Goal: Task Accomplishment & Management: Manage account settings

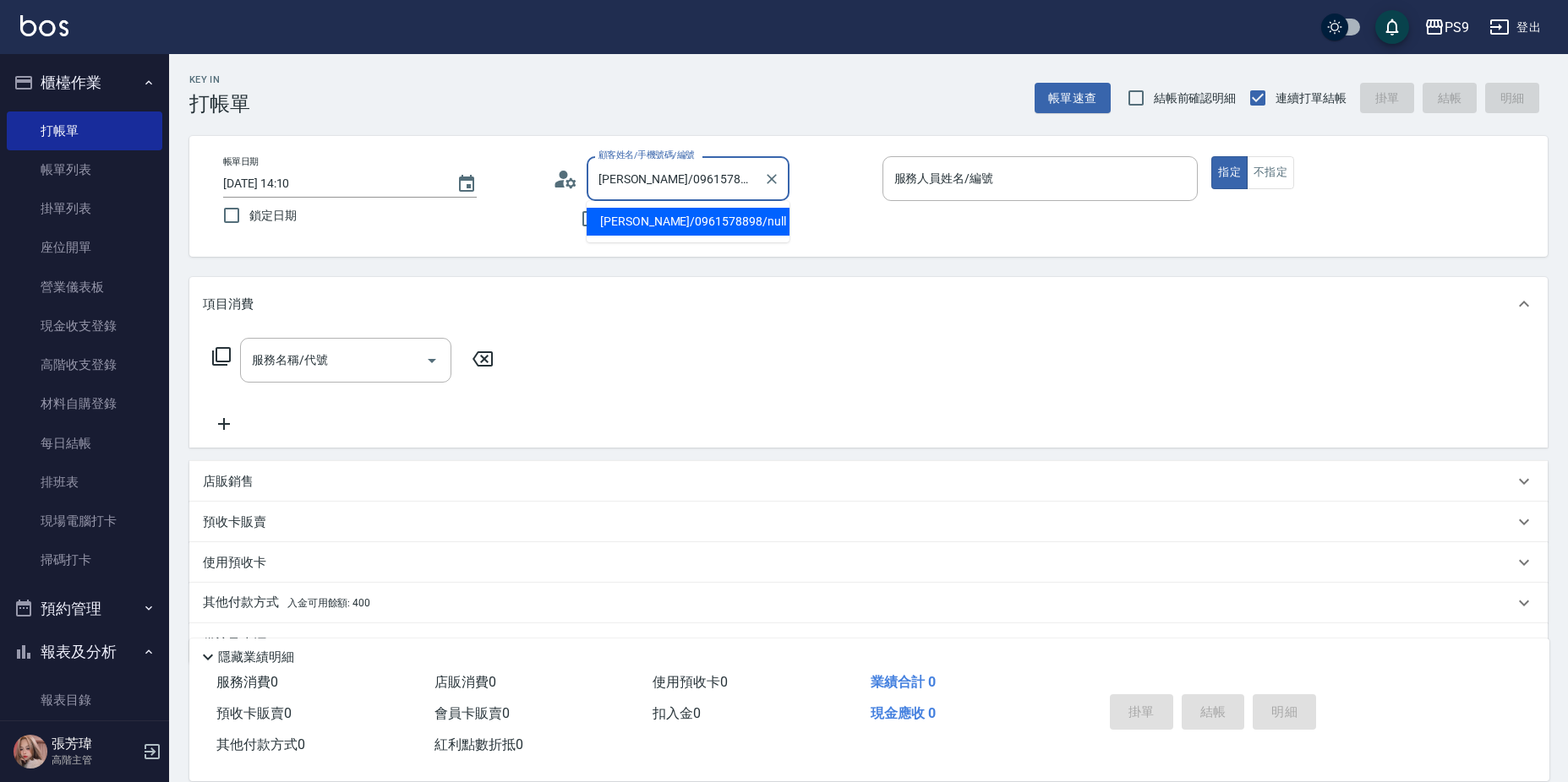
click at [615, 173] on input "[PERSON_NAME]/0961578898/null" at bounding box center [674, 179] width 162 height 29
click at [769, 173] on icon "Clear" at bounding box center [770, 179] width 16 height 16
click at [768, 180] on icon "Clear" at bounding box center [770, 179] width 16 height 16
type input "X"
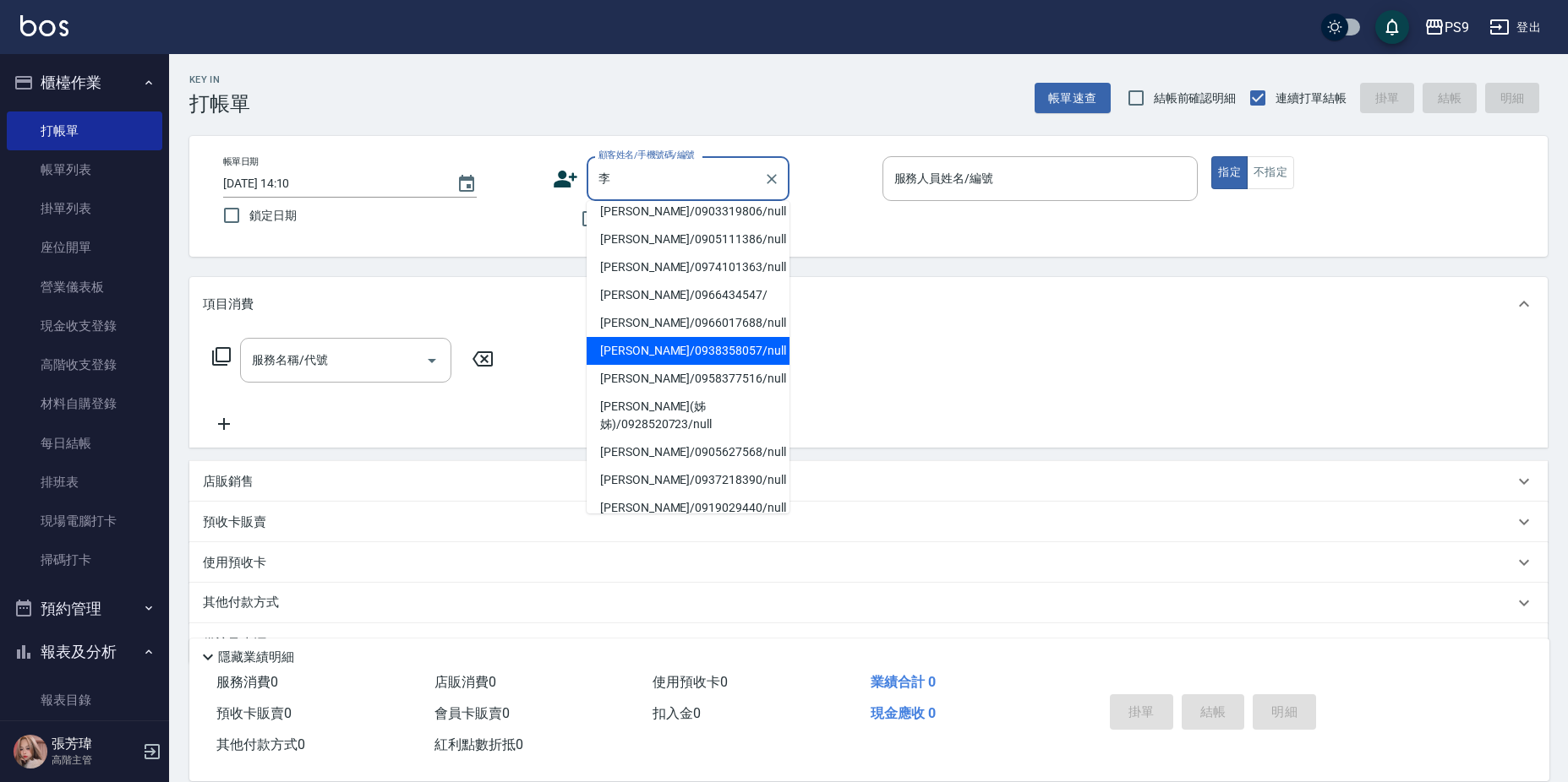
scroll to position [169, 0]
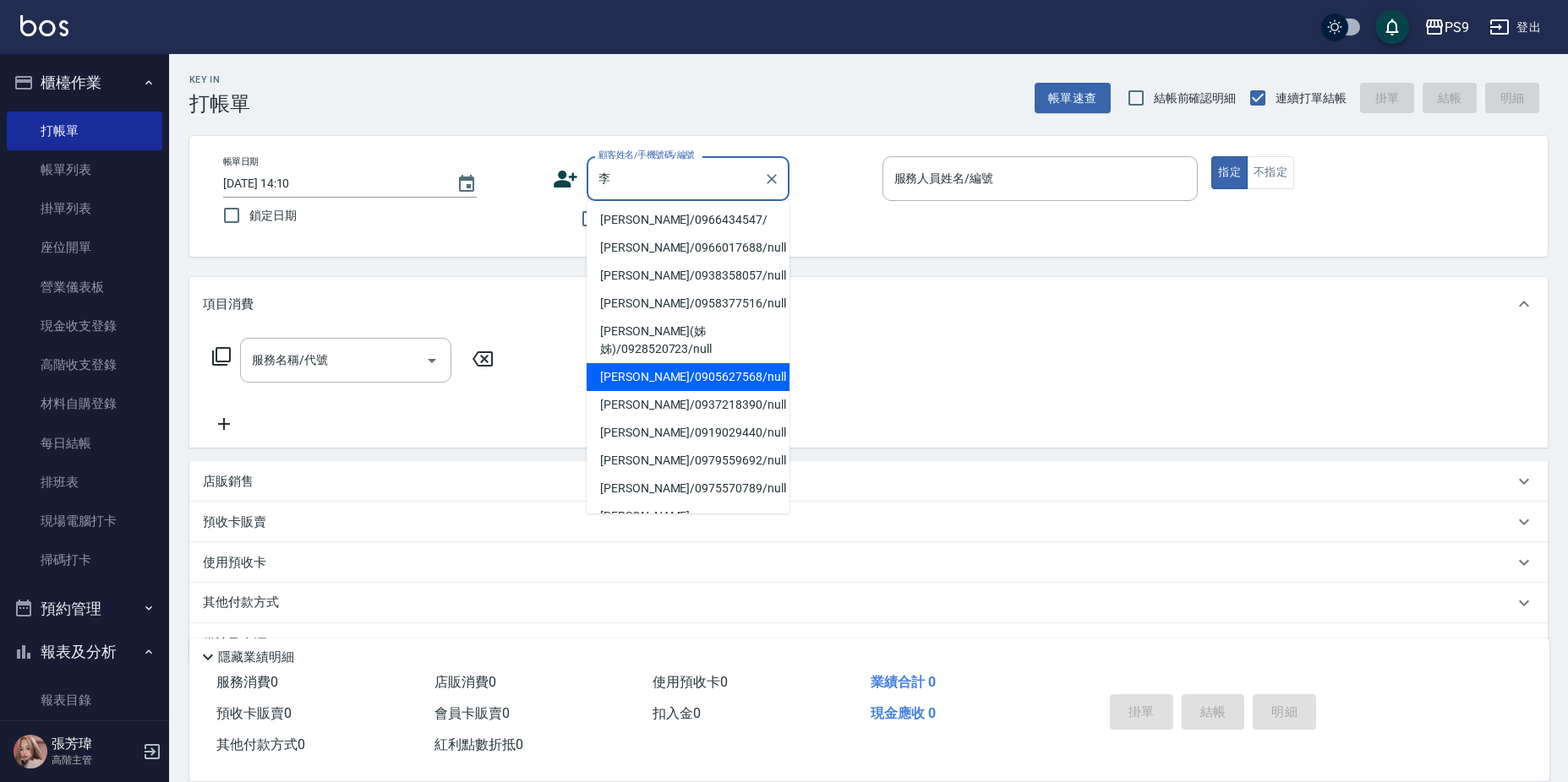
click at [647, 207] on li "[PERSON_NAME]/0974101363/null" at bounding box center [687, 192] width 203 height 28
type input "[PERSON_NAME]/0974101363/null"
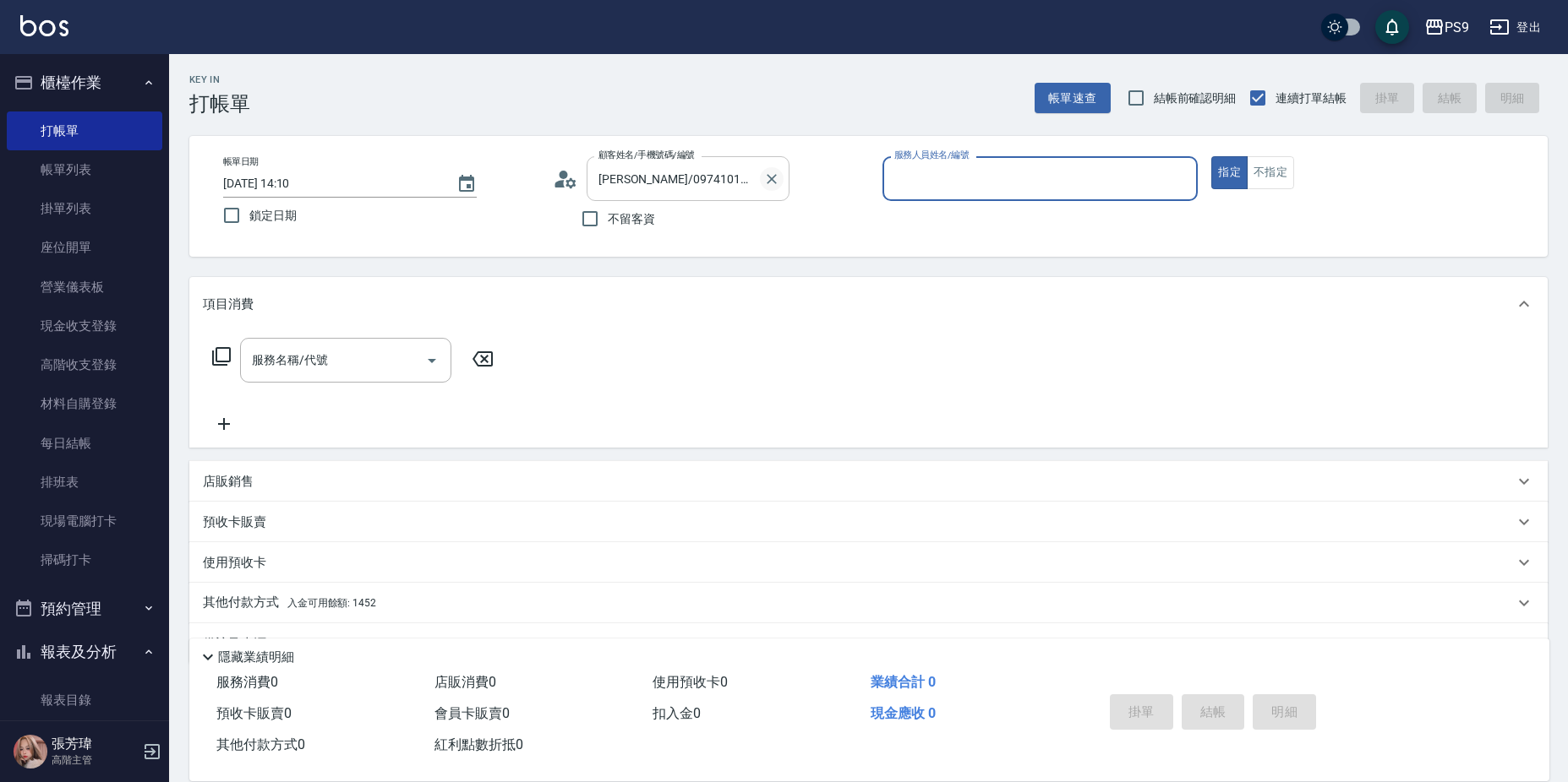
click at [769, 179] on icon "Clear" at bounding box center [770, 179] width 16 height 16
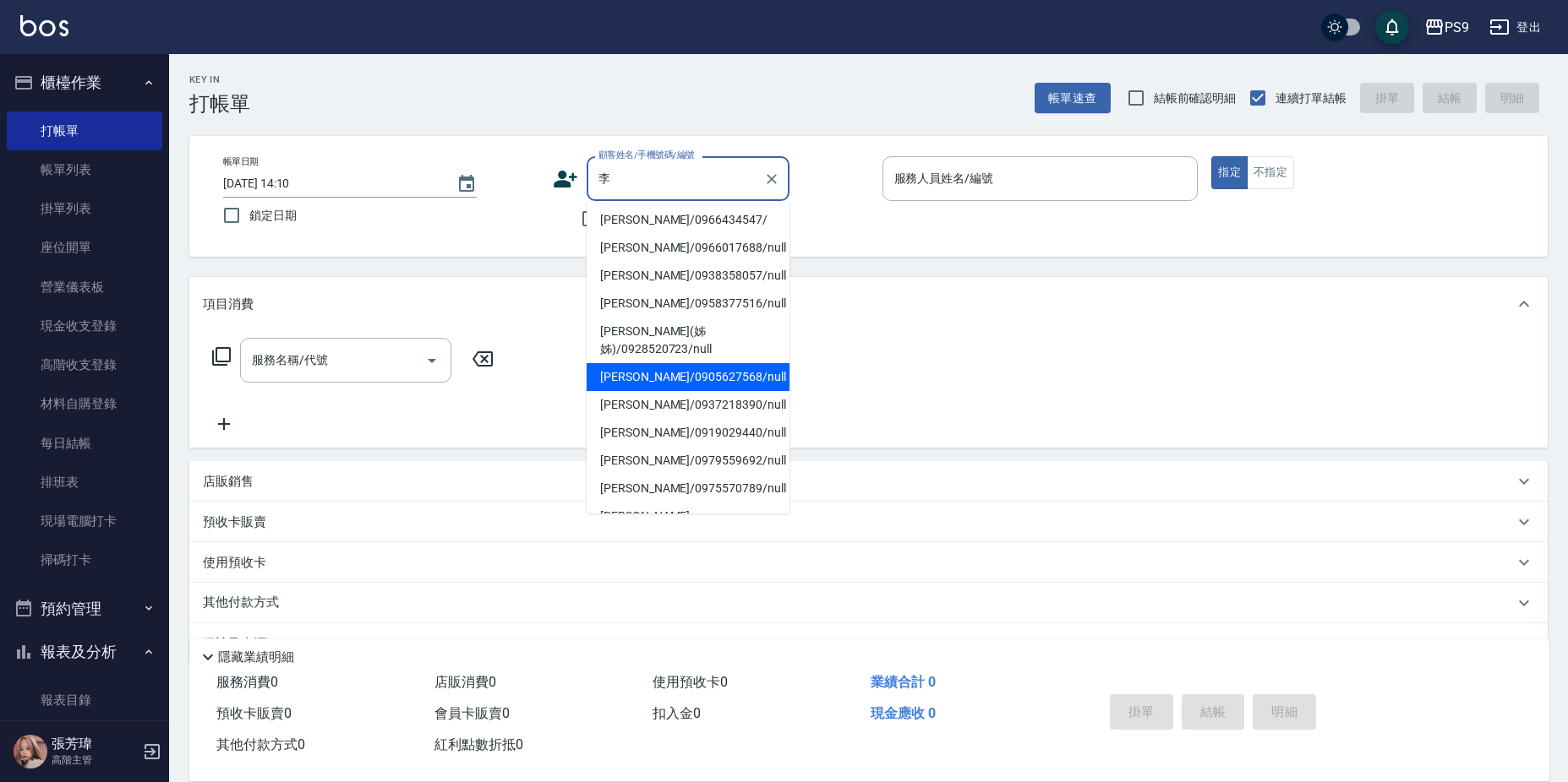
click at [638, 207] on li "[PERSON_NAME]/0974101363/null" at bounding box center [687, 192] width 203 height 28
type input "[PERSON_NAME]/0974101363/null"
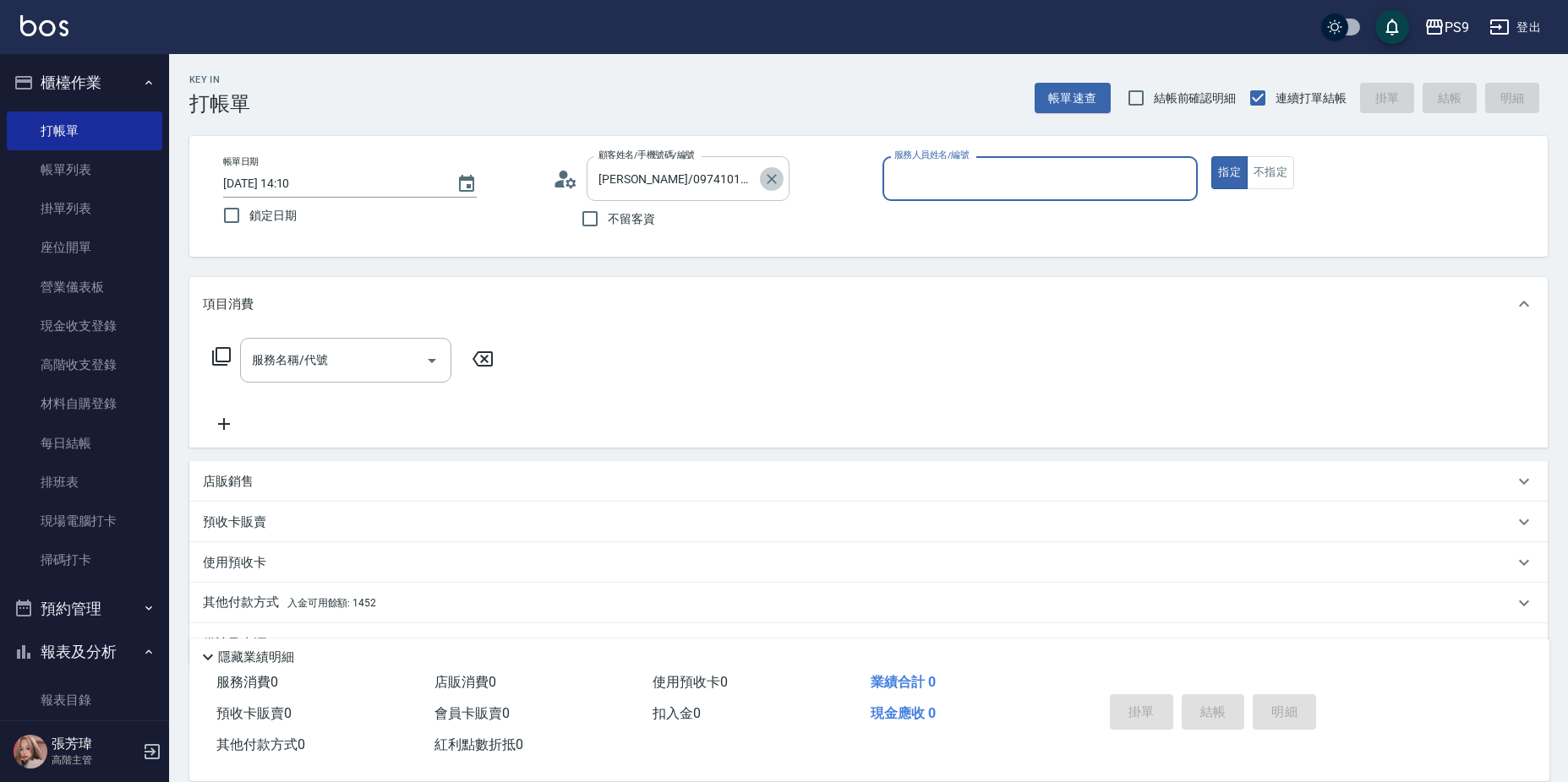
click at [768, 176] on icon "Clear" at bounding box center [771, 179] width 10 height 10
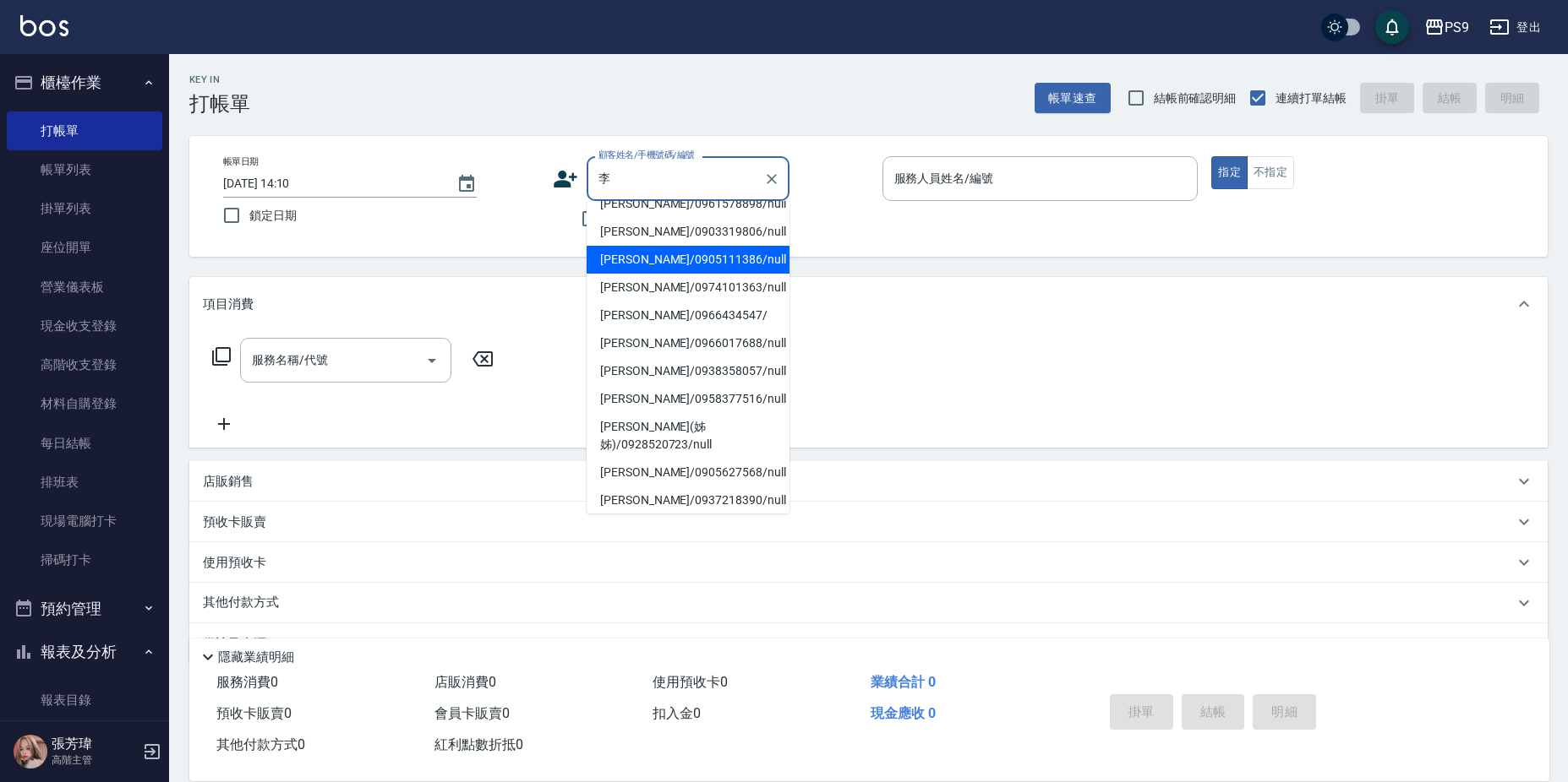
scroll to position [253, 0]
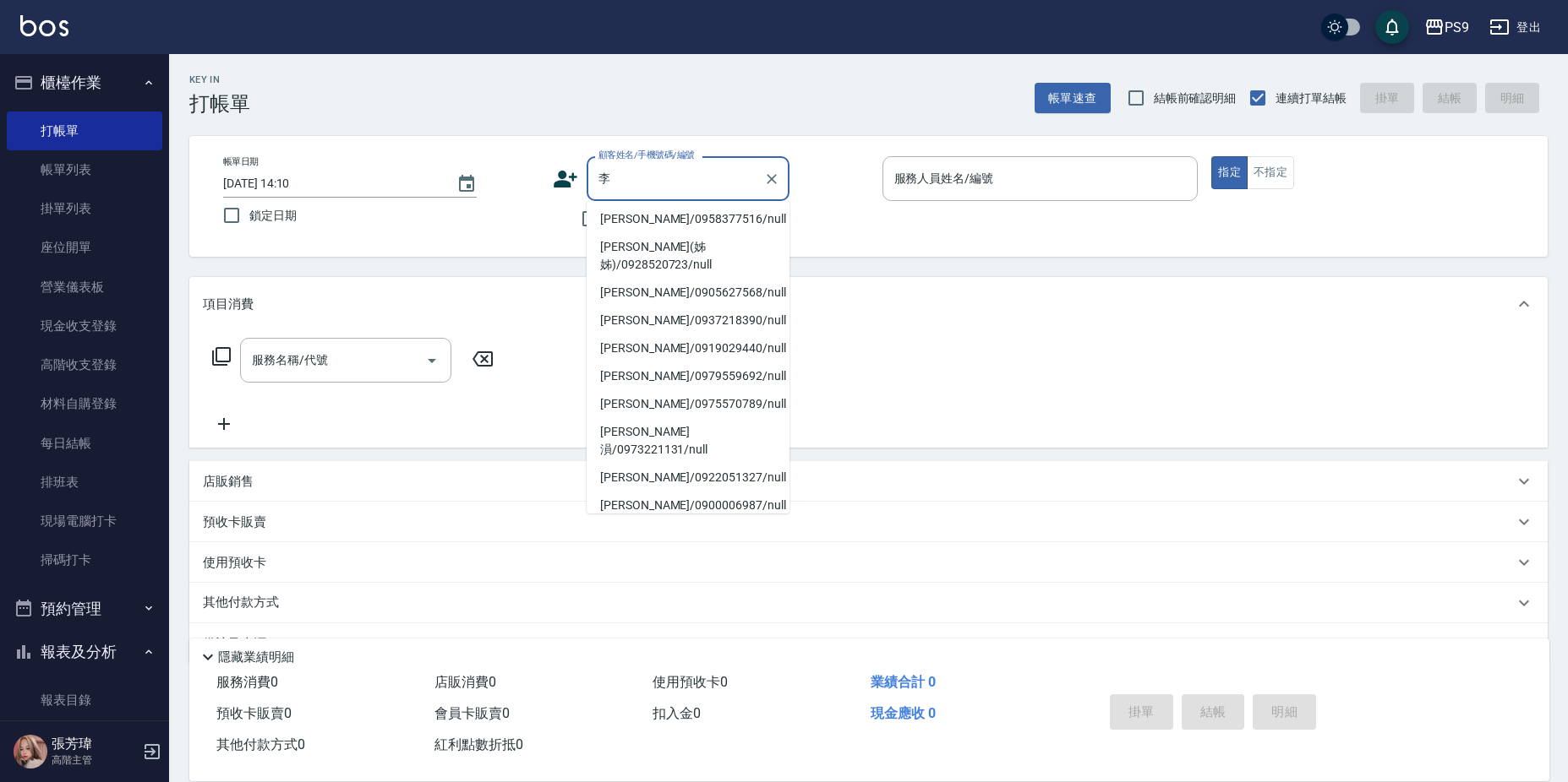
click at [643, 38] on li "[PERSON_NAME]/0961578898/null" at bounding box center [687, 23] width 203 height 28
type input "[PERSON_NAME]/0961578898/null"
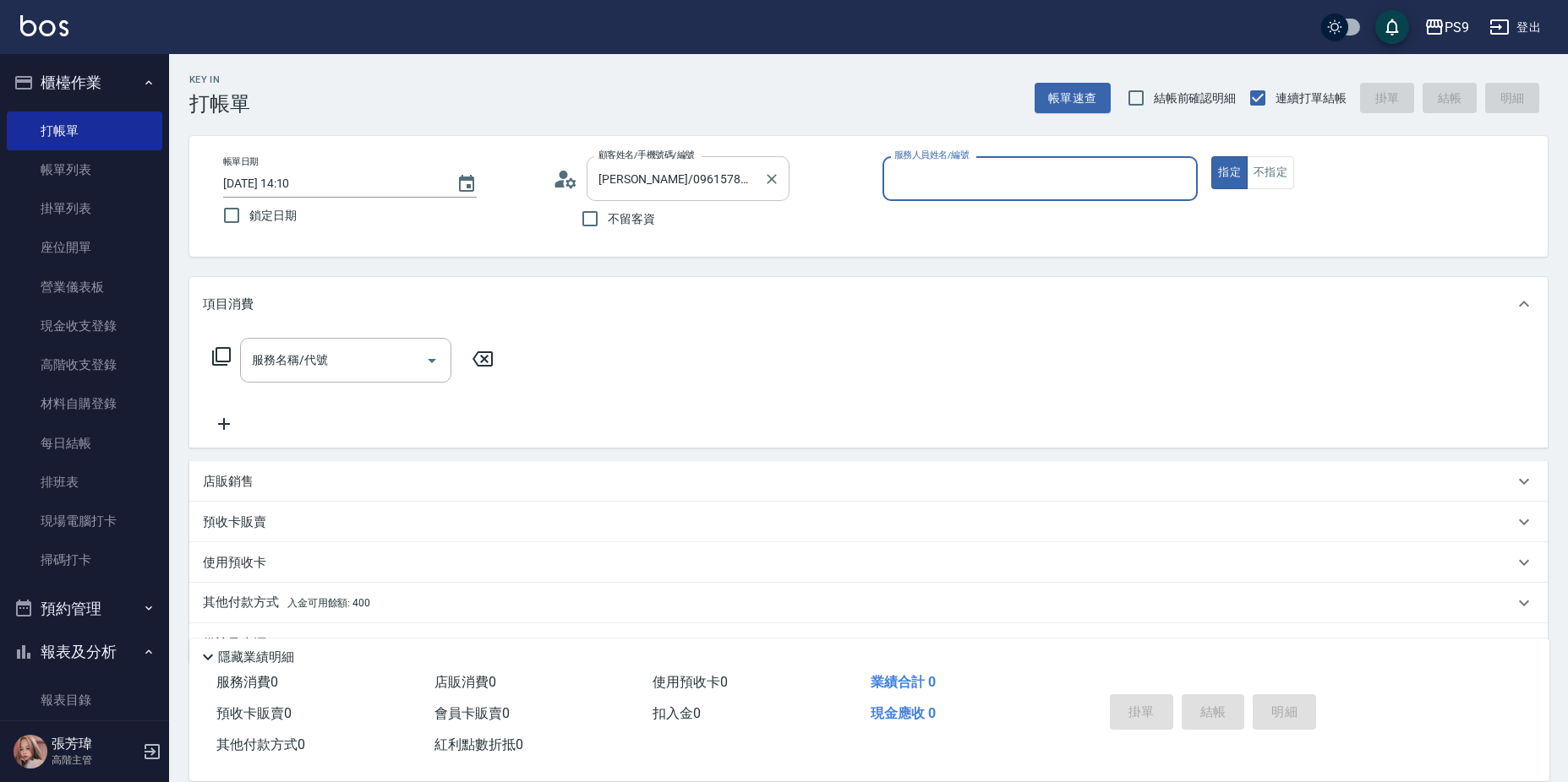
click at [757, 188] on div "[PERSON_NAME]/0961578898/null 顧客姓名/手機號碼/編號" at bounding box center [687, 179] width 203 height 45
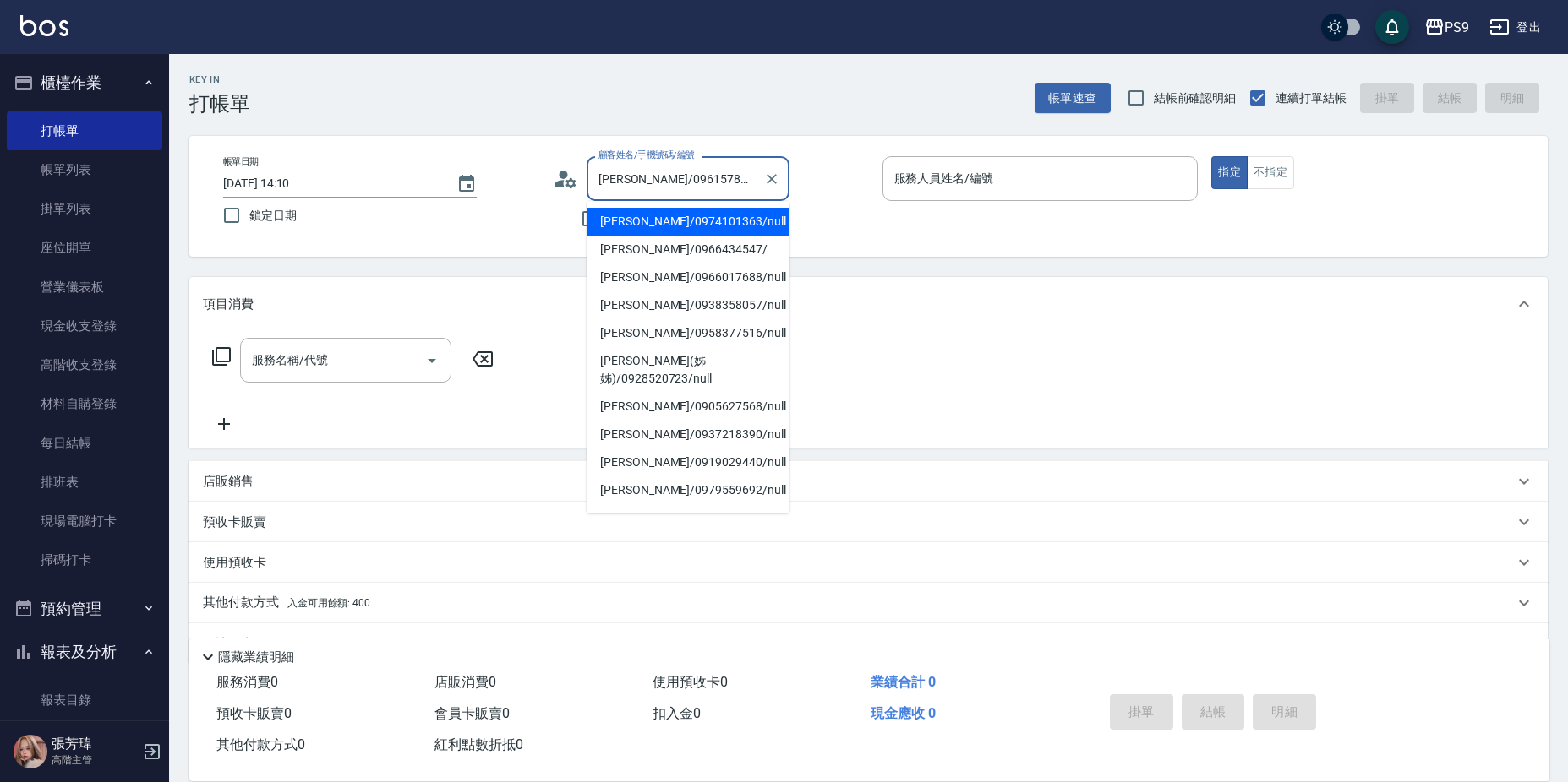
scroll to position [169, 0]
click at [768, 178] on icon "Clear" at bounding box center [770, 179] width 16 height 16
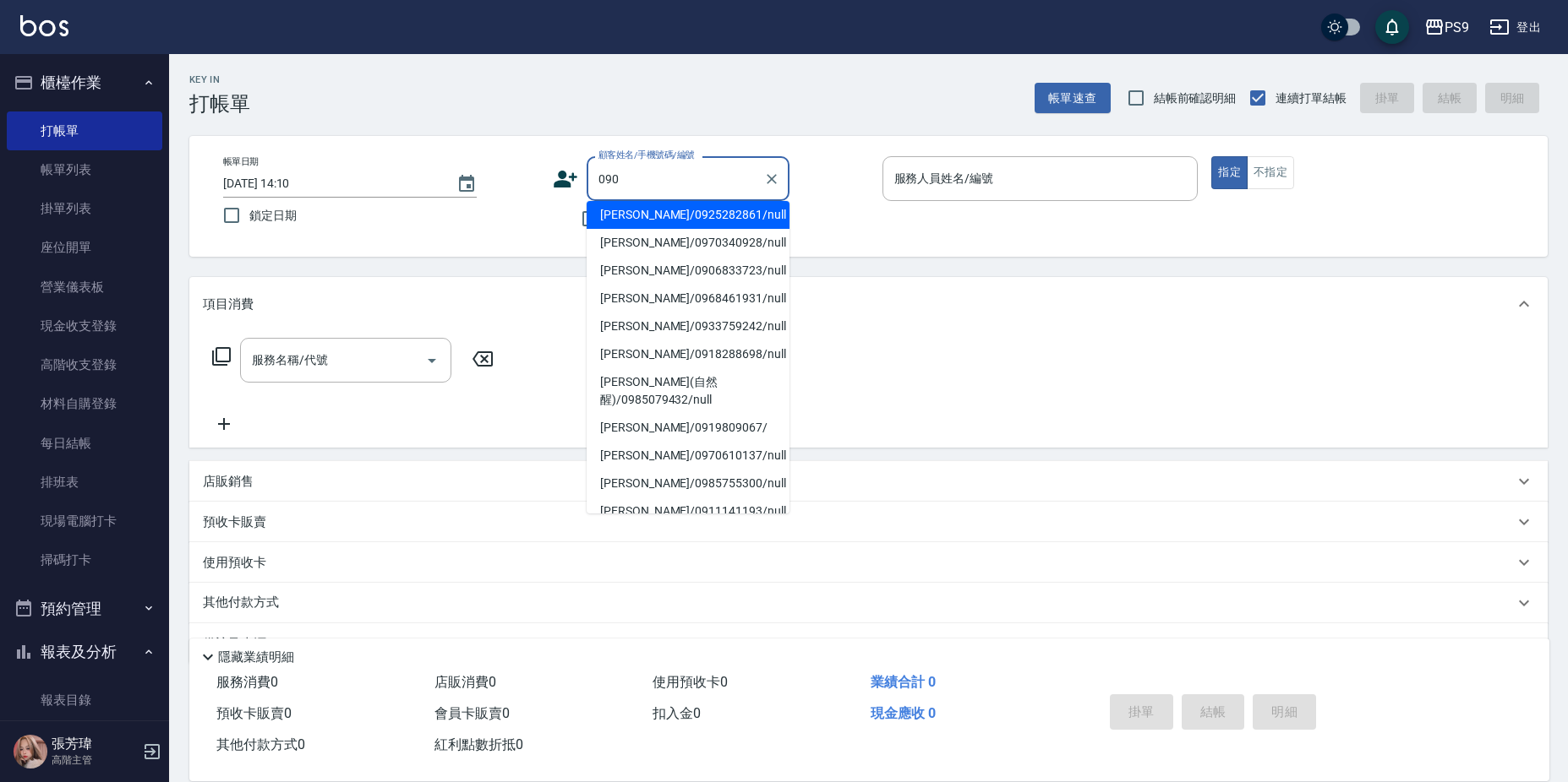
scroll to position [0, 0]
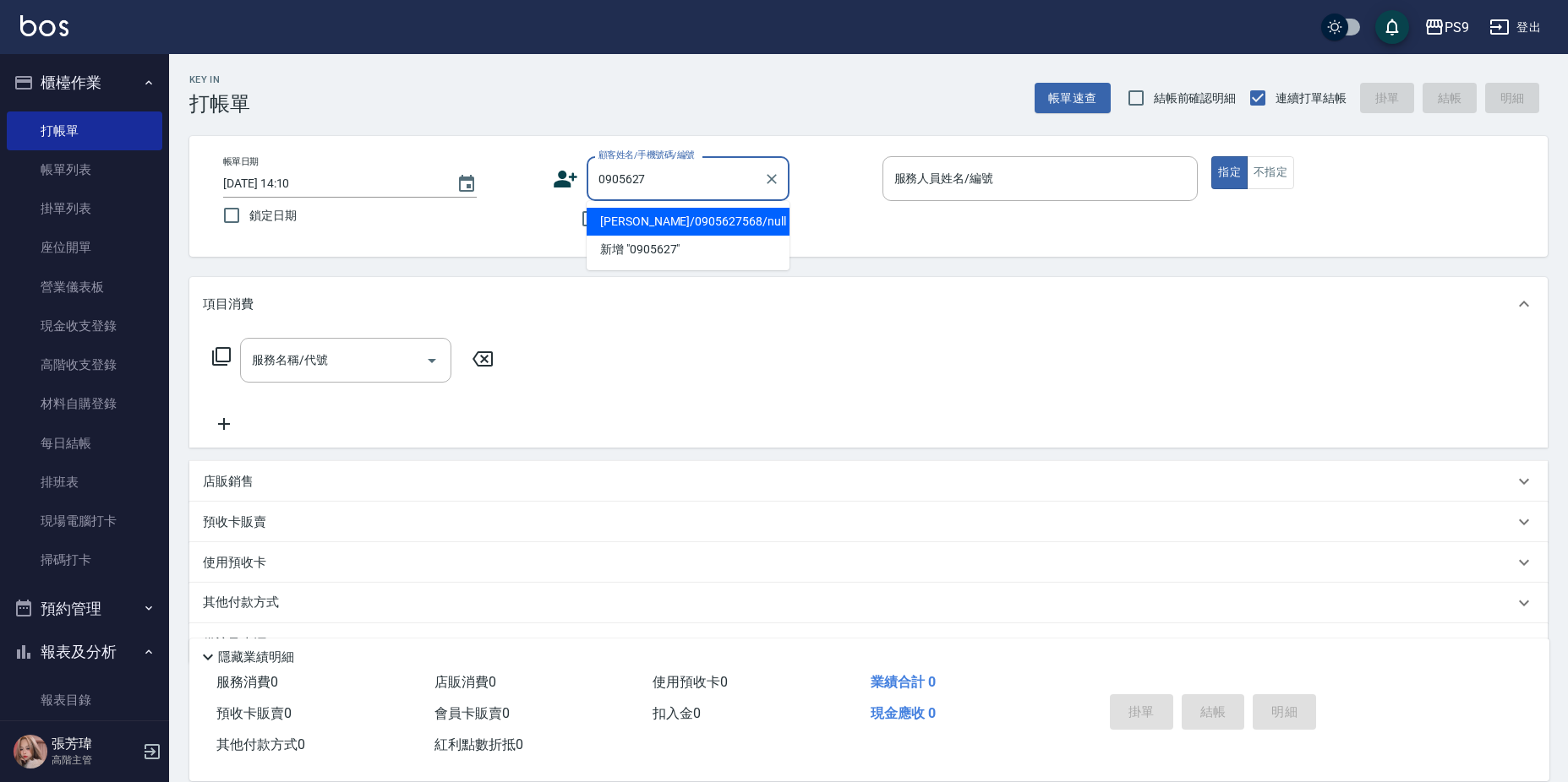
click at [670, 221] on li "[PERSON_NAME]/0905627568/null" at bounding box center [687, 221] width 203 height 28
type input "[PERSON_NAME]/0905627568/null"
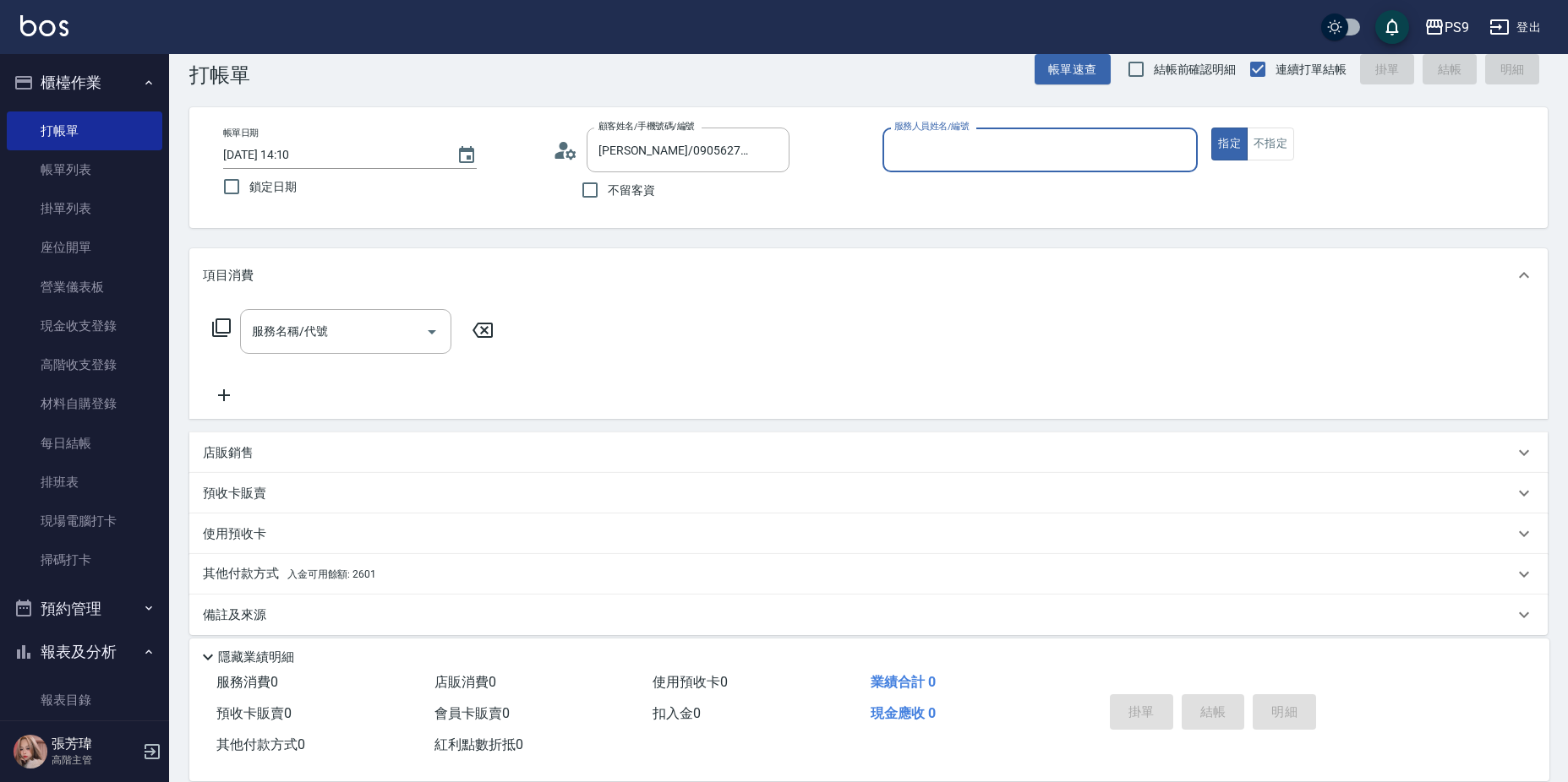
scroll to position [44, 0]
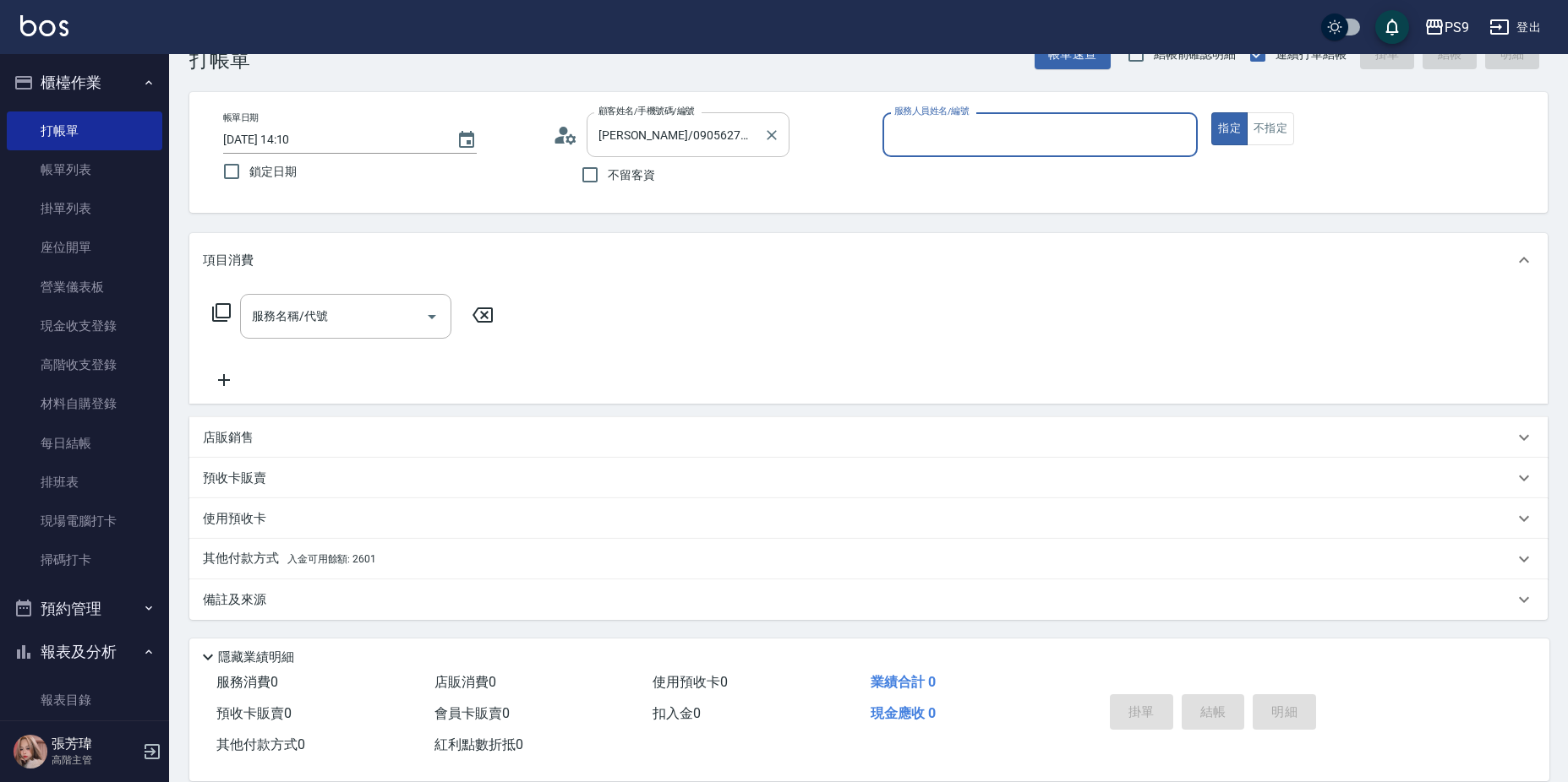
click at [785, 128] on div "顧客姓名/手機號碼/編號 [PERSON_NAME]/0905627568/null 顧客姓名/手機號碼/編號" at bounding box center [711, 135] width 316 height 45
drag, startPoint x: 785, startPoint y: 128, endPoint x: 775, endPoint y: 134, distance: 11.7
click at [775, 134] on div at bounding box center [770, 135] width 22 height 45
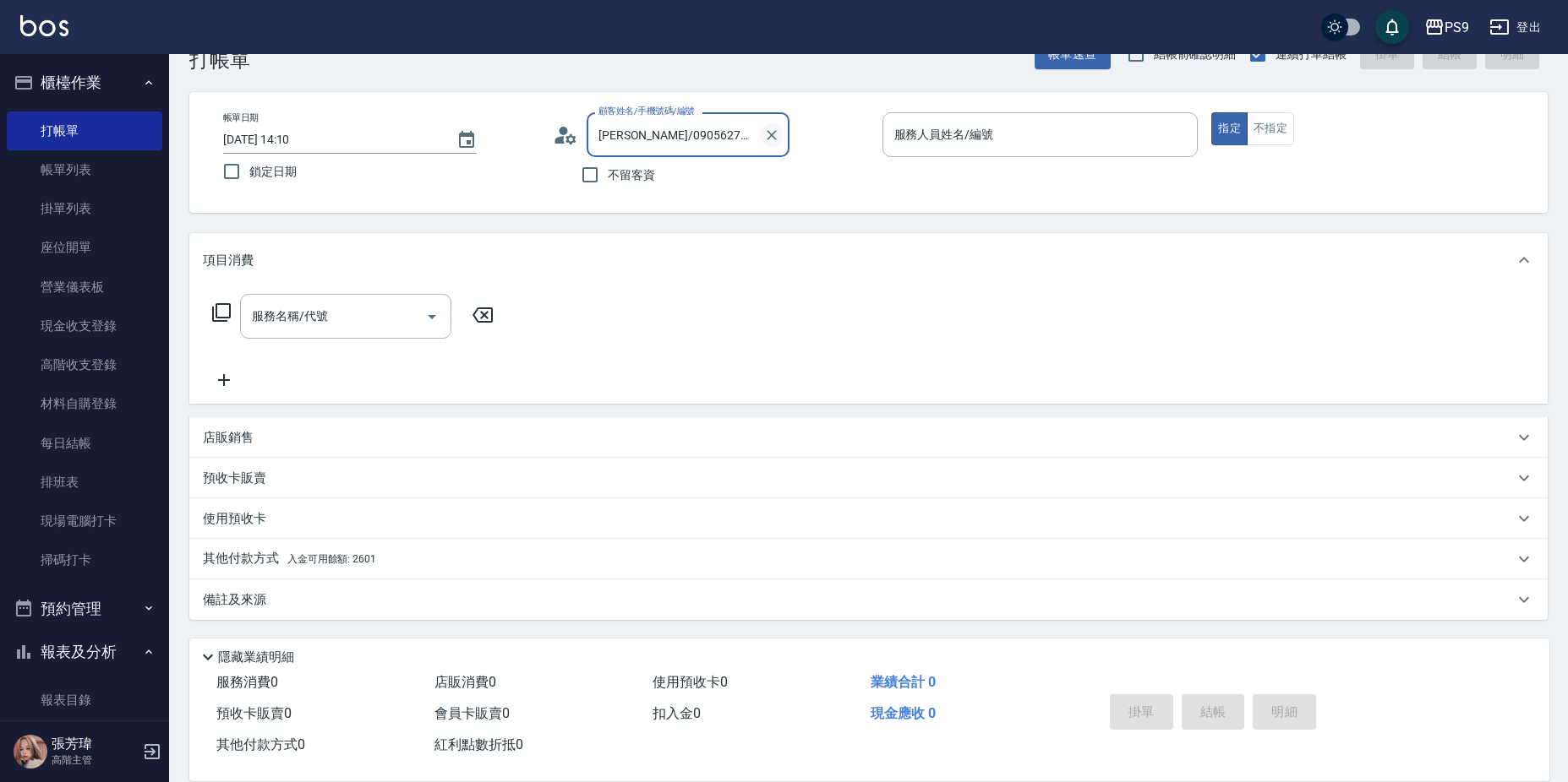
click at [777, 132] on icon "Clear" at bounding box center [770, 135] width 16 height 16
type input "[PERSON_NAME]/0937756809/null"
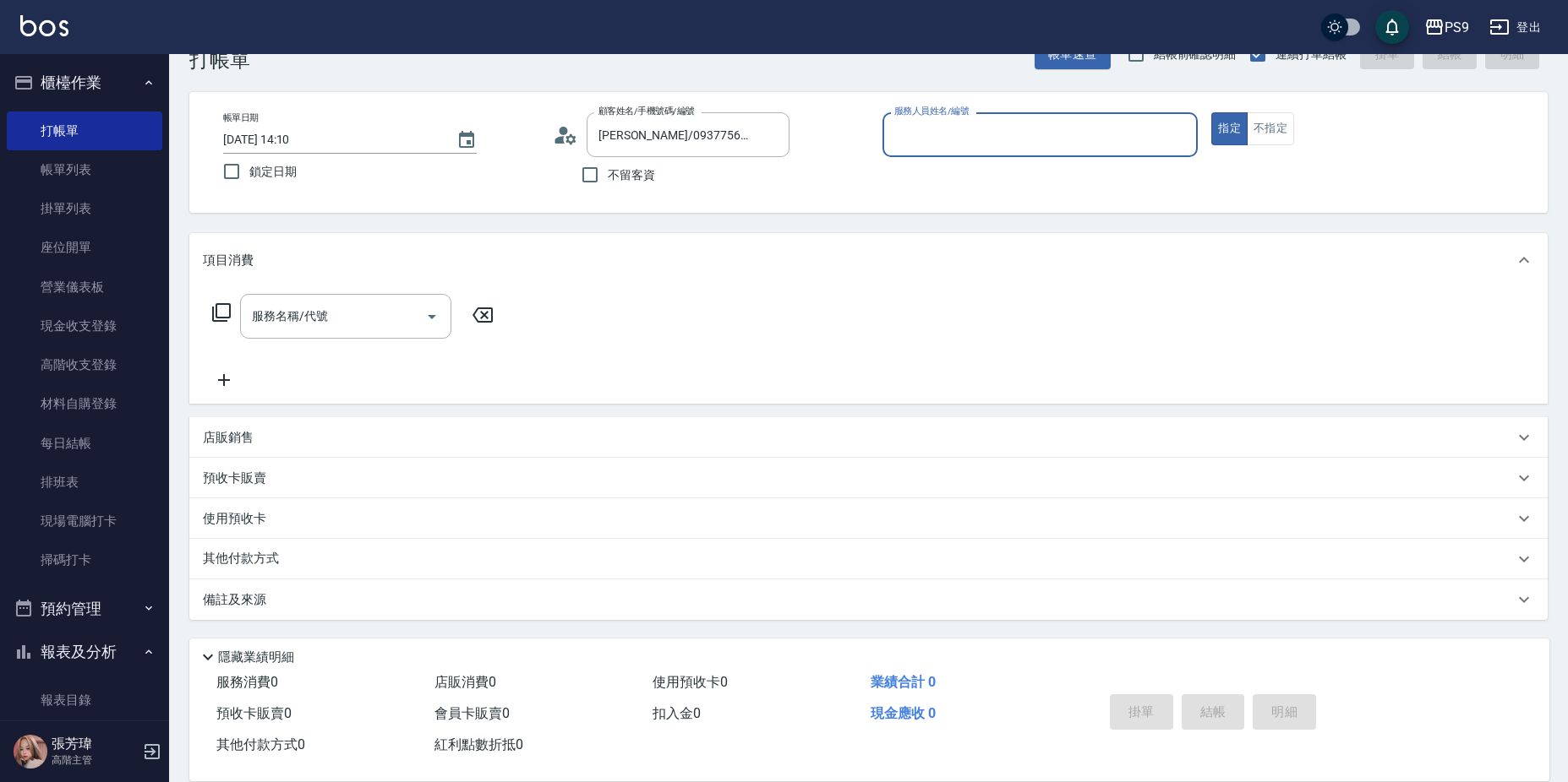
type input "TING-10"
click at [1211, 113] on button "指定" at bounding box center [1228, 129] width 36 height 33
type button "true"
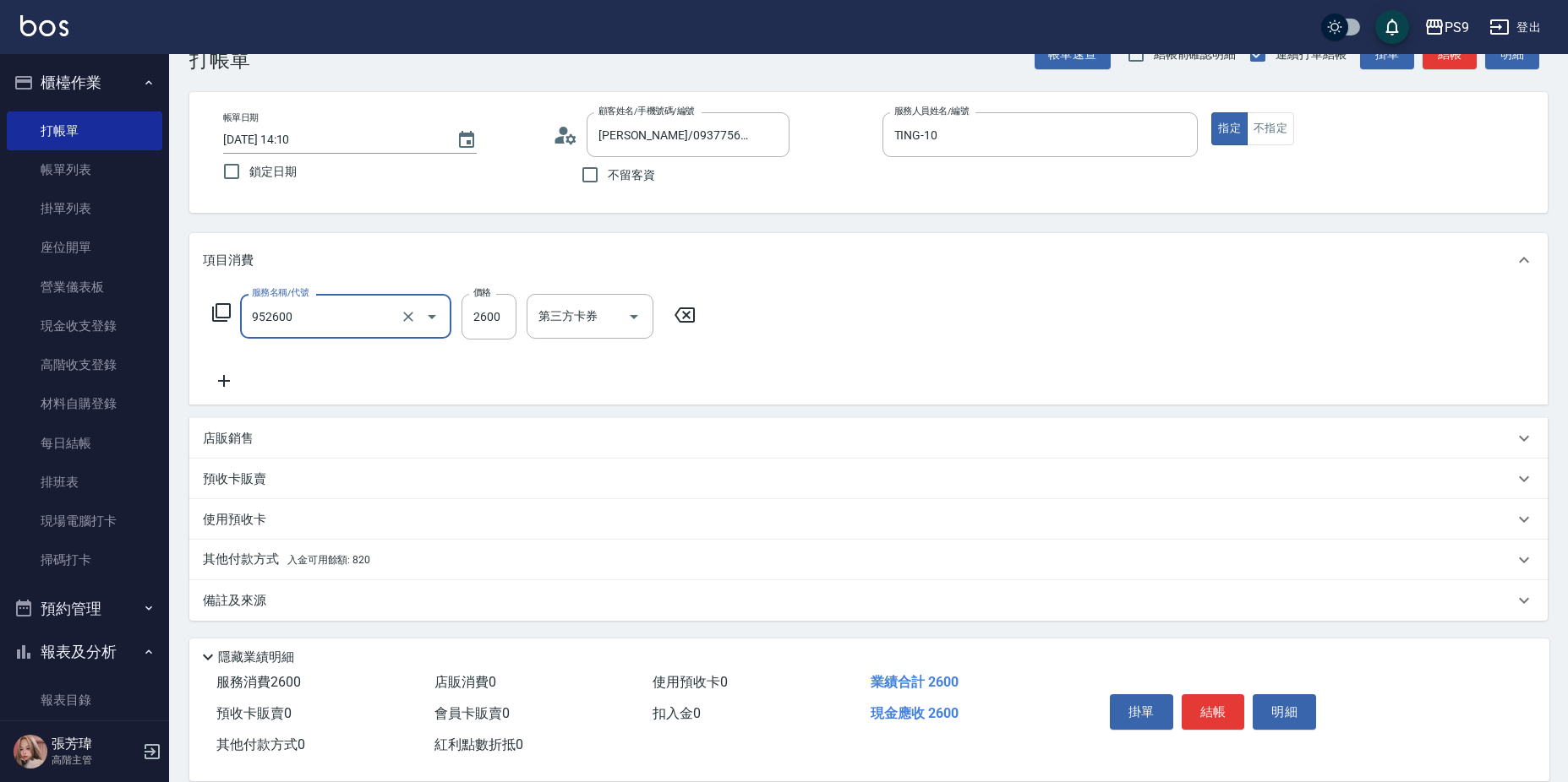
type input "過年-燙B(952600)"
type input "2599"
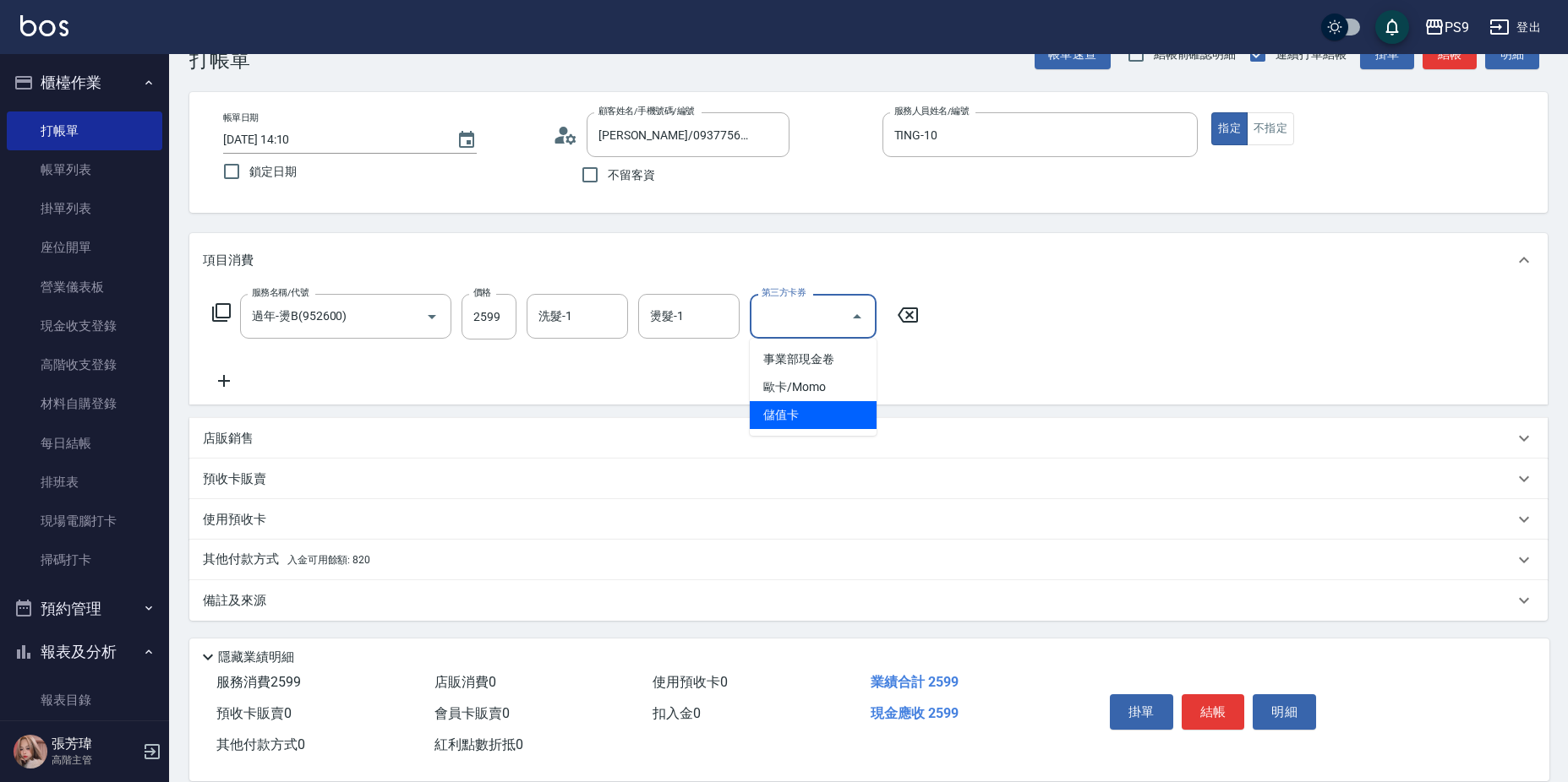
type input "儲值卡"
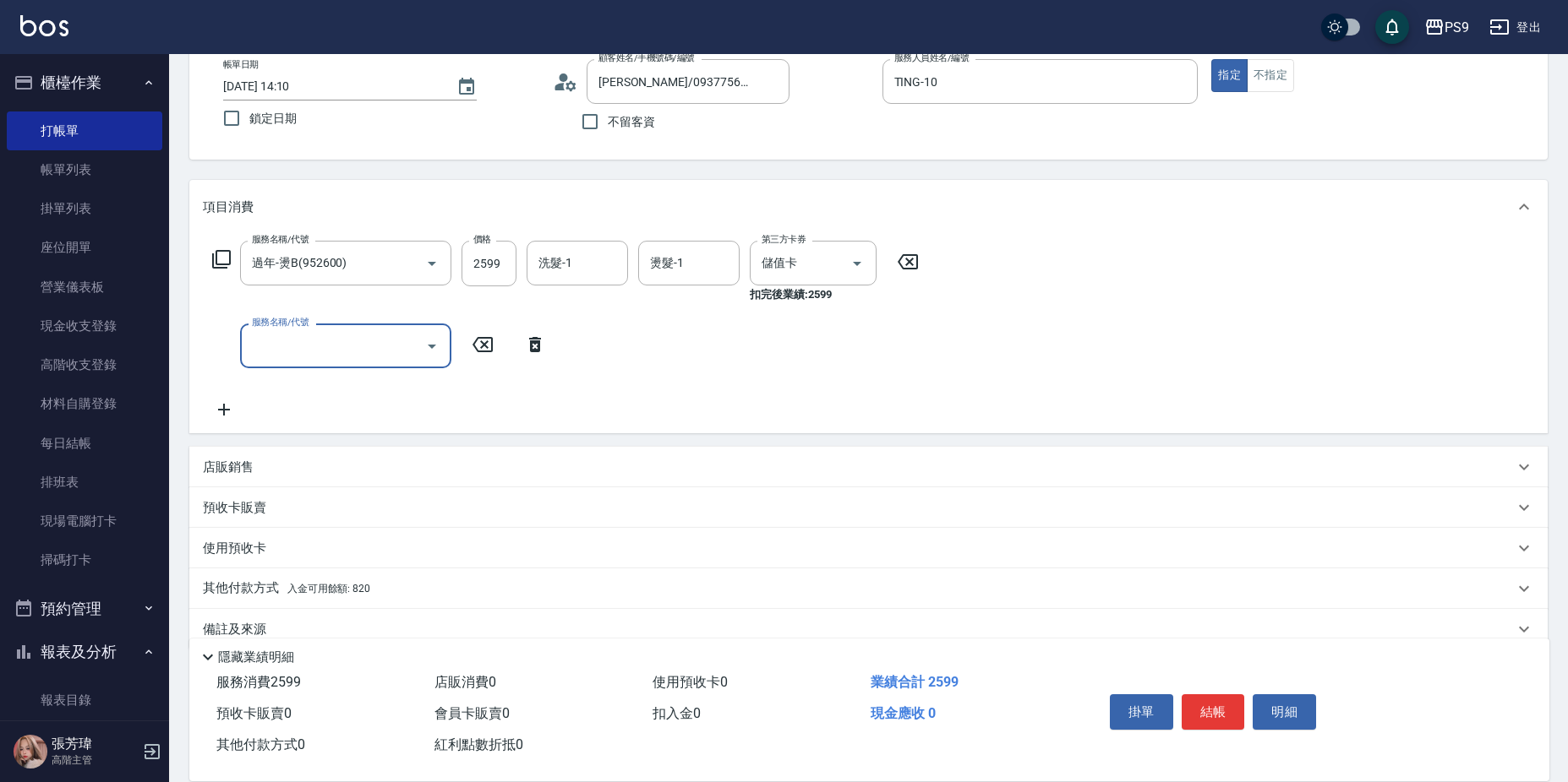
scroll to position [127, 0]
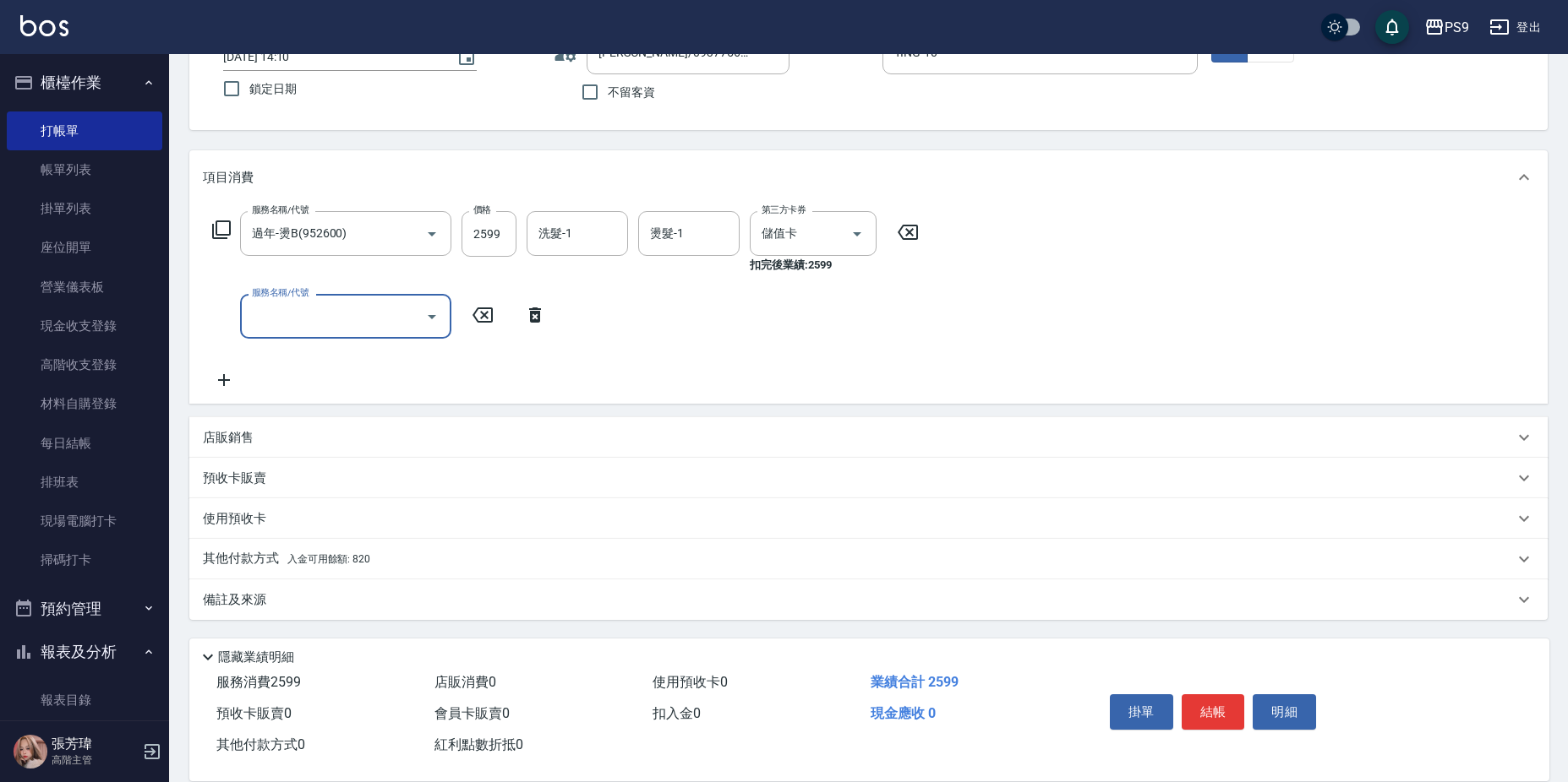
click at [402, 534] on div "使用預收卡" at bounding box center [868, 519] width 1358 height 41
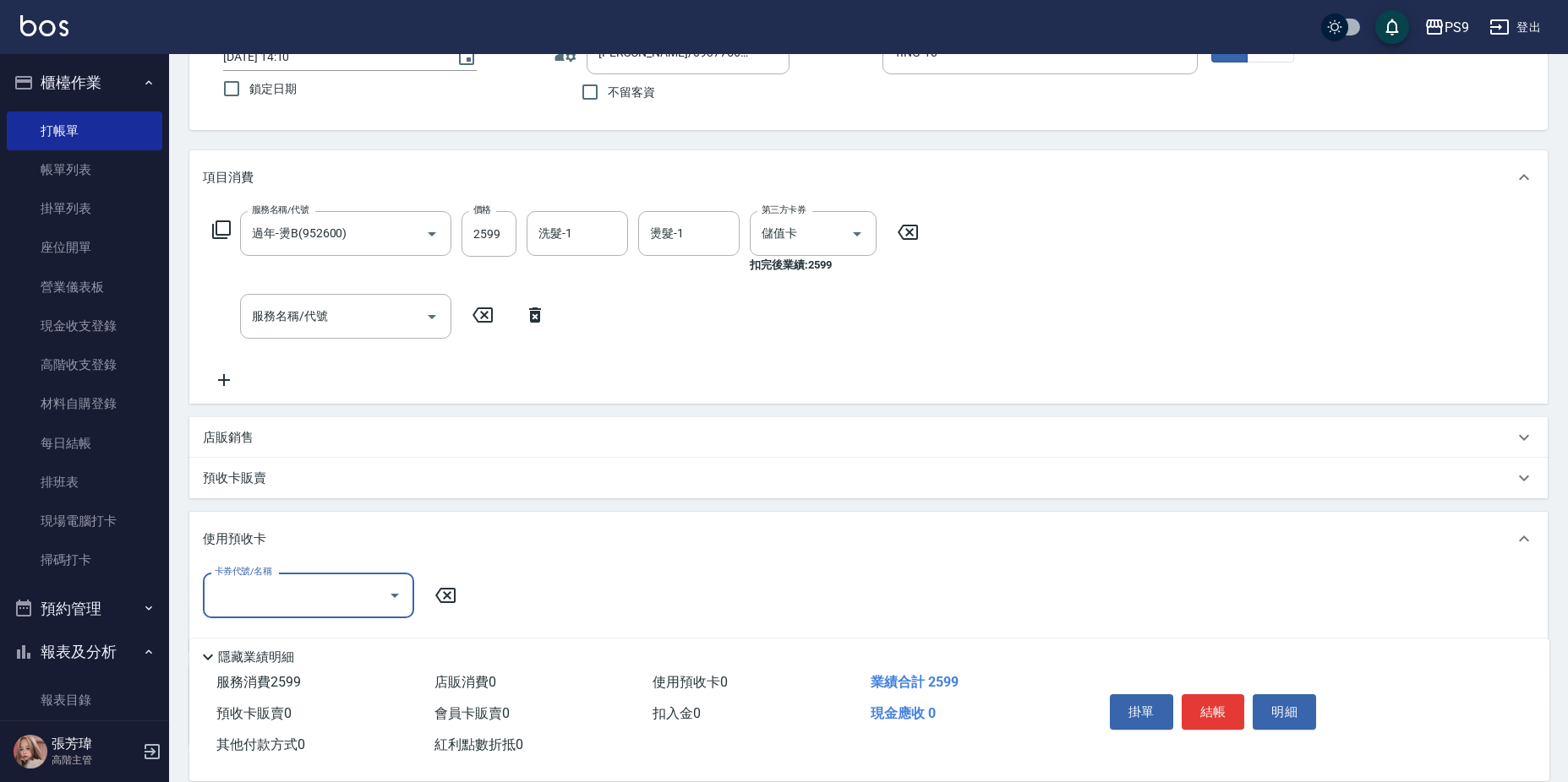
scroll to position [0, 0]
click at [364, 299] on div "服務名稱/代號" at bounding box center [345, 316] width 212 height 45
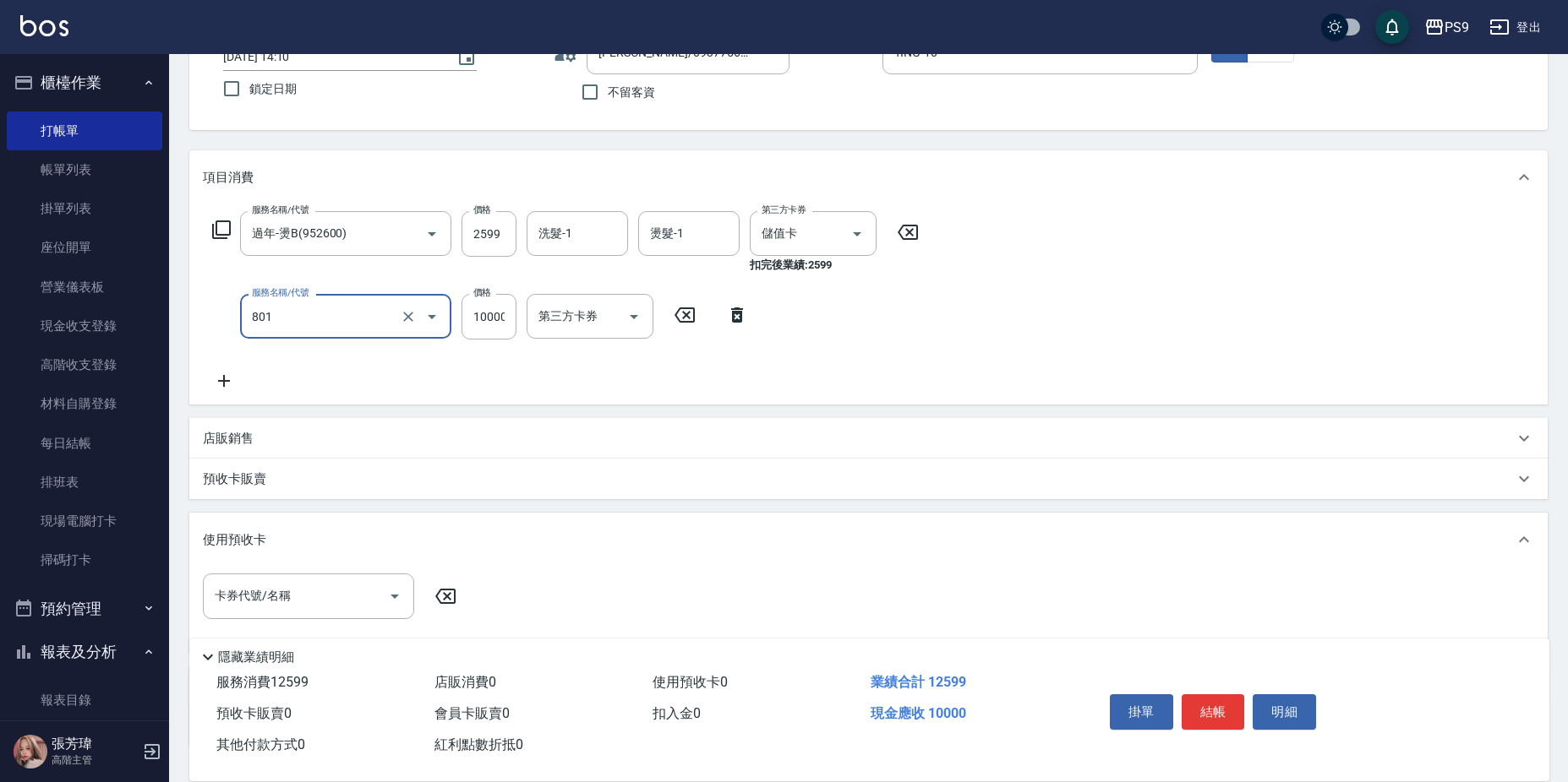
type input "頂級豪華OVC1(801)"
type input "3000"
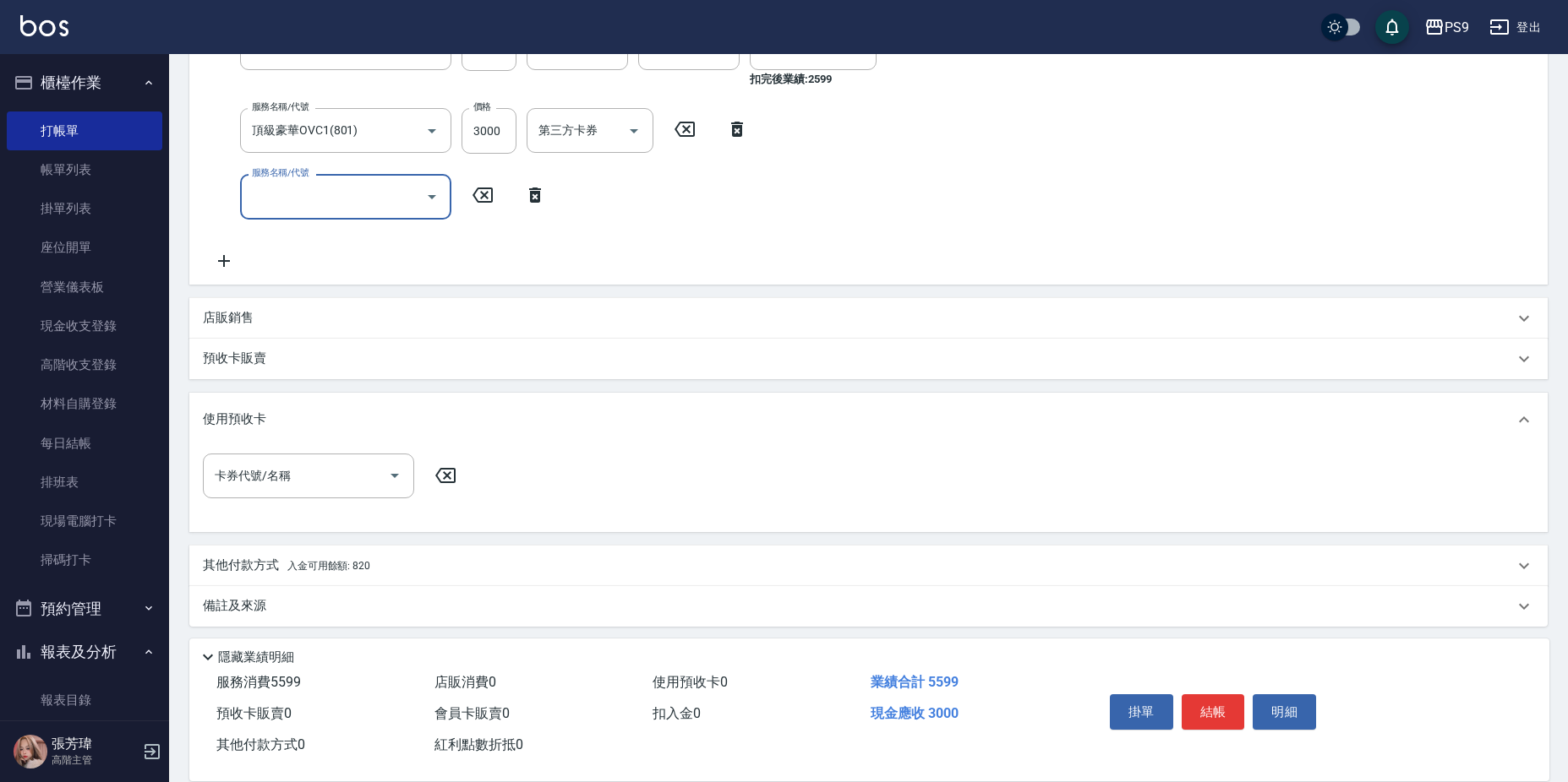
scroll to position [319, 0]
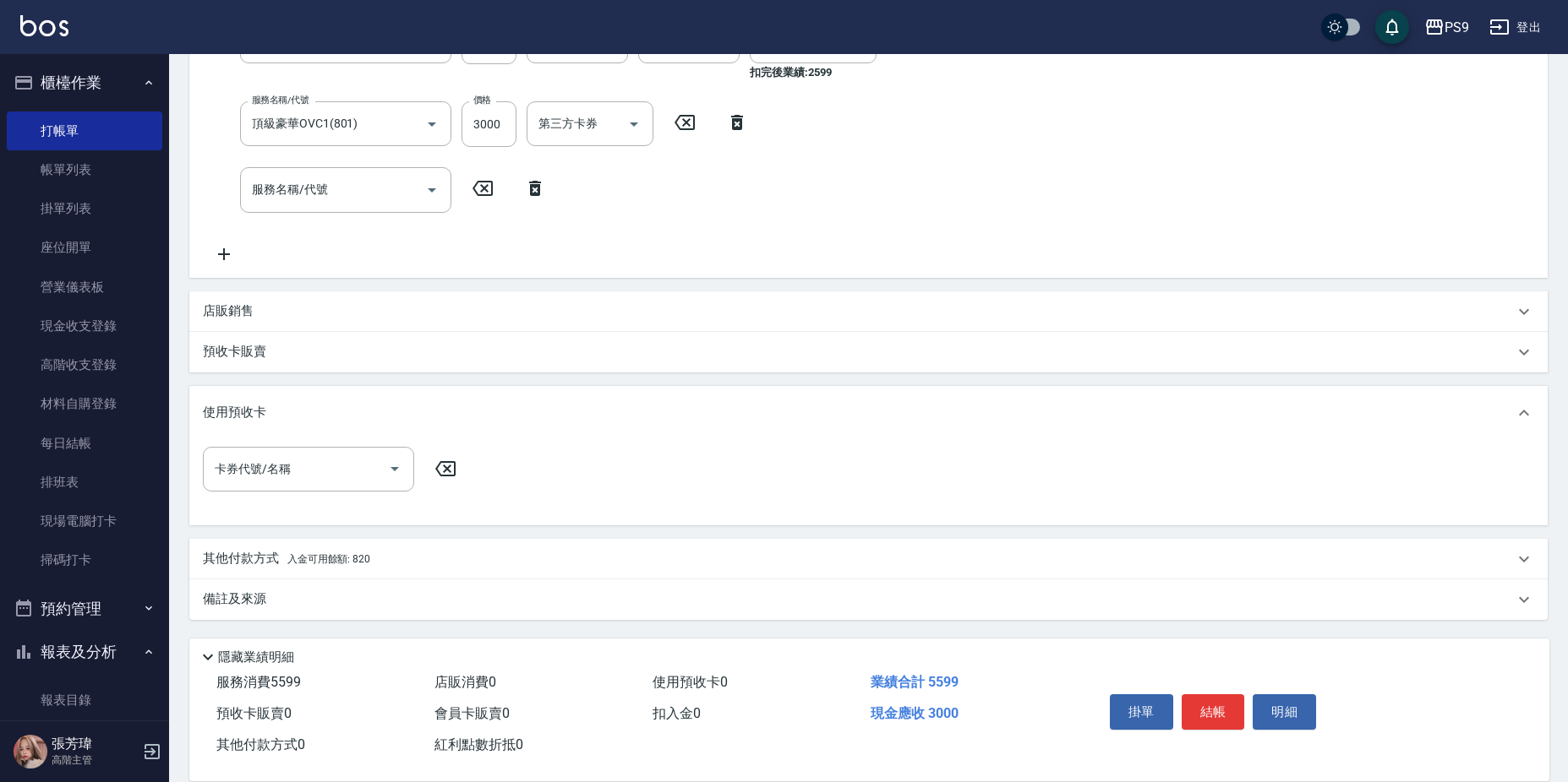
click at [389, 570] on div "其他付款方式 入金可用餘額: 820" at bounding box center [868, 560] width 1358 height 41
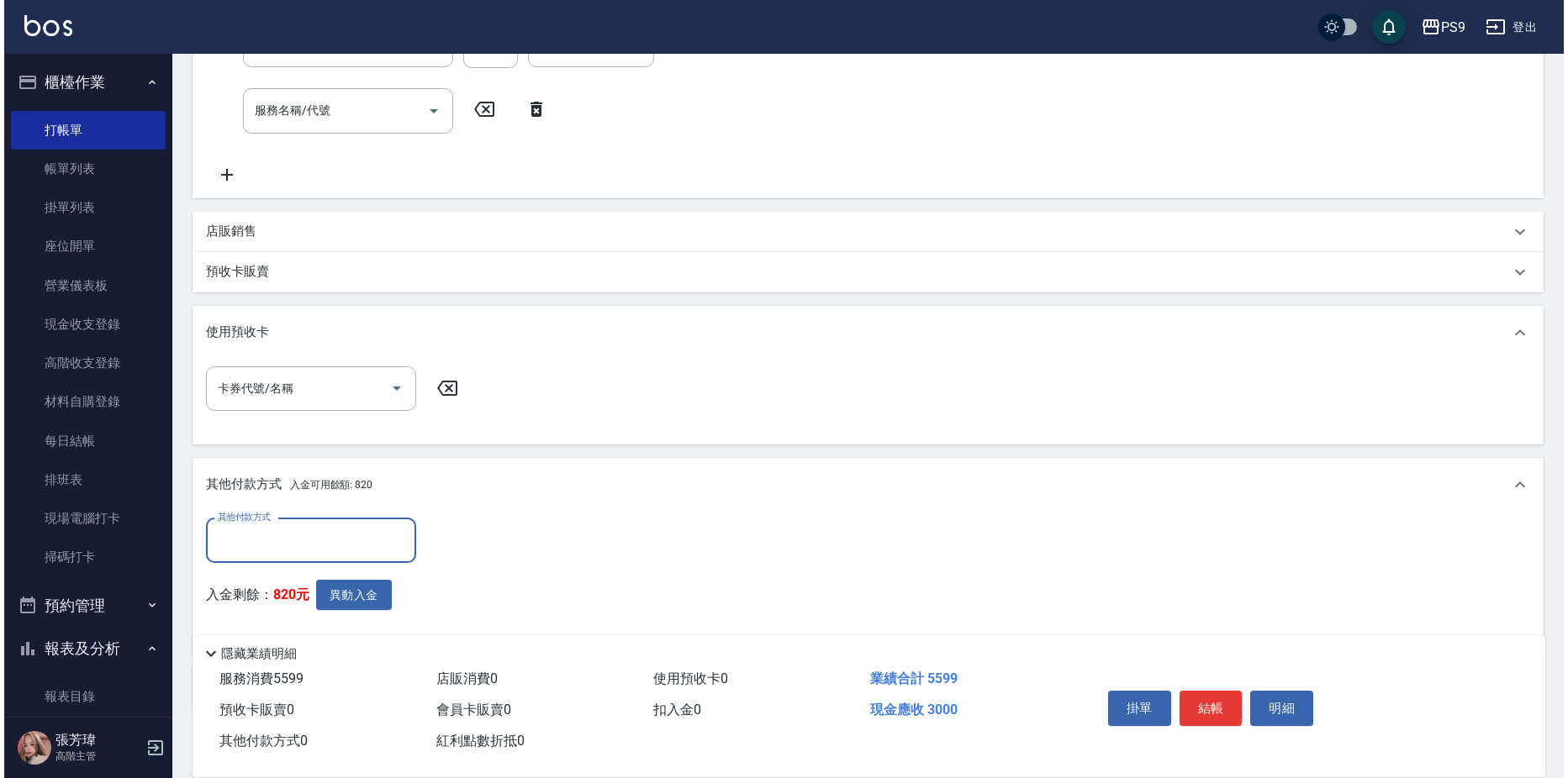
scroll to position [486, 0]
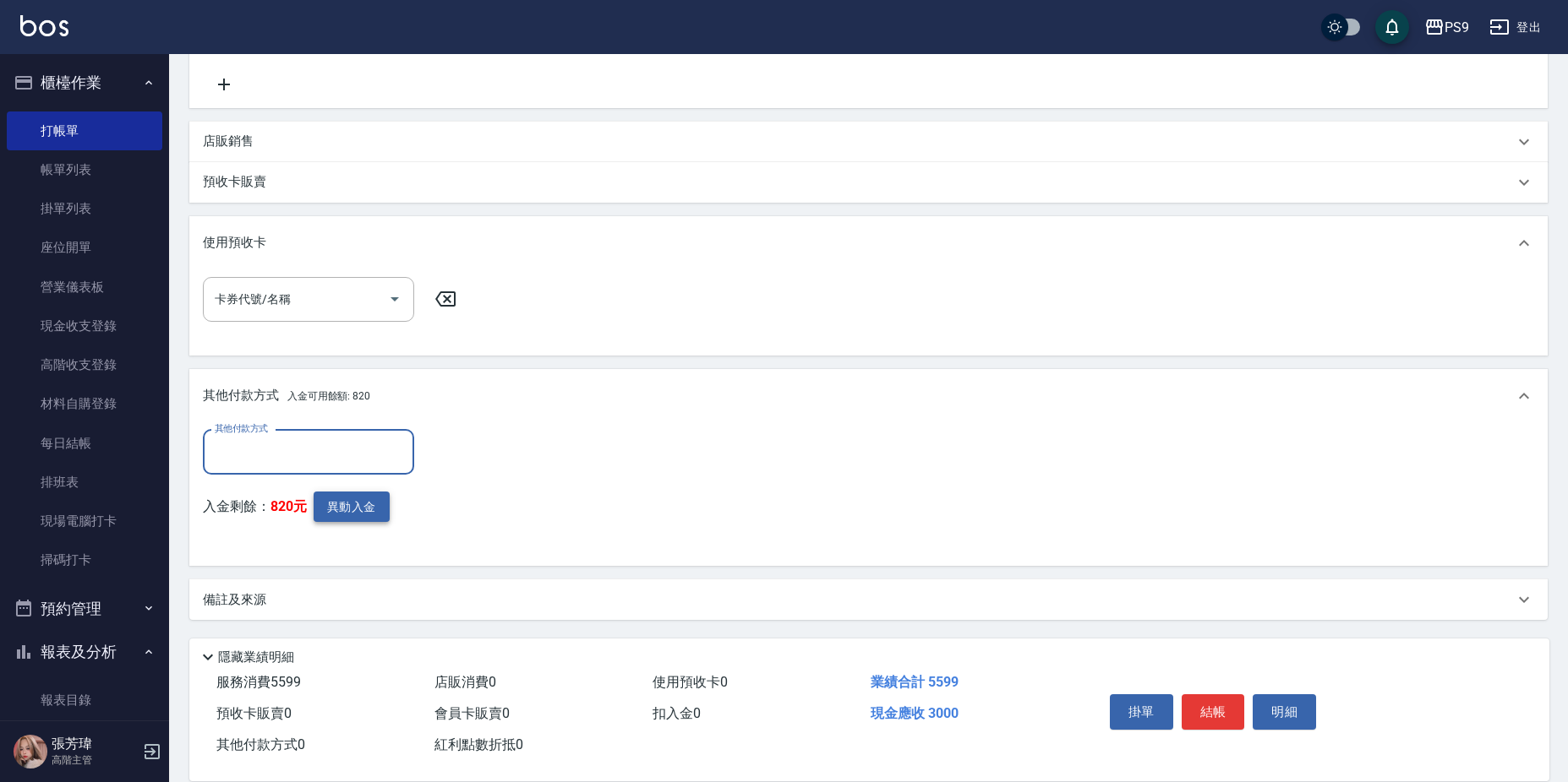
click at [377, 508] on button "異動入金" at bounding box center [351, 507] width 76 height 31
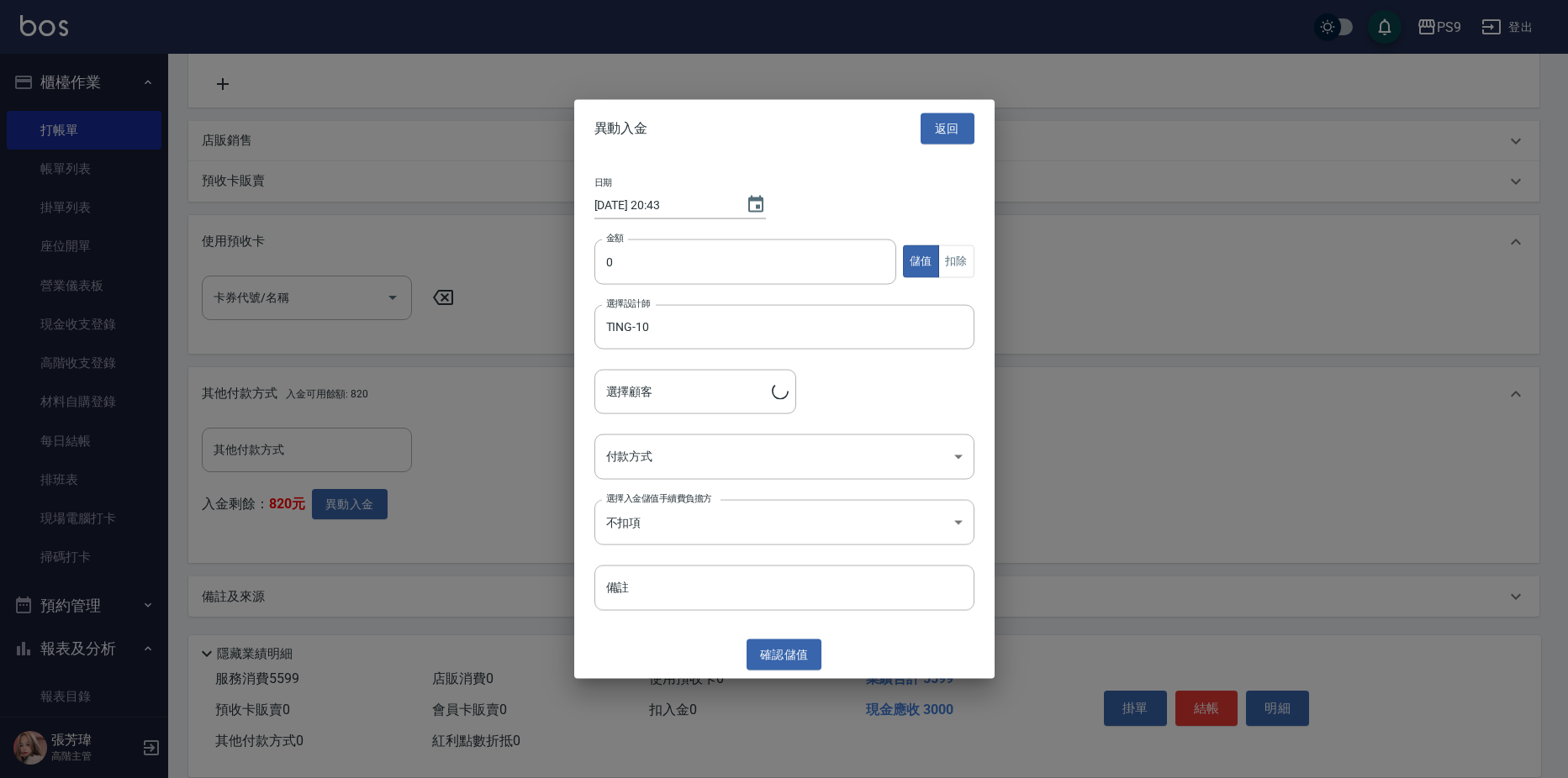
type input "[PERSON_NAME]/0937756809"
click at [710, 270] on input "0" at bounding box center [746, 261] width 303 height 45
type input "3000"
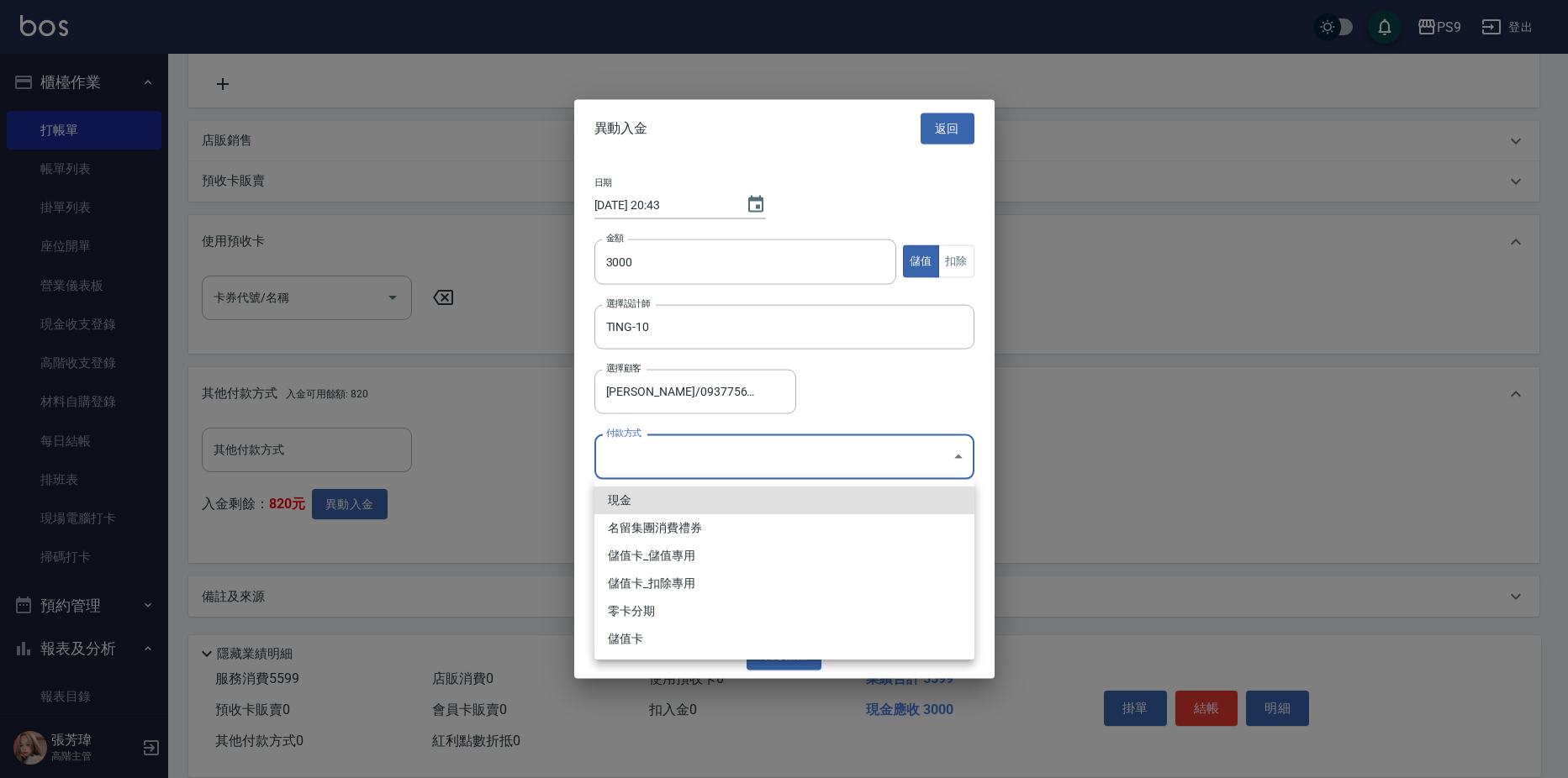
click at [682, 458] on body "PS9 登出 櫃檯作業 打帳單 帳單列表 掛單列表 座位開單 營業儀表板 現金收支登錄 高階收支登錄 材料自購登錄 每日結帳 排班表 現場電腦打卡 掃碼打卡 …" at bounding box center [784, 146] width 1568 height 1265
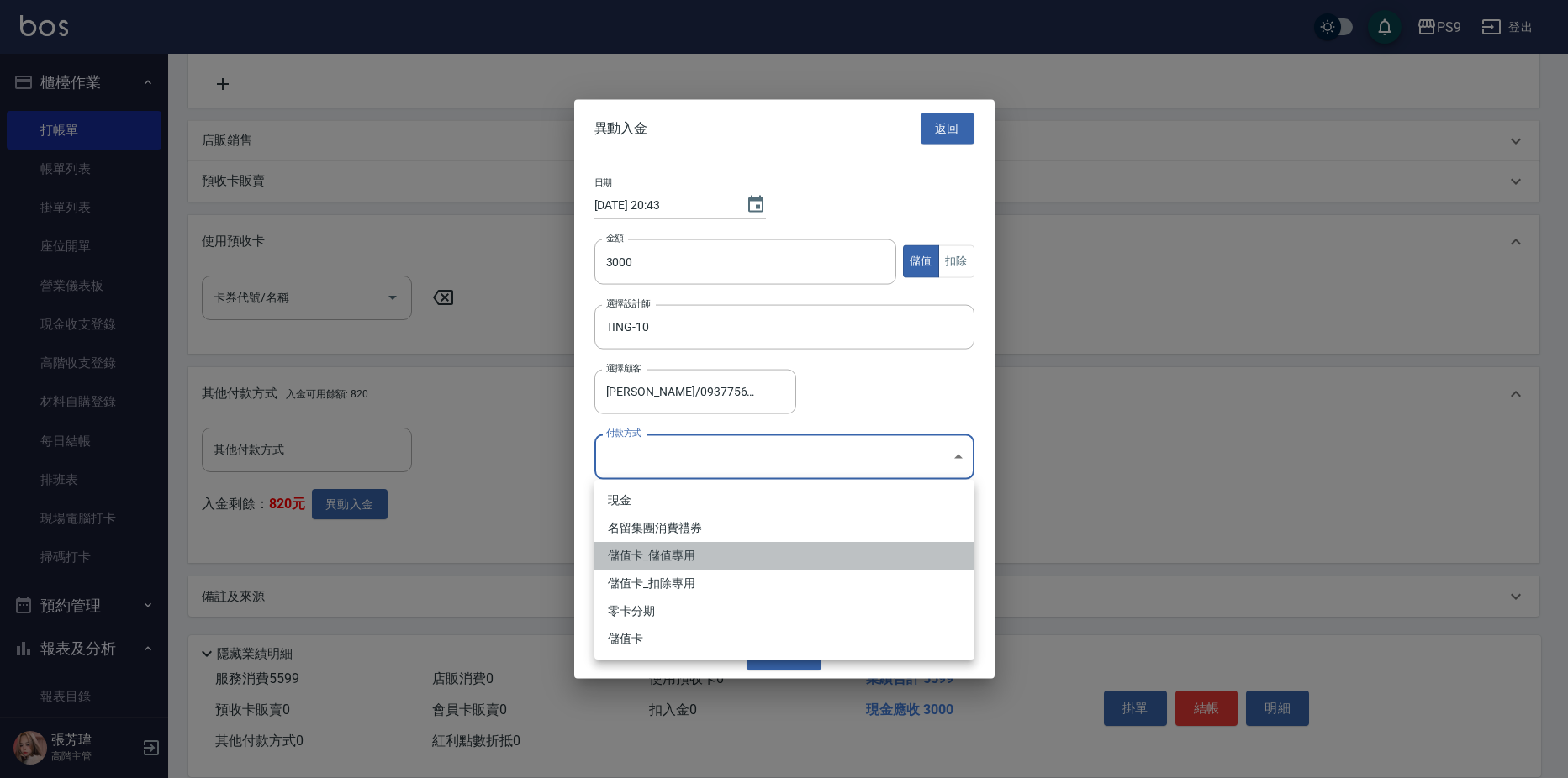
click at [674, 557] on li "儲值卡_儲值專用" at bounding box center [785, 556] width 380 height 28
type input "儲值卡_儲值專用"
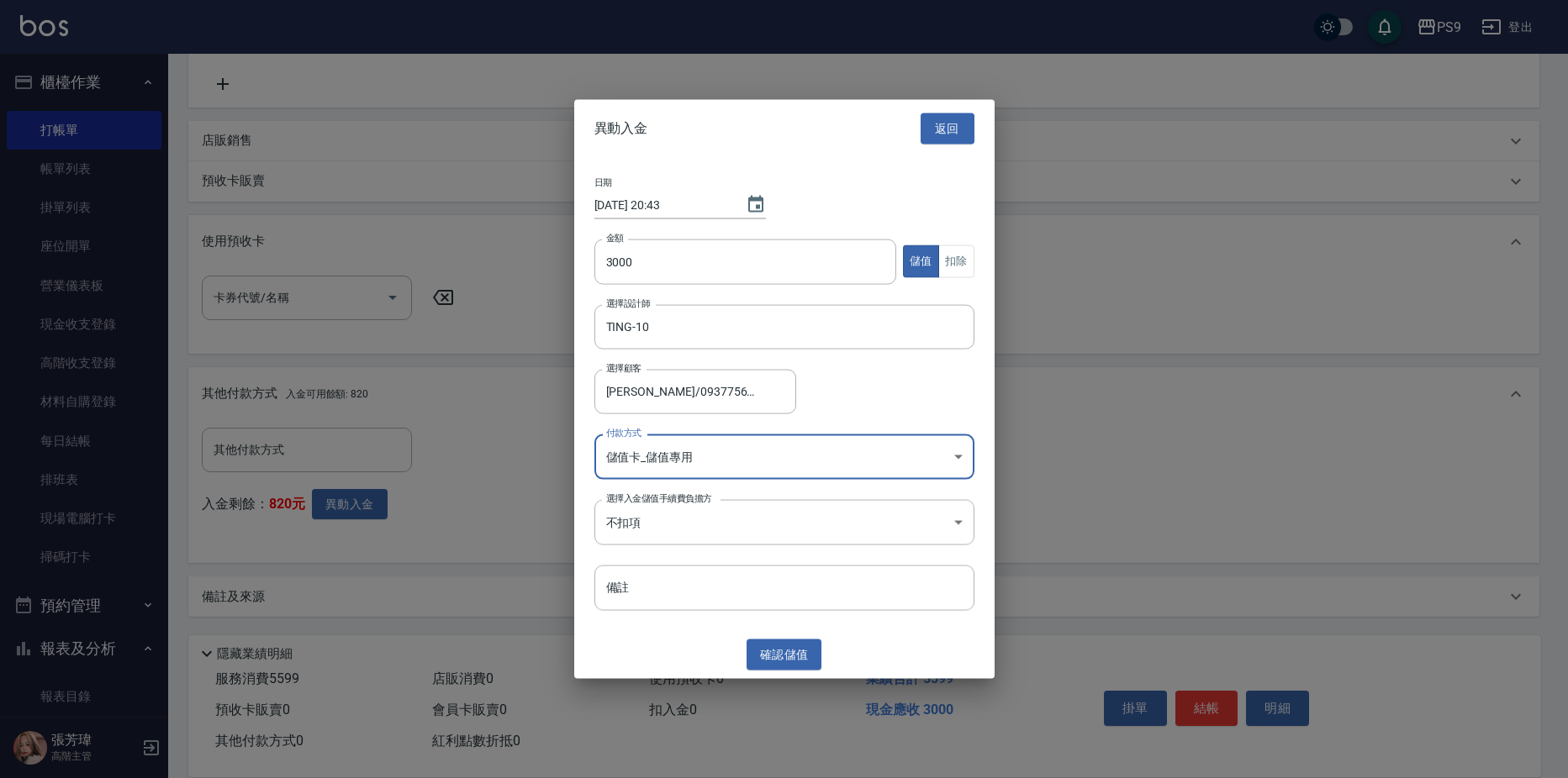
click at [770, 658] on button "確認 儲值" at bounding box center [784, 655] width 75 height 31
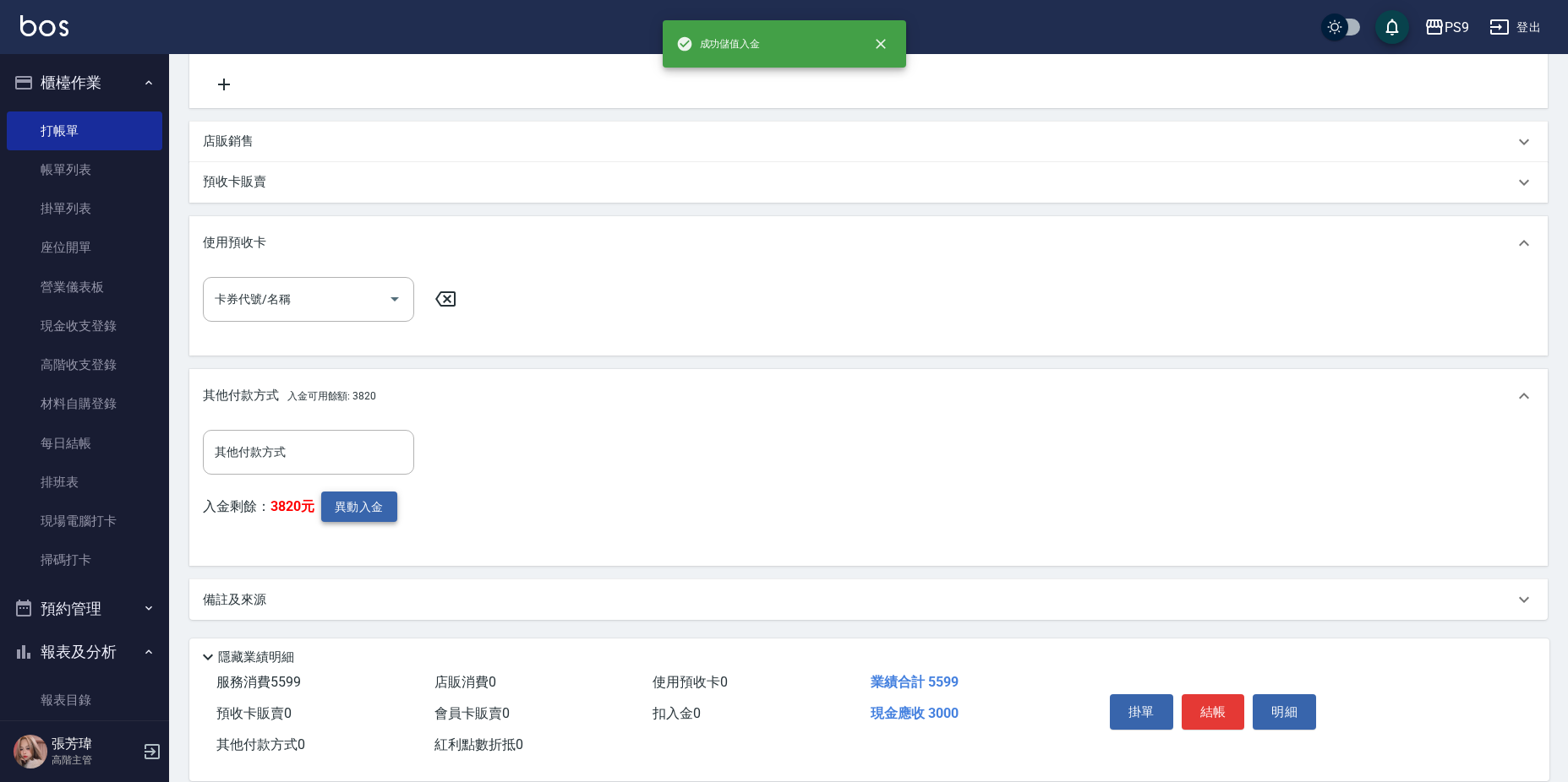
click at [365, 507] on button "異動入金" at bounding box center [359, 507] width 76 height 31
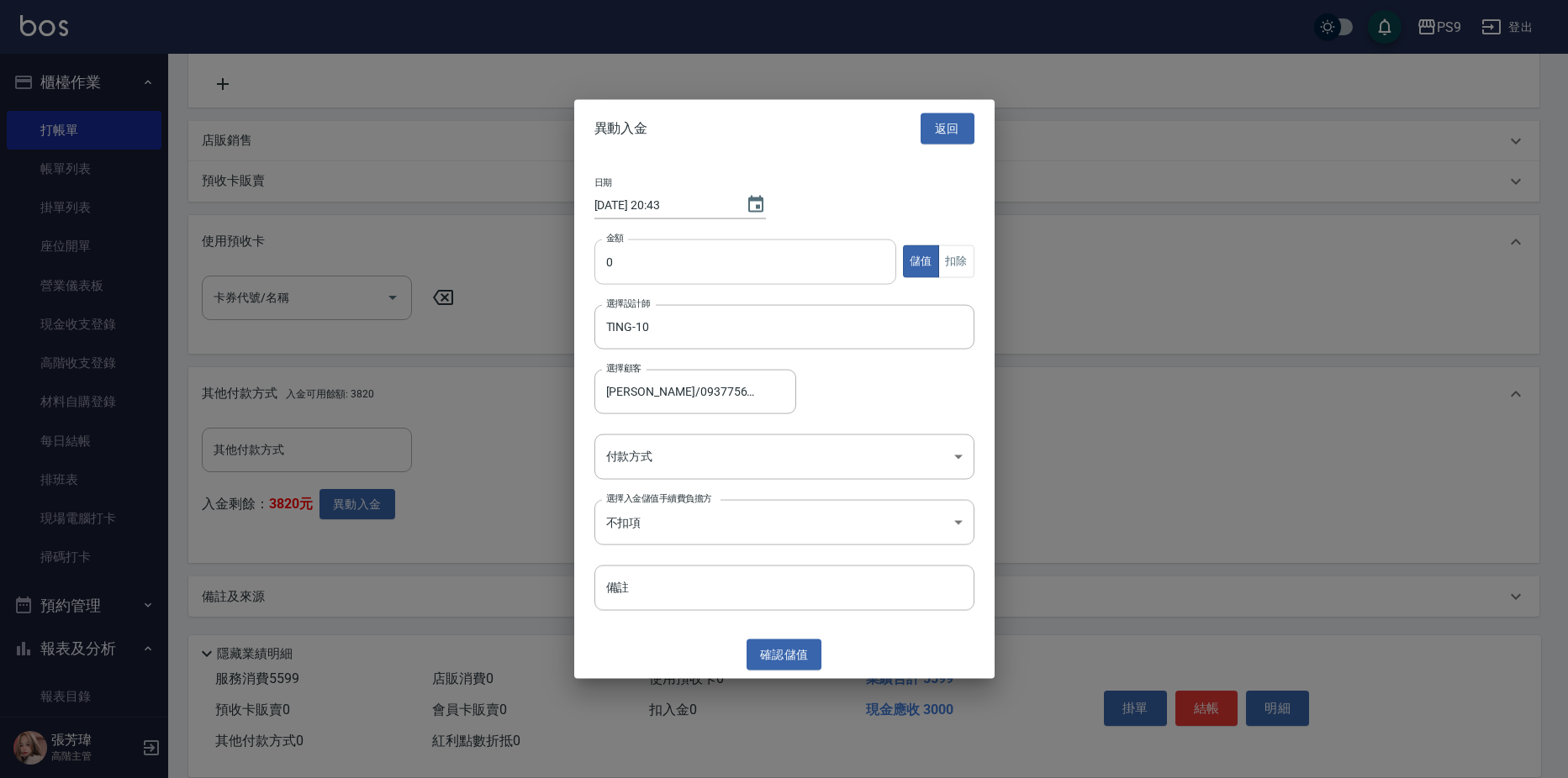
click at [669, 266] on input "0" at bounding box center [746, 261] width 303 height 45
type input "2599"
click at [945, 262] on button "扣除" at bounding box center [956, 262] width 36 height 33
click at [718, 451] on body "PS9 登出 櫃檯作業 打帳單 帳單列表 掛單列表 座位開單 營業儀表板 現金收支登錄 高階收支登錄 材料自購登錄 每日結帳 排班表 現場電腦打卡 掃碼打卡 …" at bounding box center [784, 146] width 1568 height 1265
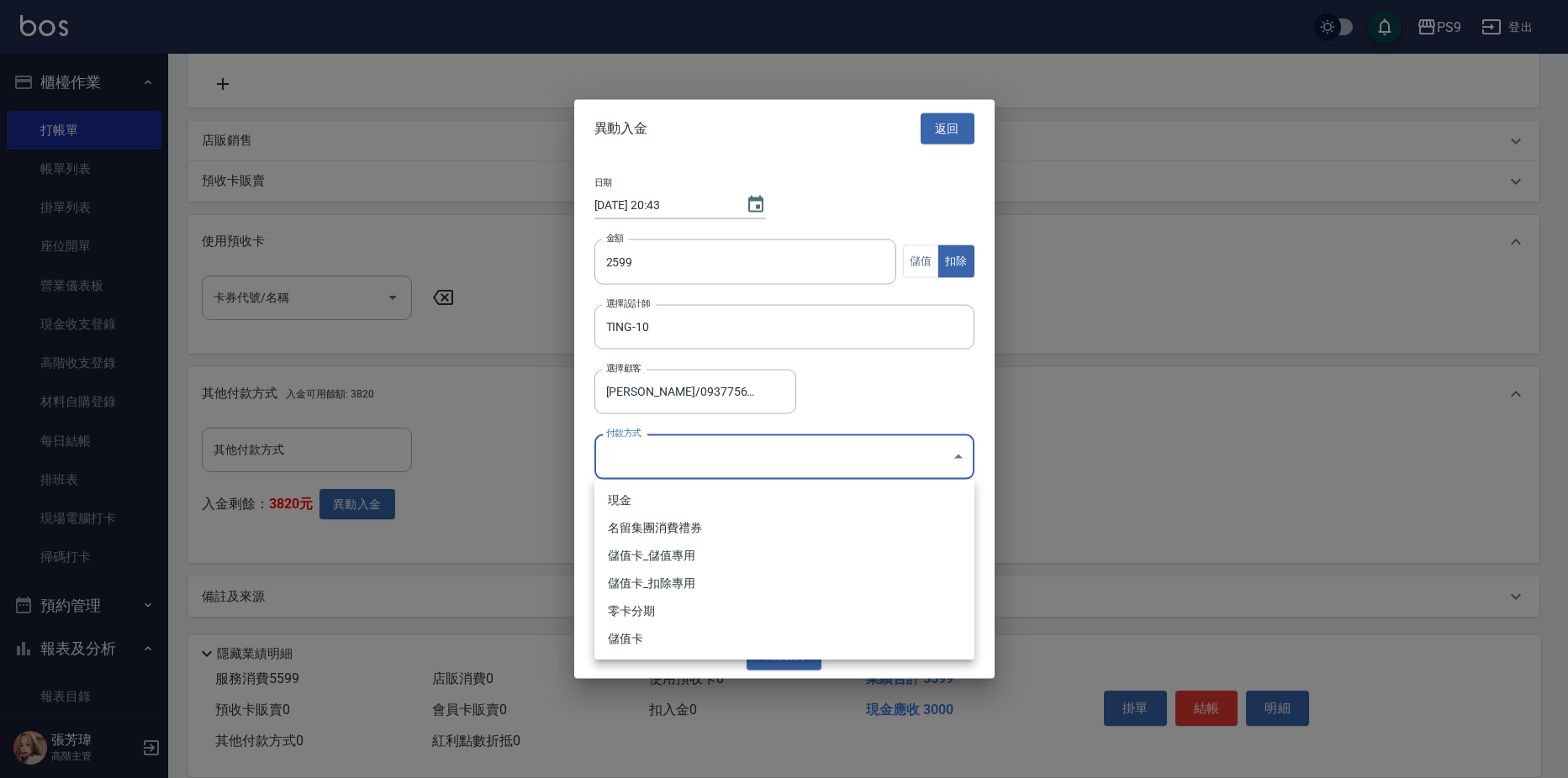
click at [668, 583] on li "儲值卡_扣除專用" at bounding box center [785, 583] width 380 height 28
type input "儲值卡_扣除專用"
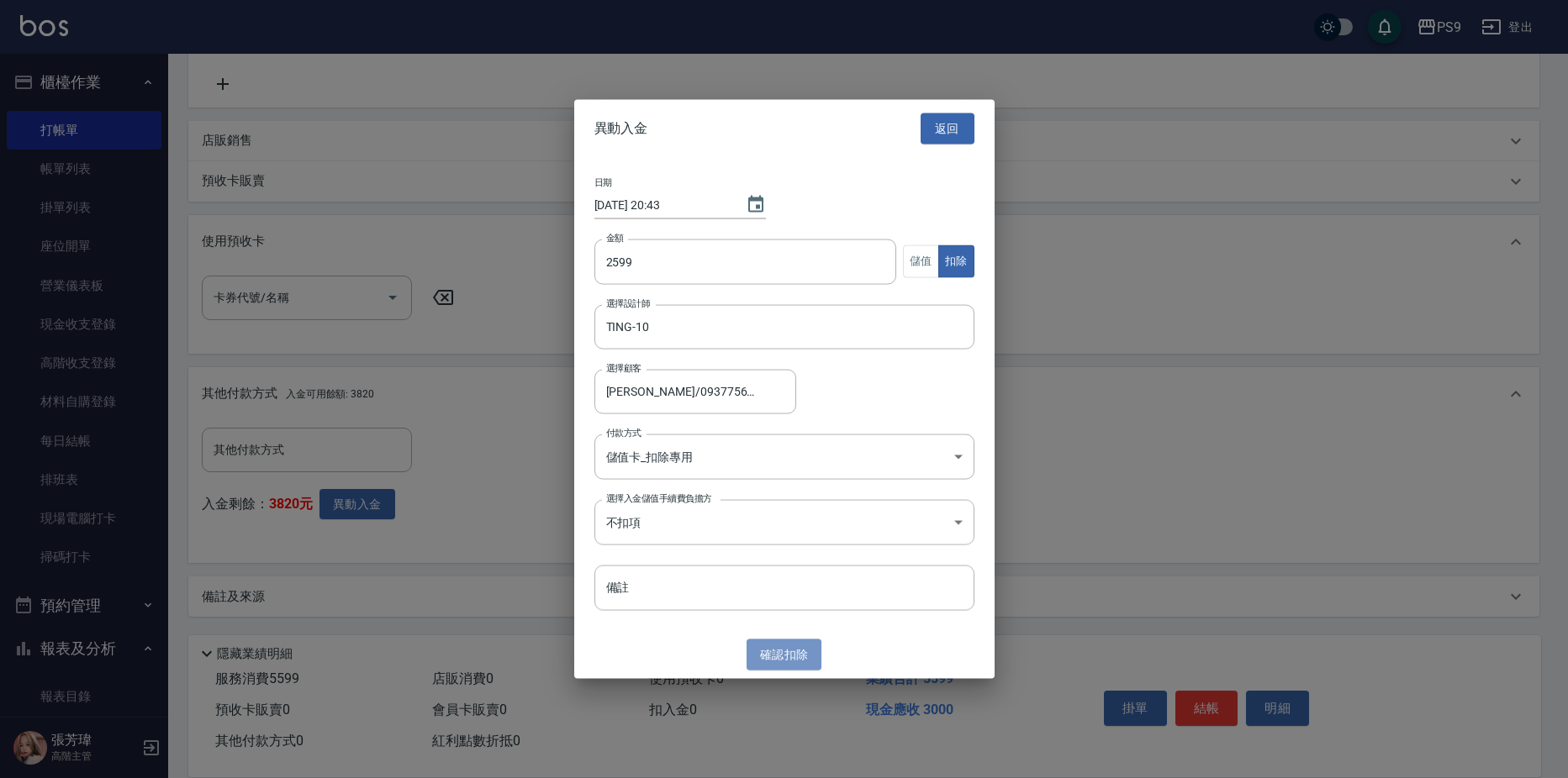
click at [790, 655] on button "確認 扣除" at bounding box center [784, 655] width 75 height 31
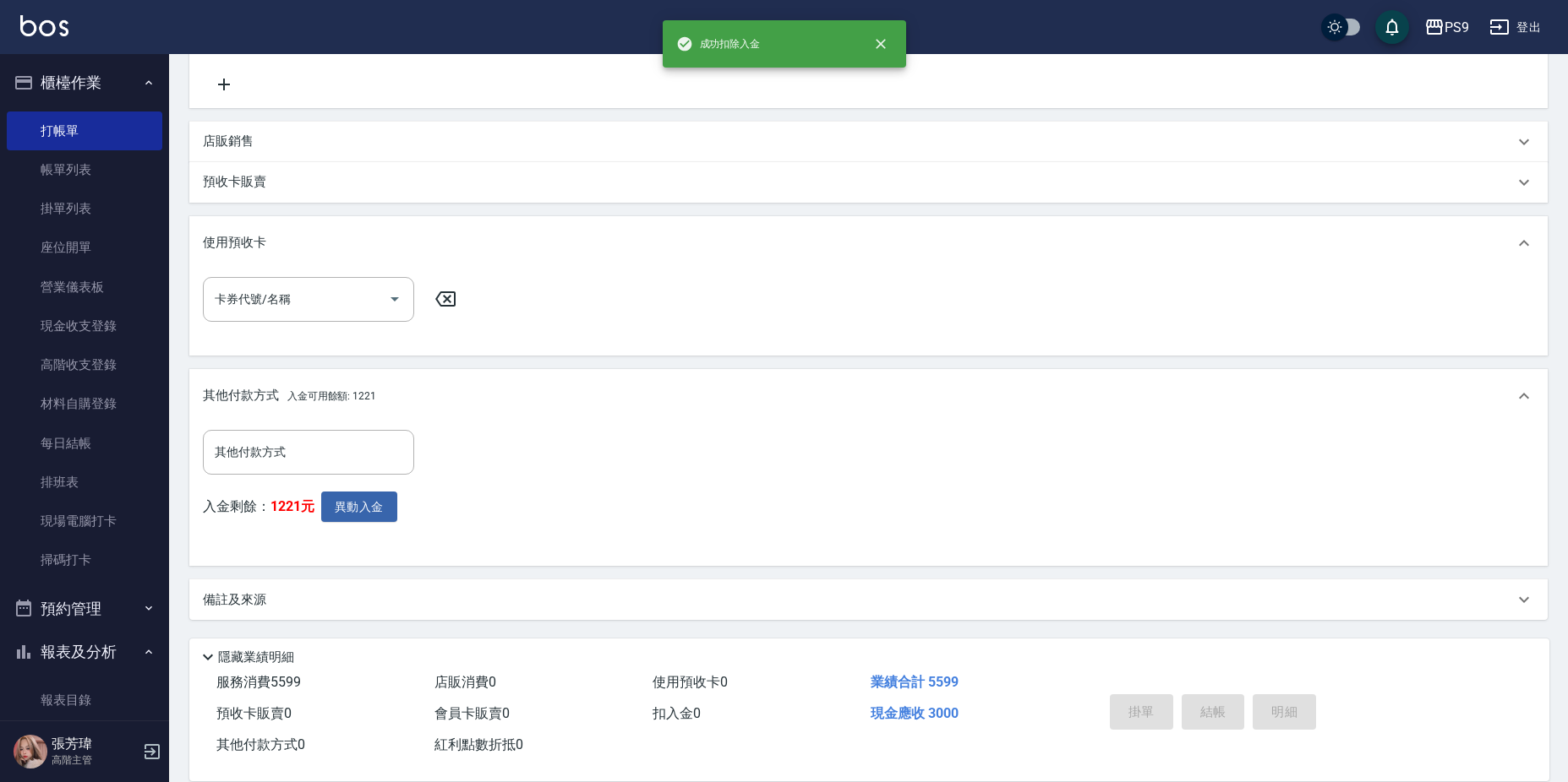
type input "[DATE] 20:43"
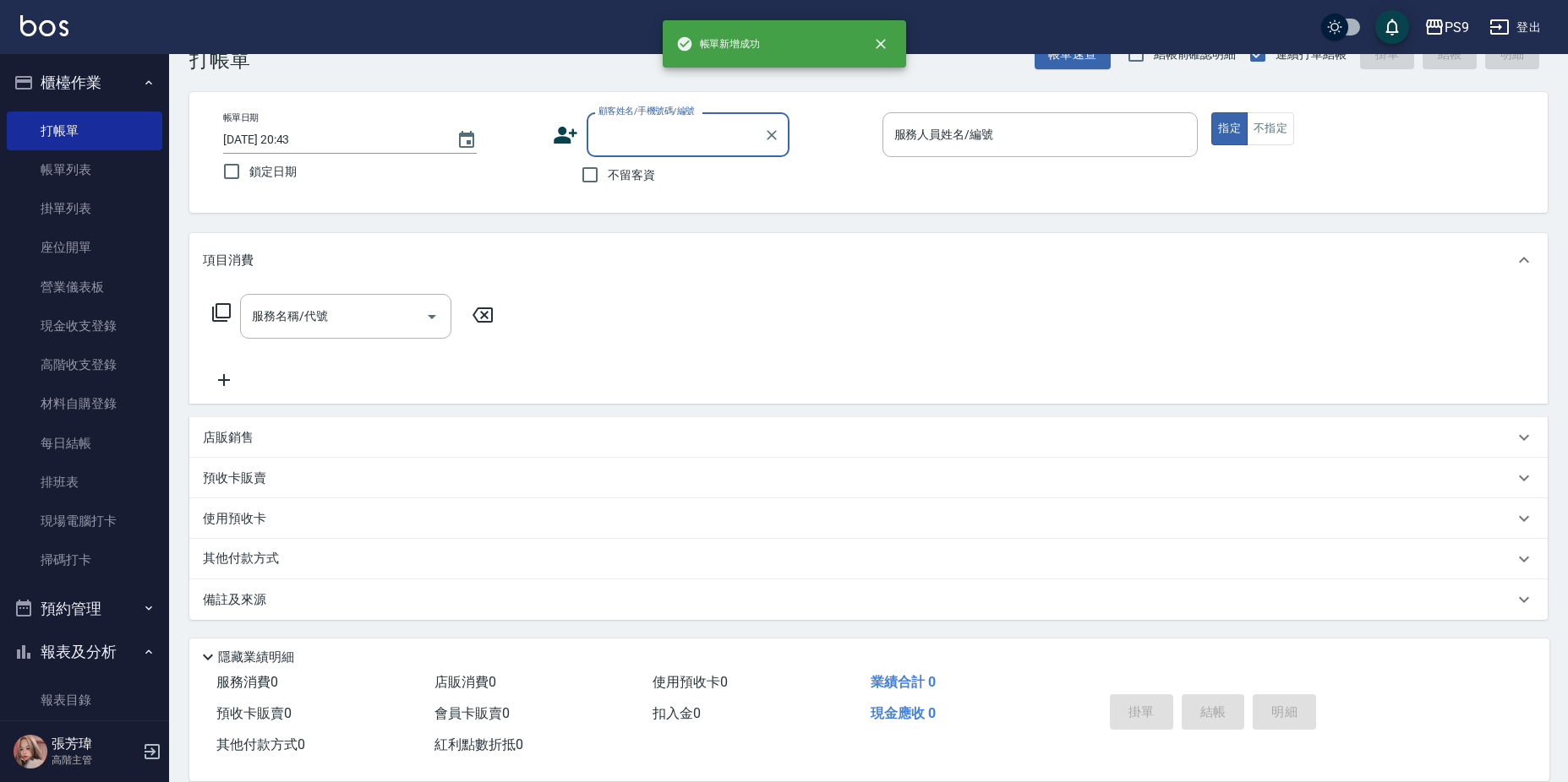
scroll to position [0, 0]
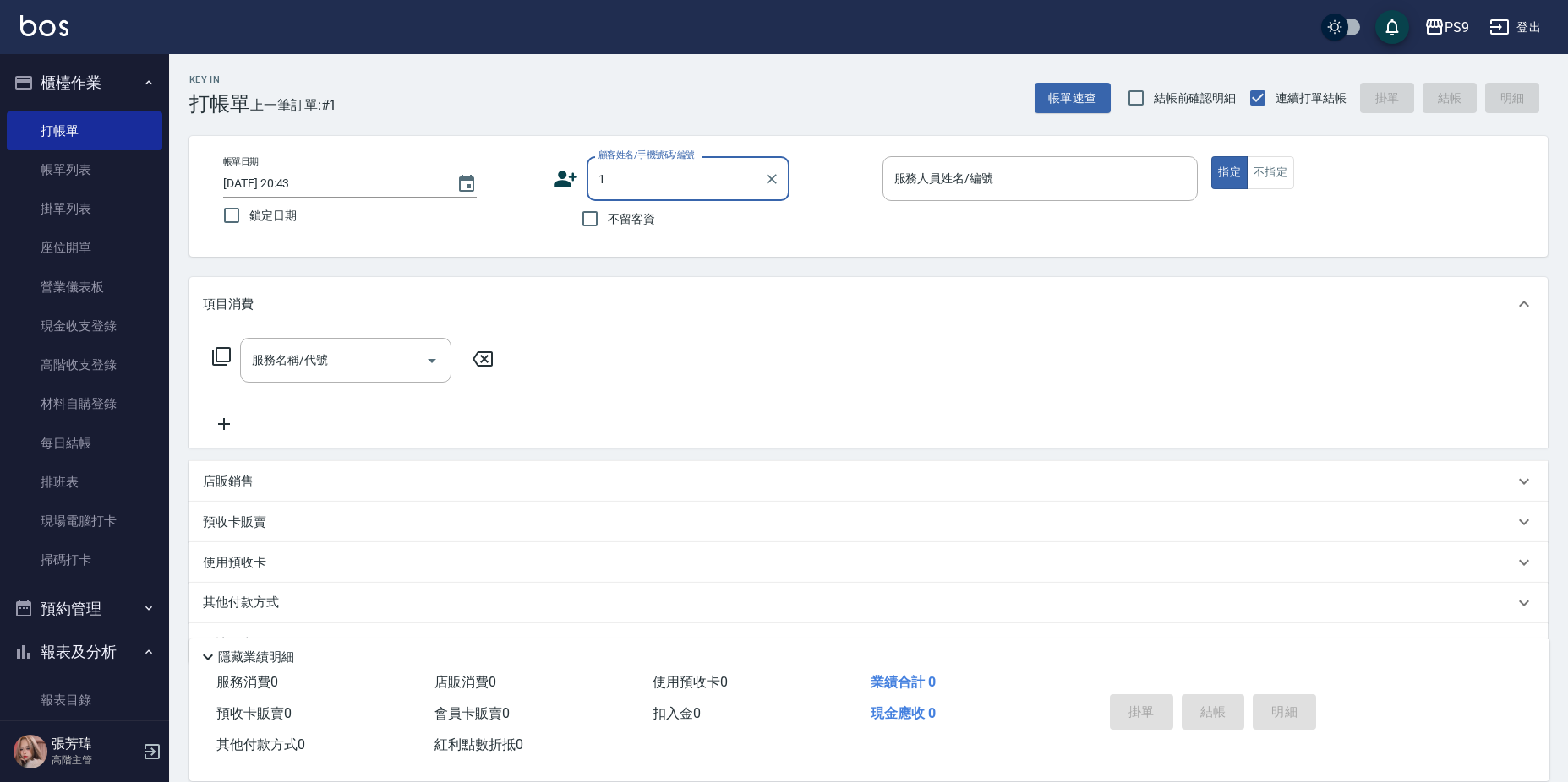
type input "10"
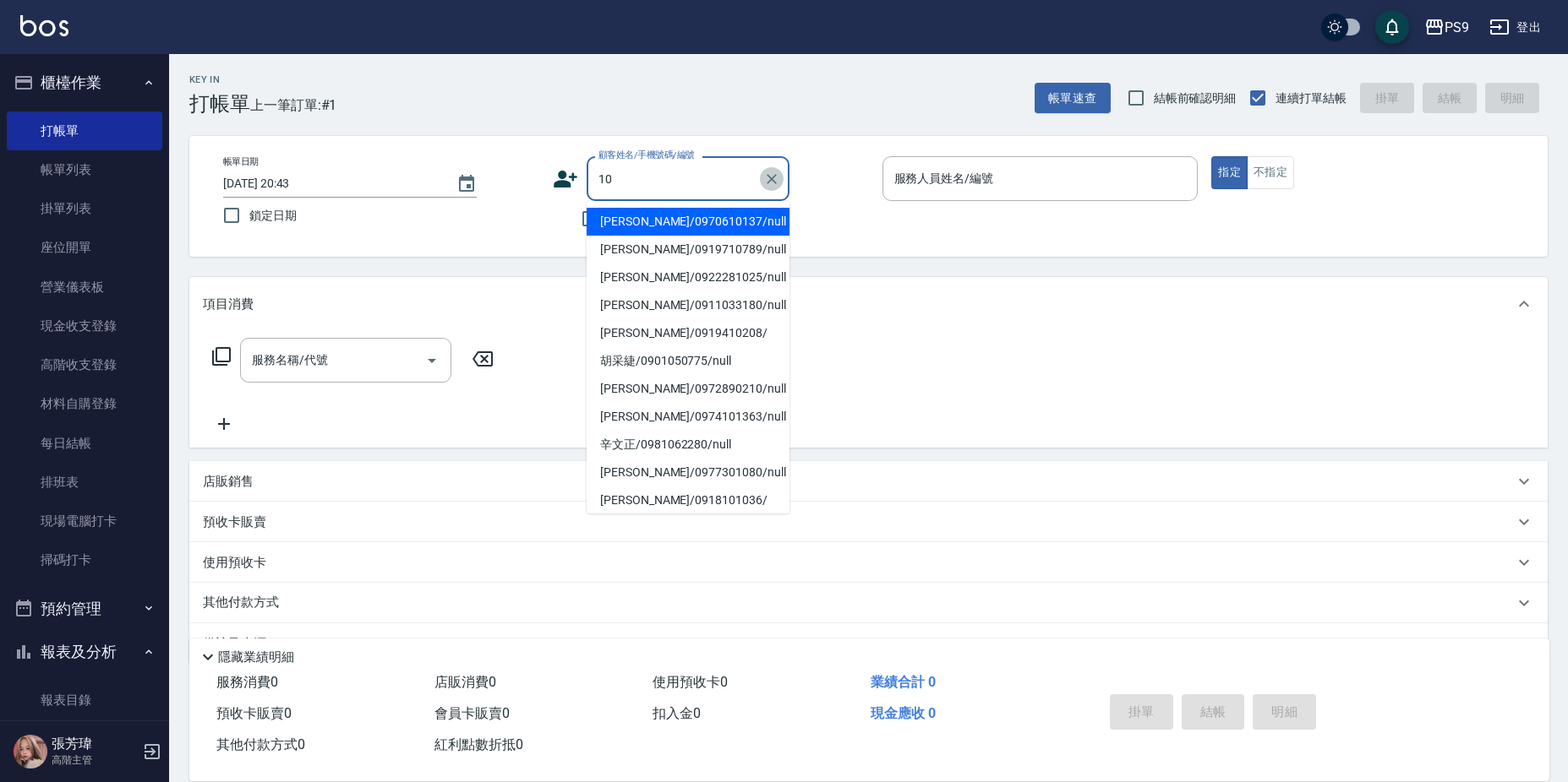
click at [779, 180] on button "Clear" at bounding box center [771, 179] width 23 height 23
click at [891, 238] on div "帳單日期 [DATE] 20:43 鎖定日期 顧客姓名/手機號碼/編號 顧客姓名/手機號碼/編號 不留客資 服務人員姓名/編號 服務人員姓名/編號 指定 不指定" at bounding box center [868, 196] width 1358 height 121
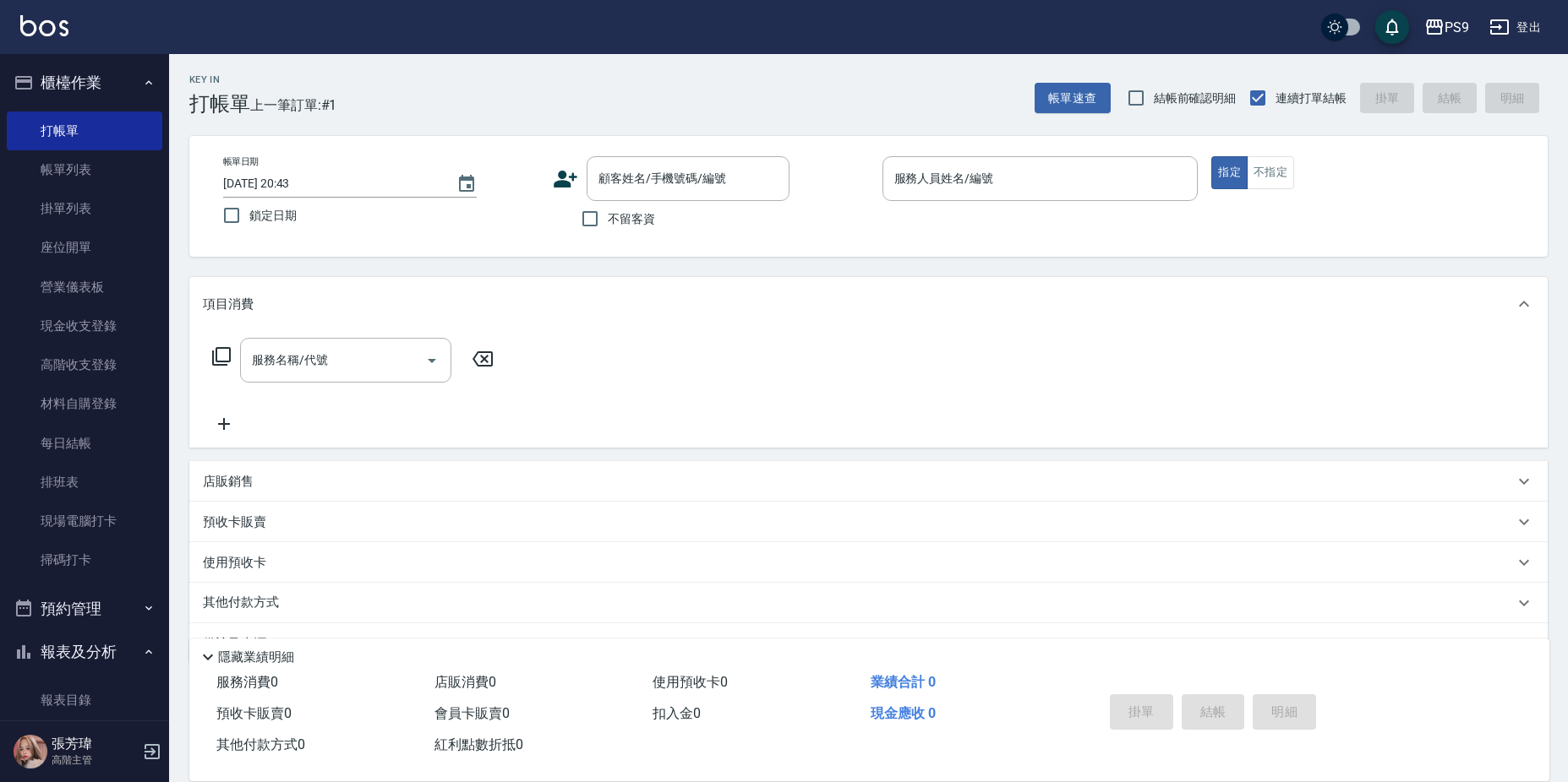
drag, startPoint x: 598, startPoint y: 219, endPoint x: 626, endPoint y: 219, distance: 28.0
click at [601, 219] on input "不留客資" at bounding box center [590, 218] width 36 height 36
checkbox input "true"
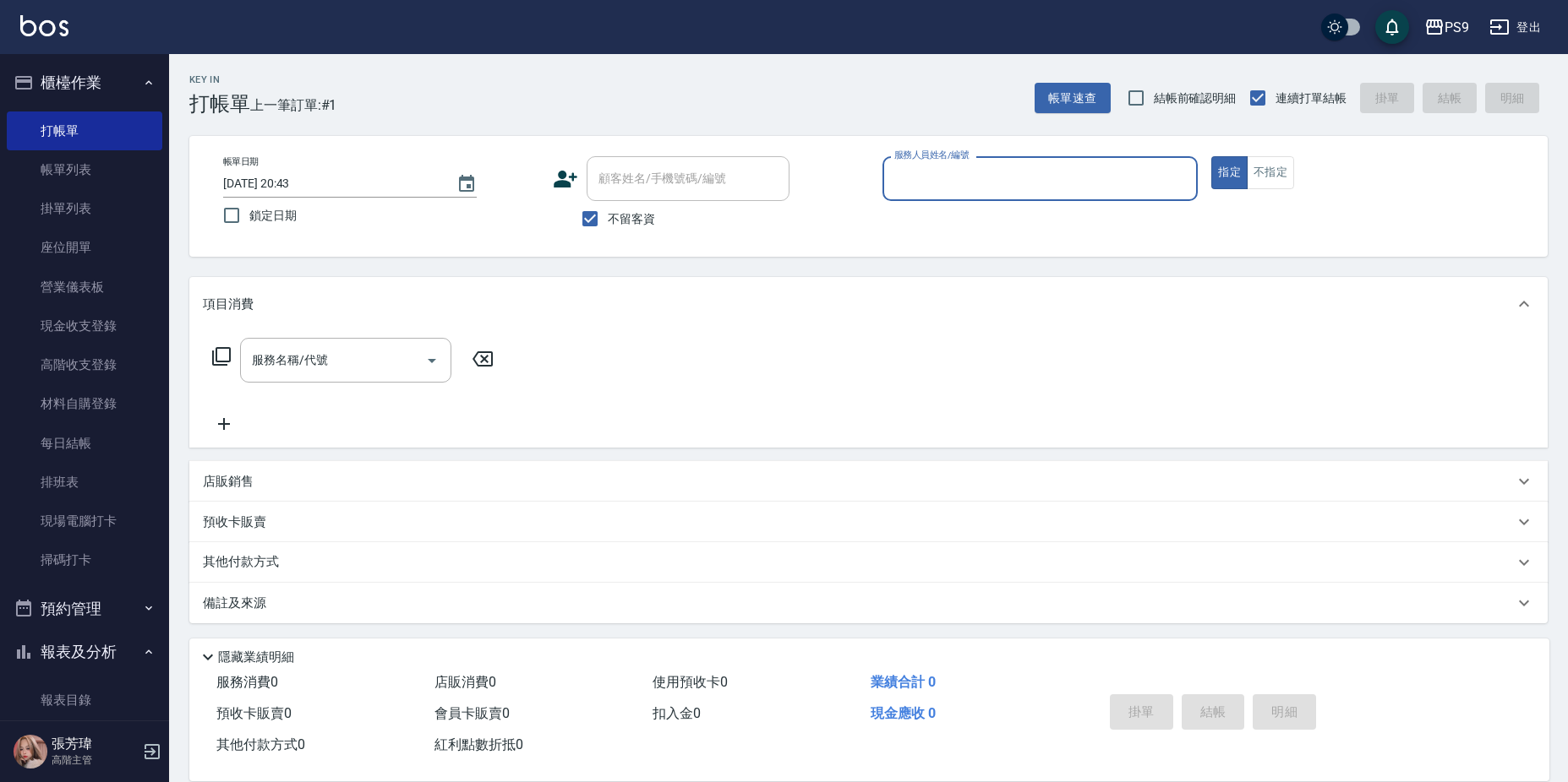
click at [1025, 188] on input "服務人員姓名/編號" at bounding box center [1040, 179] width 301 height 29
type input "TING-10"
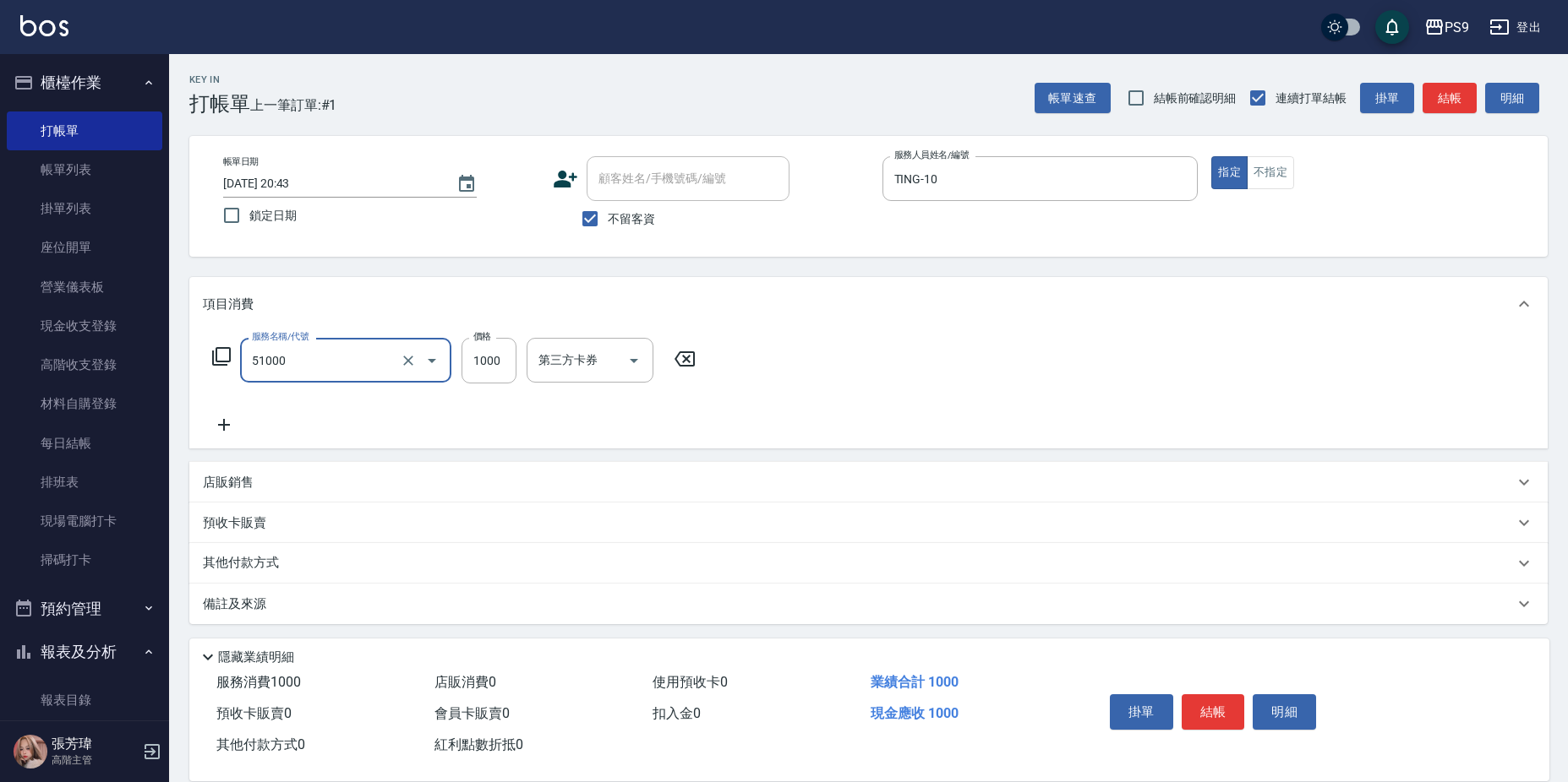
type input "燙髮1000(51000)"
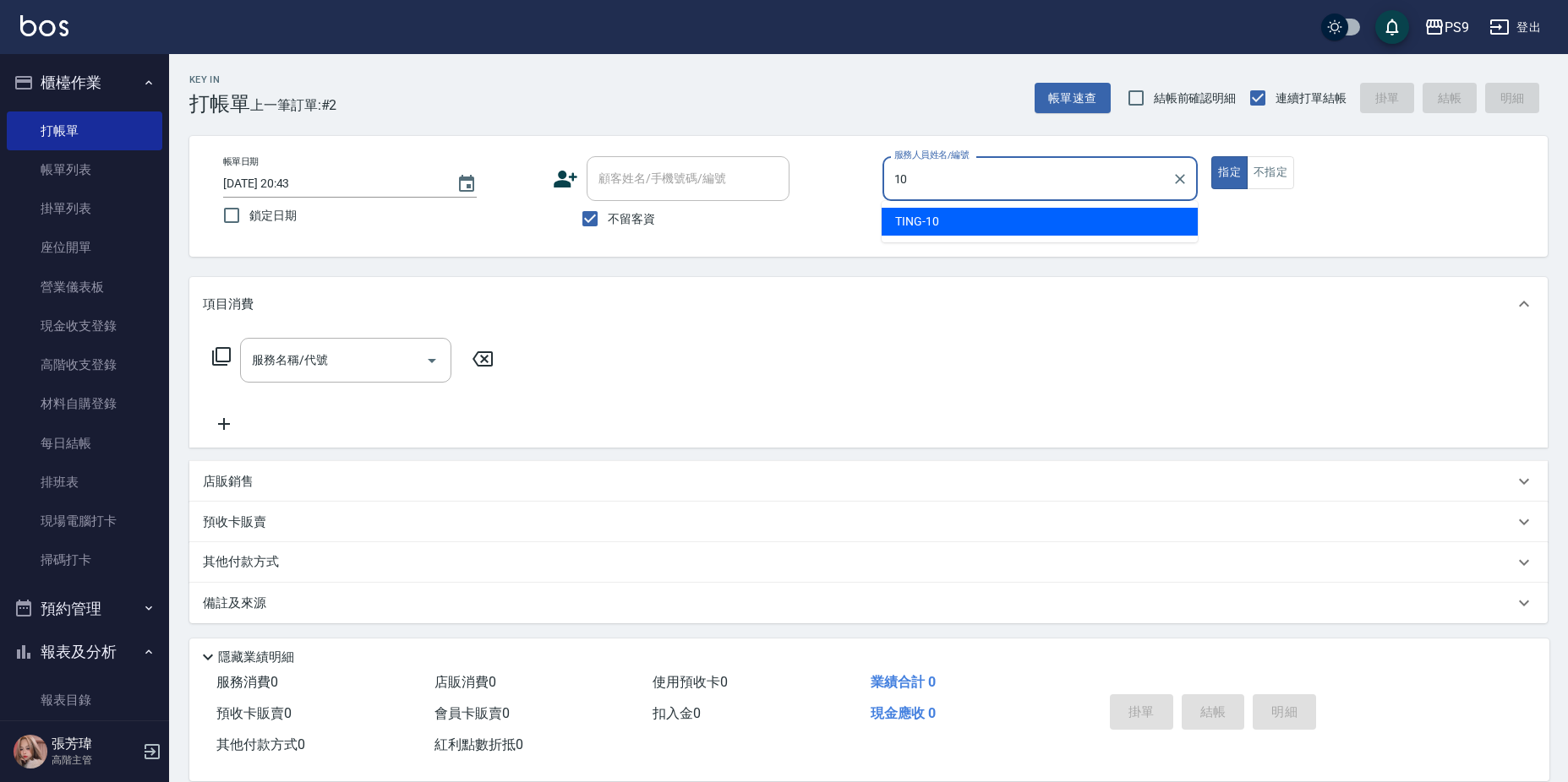
type input "TING-10"
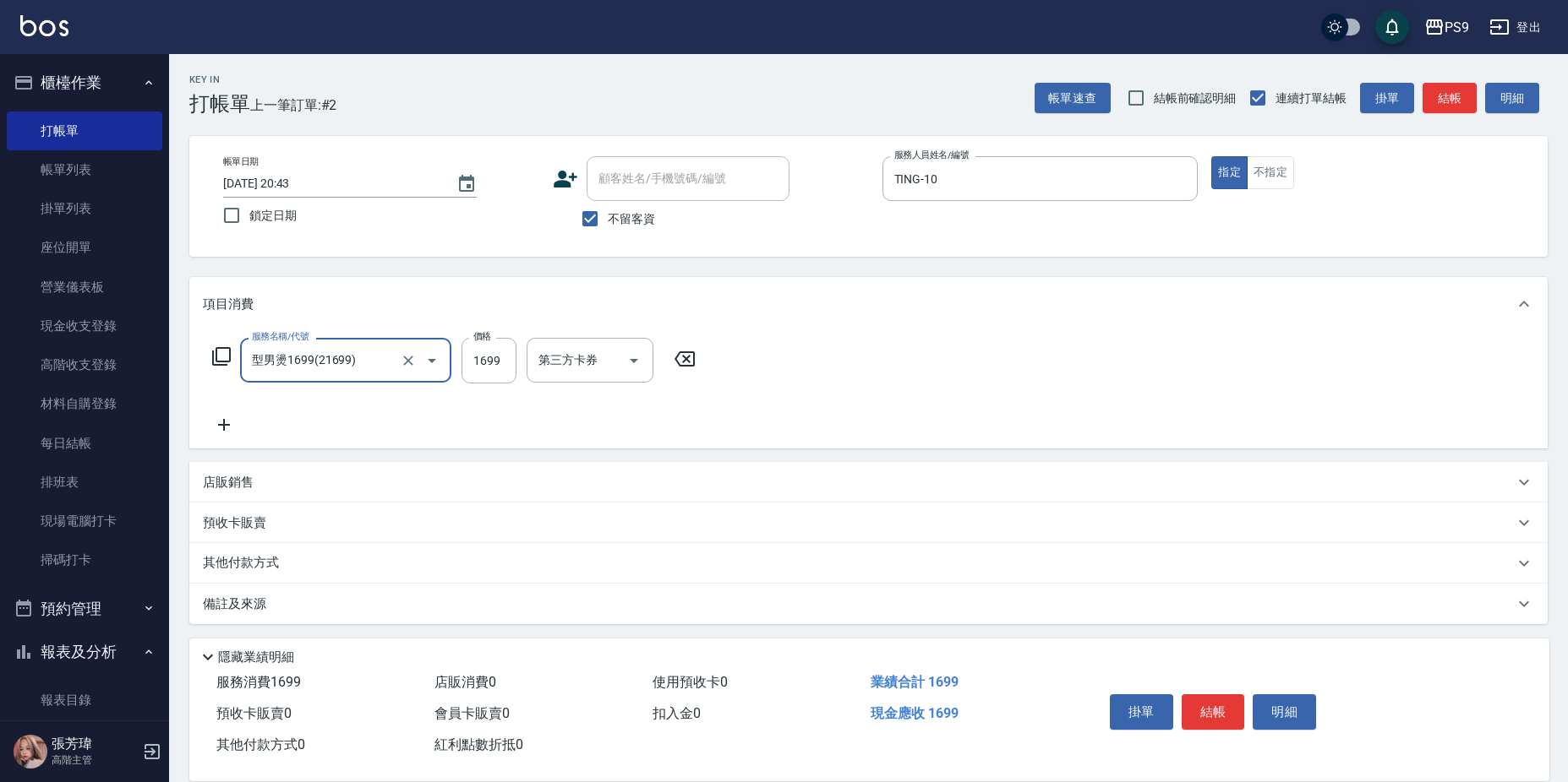
type input "型男燙1699(21699)"
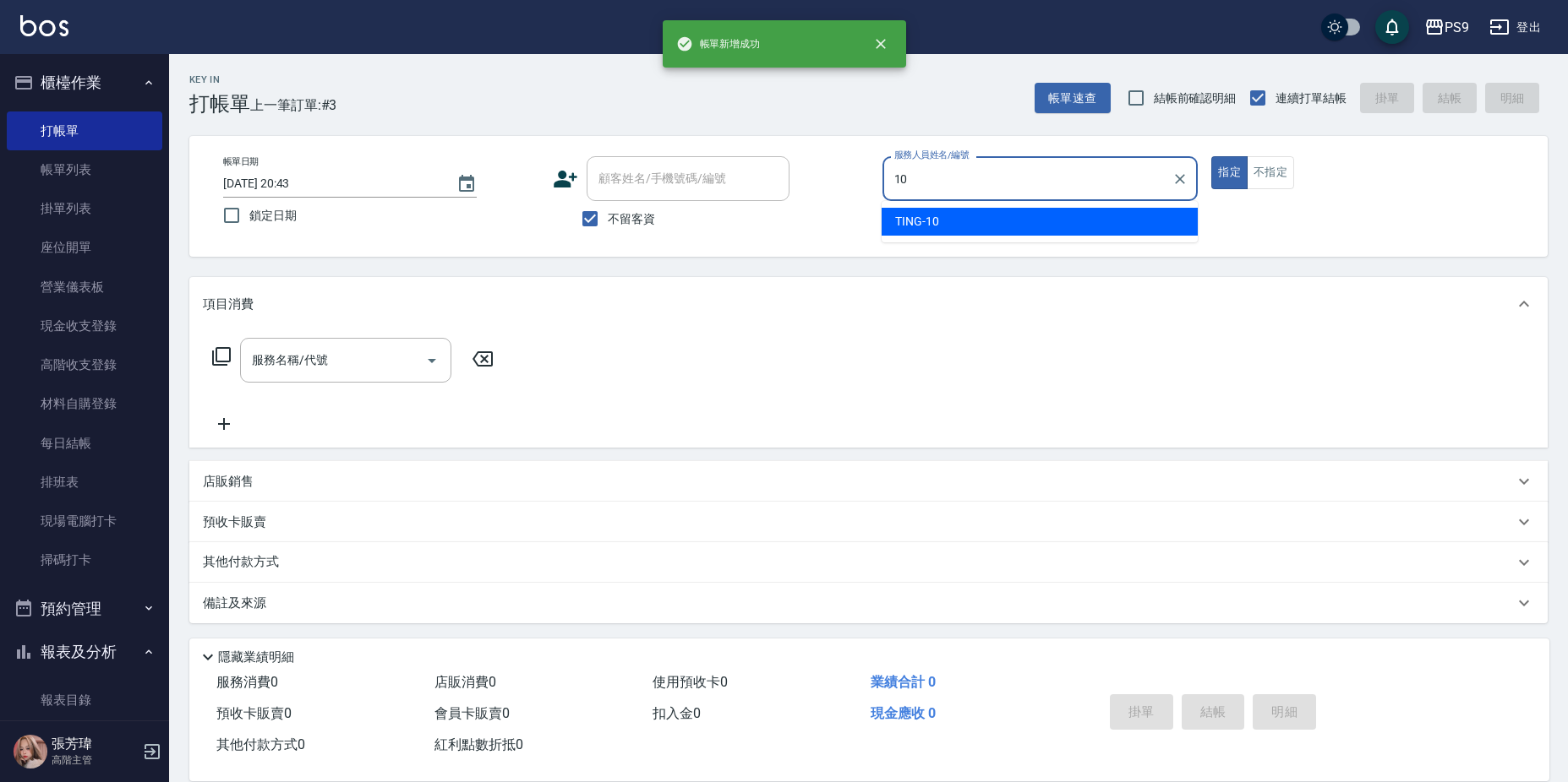
type input "TING-10"
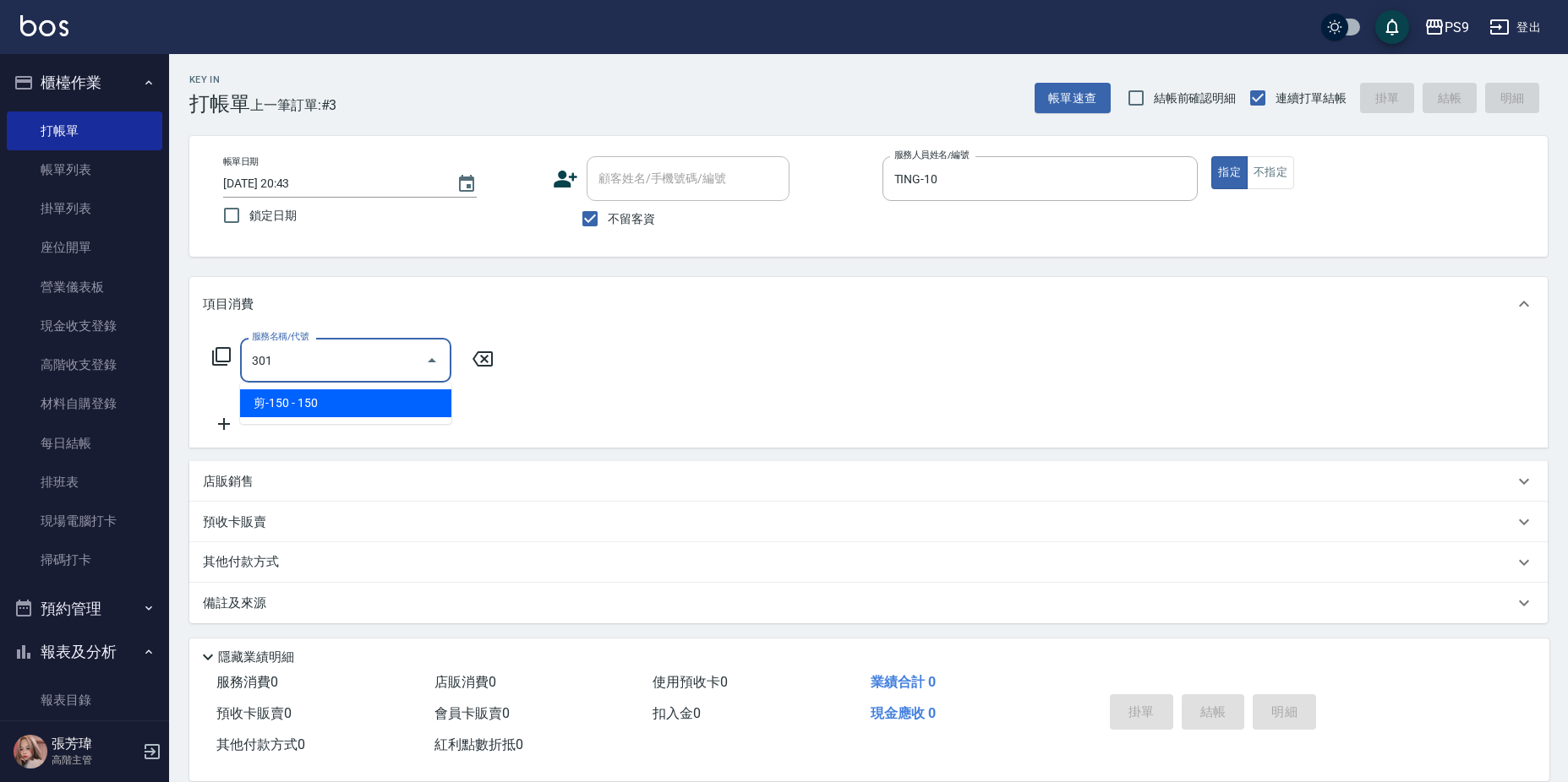
type input "剪-150(301)"
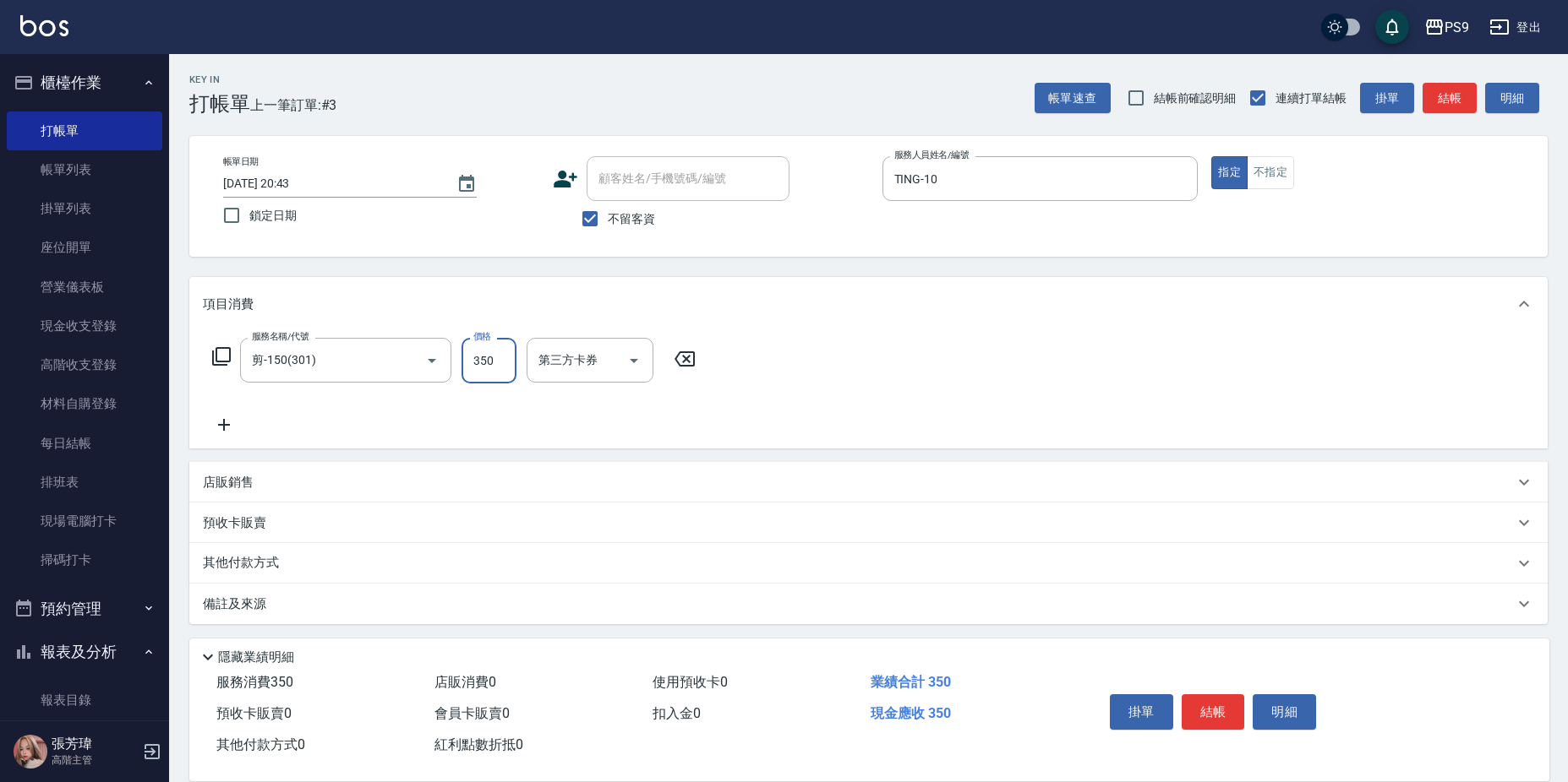
type input "350"
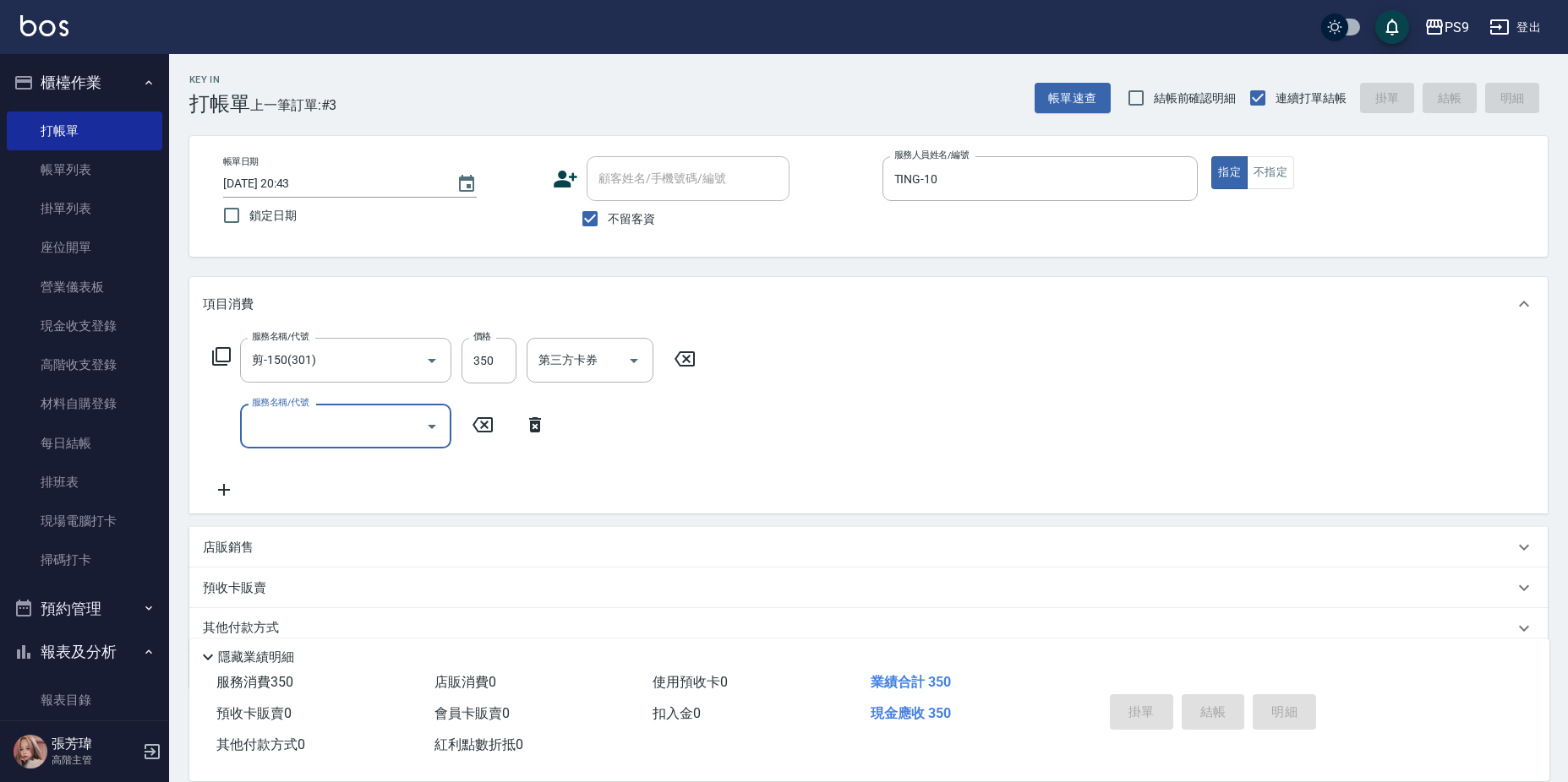
type input "[DATE] 20:44"
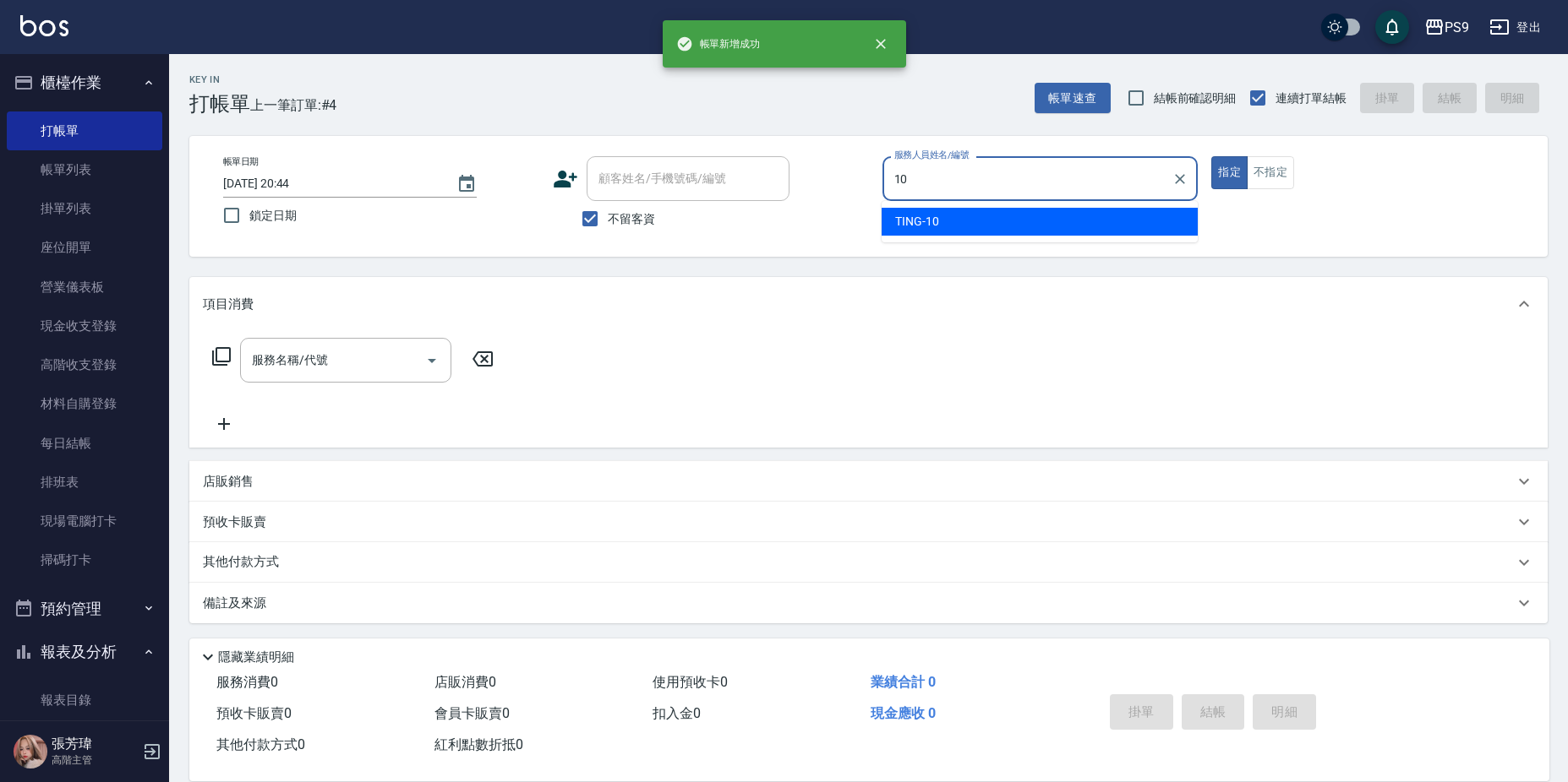
type input "TING-10"
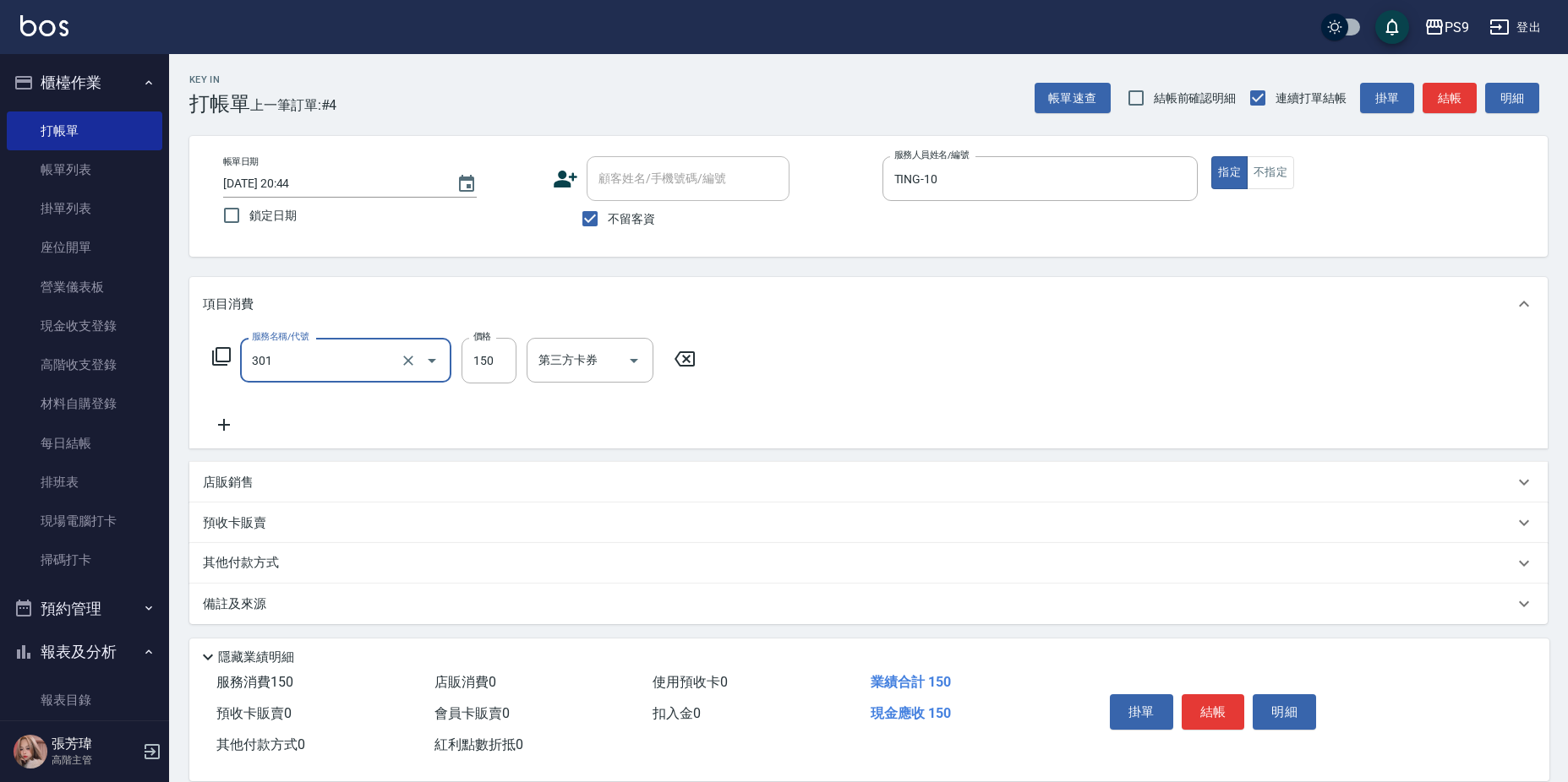
type input "剪-150(301)"
type input "400"
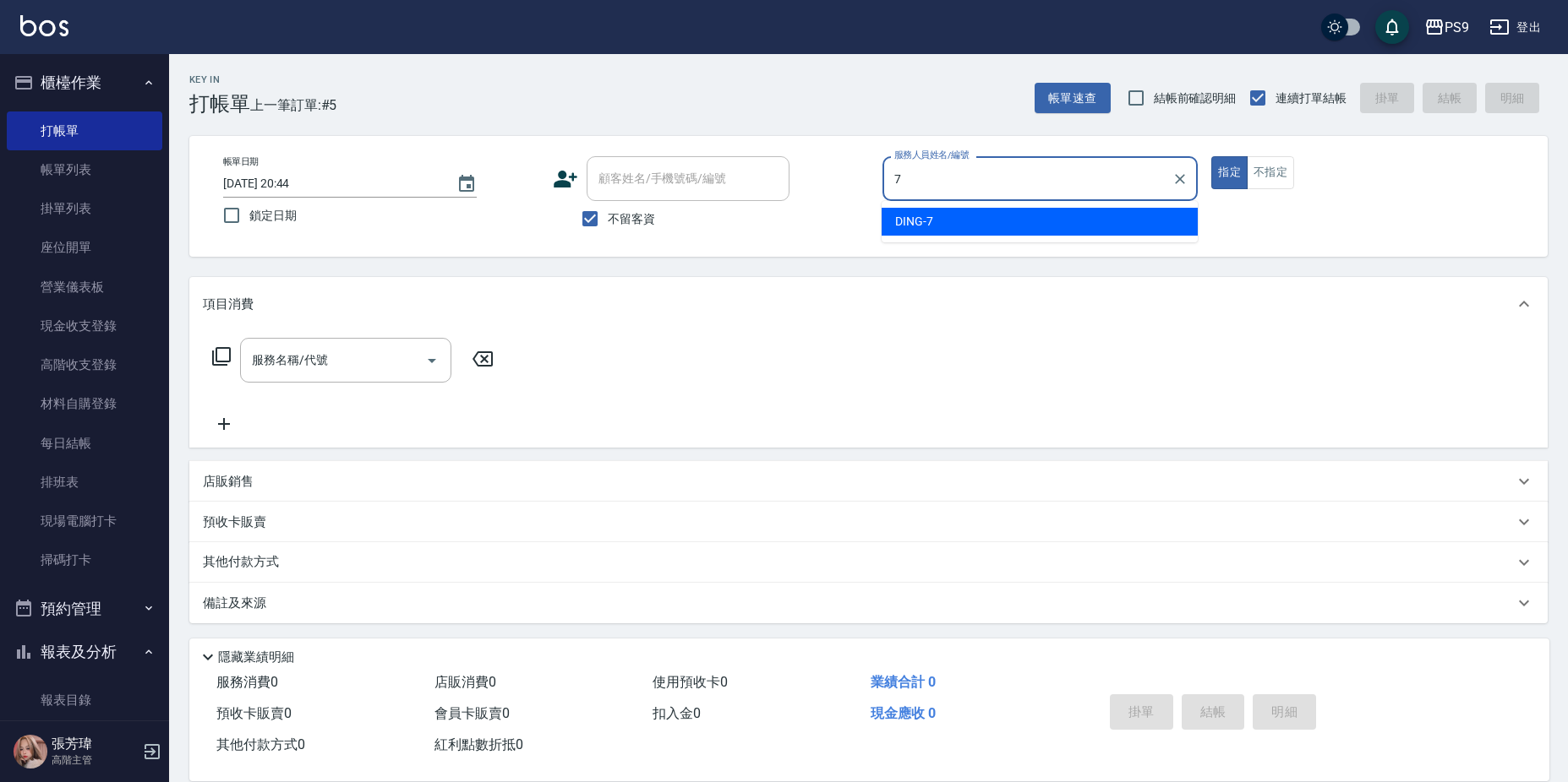
type input "DING-7"
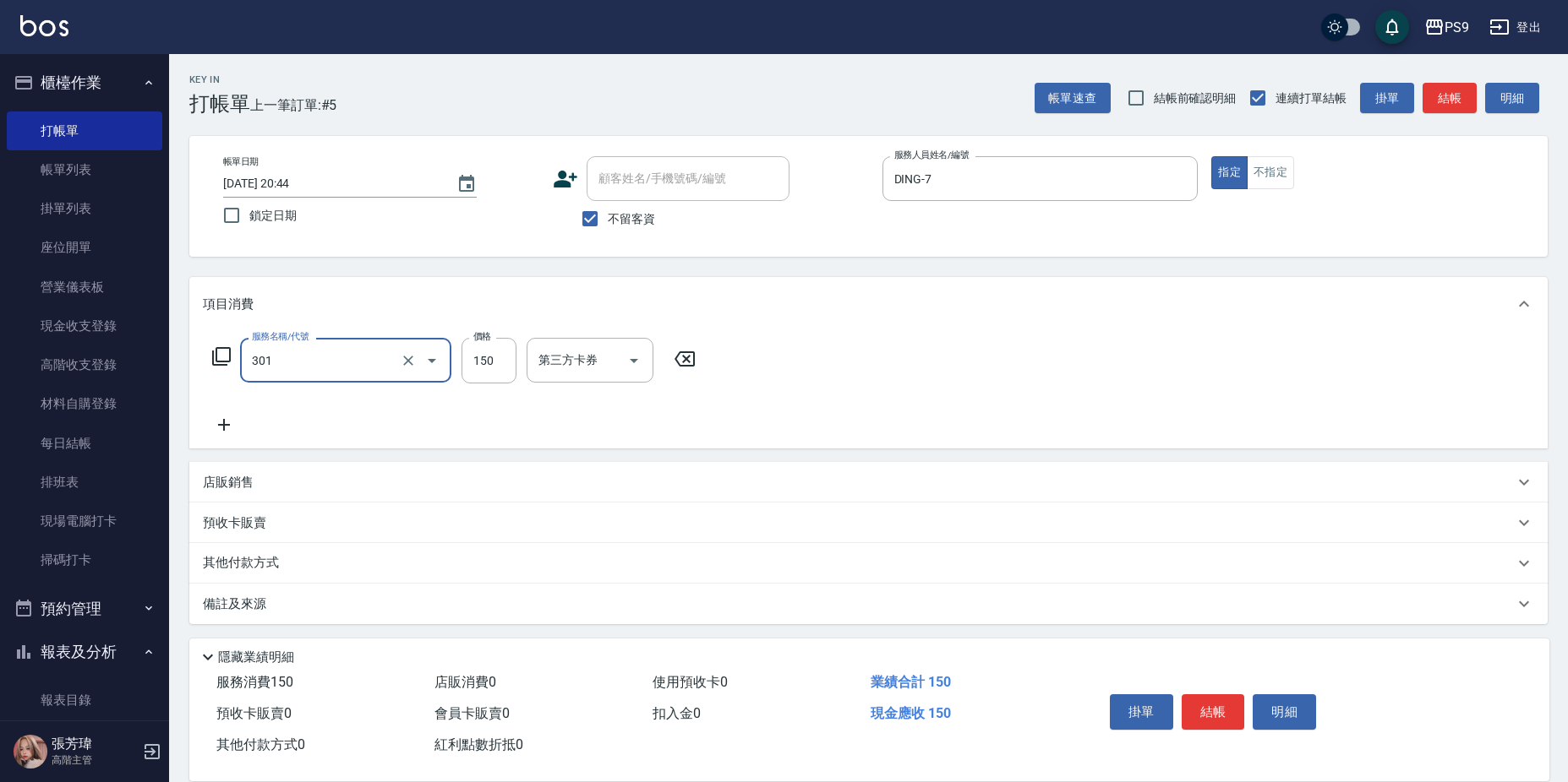
type input "剪-150(301)"
type input "500"
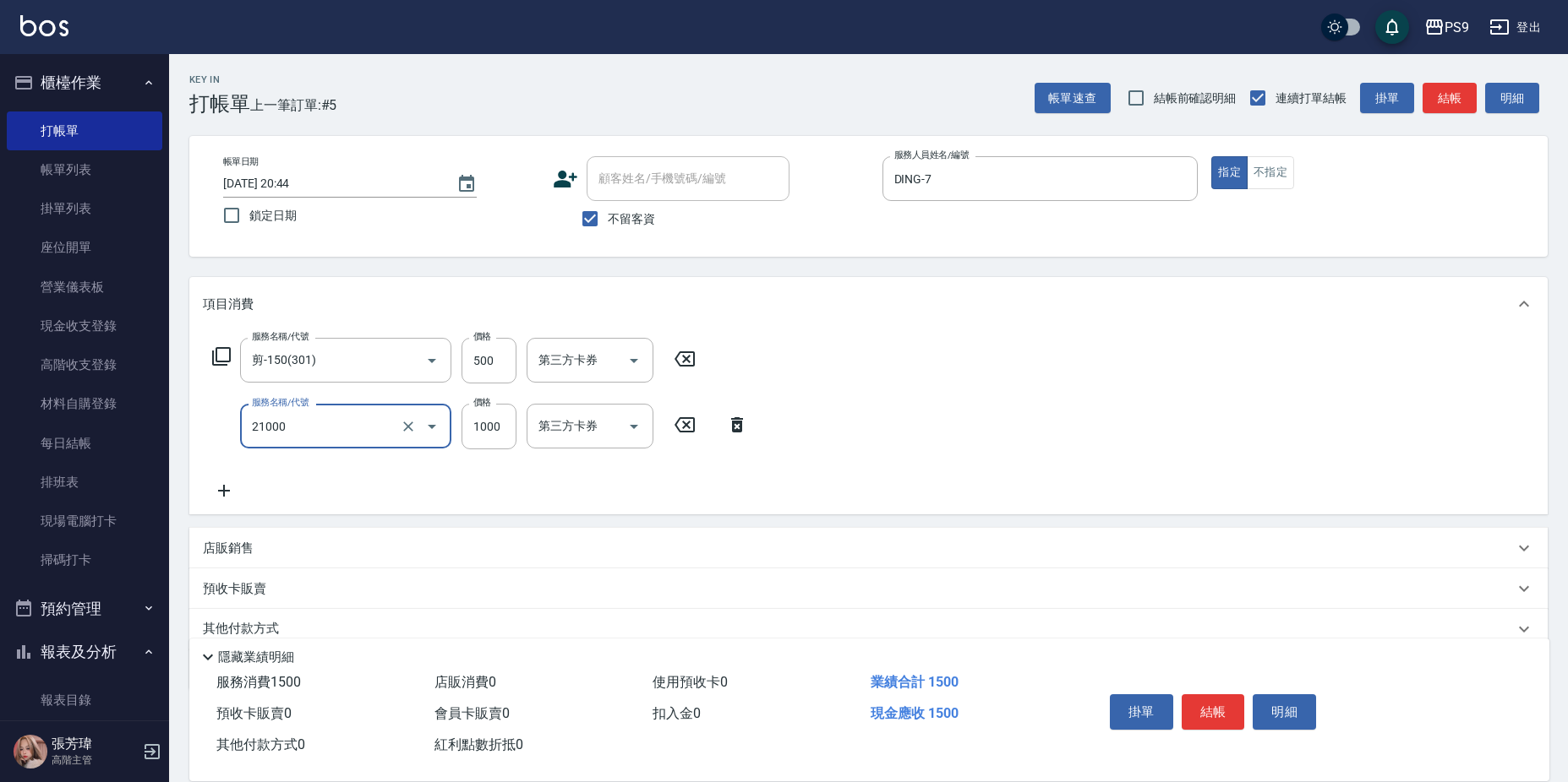
type input "染髮1000(21000)"
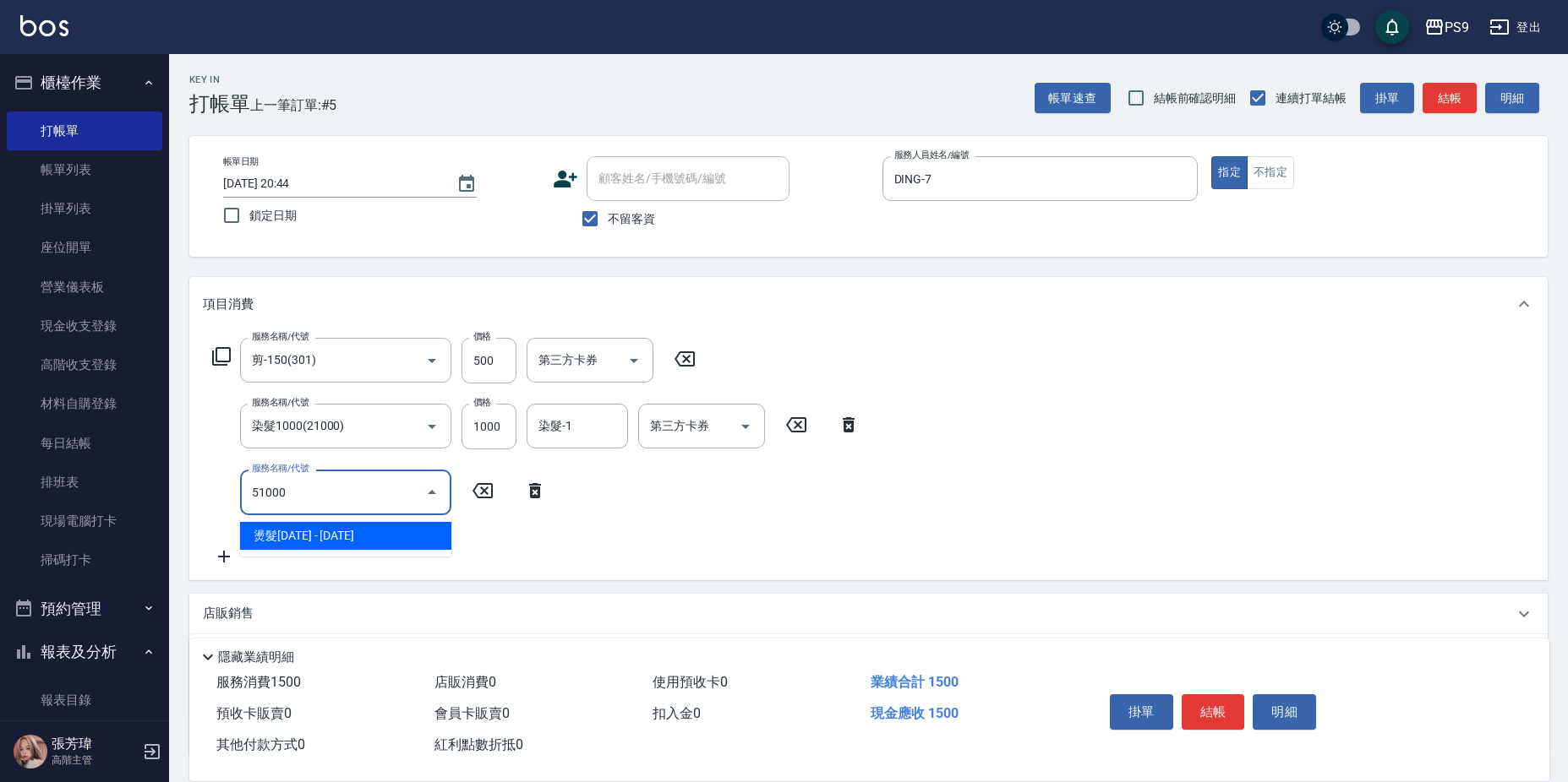
type input "燙髮1000(51000)"
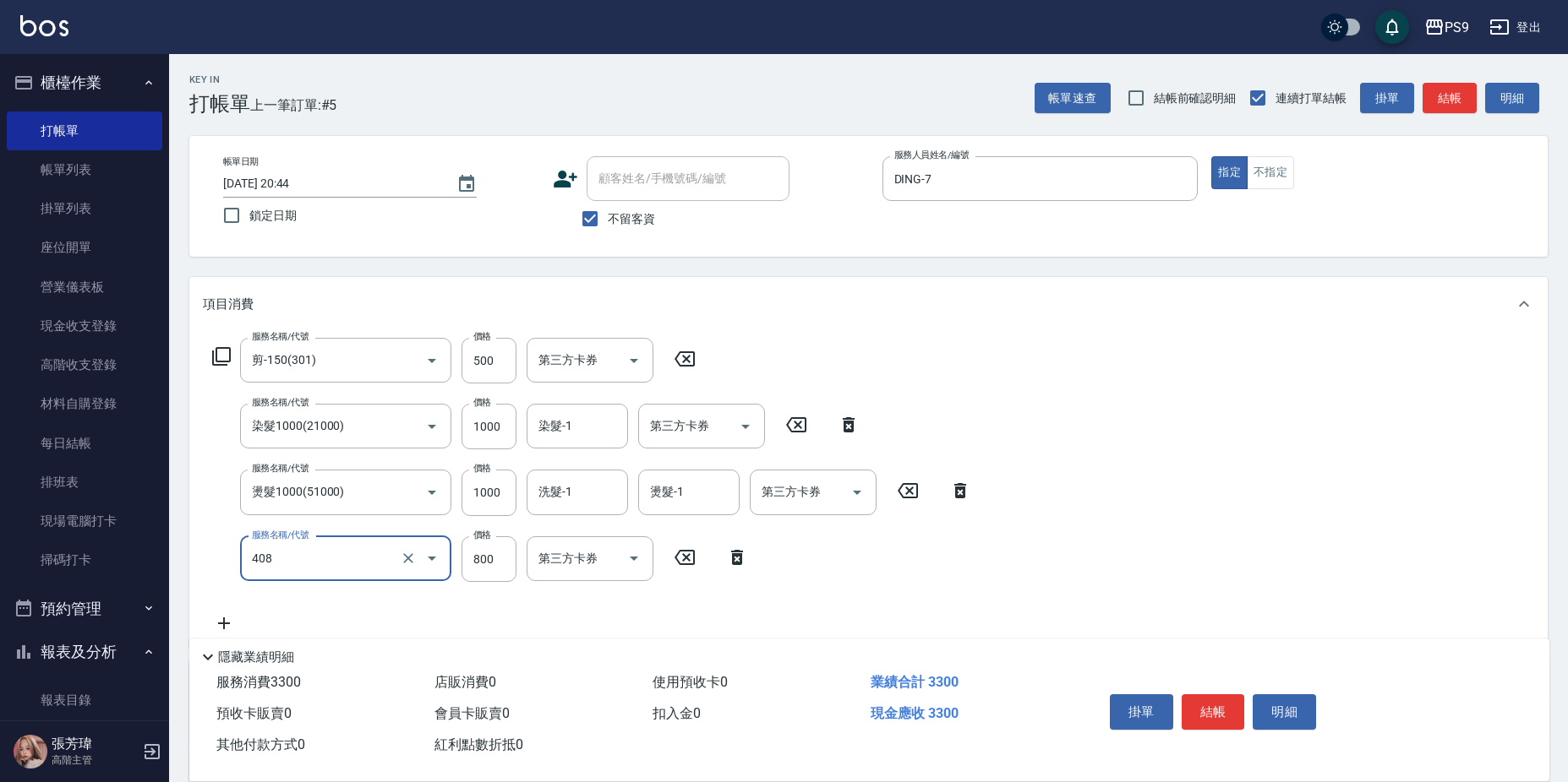
type input "貓爵護髮(408)"
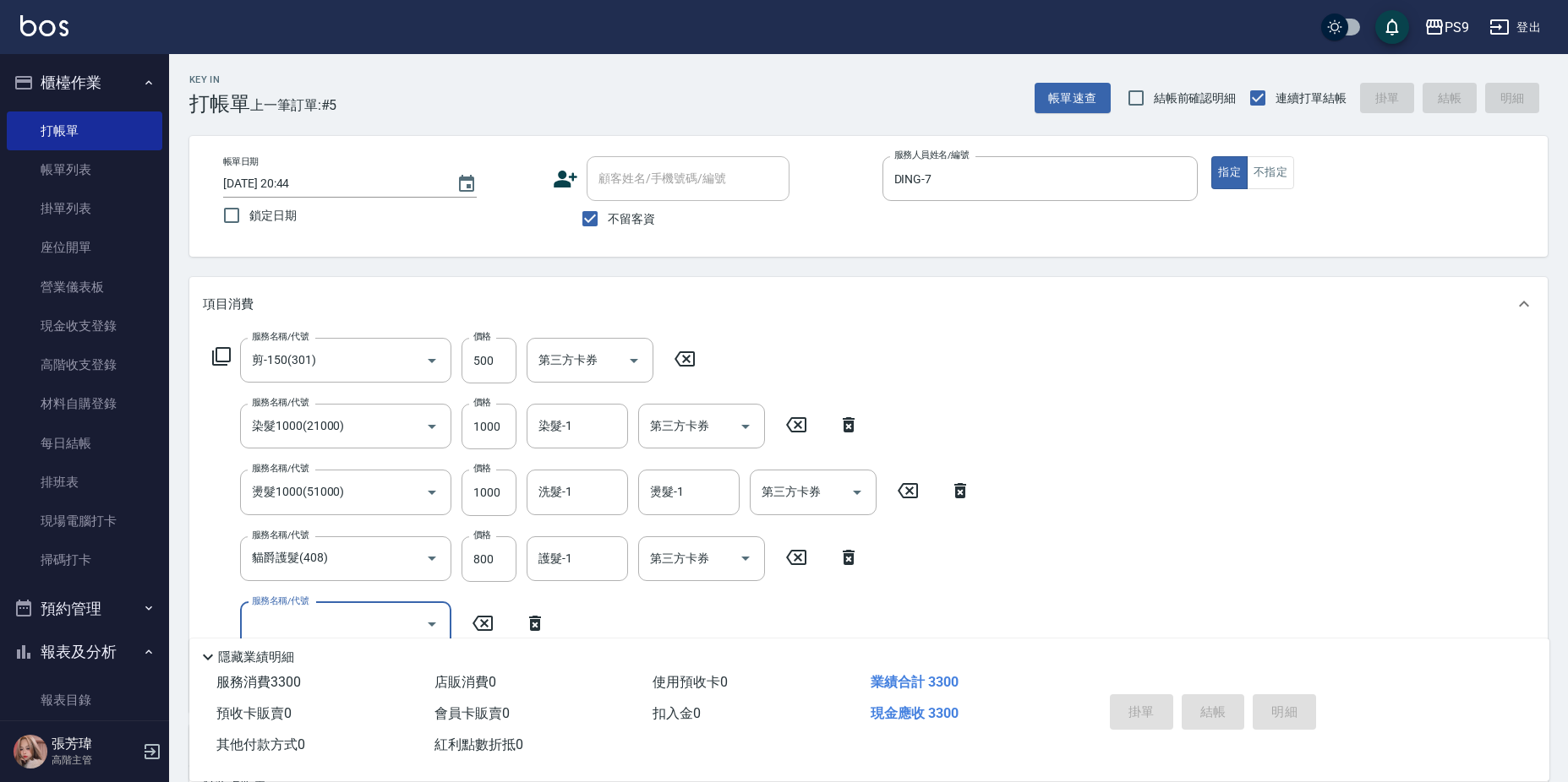
type input "[DATE] 20:45"
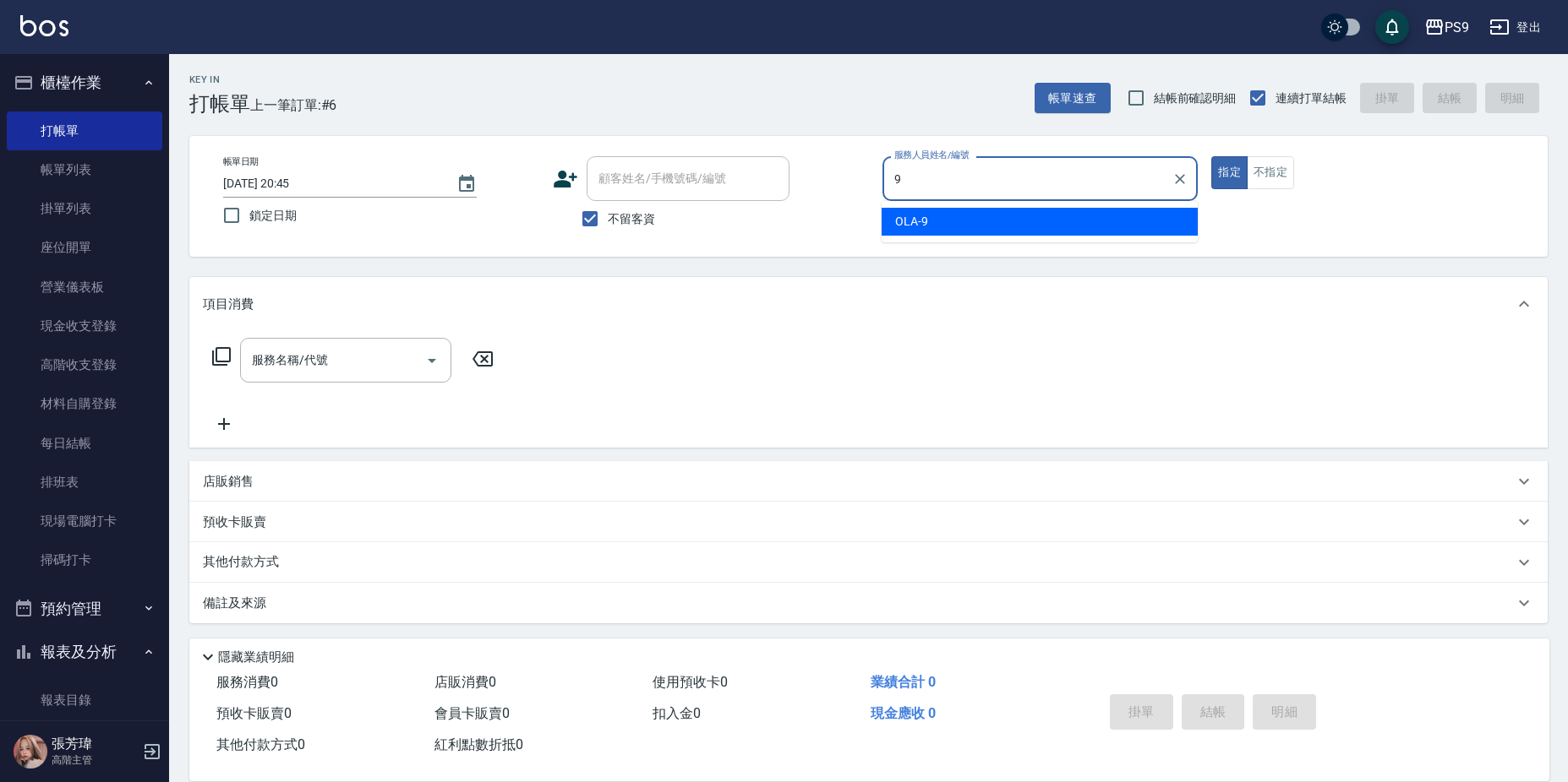
type input "OLA-9"
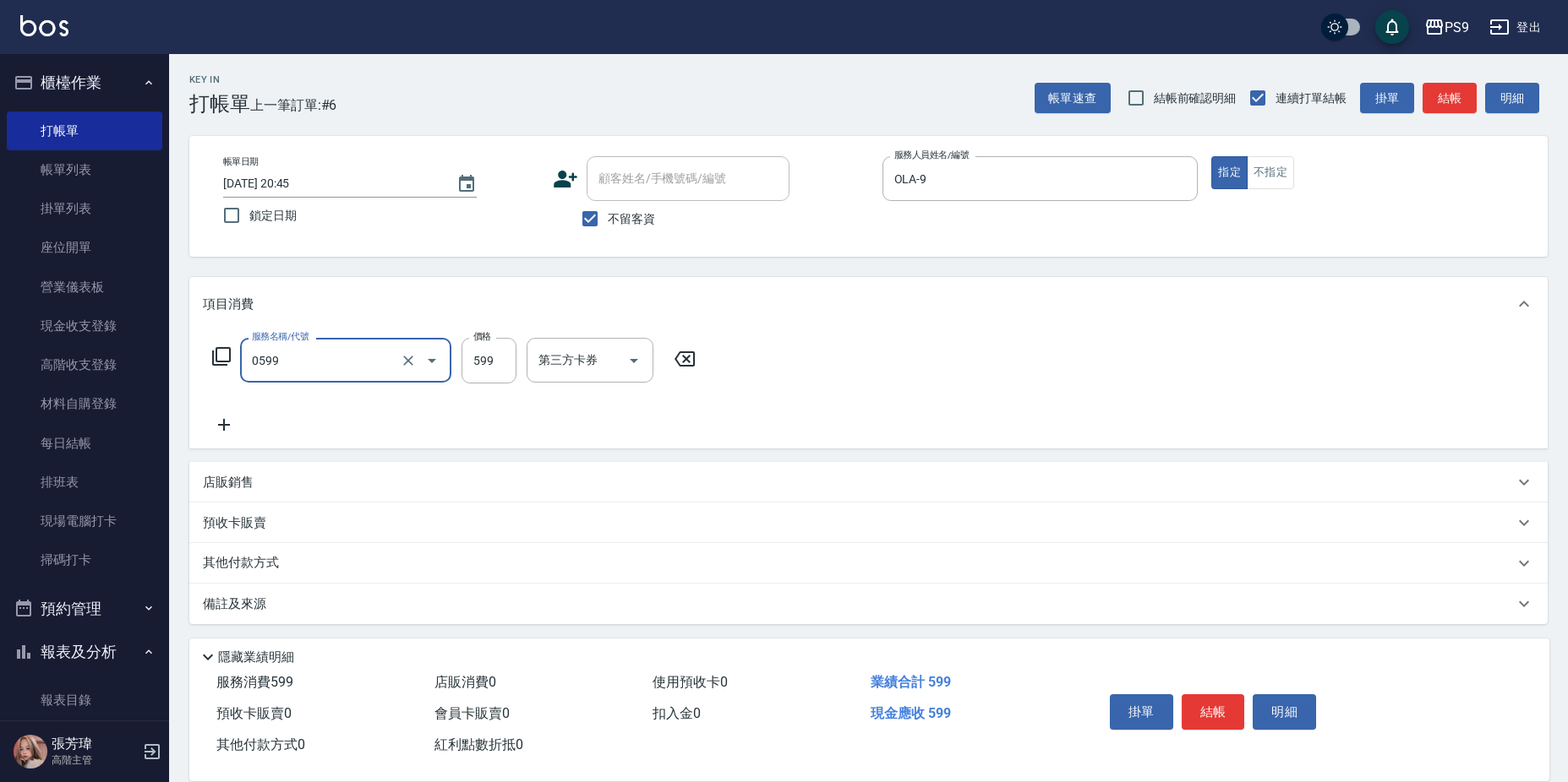
type input "[PERSON_NAME]599(0599)"
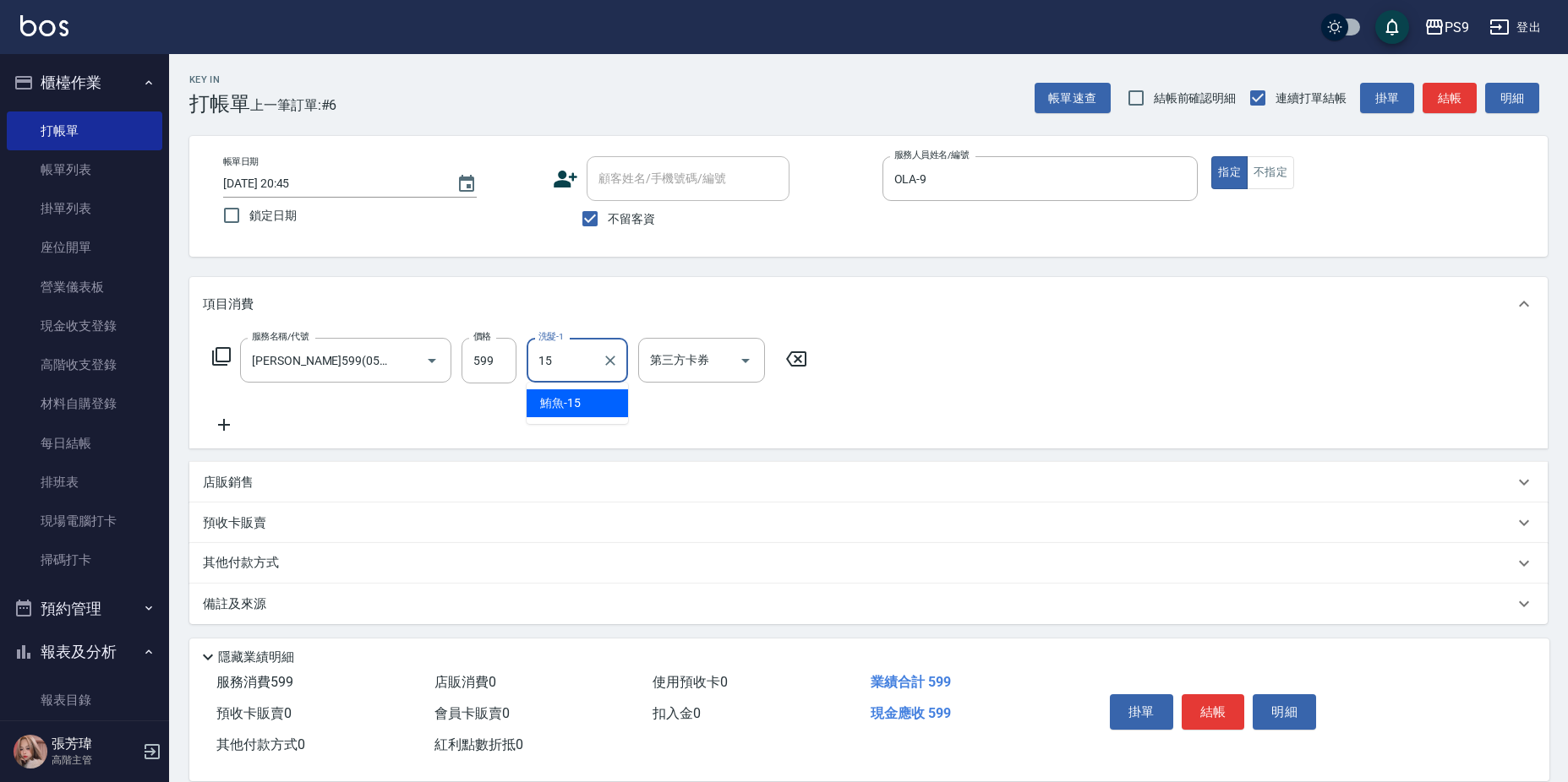
type input "鮪魚-15"
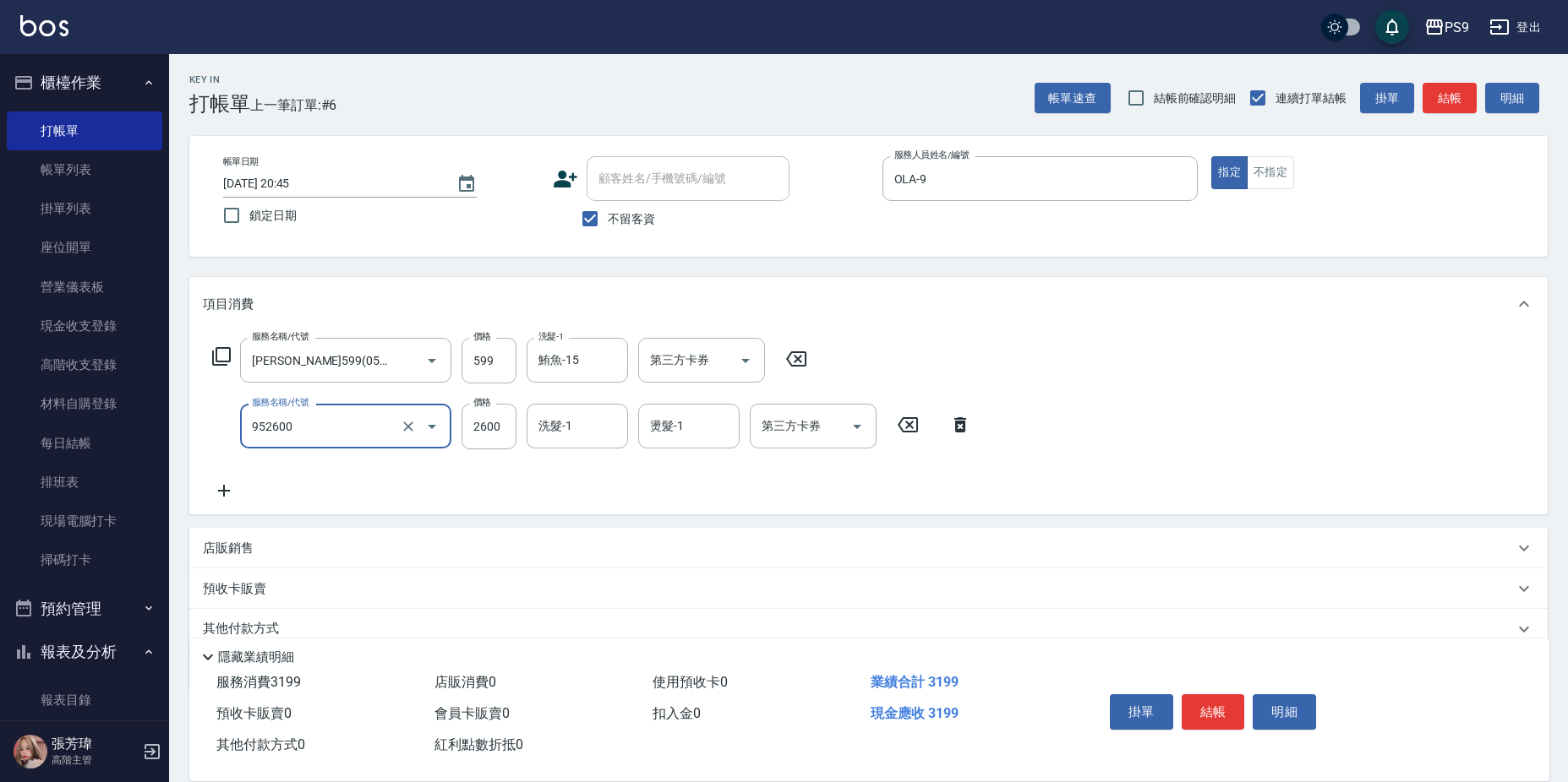
type input "過年-燙B(952600)"
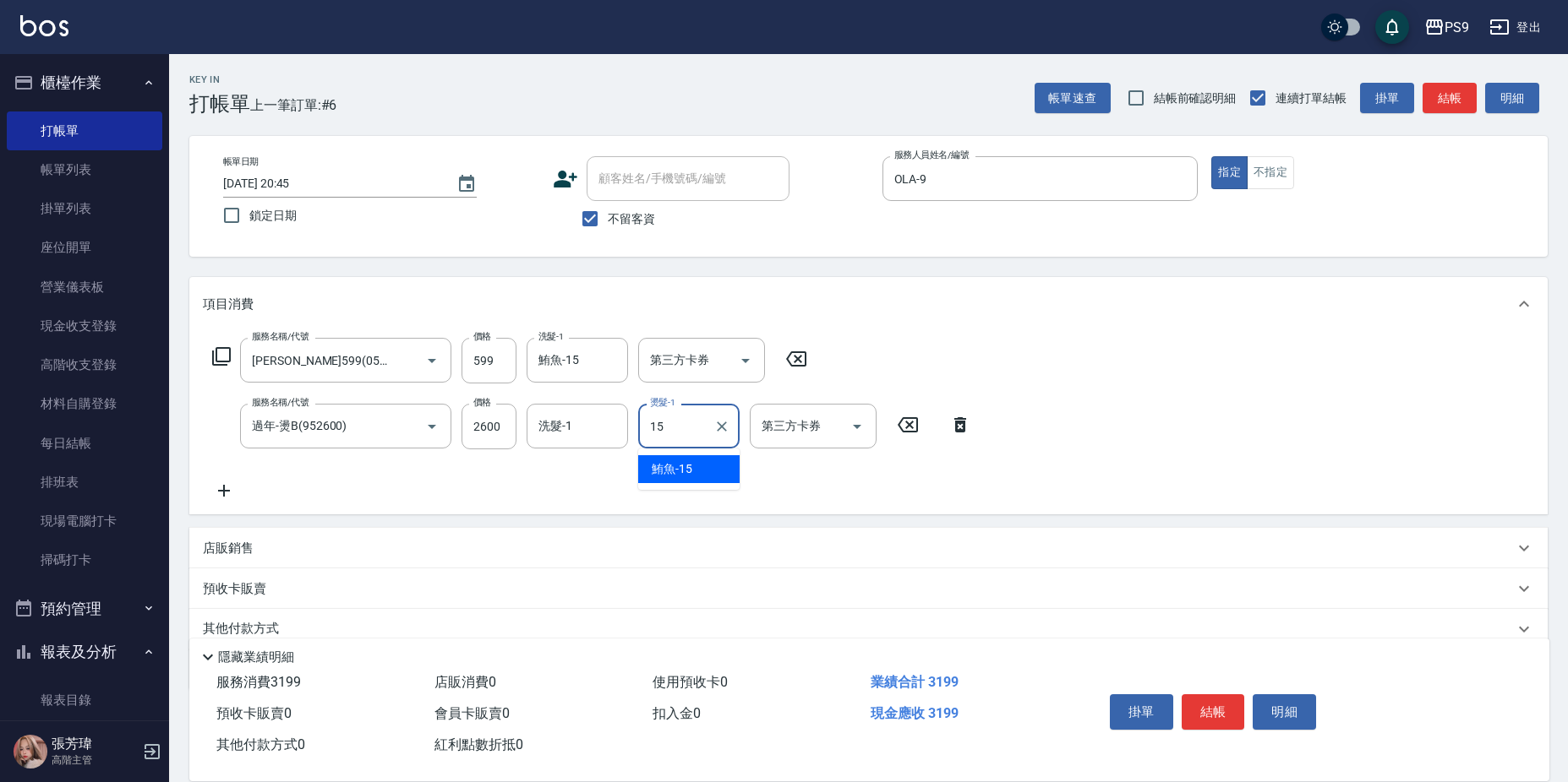
type input "鮪魚-15"
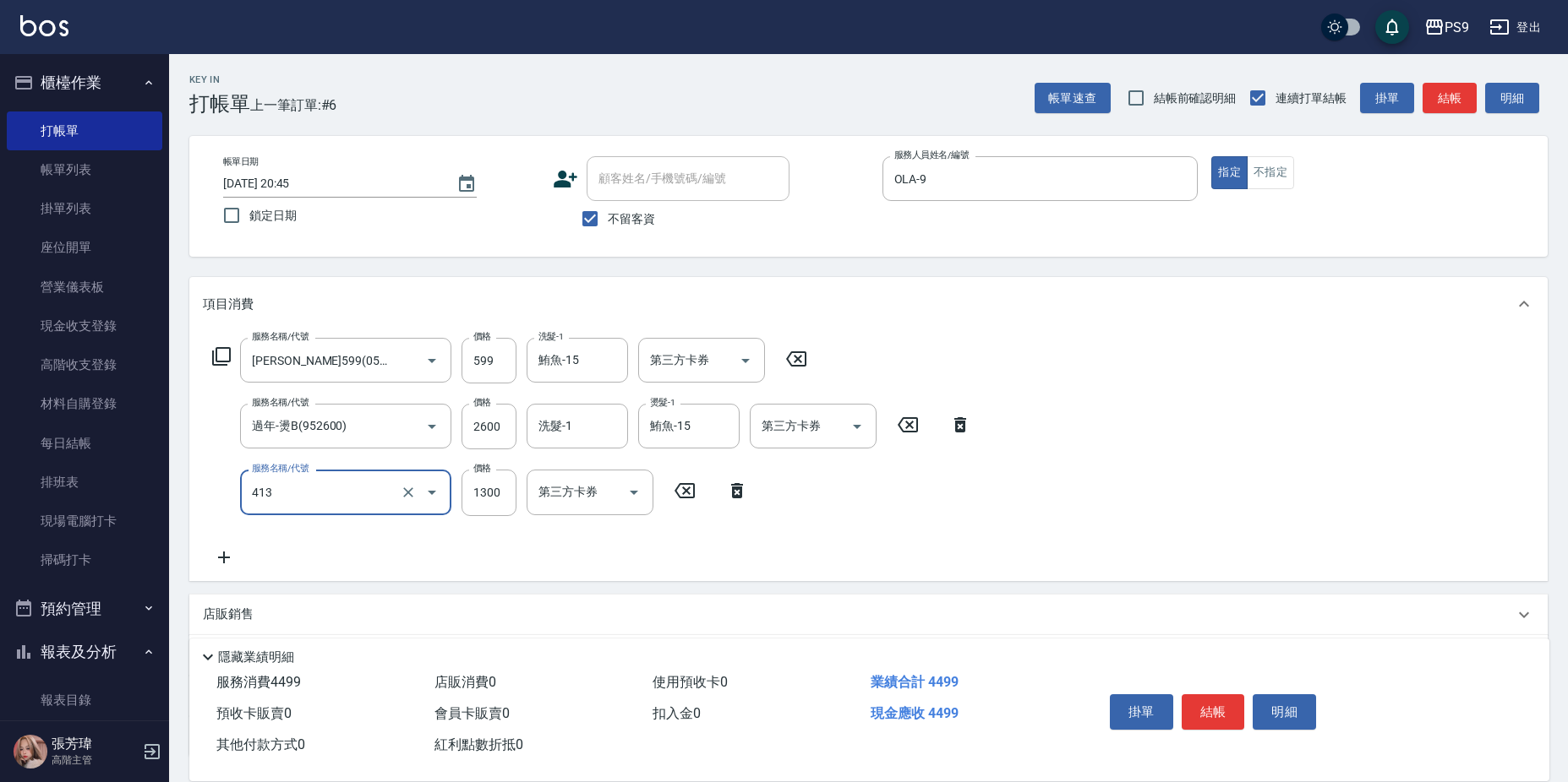
type input "鏡面護髮(413)"
type input "2000"
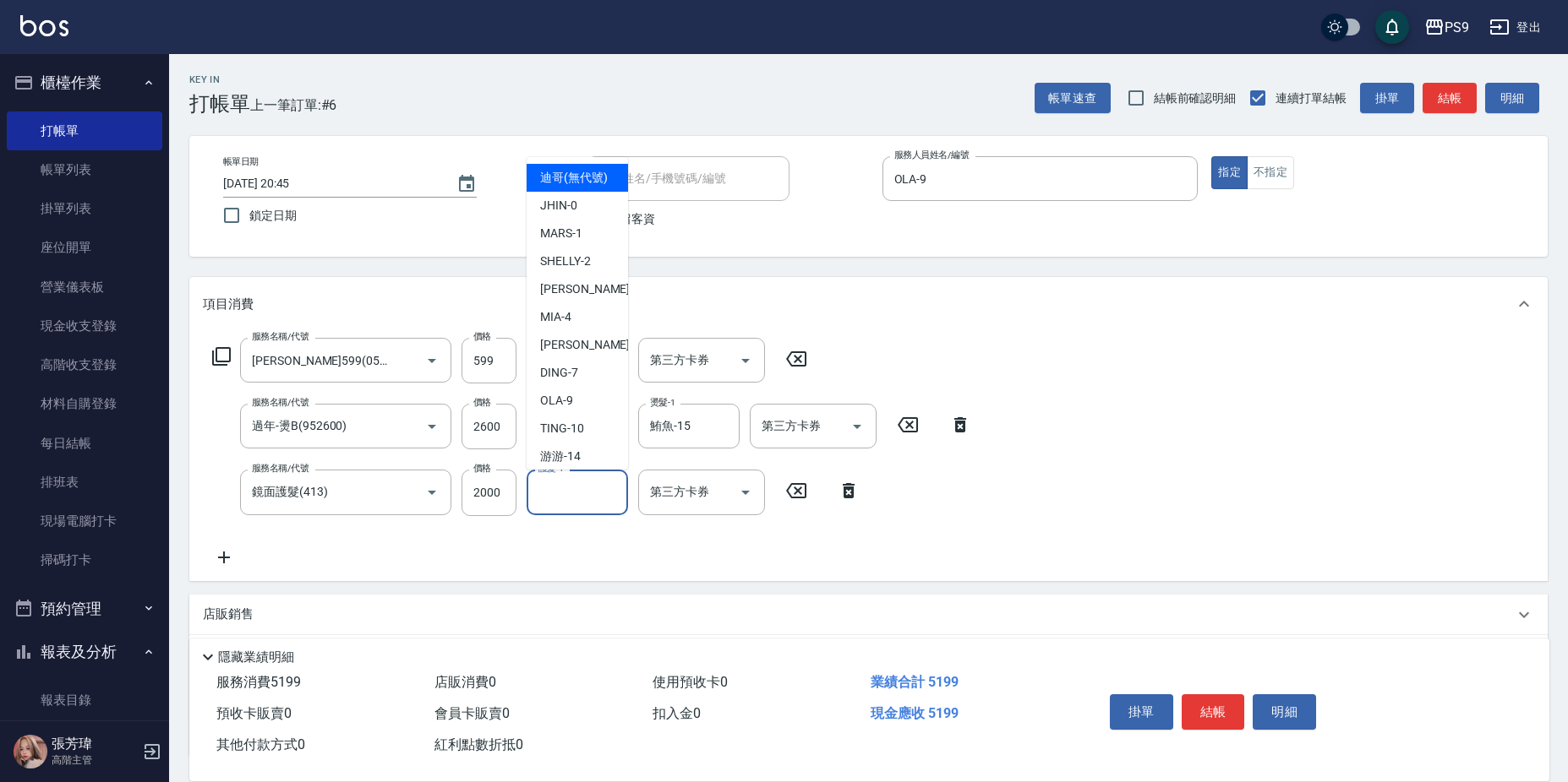
click at [562, 486] on input "護髮-1" at bounding box center [576, 492] width 86 height 29
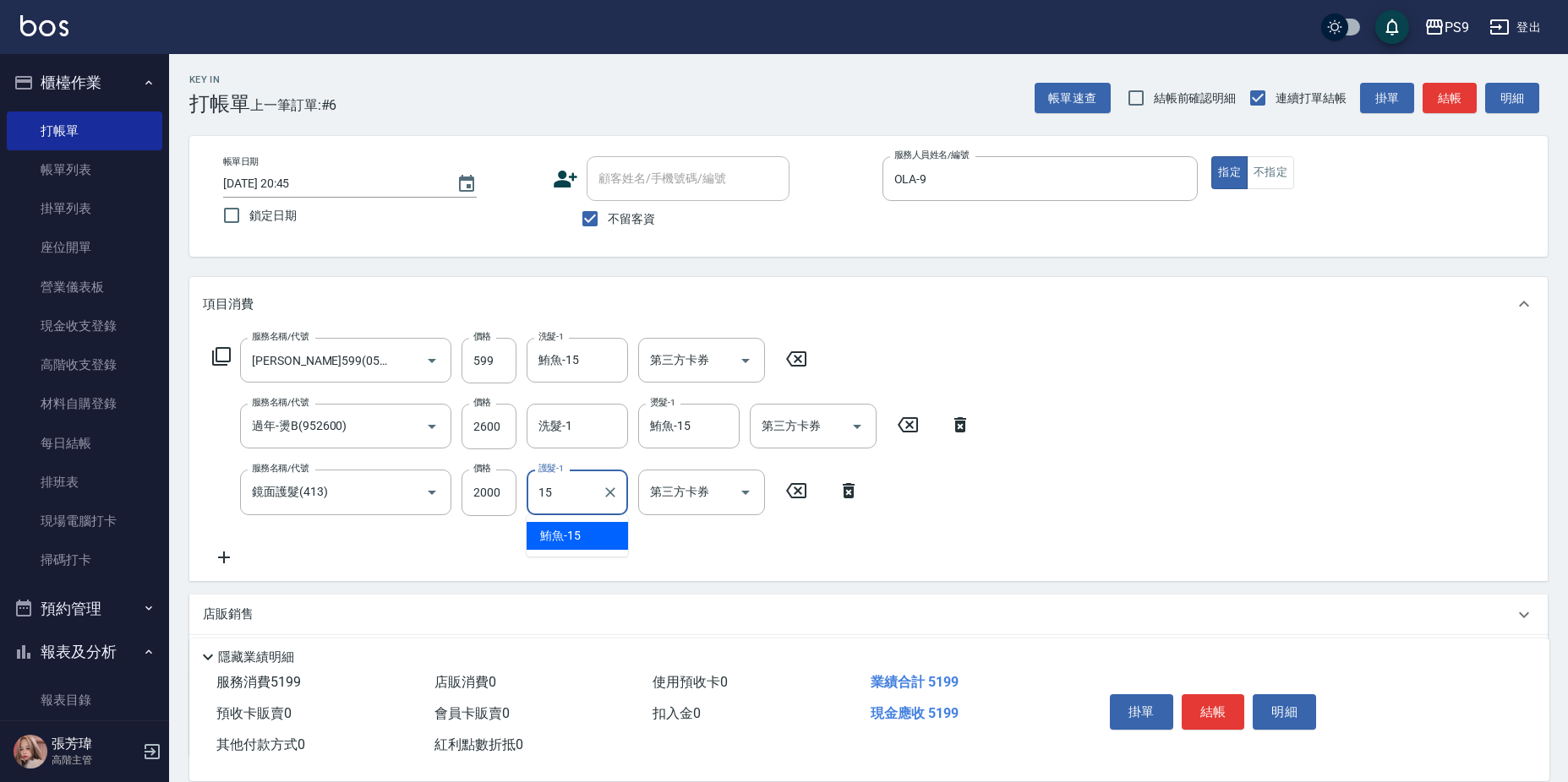
type input "鮪魚-15"
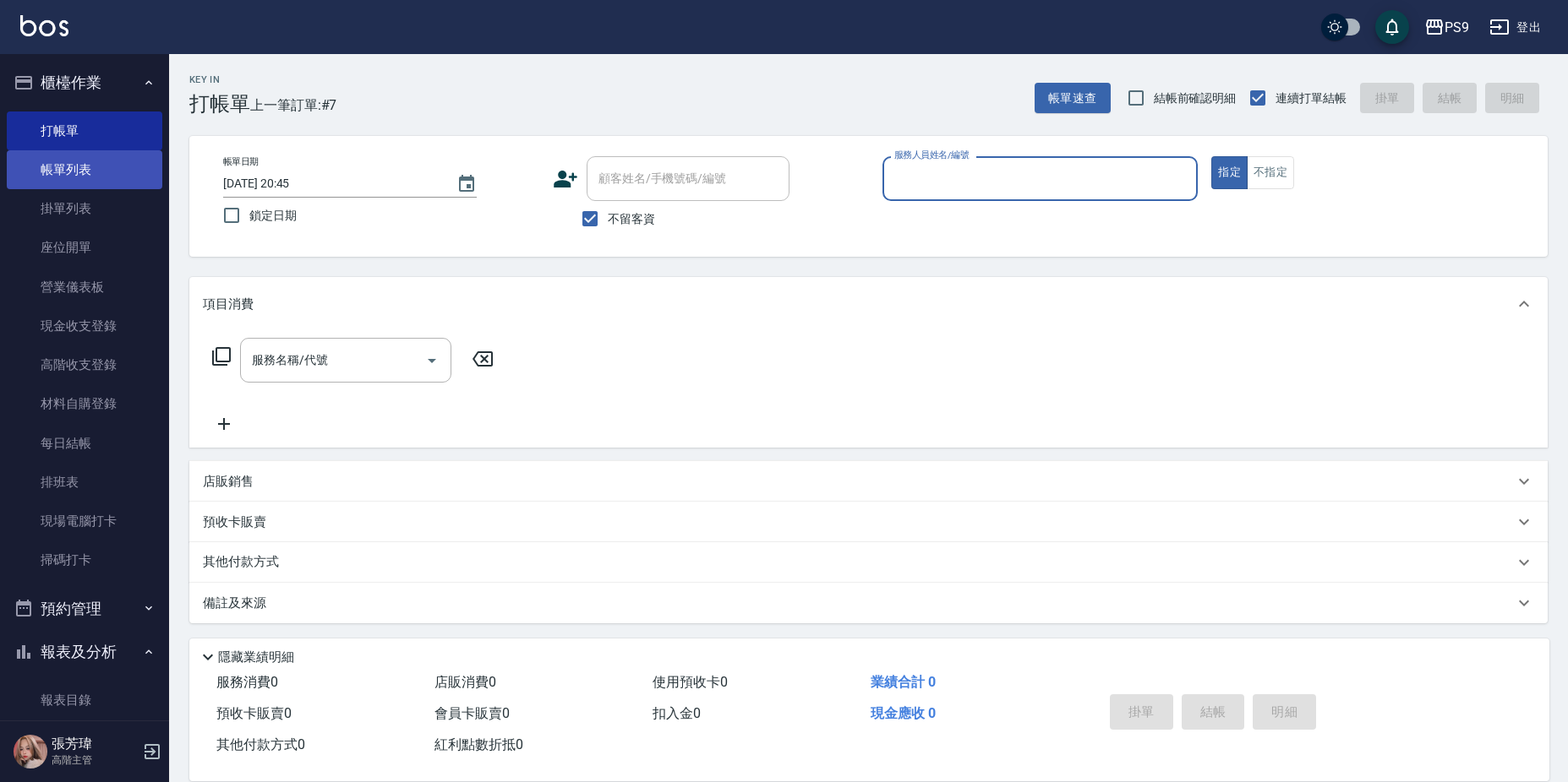
click at [92, 174] on link "帳單列表" at bounding box center [84, 170] width 155 height 39
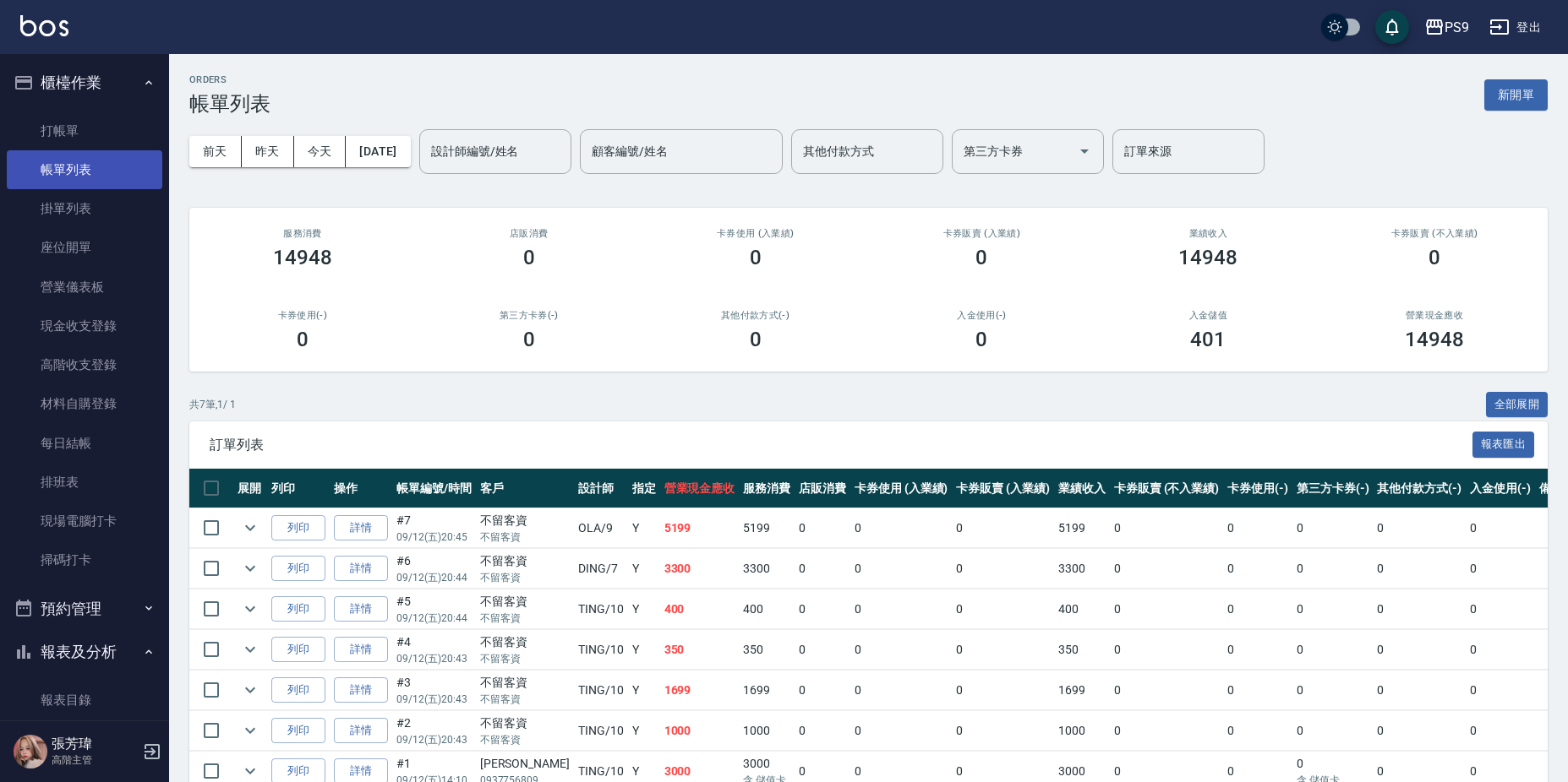
click at [94, 155] on link "帳單列表" at bounding box center [84, 170] width 155 height 39
click at [69, 135] on link "打帳單" at bounding box center [84, 131] width 155 height 39
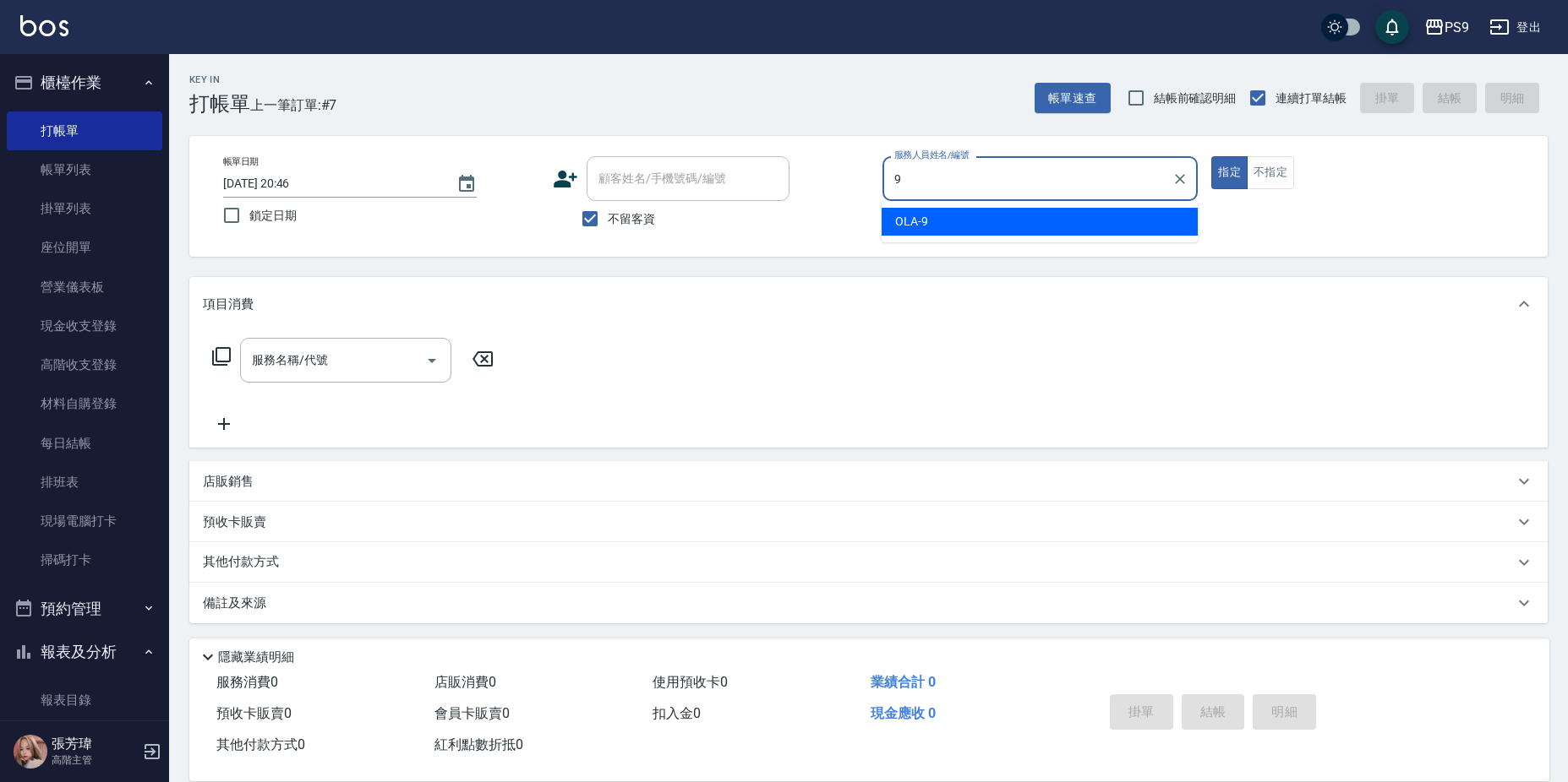
type input "OLA-9"
type button "true"
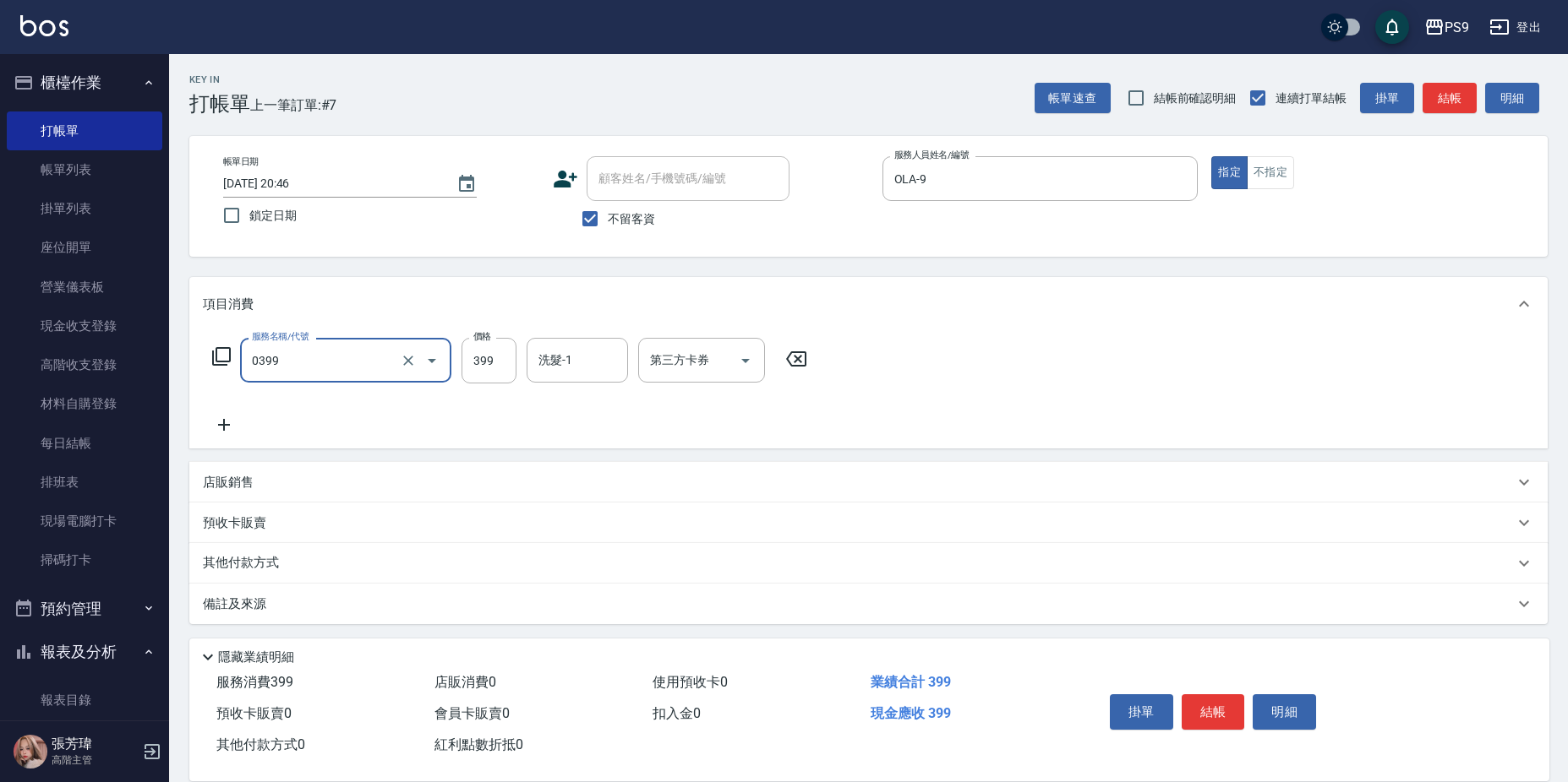
type input "海鹽洗護399(0399)"
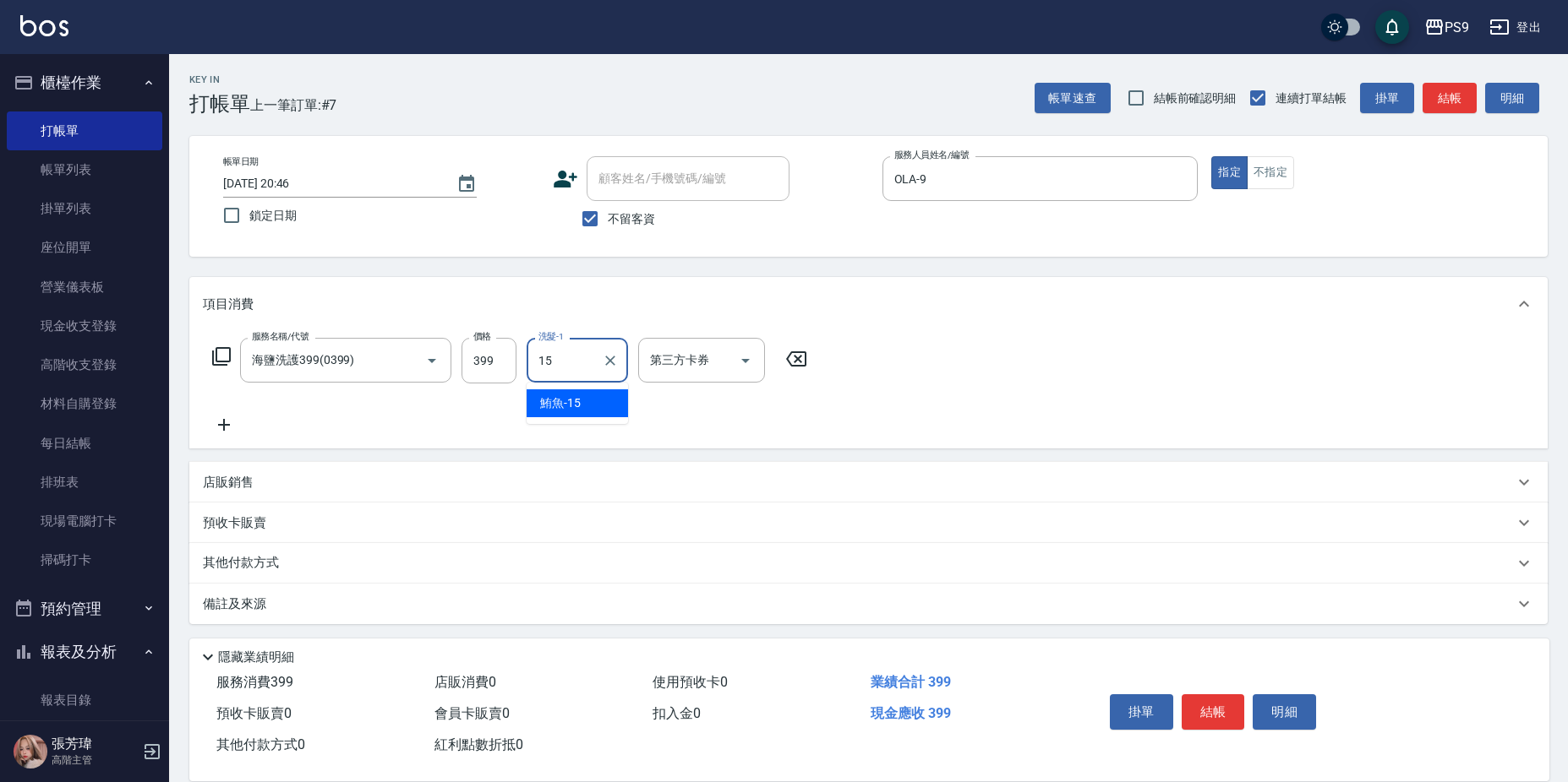
type input "鮪魚-15"
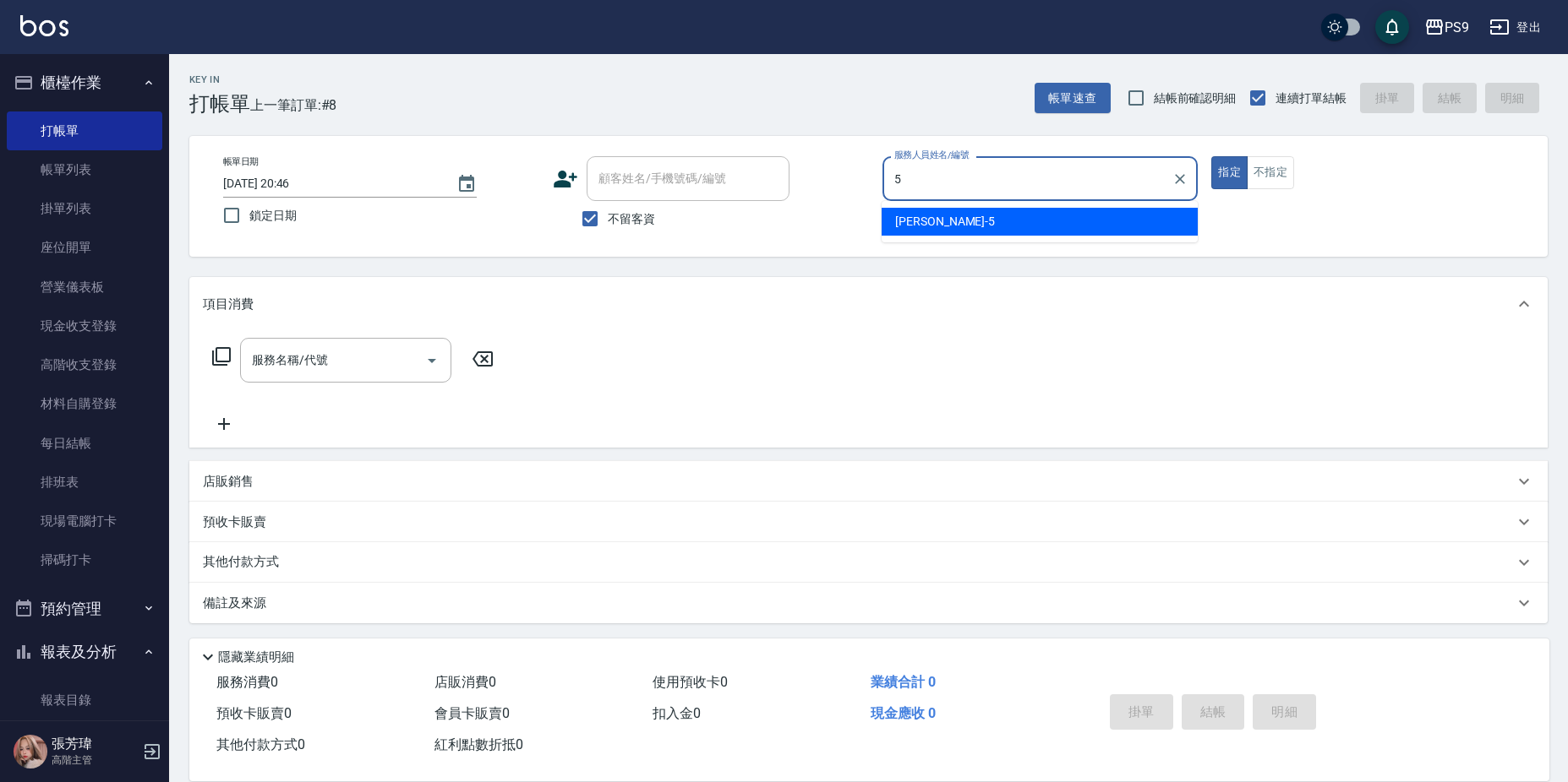
type input "[PERSON_NAME]-5"
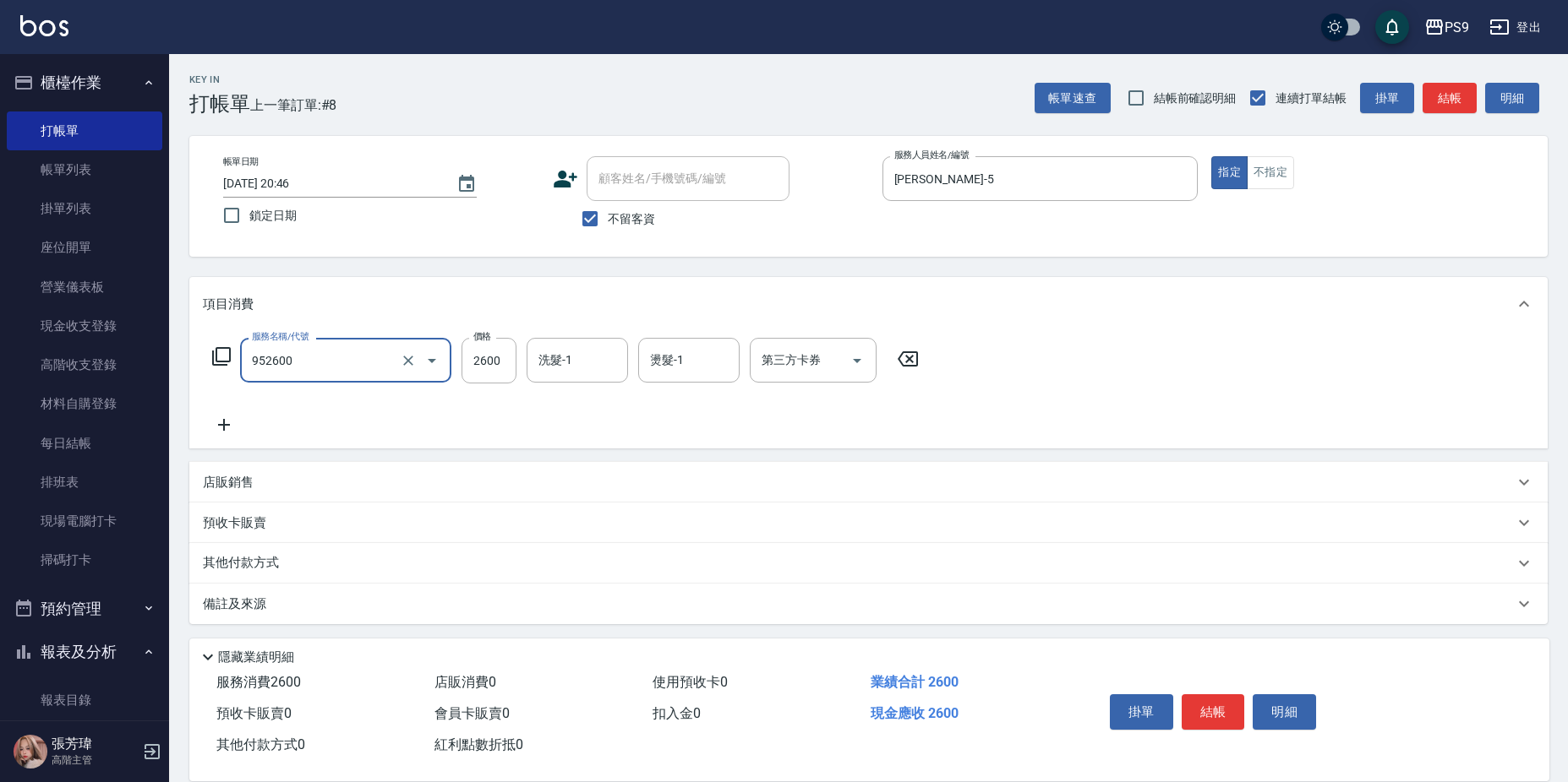
type input "過年-燙B(952600)"
type input "2500"
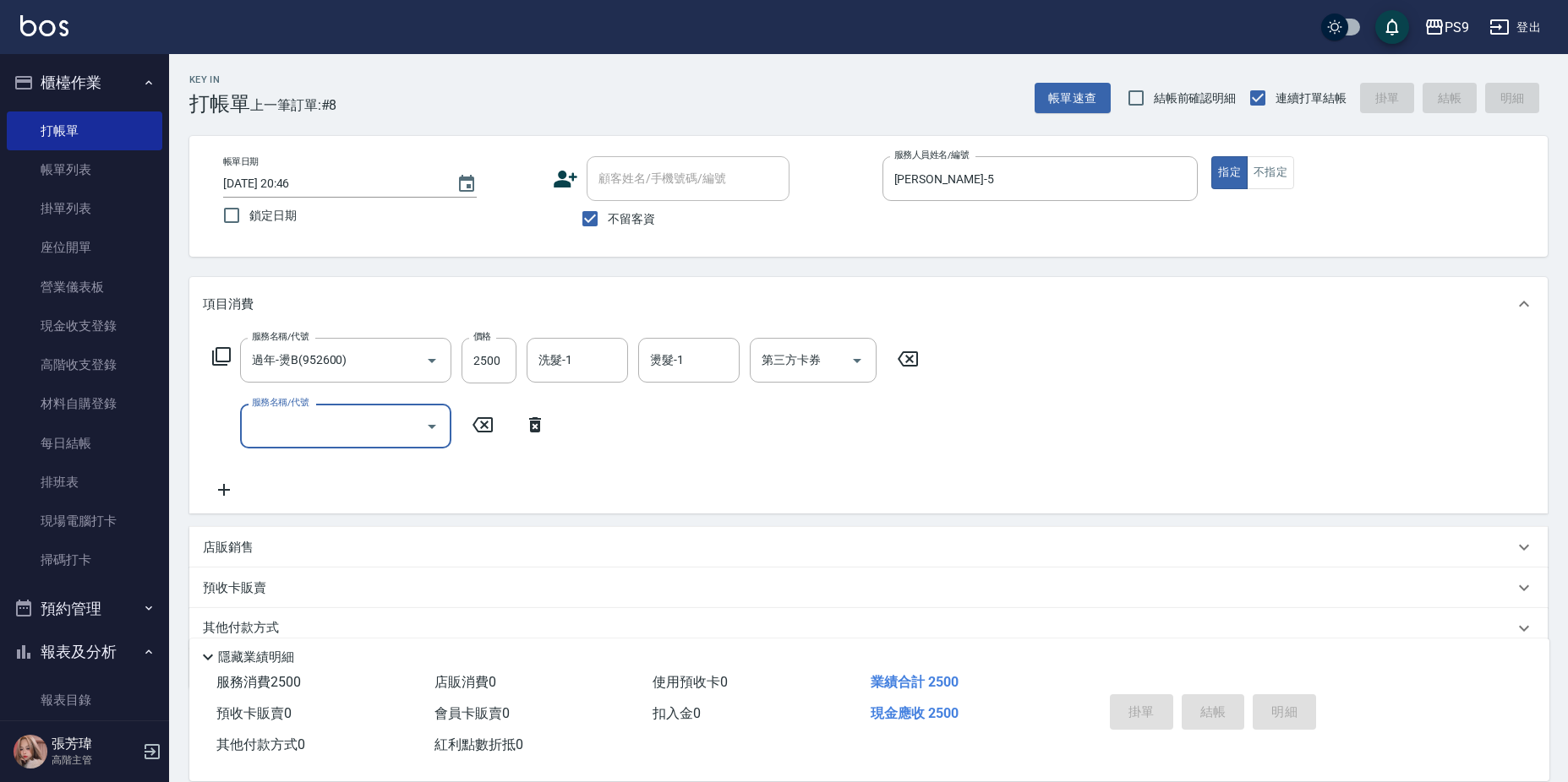
type input "[DATE] 20:47"
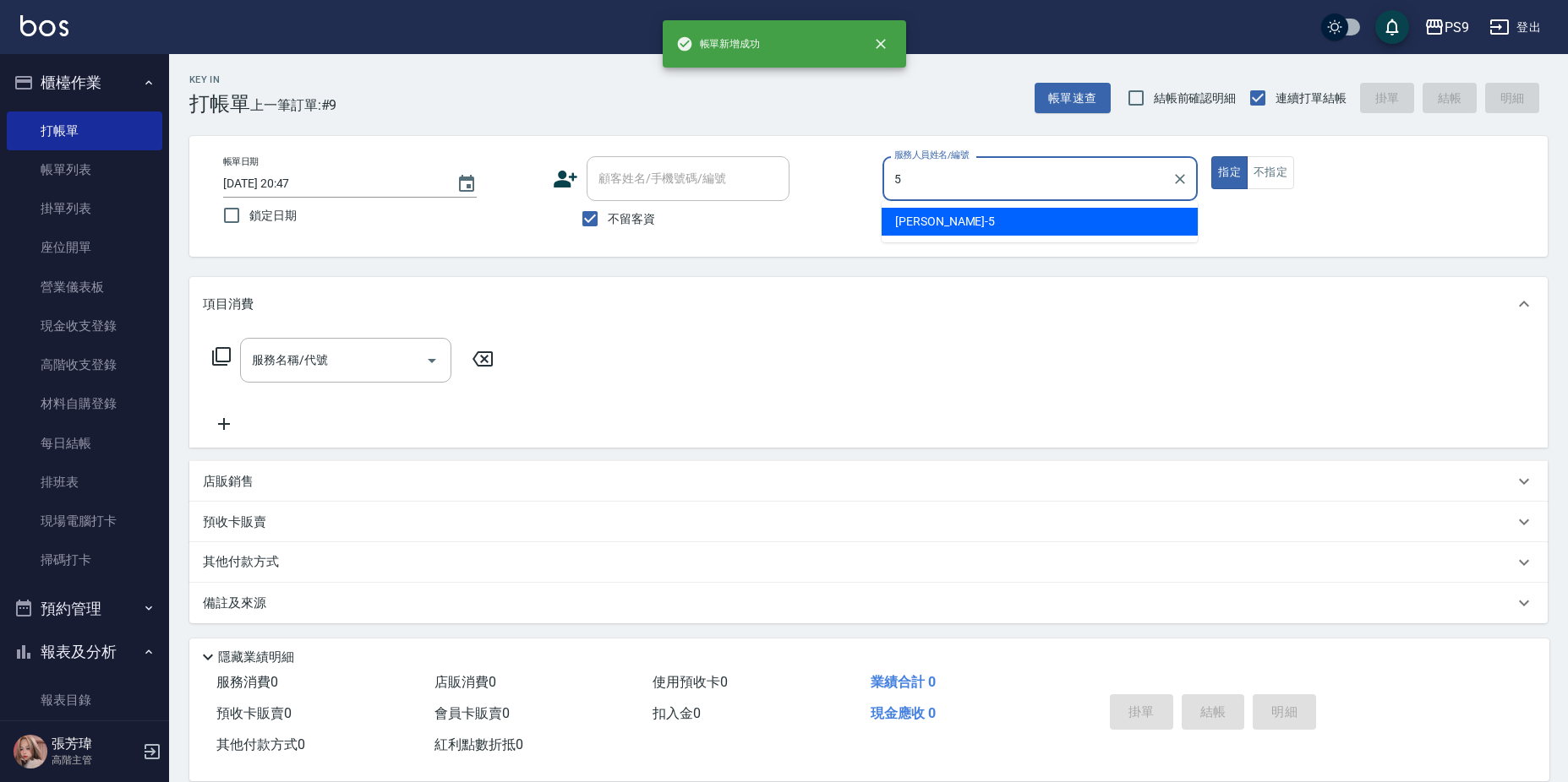
type input "[PERSON_NAME]-5"
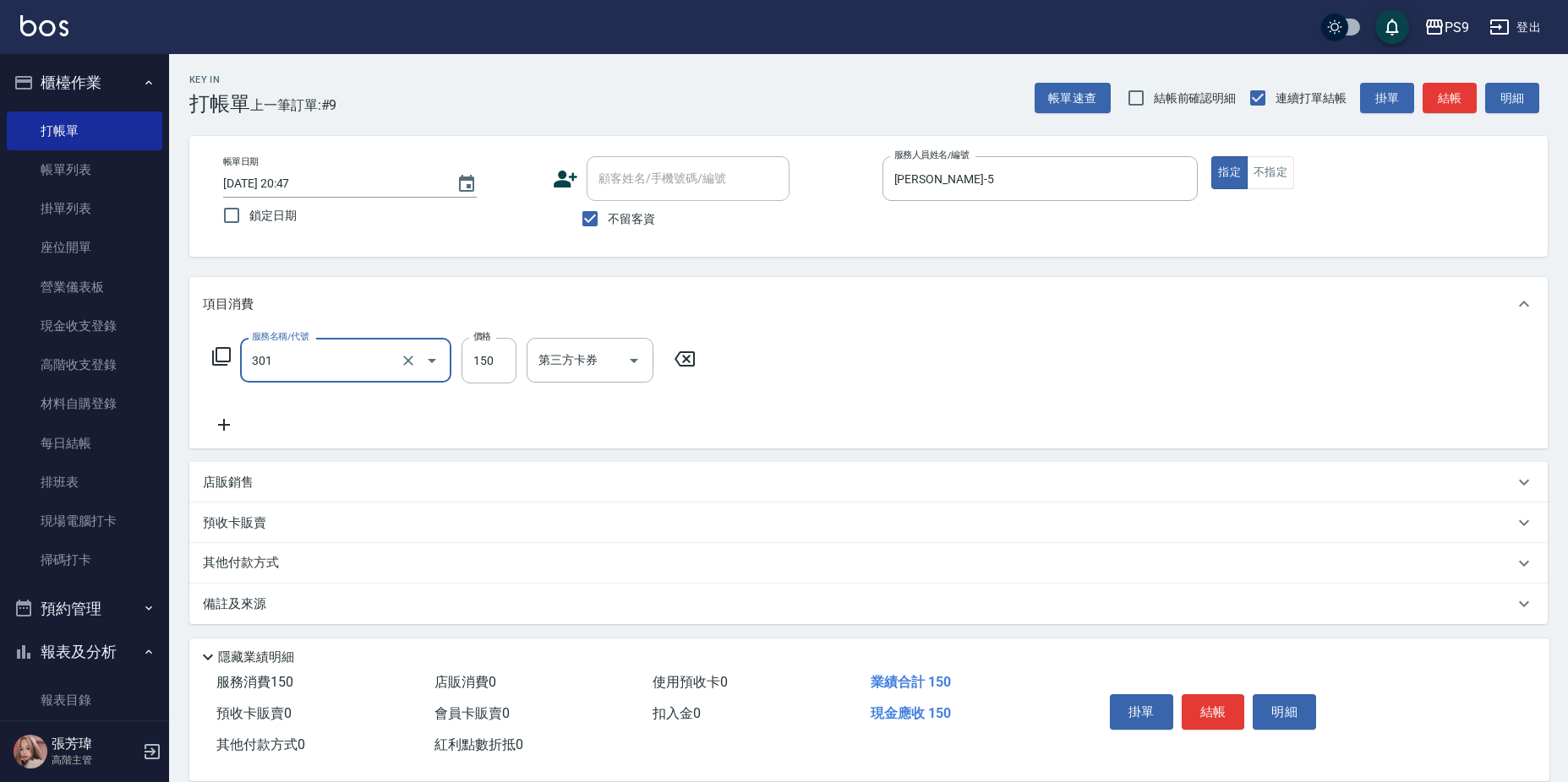
type input "剪-150(301)"
type input "500"
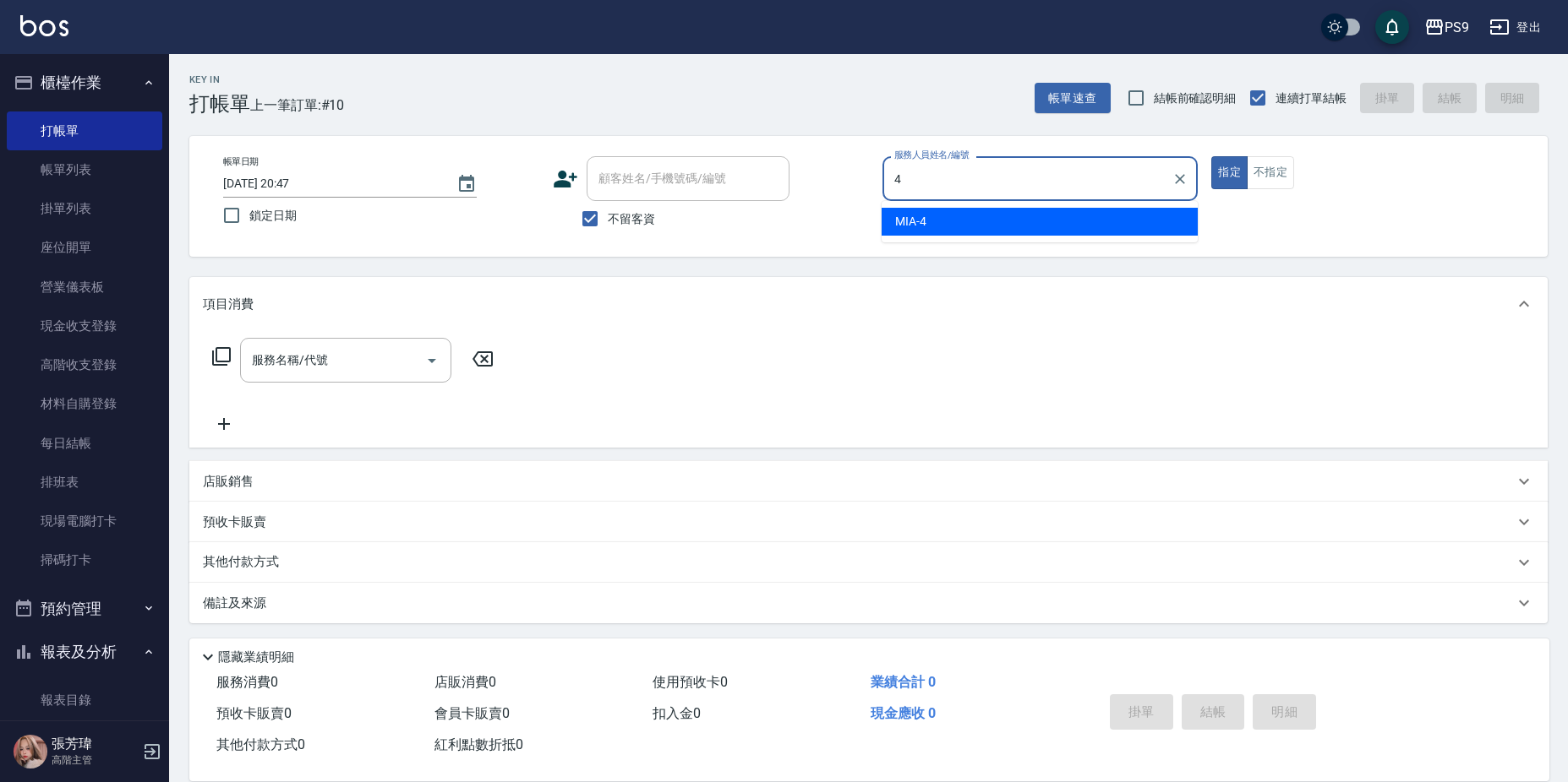
type input "MIA-4"
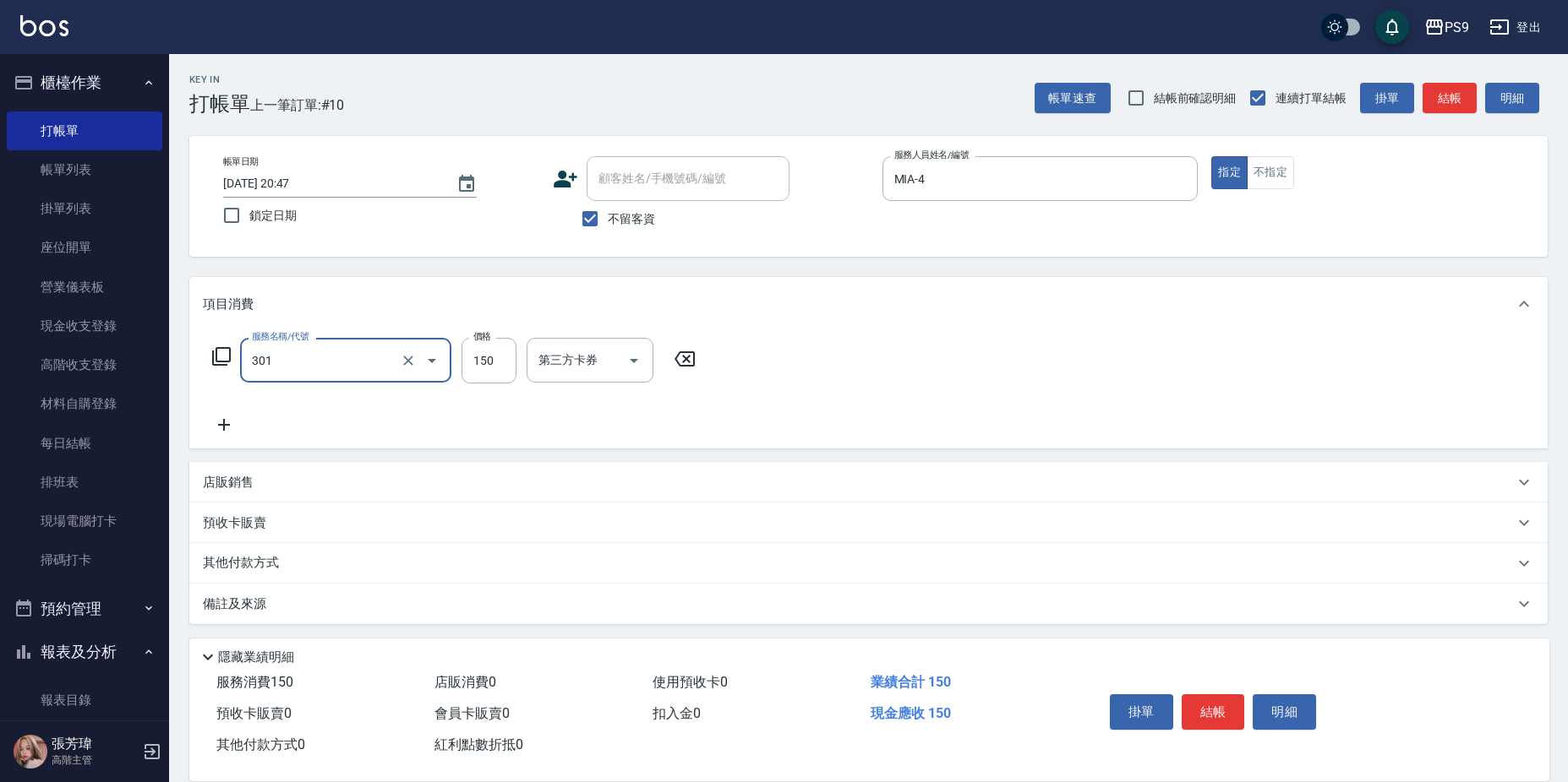
type input "剪-150(301)"
type input "300"
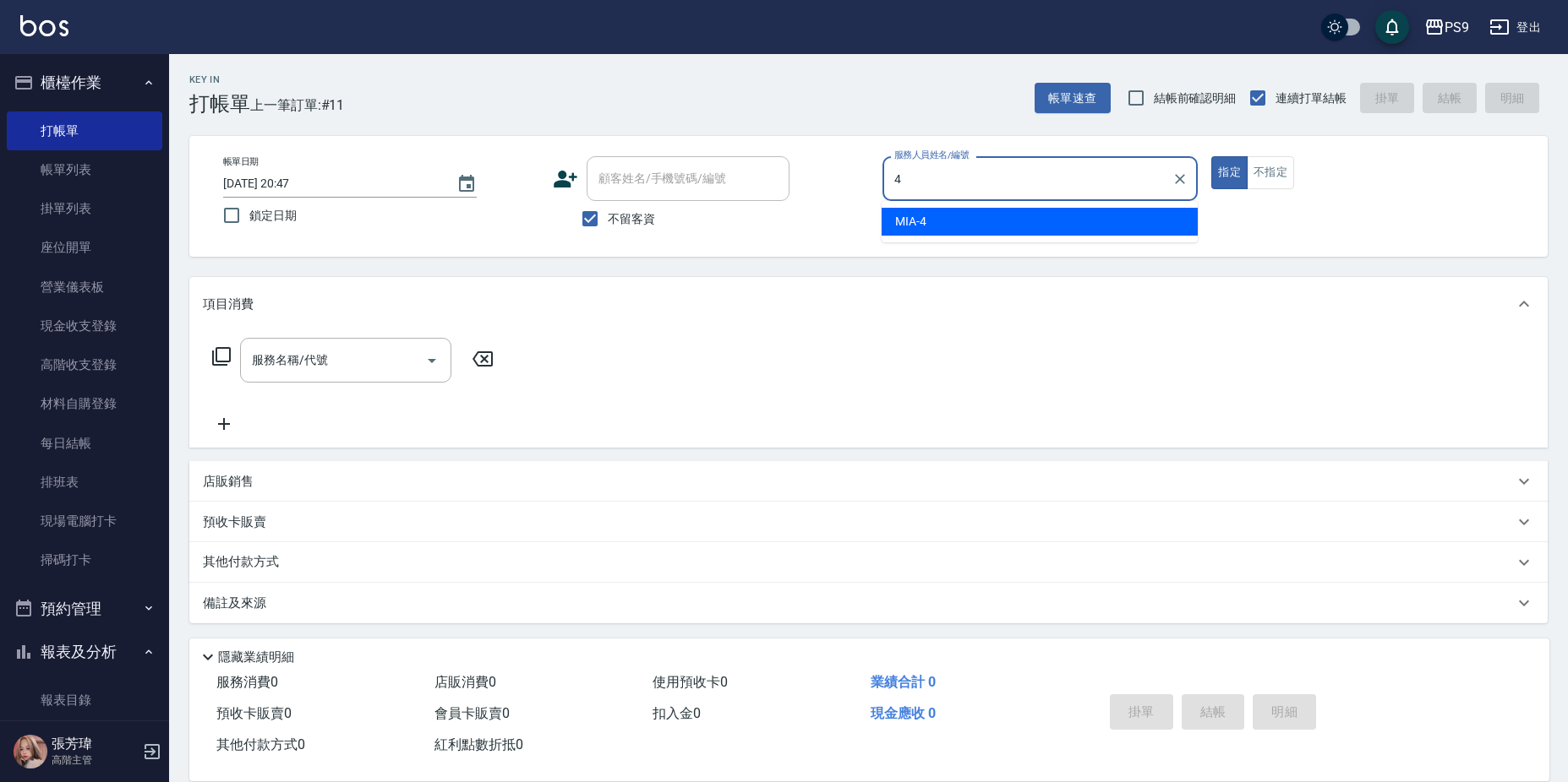
type input "MIA-4"
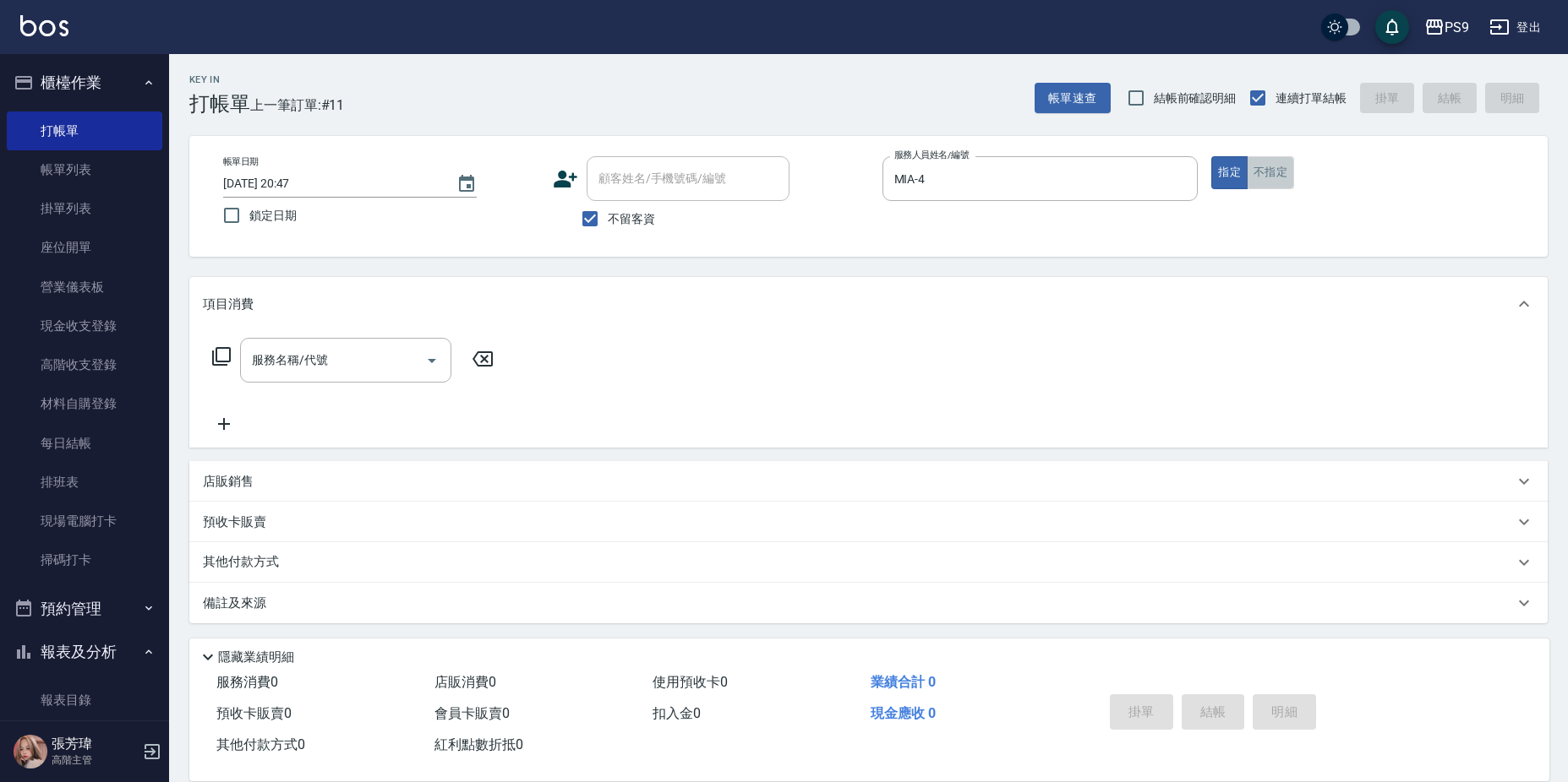
click at [1252, 166] on button "不指定" at bounding box center [1270, 173] width 48 height 33
type button "false"
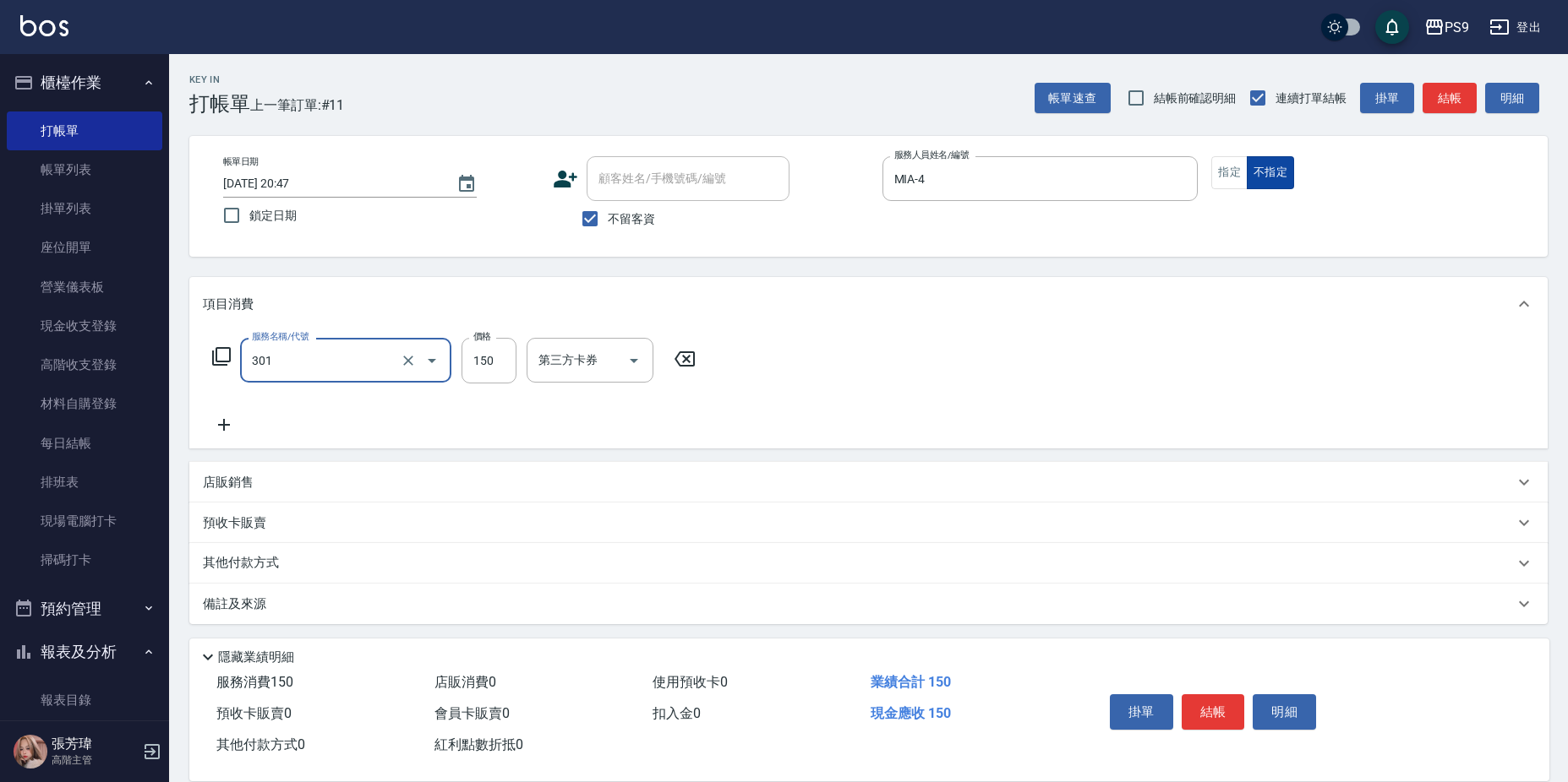
type input "剪-150(301)"
type input "300"
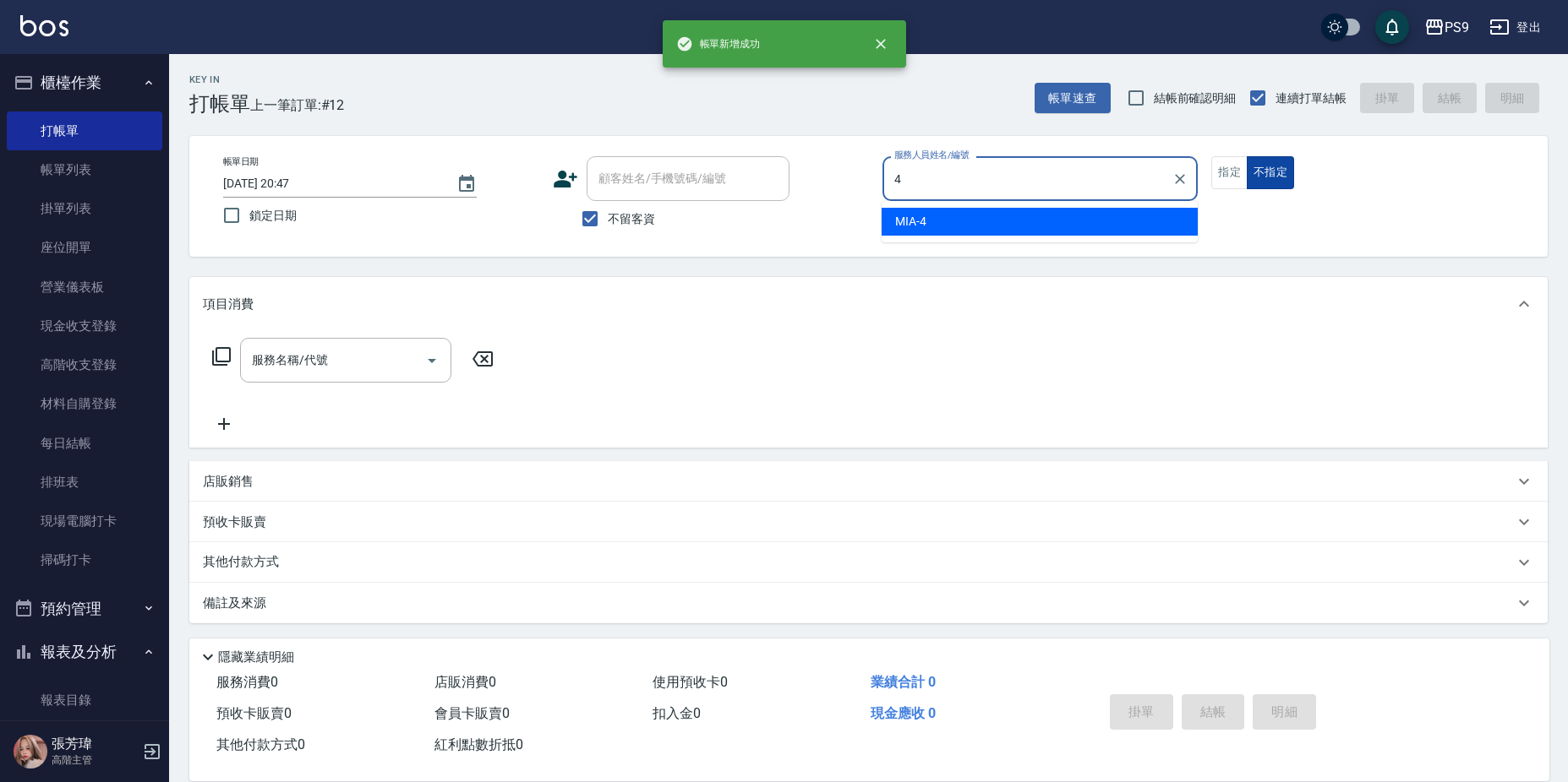
type input "MIA-4"
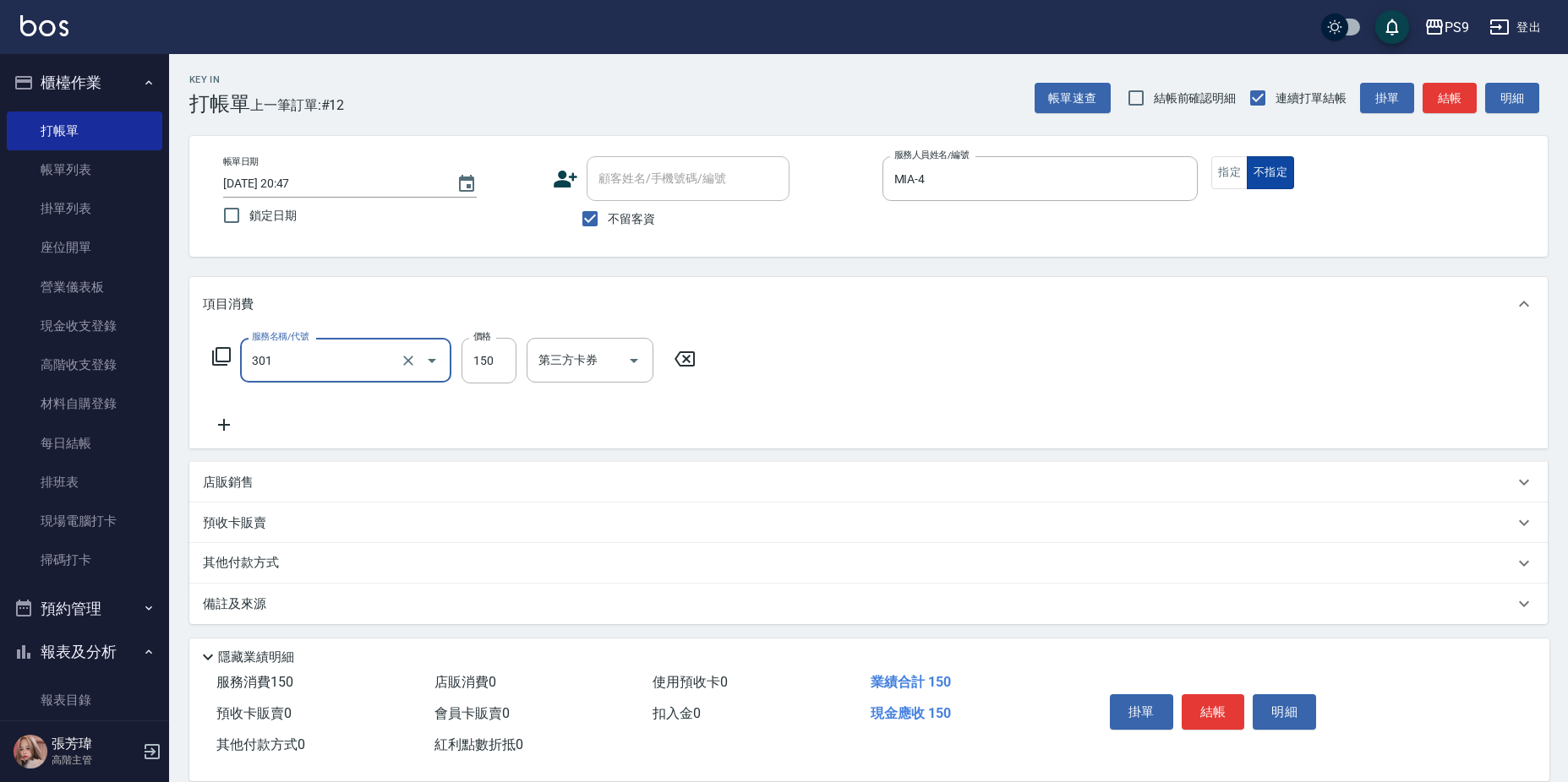
type input "剪-150(301)"
type input "350"
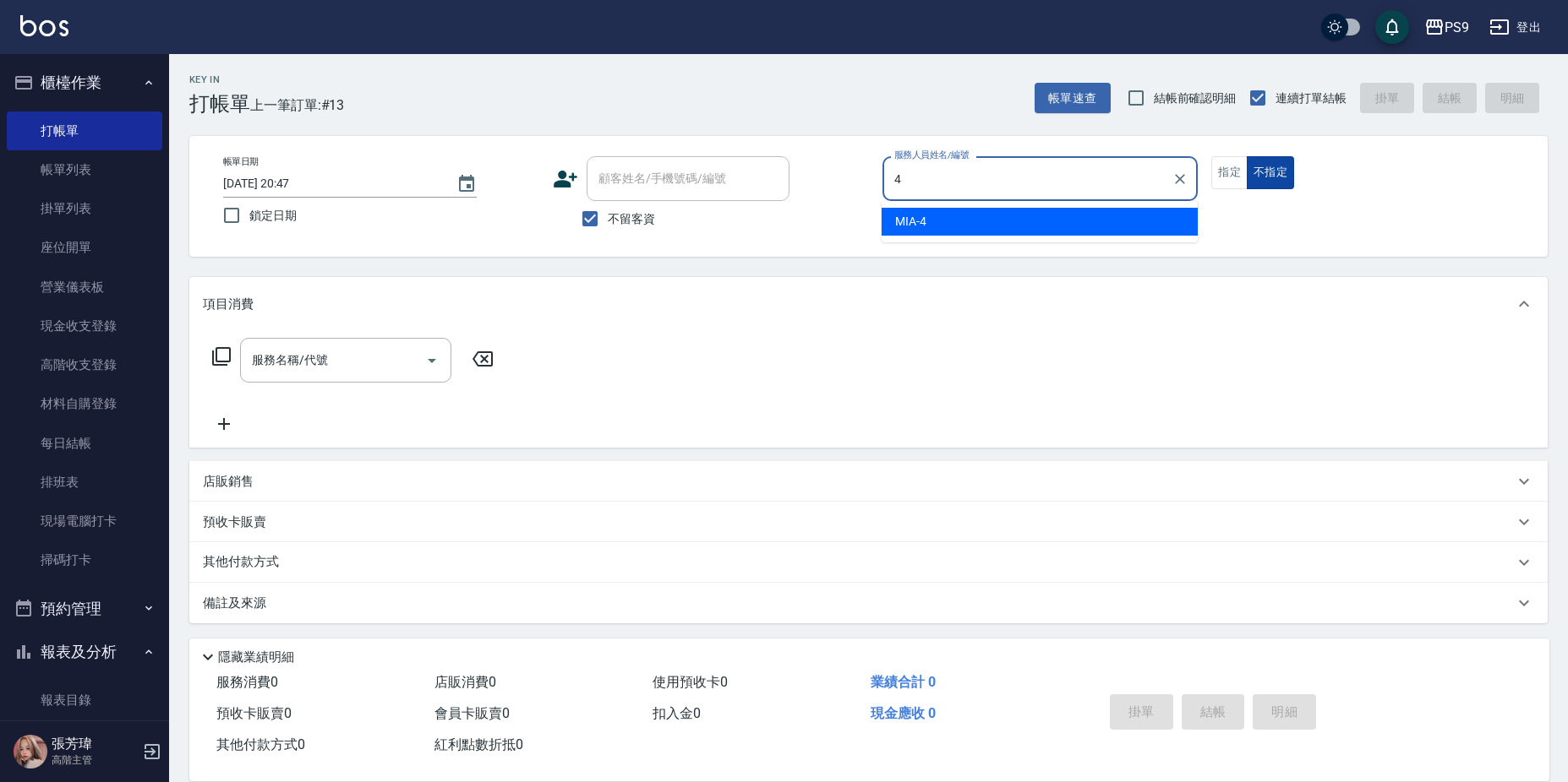
type input "MIA-4"
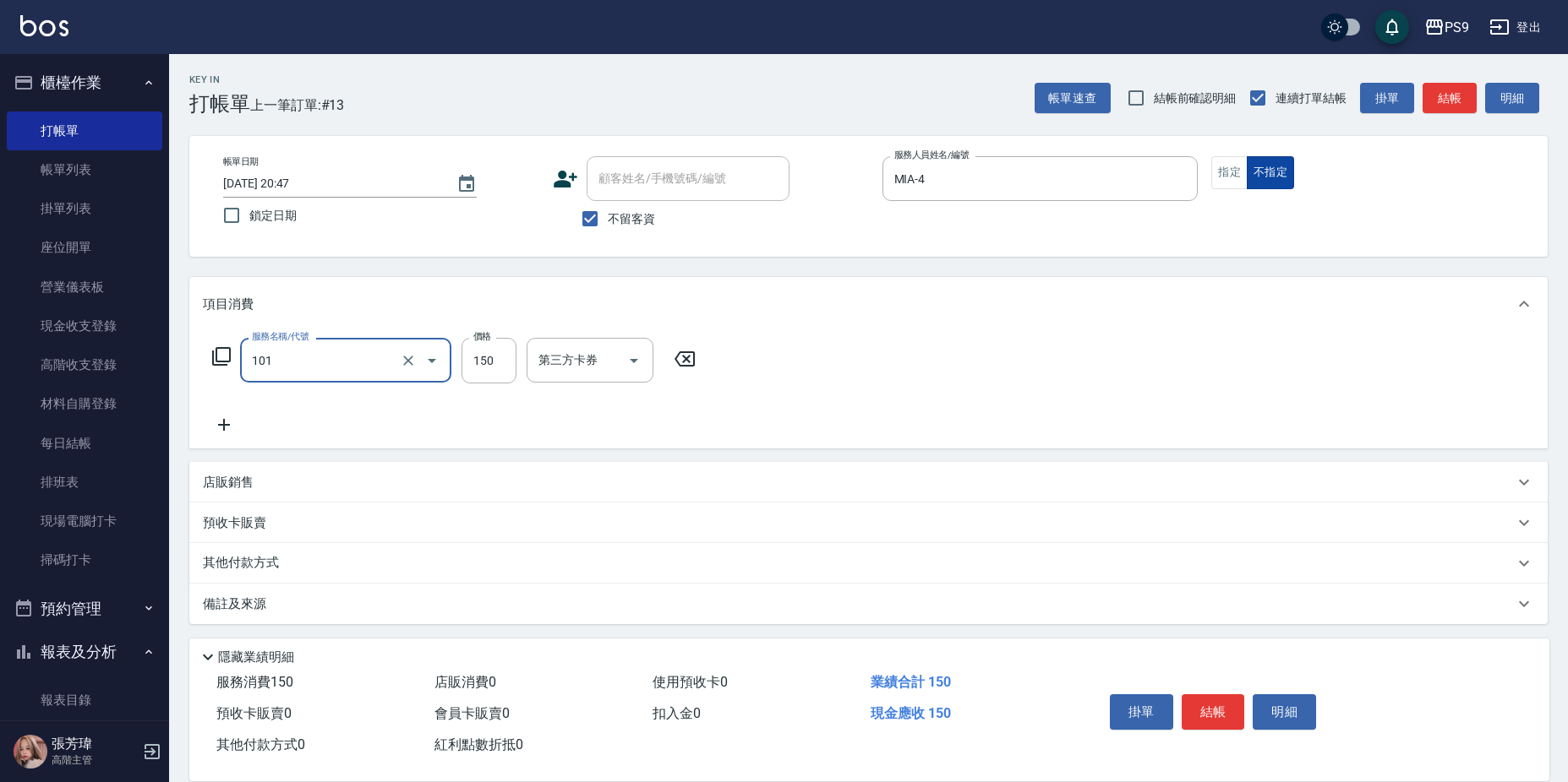
type input "洗髮(101)"
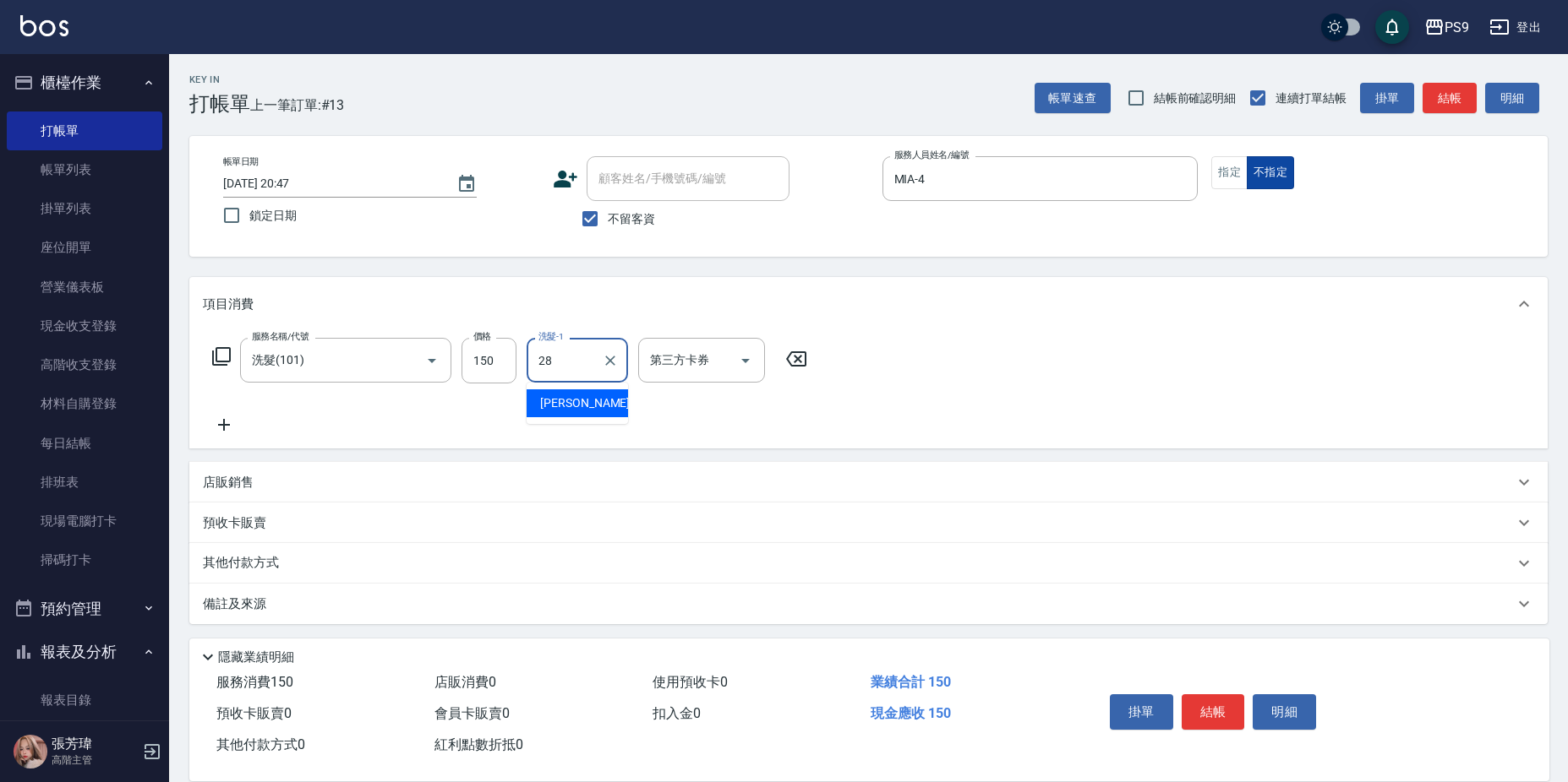
type input "[PERSON_NAME]-28"
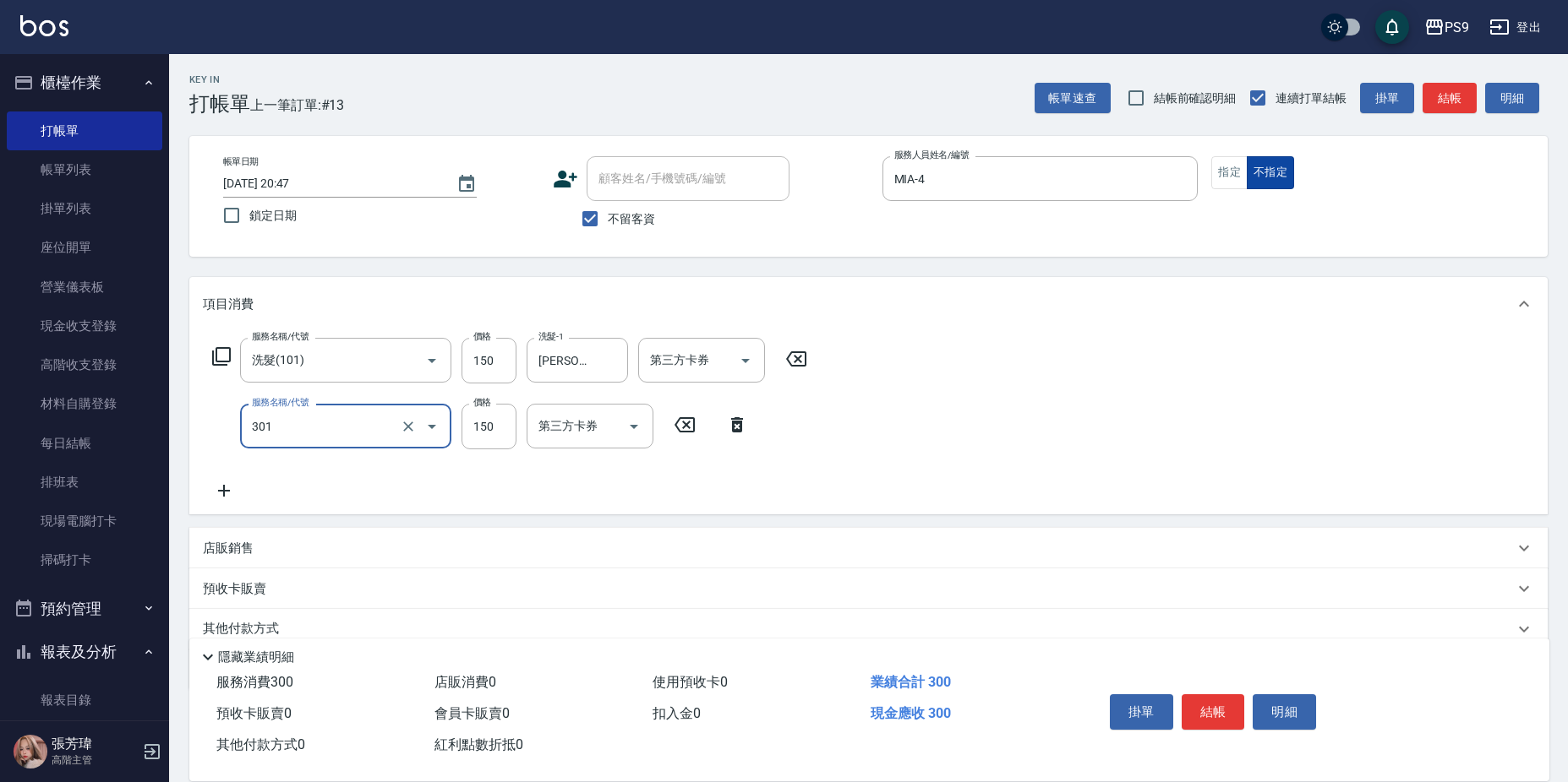
type input "剪-150(301)"
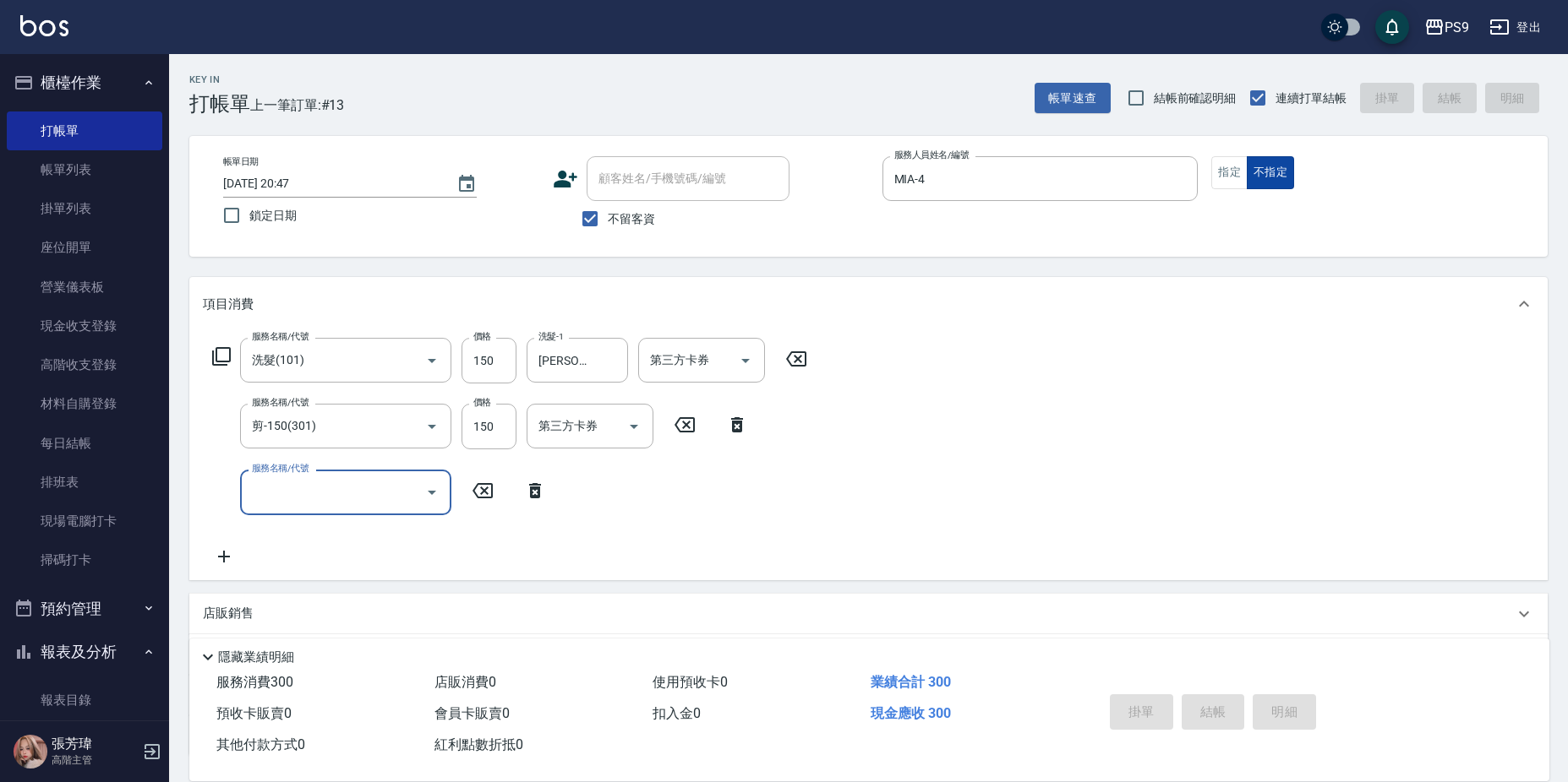
type input "[DATE] 20:48"
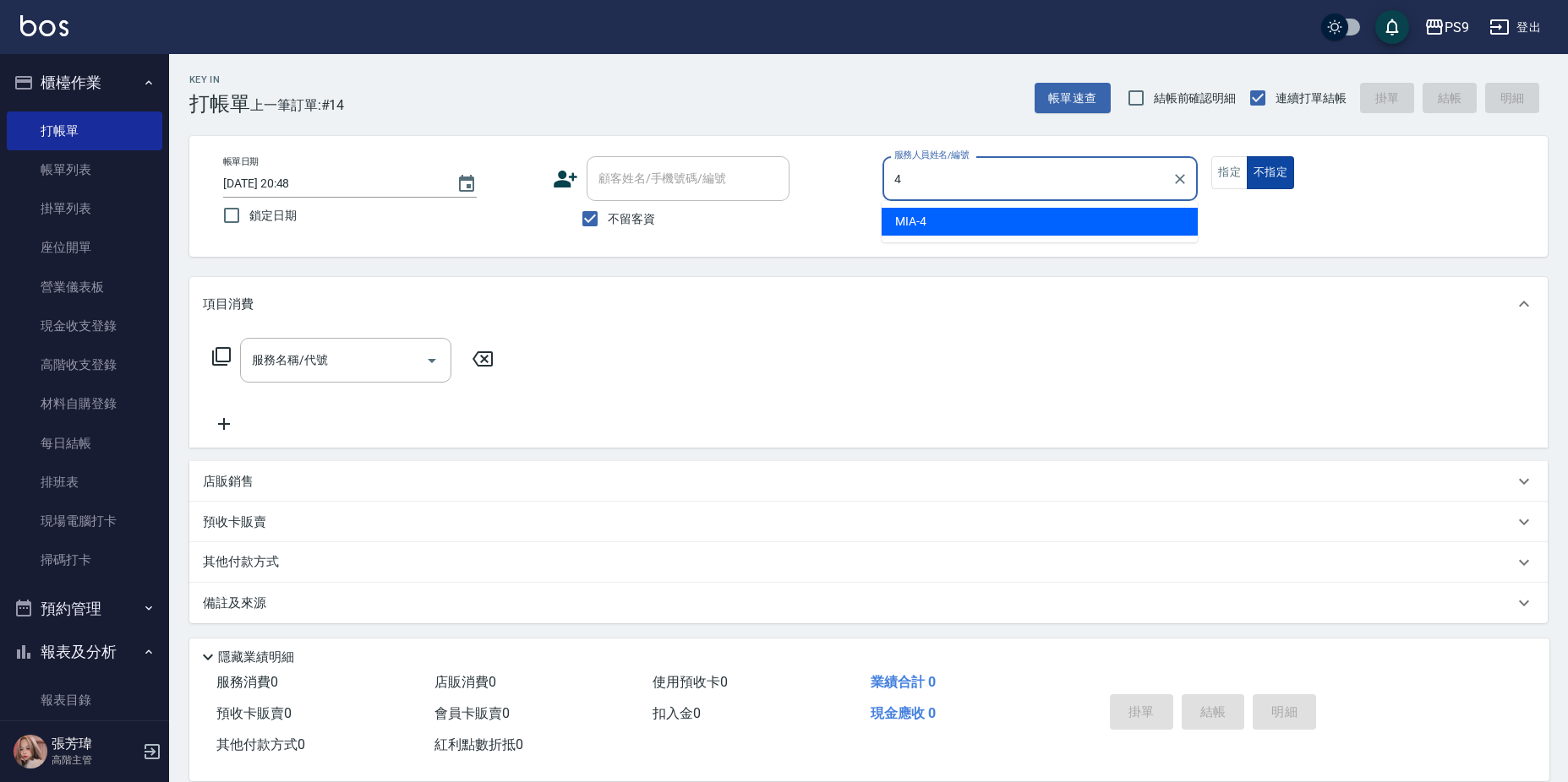
type input "MIA-4"
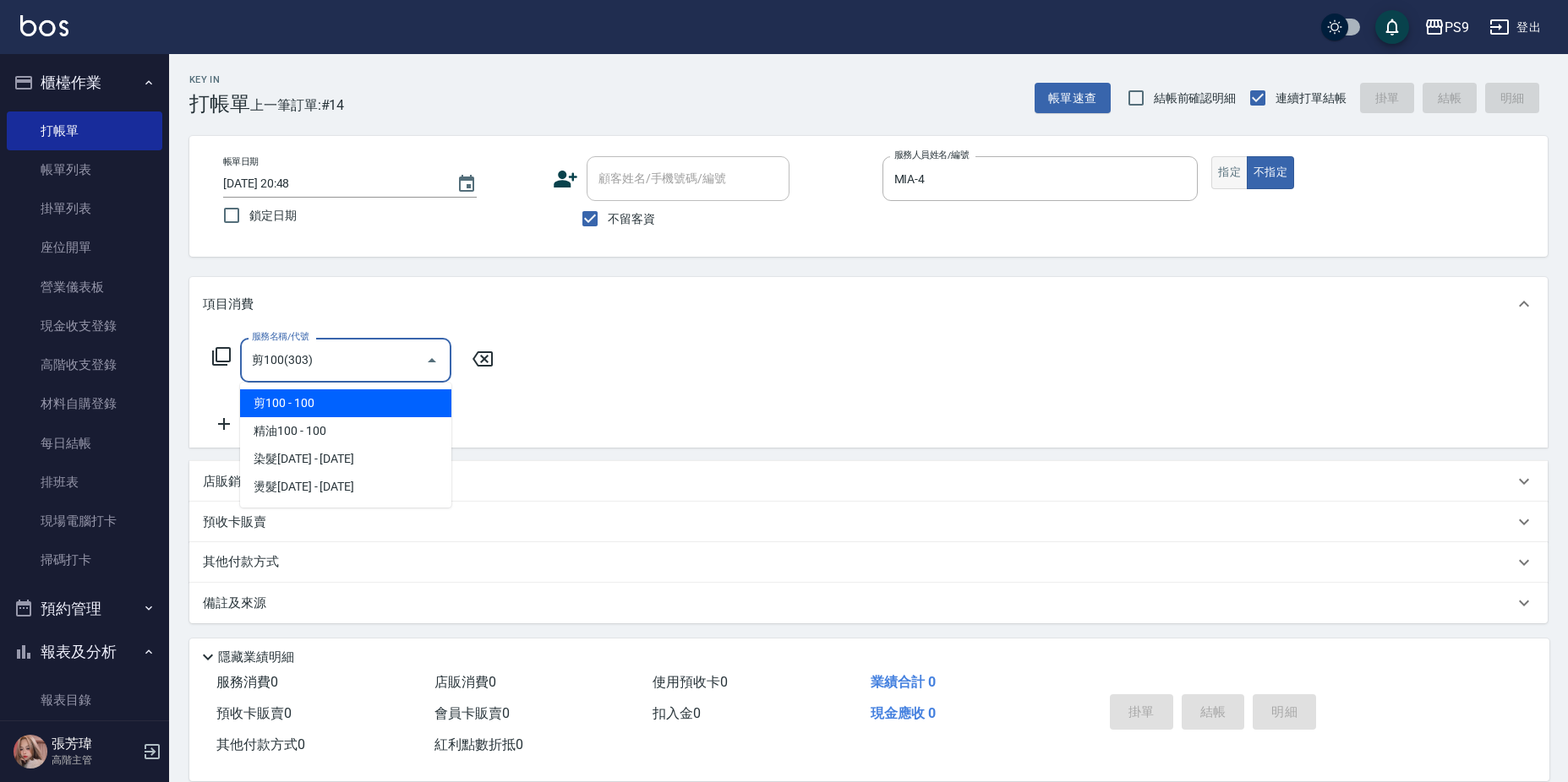
type input "剪100(303)"
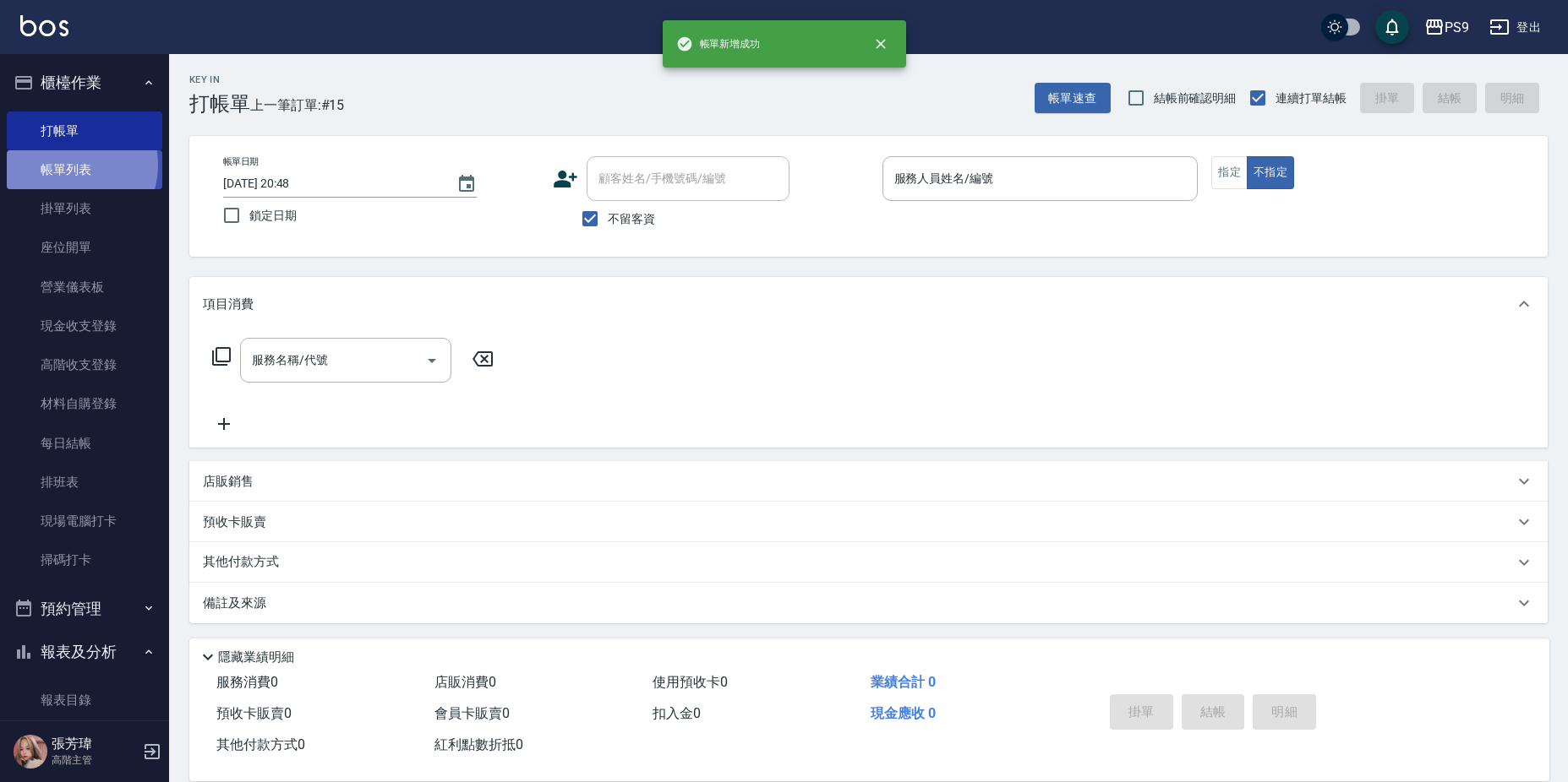
click at [74, 165] on link "帳單列表" at bounding box center [84, 170] width 155 height 39
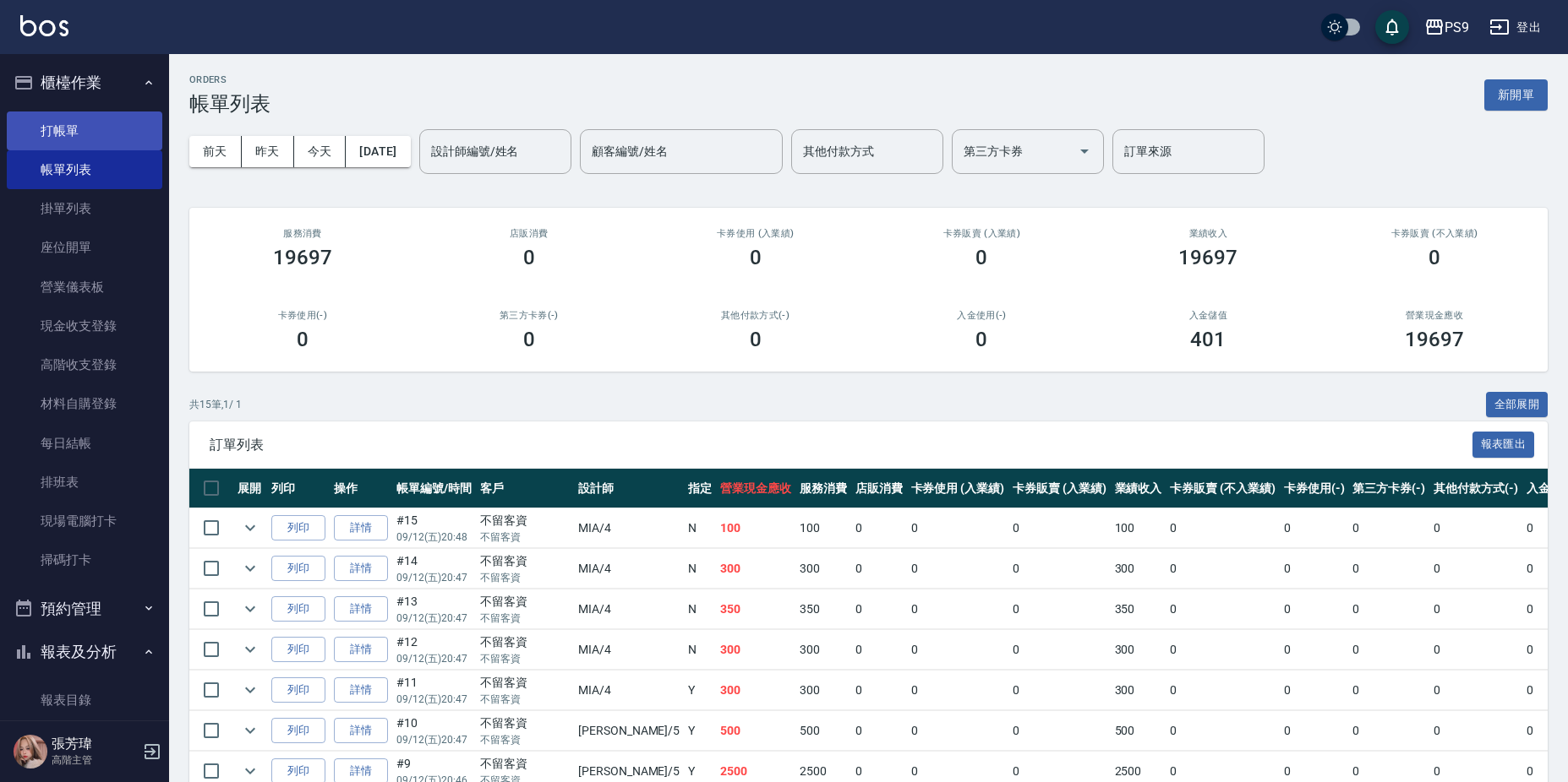
drag, startPoint x: 59, startPoint y: 108, endPoint x: 61, endPoint y: 116, distance: 8.2
click at [60, 108] on ul "打帳單 帳單列表 掛單列表 座位開單 營業儀表板 現金收支登錄 高階收支登錄 材料自購登錄 每日結帳 排班表 現場電腦打卡 掃碼打卡" at bounding box center [84, 345] width 155 height 482
click at [61, 116] on link "打帳單" at bounding box center [84, 131] width 155 height 39
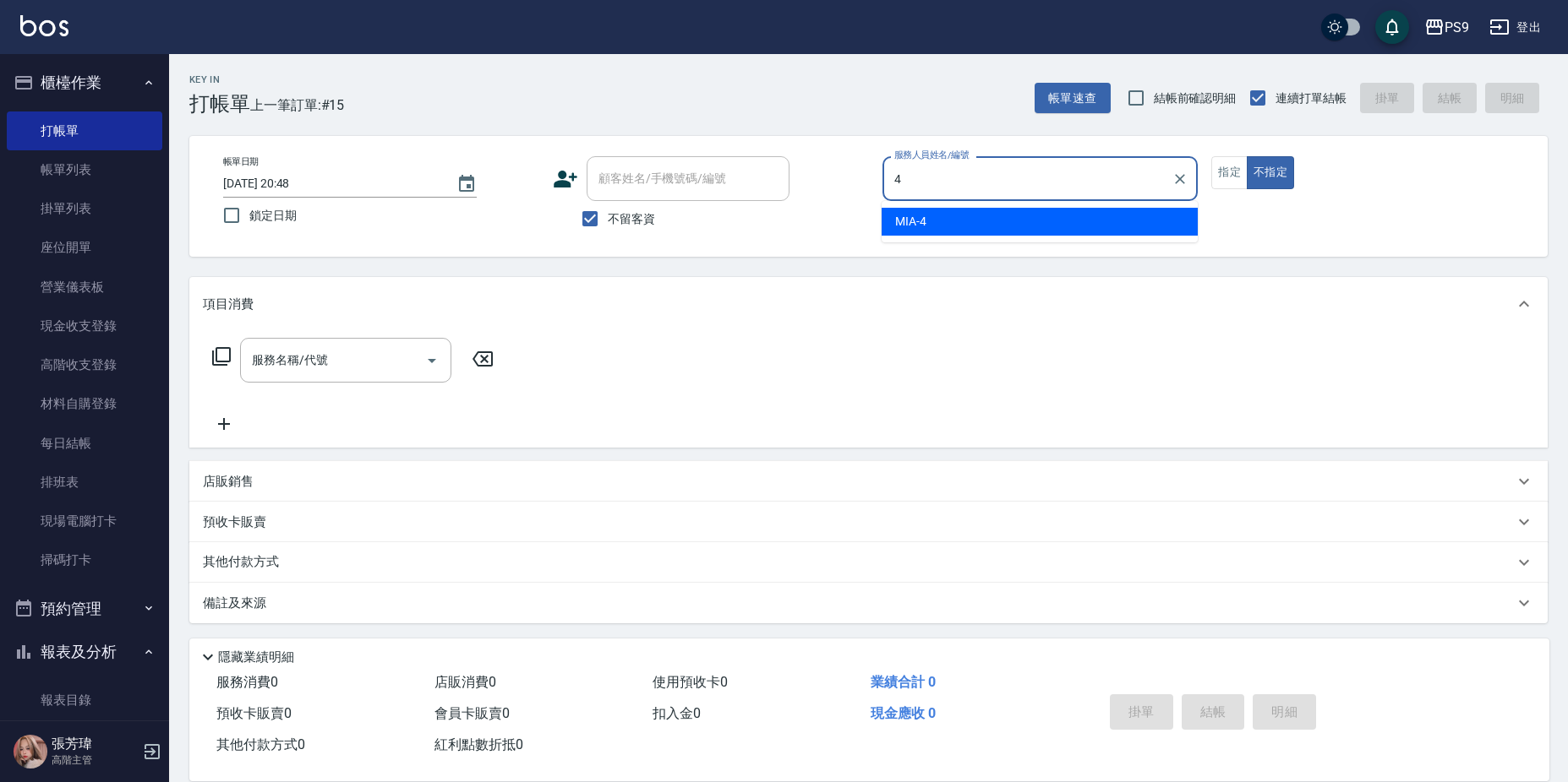
type input "MIA-4"
type button "false"
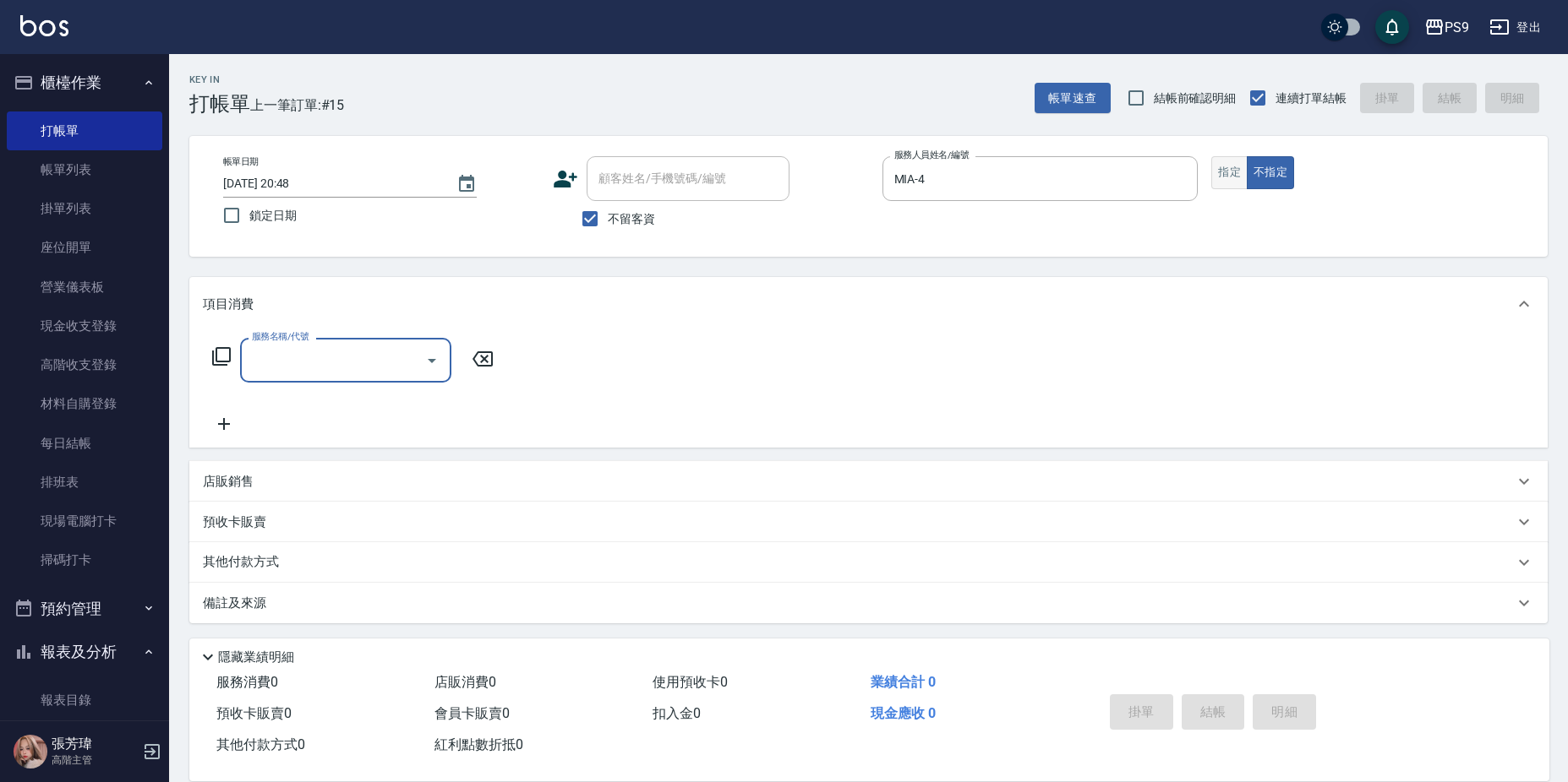
click at [1212, 169] on button "指定" at bounding box center [1228, 173] width 36 height 33
type button "true"
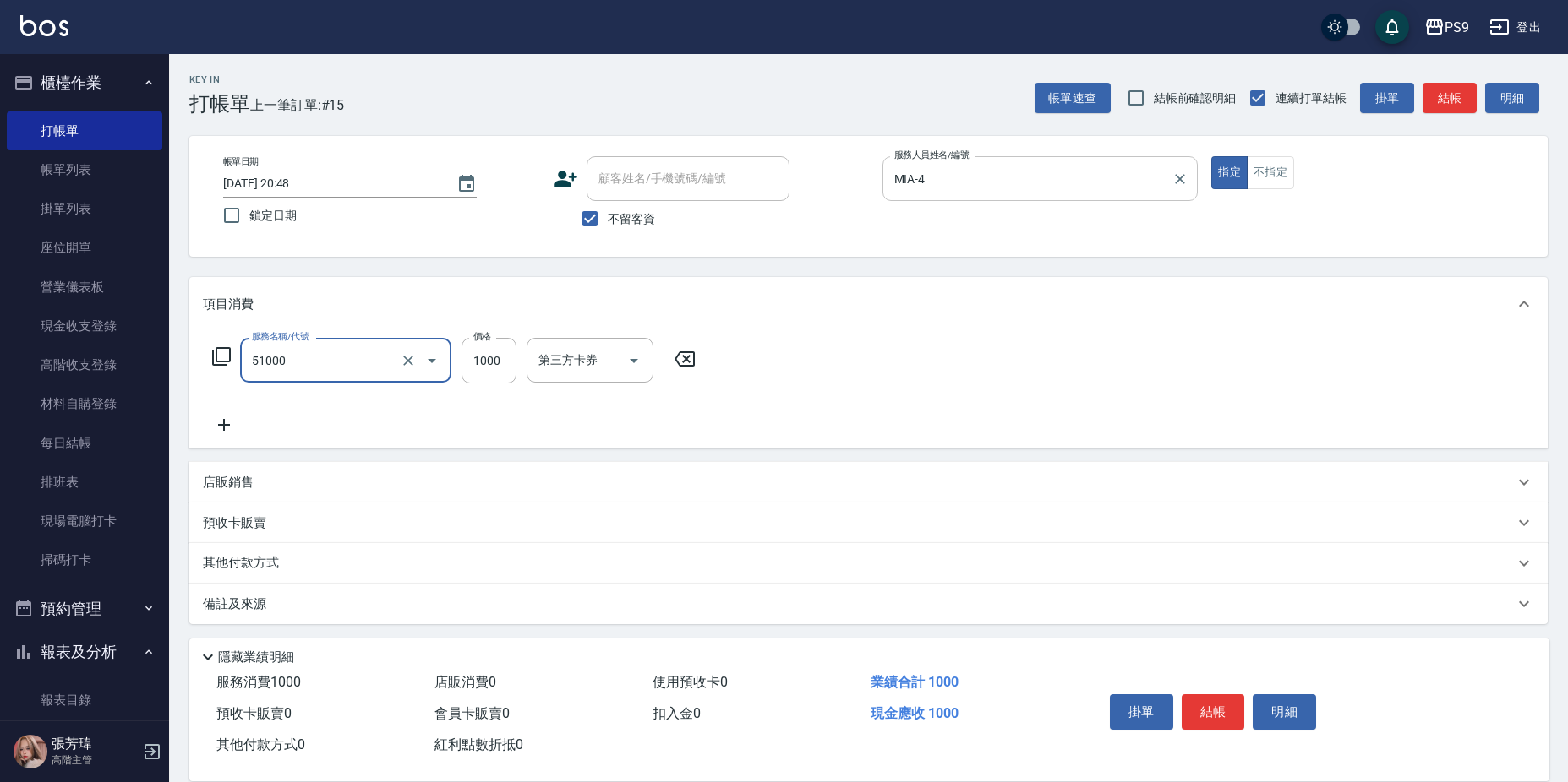
type input "燙髮1000(51000)"
type input "1188"
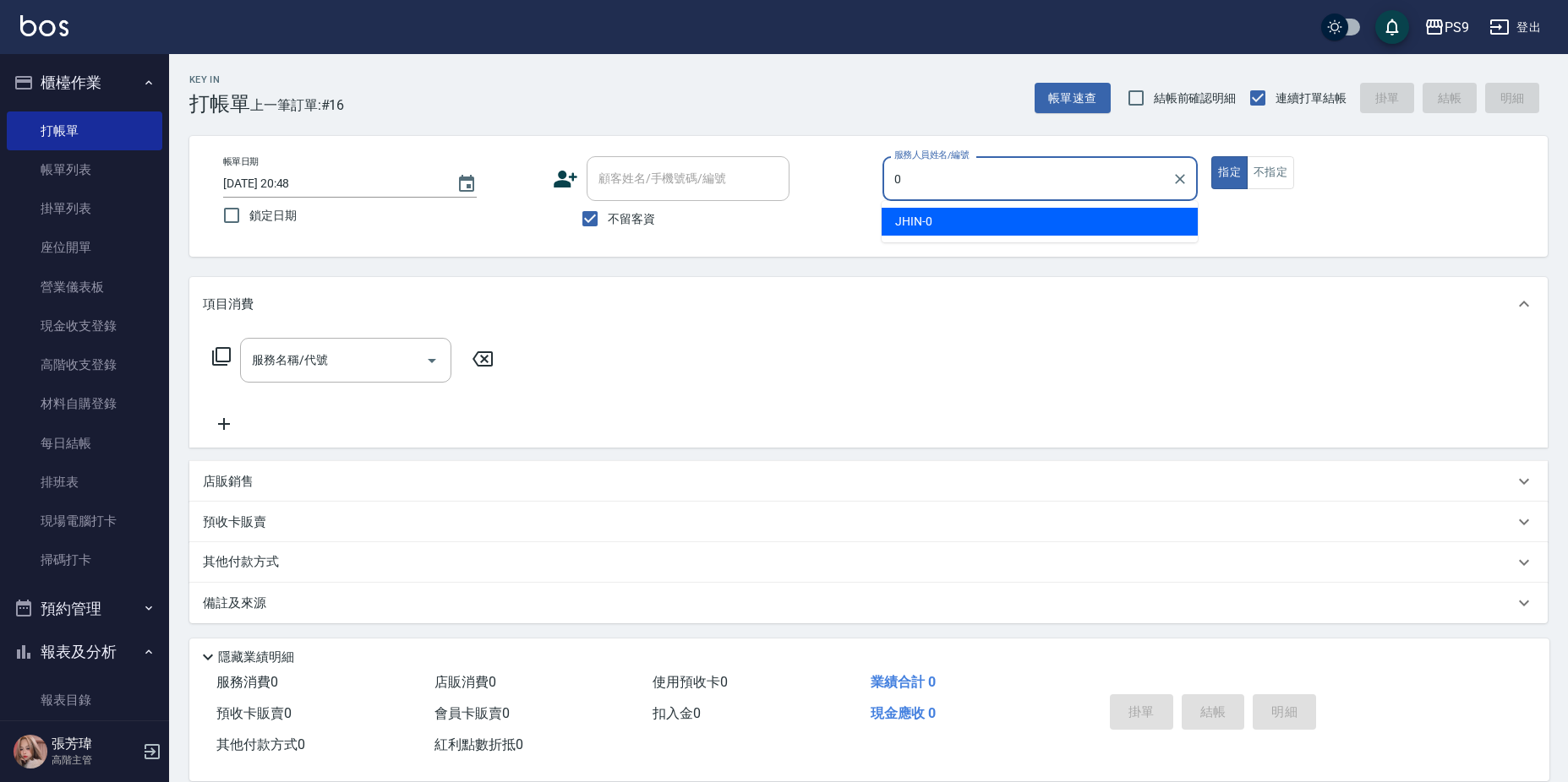
type input "JHIN-0"
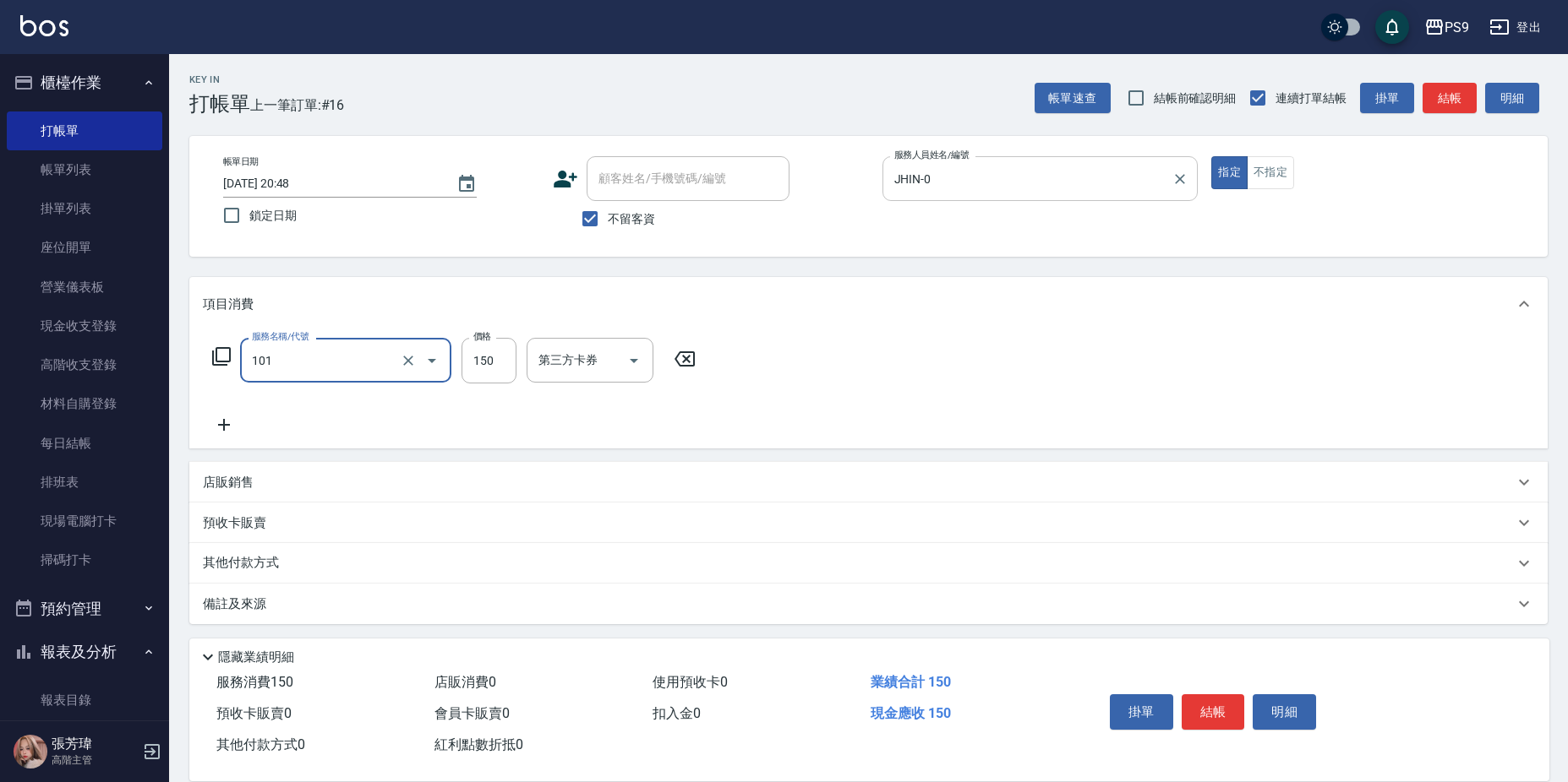
type input "洗髮(101)"
type input "150"
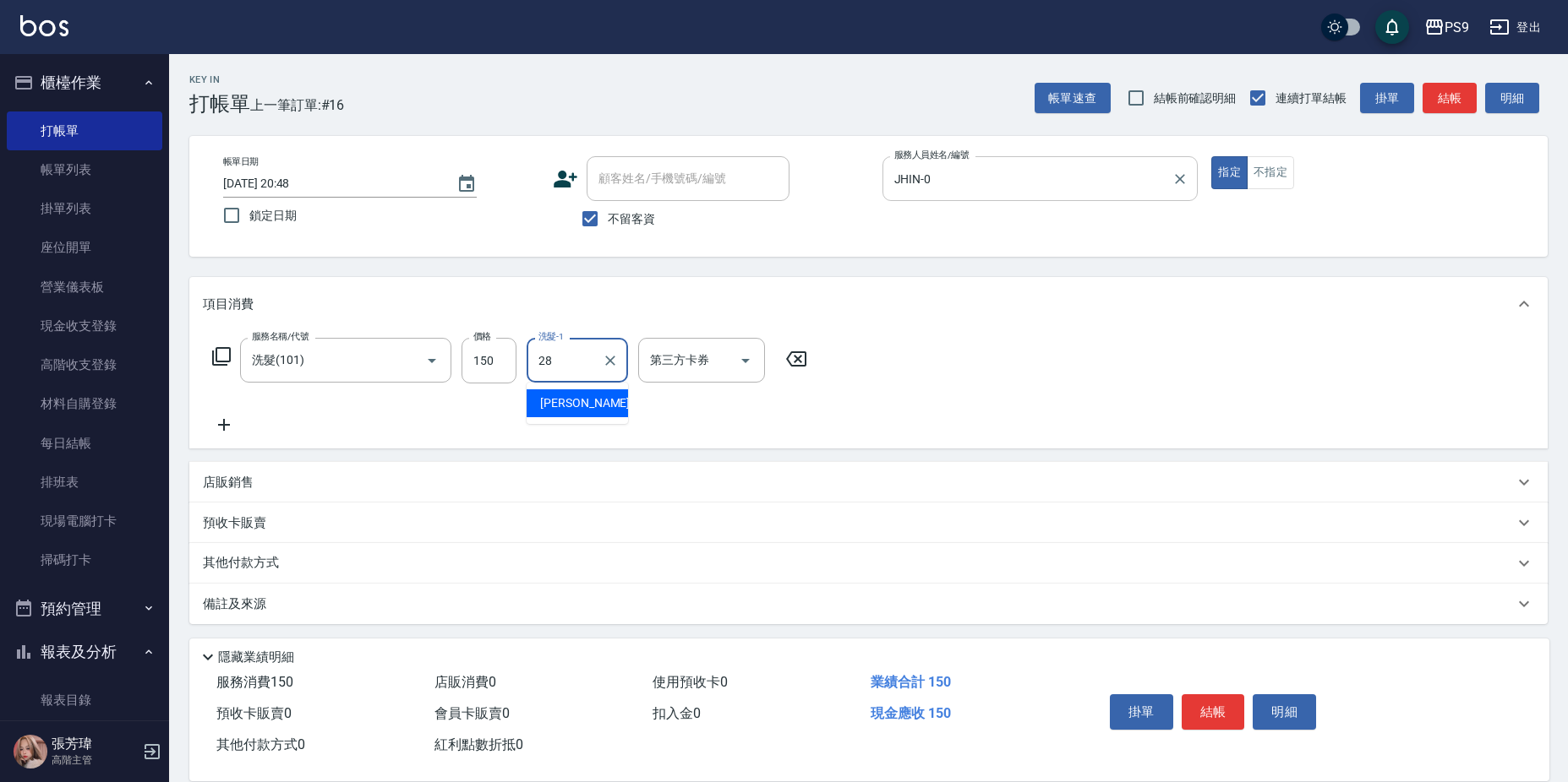
type input "[PERSON_NAME]-28"
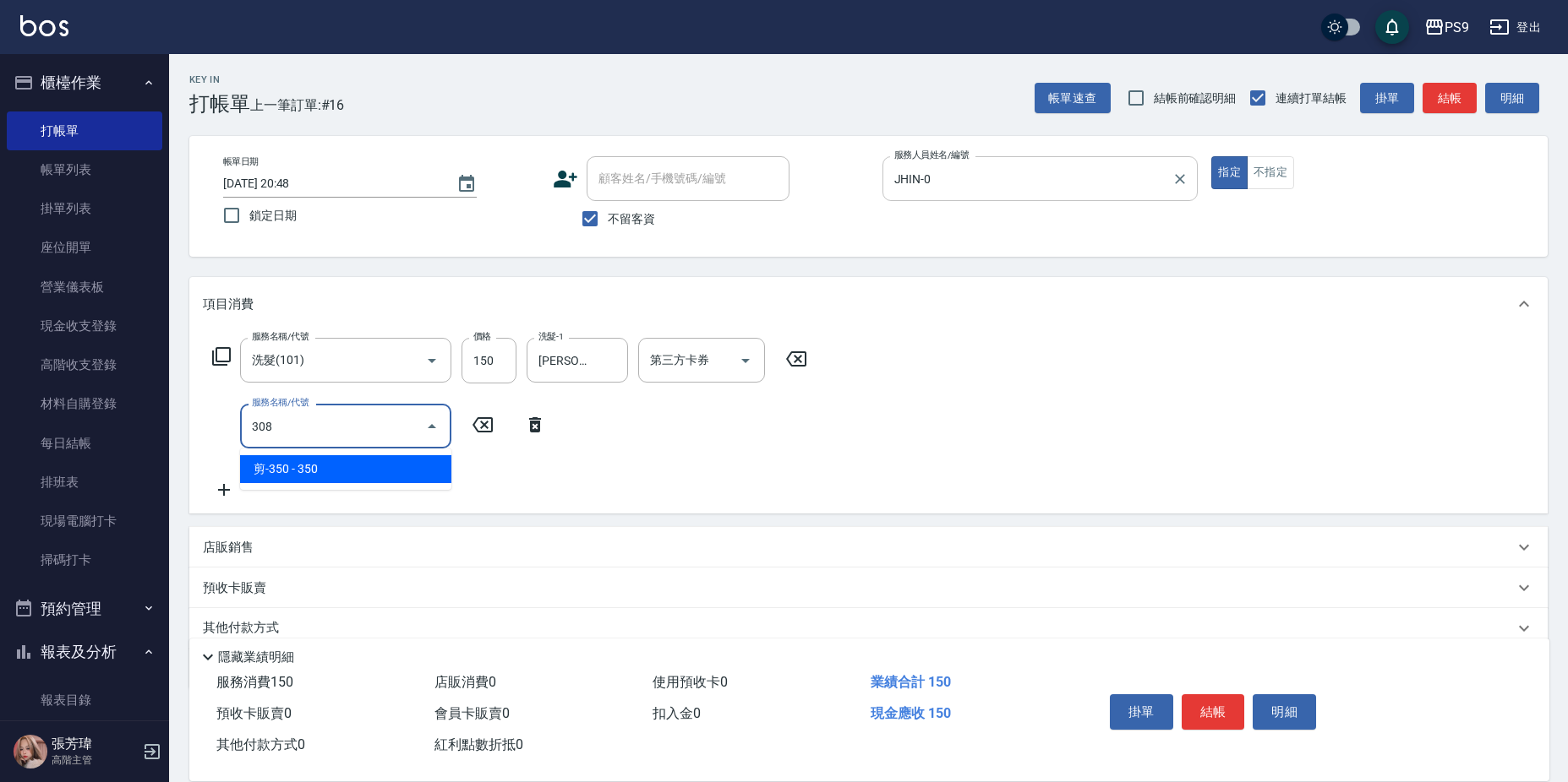
type input "剪-350(308)"
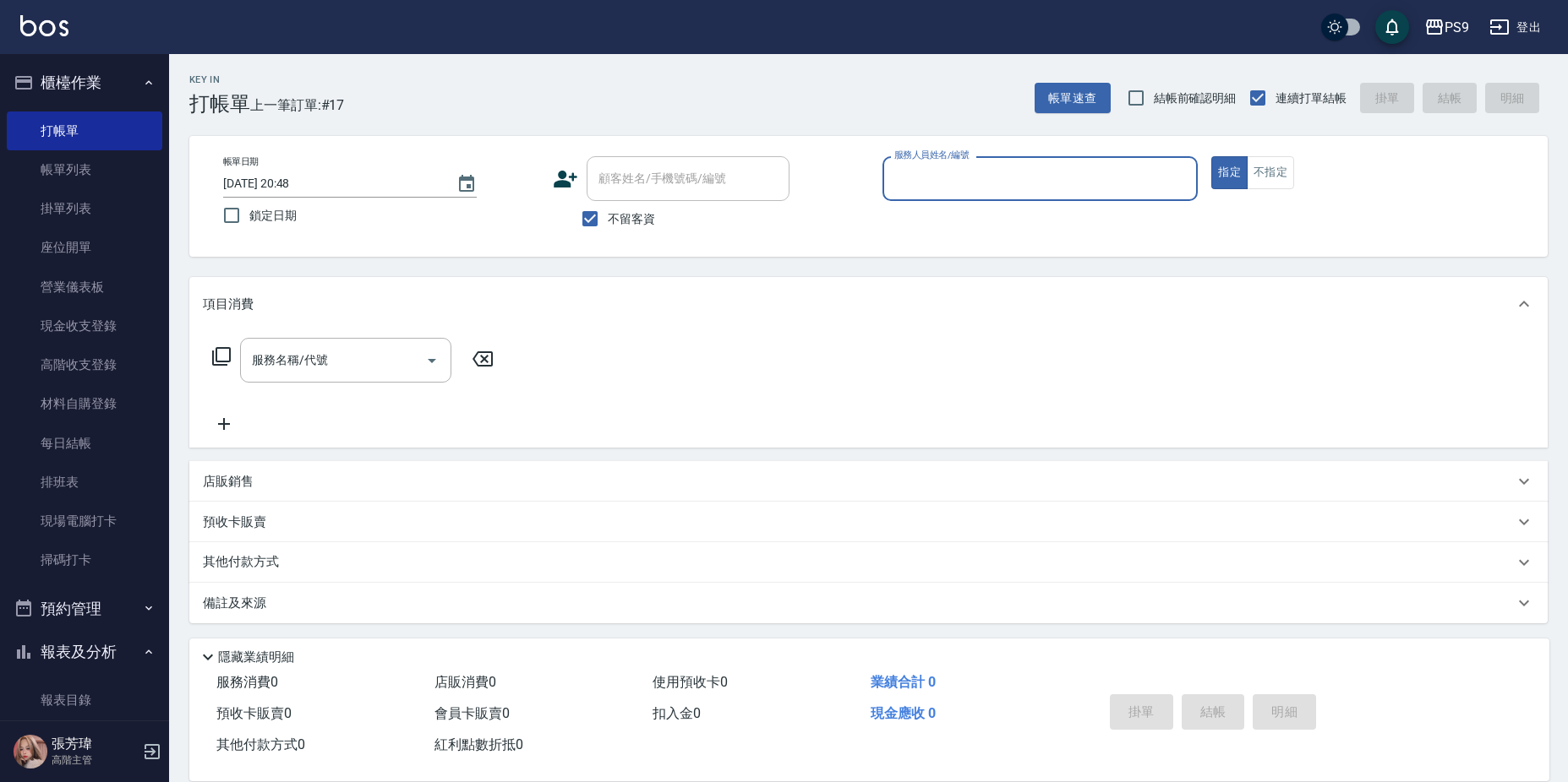
click at [610, 215] on label "不留客資" at bounding box center [613, 218] width 82 height 36
click at [607, 215] on input "不留客資" at bounding box center [590, 218] width 36 height 36
checkbox input "false"
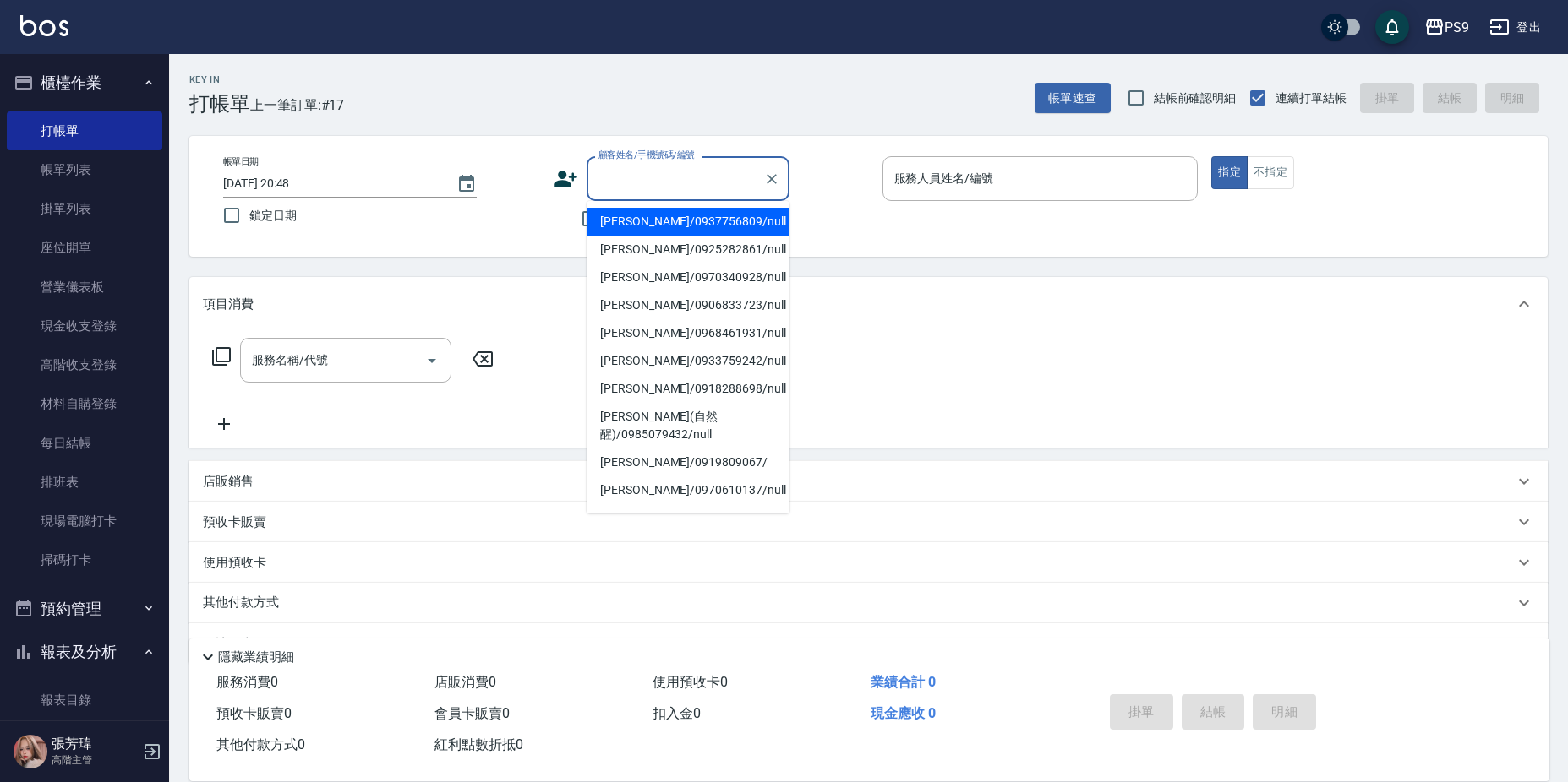
click at [643, 184] on input "顧客姓名/手機號碼/編號" at bounding box center [674, 179] width 162 height 29
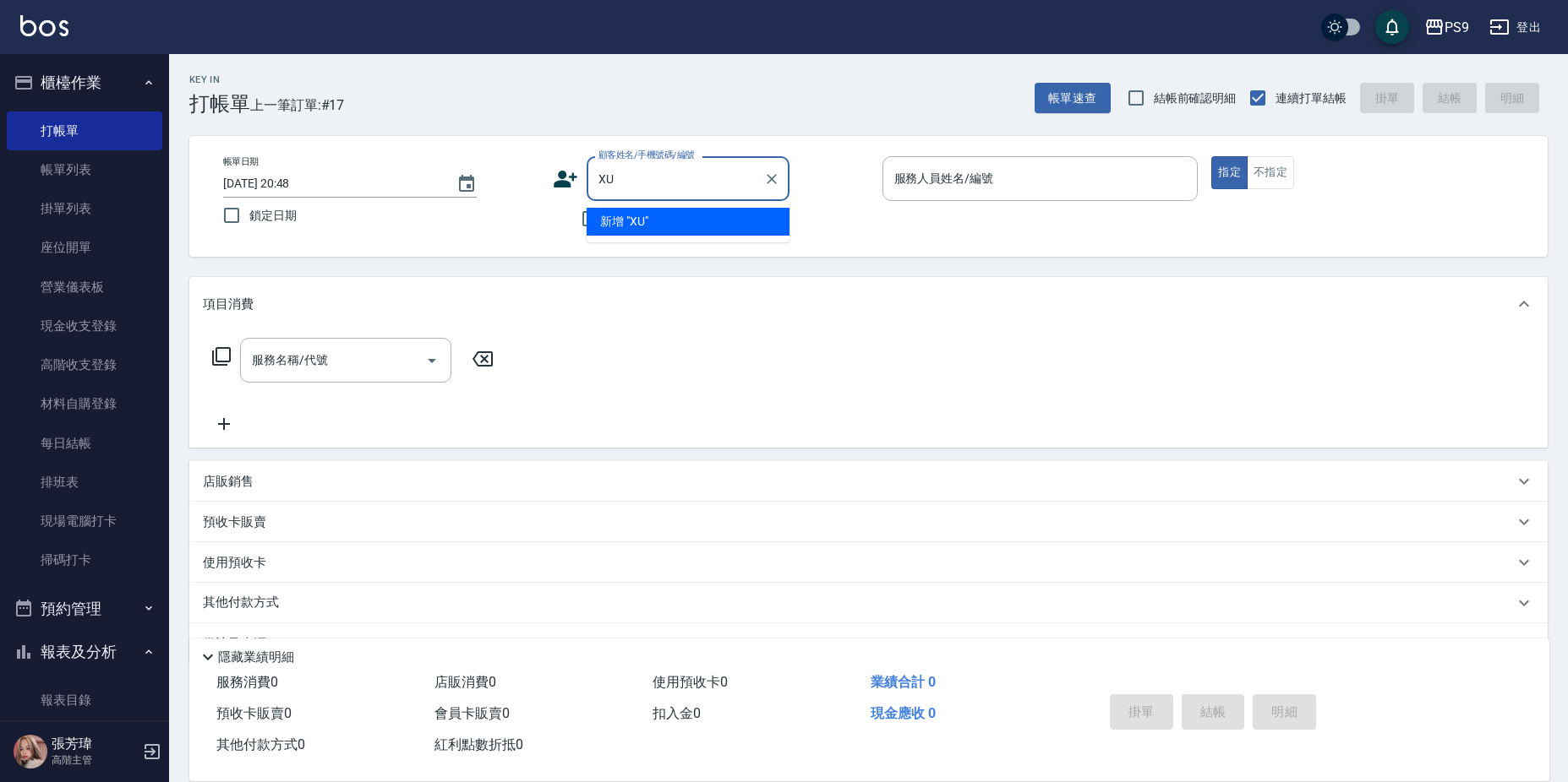
type input "X"
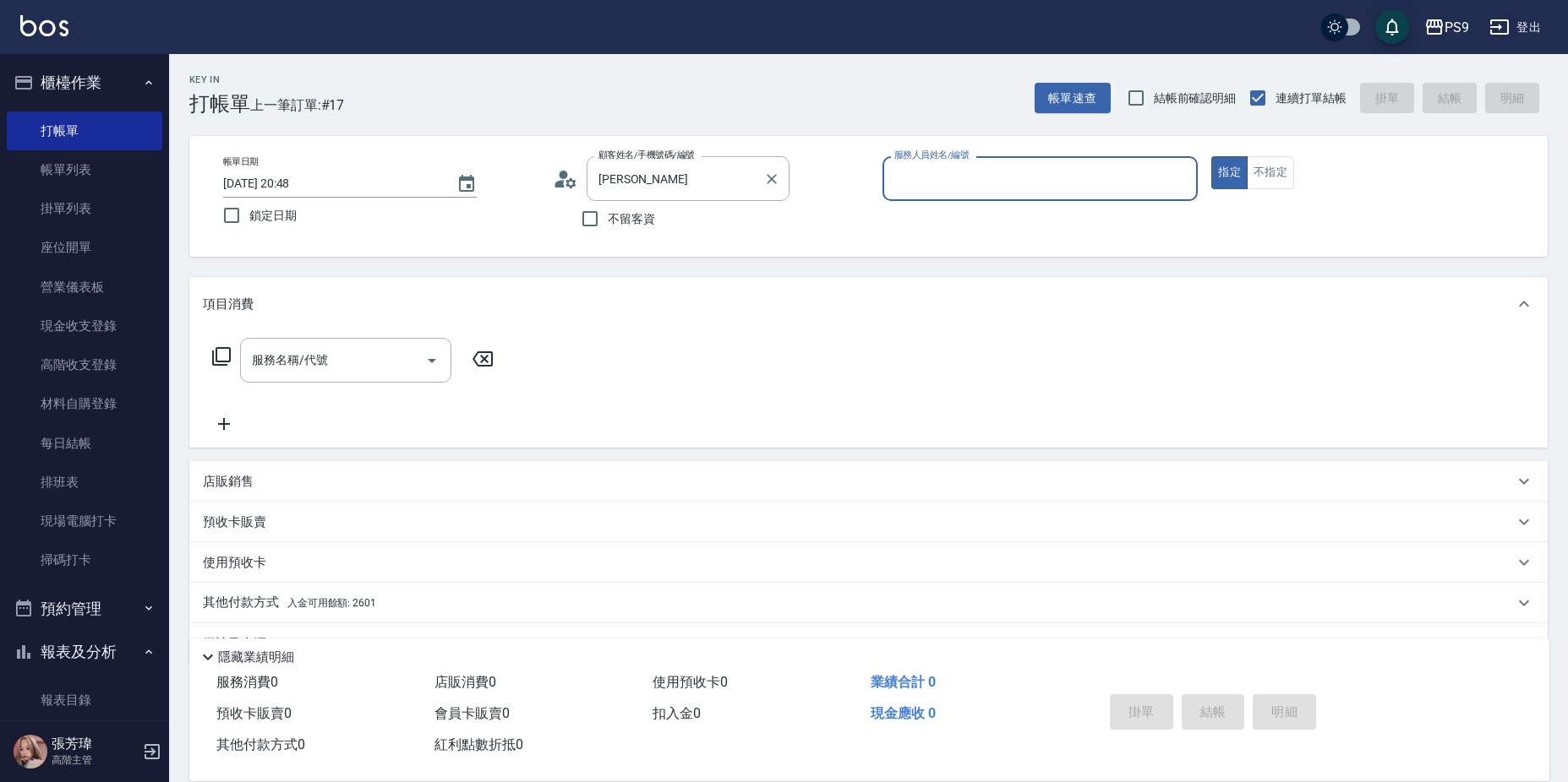
type input "[PERSON_NAME]/0905627568/null"
click at [1211, 156] on button "指定" at bounding box center [1228, 173] width 36 height 33
click at [942, 159] on div "服務人員姓名/編號" at bounding box center [1040, 179] width 316 height 45
type input "JHIN-0"
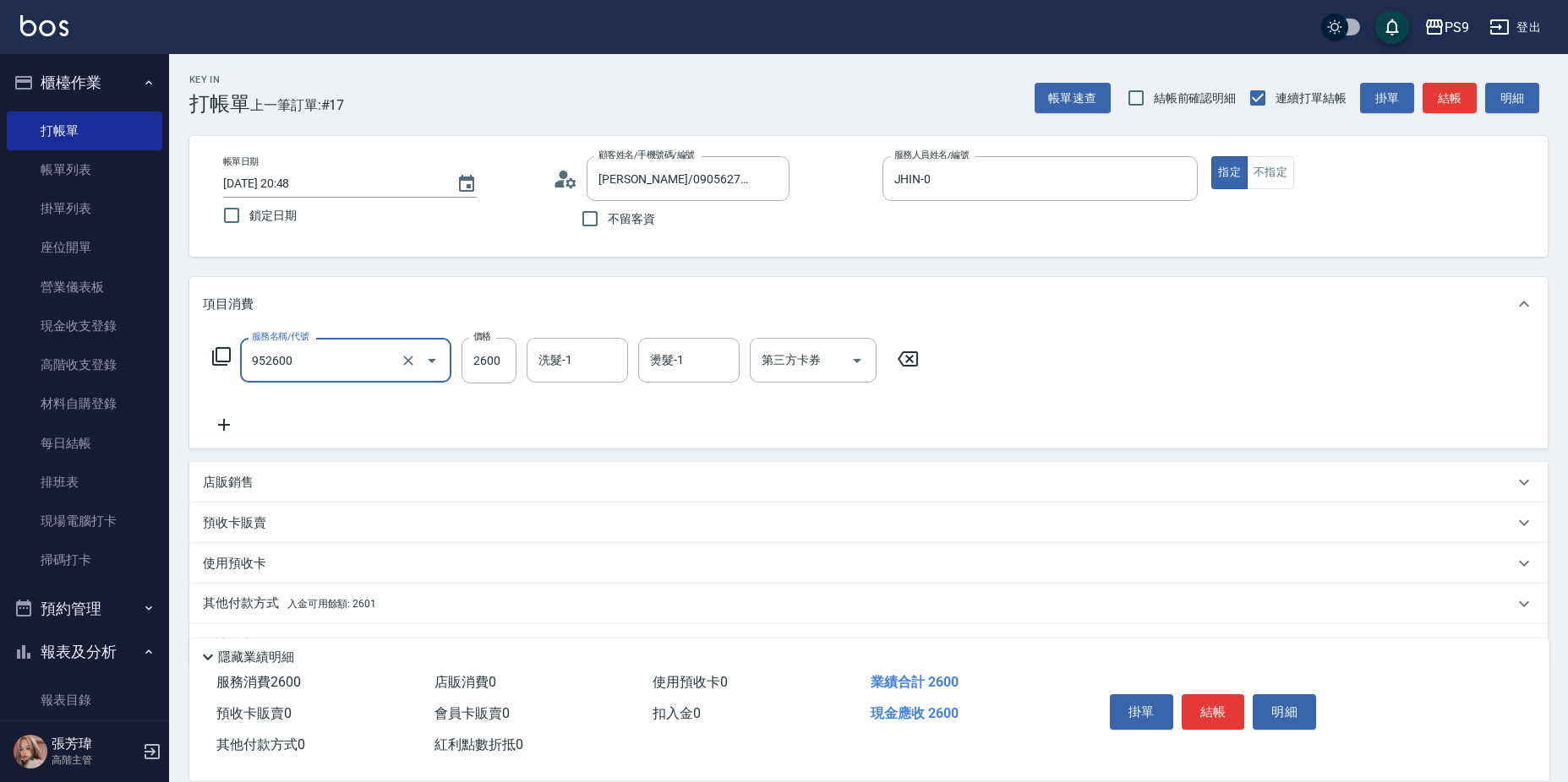
type input "過年-燙B(952600)"
type input "2601"
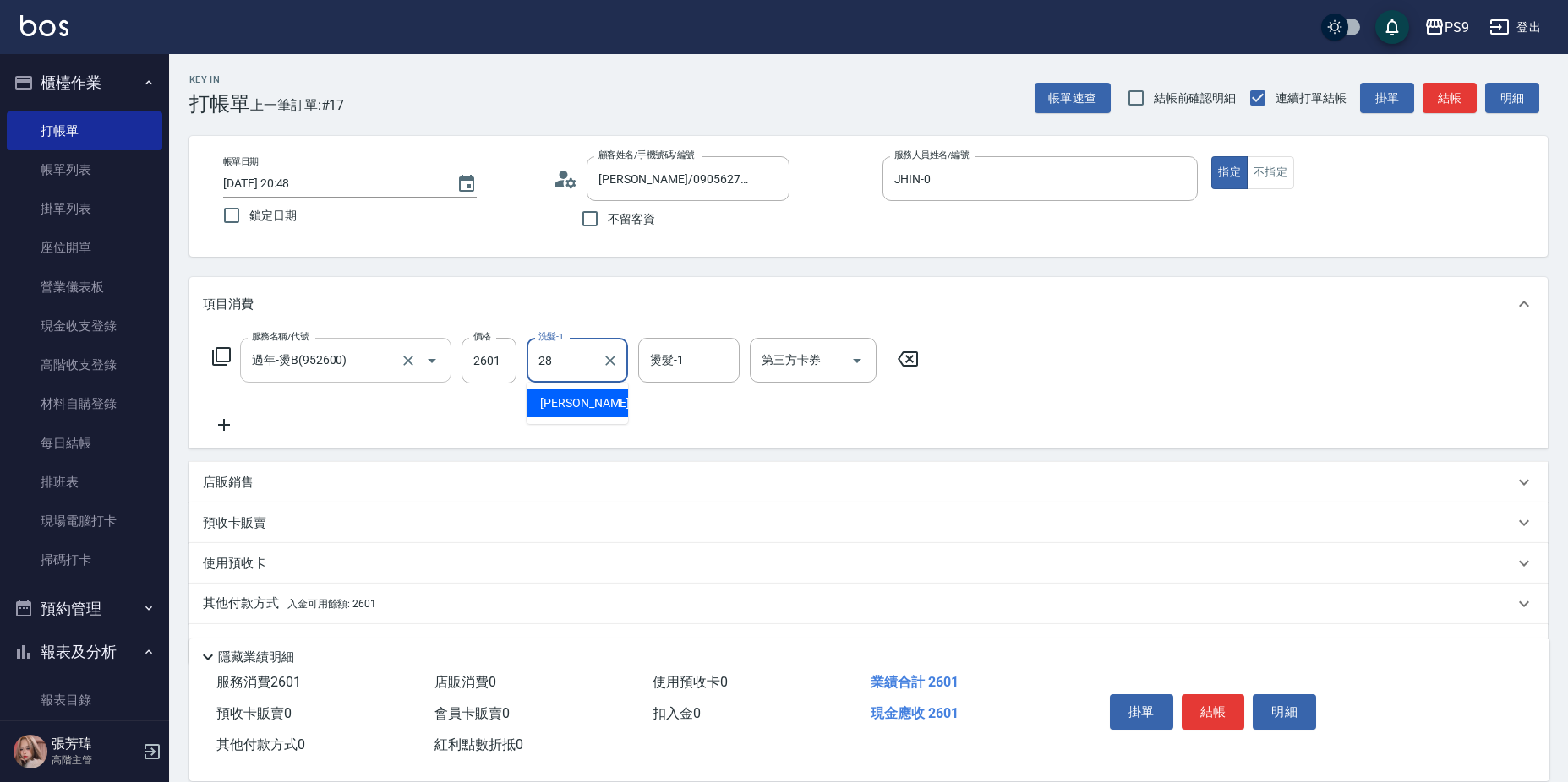
type input "[PERSON_NAME]-28"
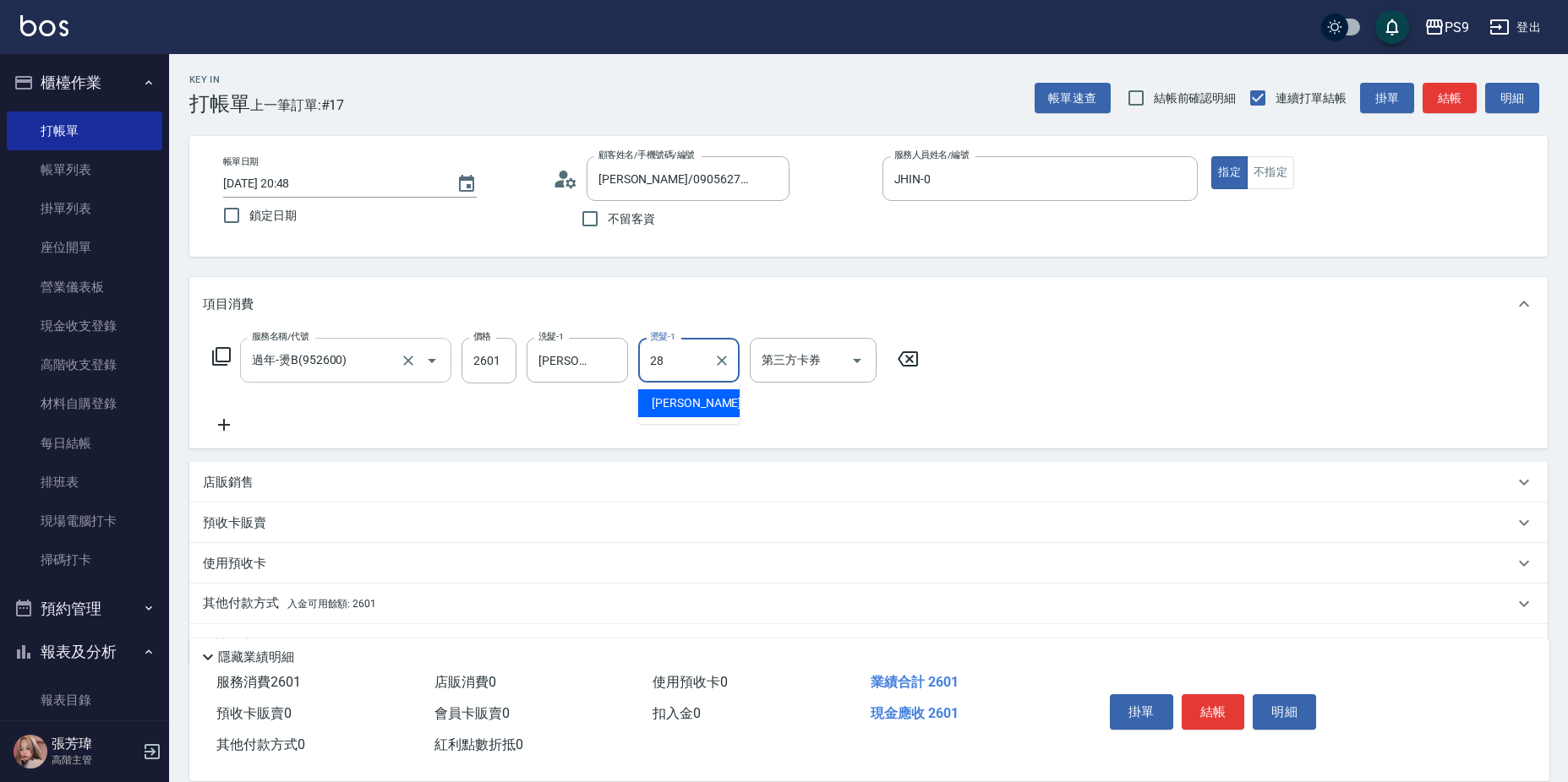
type input "[PERSON_NAME]-28"
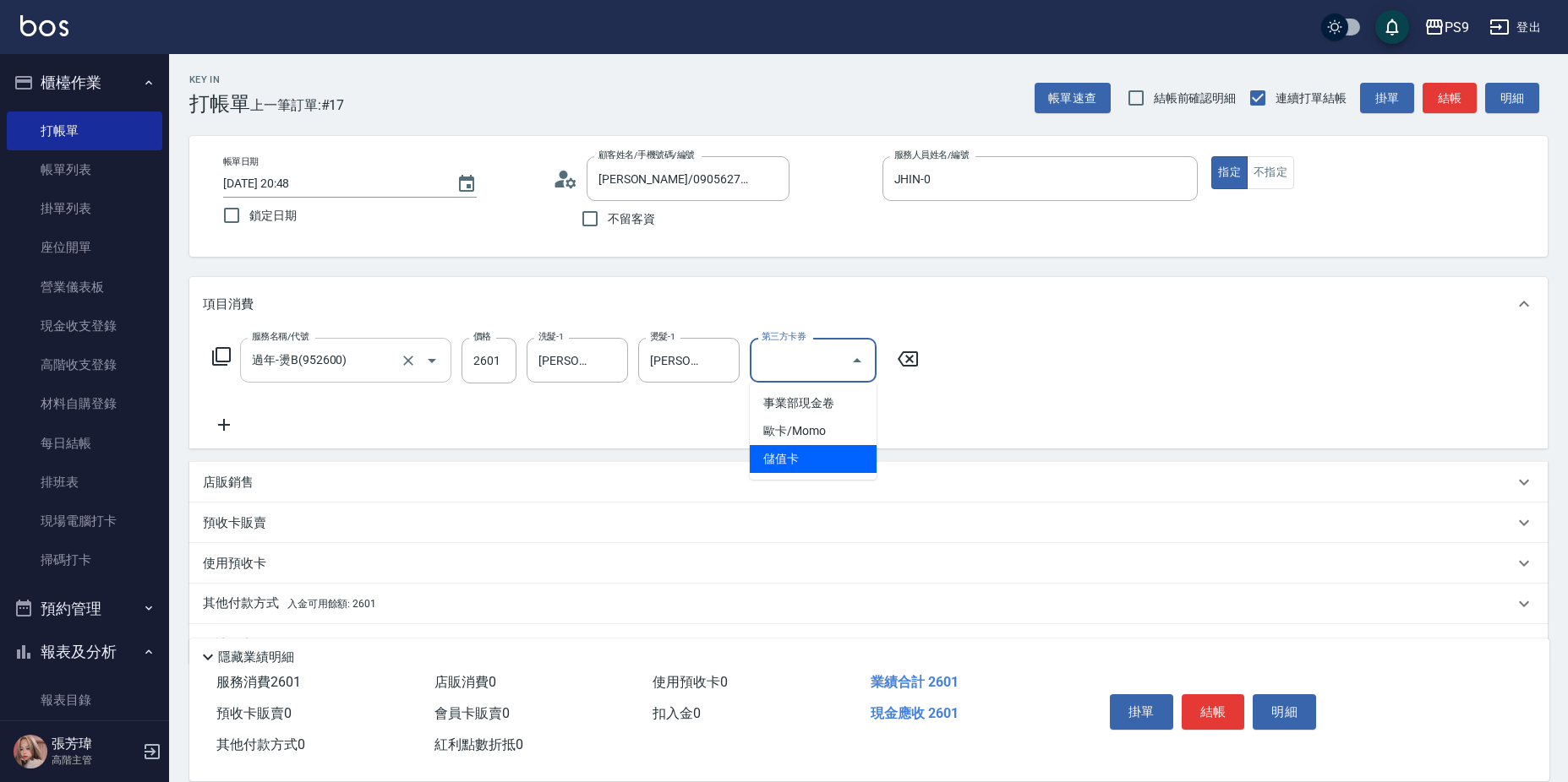
type input "儲值卡"
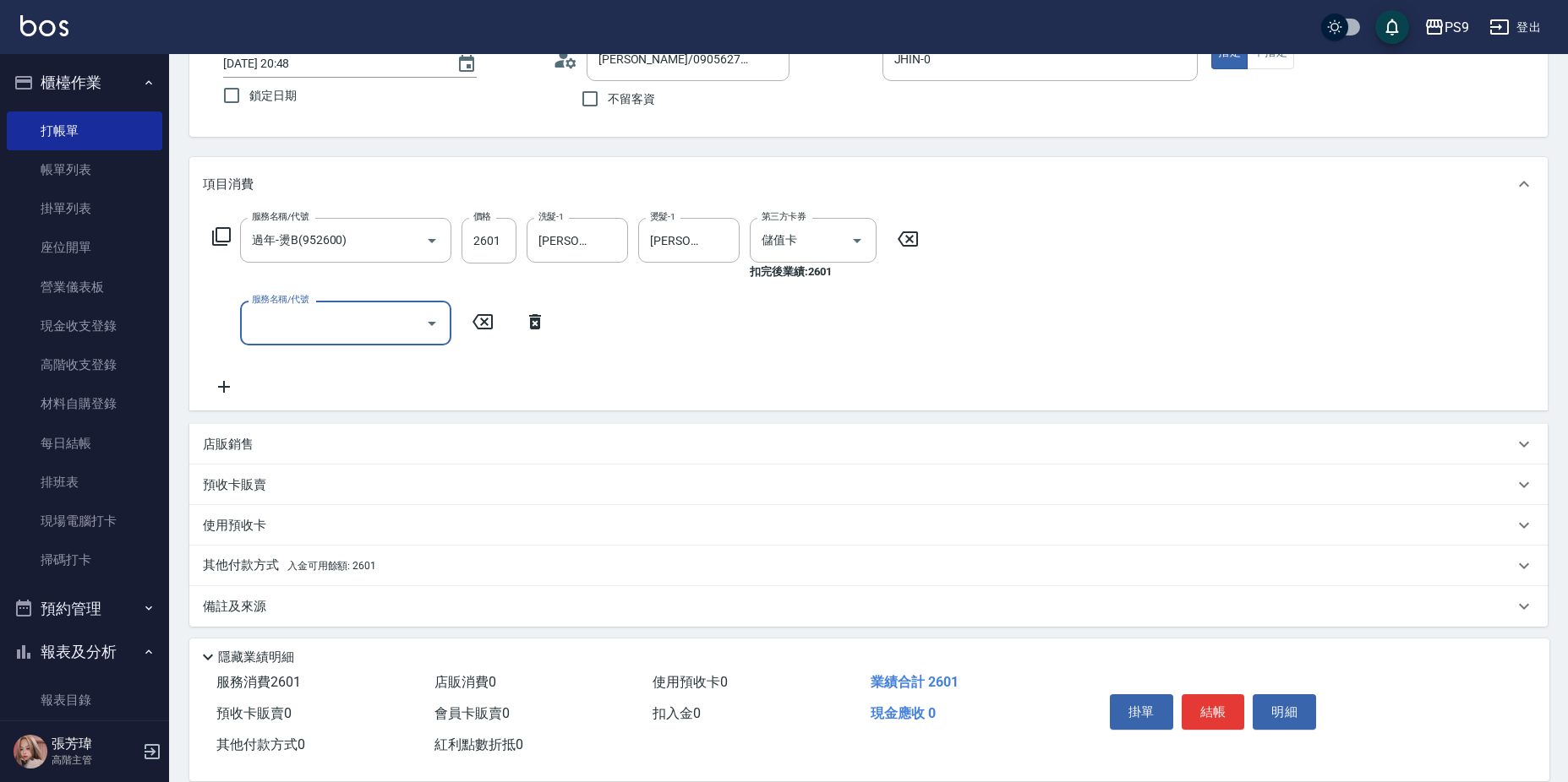
scroll to position [127, 0]
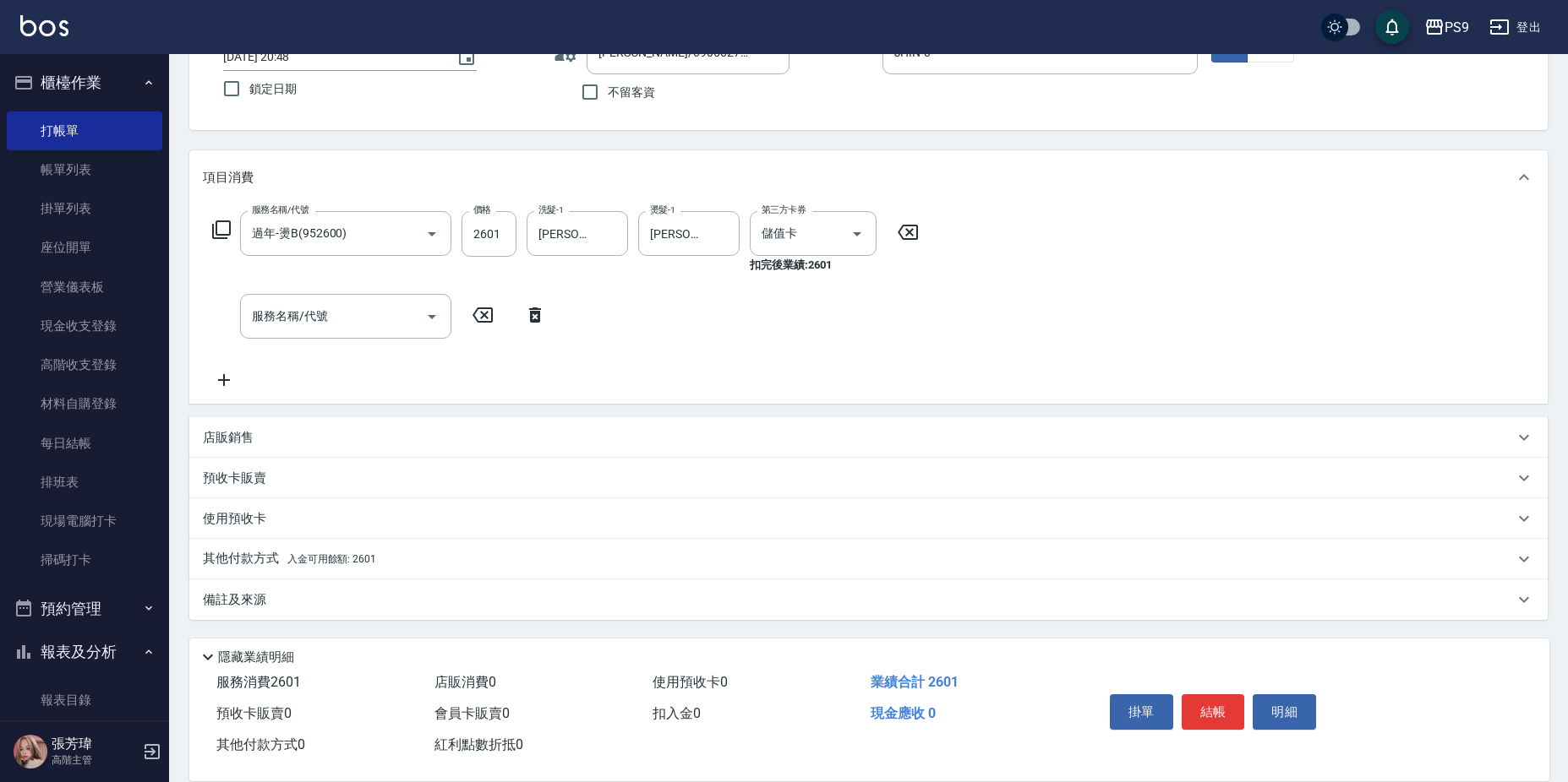
click at [553, 565] on div "其他付款方式 入金可用餘額: 2601" at bounding box center [858, 559] width 1311 height 18
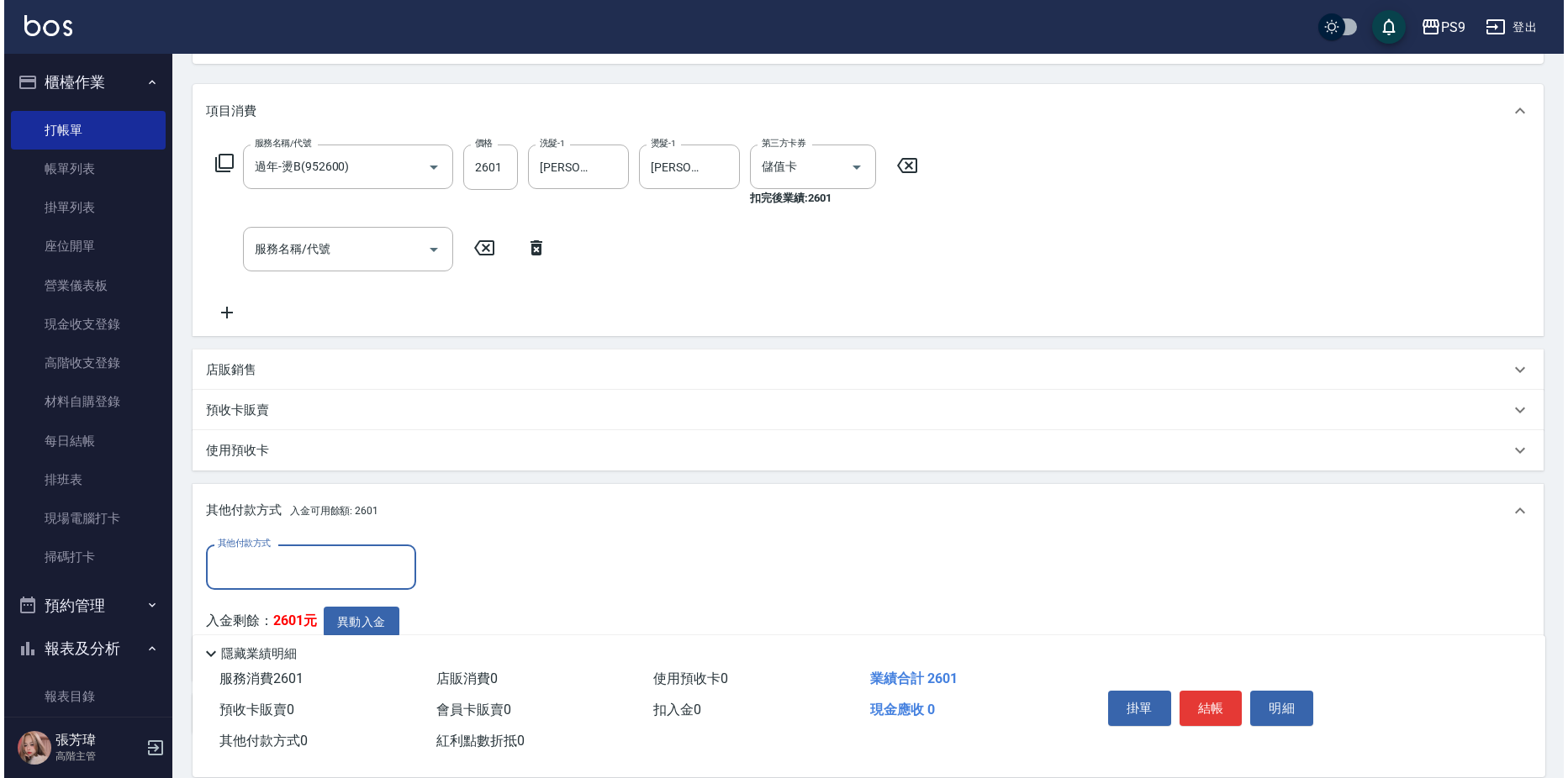
scroll to position [309, 0]
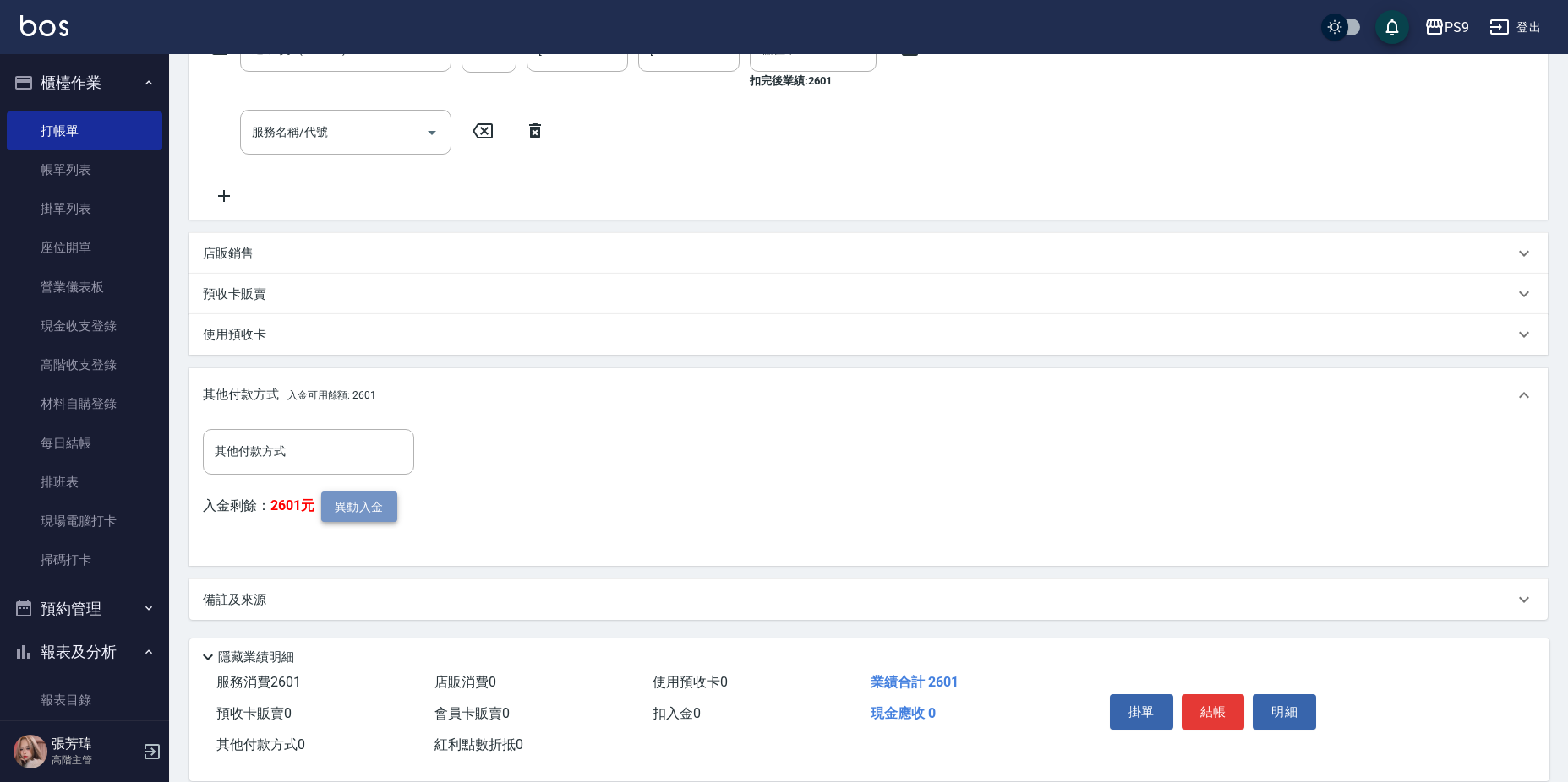
click at [367, 492] on button "異動入金" at bounding box center [359, 507] width 76 height 31
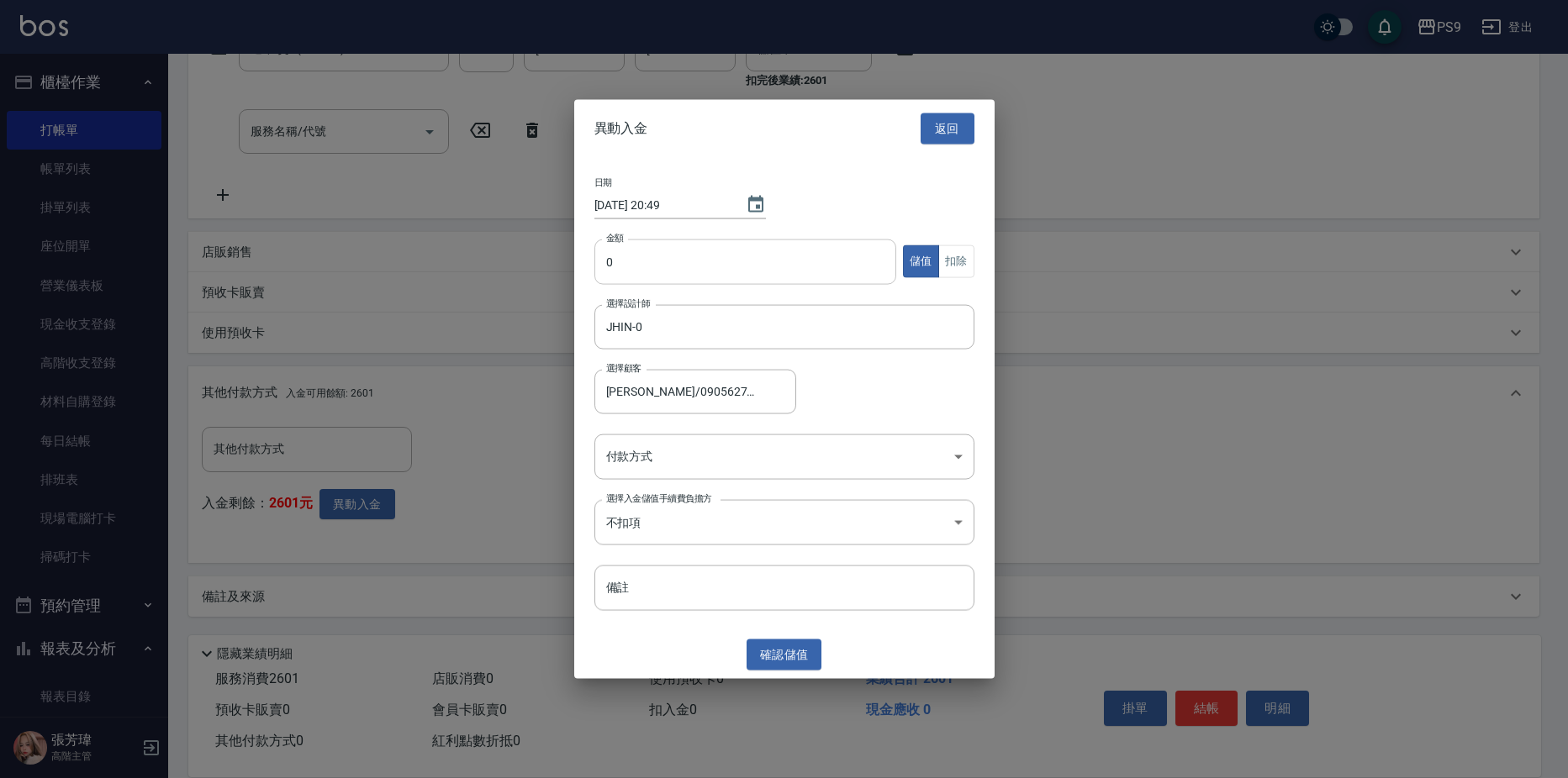
click at [635, 264] on input "0" at bounding box center [746, 261] width 303 height 45
type input "2601"
click at [963, 256] on button "扣除" at bounding box center [956, 262] width 36 height 33
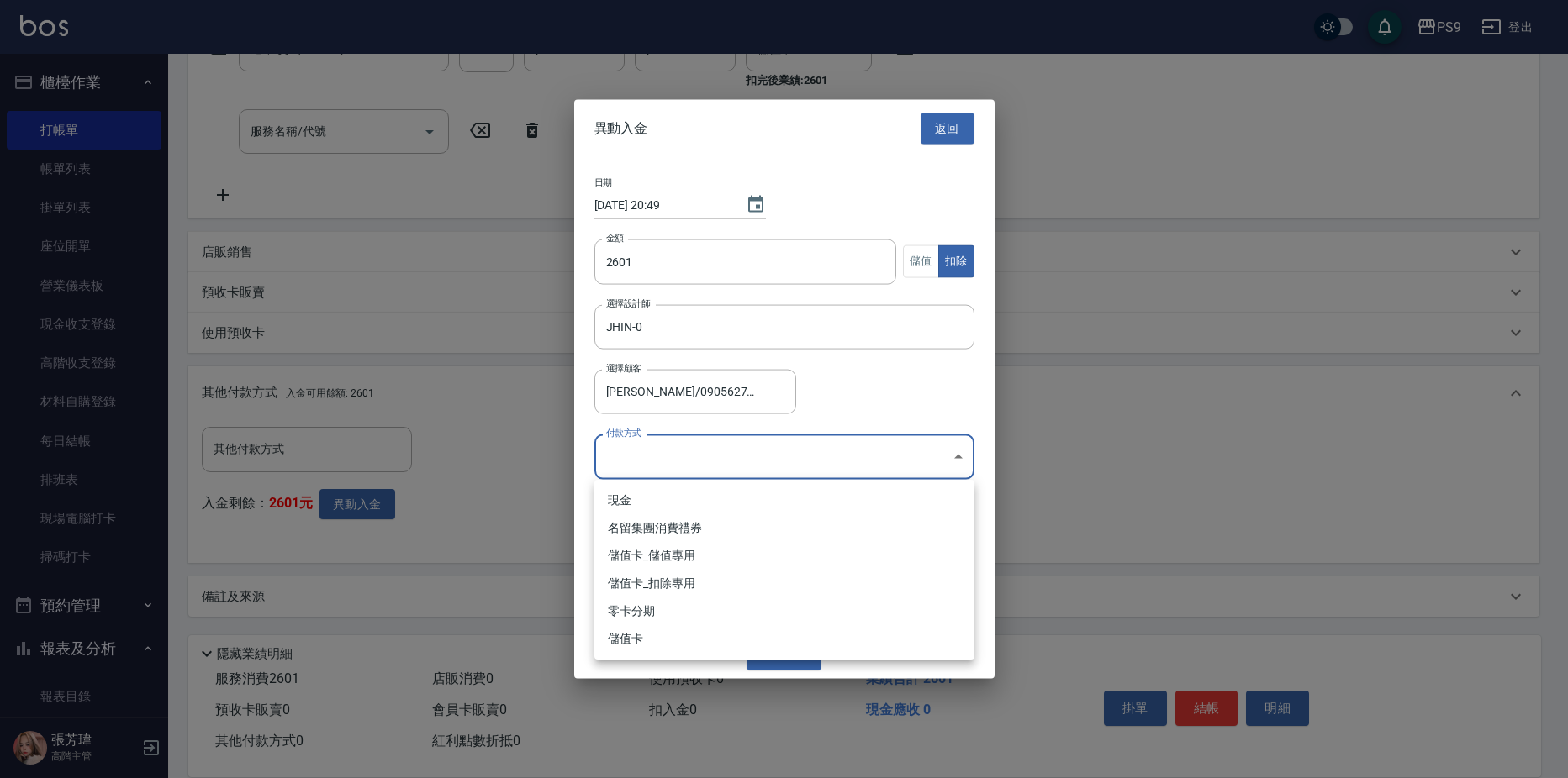
click at [715, 458] on body "PS9 登出 櫃檯作業 打帳單 帳單列表 掛單列表 座位開單 營業儀表板 現金收支登錄 高階收支登錄 材料自購登錄 每日結帳 排班表 現場電腦打卡 掃碼打卡 …" at bounding box center [784, 235] width 1568 height 1088
click at [669, 583] on li "儲值卡_扣除專用" at bounding box center [785, 583] width 380 height 28
type input "儲值卡_扣除專用"
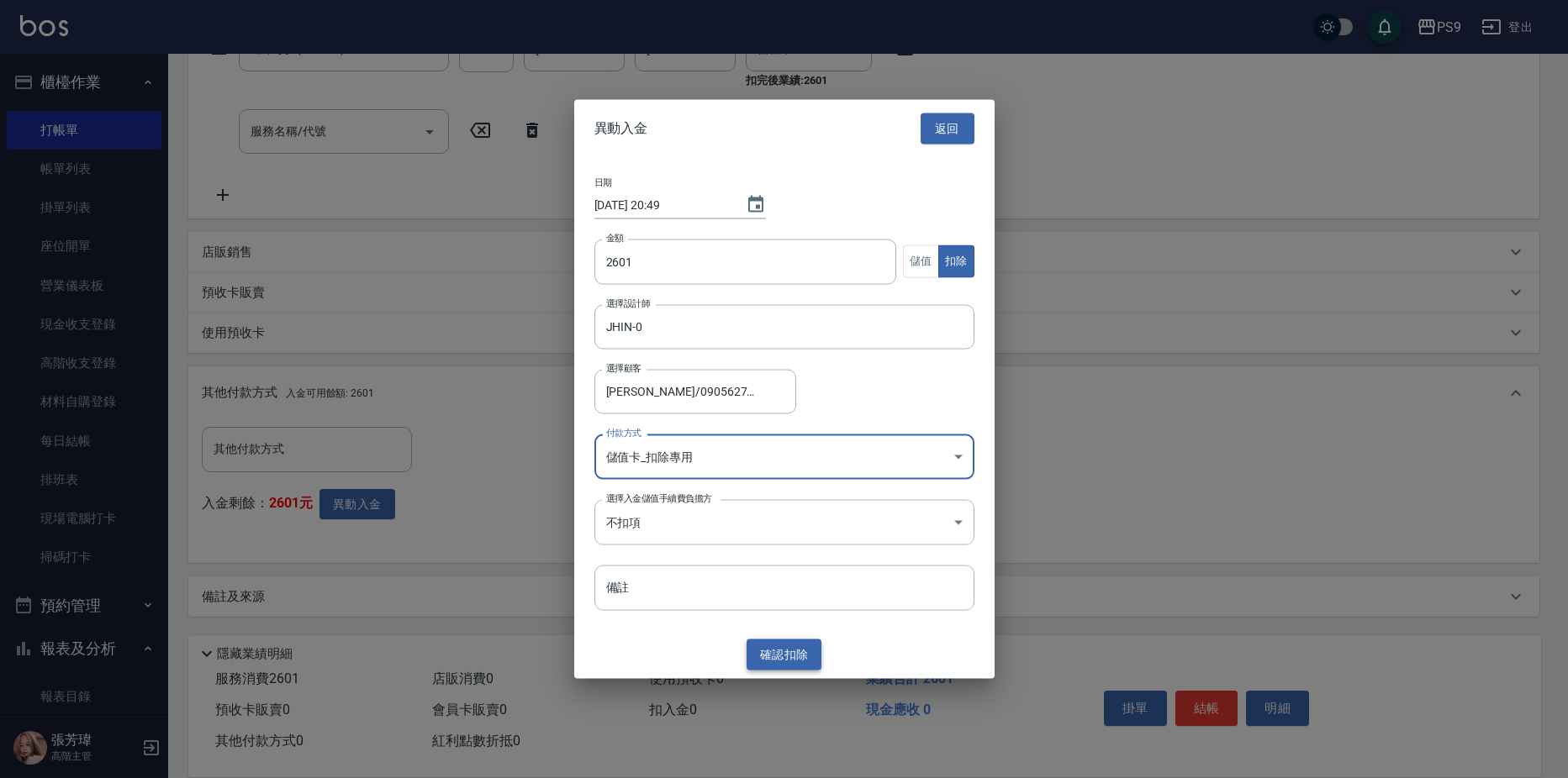
click at [766, 654] on button "確認 扣除" at bounding box center [784, 655] width 75 height 31
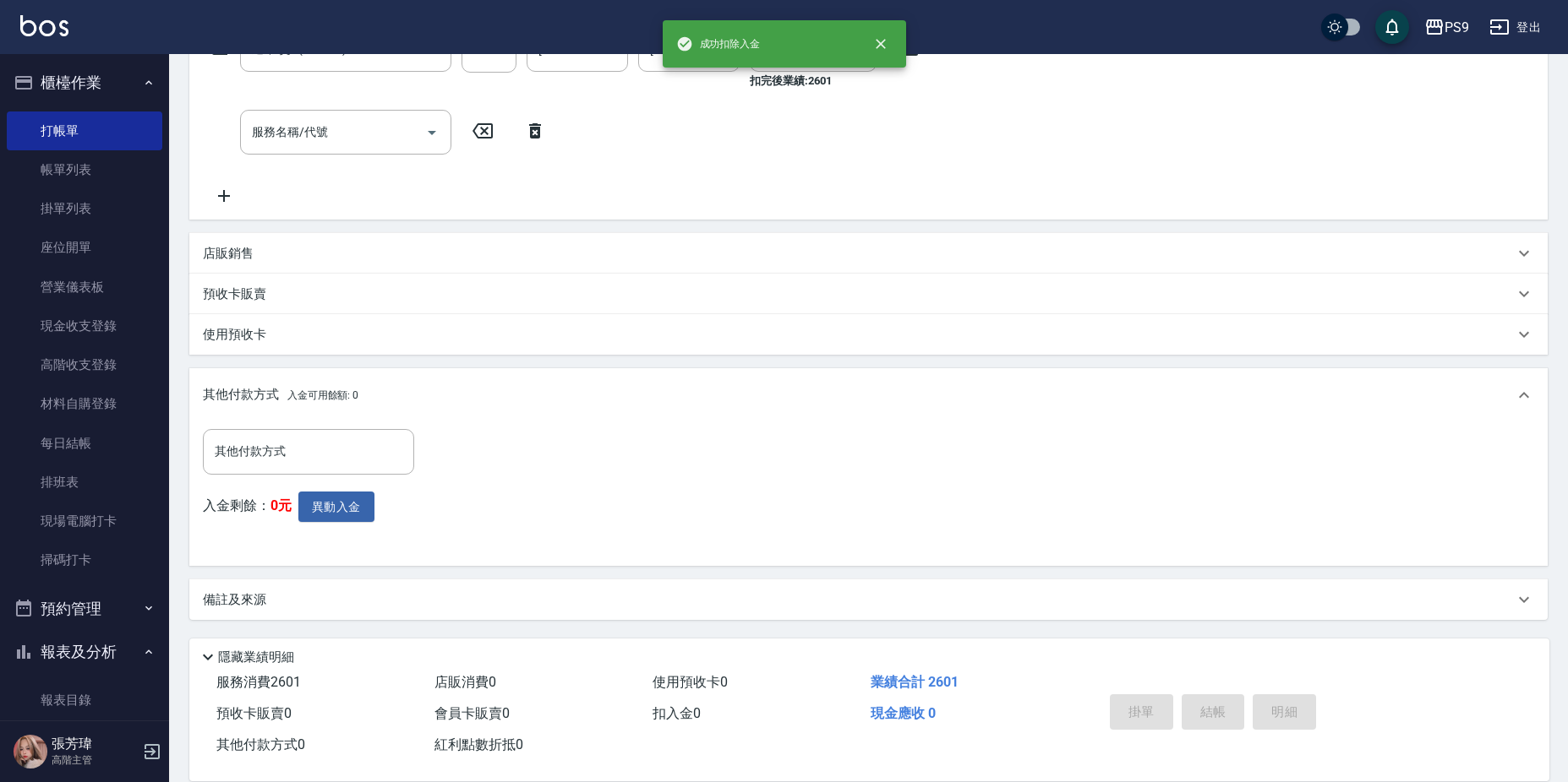
type input "[DATE] 20:50"
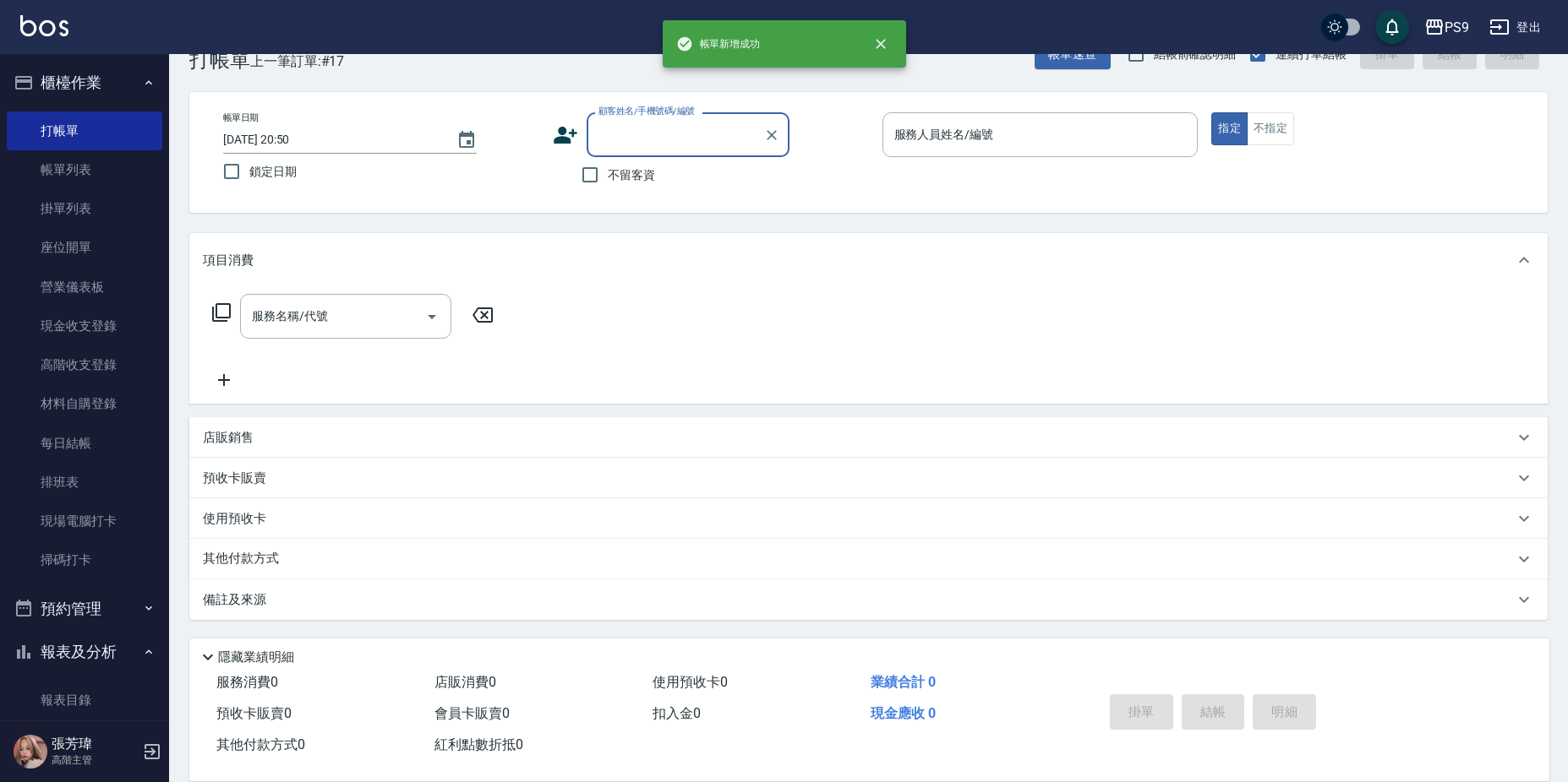
scroll to position [0, 0]
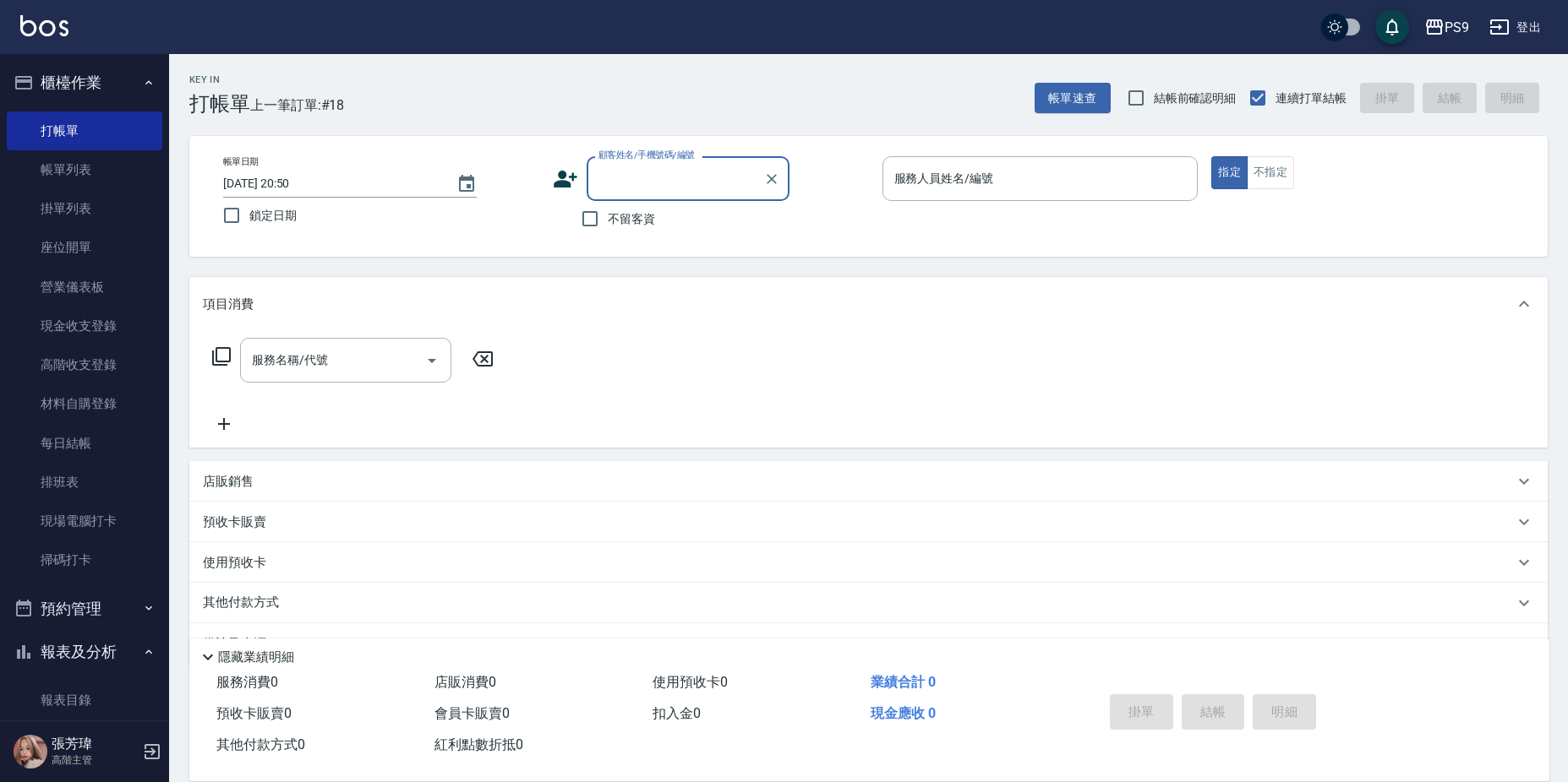
type input "0"
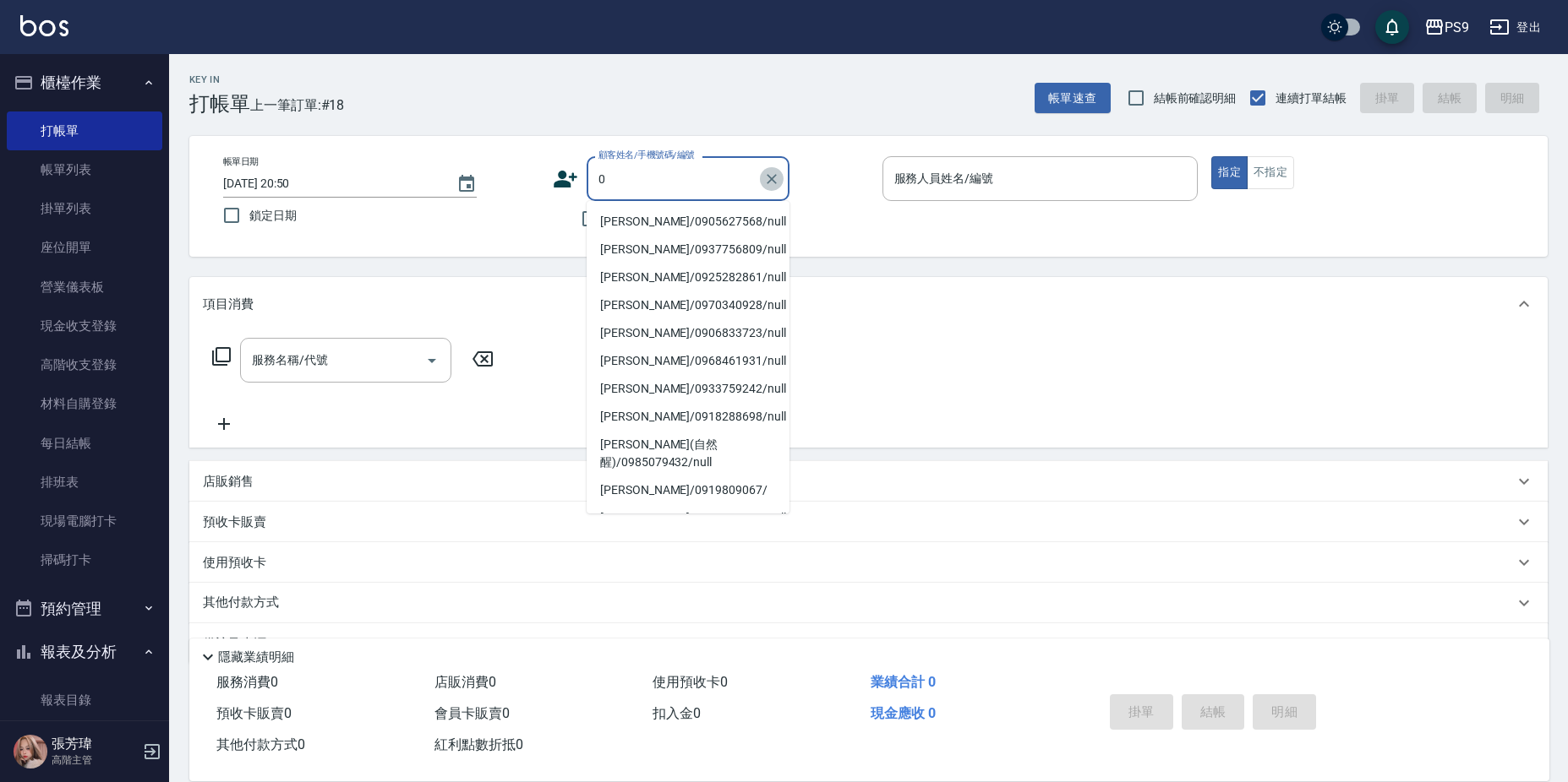
click at [776, 171] on icon "Clear" at bounding box center [770, 179] width 16 height 16
click at [931, 265] on div "Key In 打帳單 上一筆訂單:#18 帳單速查 結帳前確認明細 連續打單結帳 掛單 結帳 明細 帳單日期 [DATE] 20:50 鎖定日期 顧客姓名/手…" at bounding box center [867, 440] width 1398 height 772
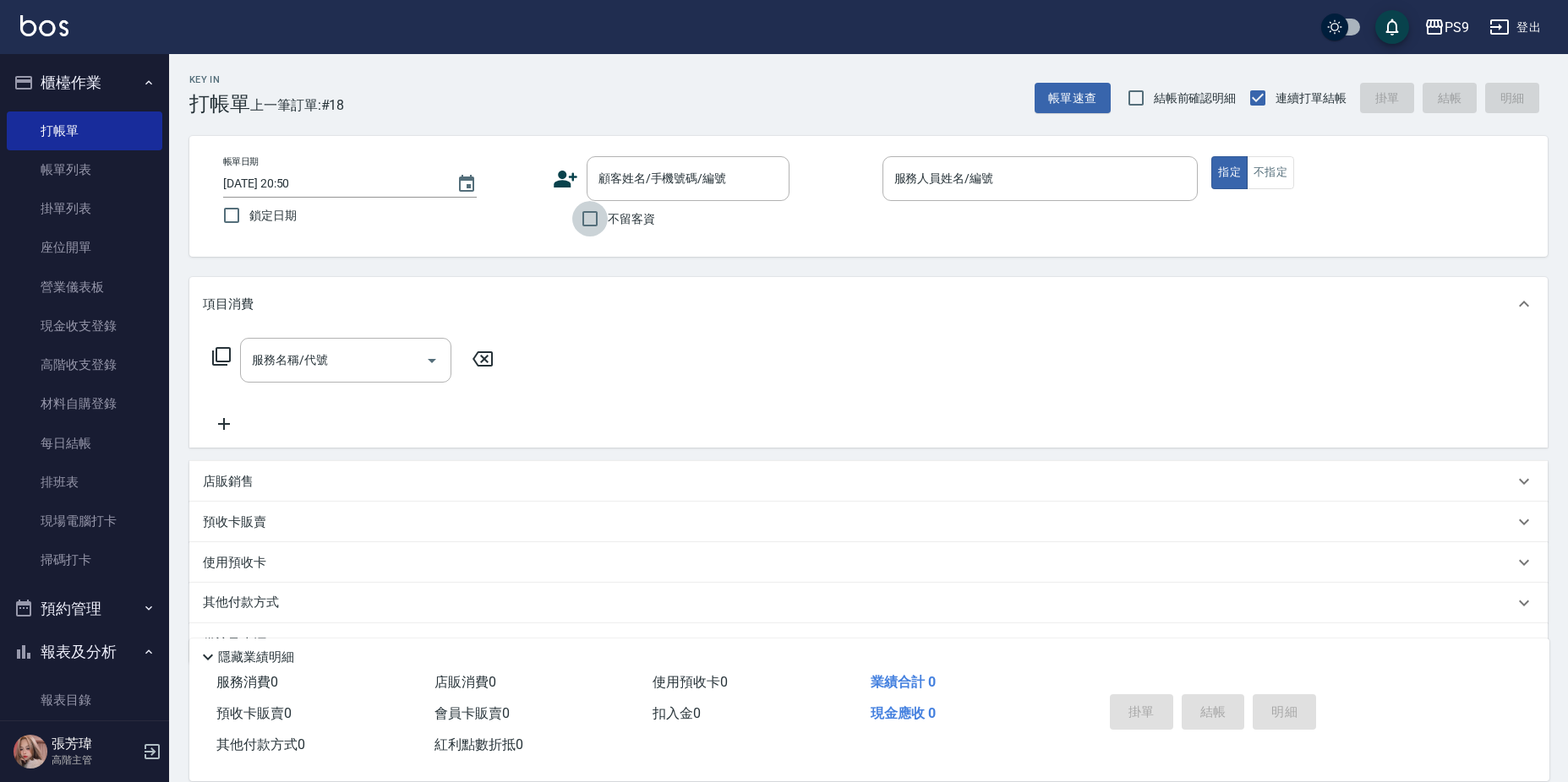
drag, startPoint x: 593, startPoint y: 209, endPoint x: 747, endPoint y: 220, distance: 154.4
click at [594, 209] on input "不留客資" at bounding box center [590, 218] width 36 height 36
checkbox input "true"
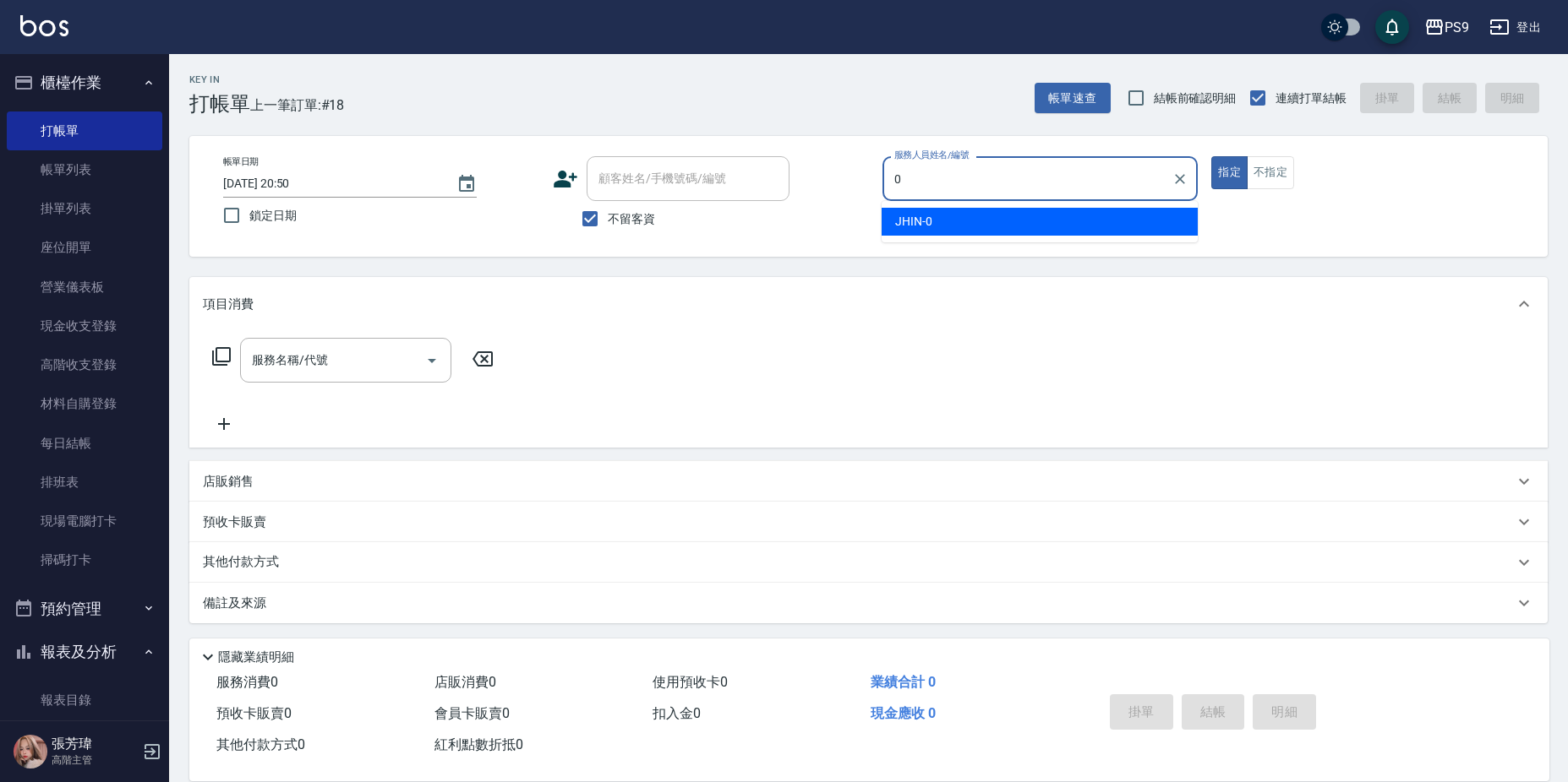
type input "JHIN-0"
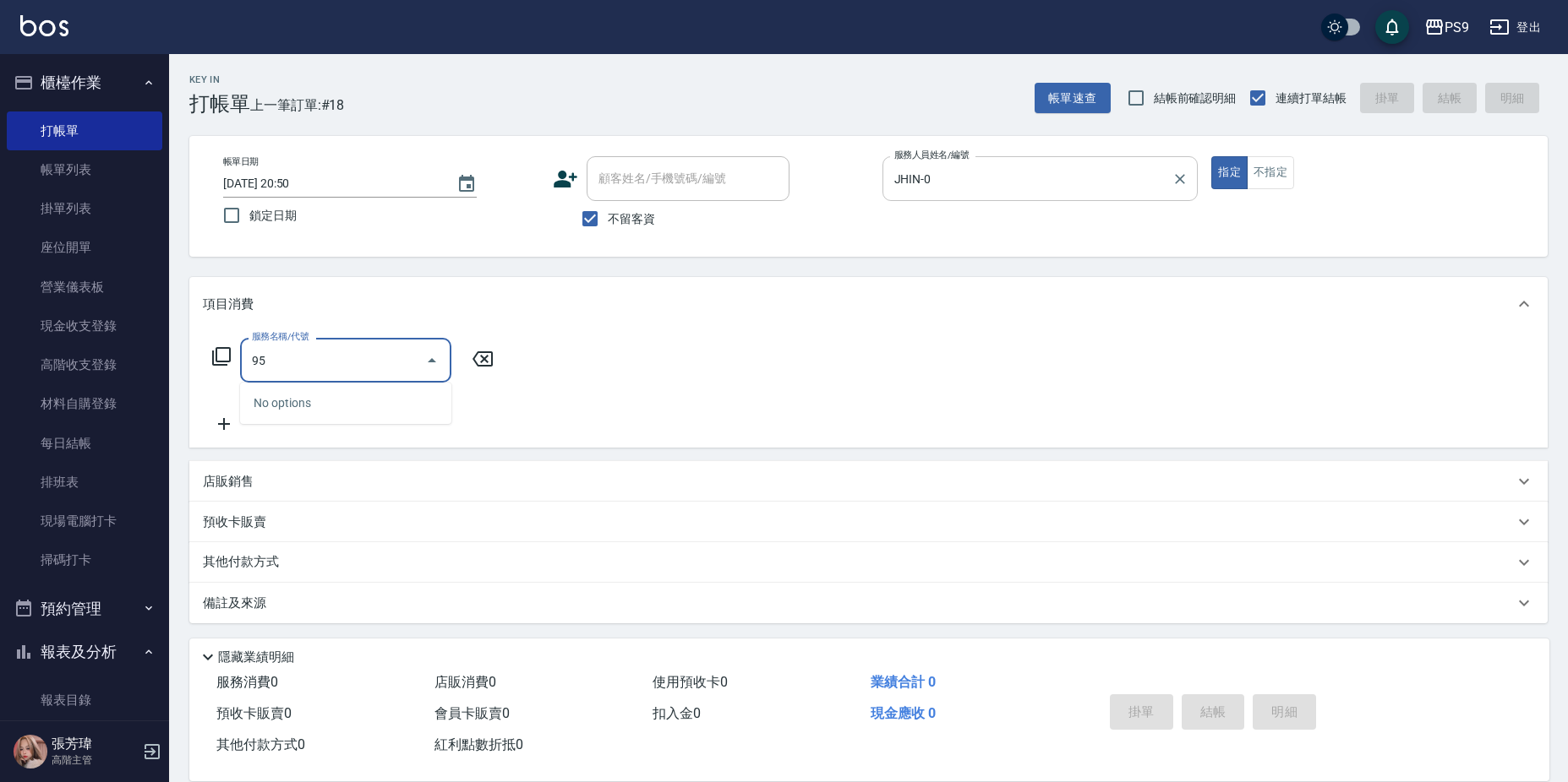
type input "9"
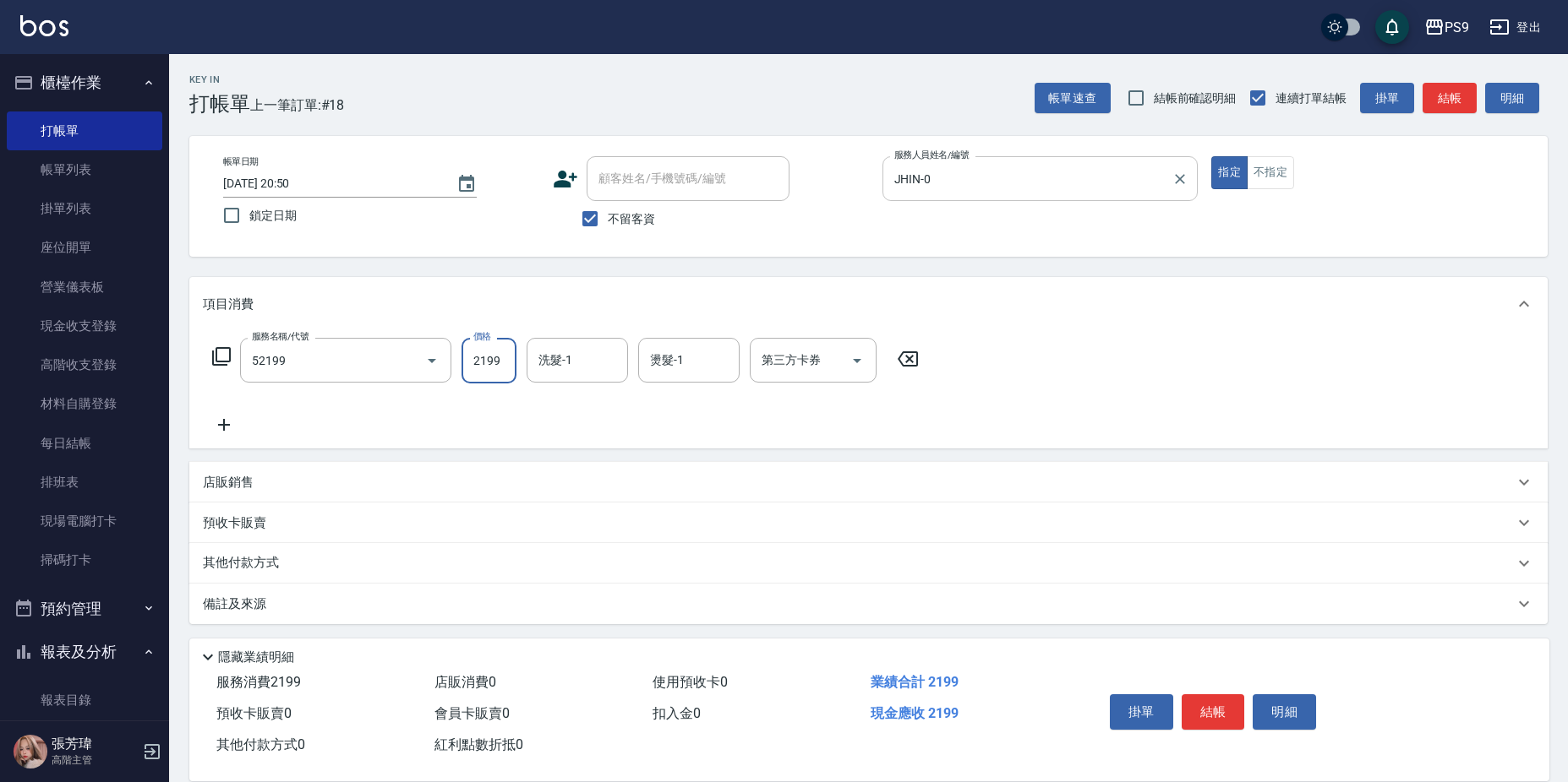
type input "燙髮(52199)"
type input "2200"
type input "[PERSON_NAME]-28"
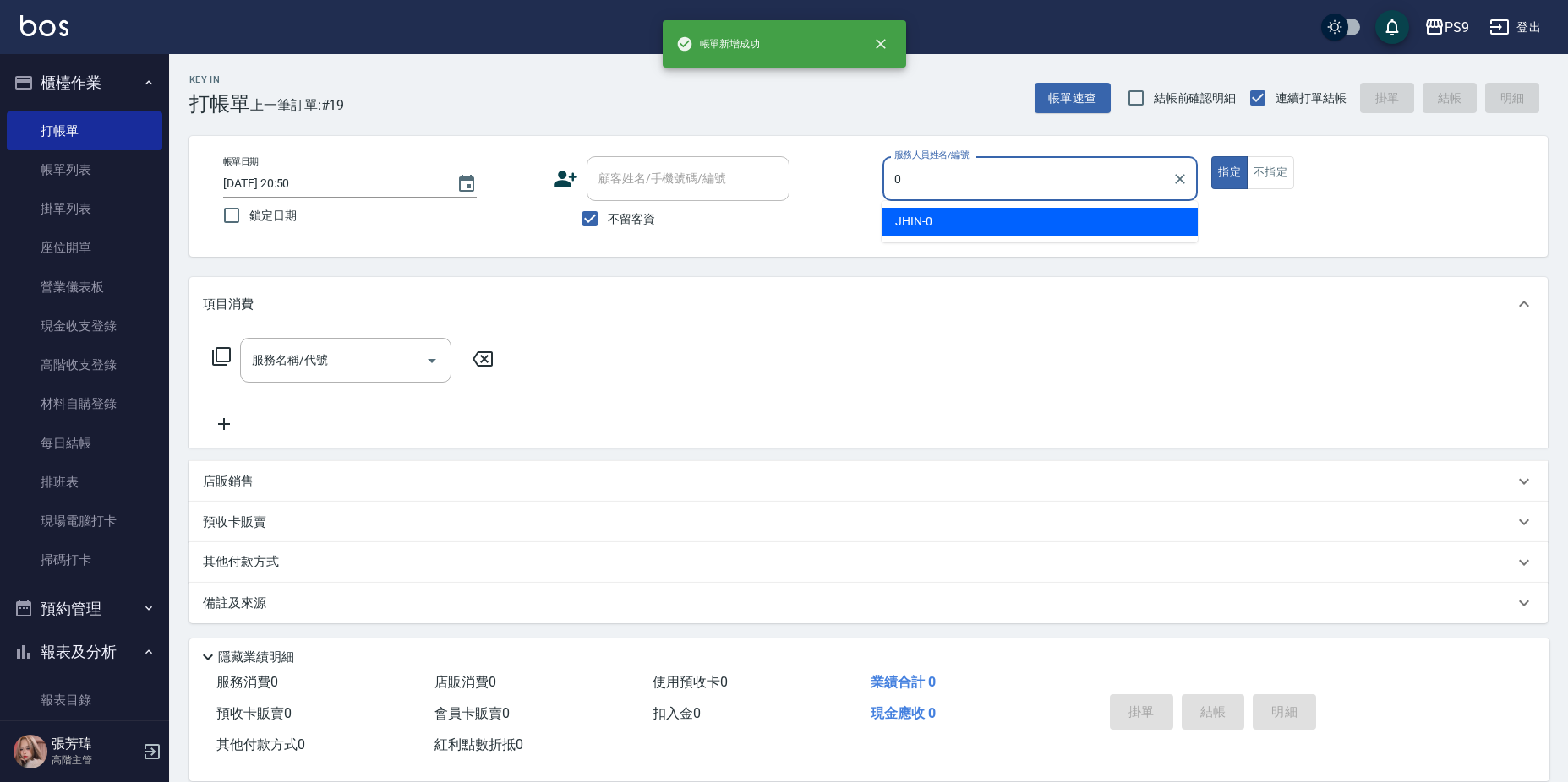
type input "JHIN-0"
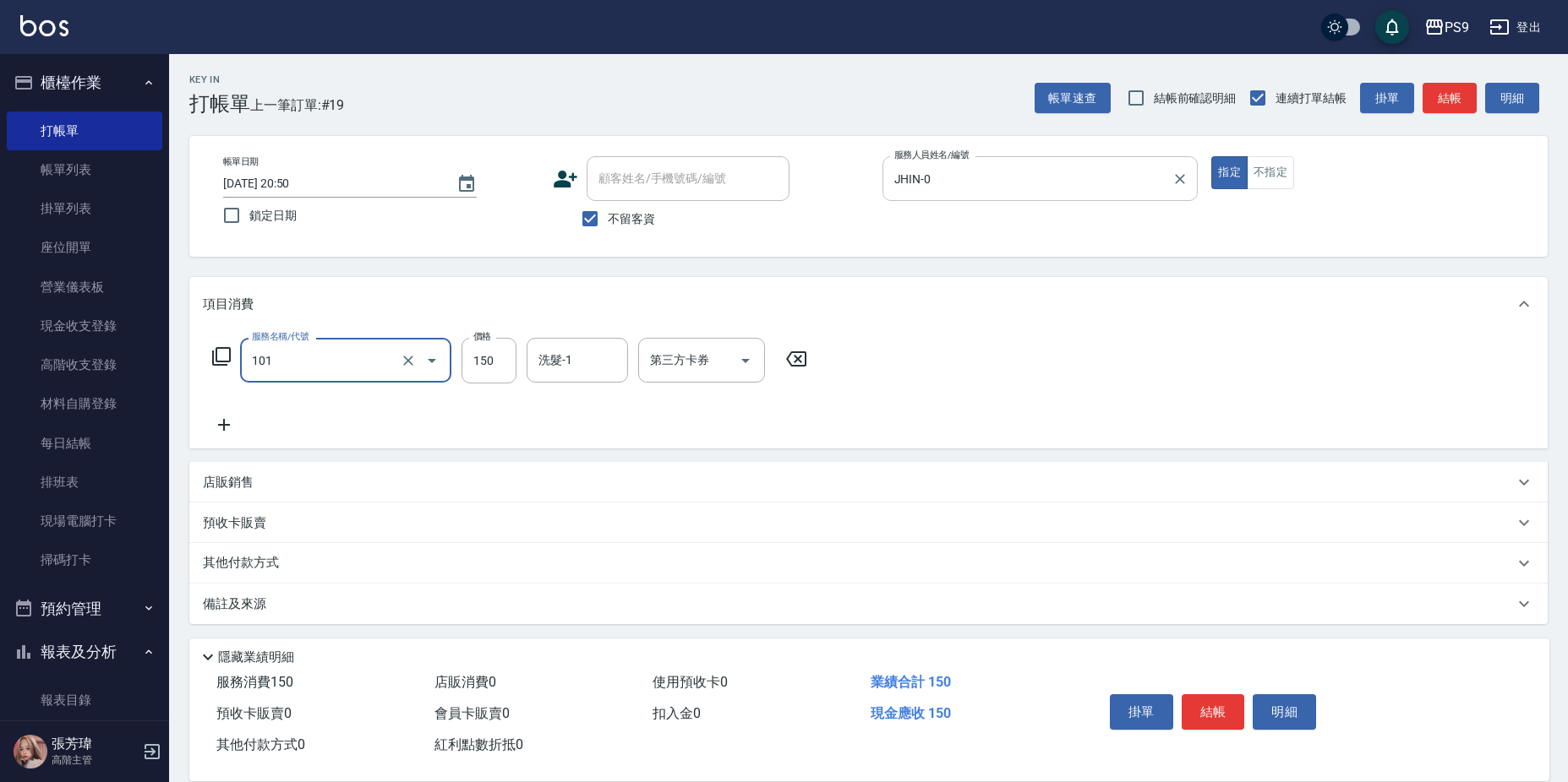
type input "洗髮(101)"
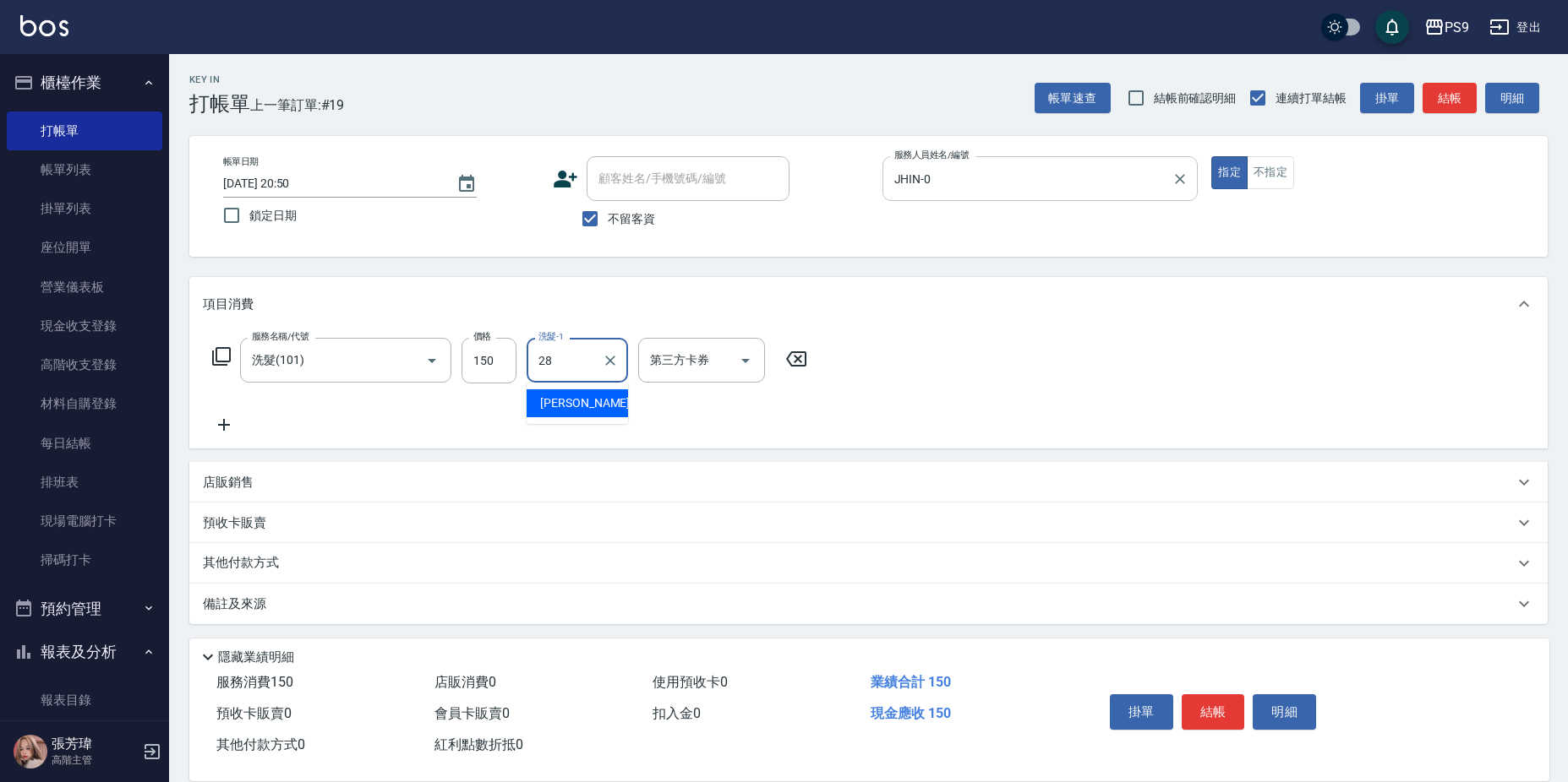
type input "[PERSON_NAME]-28"
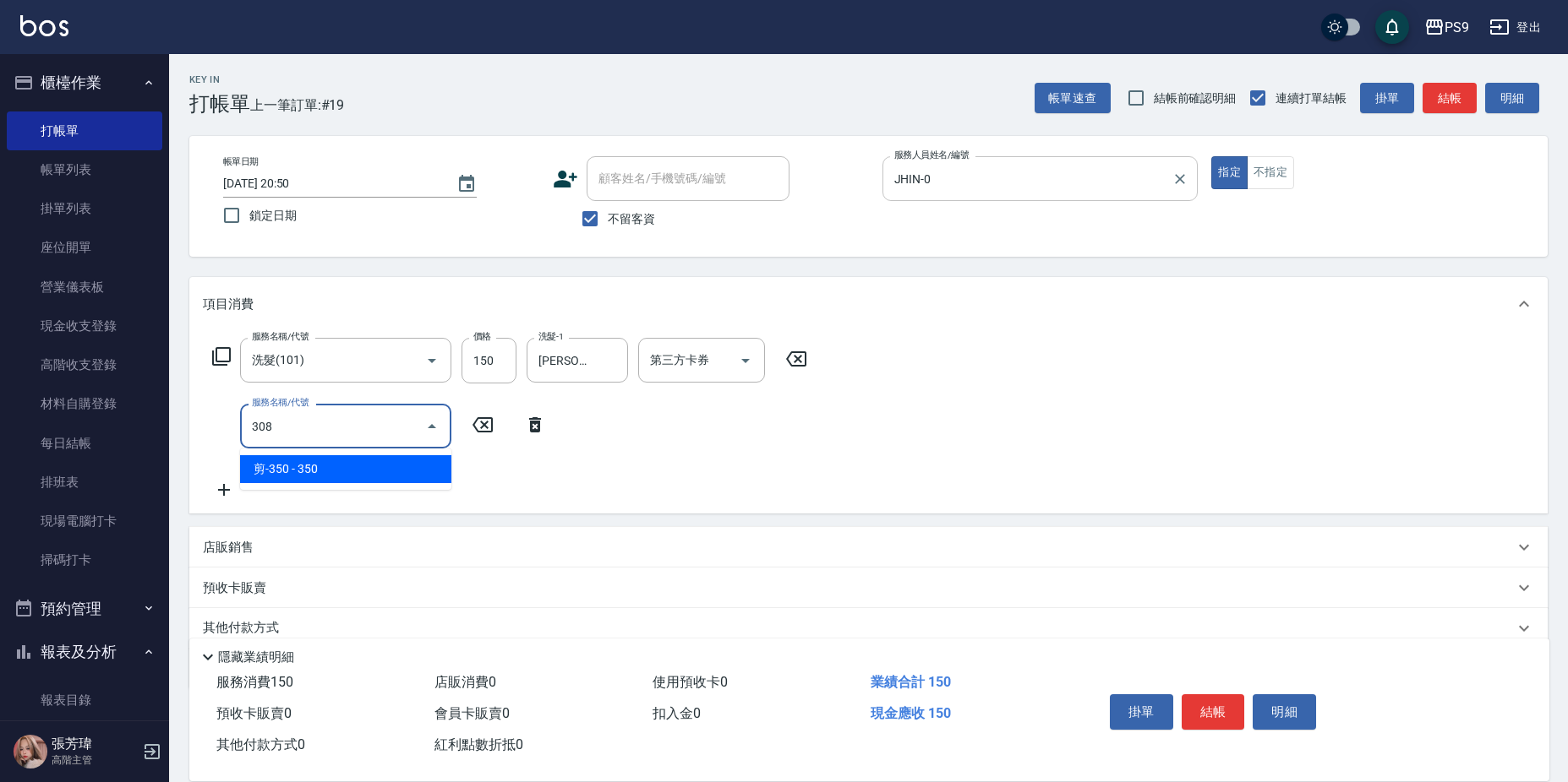
type input "剪-350(308)"
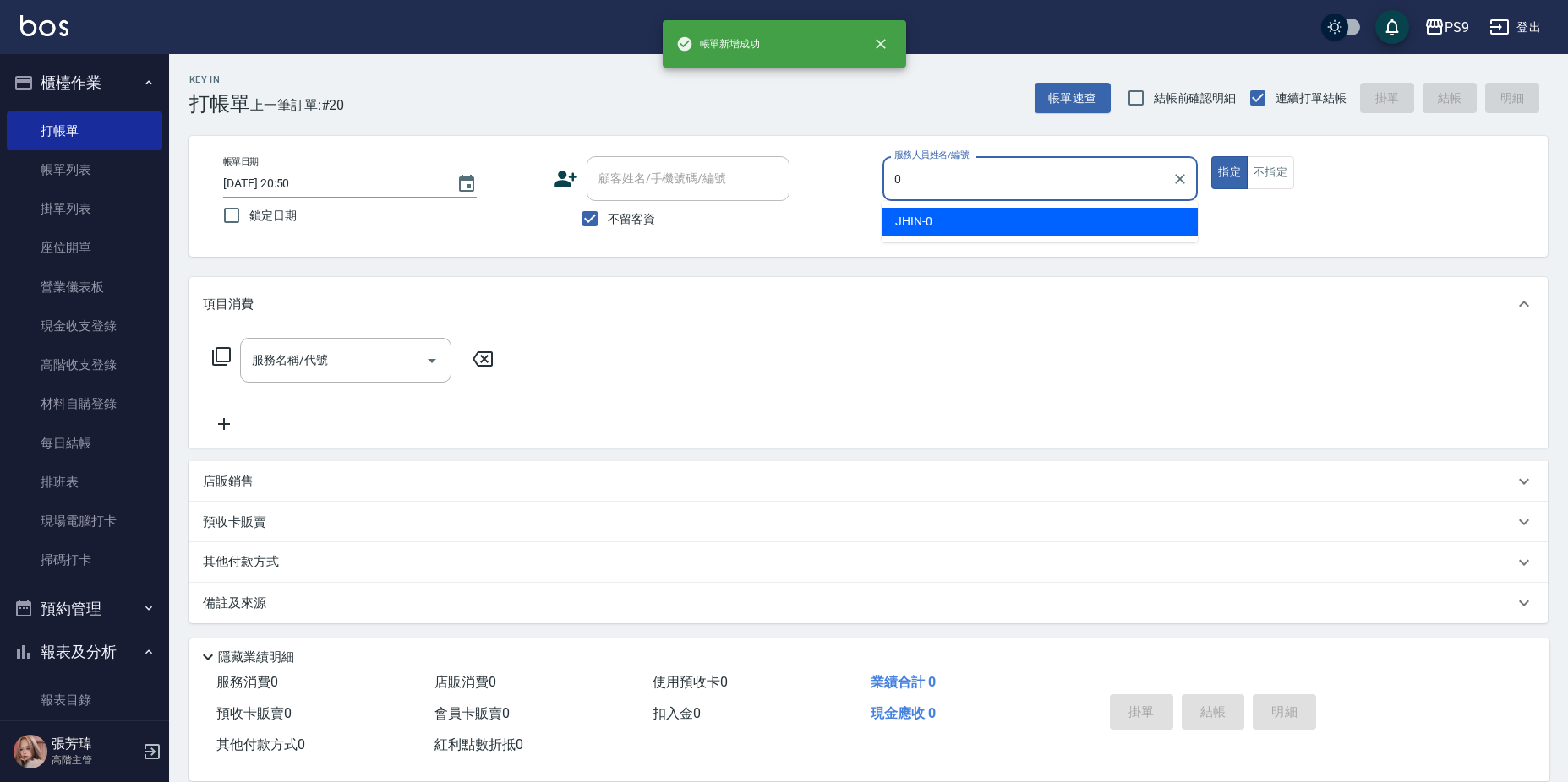
type input "JHIN-0"
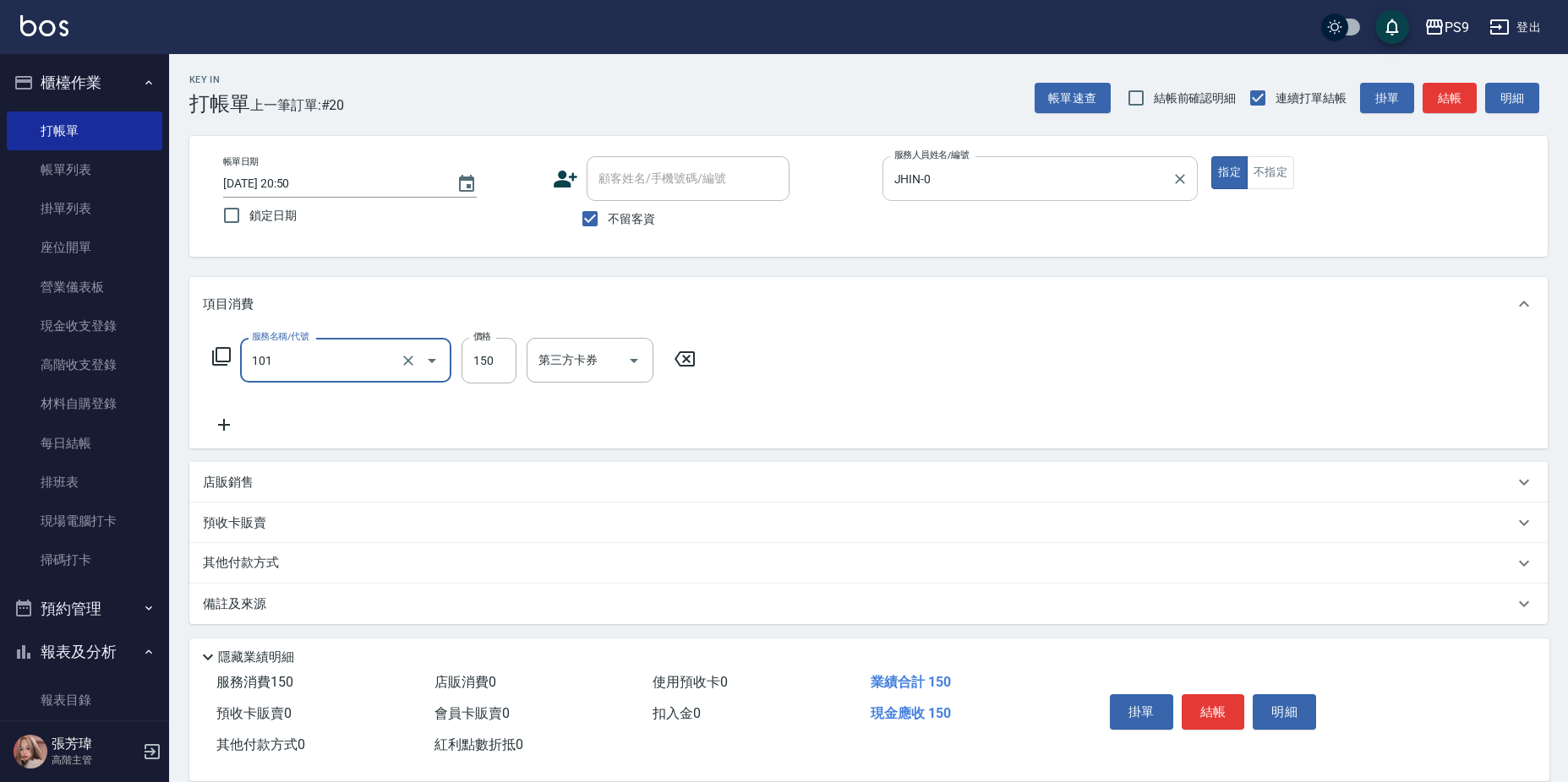
type input "洗髮(101)"
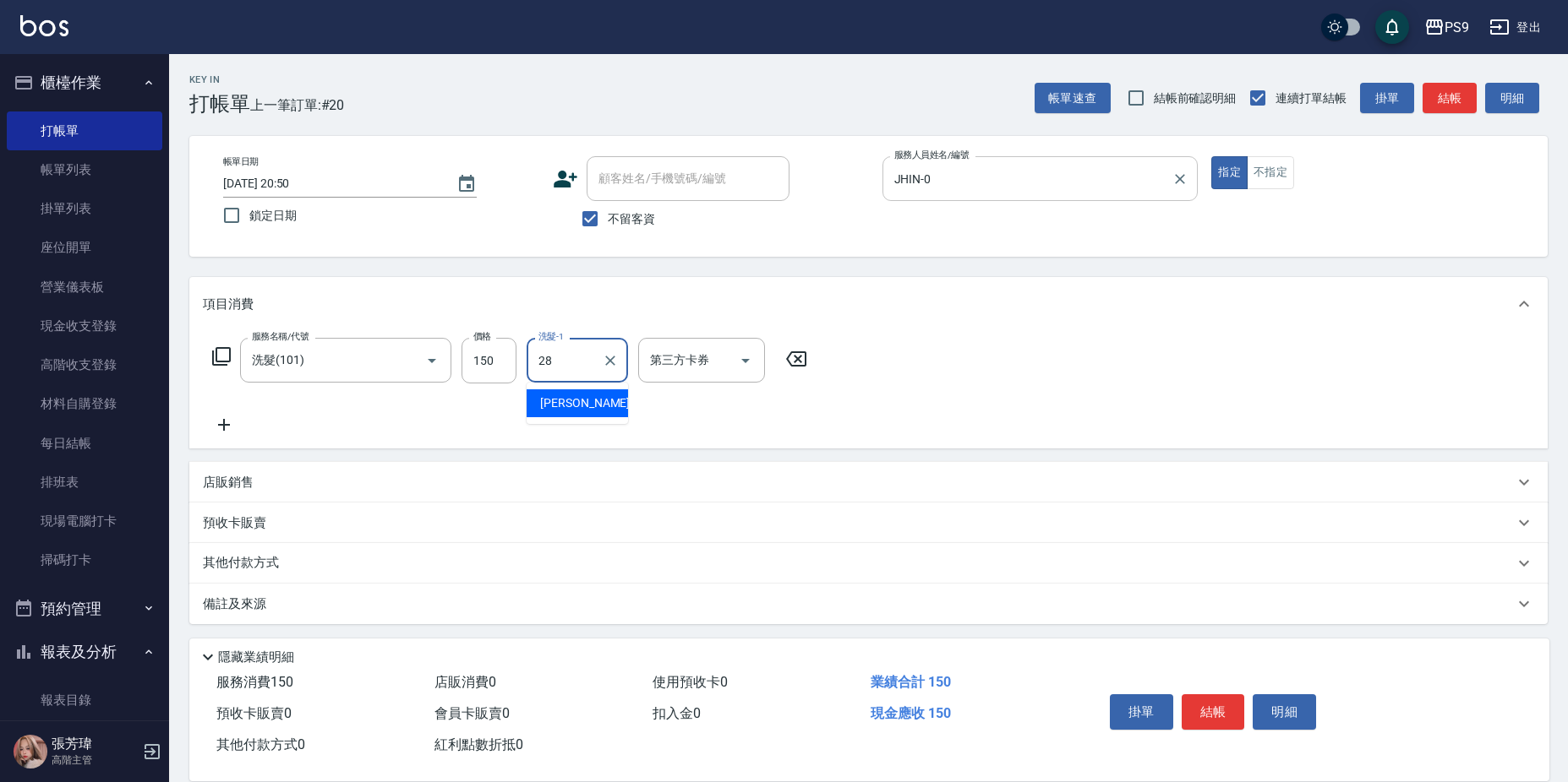
type input "[PERSON_NAME]-28"
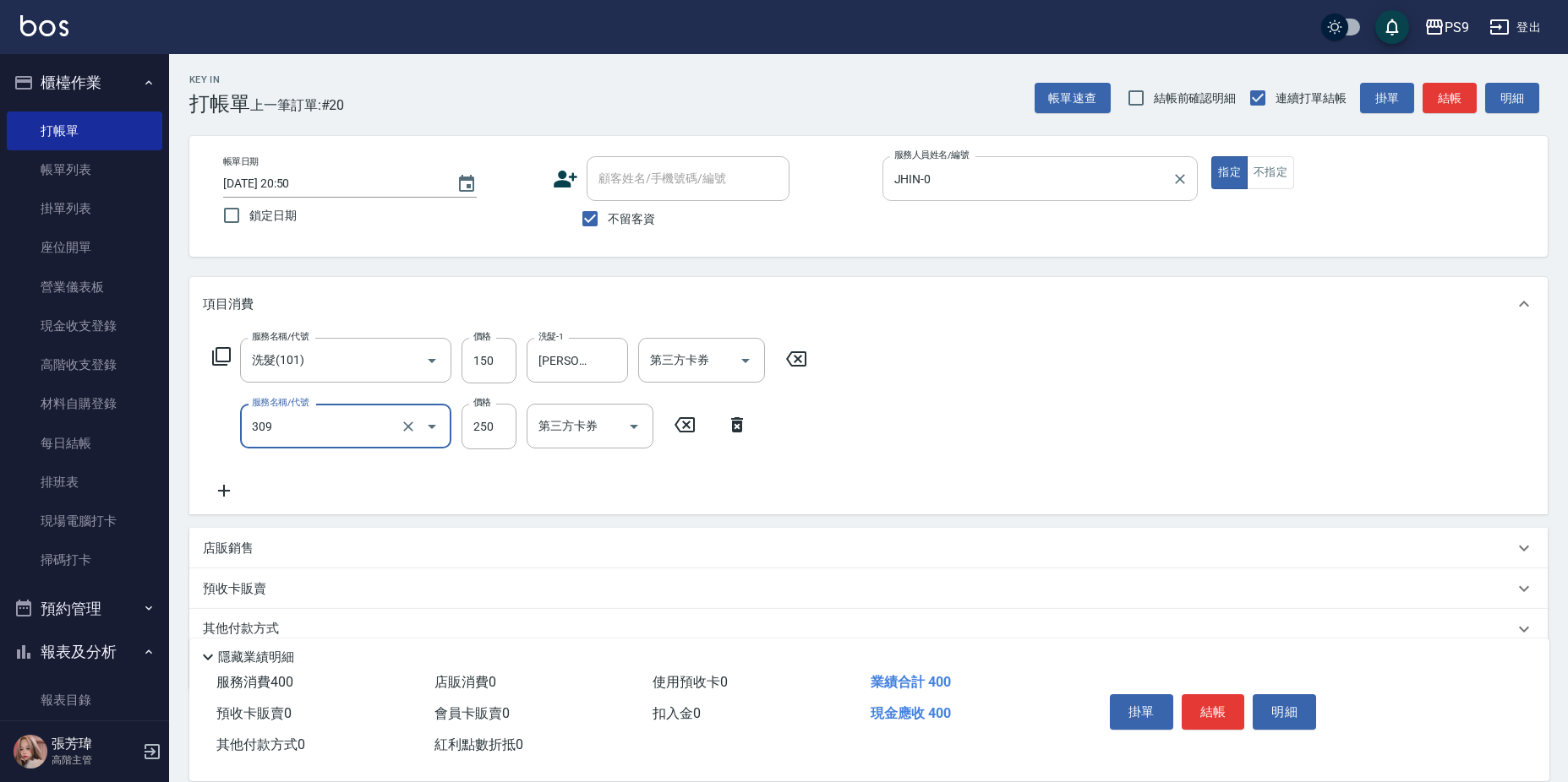
type input "剪-250(309)"
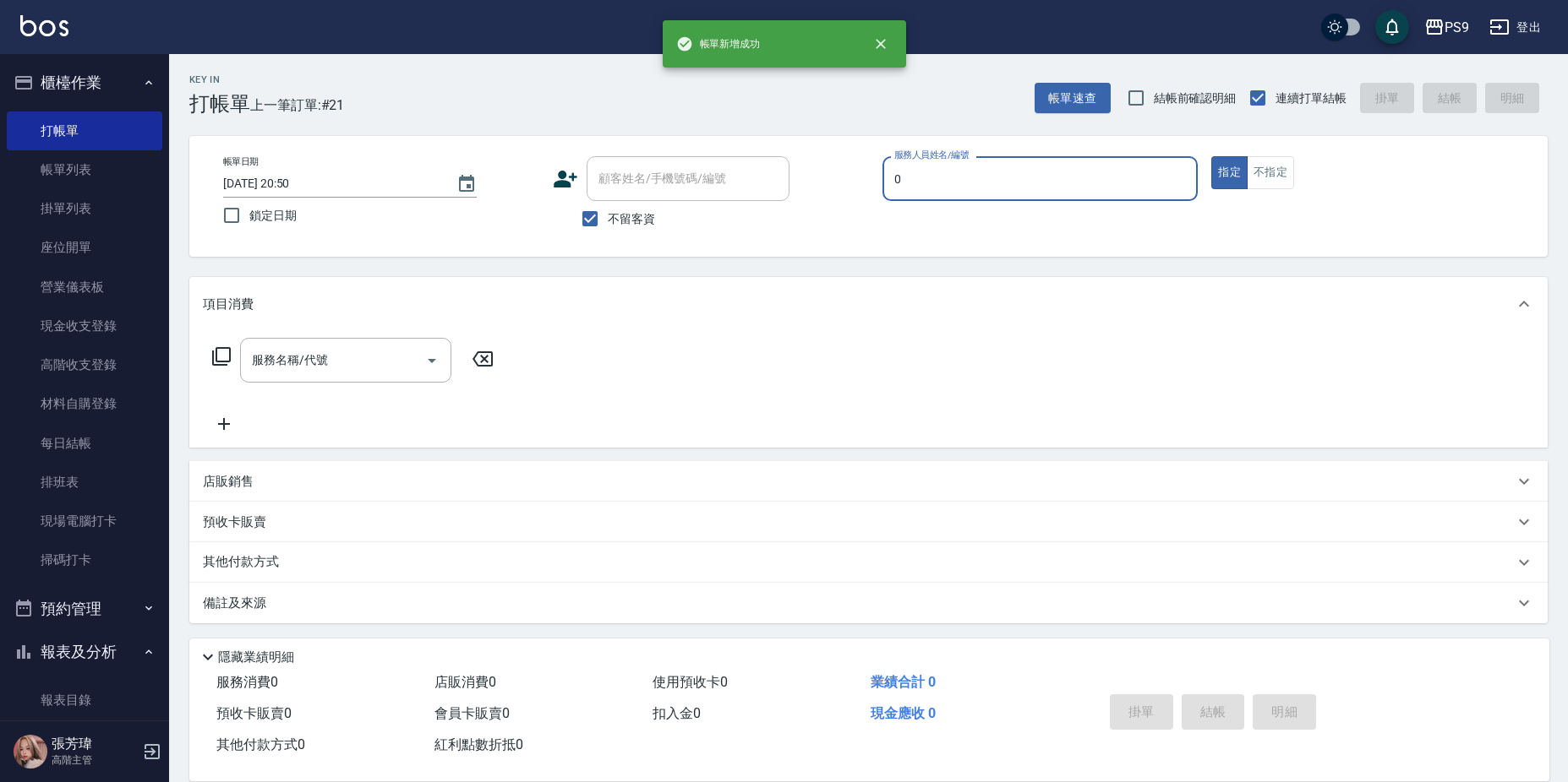
type input "JHIN-0"
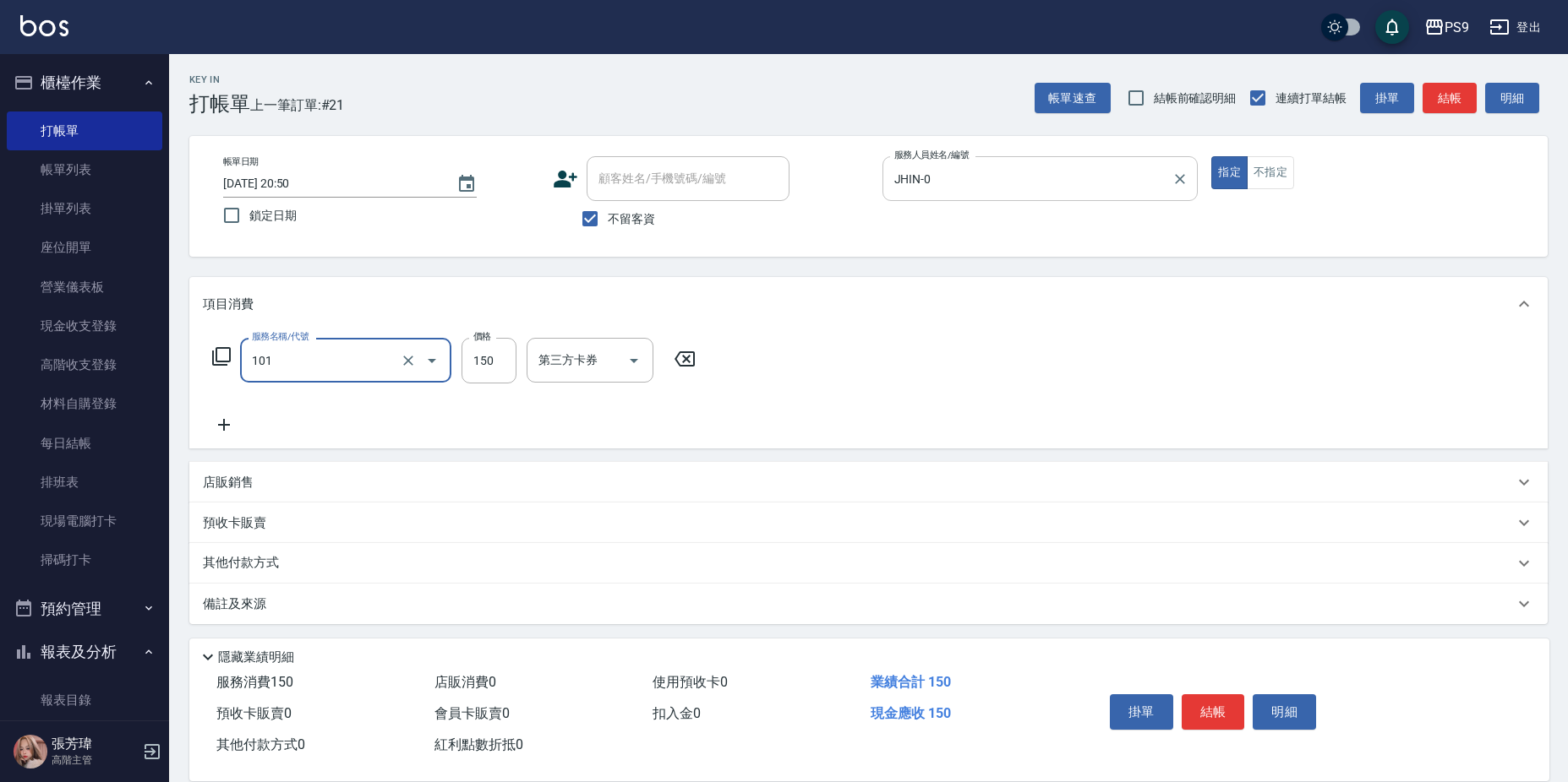
type input "洗髮(101)"
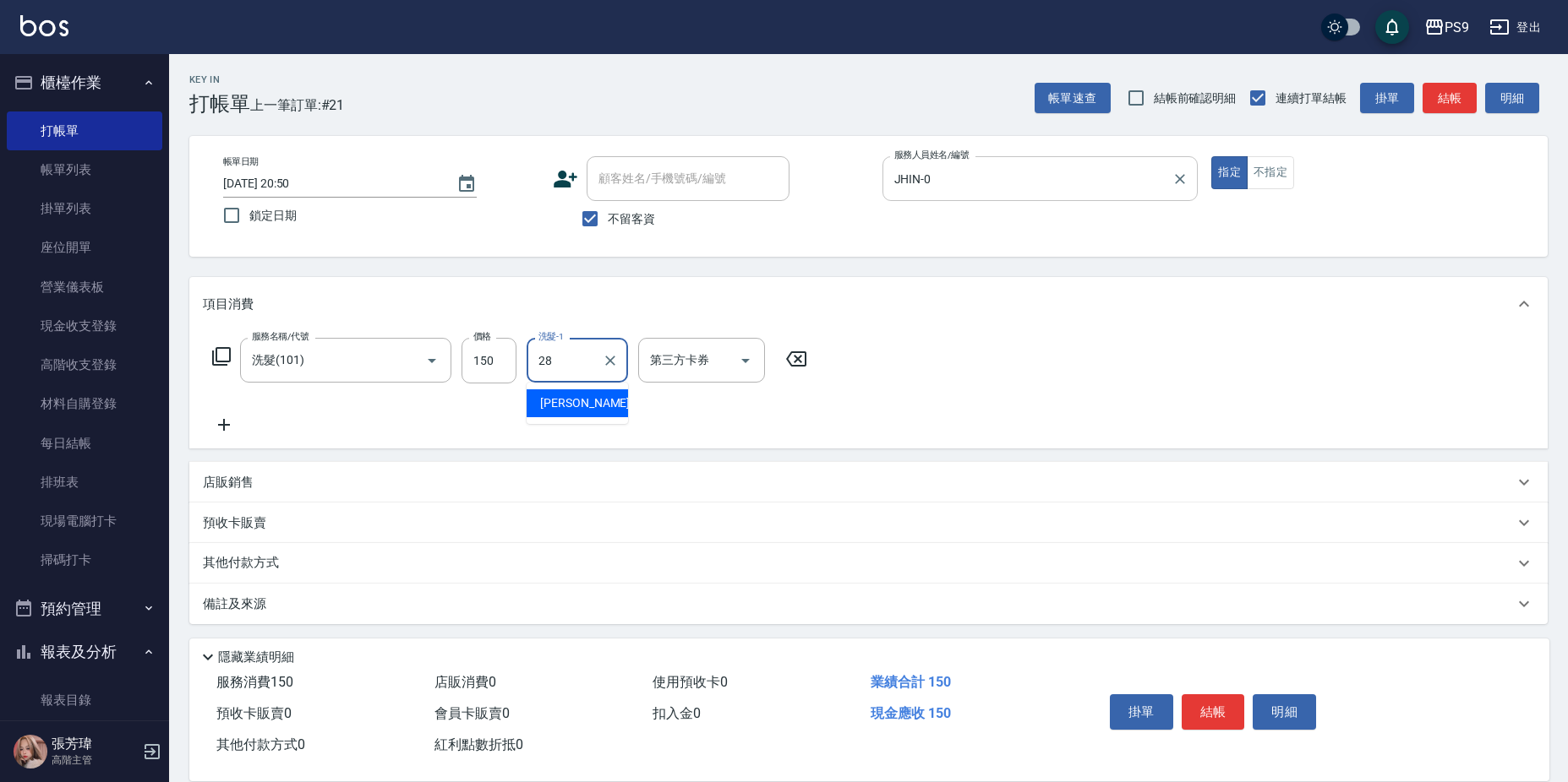
type input "[PERSON_NAME]-28"
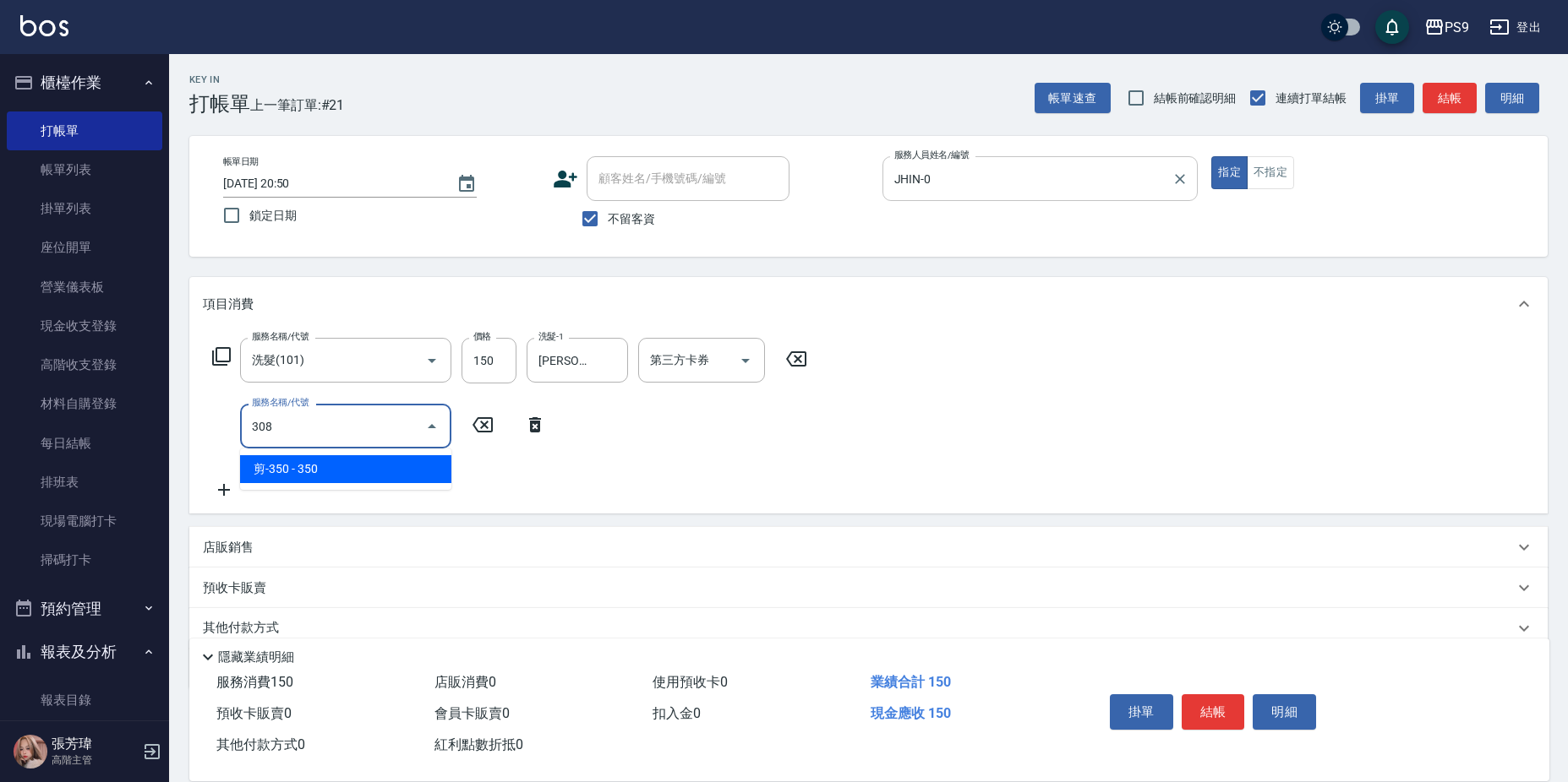
type input "剪-350(308)"
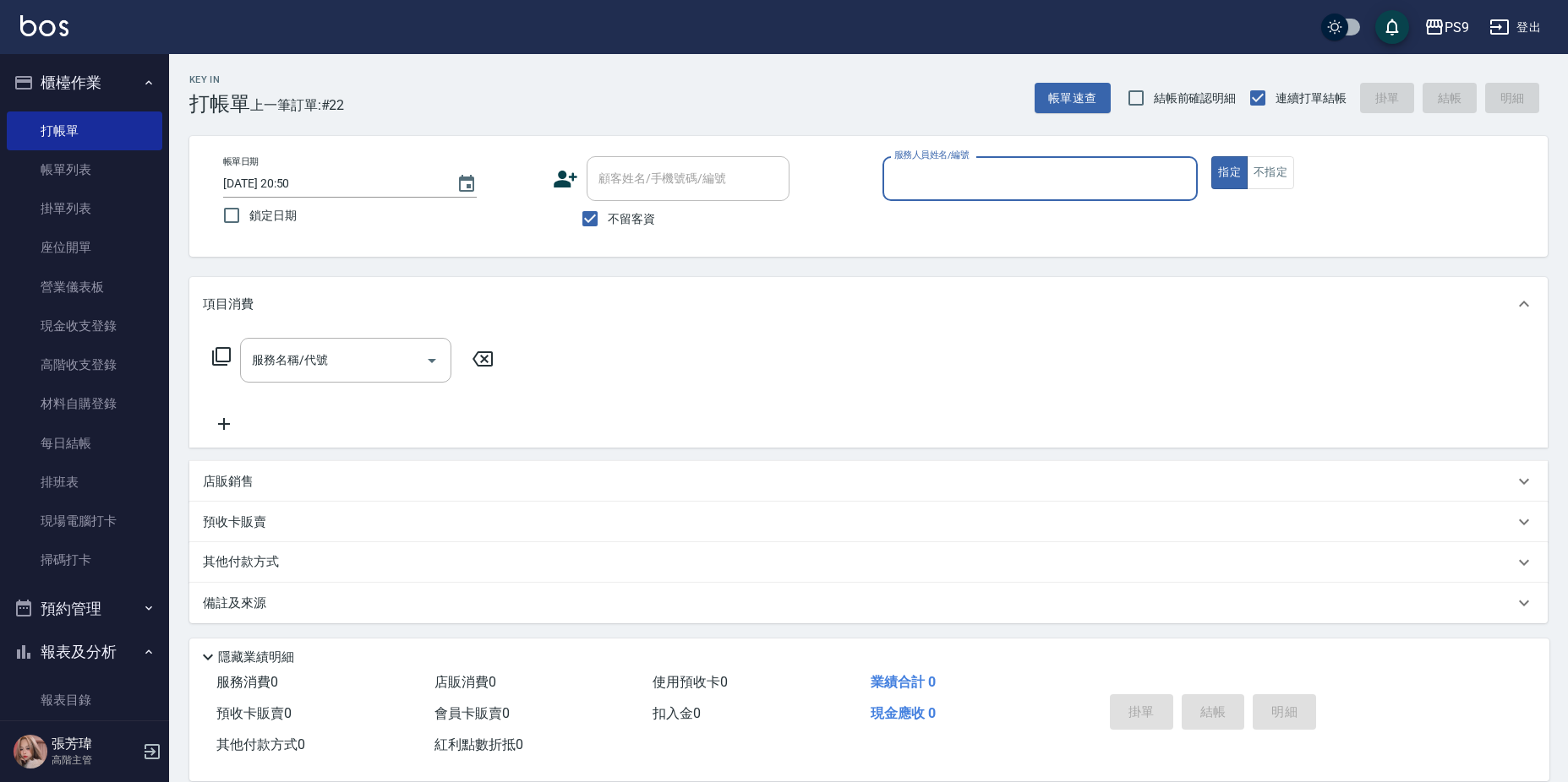
click at [644, 214] on span "不留客資" at bounding box center [631, 219] width 48 height 17
click at [607, 214] on input "不留客資" at bounding box center [590, 218] width 36 height 36
checkbox input "false"
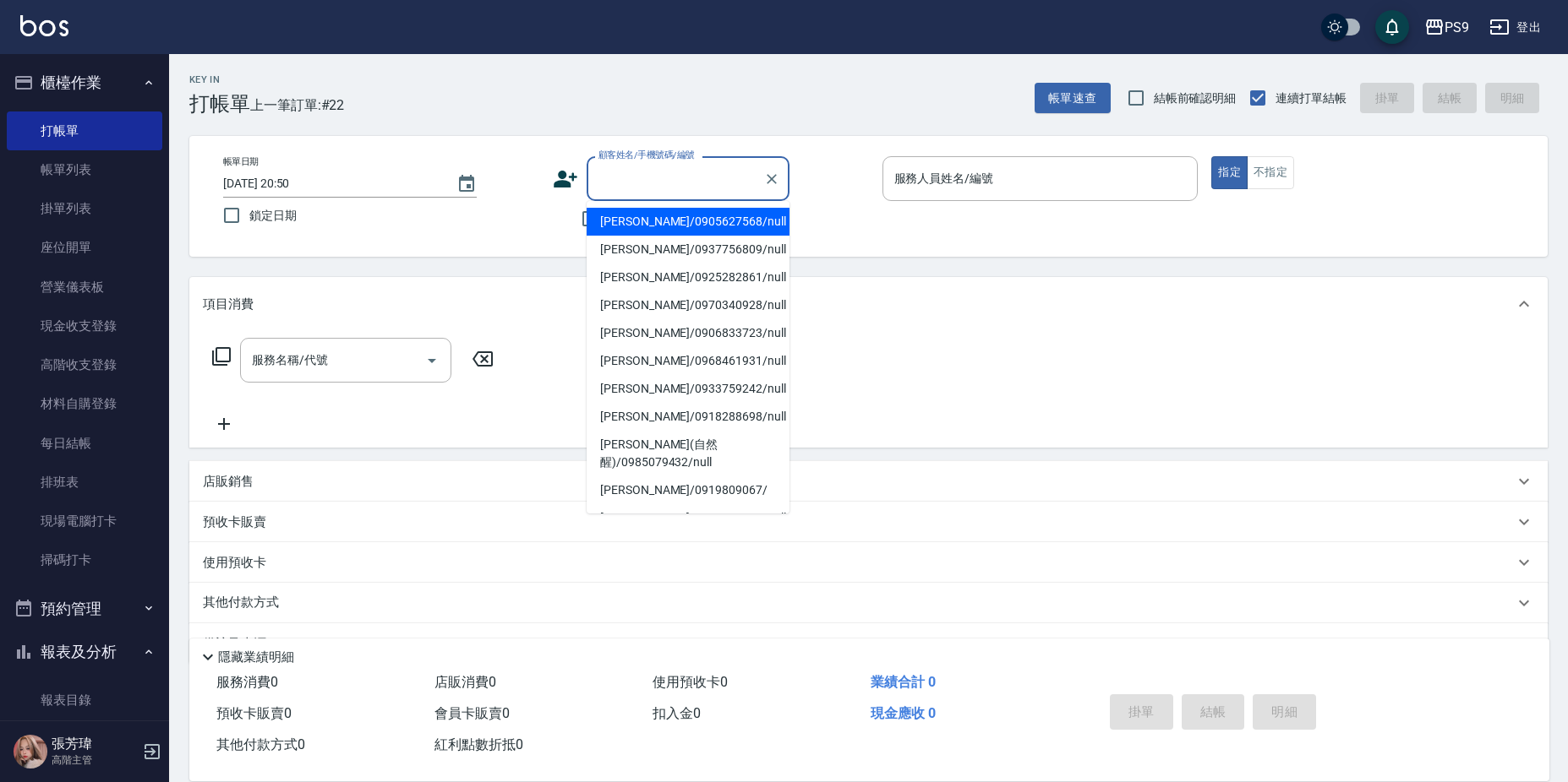
click at [655, 168] on input "顧客姓名/手機號碼/編號" at bounding box center [674, 179] width 162 height 29
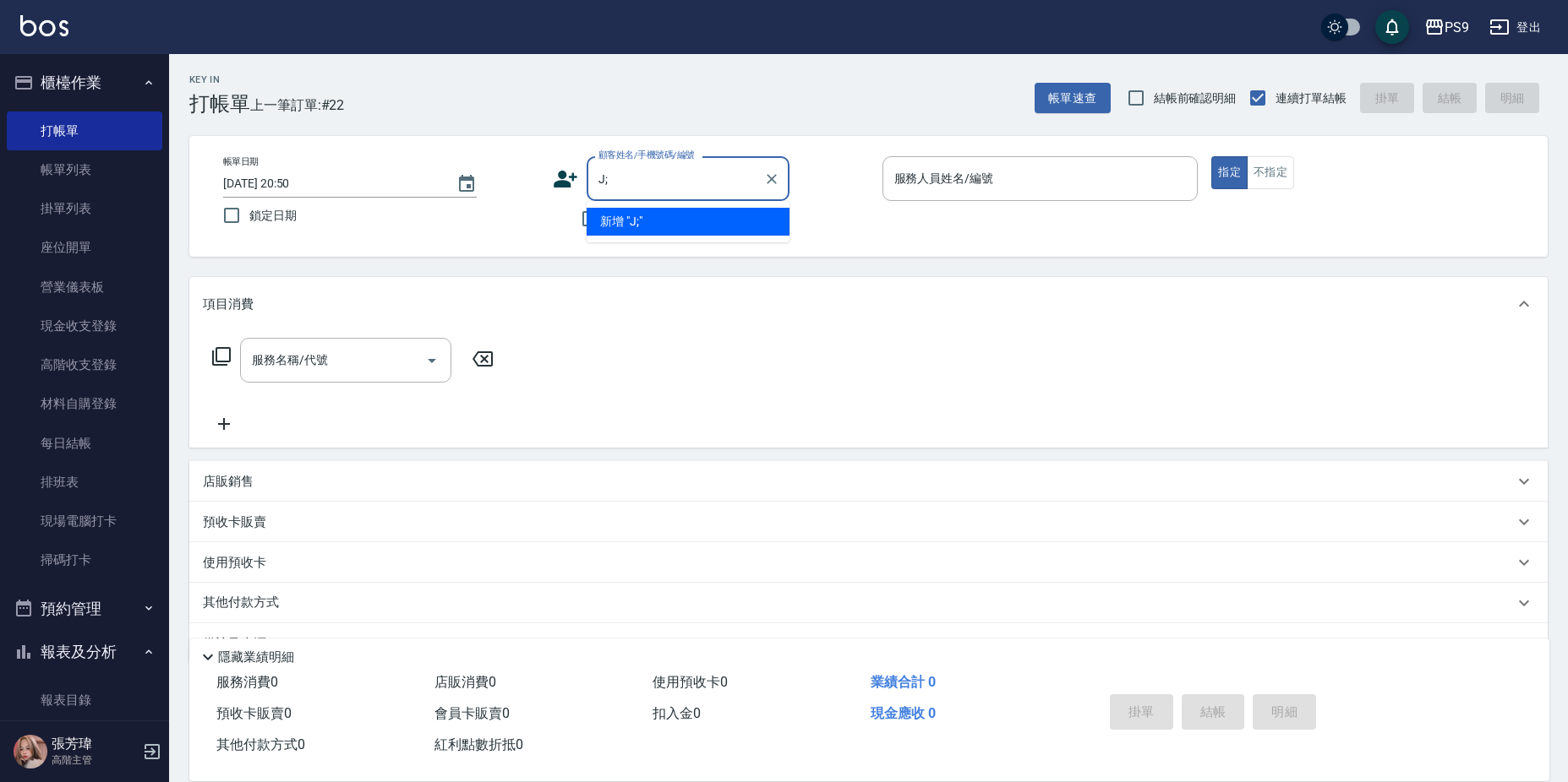
type input "J"
type input "娃"
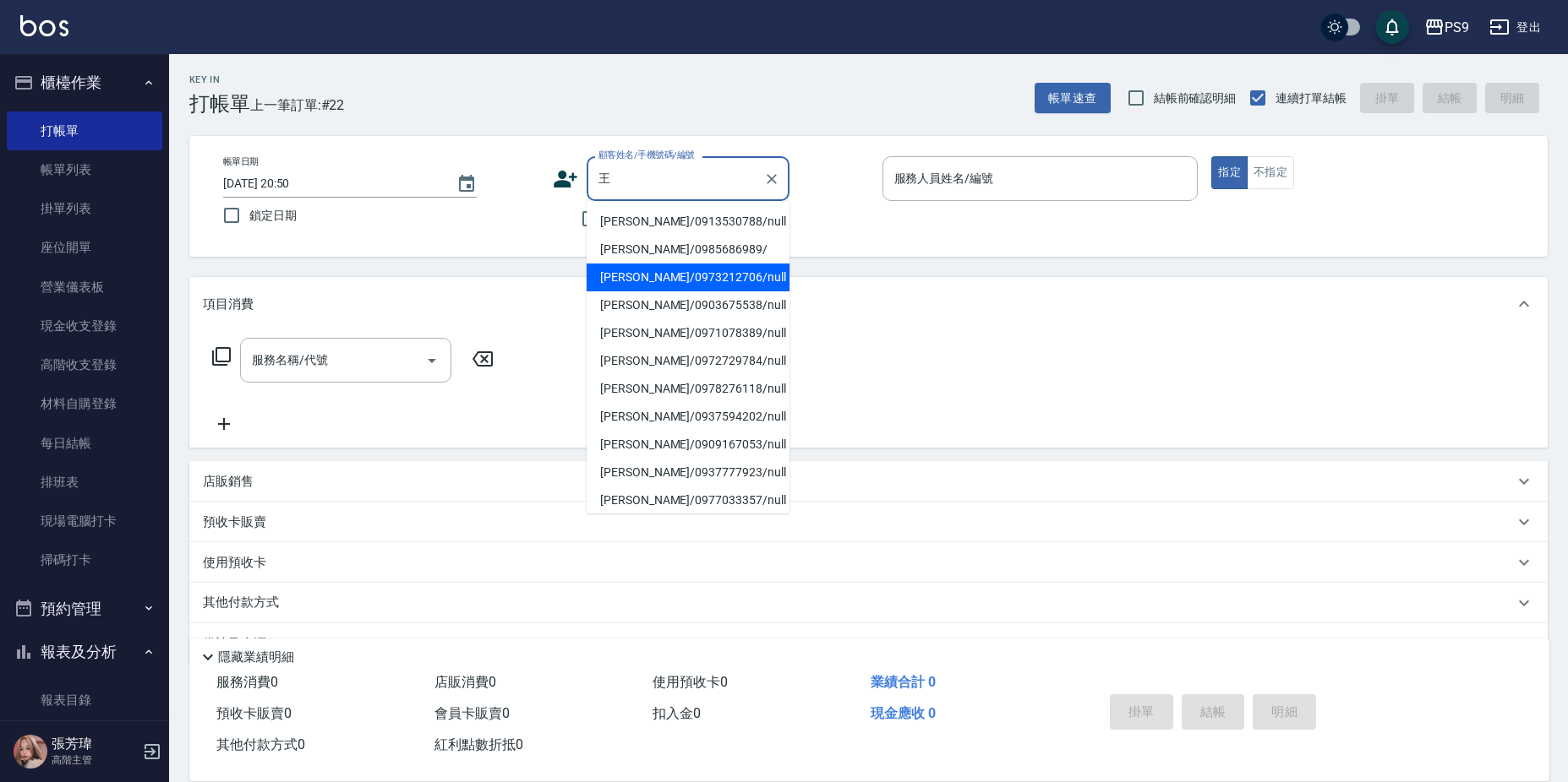
click at [637, 278] on li "[PERSON_NAME]/0973212706/null" at bounding box center [687, 277] width 203 height 28
type input "[PERSON_NAME]/0973212706/null"
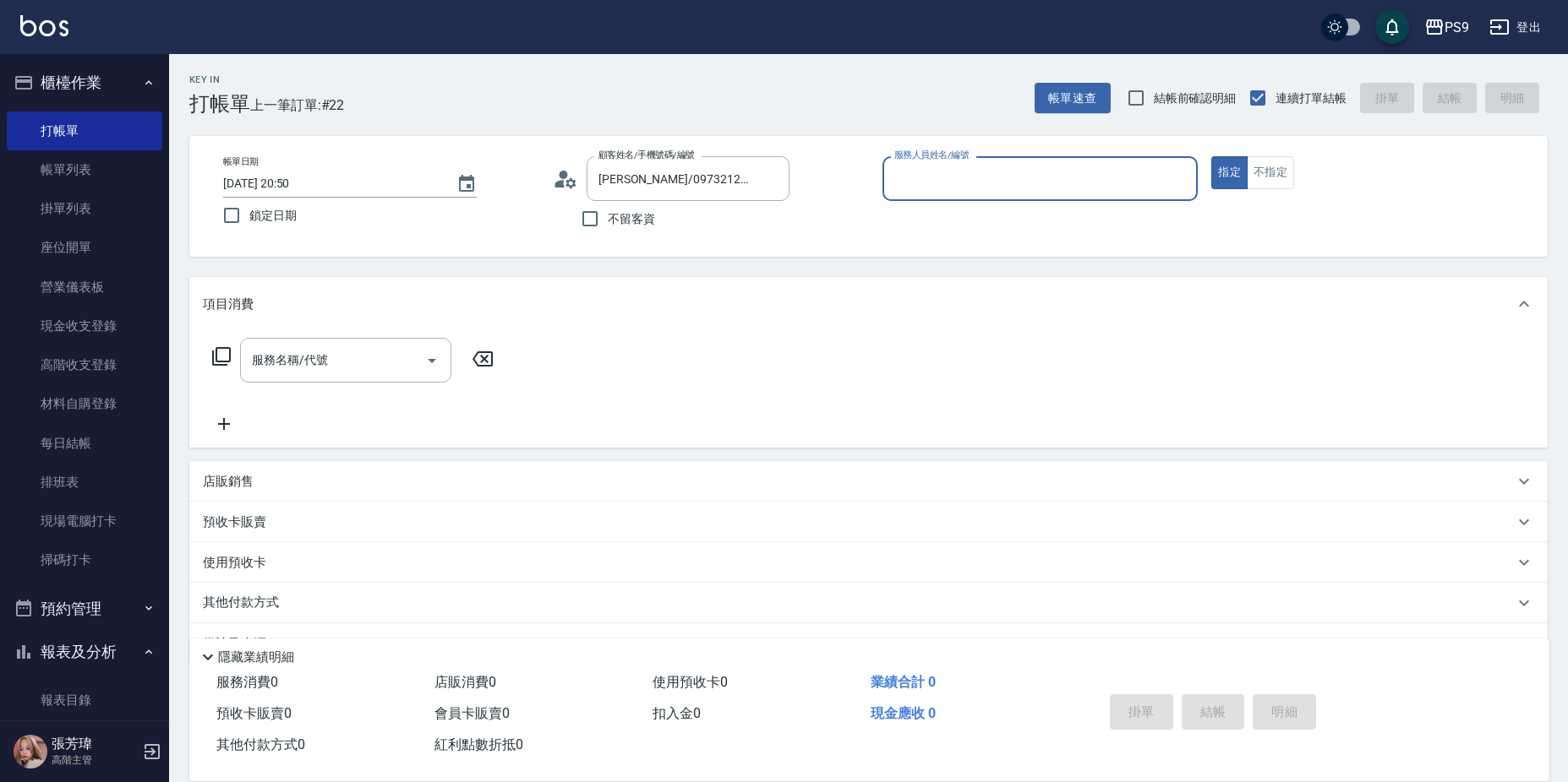
type input "JHIN-0"
click at [1211, 156] on button "指定" at bounding box center [1228, 173] width 36 height 33
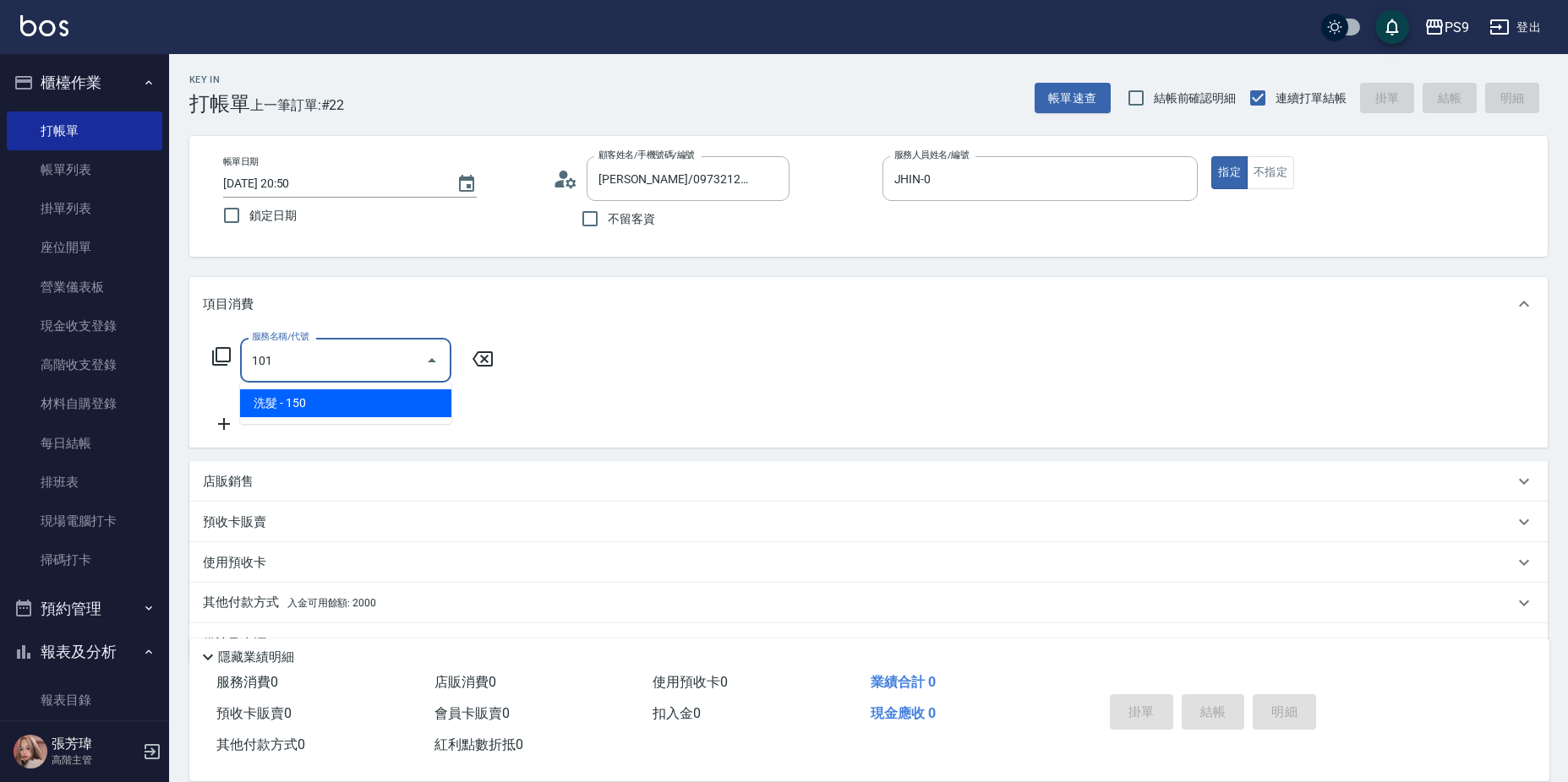
type input "洗髮(101)"
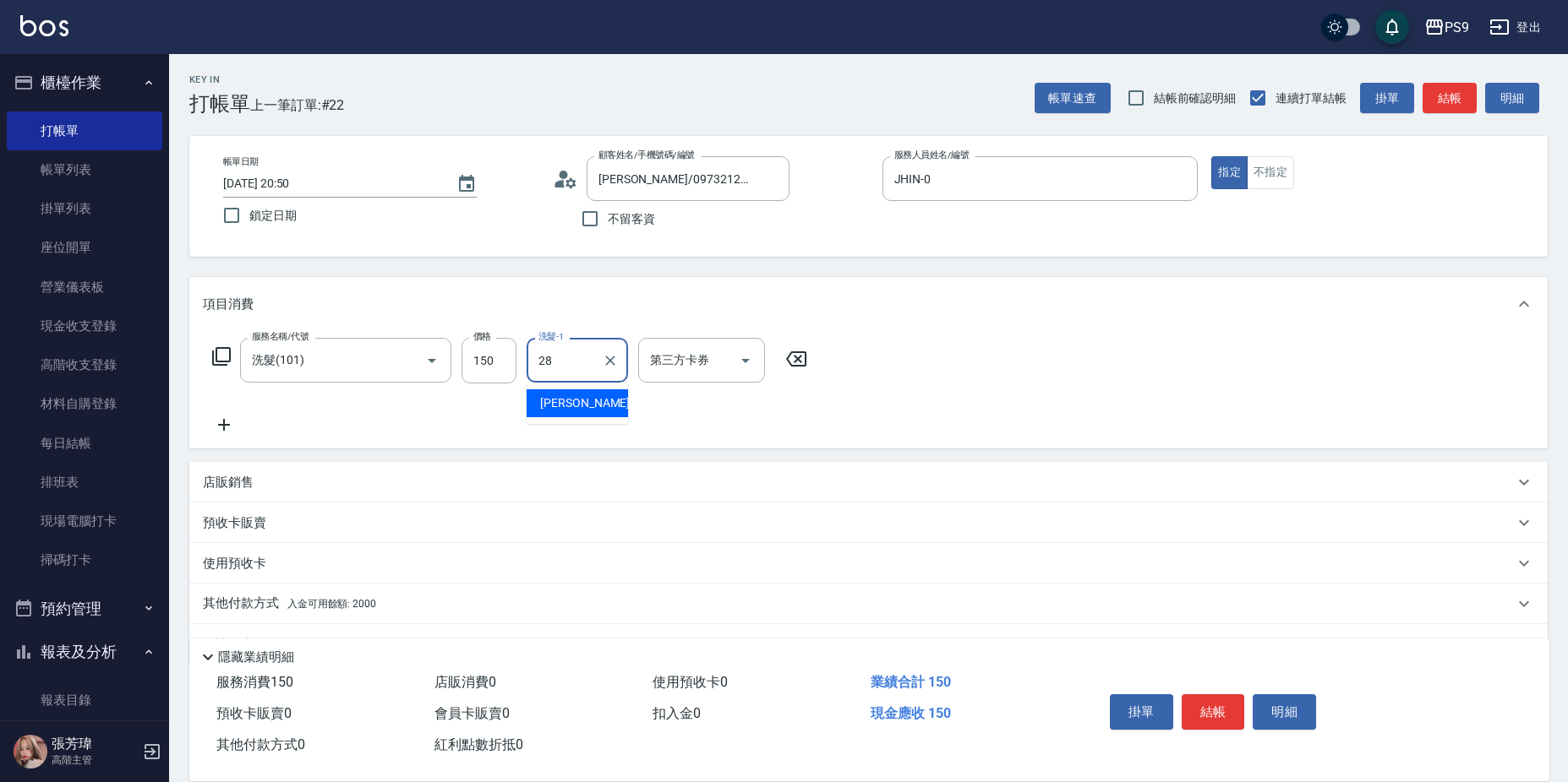
type input "[PERSON_NAME]-28"
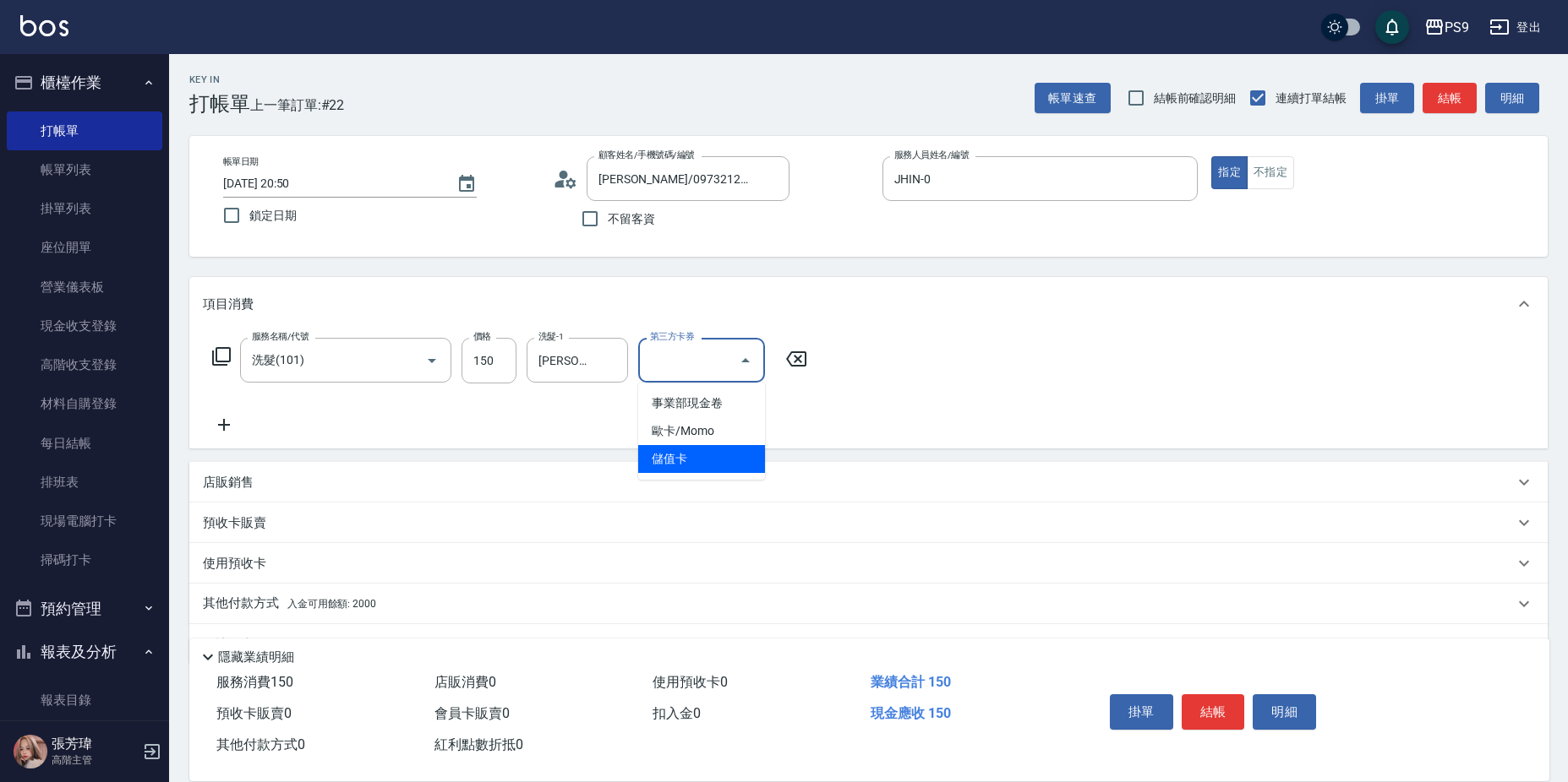
type input "儲值卡"
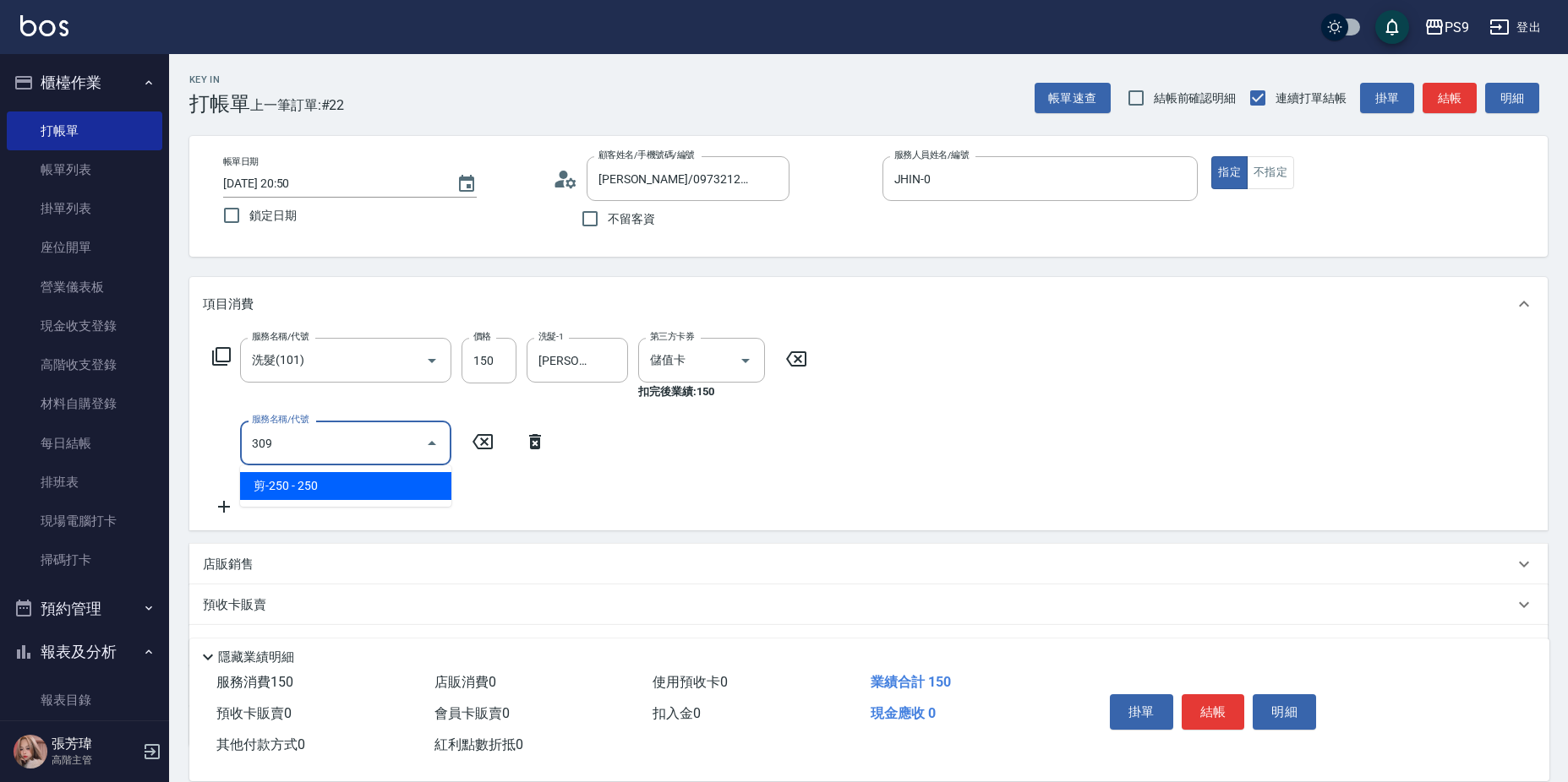
type input "剪-250(309)"
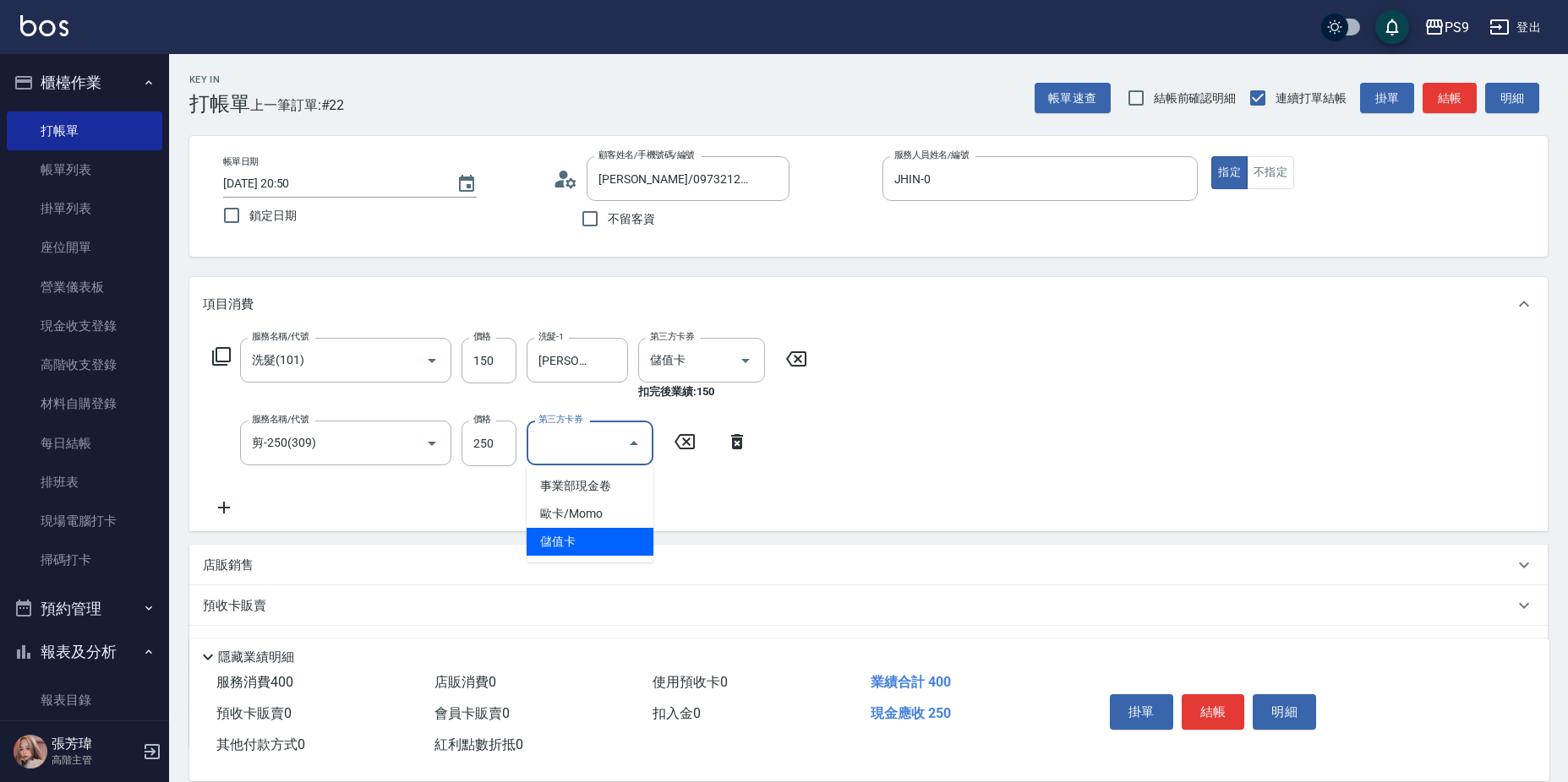
type input "儲值卡"
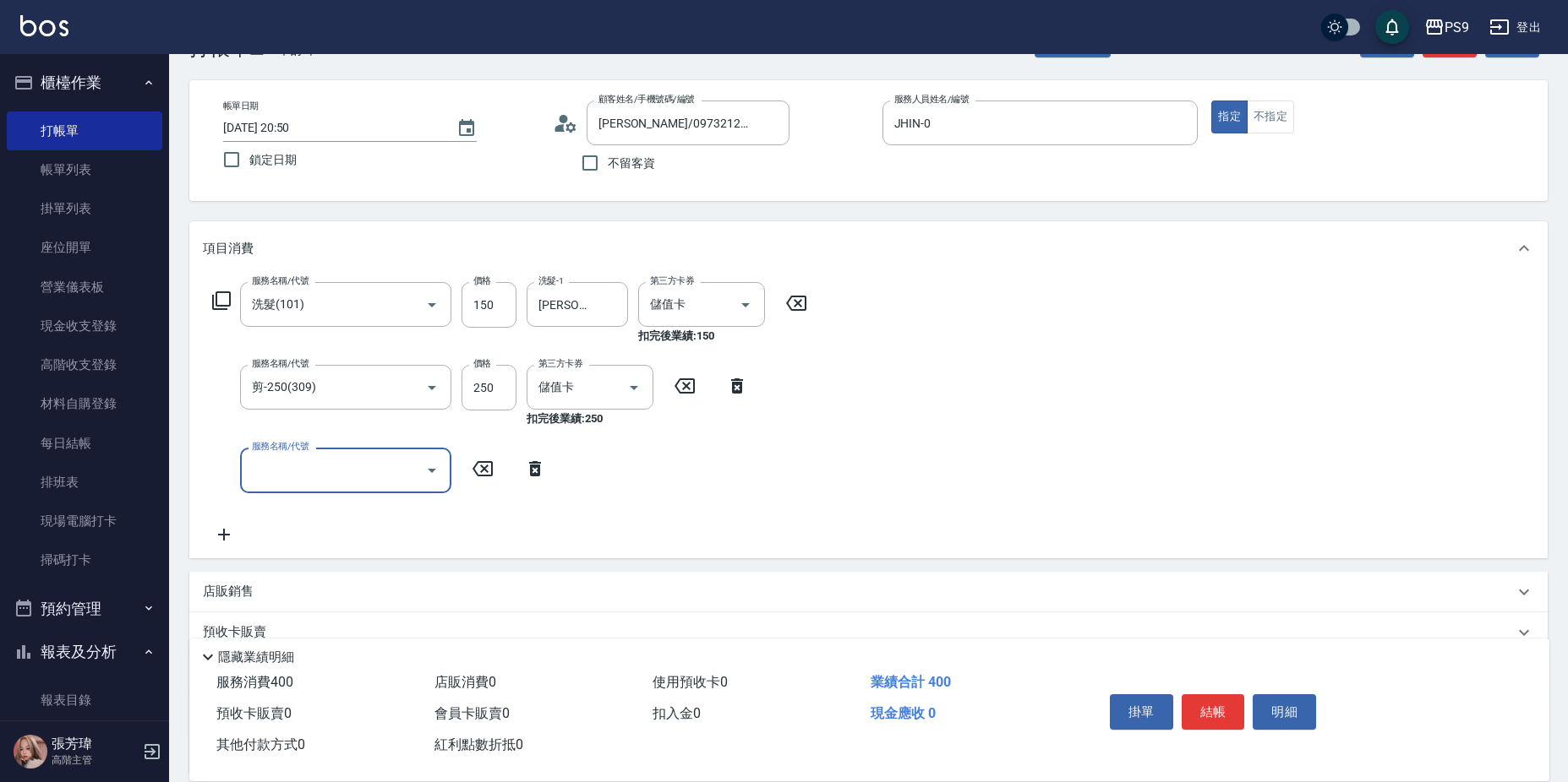
scroll to position [211, 0]
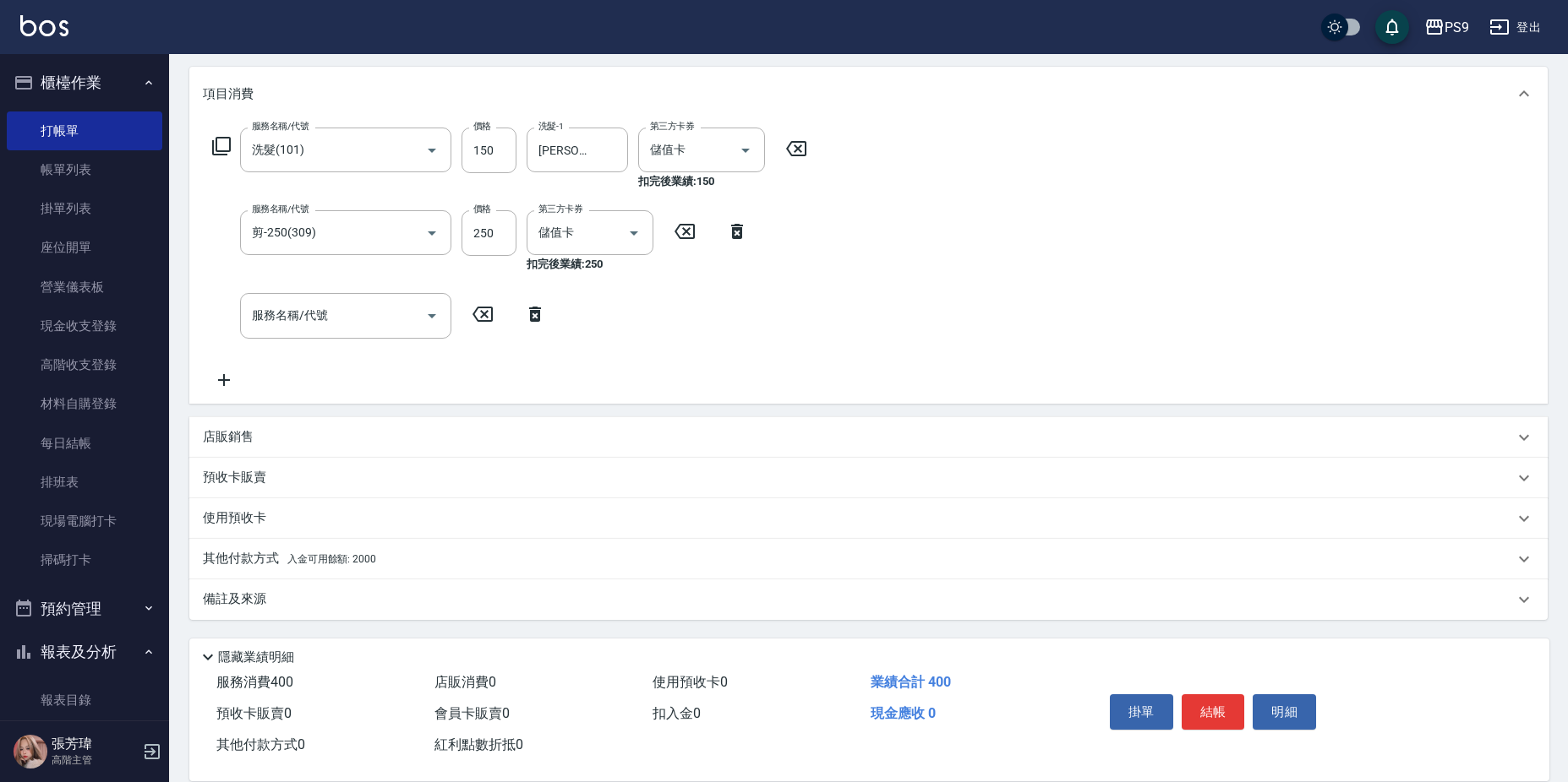
click at [374, 541] on div "其他付款方式 入金可用餘額: 2000" at bounding box center [868, 560] width 1358 height 41
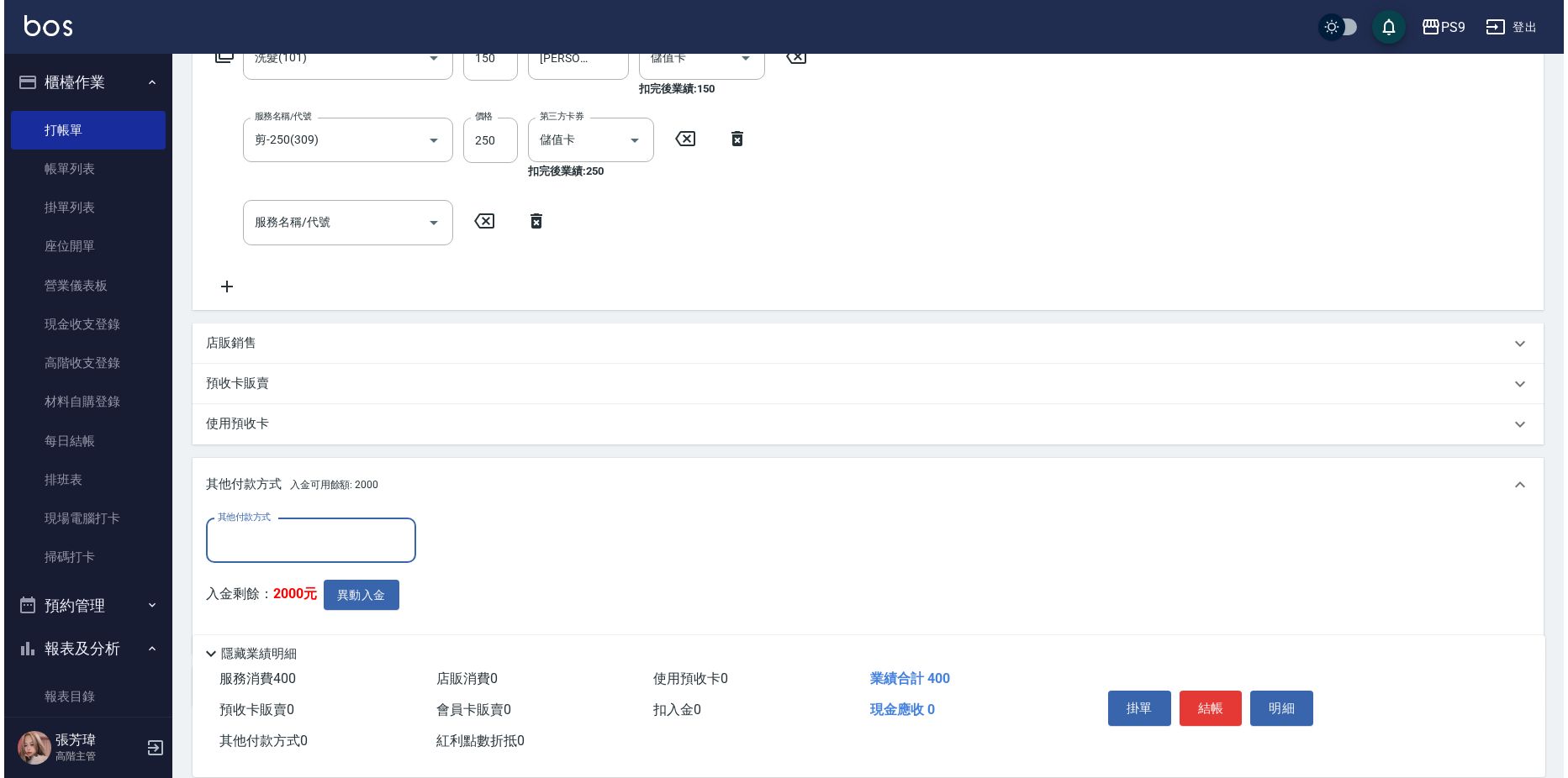
scroll to position [392, 0]
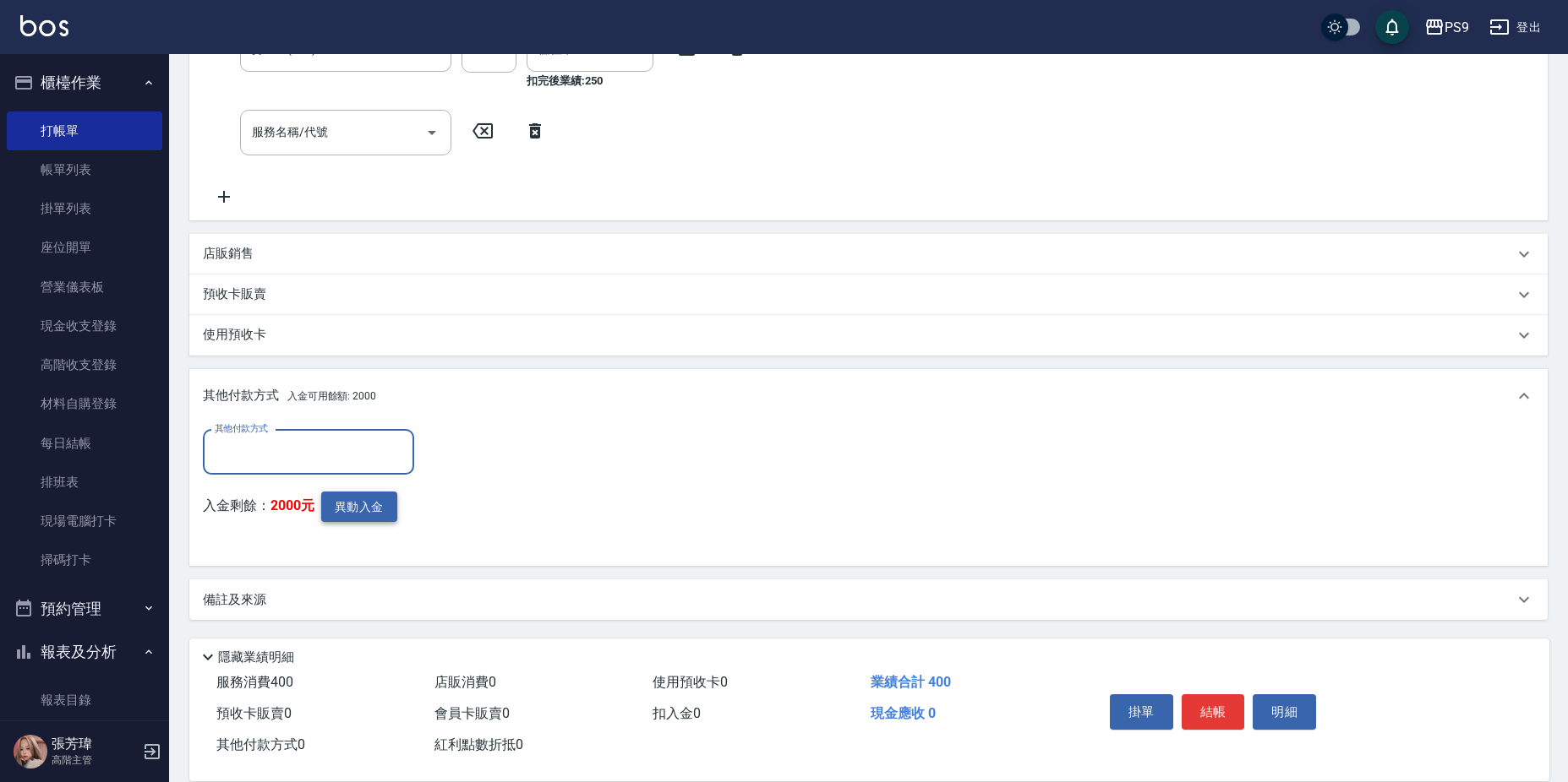
click at [381, 516] on button "異動入金" at bounding box center [359, 507] width 76 height 31
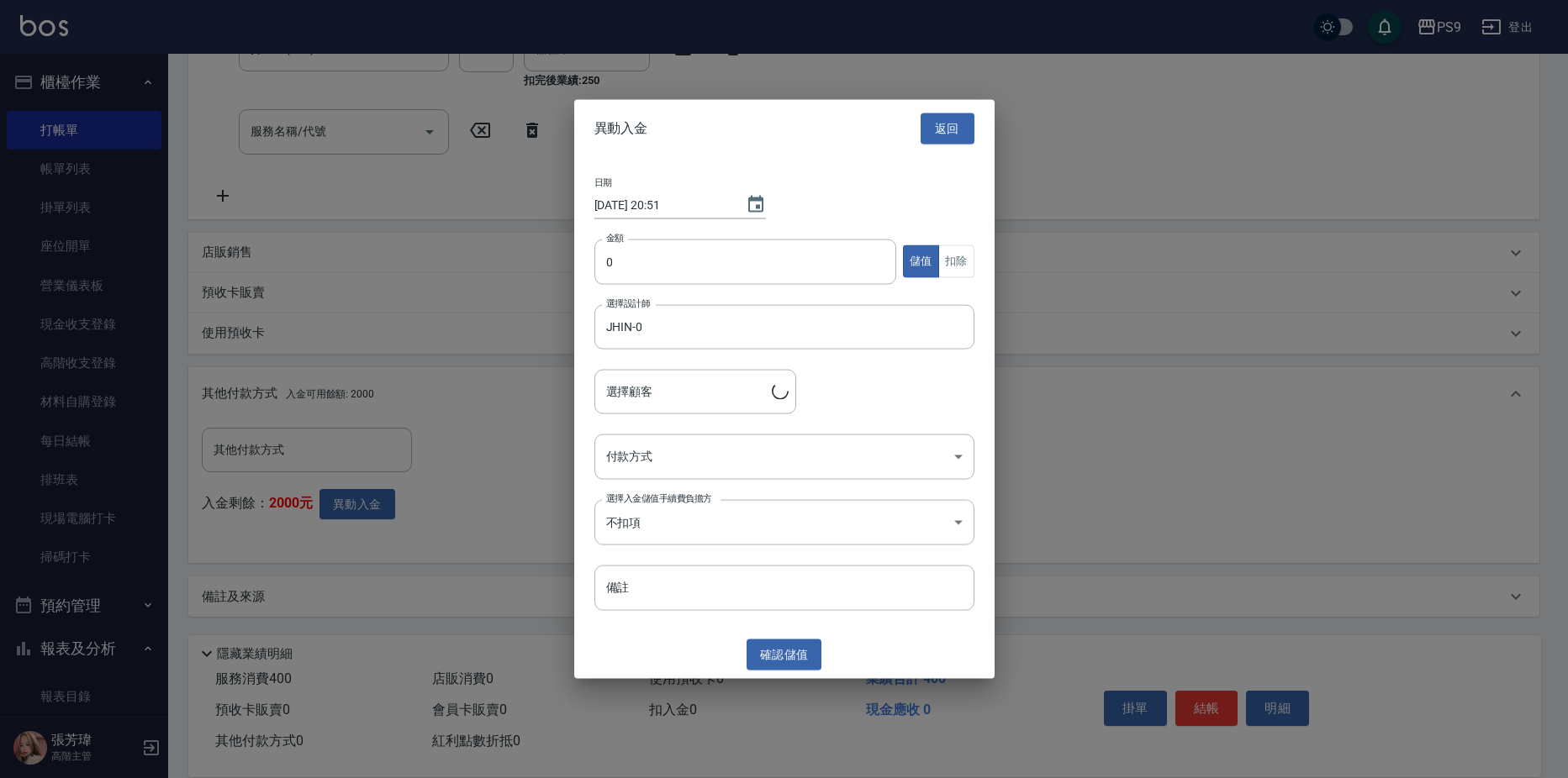
type input "[PERSON_NAME]/0973212706"
type input "400"
click at [951, 264] on button "扣除" at bounding box center [956, 262] width 36 height 33
click at [639, 458] on body "PS9 登出 櫃檯作業 打帳單 帳單列表 掛單列表 座位開單 營業儀表板 現金收支登錄 高階收支登錄 材料自購登錄 每日結帳 排班表 現場電腦打卡 掃碼打卡 …" at bounding box center [784, 193] width 1568 height 1170
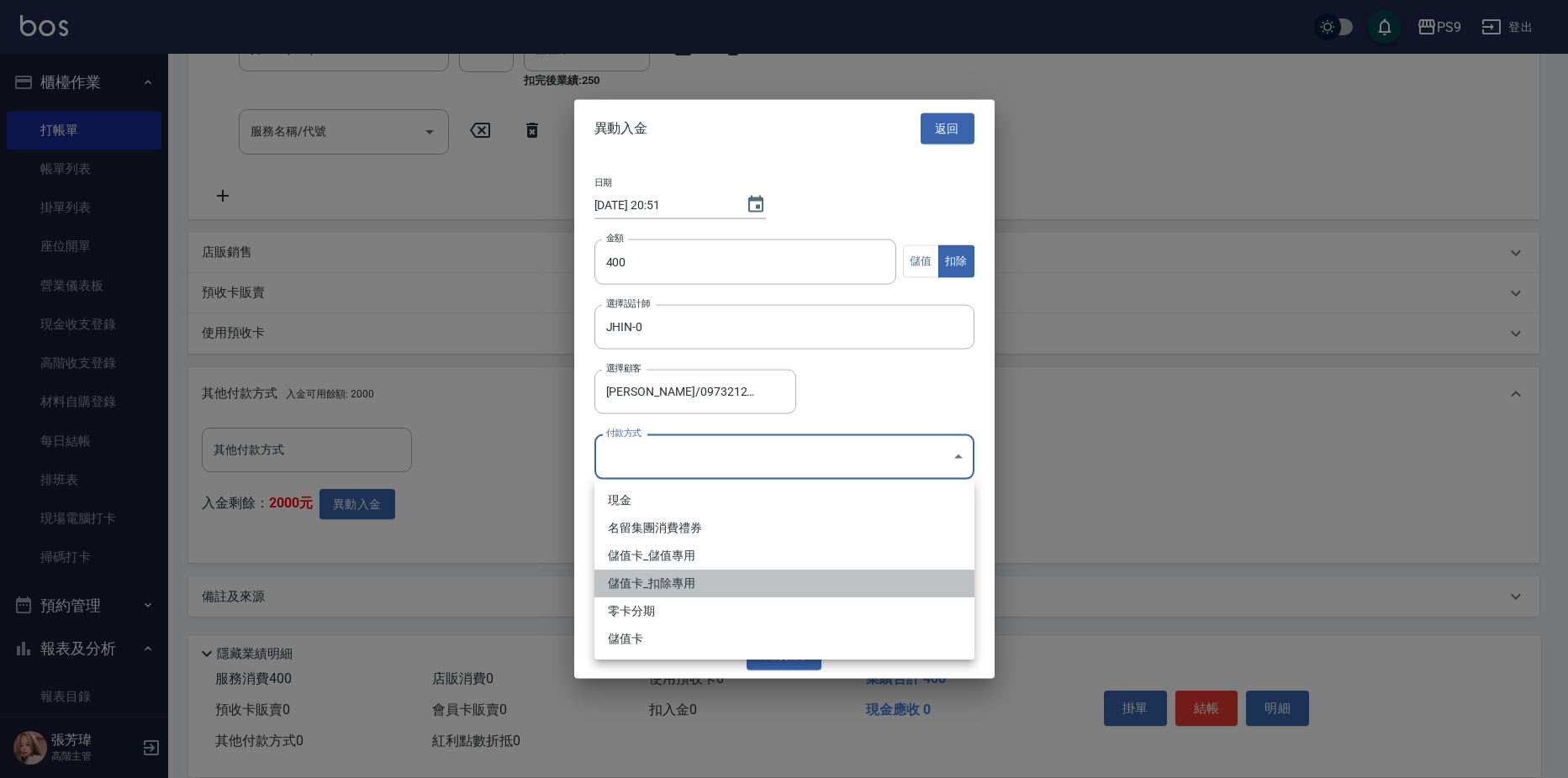
click at [666, 593] on li "儲值卡_扣除專用" at bounding box center [785, 583] width 380 height 28
type input "儲值卡_扣除專用"
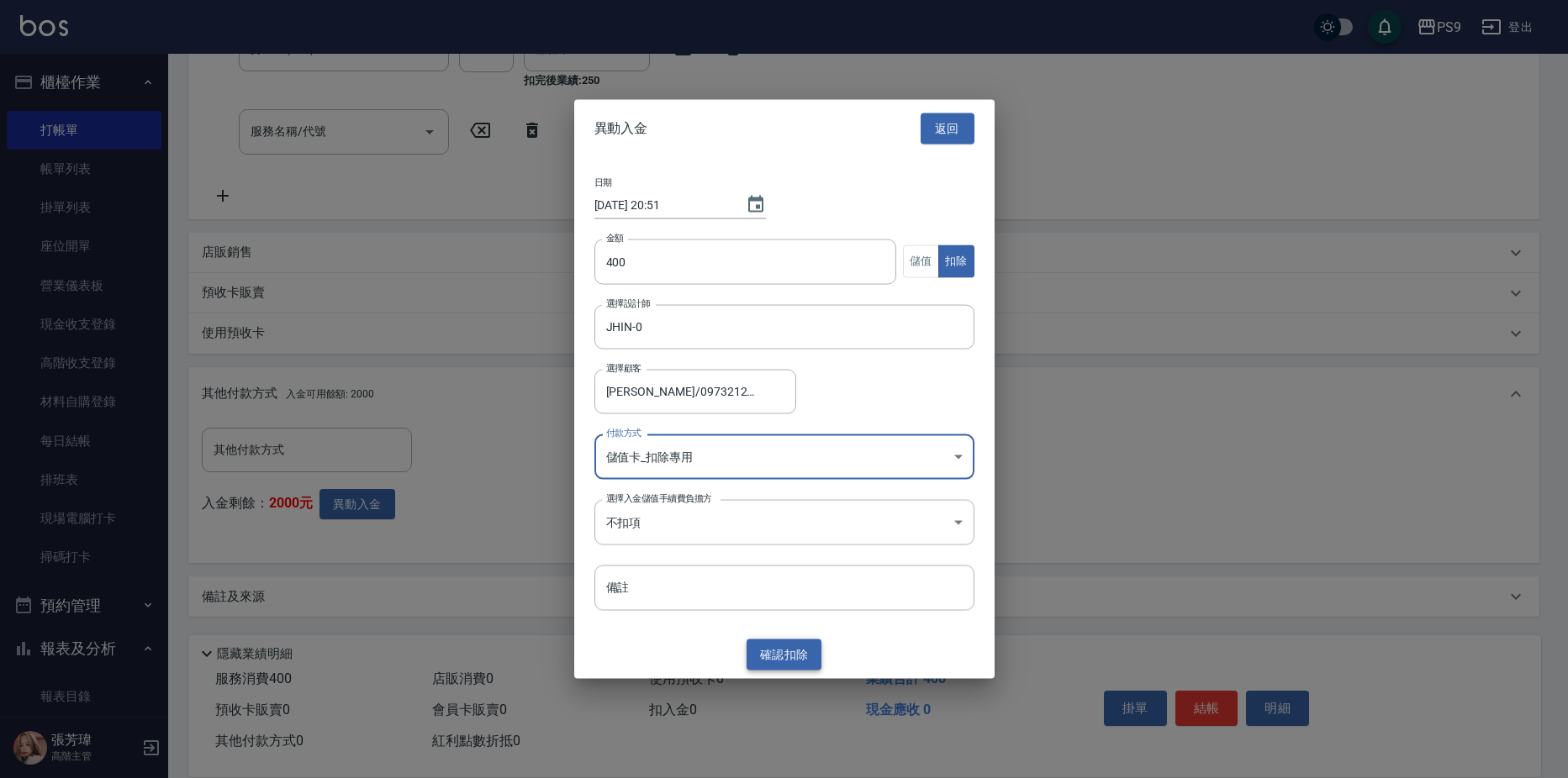
click at [771, 654] on button "確認 扣除" at bounding box center [784, 655] width 75 height 31
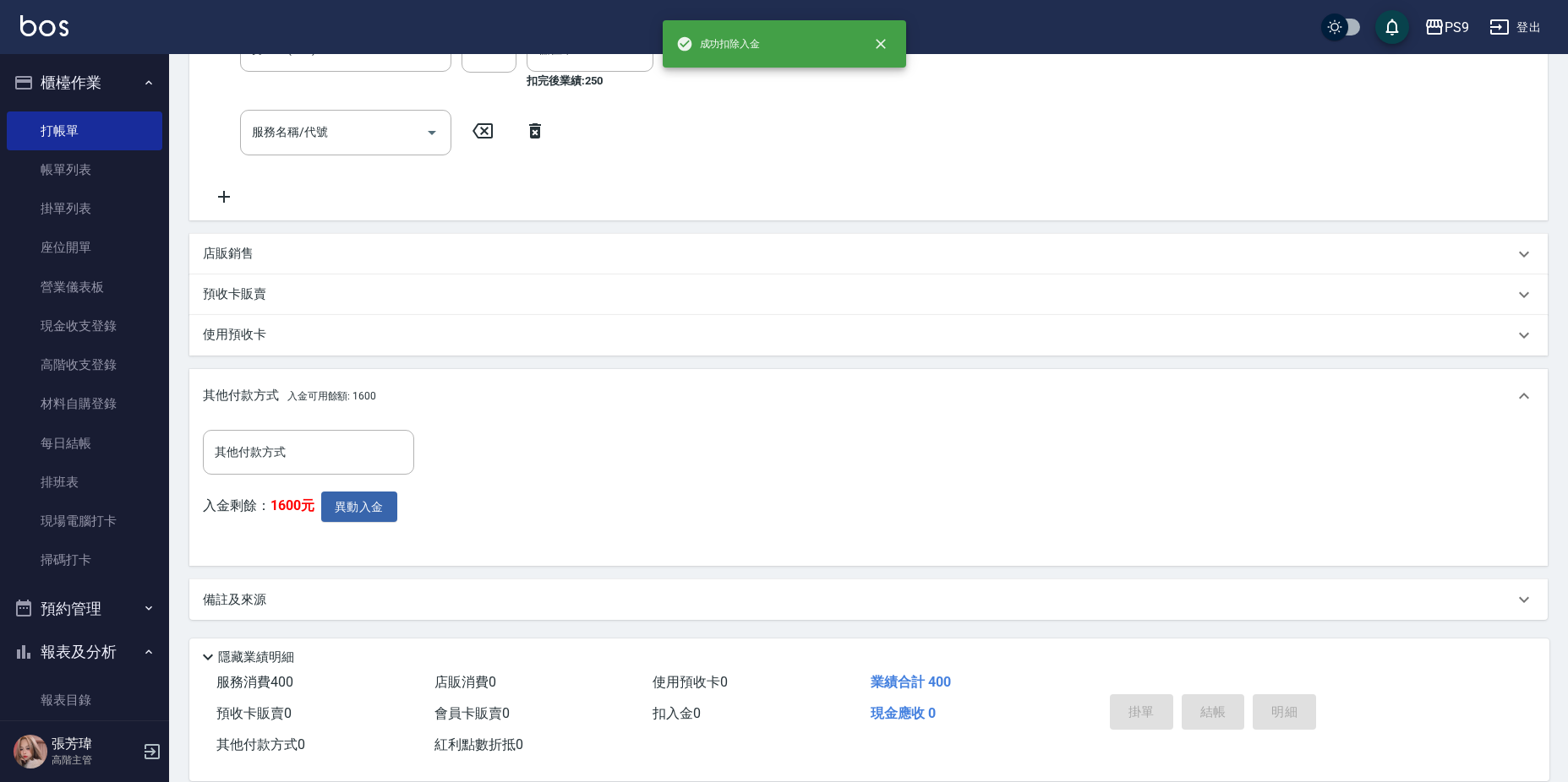
type input "[DATE] 20:51"
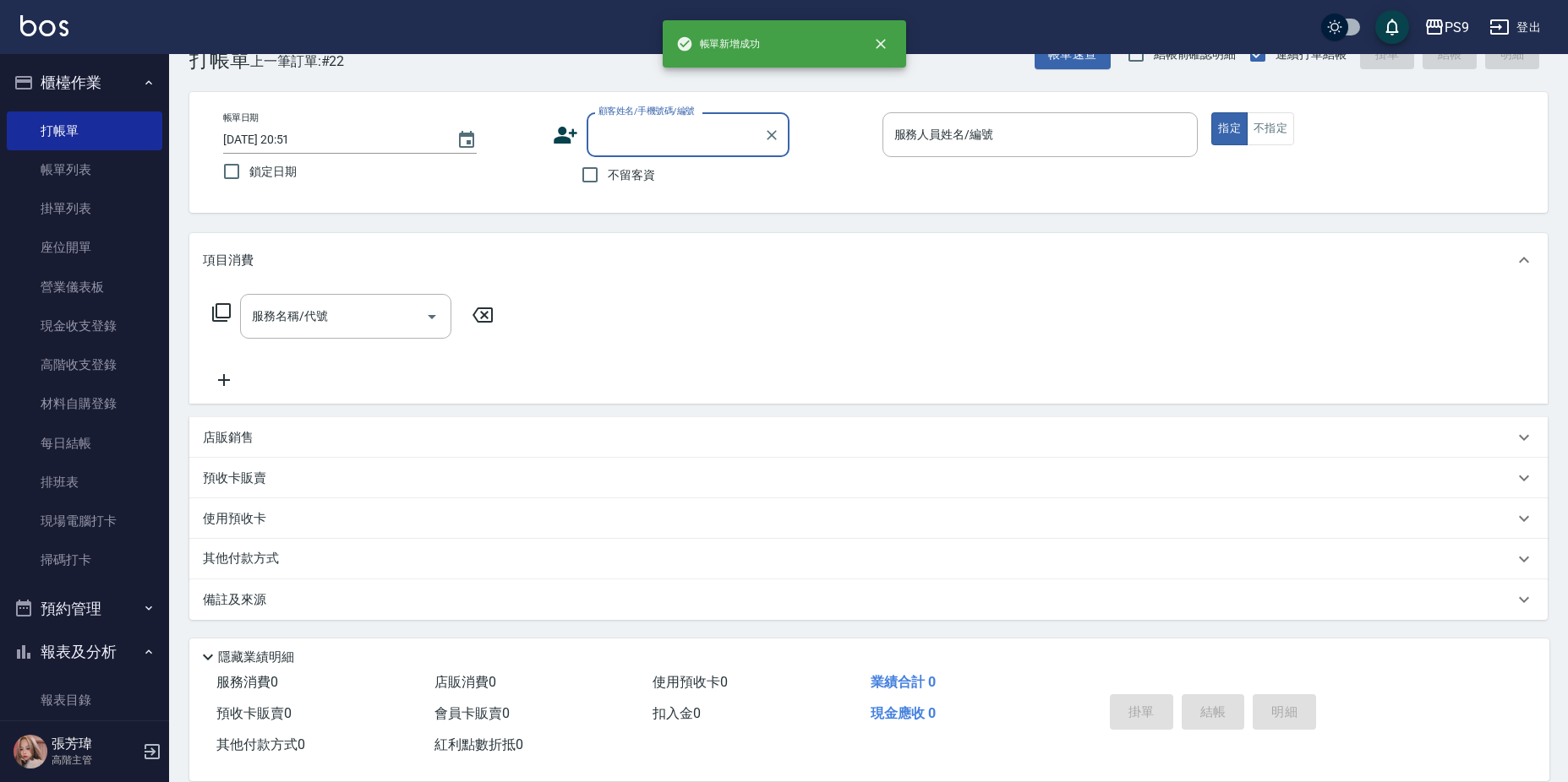
scroll to position [0, 0]
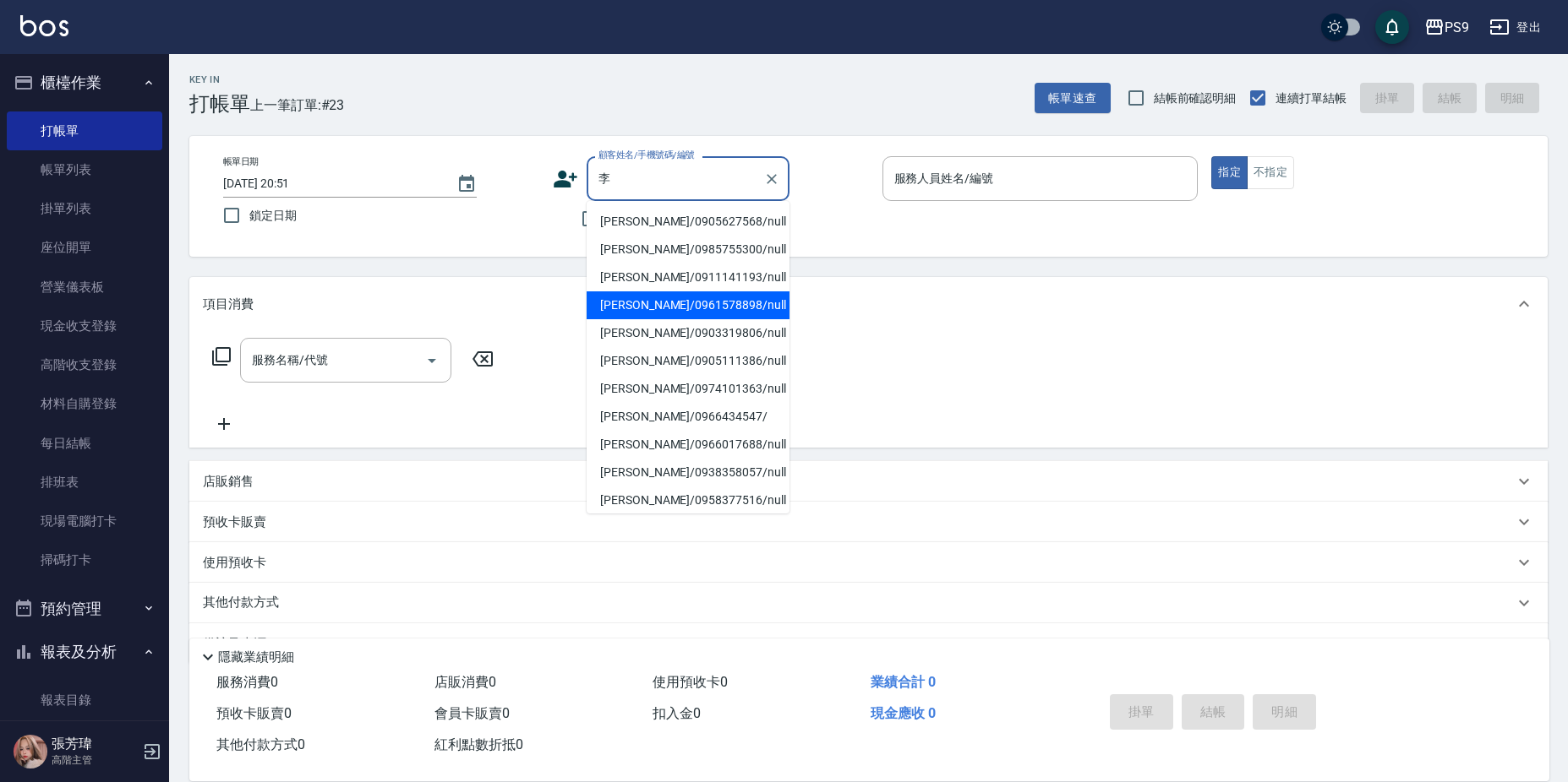
click at [653, 310] on li "[PERSON_NAME]/0961578898/null" at bounding box center [687, 305] width 203 height 28
type input "[PERSON_NAME]/0961578898/null"
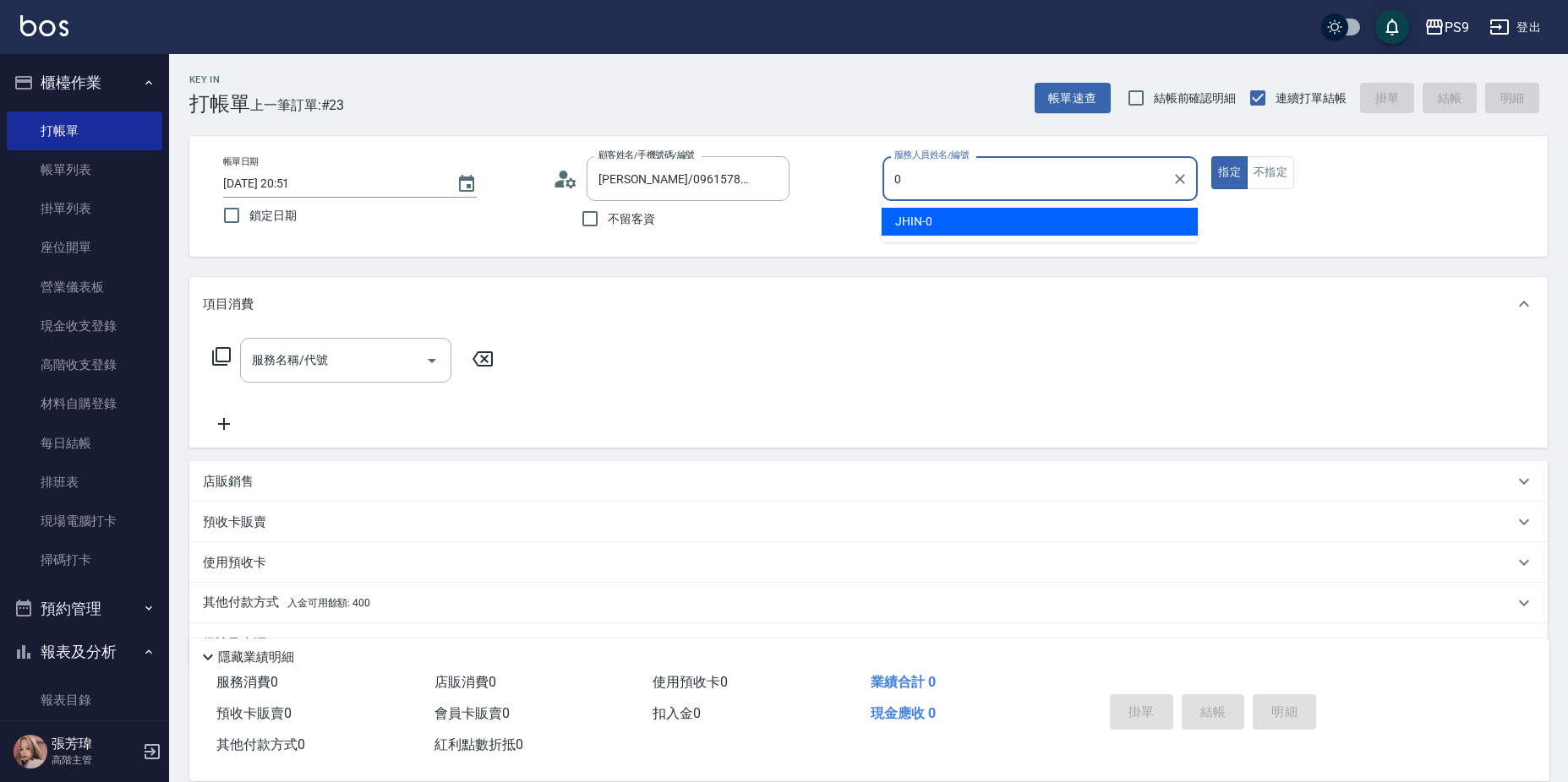
type input "JHIN-0"
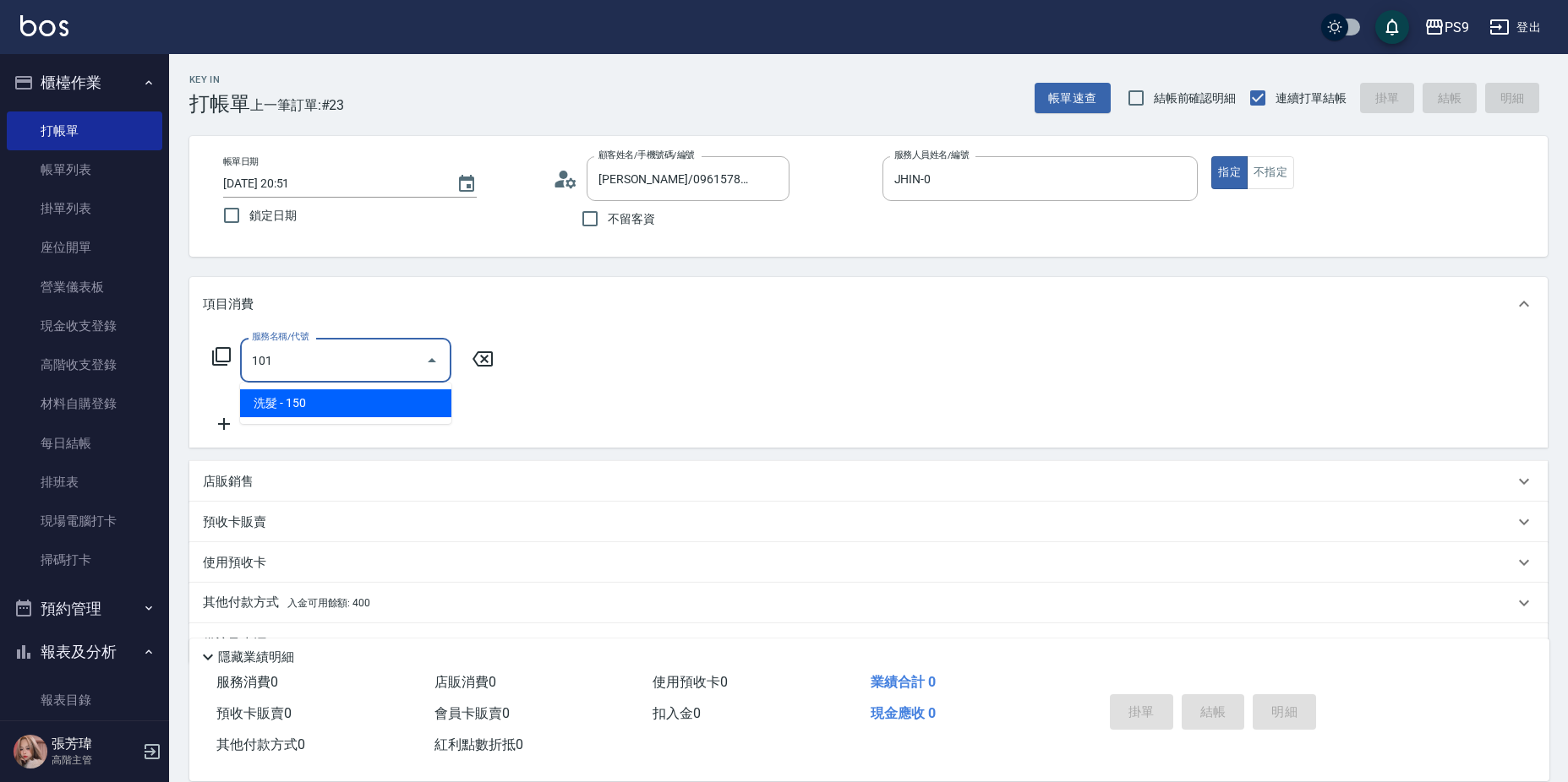
type input "洗髮(101)"
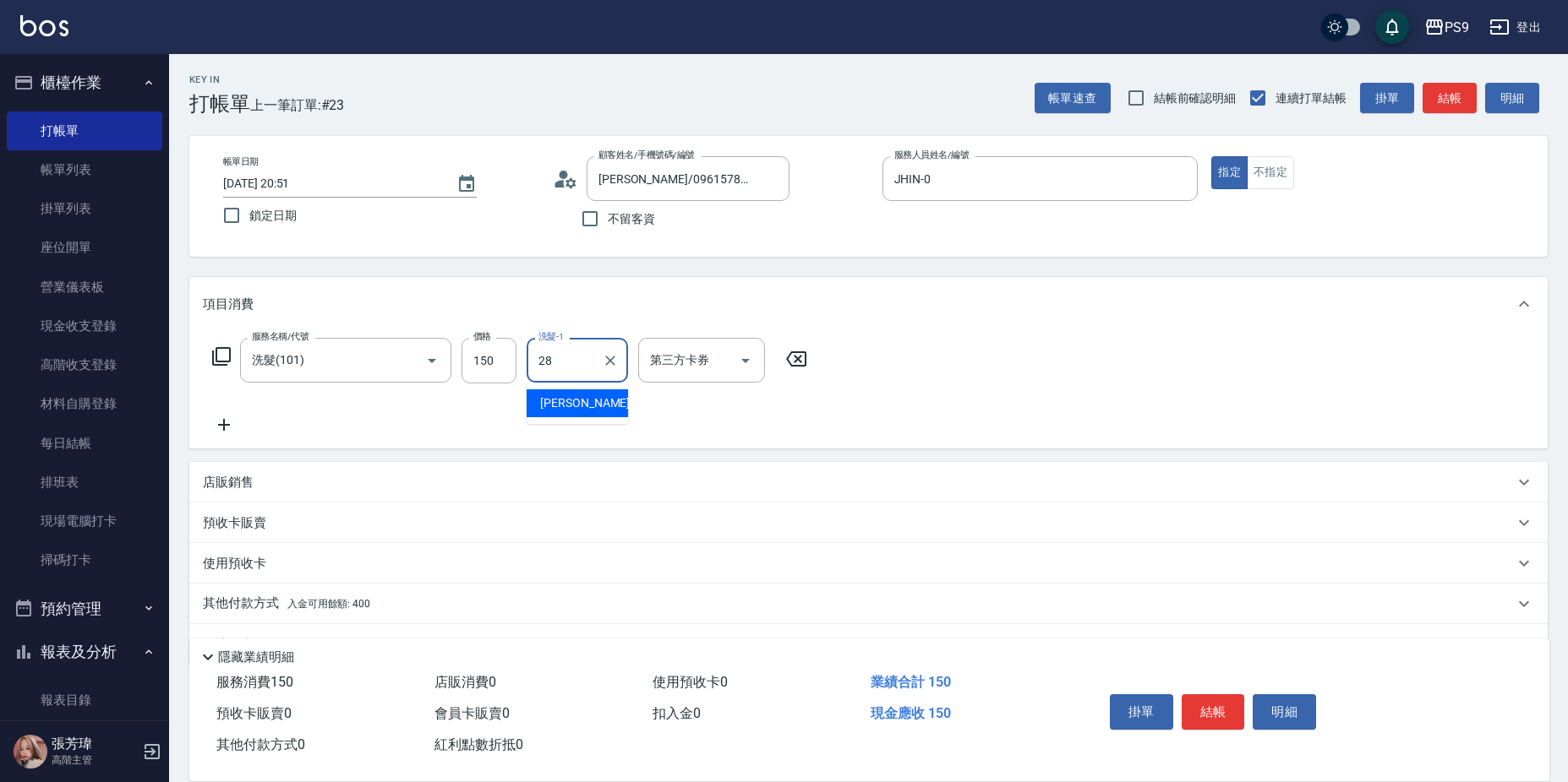
type input "[PERSON_NAME]-28"
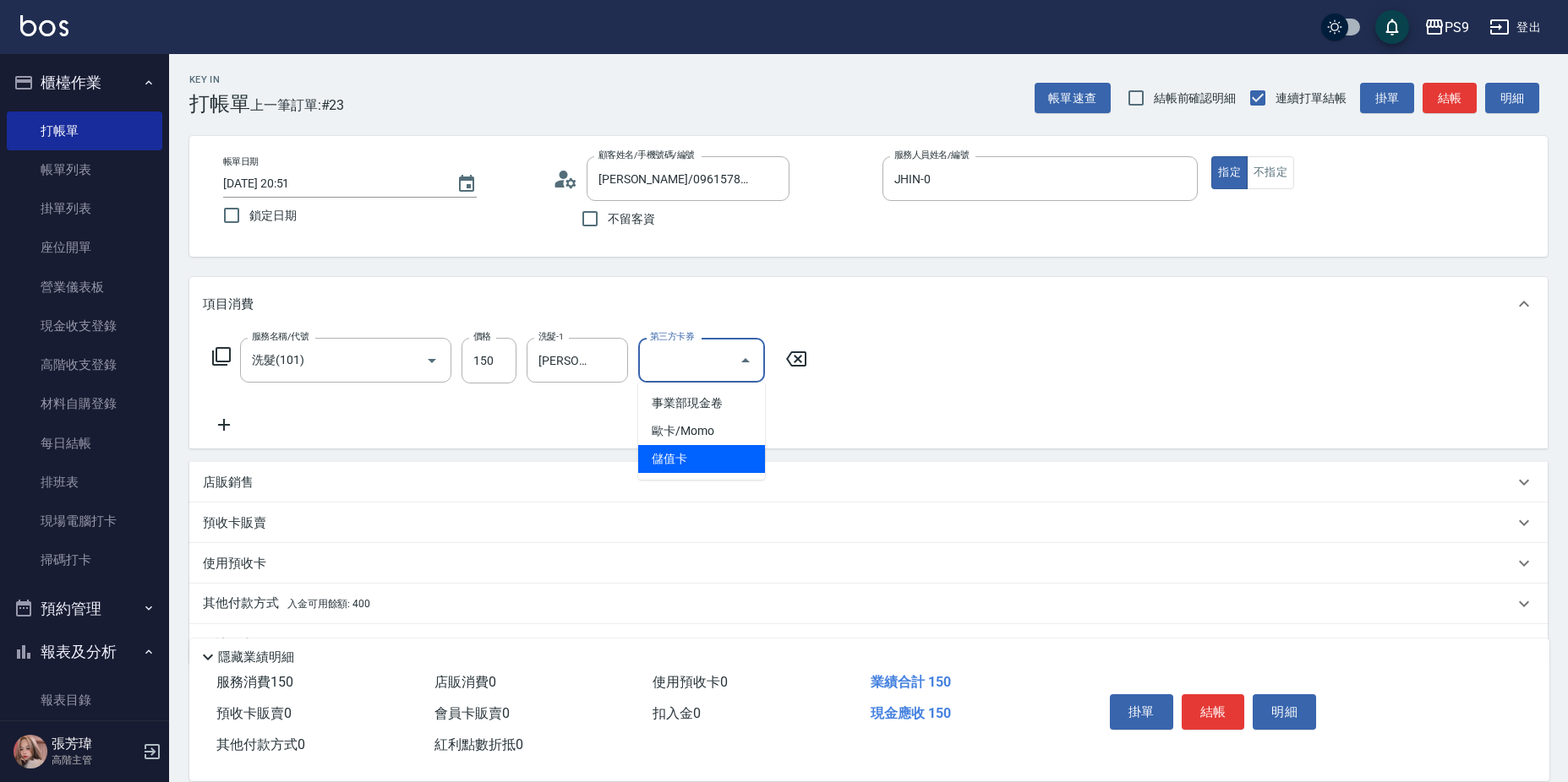
type input "儲值卡"
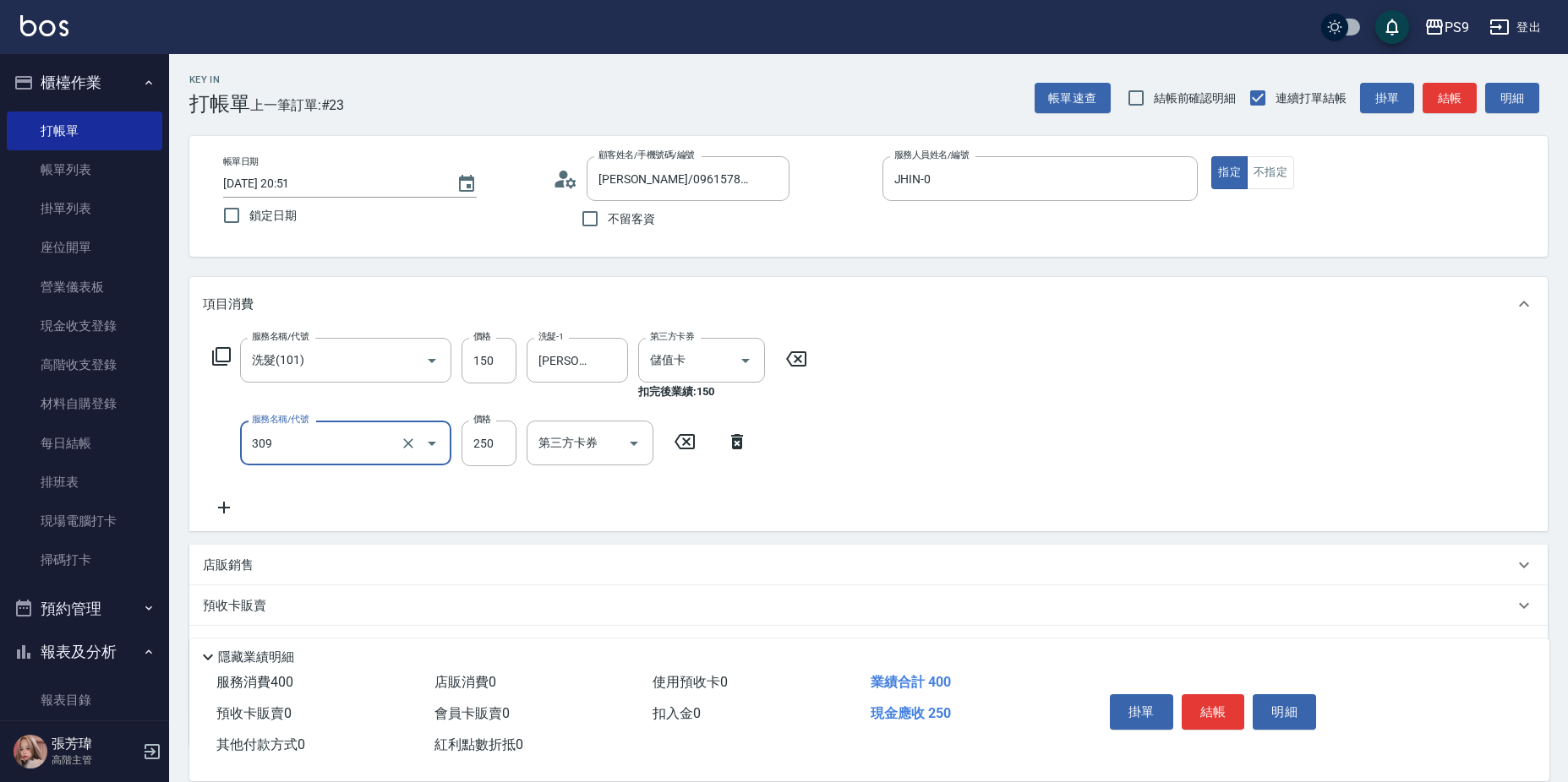
type input "剪-250(309)"
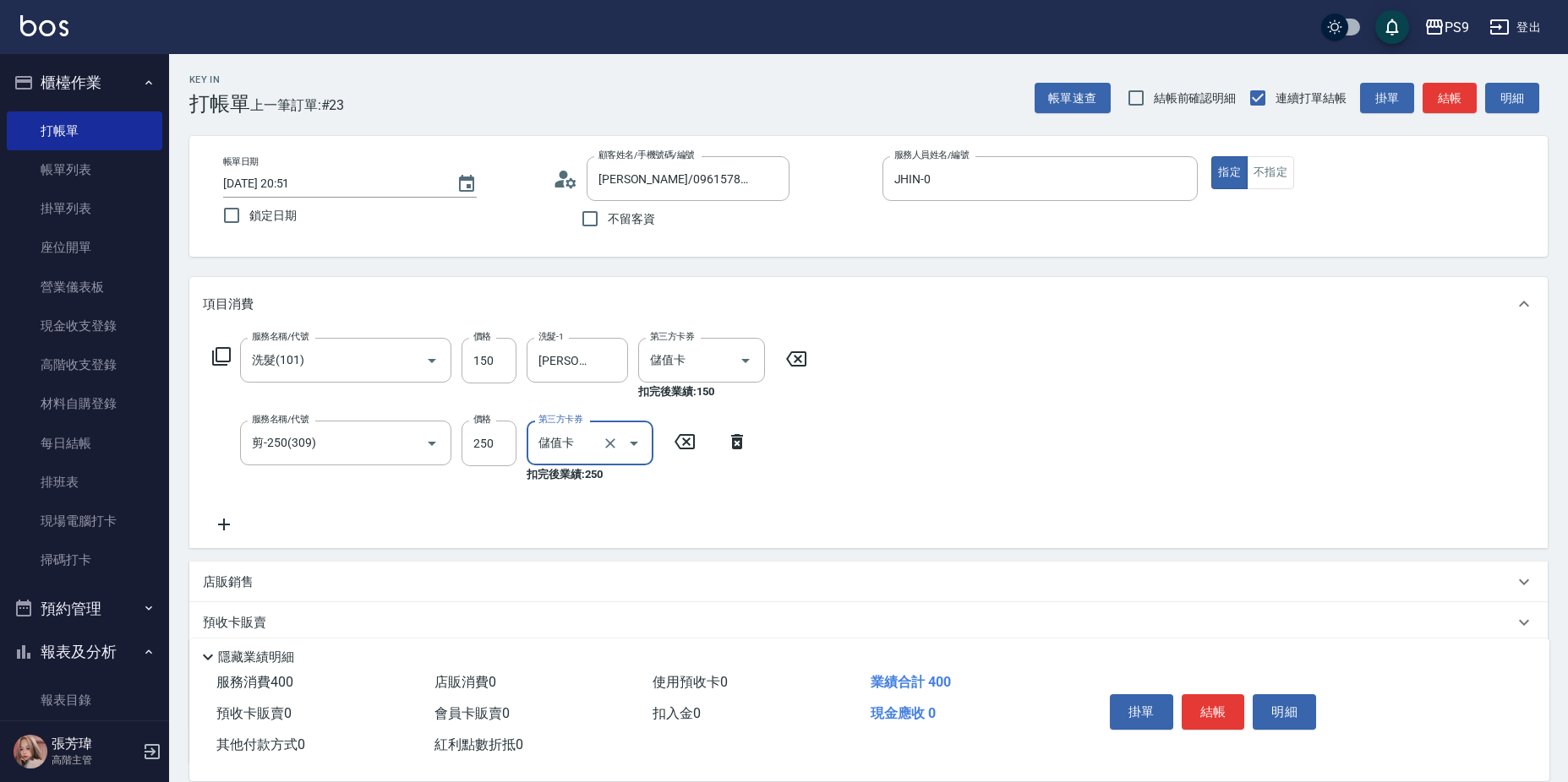
type input "儲值卡"
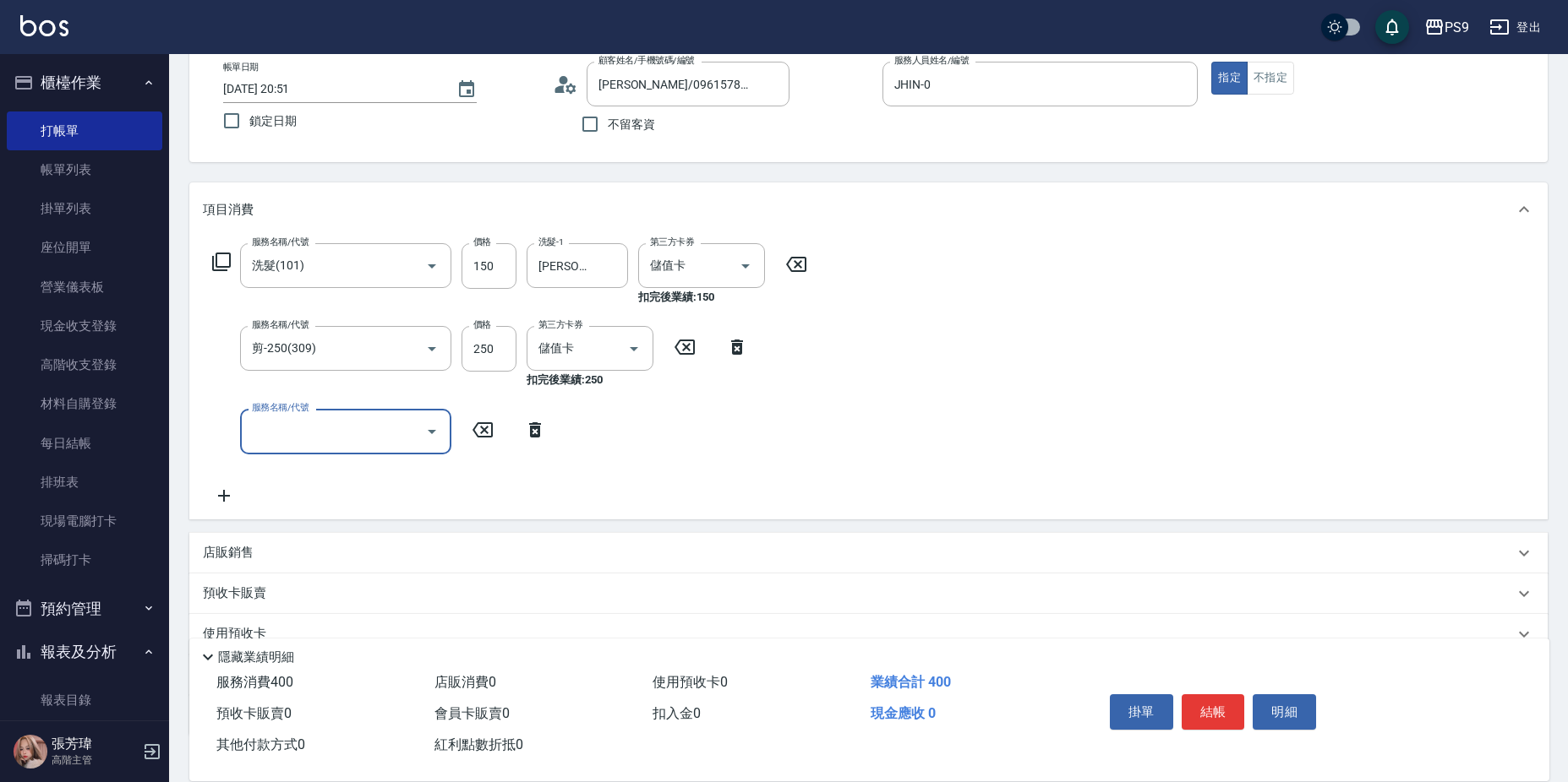
scroll to position [211, 0]
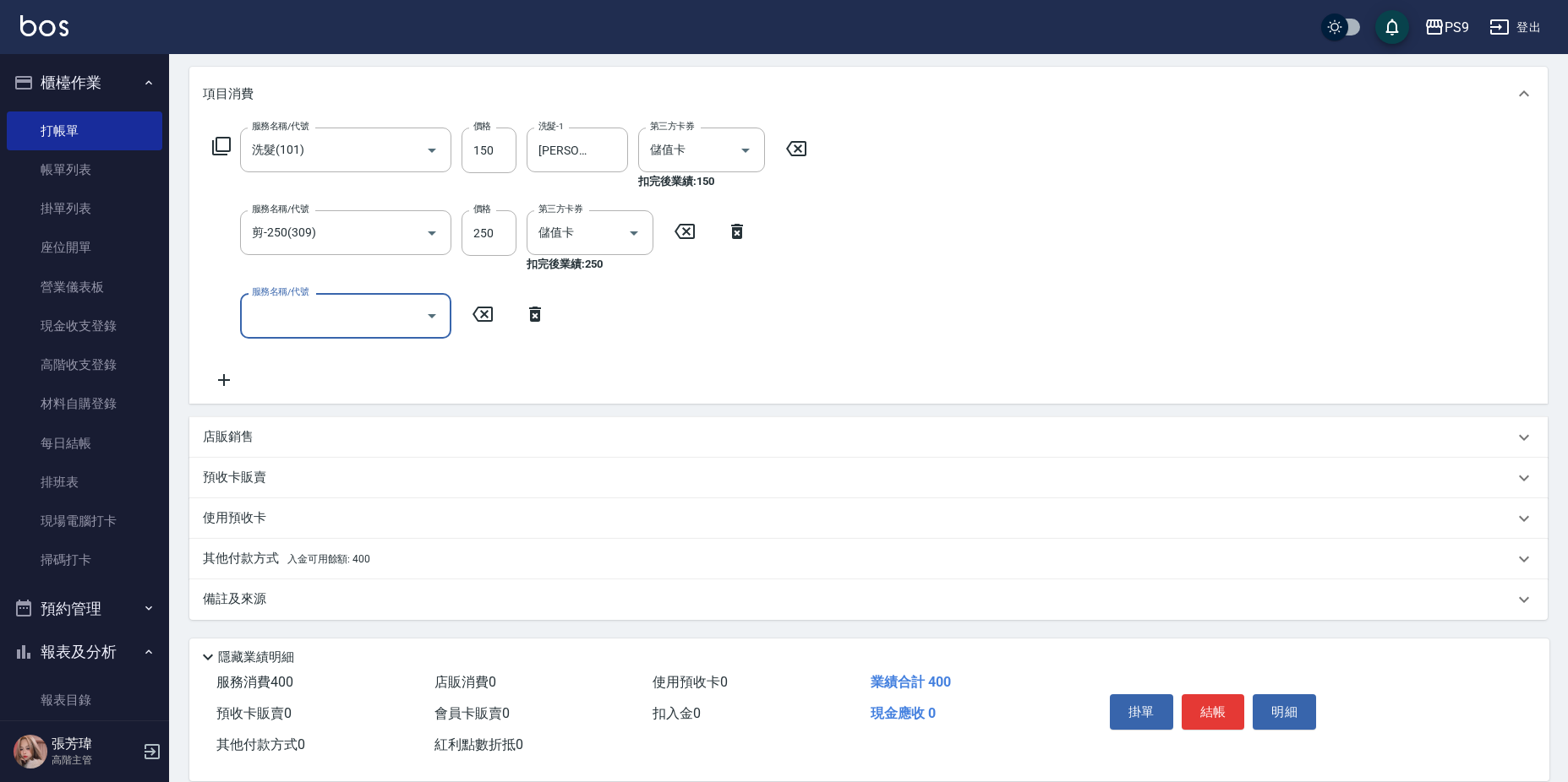
click at [462, 567] on div "其他付款方式 入金可用餘額: 400" at bounding box center [858, 559] width 1311 height 18
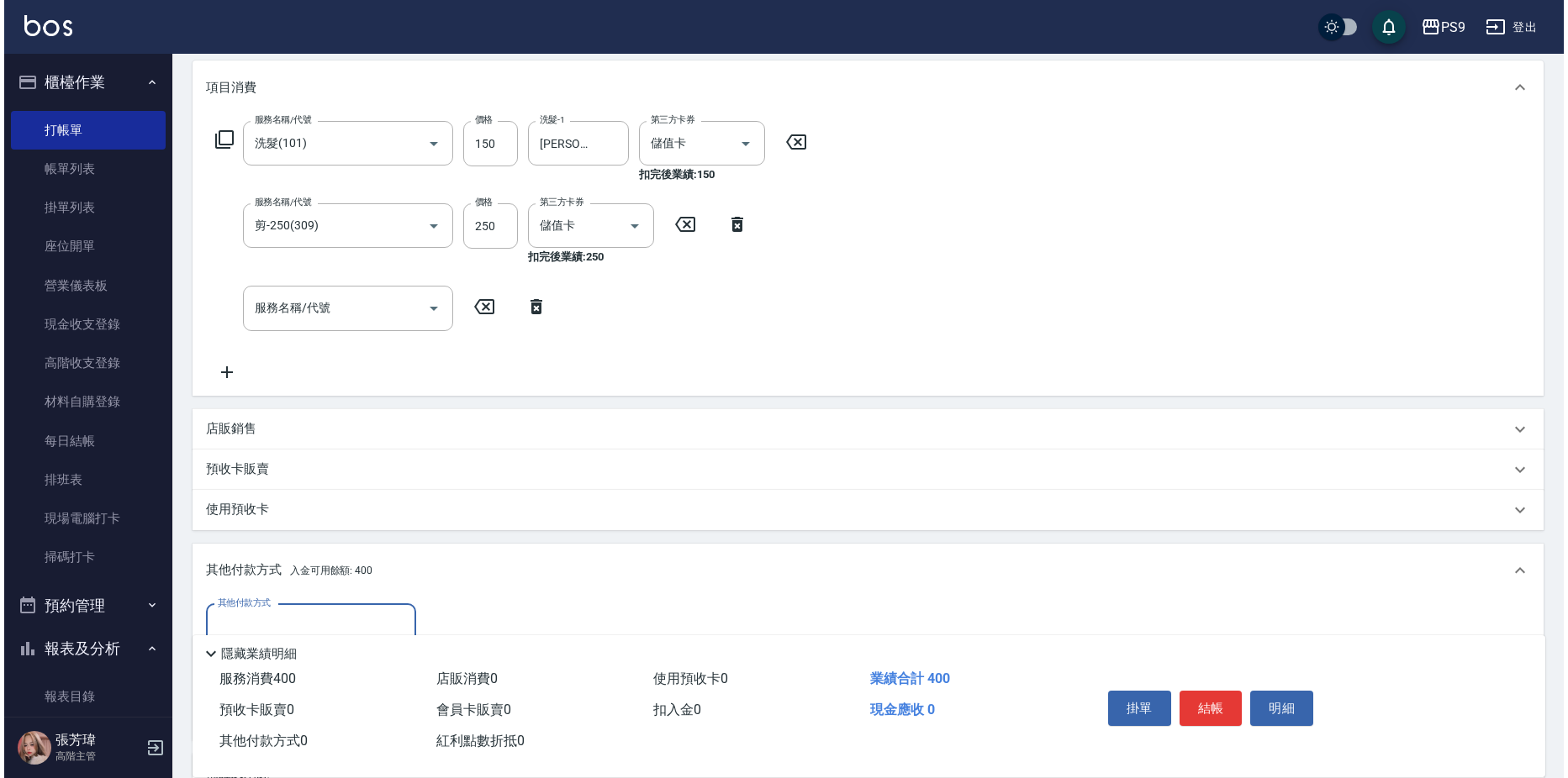
scroll to position [0, 0]
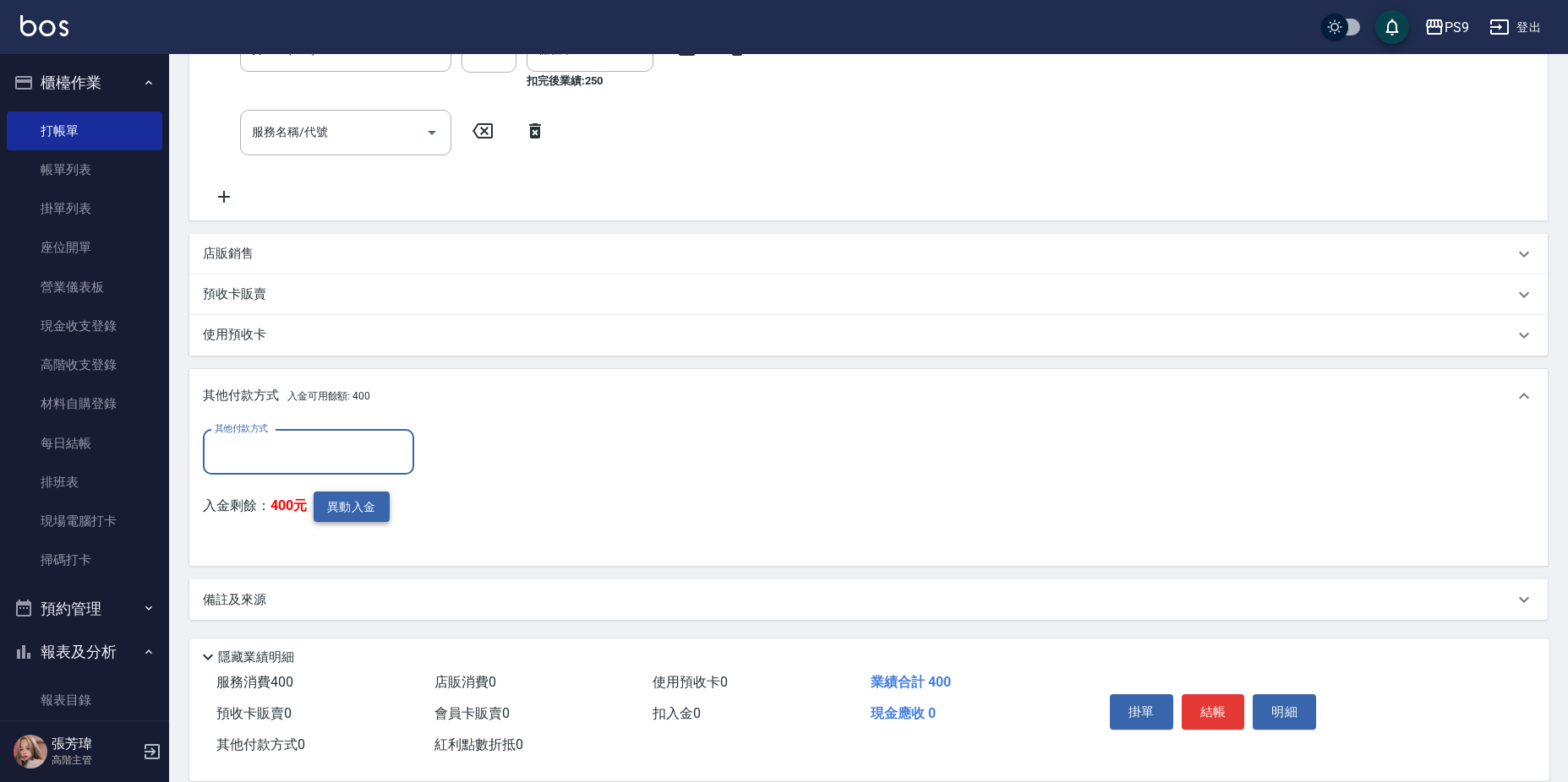
click at [320, 498] on button "異動入金" at bounding box center [351, 507] width 76 height 31
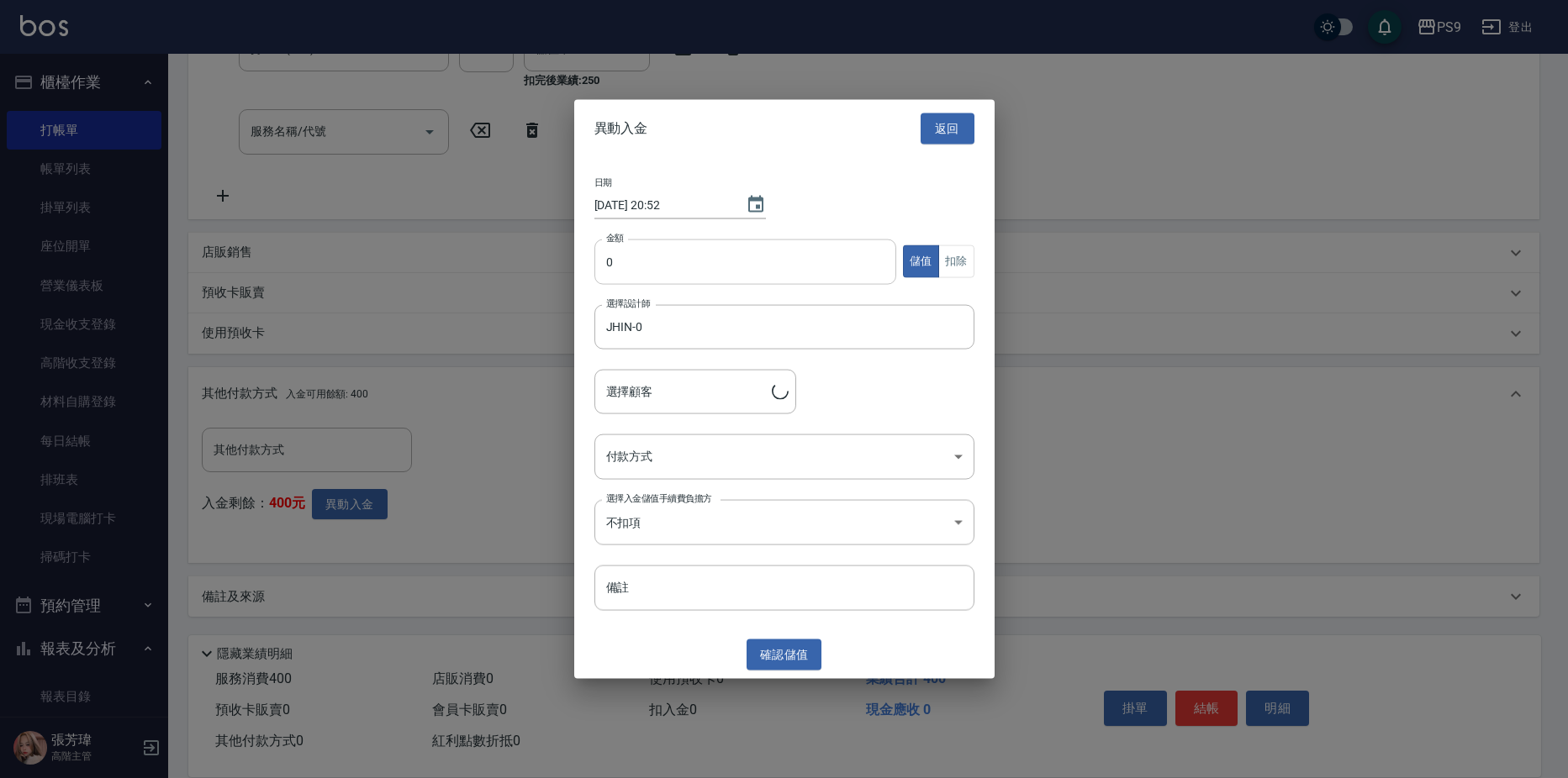
type input "[PERSON_NAME]/0961578898"
drag, startPoint x: 831, startPoint y: 224, endPoint x: 827, endPoint y: 245, distance: 21.4
click at [831, 234] on div "日期 [DATE] 20:52 金額 0 金額 儲值 扣除 選擇設計師 JHIN-0 選擇設計師 選擇顧客 [PERSON_NAME]/0961578898 …" at bounding box center [784, 394] width 420 height 474
type input "400"
click at [959, 245] on button "扣除" at bounding box center [956, 262] width 36 height 33
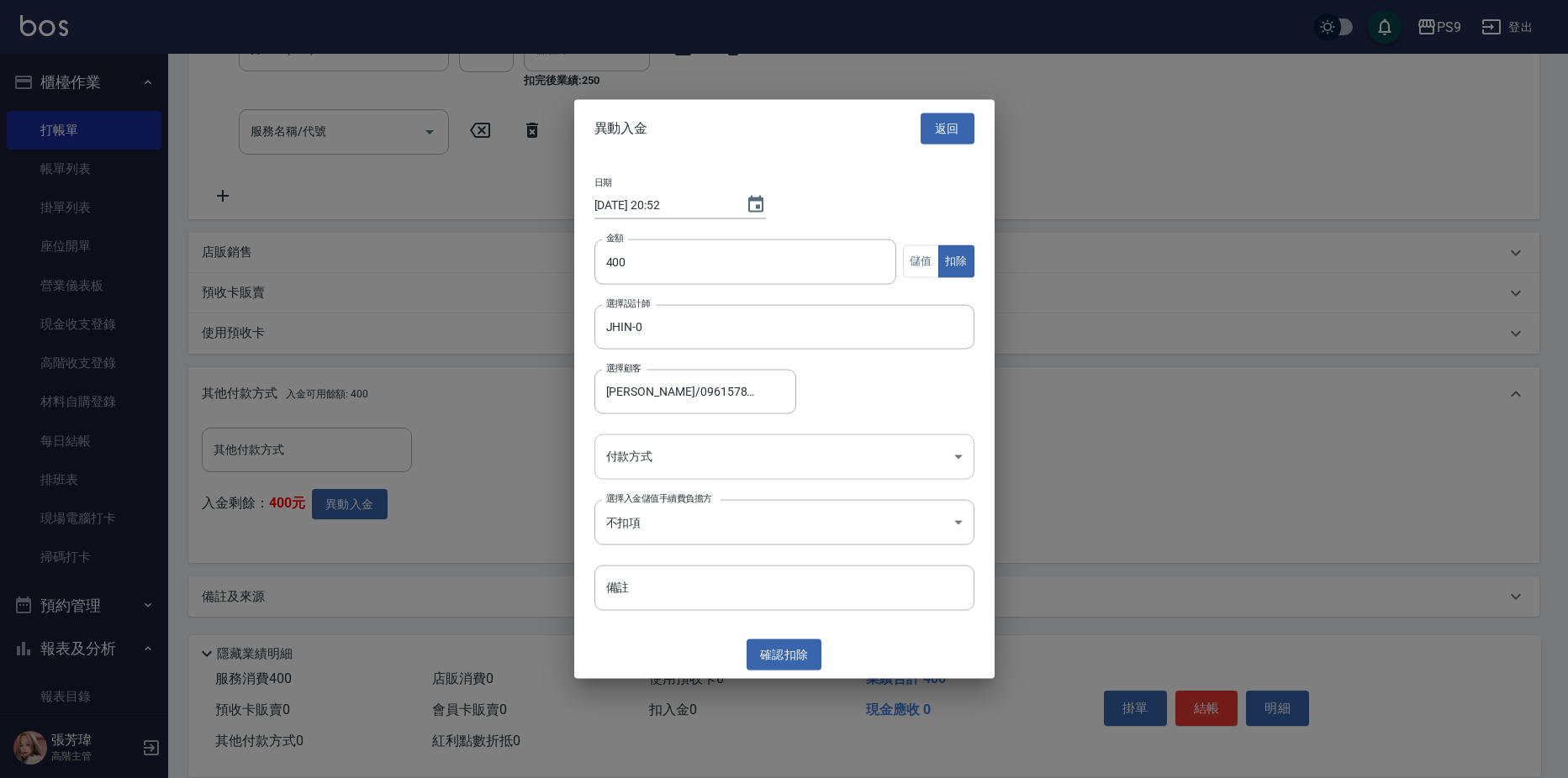
click at [622, 463] on body "PS9 登出 櫃檯作業 打帳單 帳單列表 掛單列表 座位開單 營業儀表板 現金收支登錄 高階收支登錄 材料自購登錄 每日結帳 排班表 現場電腦打卡 掃碼打卡 …" at bounding box center [784, 193] width 1568 height 1170
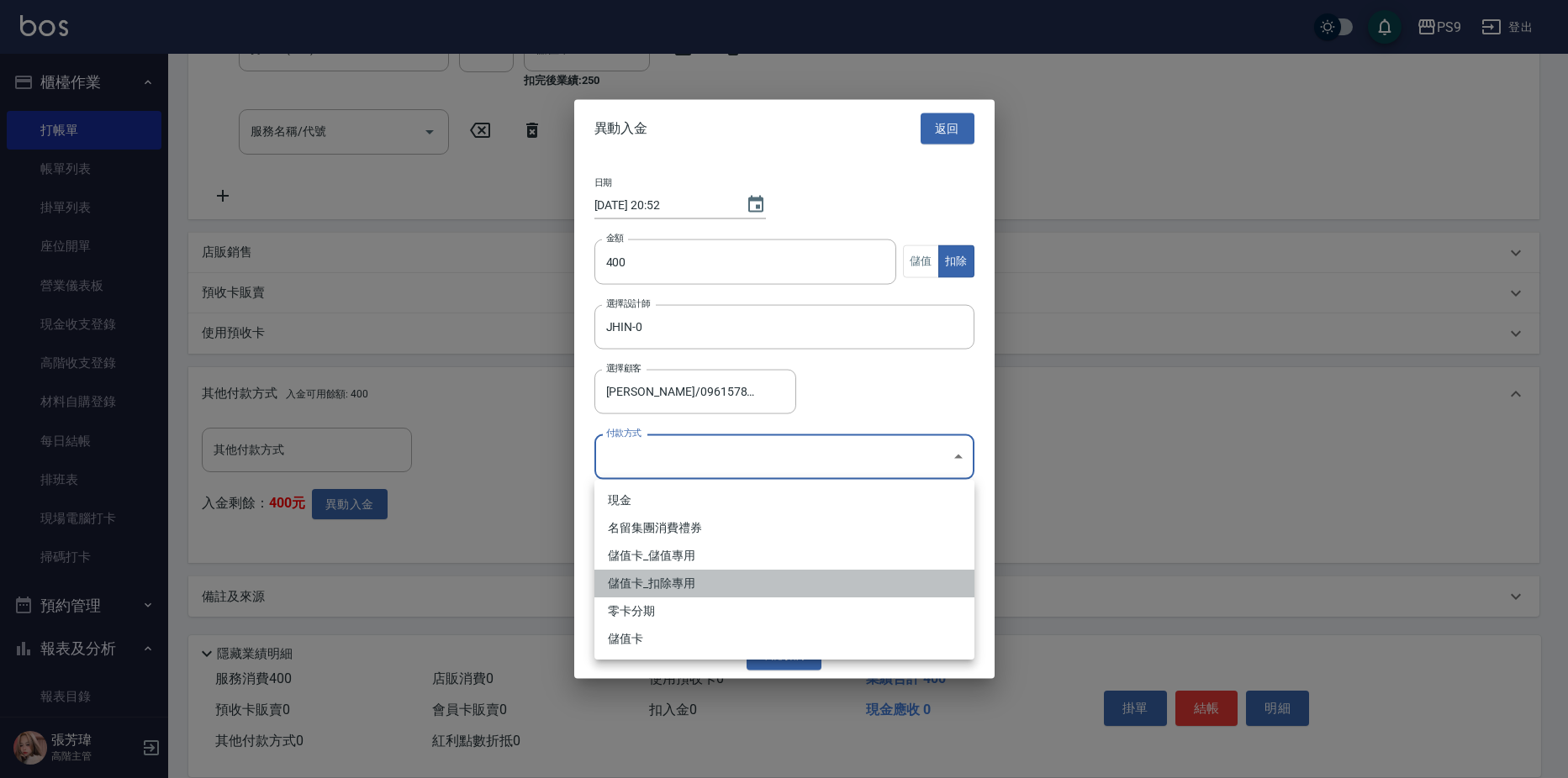
click at [630, 576] on li "儲值卡_扣除專用" at bounding box center [785, 583] width 380 height 28
type input "儲值卡_扣除專用"
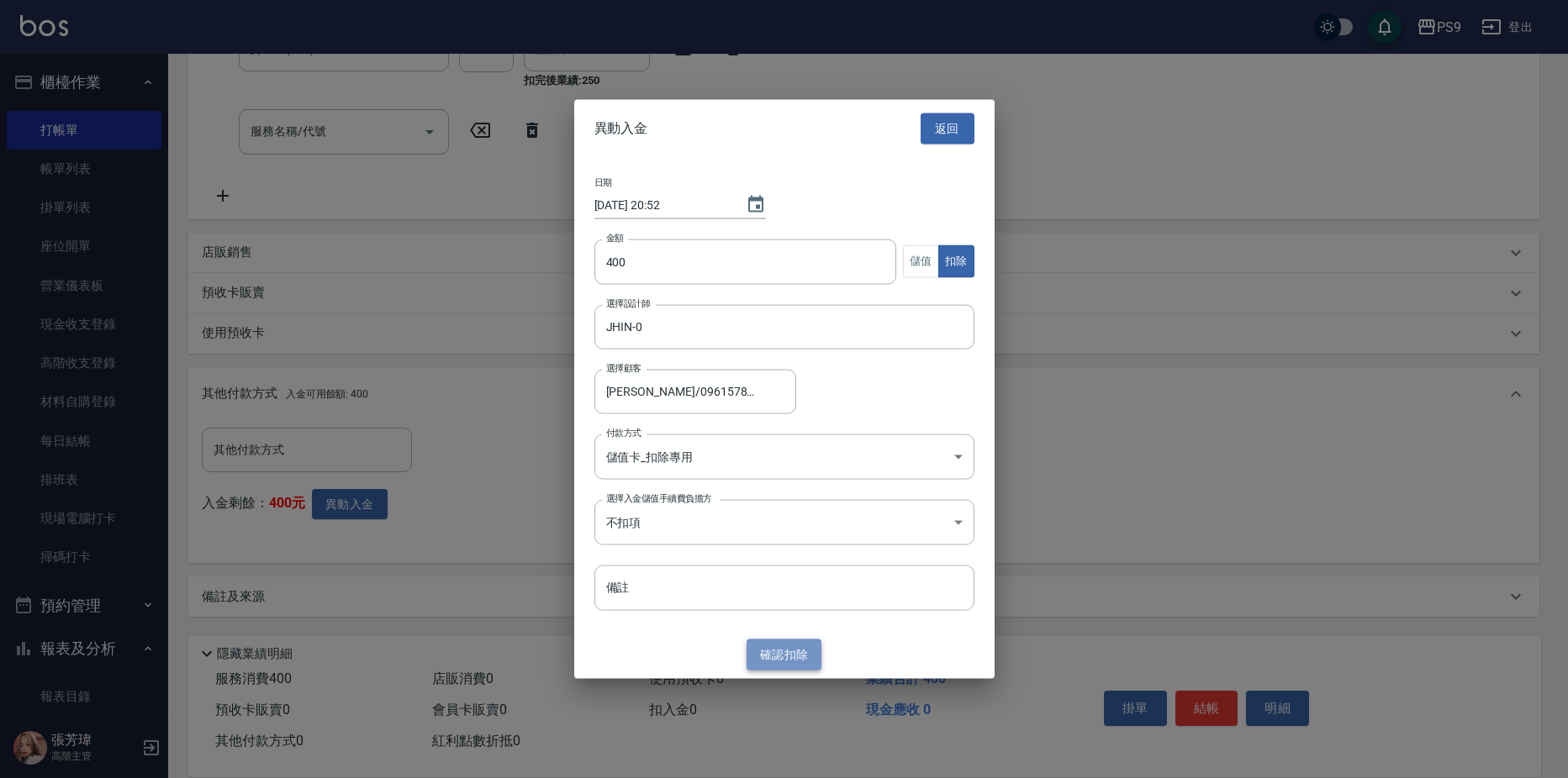
click at [796, 654] on button "確認 扣除" at bounding box center [784, 655] width 75 height 31
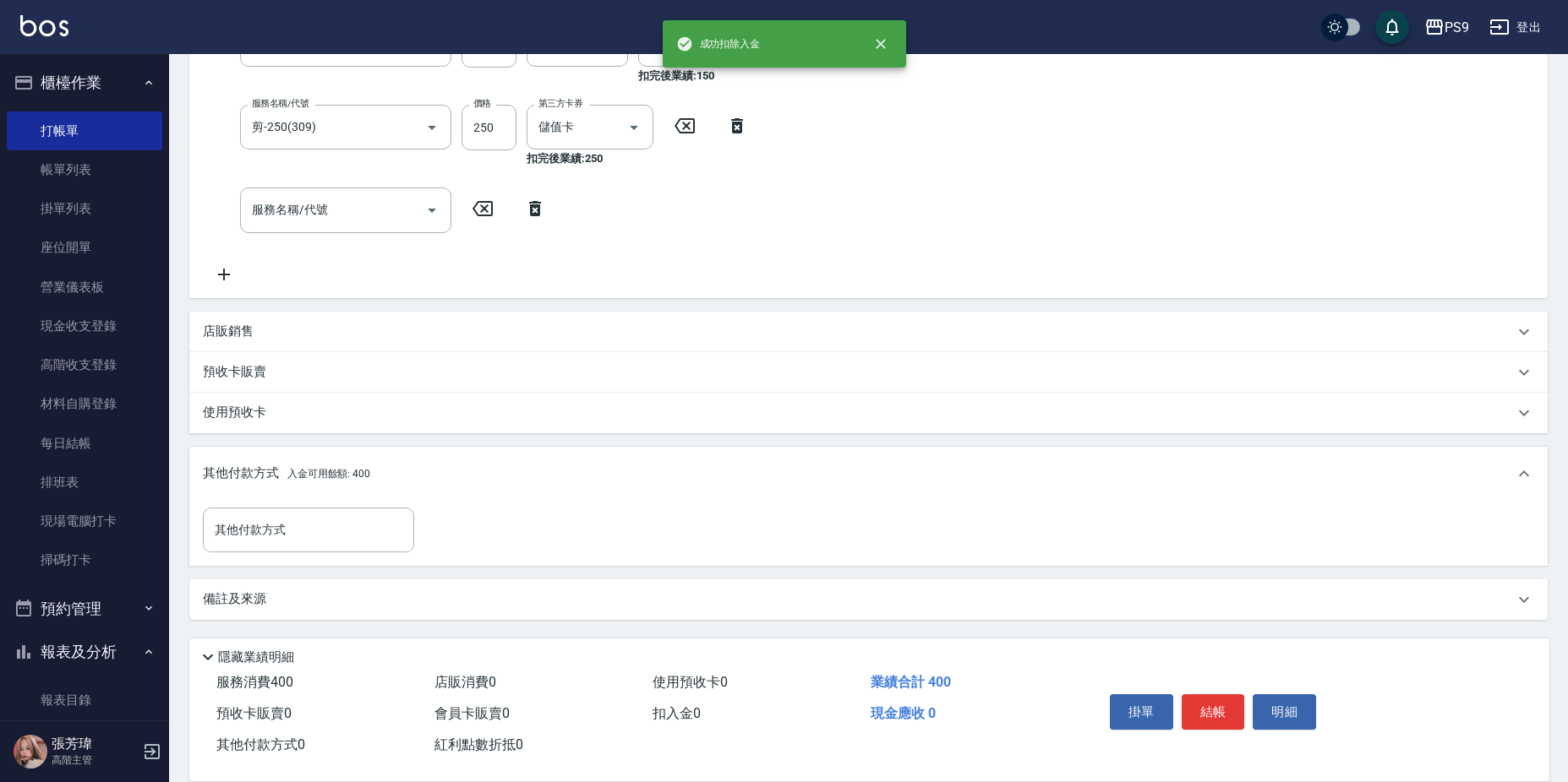
scroll to position [394, 0]
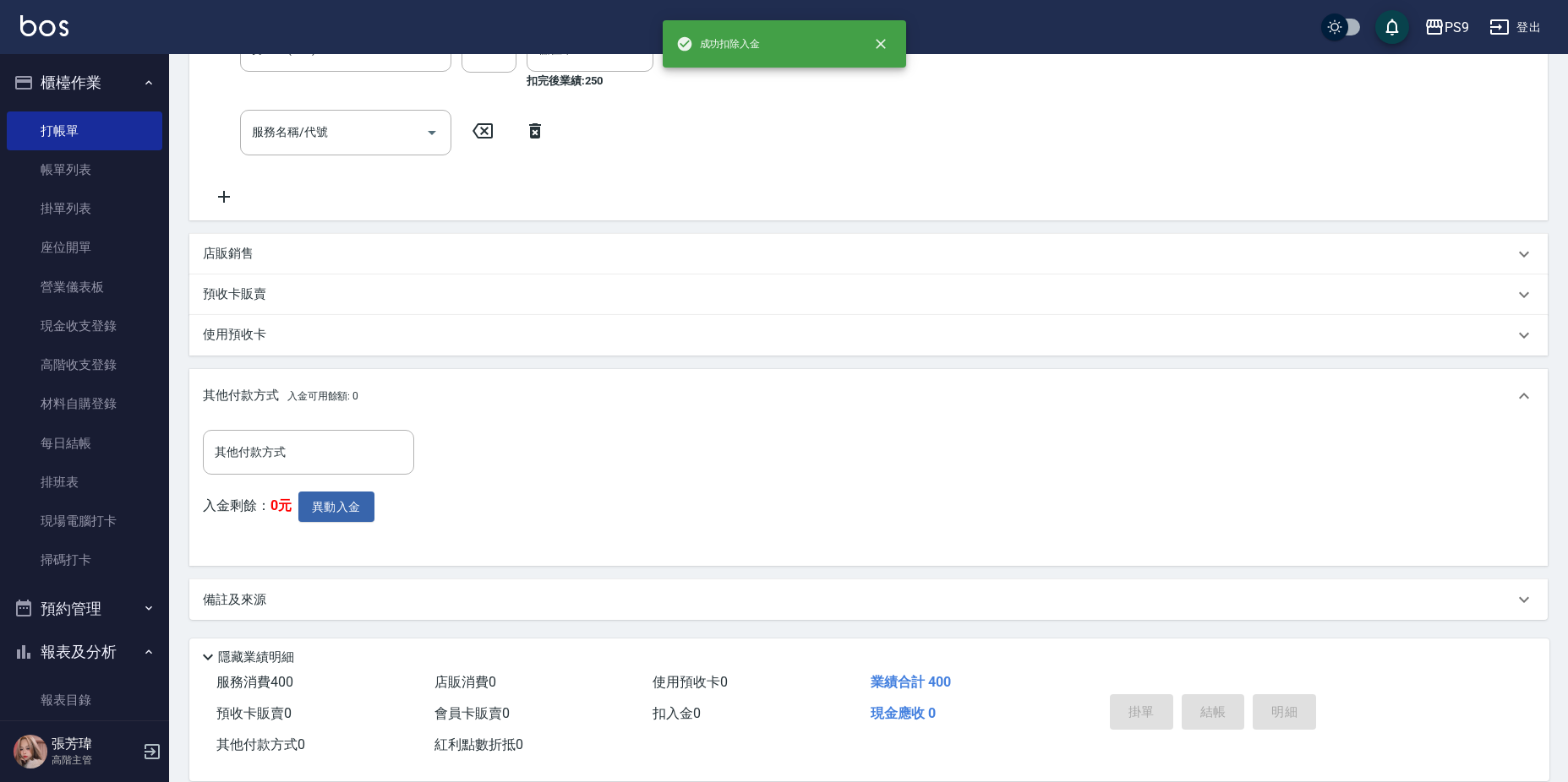
type input "[DATE] 20:52"
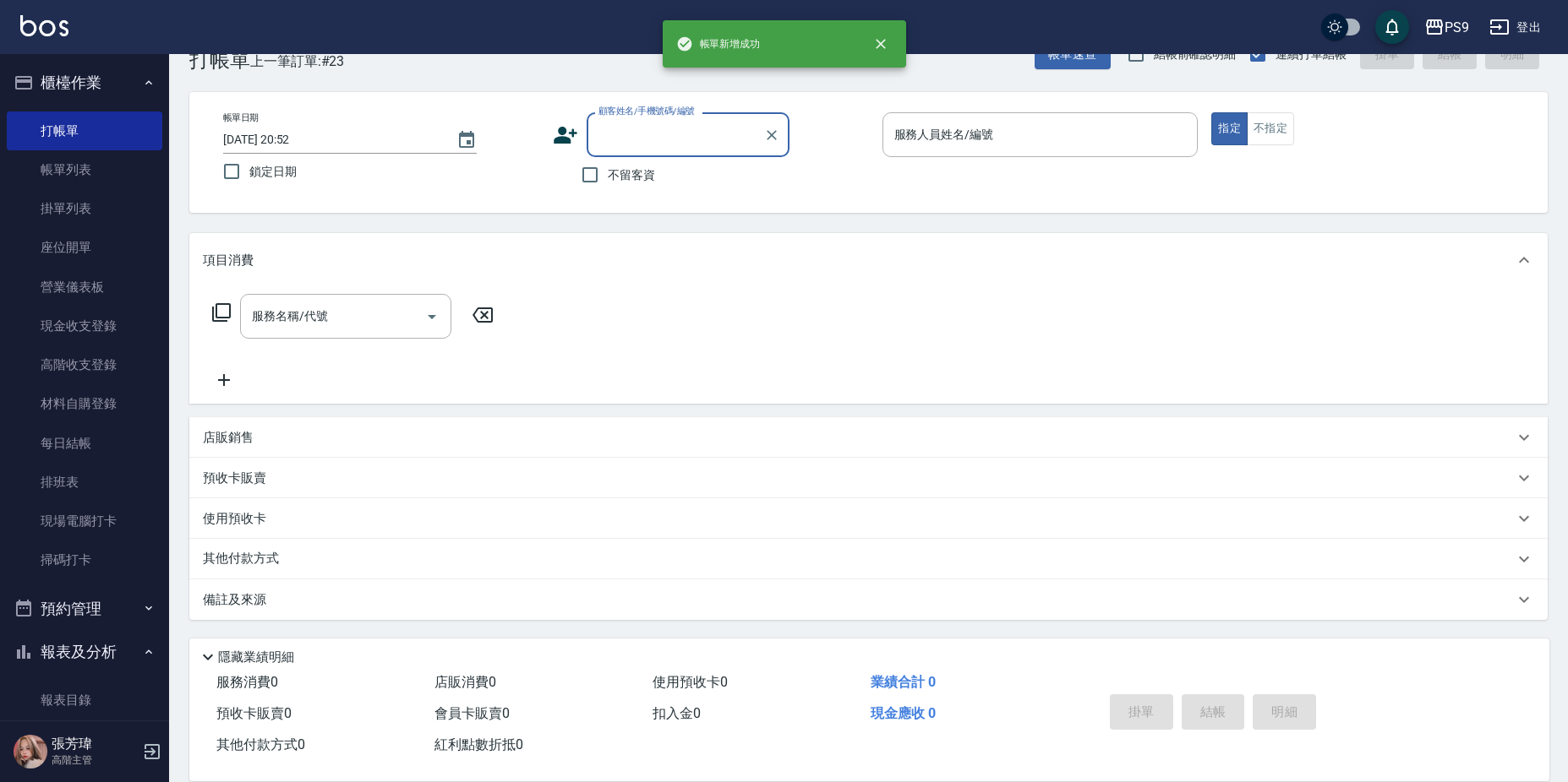
scroll to position [0, 0]
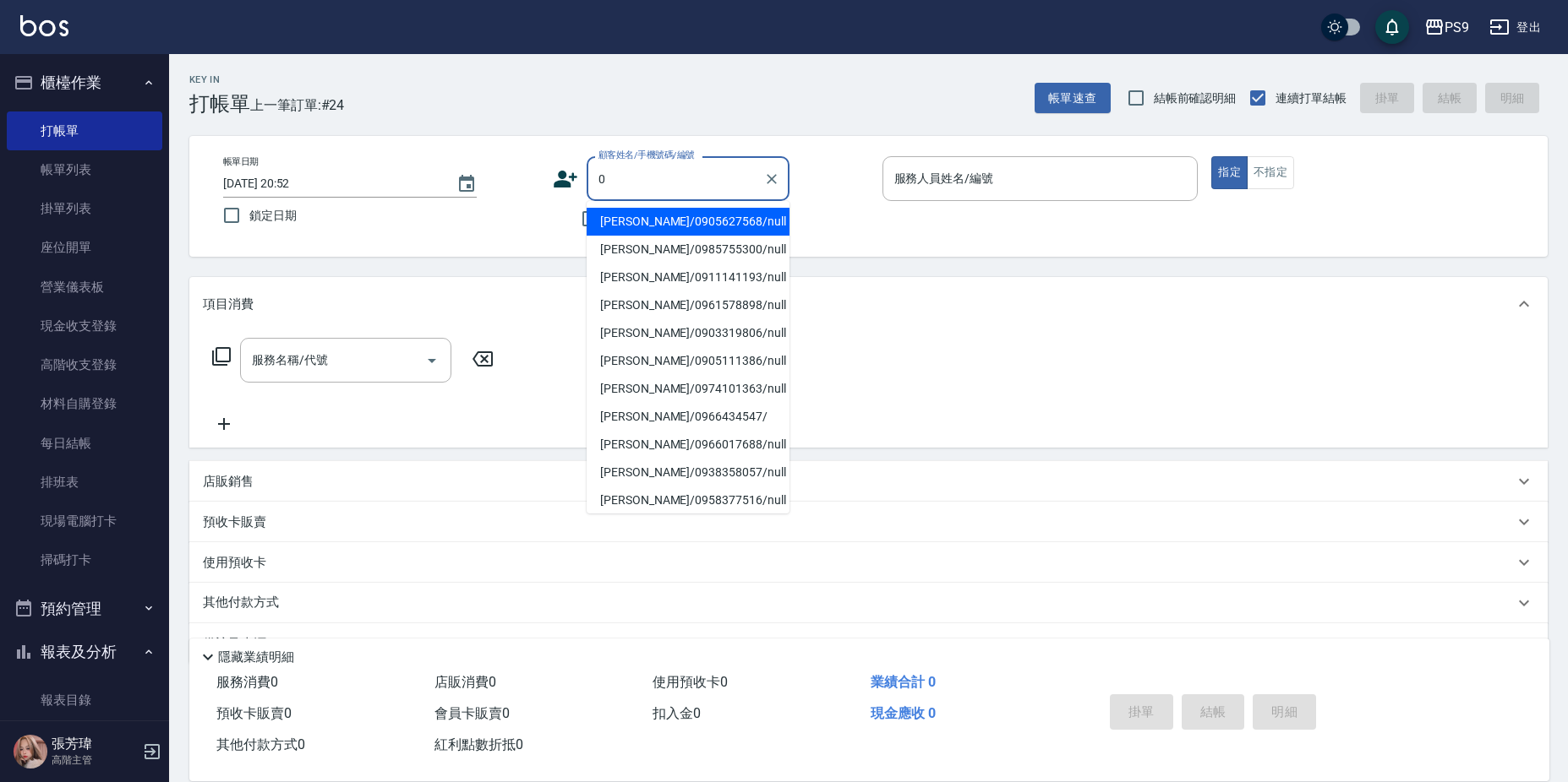
type input "[PERSON_NAME]/0905627568/null"
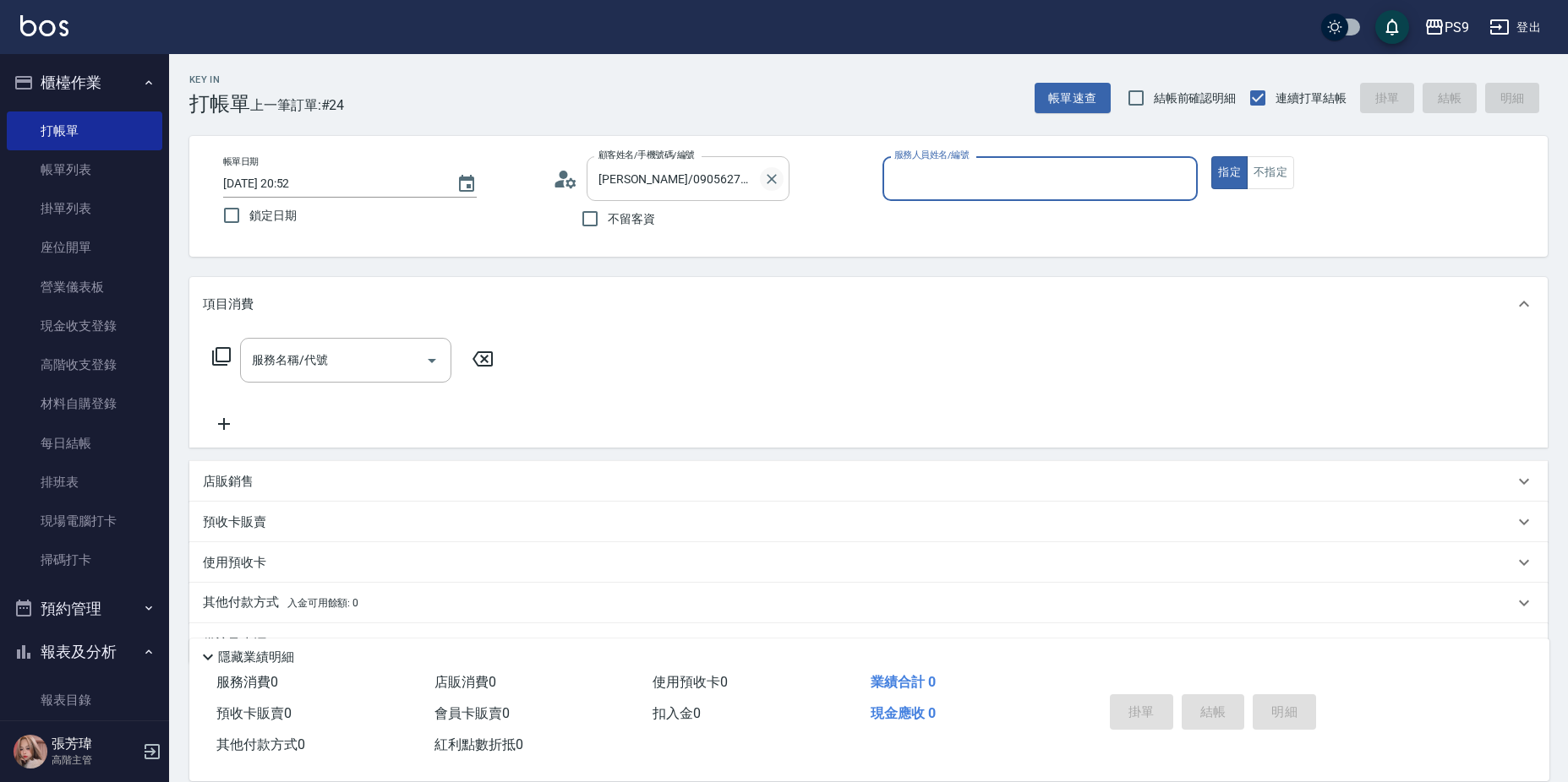
click at [768, 177] on icon "Clear" at bounding box center [770, 179] width 16 height 16
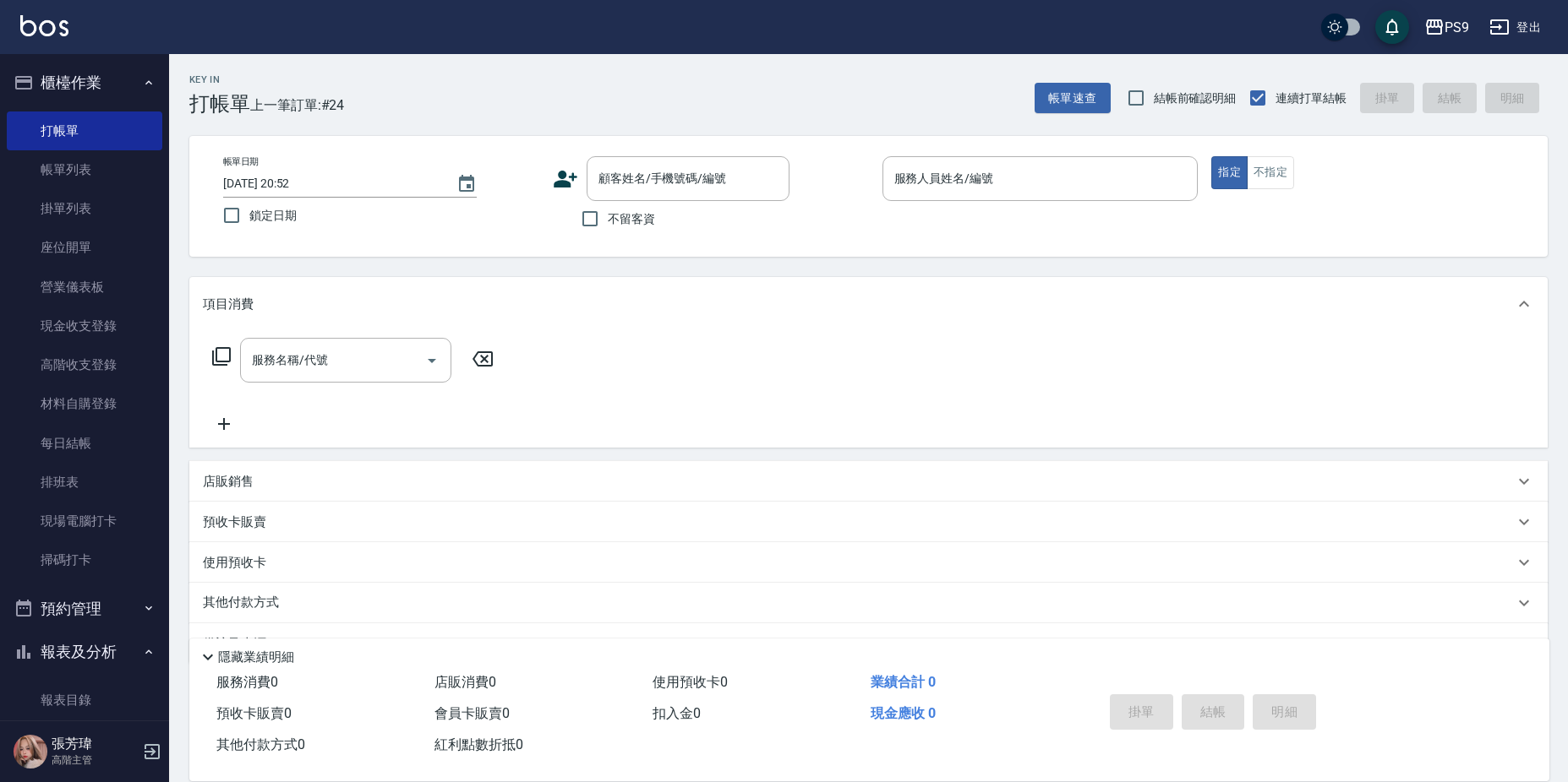
drag, startPoint x: 605, startPoint y: 239, endPoint x: 612, endPoint y: 225, distance: 15.7
click at [609, 229] on div "帳單日期 [DATE] 20:52 鎖定日期 顧客姓名/手機號碼/編號 顧客姓名/手機號碼/編號 不留客資 服務人員姓名/編號 服務人員姓名/編號 指定 不指定" at bounding box center [868, 196] width 1358 height 121
click at [612, 223] on span "不留客資" at bounding box center [631, 219] width 48 height 17
click at [607, 223] on input "不留客資" at bounding box center [590, 218] width 36 height 36
checkbox input "true"
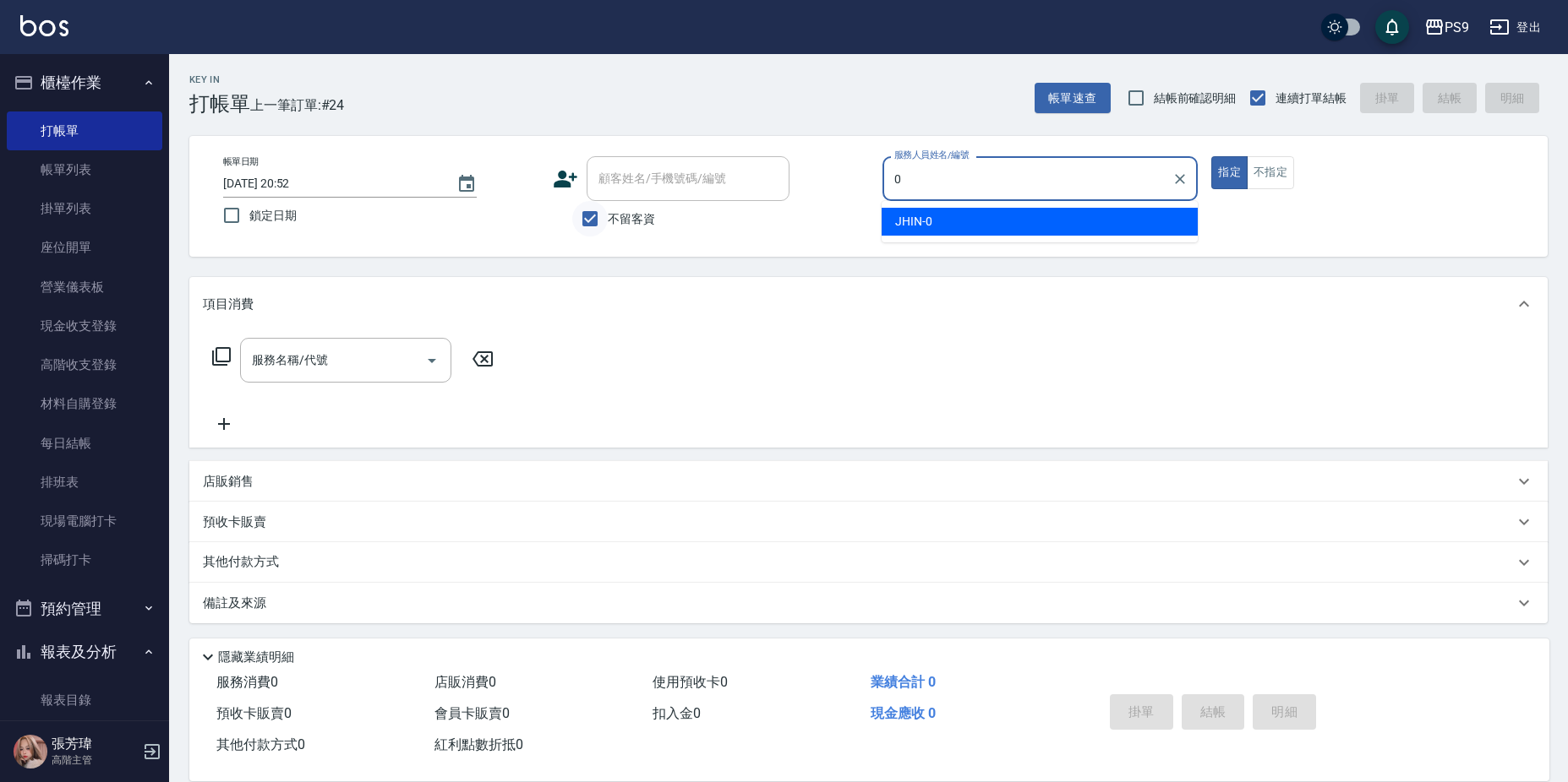
type input "JHIN-0"
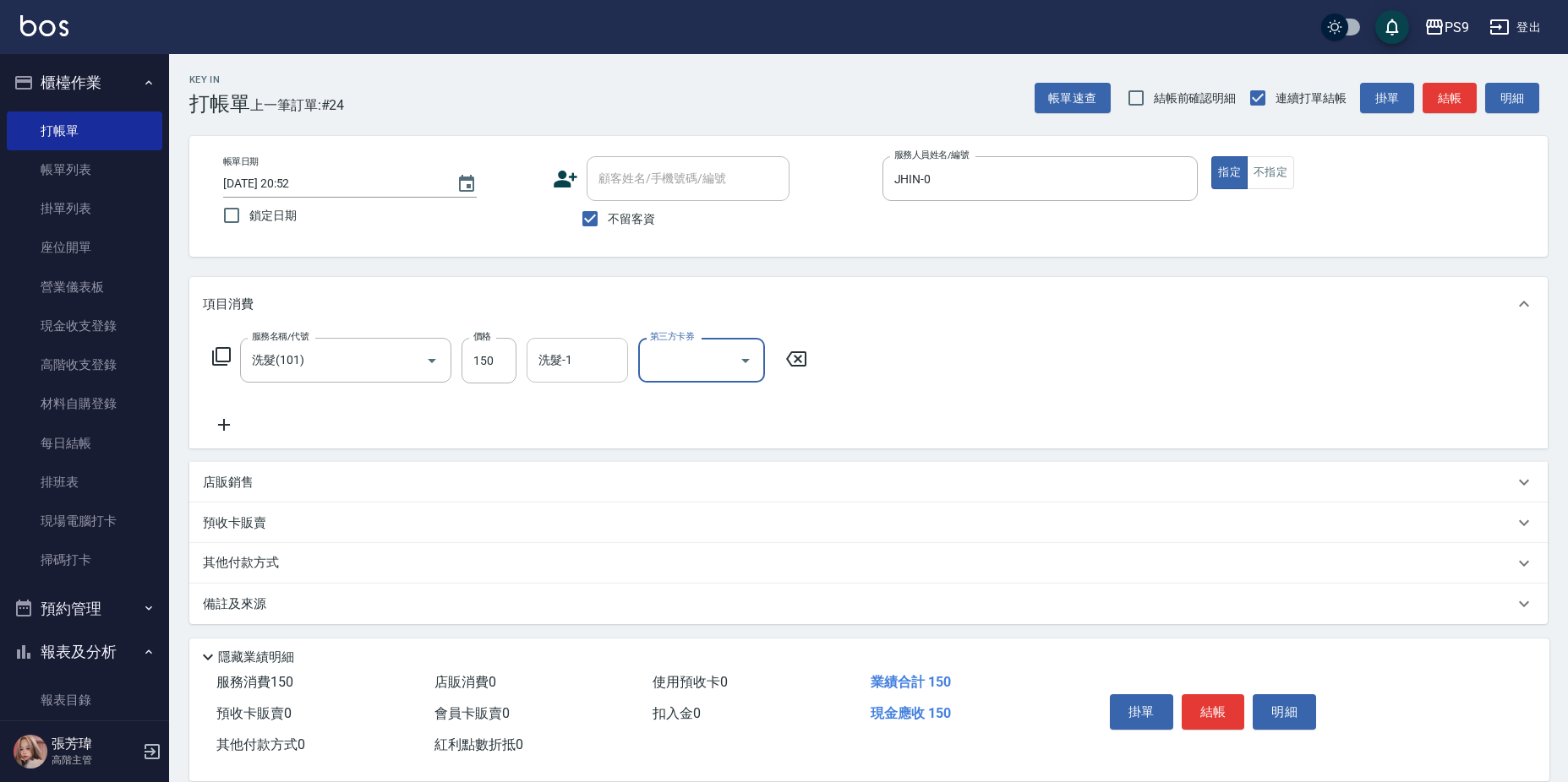
click at [546, 363] on input "洗髮-1" at bounding box center [576, 360] width 86 height 29
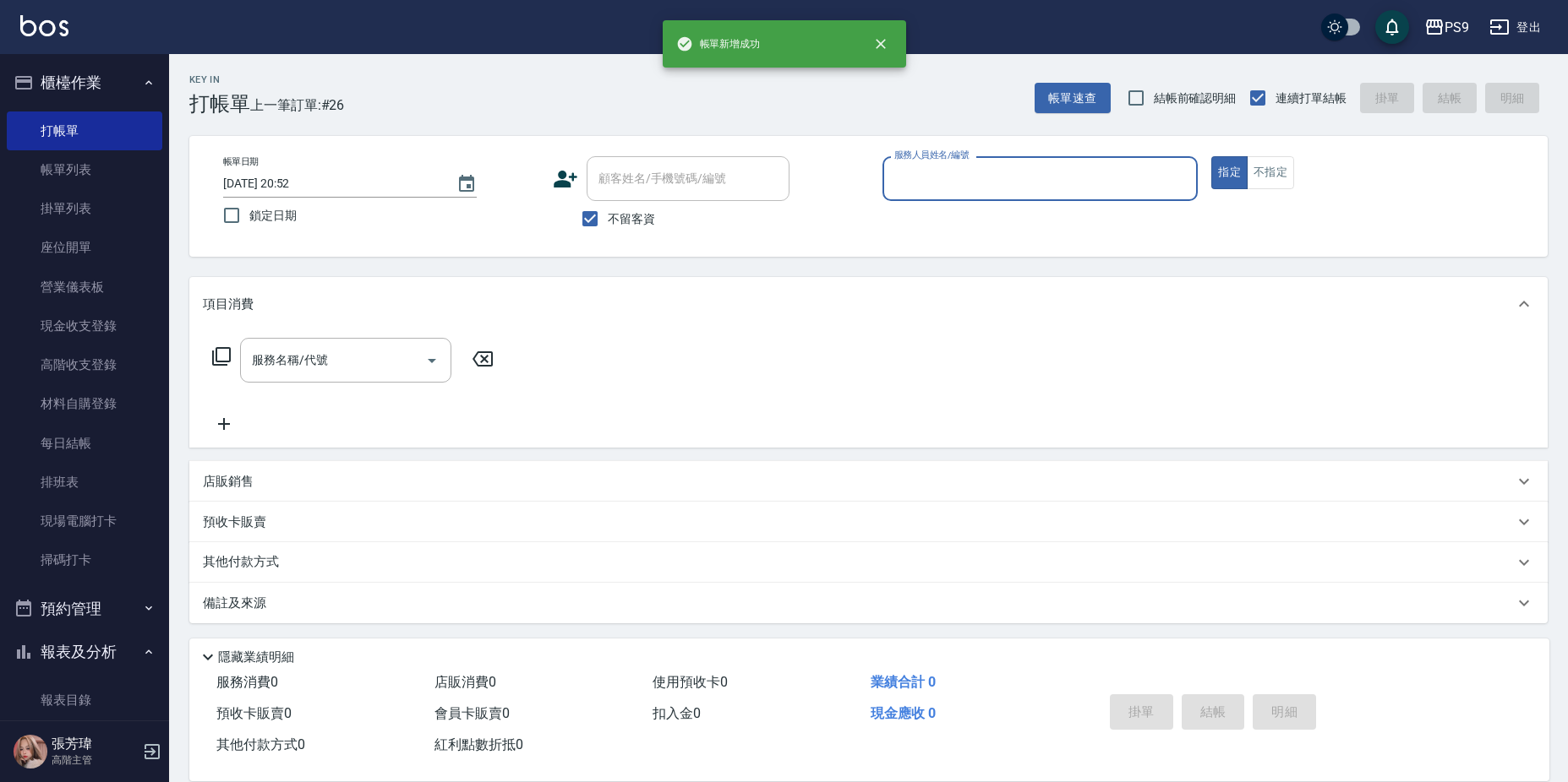
drag, startPoint x: 637, startPoint y: 229, endPoint x: 633, endPoint y: 212, distance: 17.5
click at [636, 228] on label "不留客資" at bounding box center [613, 218] width 82 height 36
click at [607, 228] on input "不留客資" at bounding box center [590, 218] width 36 height 36
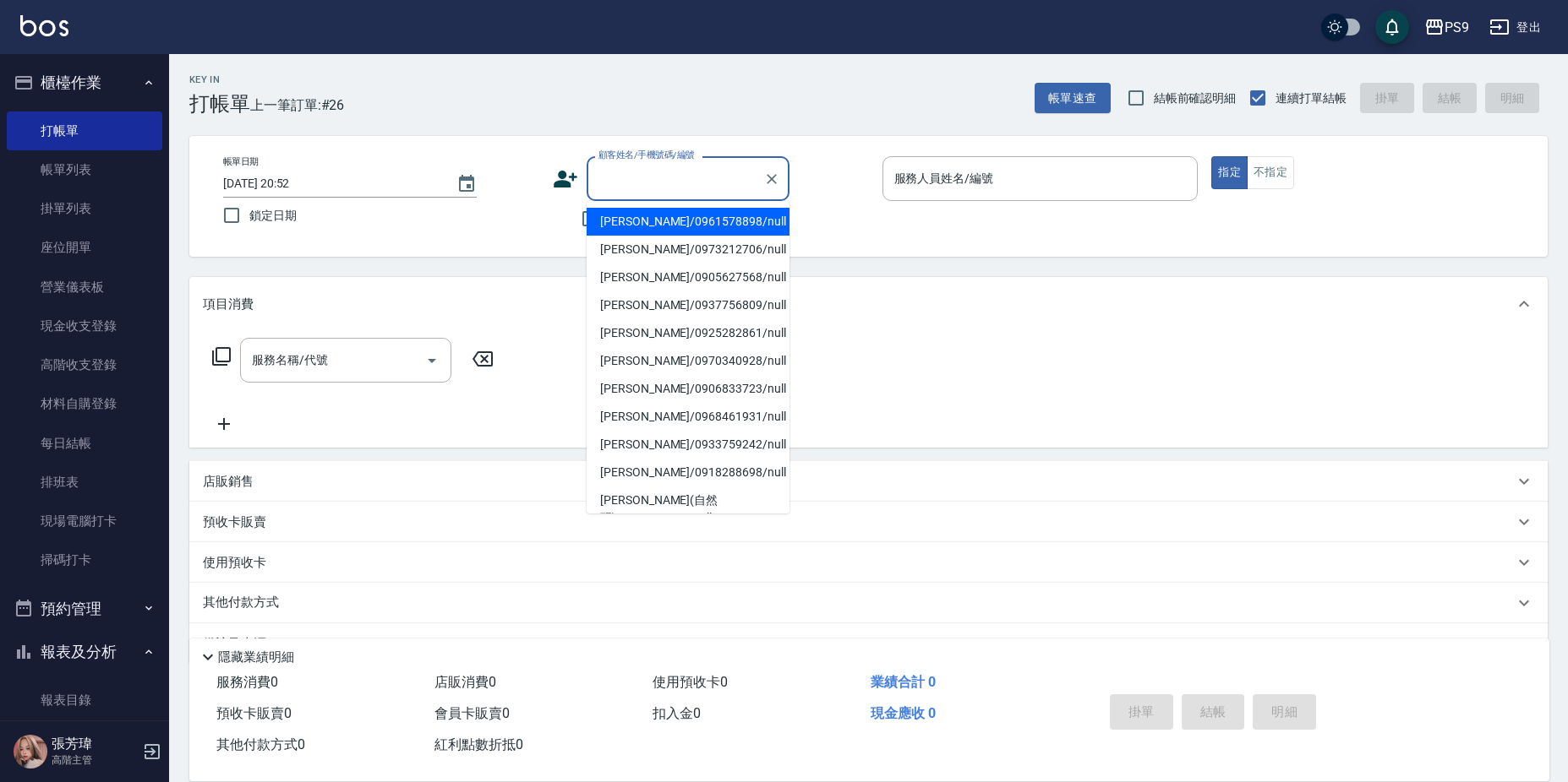
click at [631, 192] on input "顧客姓名/手機號碼/編號" at bounding box center [674, 179] width 162 height 29
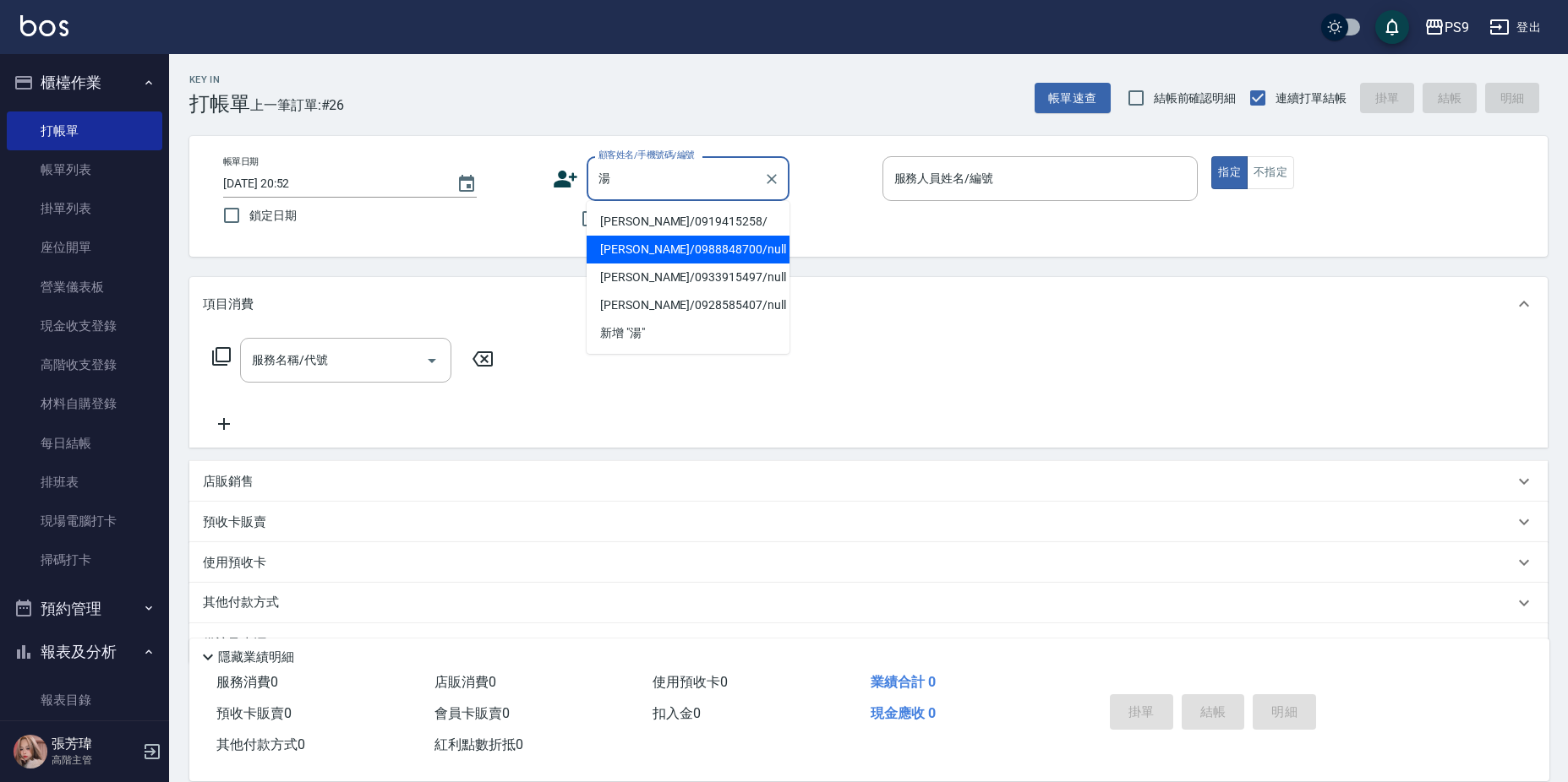
click at [692, 249] on li "[PERSON_NAME]/0988848700/null" at bounding box center [687, 249] width 203 height 28
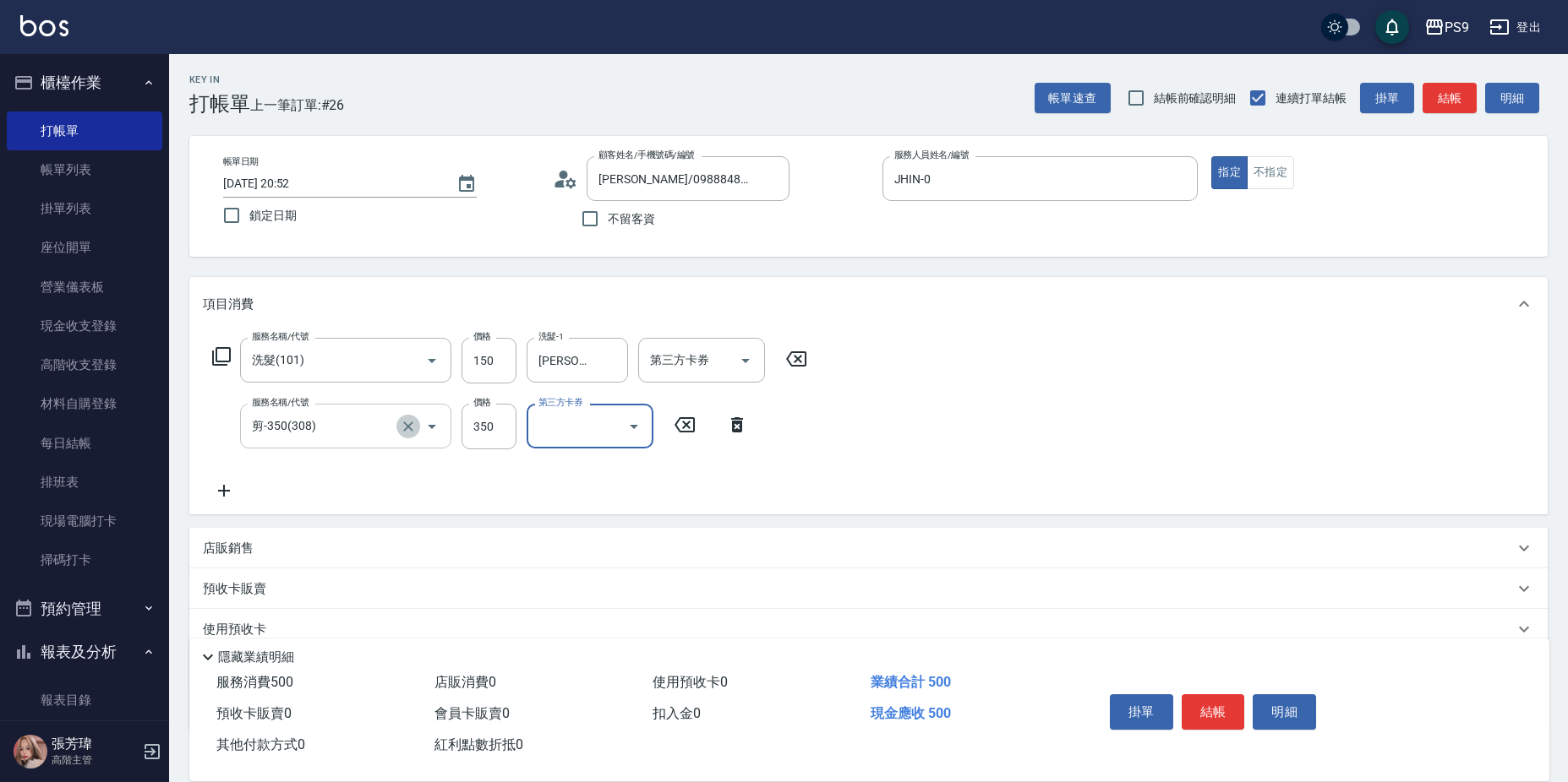
click at [410, 418] on icon "Clear" at bounding box center [408, 426] width 16 height 16
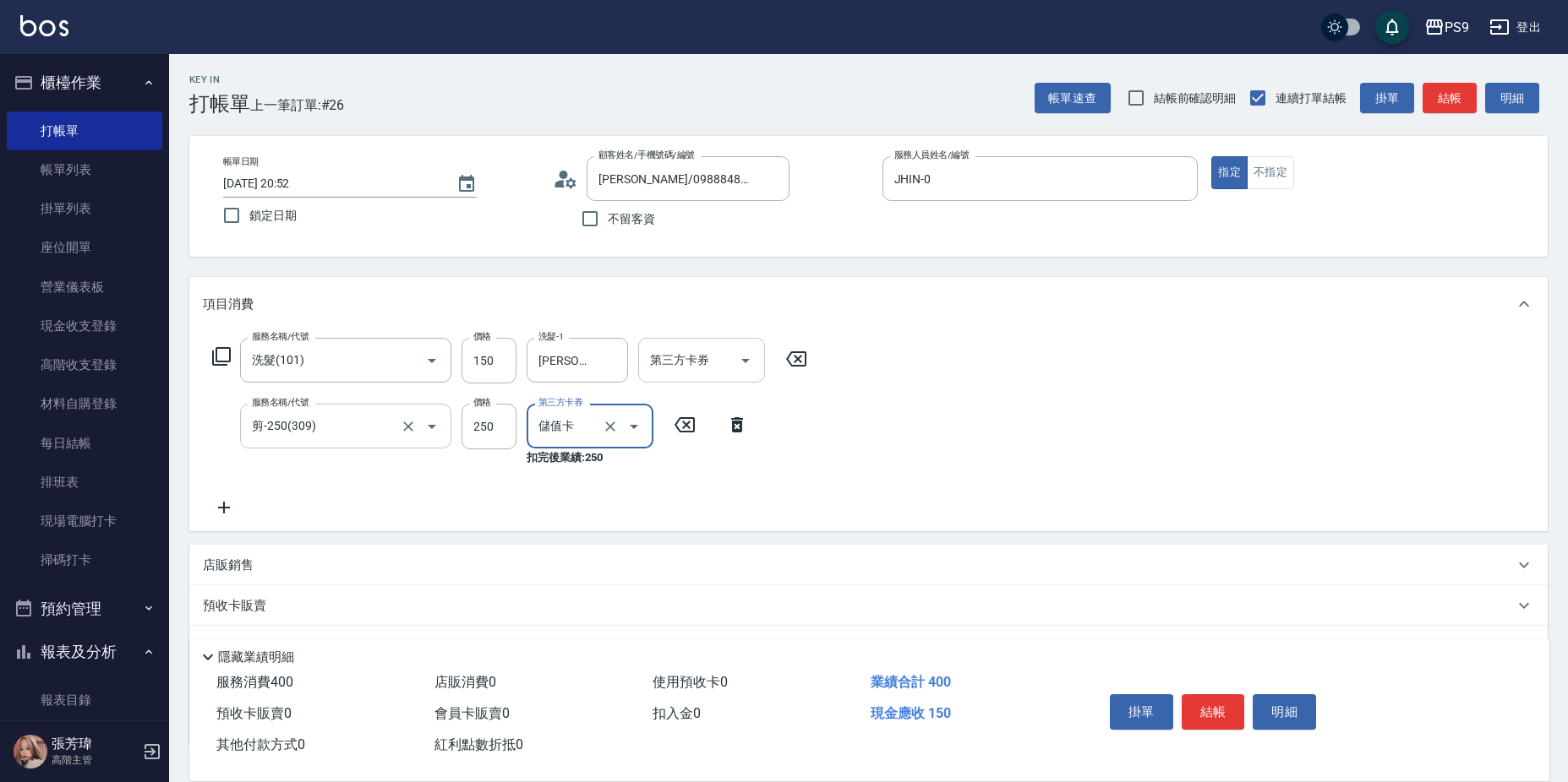
click at [736, 367] on icon "Open" at bounding box center [745, 360] width 20 height 20
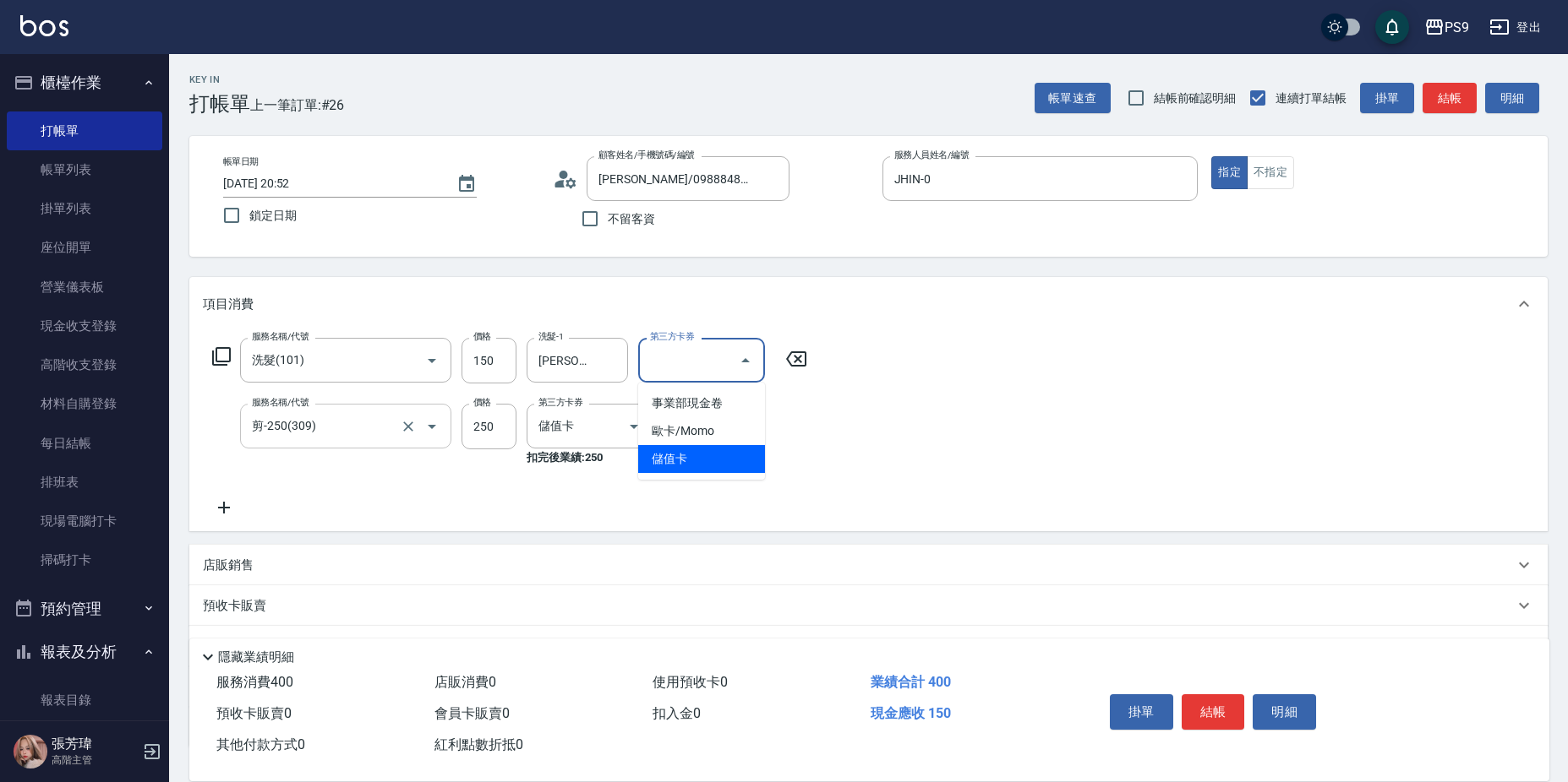
click at [710, 463] on span "儲值卡" at bounding box center [702, 459] width 127 height 28
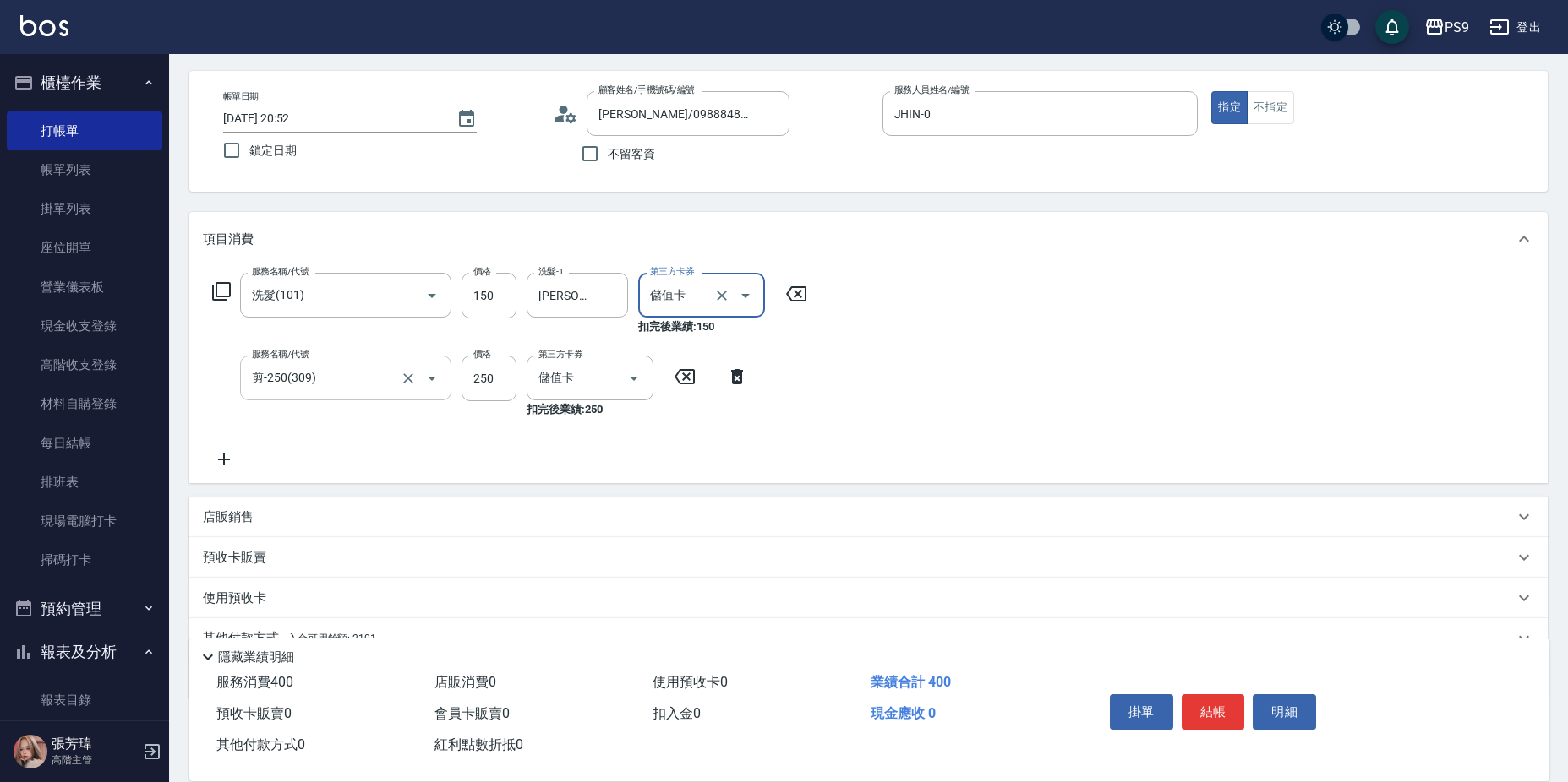
scroll to position [145, 0]
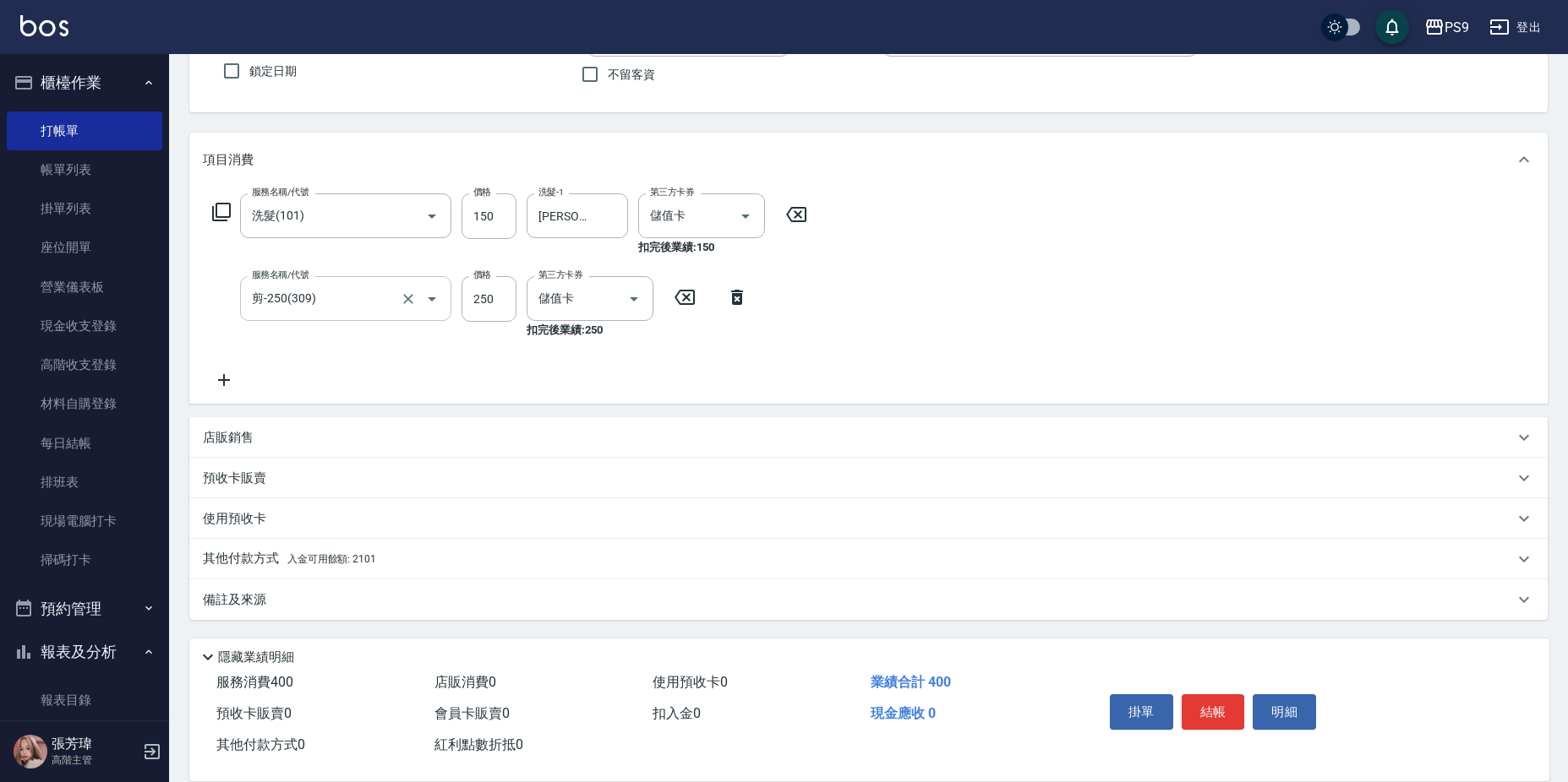
click at [508, 544] on div "其他付款方式 入金可用餘額: 2101" at bounding box center [868, 560] width 1358 height 41
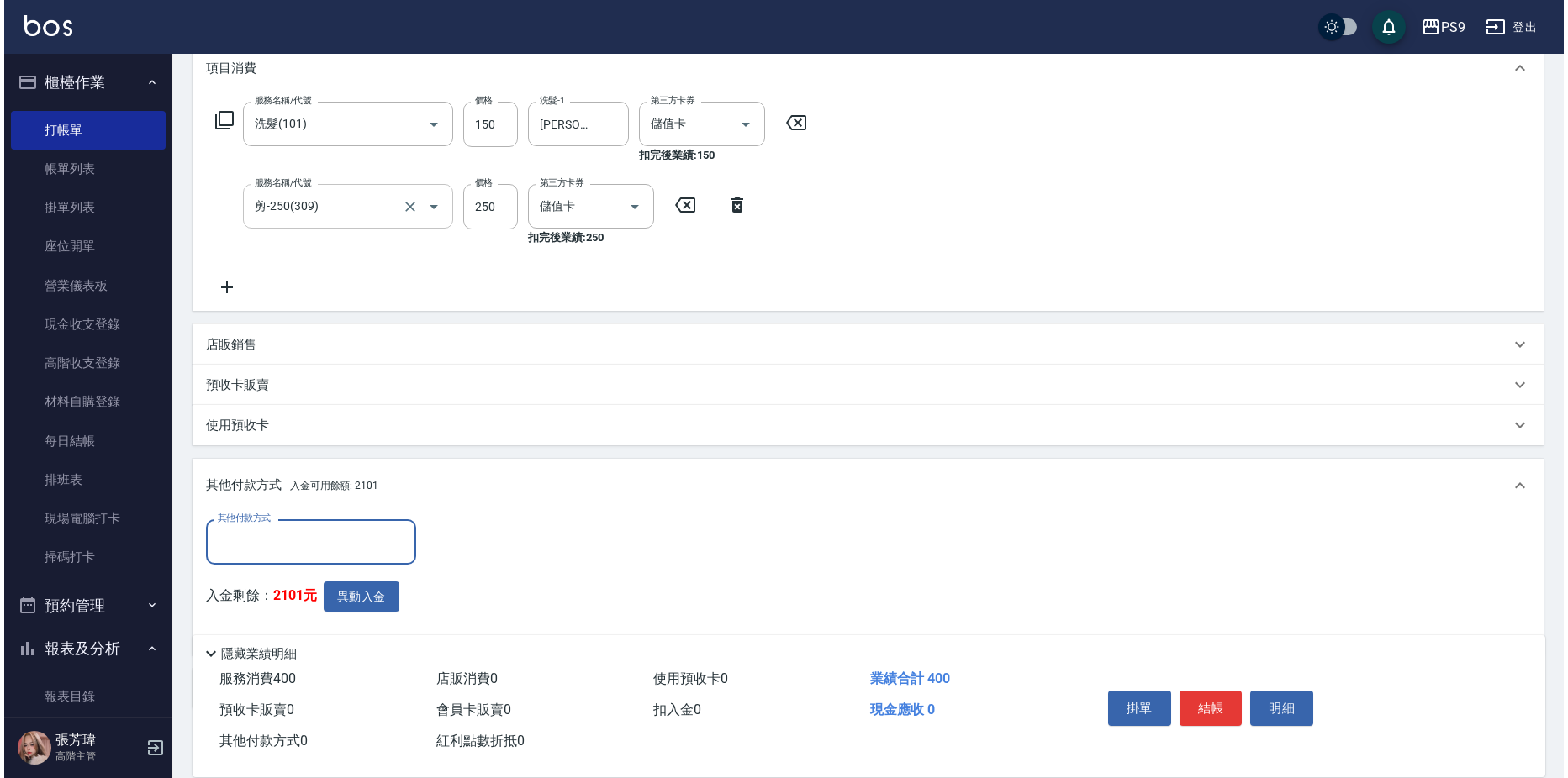
scroll to position [327, 0]
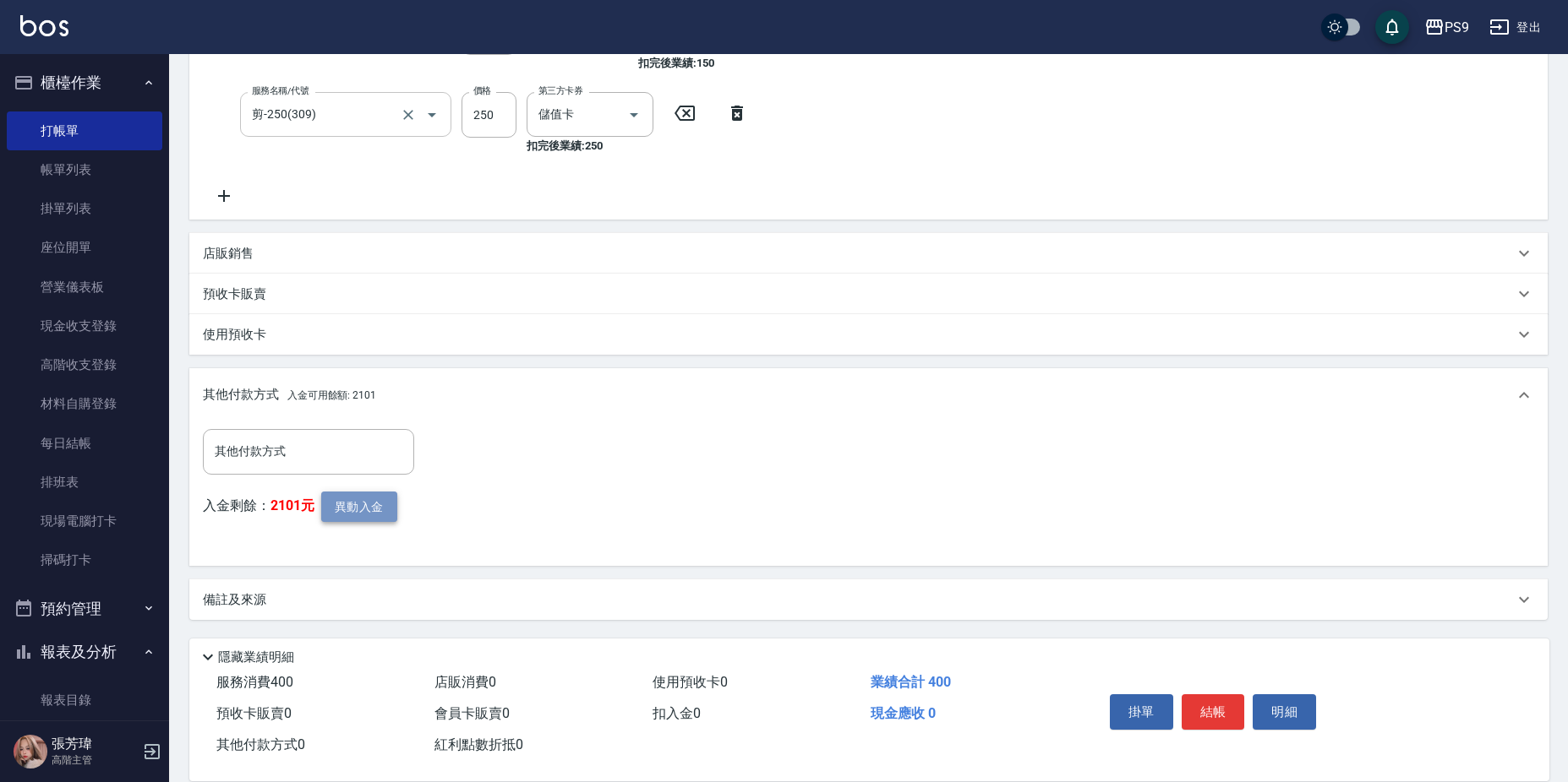
click at [357, 501] on button "異動入金" at bounding box center [359, 507] width 76 height 31
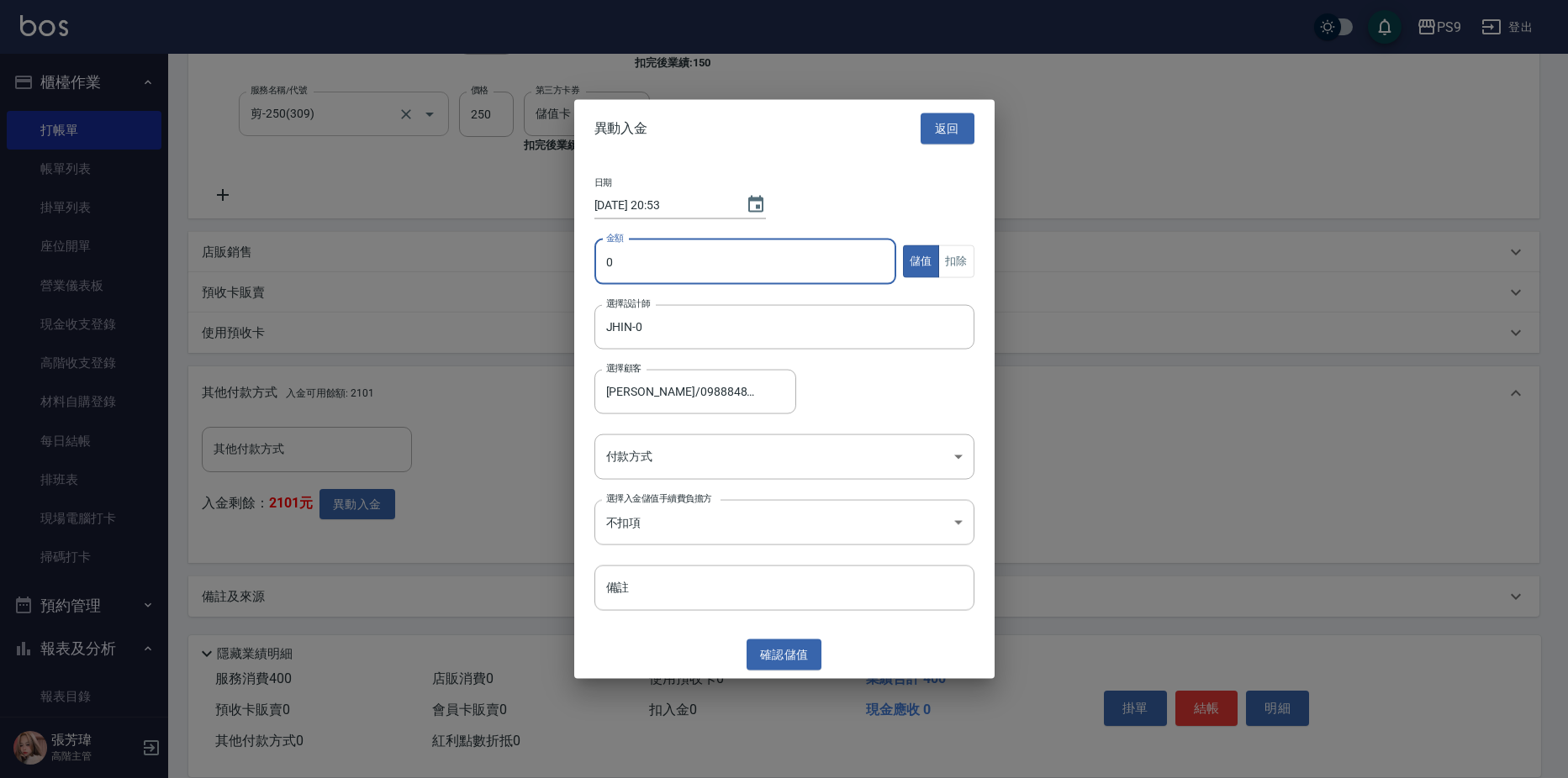
click at [798, 250] on input "0" at bounding box center [746, 261] width 303 height 45
drag, startPoint x: 964, startPoint y: 257, endPoint x: 968, endPoint y: 284, distance: 27.3
click at [964, 256] on button "扣除" at bounding box center [956, 262] width 36 height 33
click at [804, 433] on div "日期 [DATE] 20:53 金額 400 金額 儲值 扣除 選擇設計師 JHIN-0 選擇設計師 選擇顧客 [PERSON_NAME]/098884870…" at bounding box center [784, 394] width 420 height 474
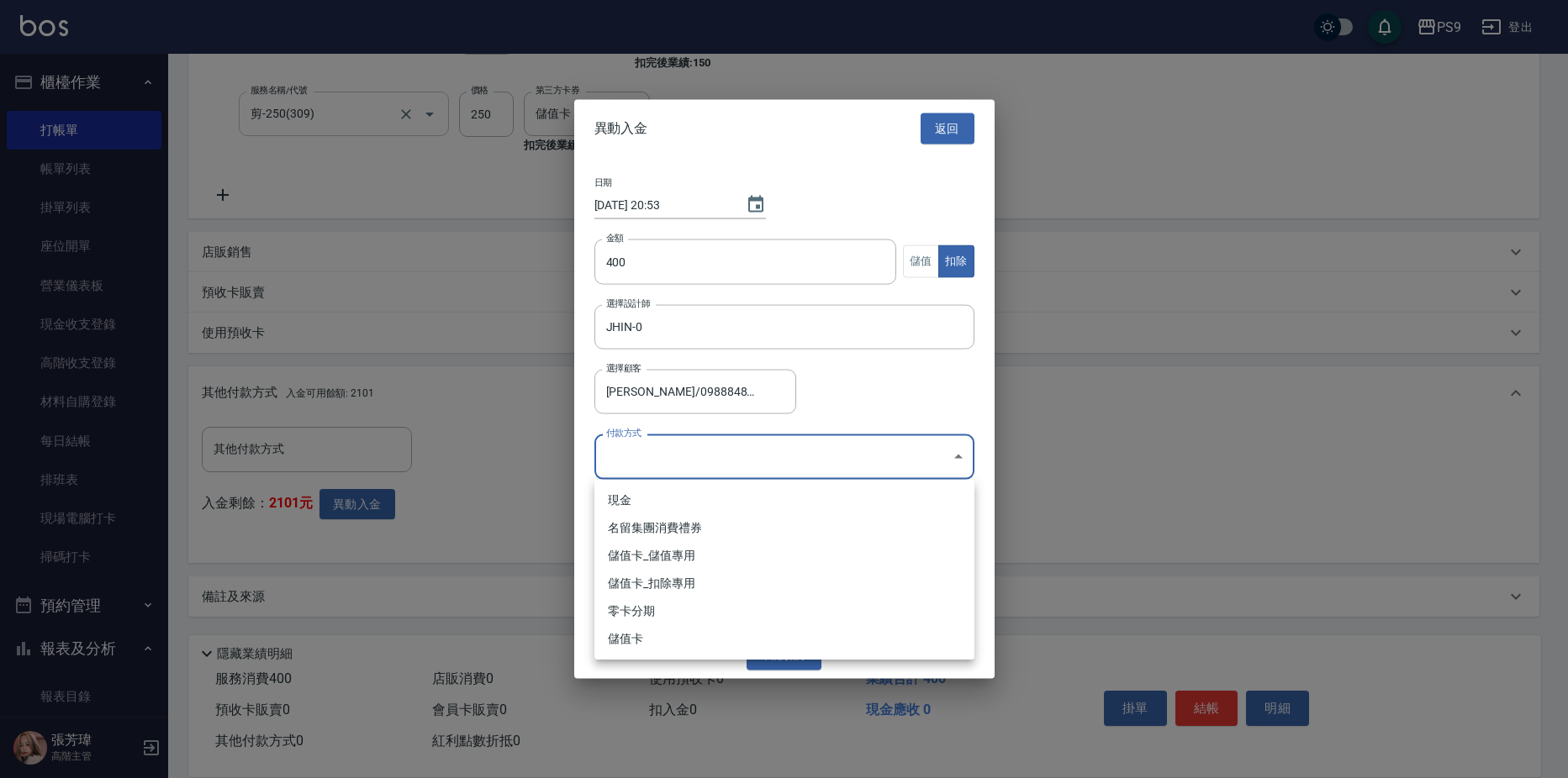
click at [812, 447] on body "PS9 登出 櫃檯作業 打帳單 帳單列表 掛單列表 座位開單 營業儀表板 現金收支登錄 高階收支登錄 材料自購登錄 每日結帳 排班表 現場電腦打卡 掃碼打卡 …" at bounding box center [784, 225] width 1568 height 1105
click at [747, 592] on li "儲值卡_扣除專用" at bounding box center [785, 583] width 380 height 28
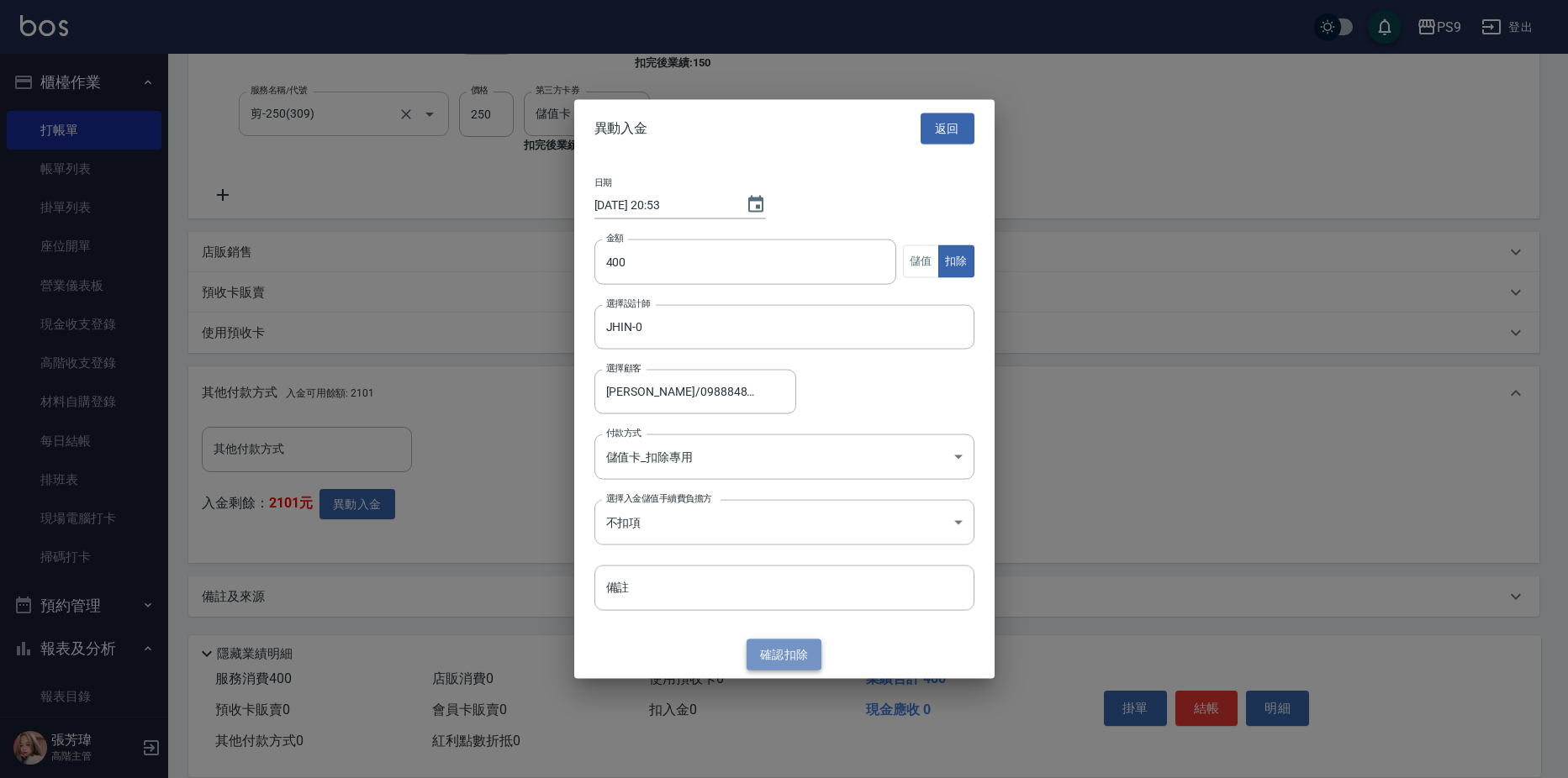
click at [790, 664] on button "確認 扣除" at bounding box center [784, 655] width 75 height 31
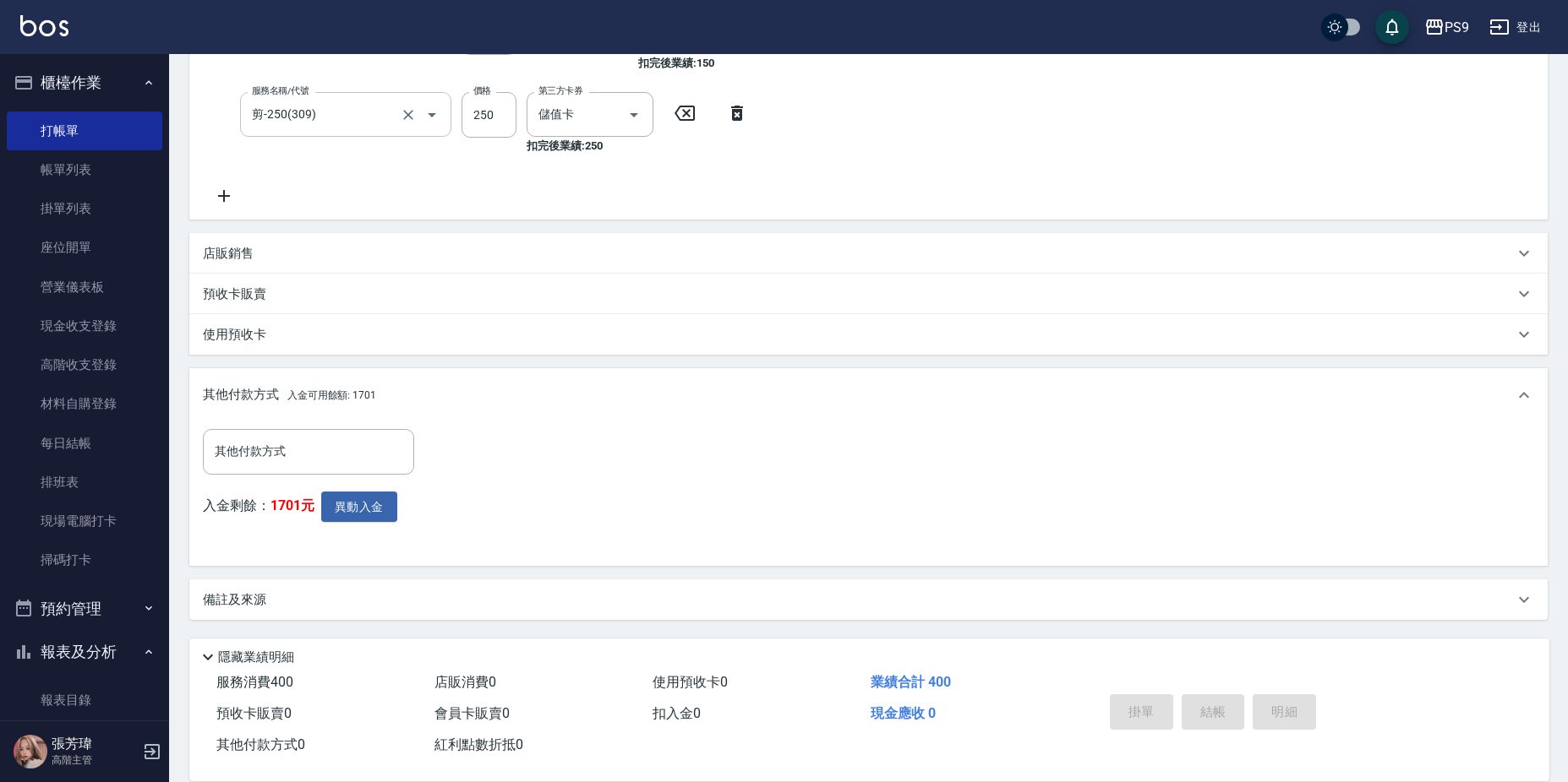
scroll to position [0, 0]
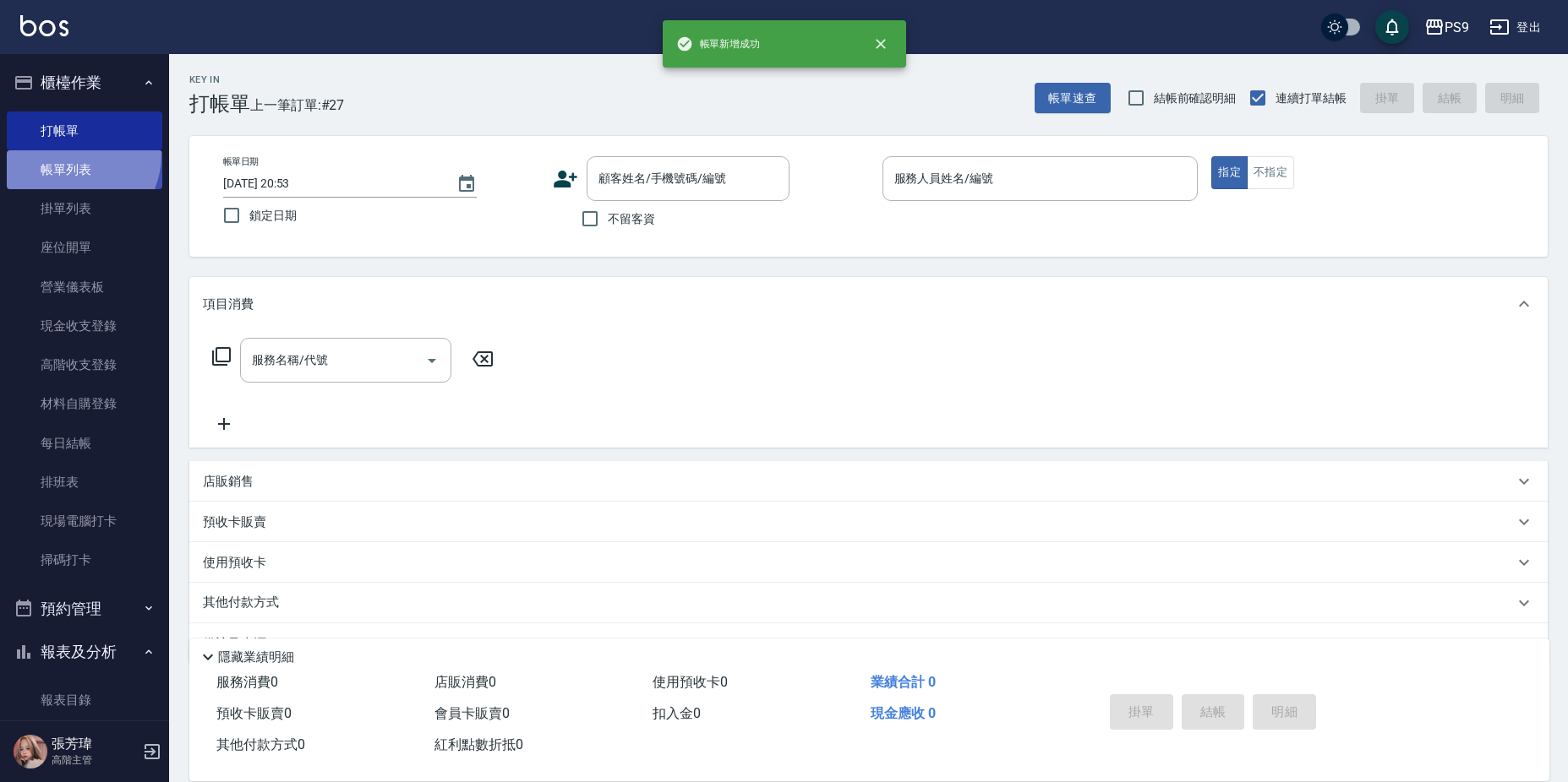
click at [69, 154] on link "帳單列表" at bounding box center [84, 170] width 155 height 39
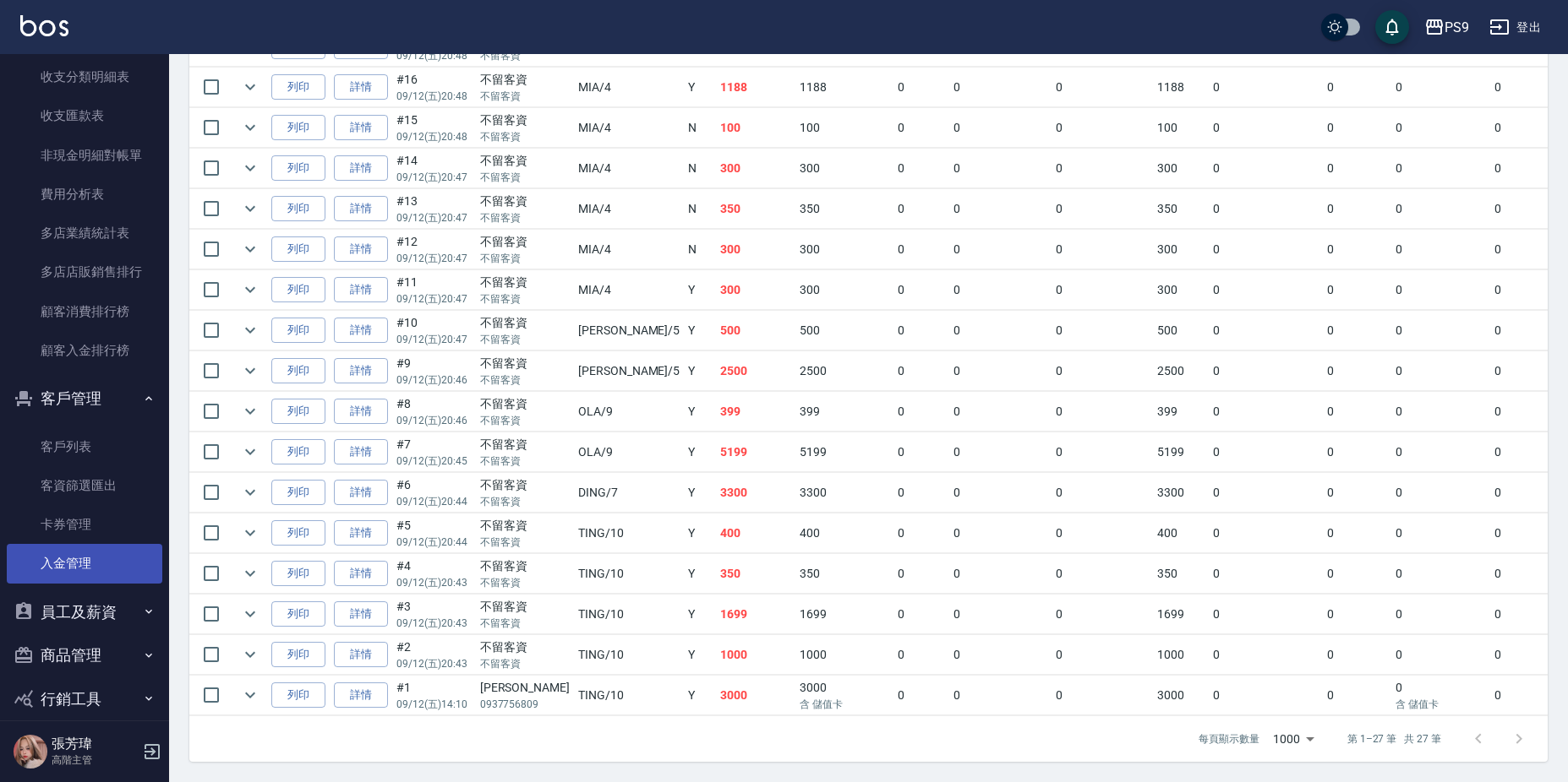
scroll to position [2016, 0]
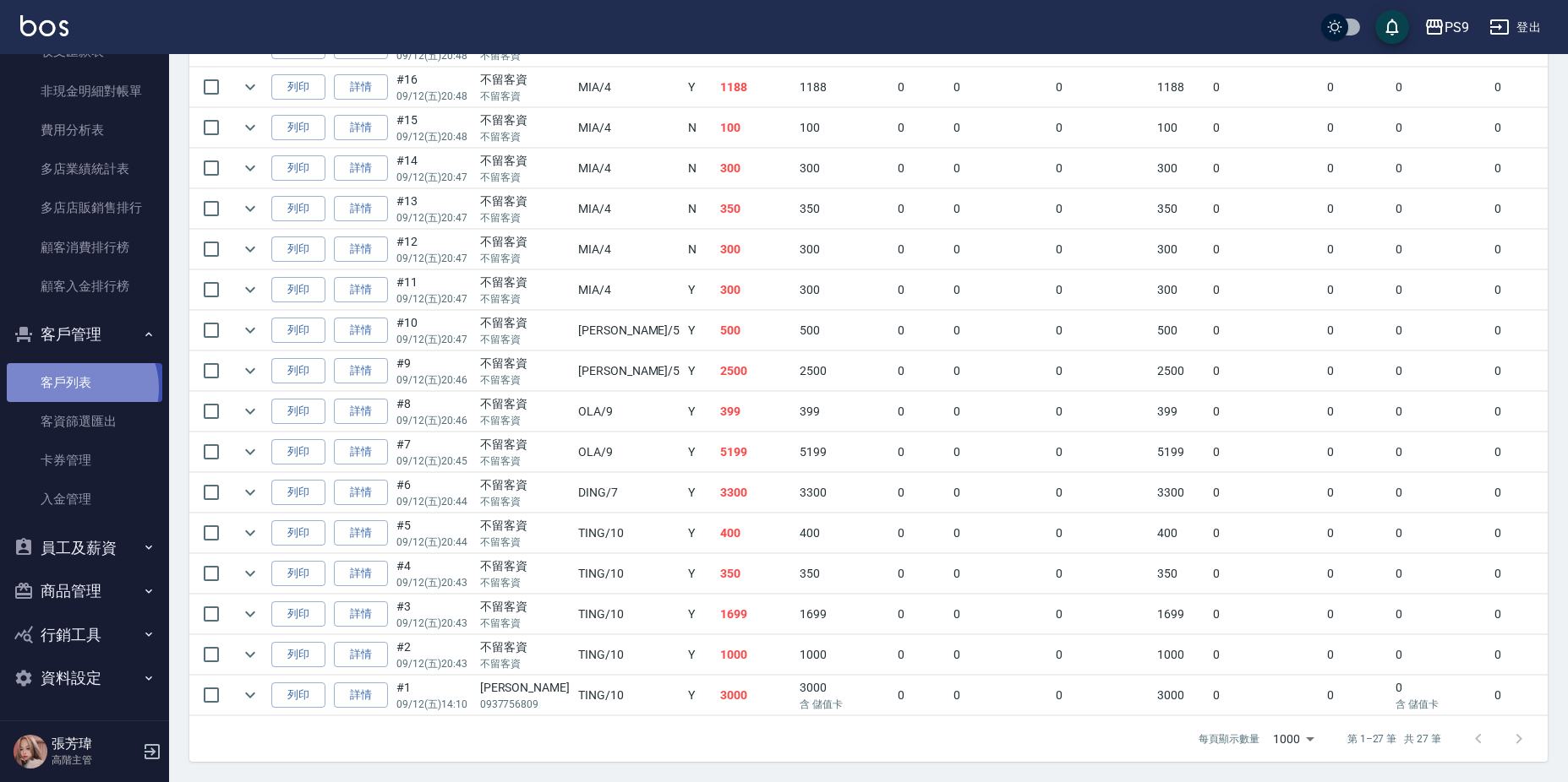
click at [81, 388] on link "客戶列表" at bounding box center [84, 382] width 155 height 39
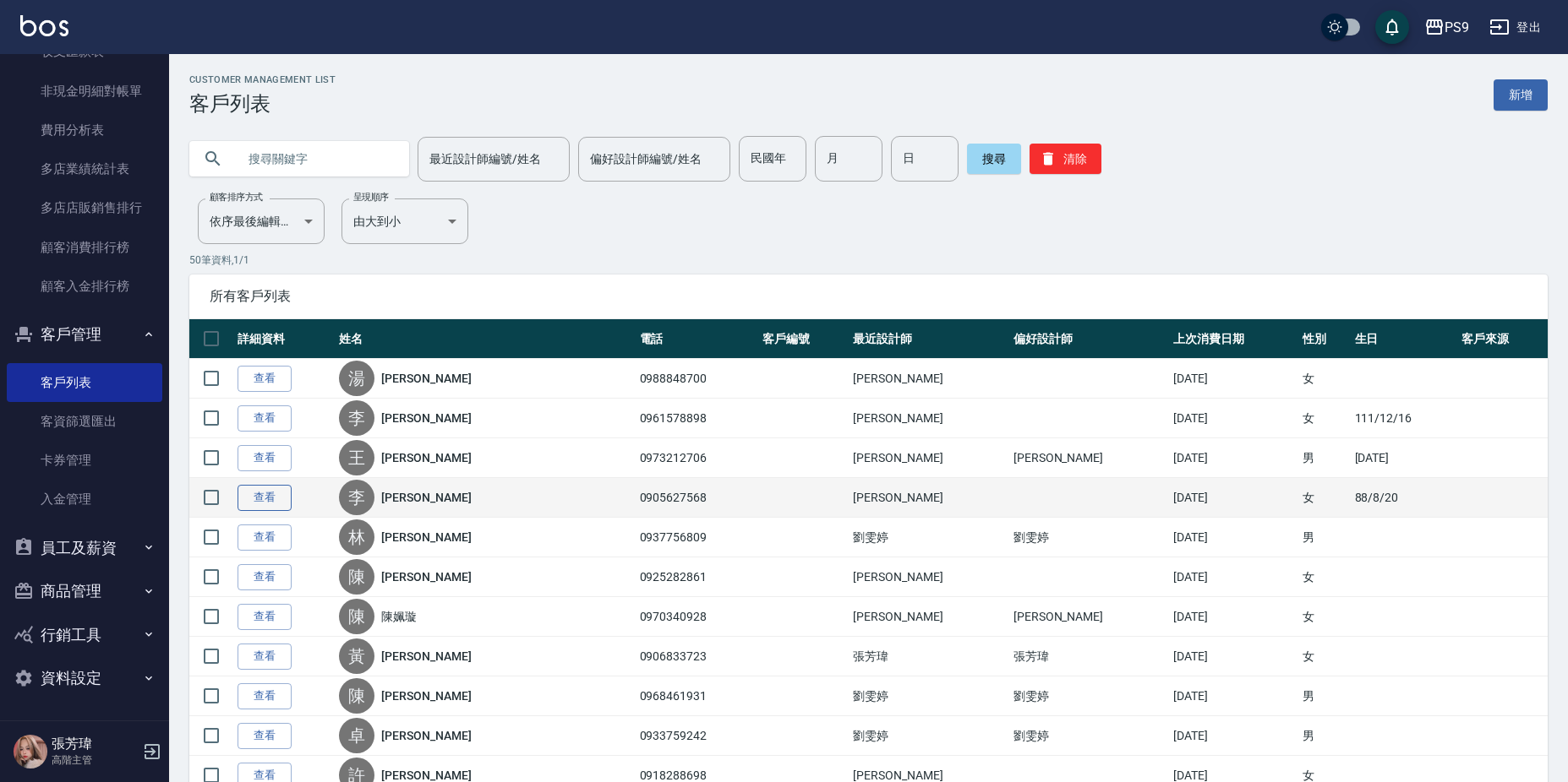
click at [267, 492] on link "查看" at bounding box center [265, 498] width 54 height 26
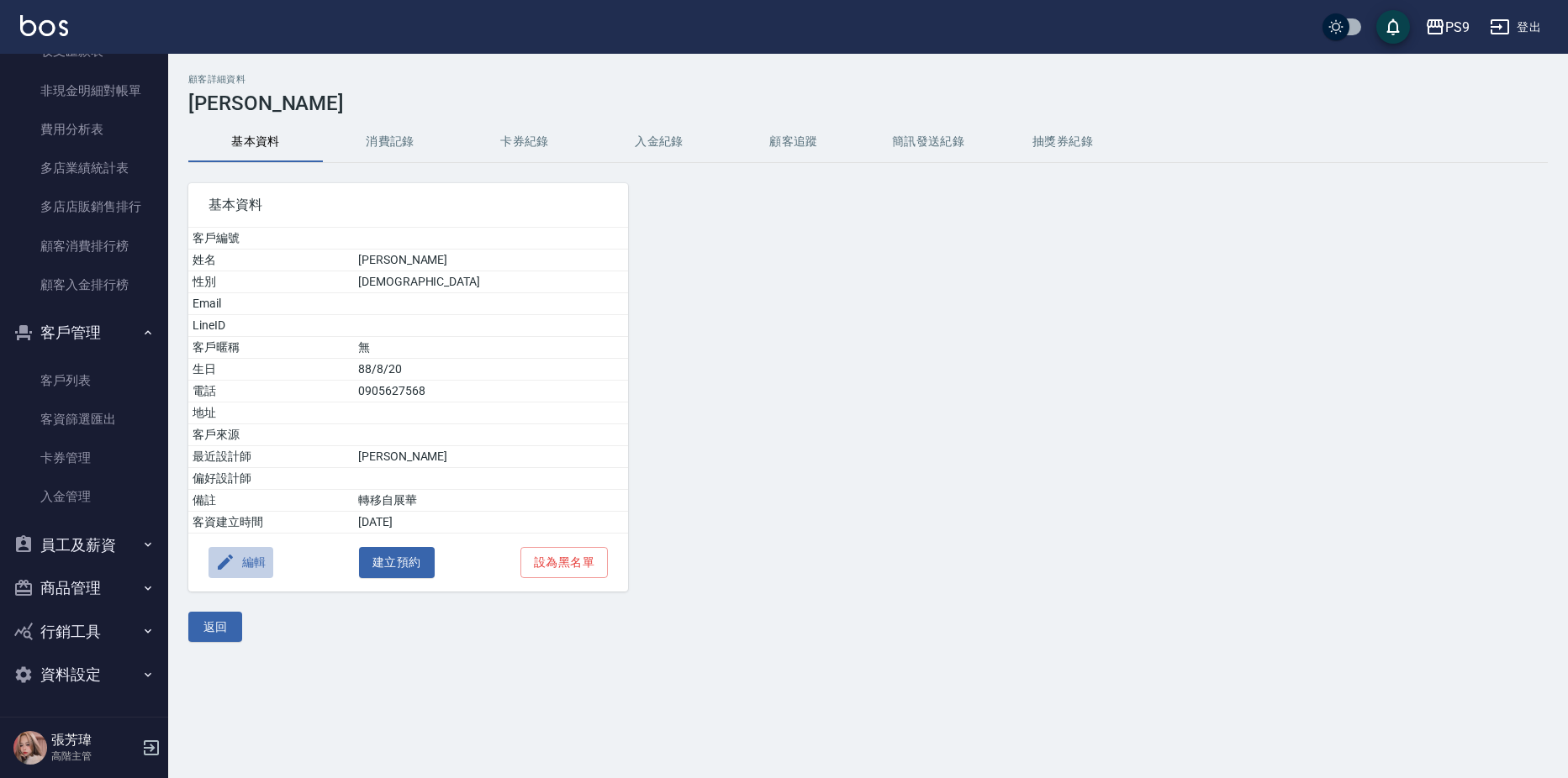
click at [239, 553] on button "編輯" at bounding box center [240, 563] width 65 height 31
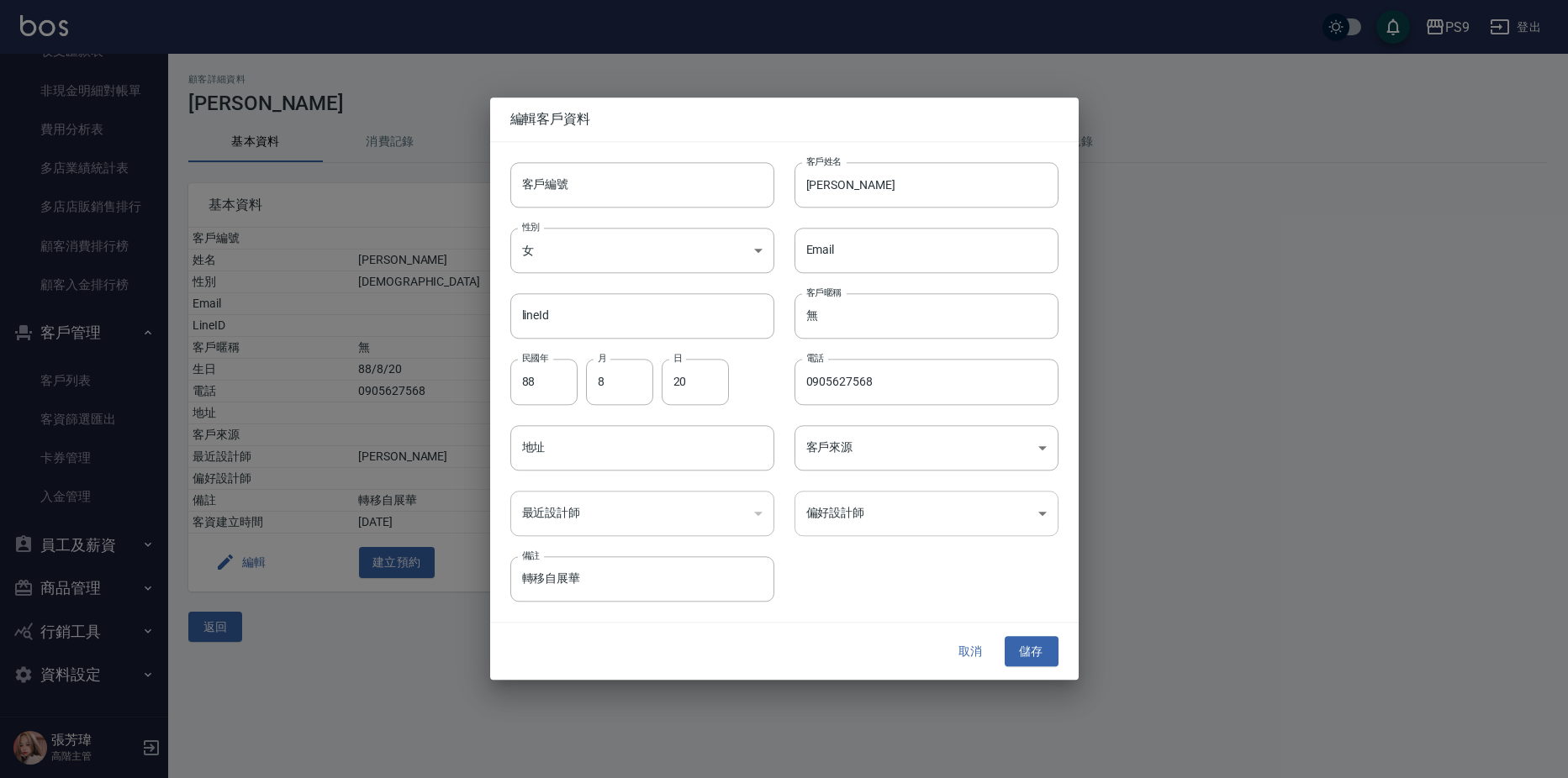
click at [882, 526] on body "PS9 登出 櫃檯作業 打帳單 帳單列表 掛單列表 座位開單 營業儀表板 現金收支登錄 高階收支登錄 材料自購登錄 每日結帳 排班表 現場電腦打卡 掃碼打卡 …" at bounding box center [784, 389] width 1568 height 778
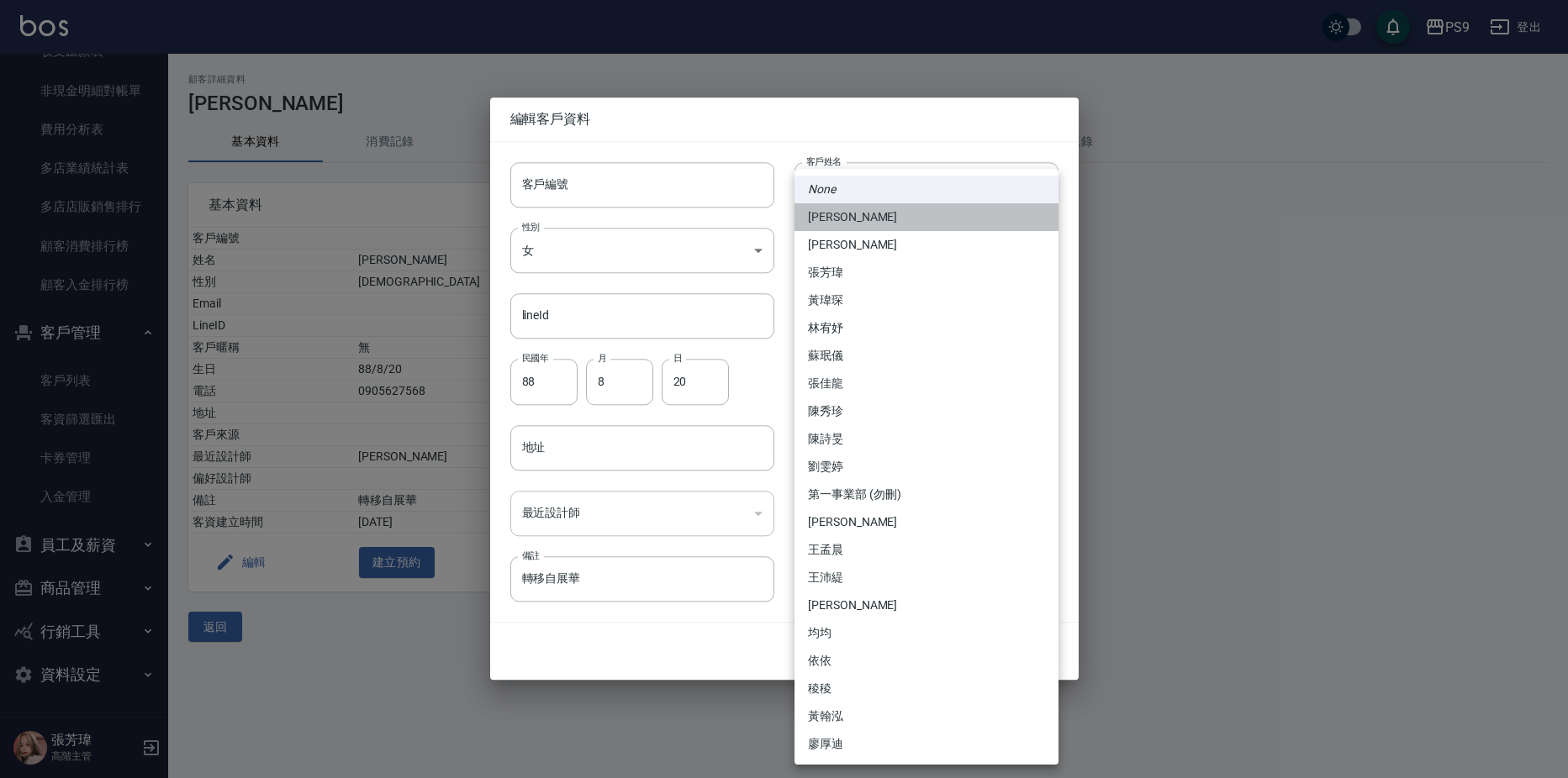
click at [830, 219] on li "[PERSON_NAME]" at bounding box center [926, 217] width 264 height 28
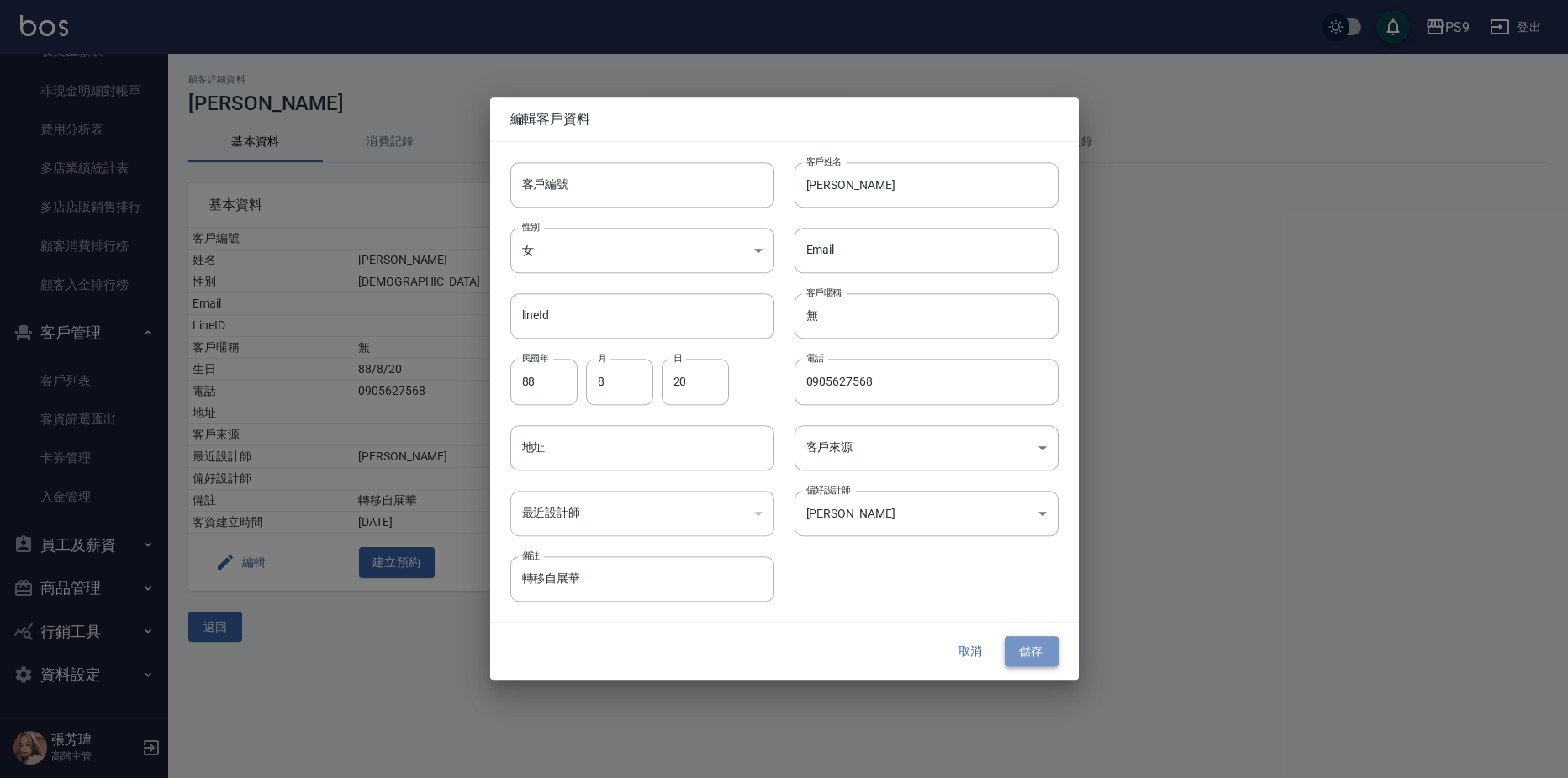
click at [1036, 657] on button "儲存" at bounding box center [1032, 652] width 54 height 31
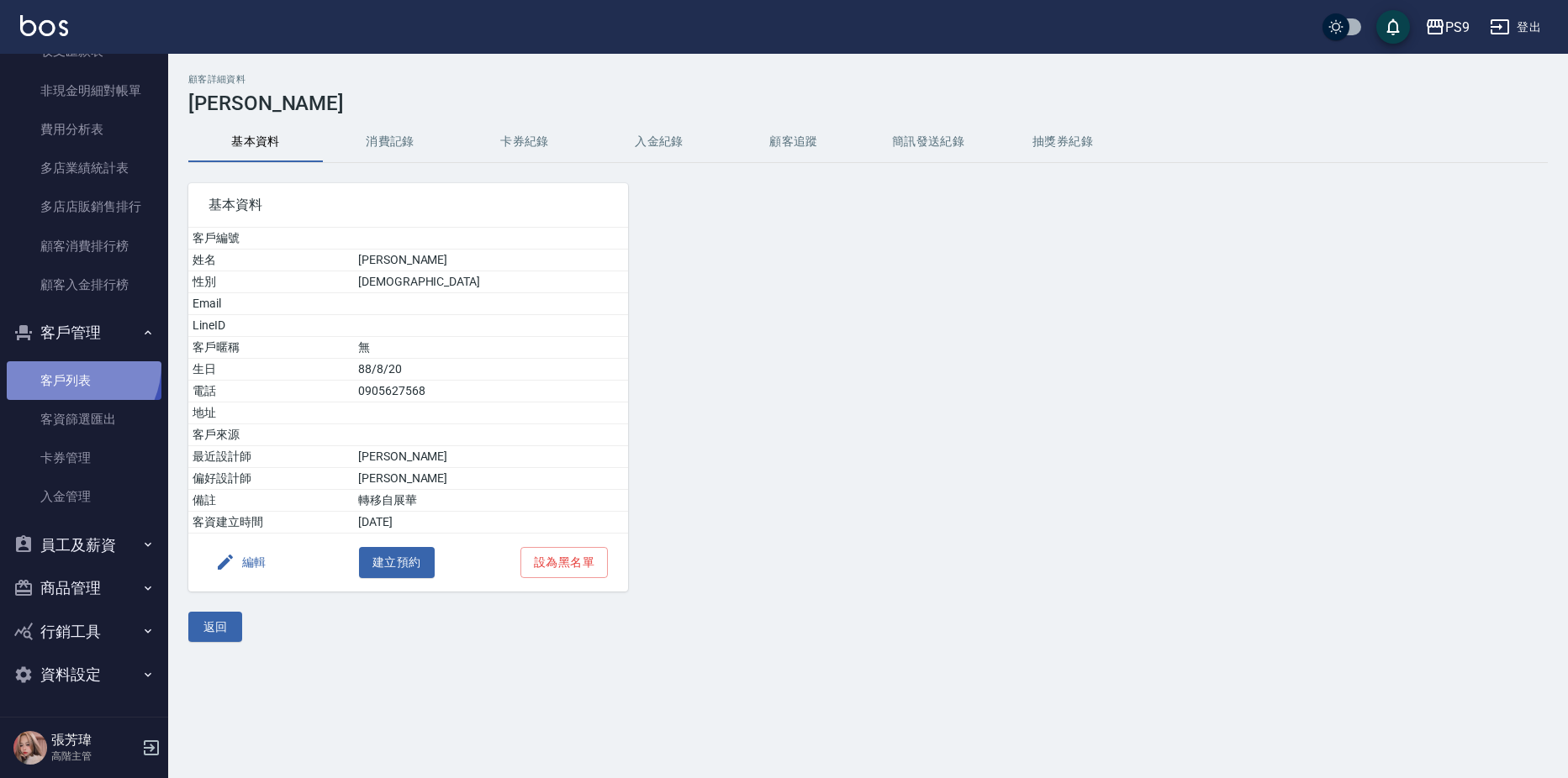
click at [68, 364] on link "客戶列表" at bounding box center [84, 380] width 154 height 39
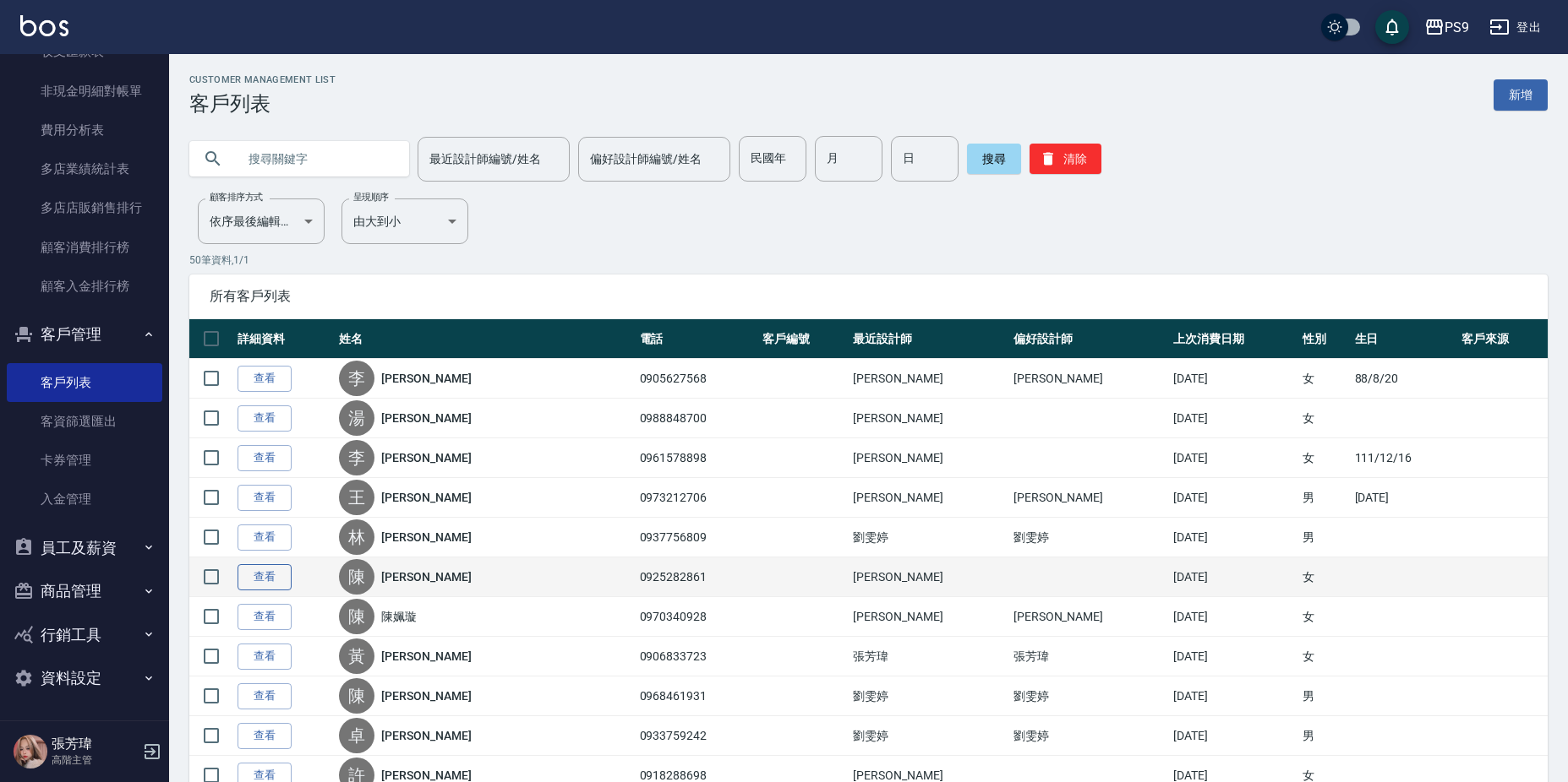
click at [255, 580] on link "查看" at bounding box center [265, 577] width 54 height 26
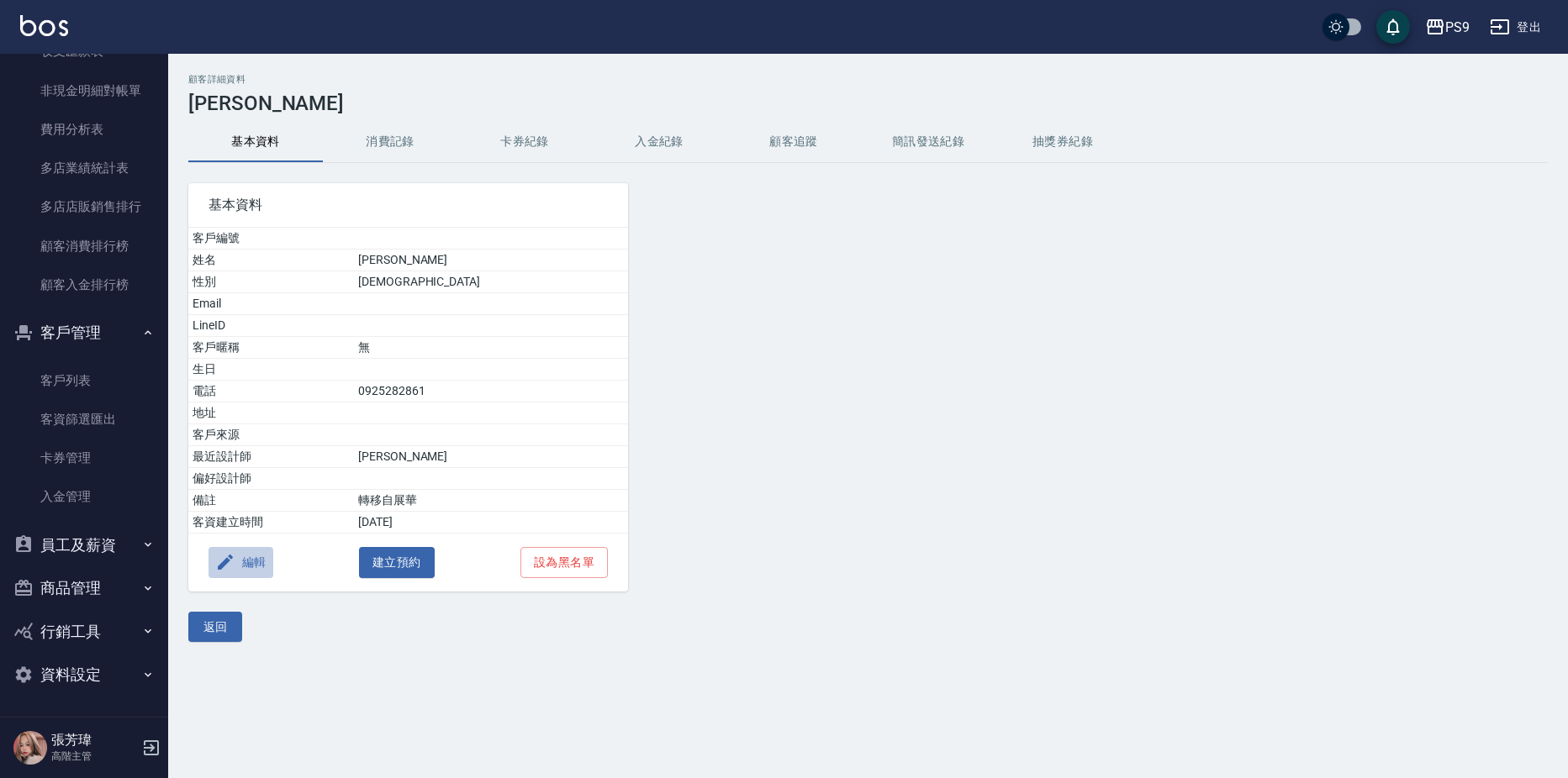
click at [244, 567] on button "編輯" at bounding box center [240, 563] width 65 height 31
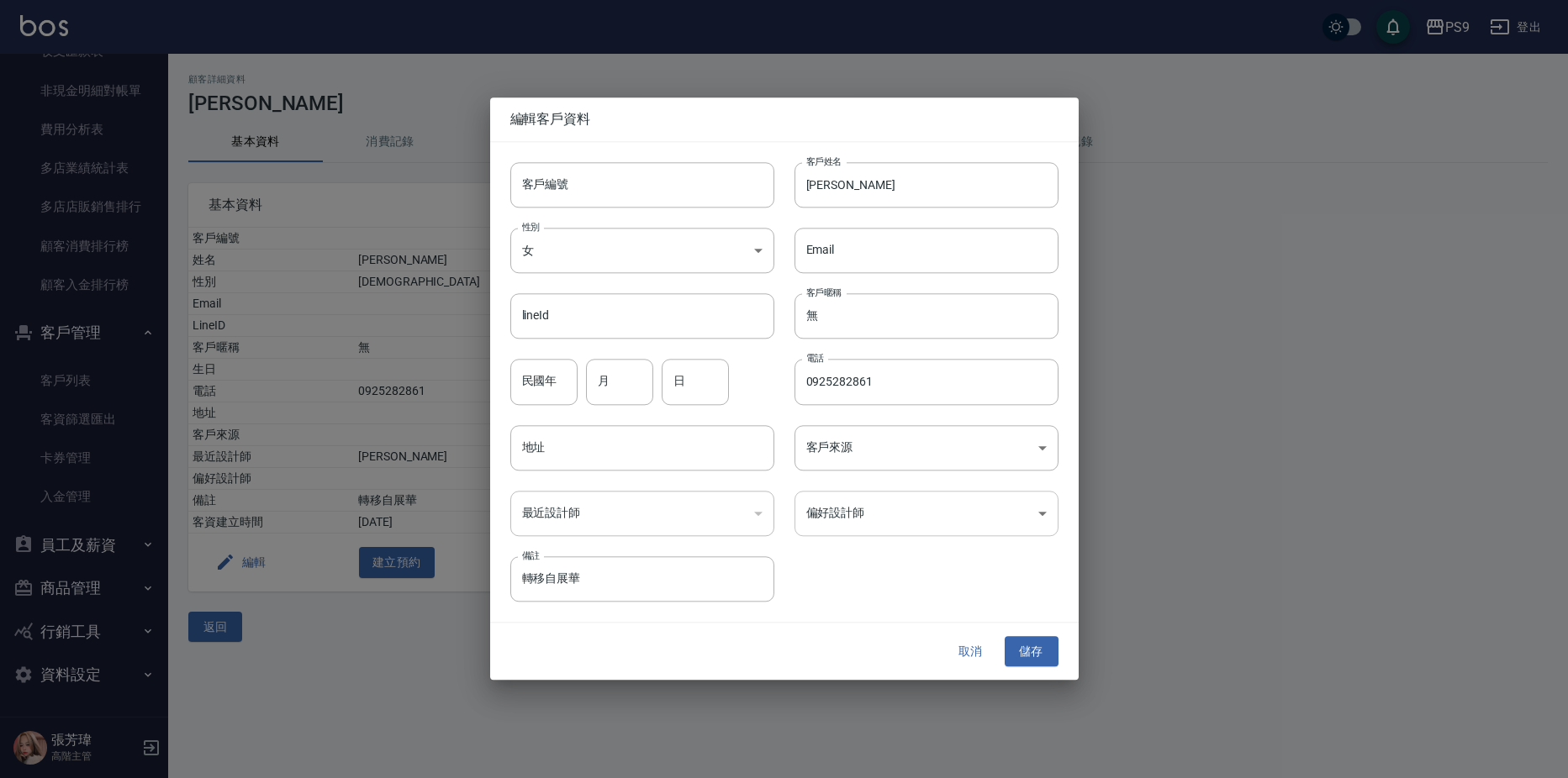
click at [841, 524] on body "PS9 登出 櫃檯作業 打帳單 帳單列表 掛單列表 座位開單 營業儀表板 現金收支登錄 高階收支登錄 材料自購登錄 每日結帳 排班表 現場電腦打卡 掃碼打卡 …" at bounding box center [784, 389] width 1568 height 778
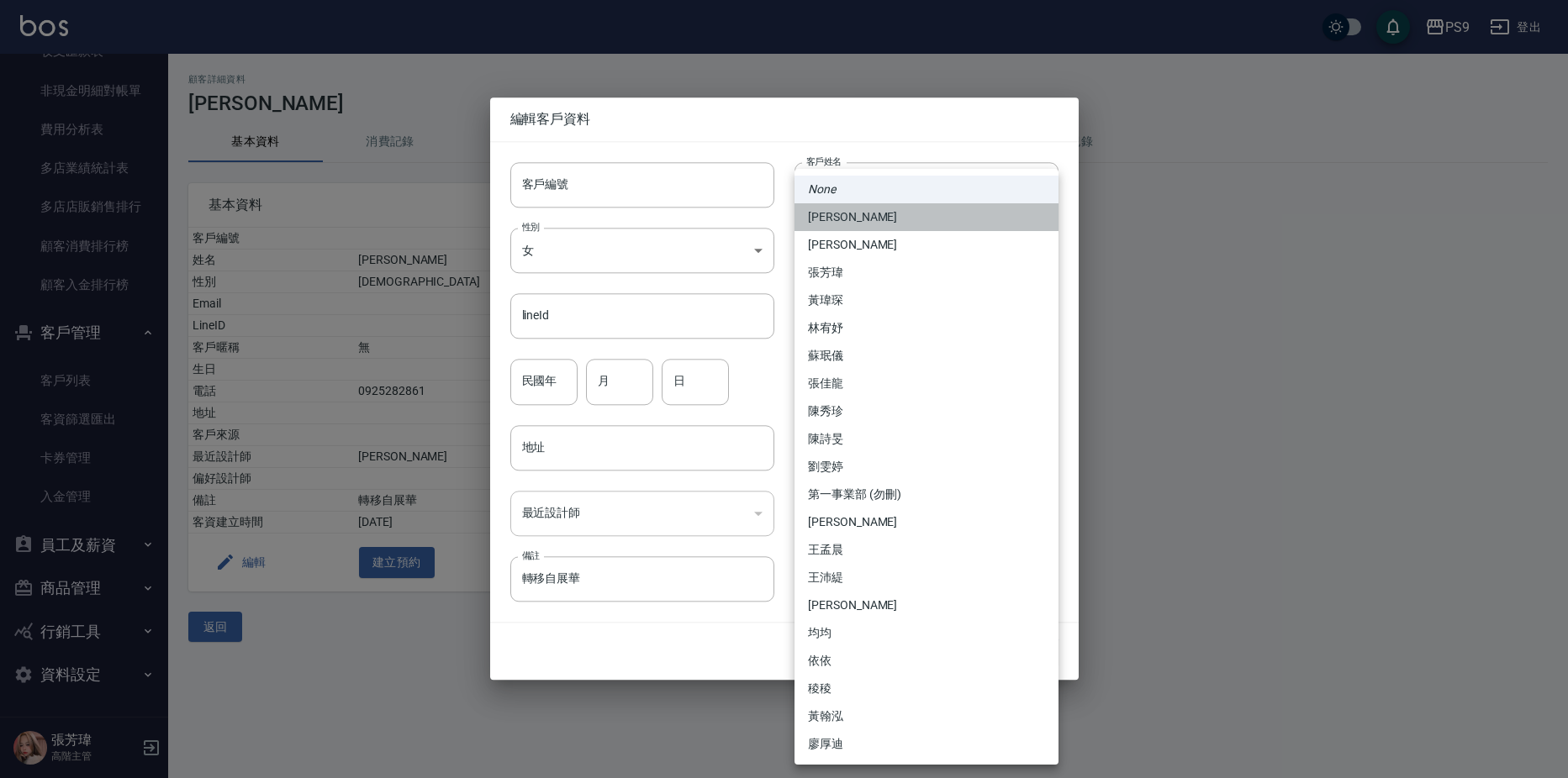
click at [841, 223] on li "[PERSON_NAME]" at bounding box center [926, 217] width 264 height 28
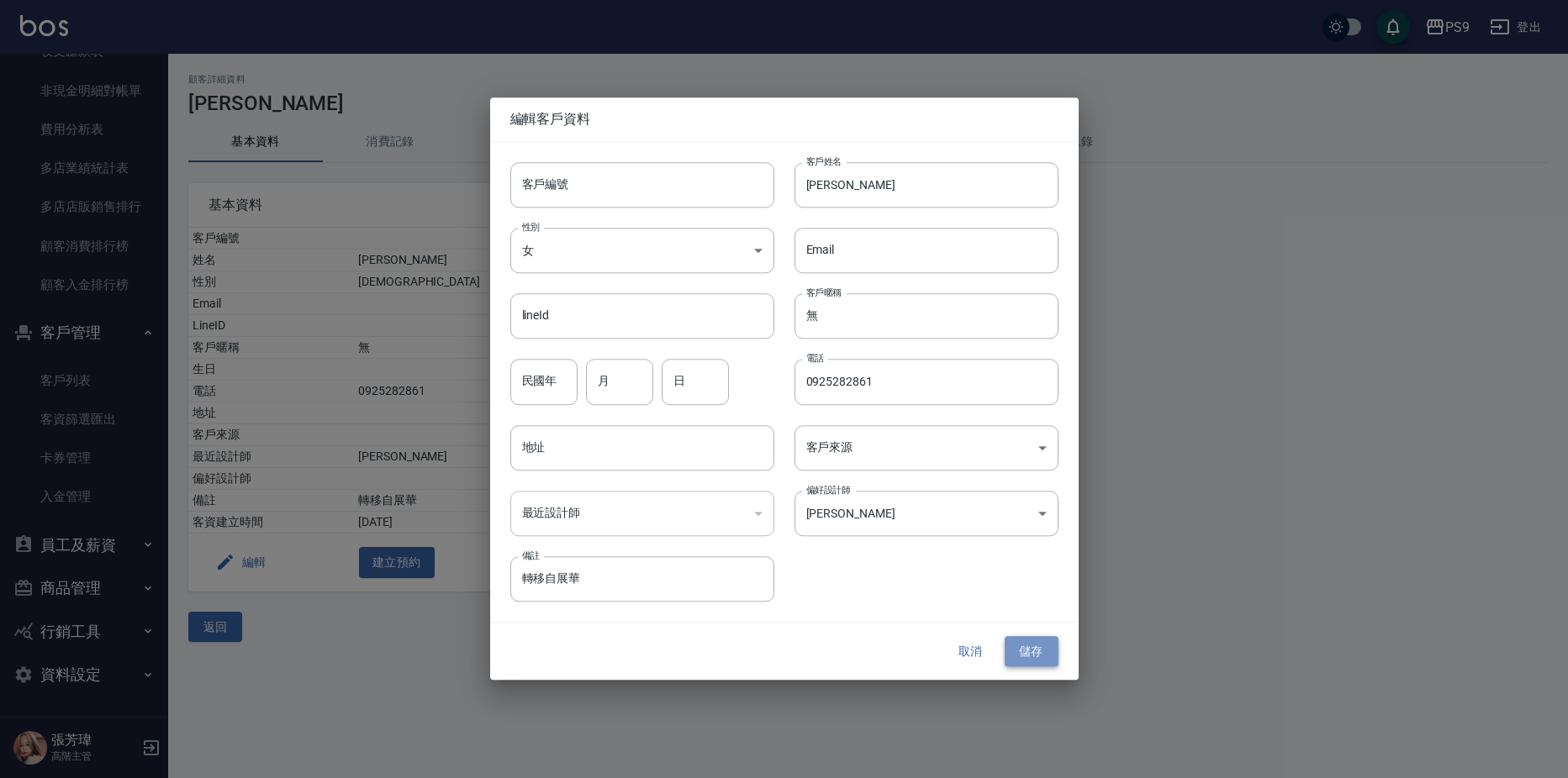
click at [1026, 645] on button "儲存" at bounding box center [1032, 652] width 54 height 31
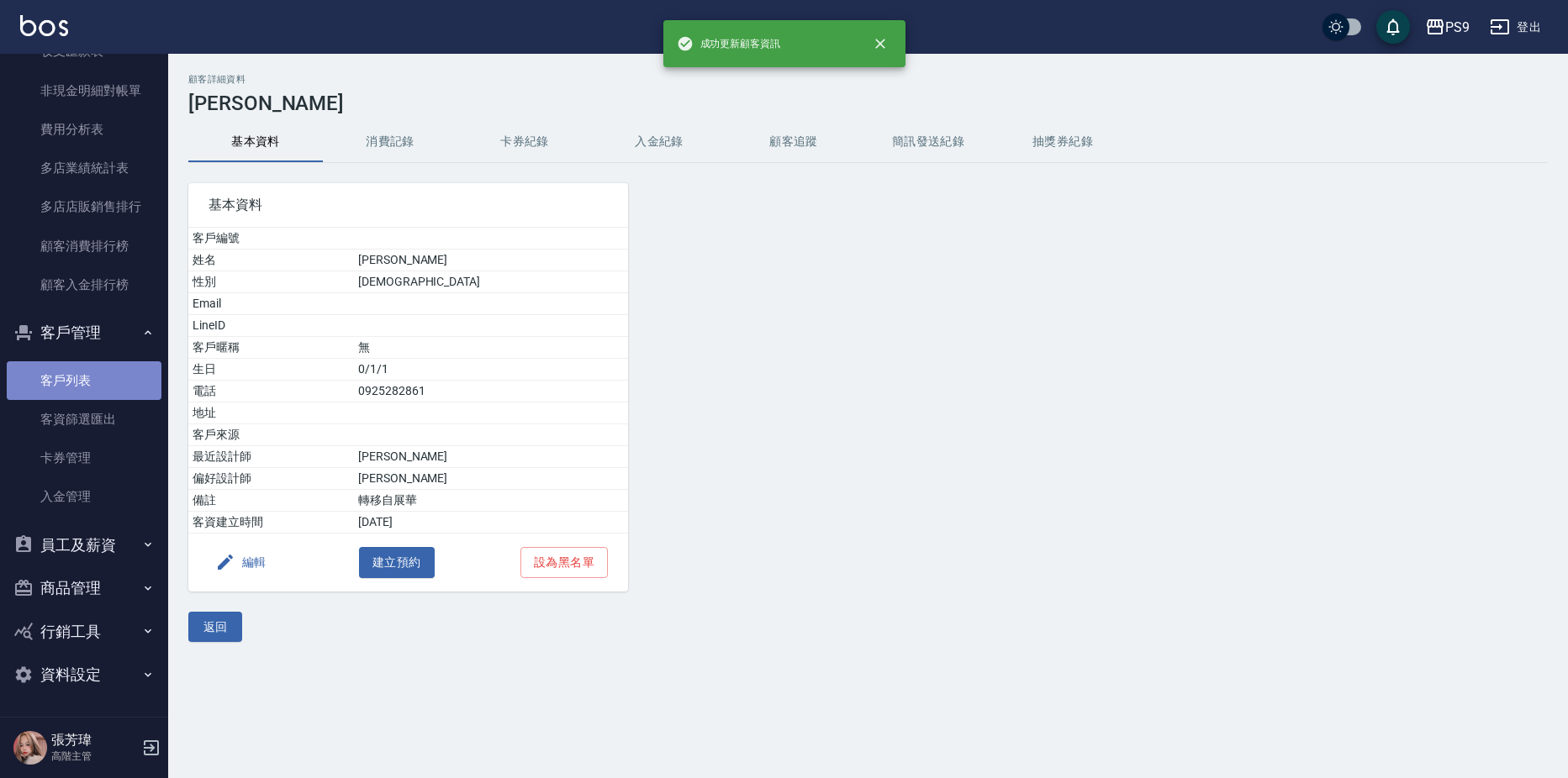
click at [85, 383] on link "客戶列表" at bounding box center [84, 380] width 154 height 39
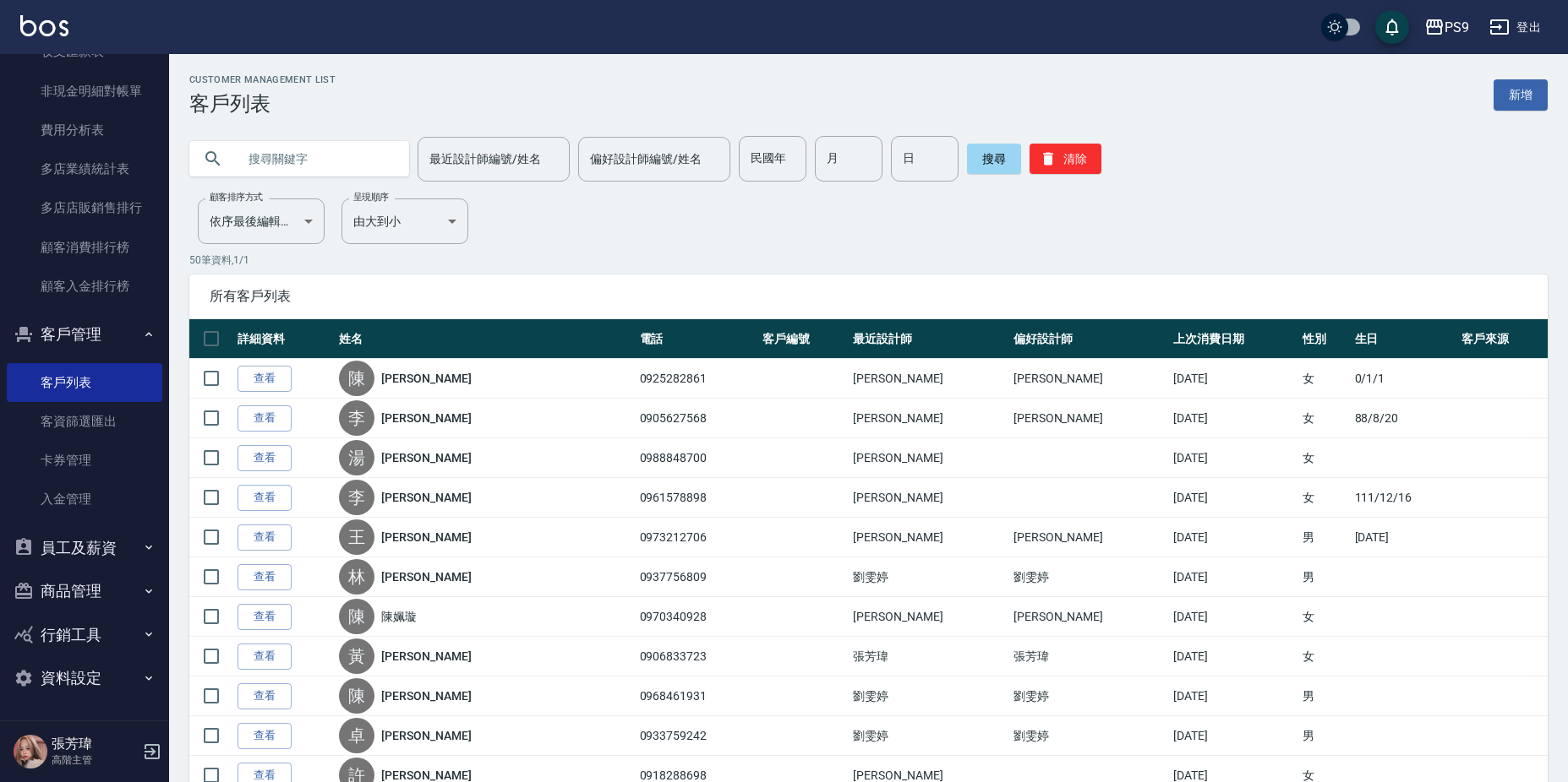
click at [285, 461] on link "查看" at bounding box center [265, 458] width 54 height 26
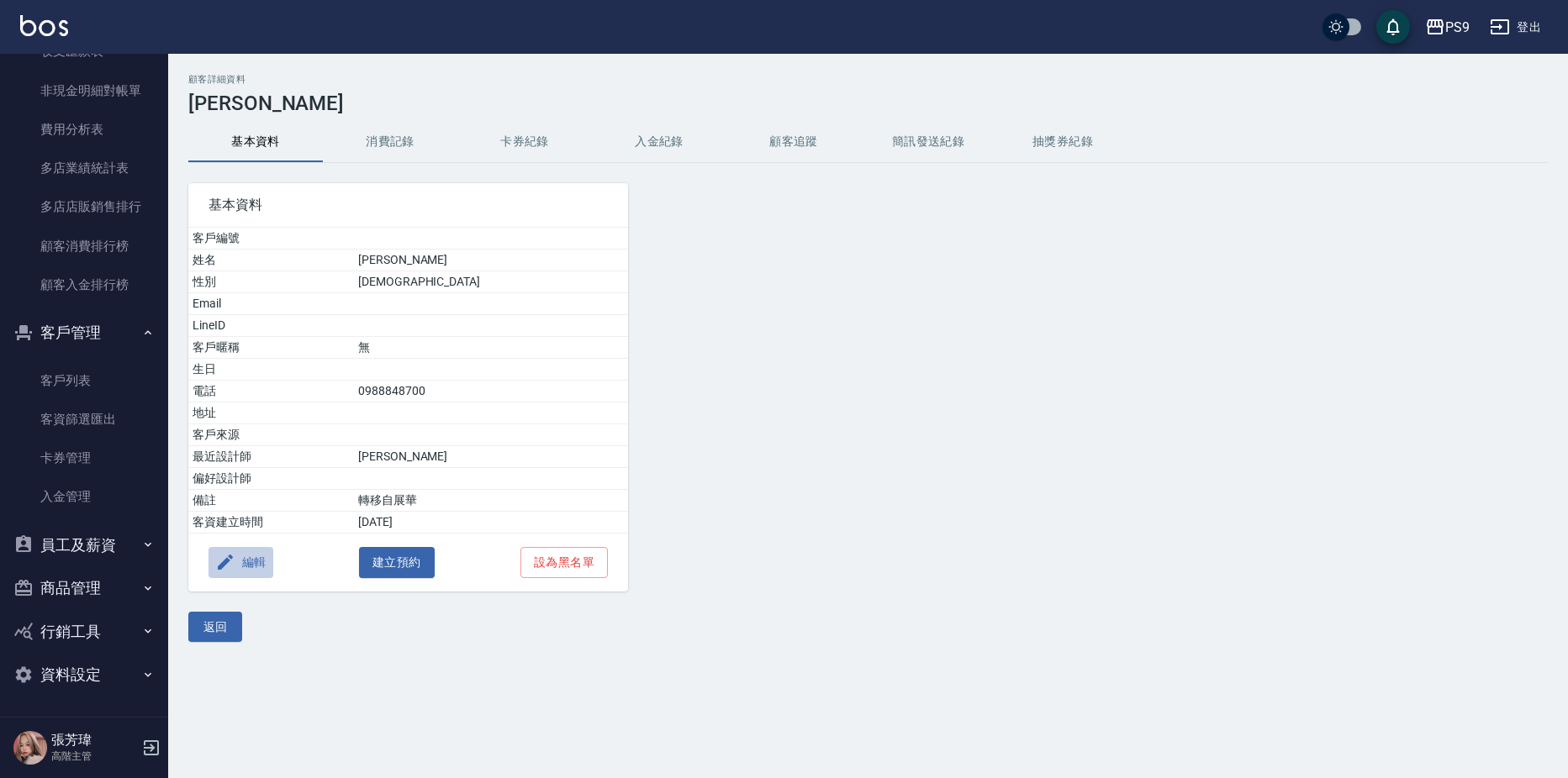
click at [233, 560] on icon "button" at bounding box center [225, 562] width 20 height 20
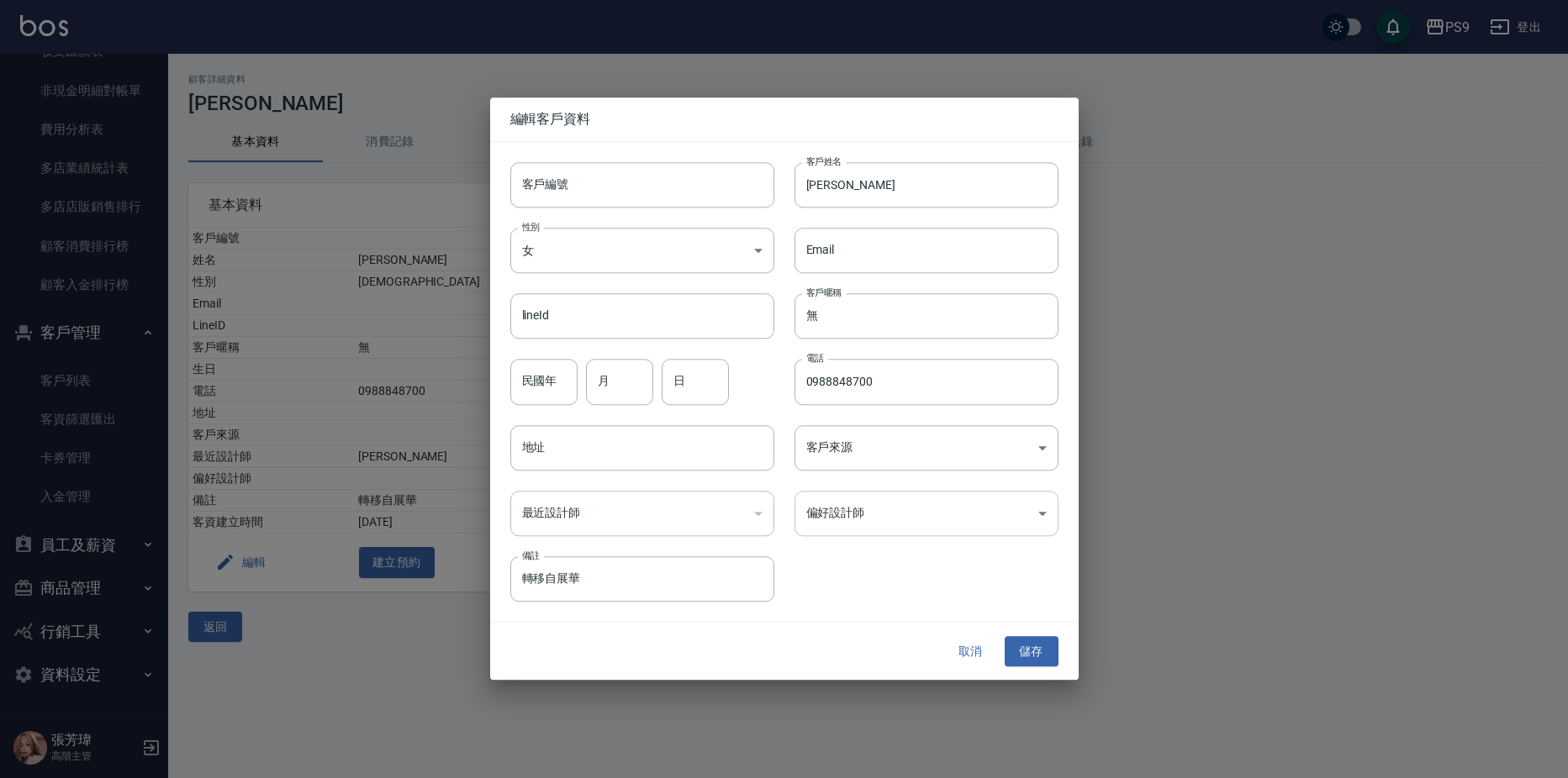
click at [1014, 500] on body "PS9 登出 櫃檯作業 打帳單 帳單列表 掛單列表 座位開單 營業儀表板 現金收支登錄 高階收支登錄 材料自購登錄 每日結帳 排班表 現場電腦打卡 掃碼打卡 …" at bounding box center [784, 389] width 1568 height 778
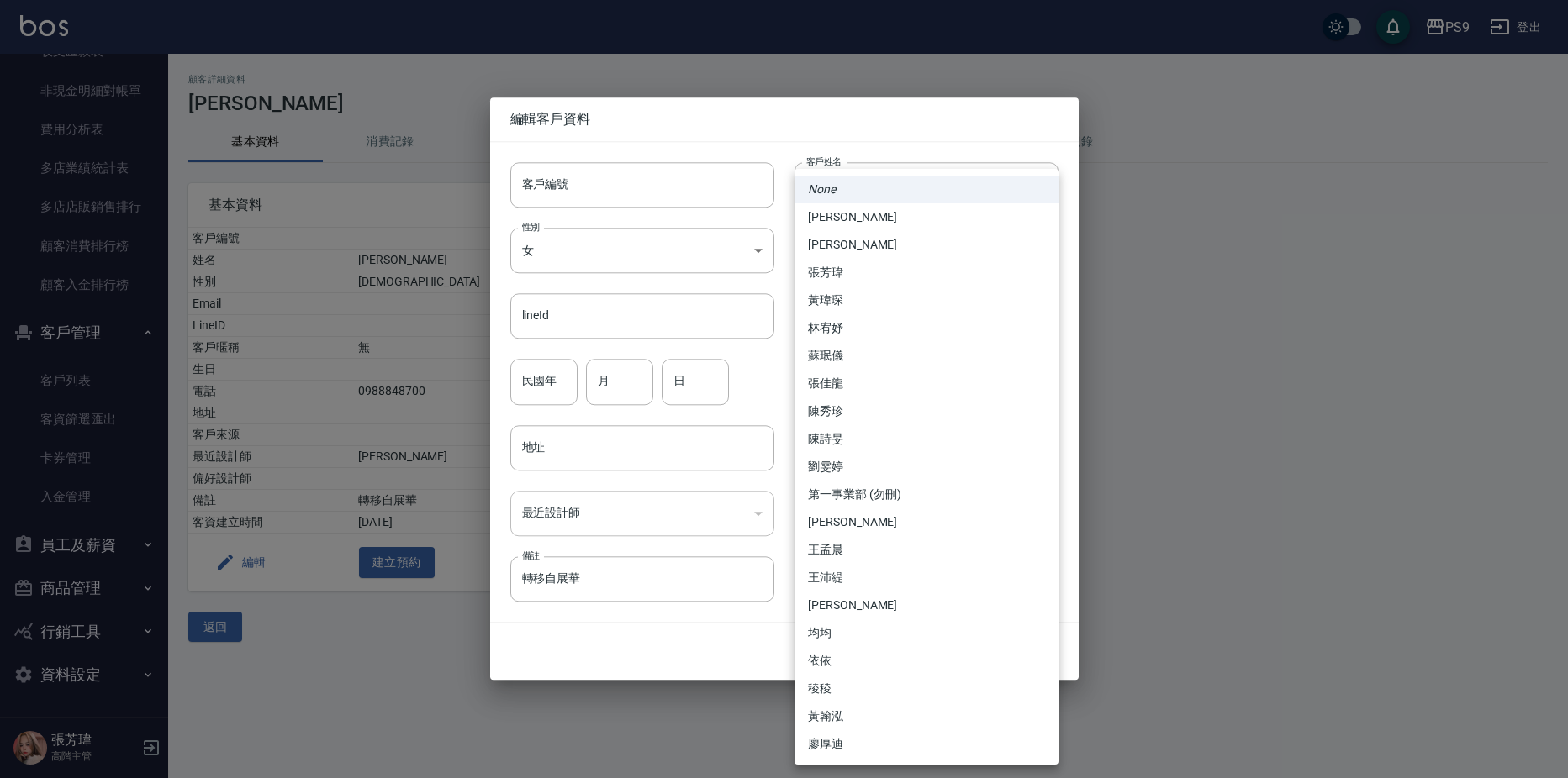
click at [853, 217] on li "[PERSON_NAME]" at bounding box center [926, 217] width 264 height 28
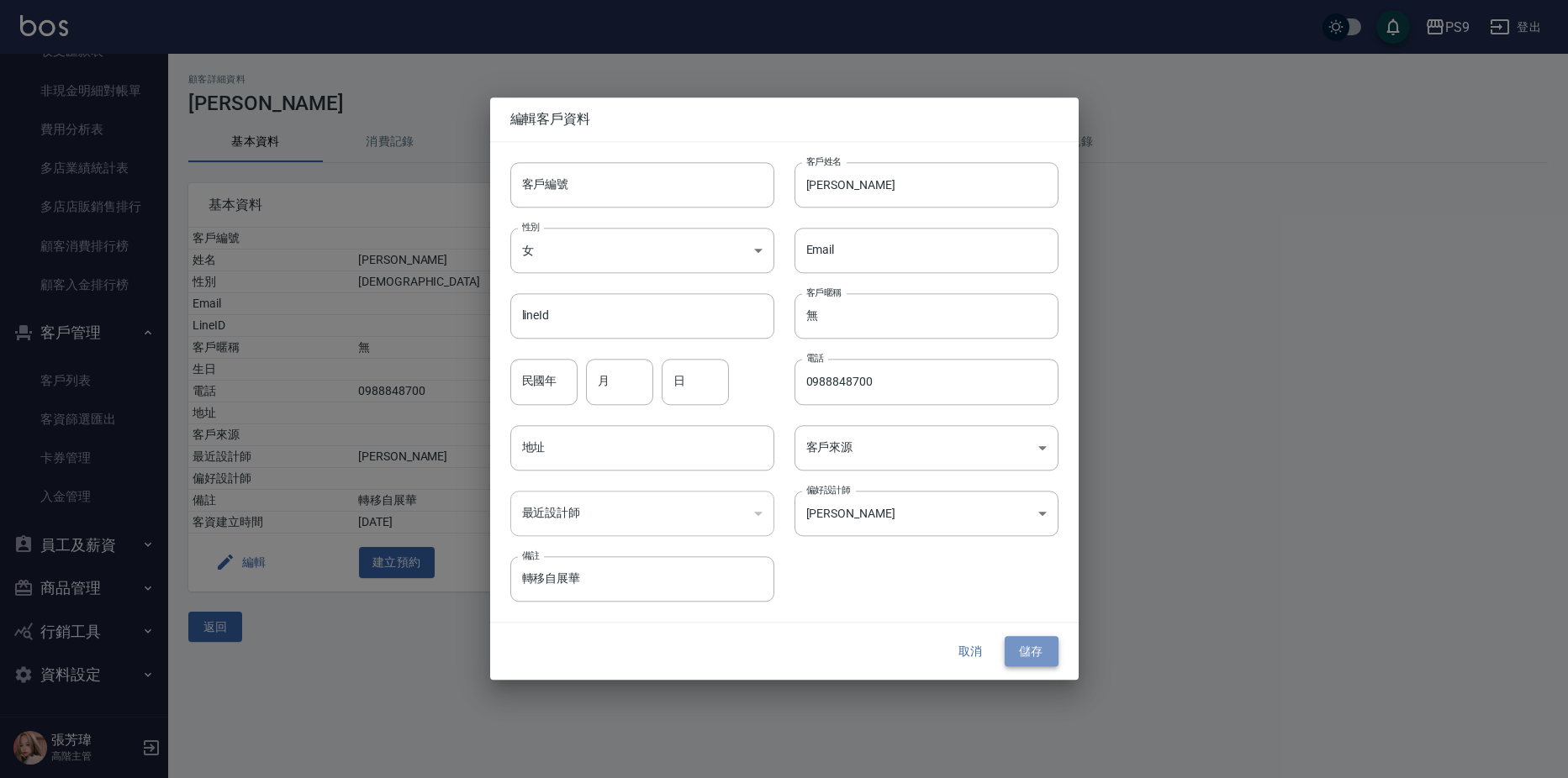
click at [1012, 641] on button "儲存" at bounding box center [1032, 652] width 54 height 31
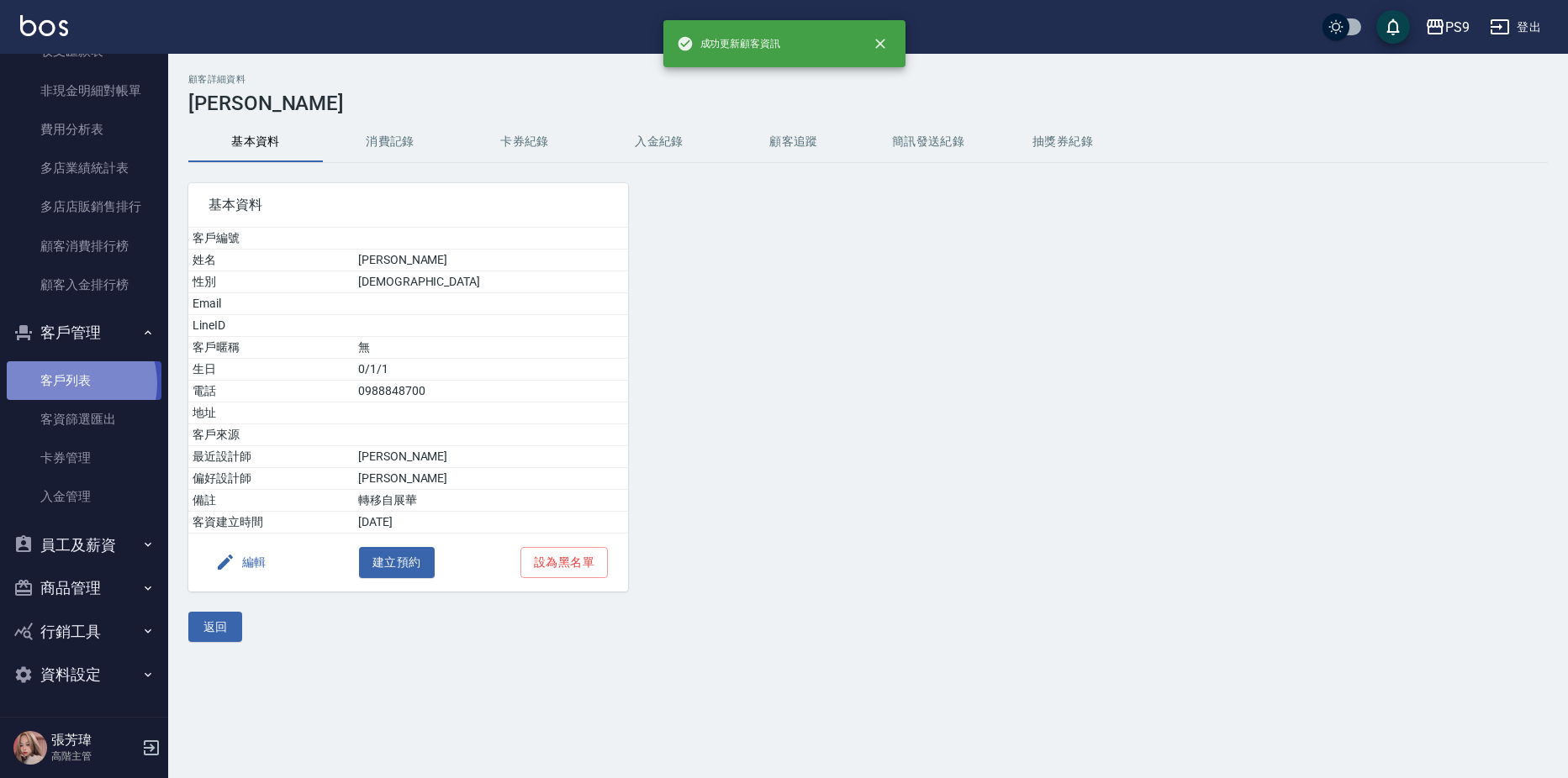
click at [70, 383] on link "客戶列表" at bounding box center [84, 380] width 154 height 39
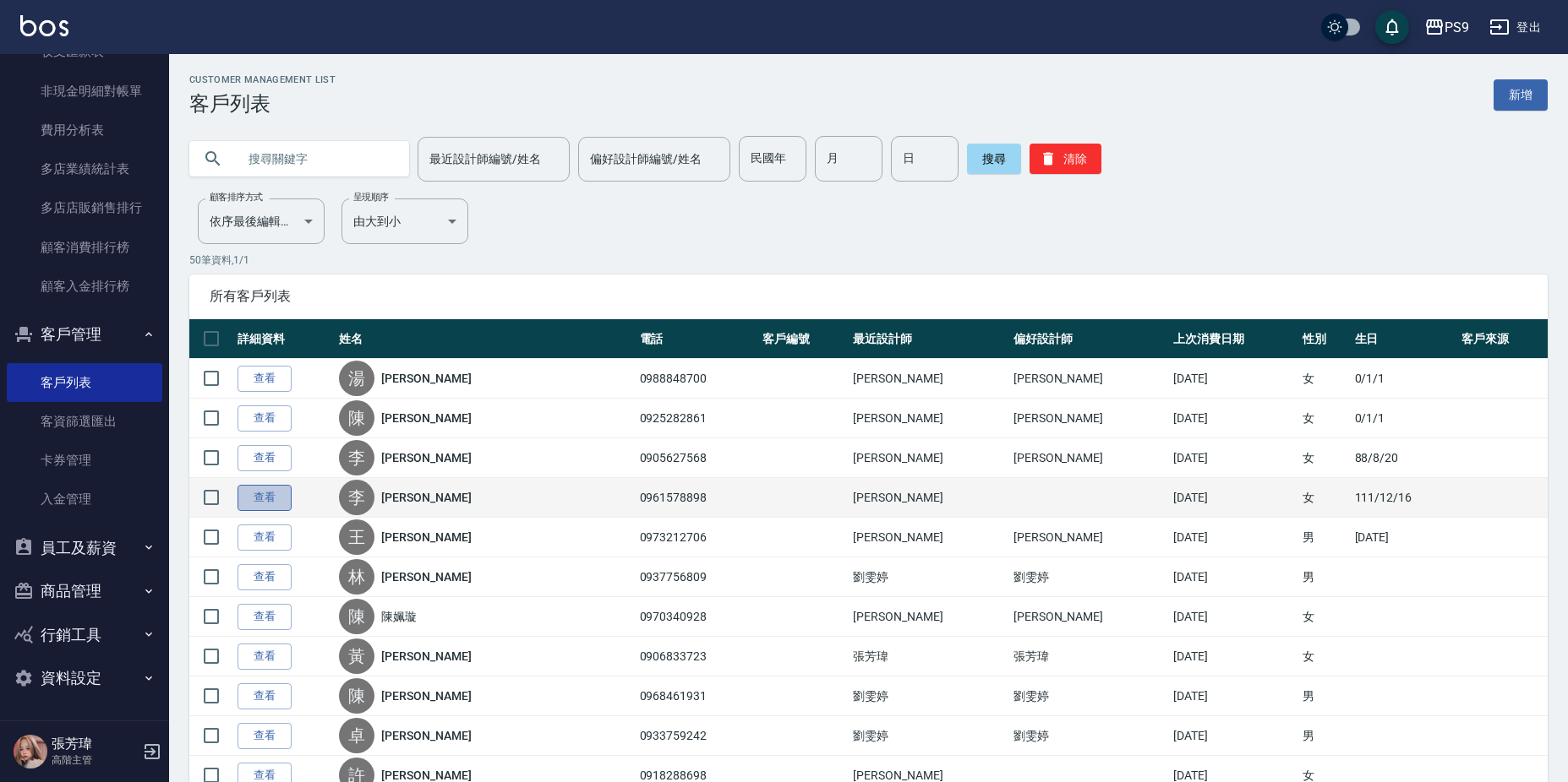
click at [260, 502] on link "查看" at bounding box center [265, 498] width 54 height 26
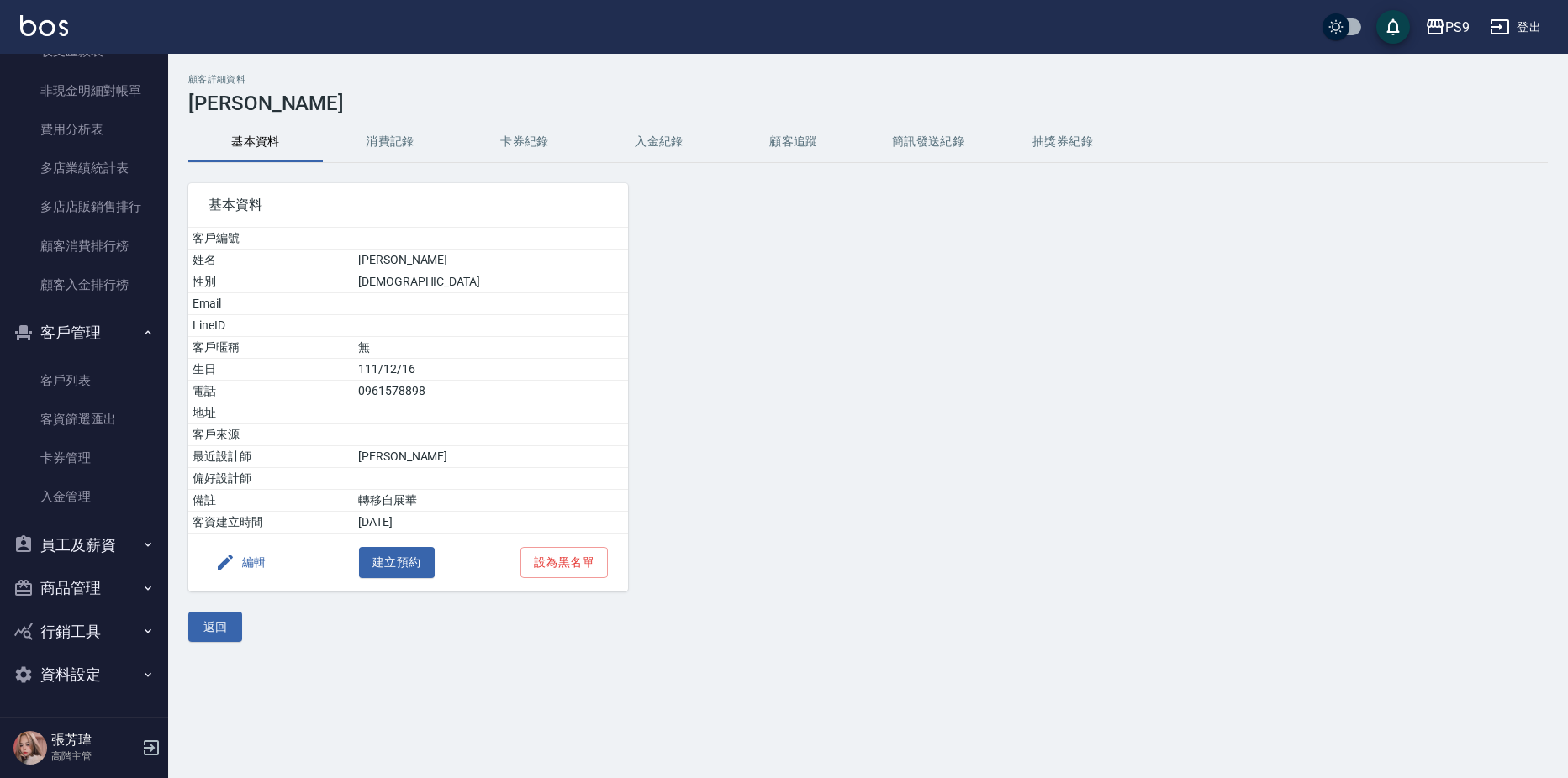
click at [240, 565] on button "編輯" at bounding box center [240, 563] width 65 height 31
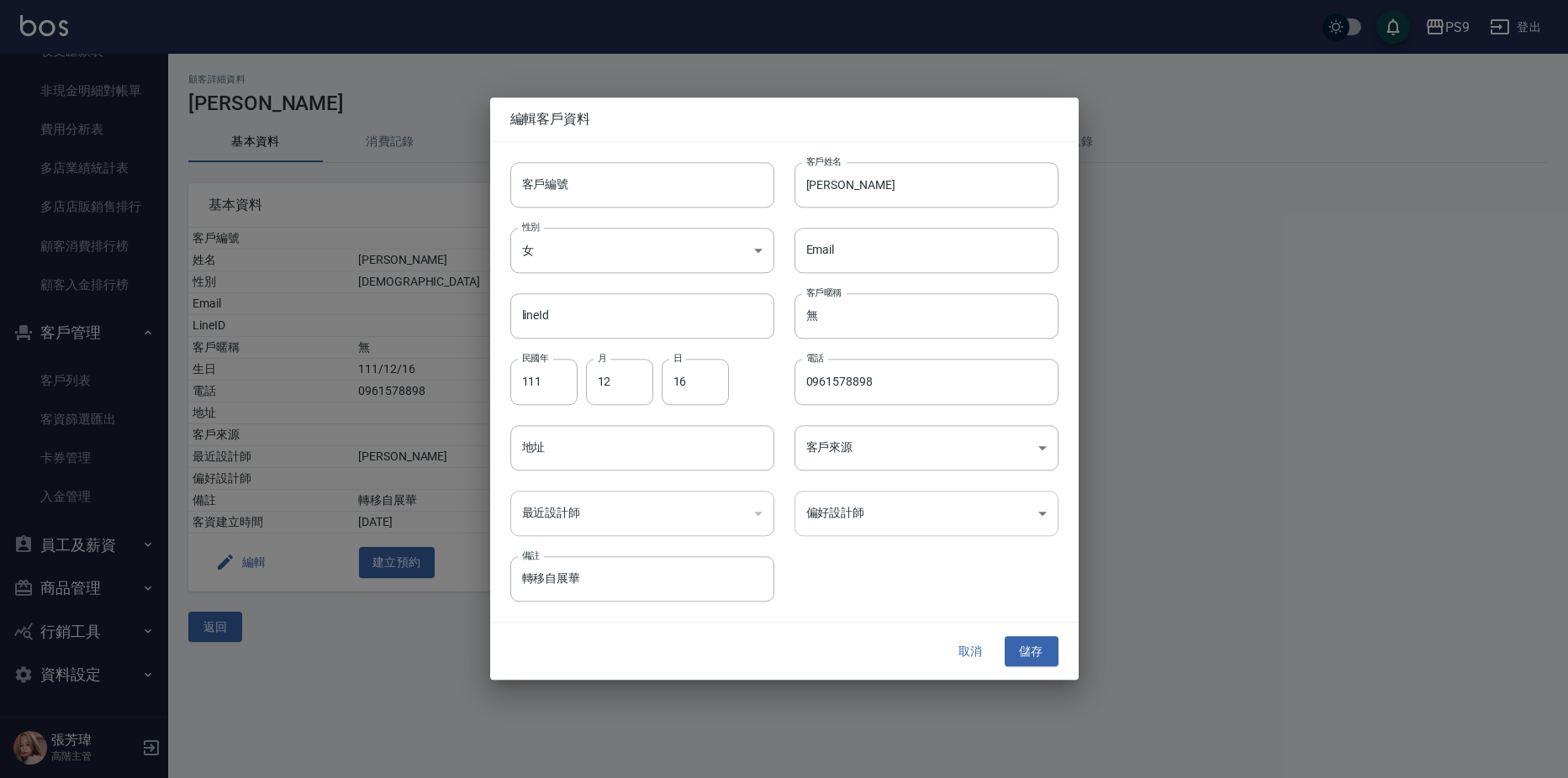
click at [845, 523] on body "PS9 登出 櫃檯作業 打帳單 帳單列表 掛單列表 座位開單 營業儀表板 現金收支登錄 高階收支登錄 材料自購登錄 每日結帳 排班表 現場電腦打卡 掃碼打卡 …" at bounding box center [784, 389] width 1568 height 778
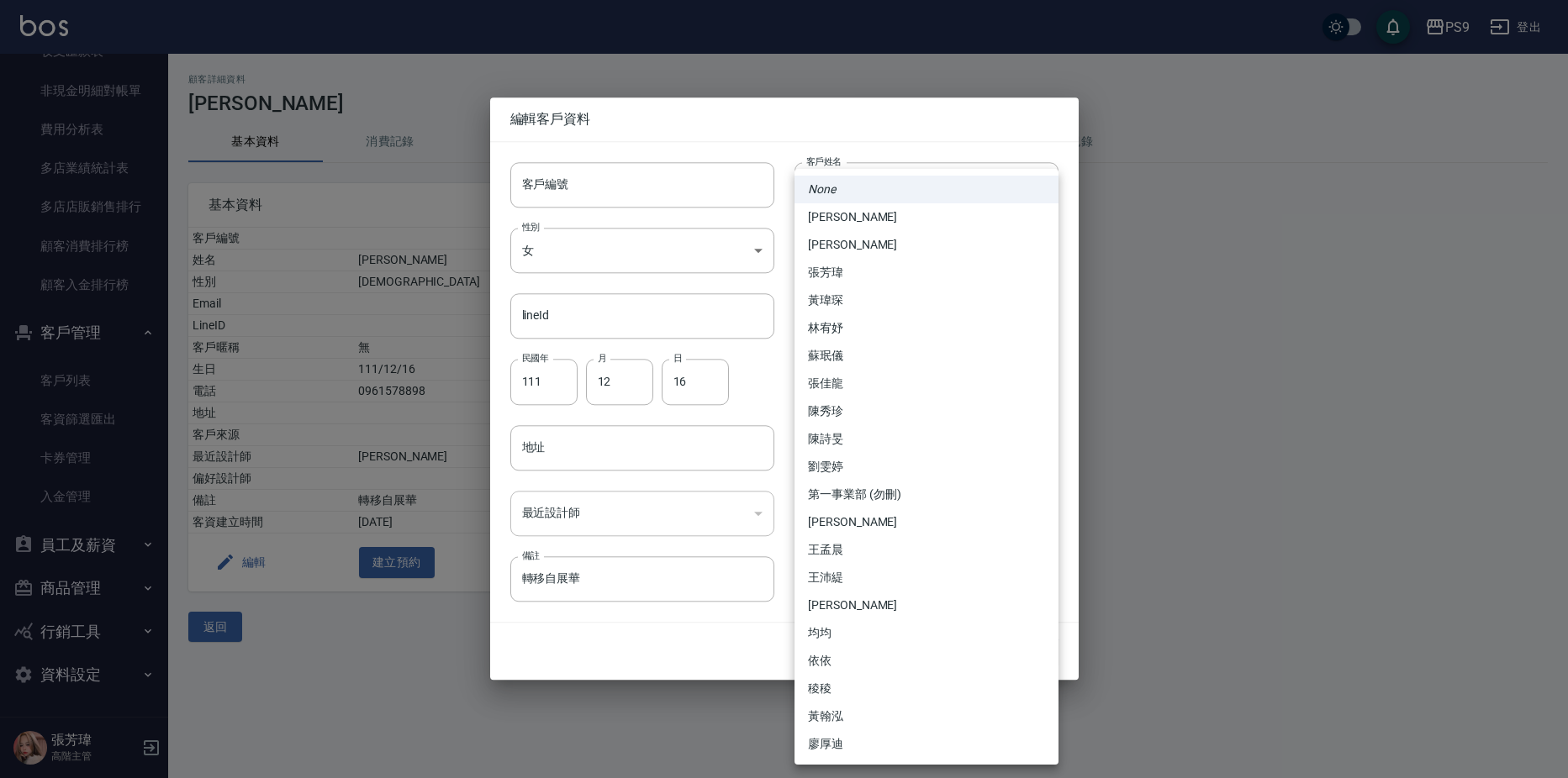
click at [873, 225] on li "[PERSON_NAME]" at bounding box center [926, 217] width 264 height 28
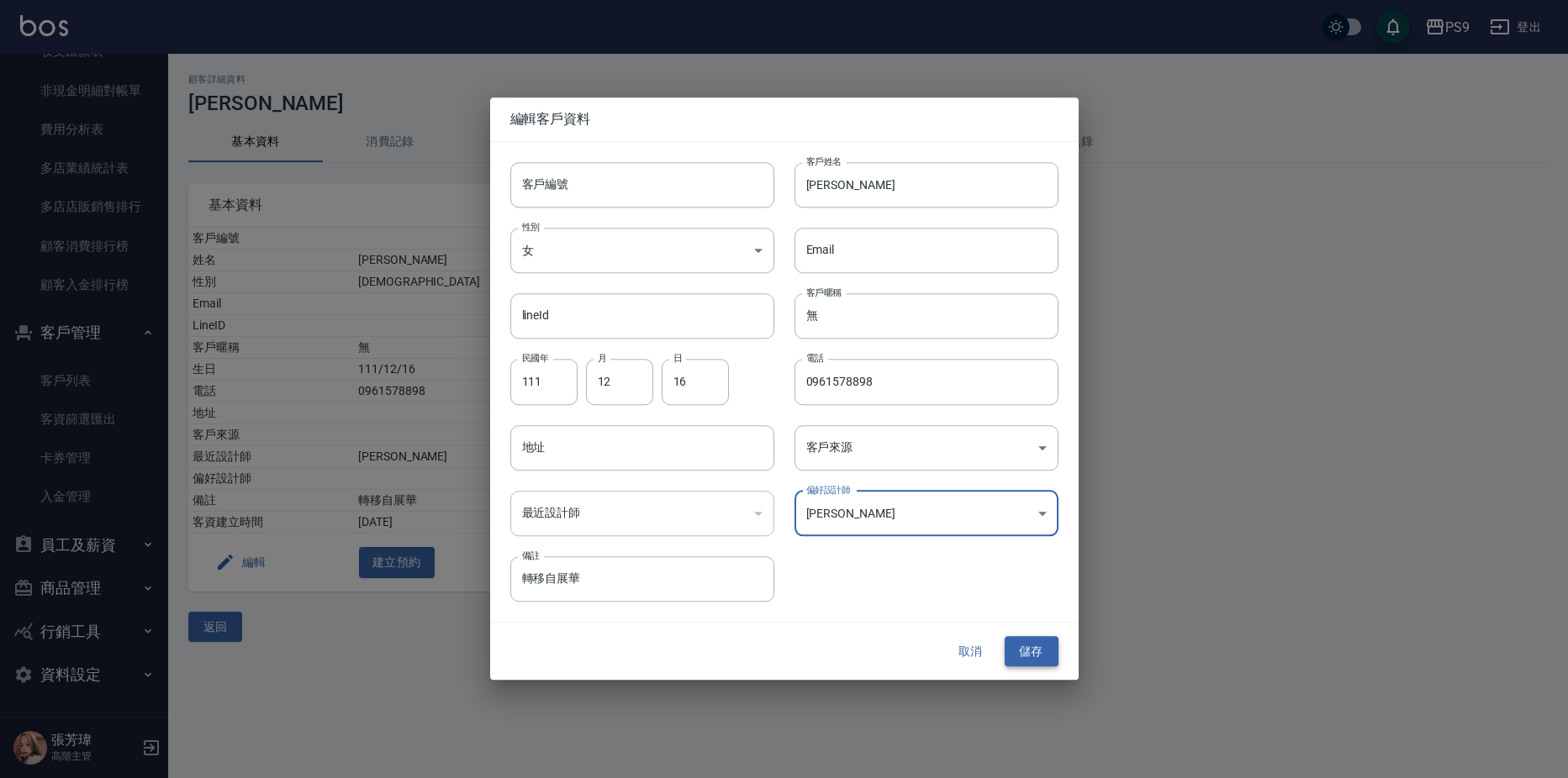
click at [1033, 651] on button "儲存" at bounding box center [1032, 652] width 54 height 31
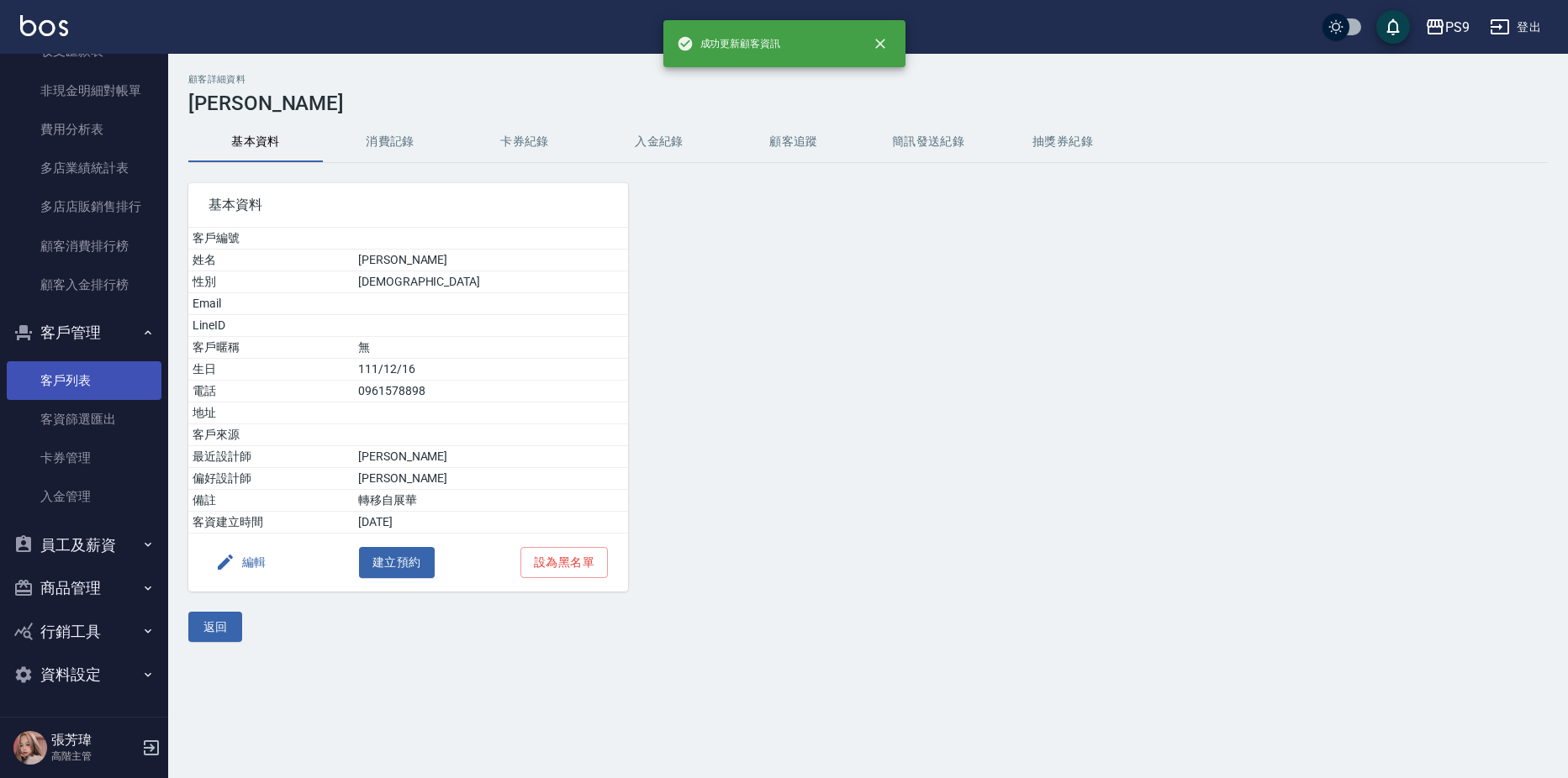
click at [81, 374] on link "客戶列表" at bounding box center [84, 380] width 154 height 39
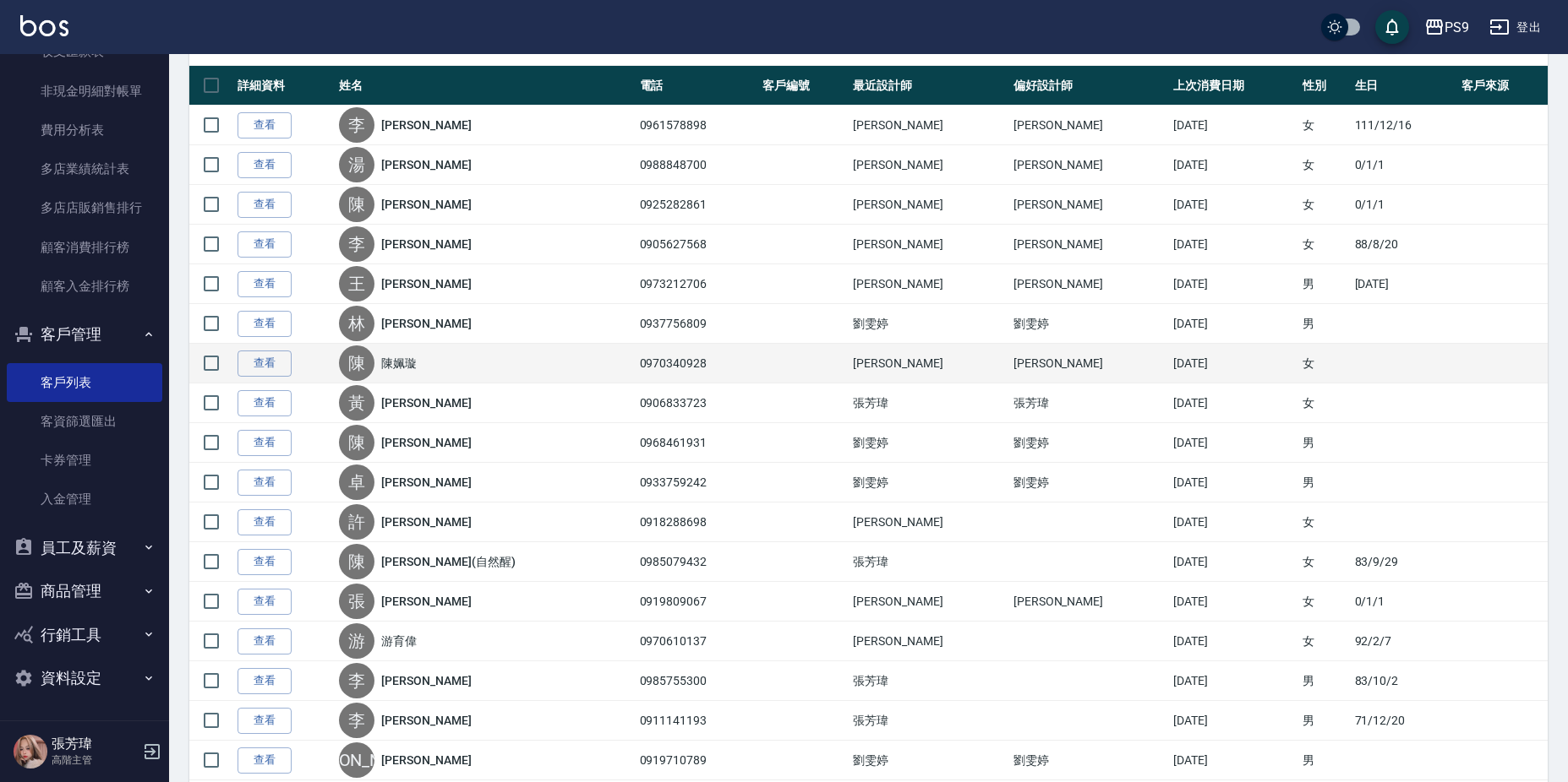
scroll to position [338, 0]
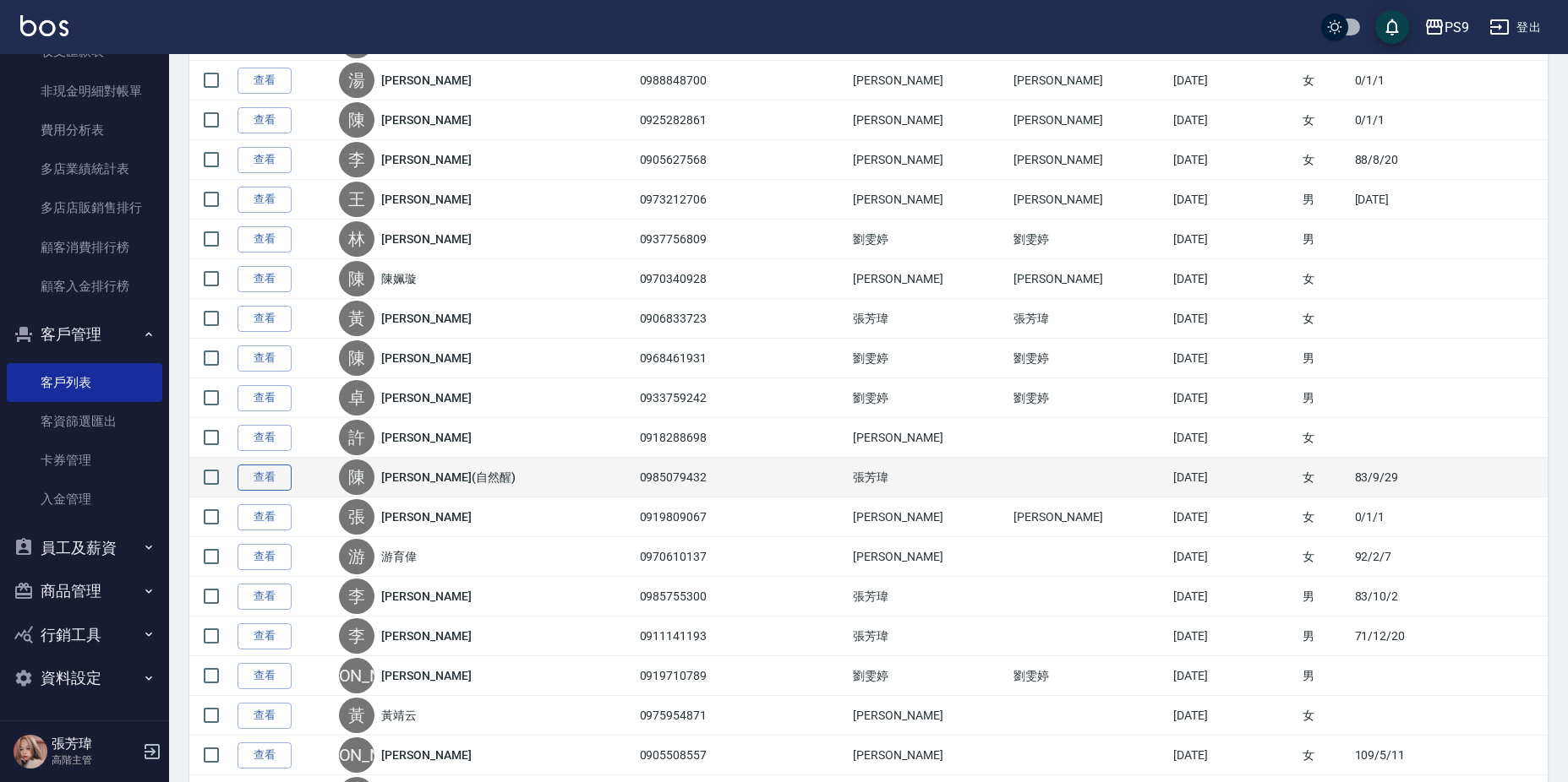
click at [270, 477] on link "查看" at bounding box center [265, 477] width 54 height 26
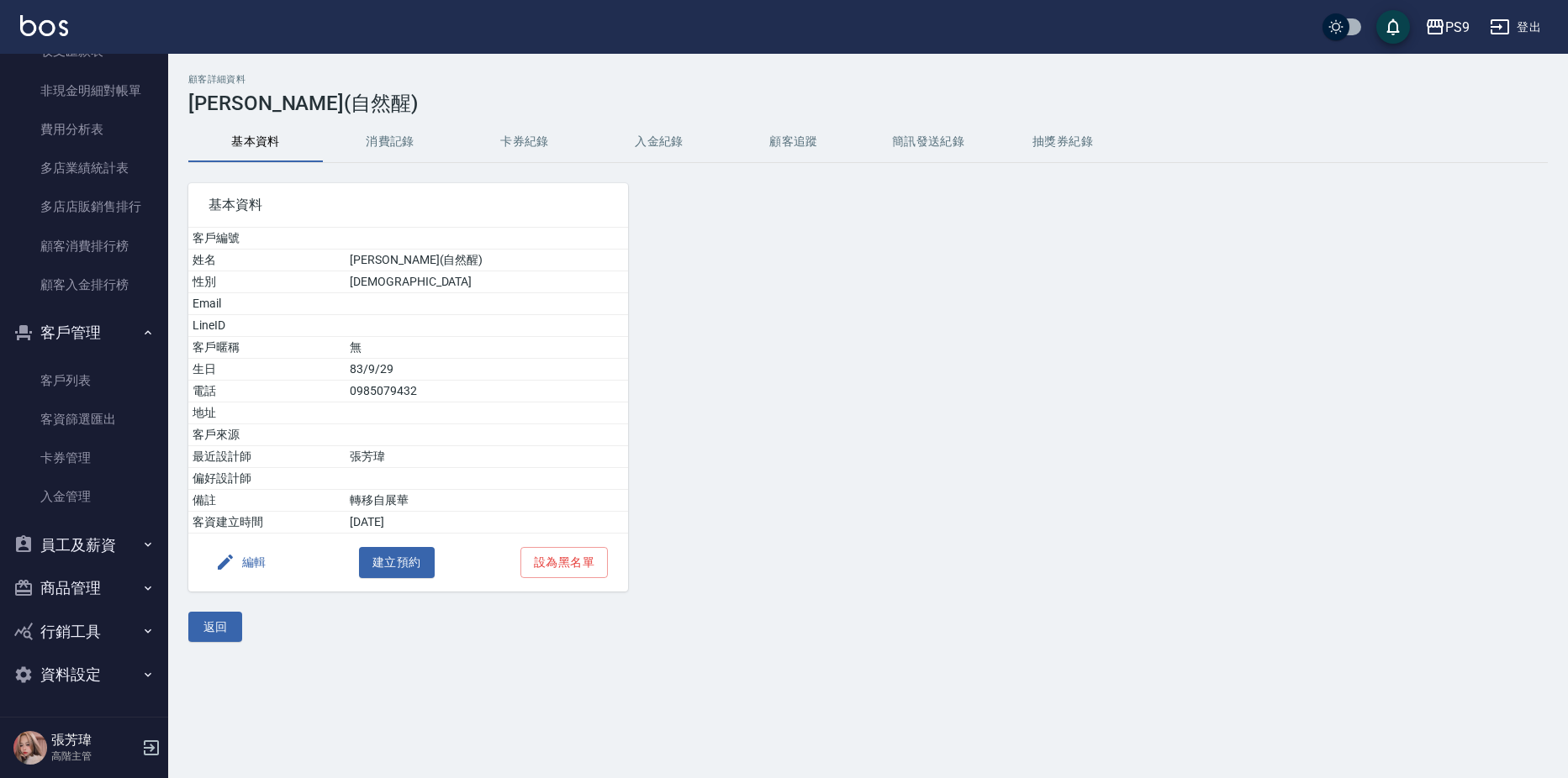
click at [250, 564] on button "編輯" at bounding box center [240, 563] width 65 height 31
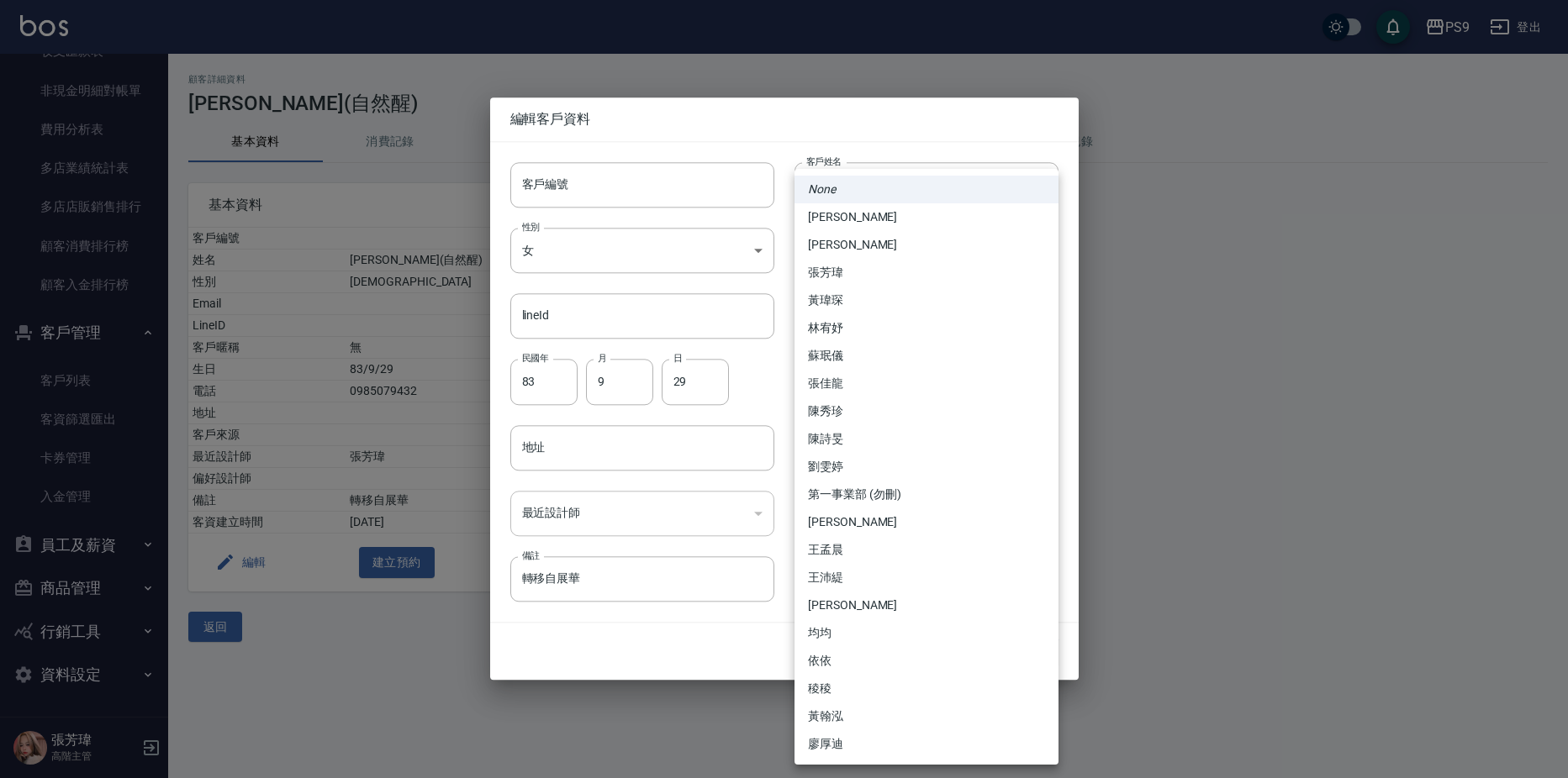
click at [830, 507] on body "PS9 登出 櫃檯作業 打帳單 帳單列表 掛單列表 座位開單 營業儀表板 現金收支登錄 高階收支登錄 材料自購登錄 每日結帳 排班表 現場電腦打卡 掃碼打卡 …" at bounding box center [784, 389] width 1568 height 778
click at [848, 264] on li "張芳瑋" at bounding box center [926, 272] width 264 height 28
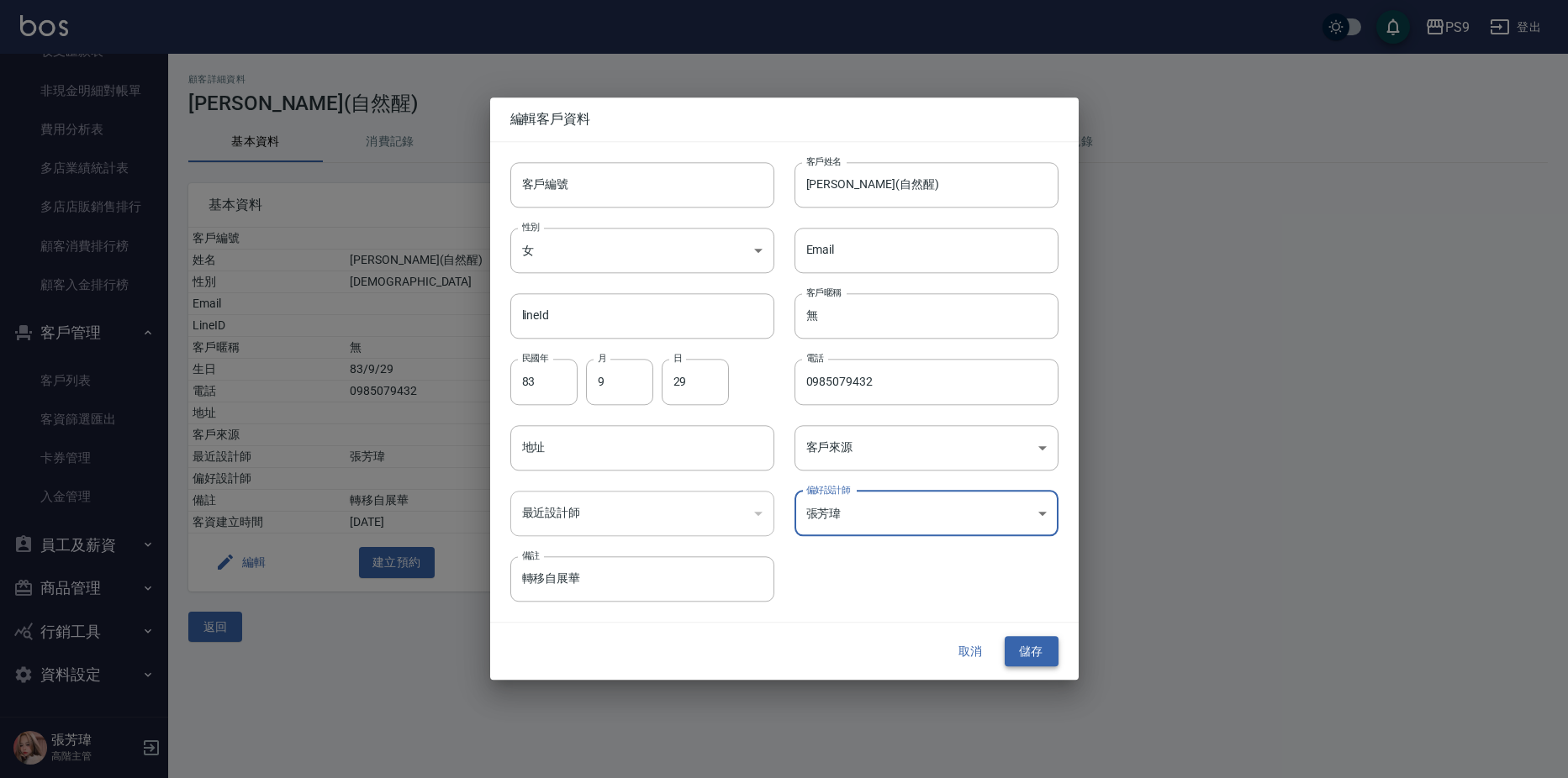
click at [1038, 646] on button "儲存" at bounding box center [1032, 652] width 54 height 31
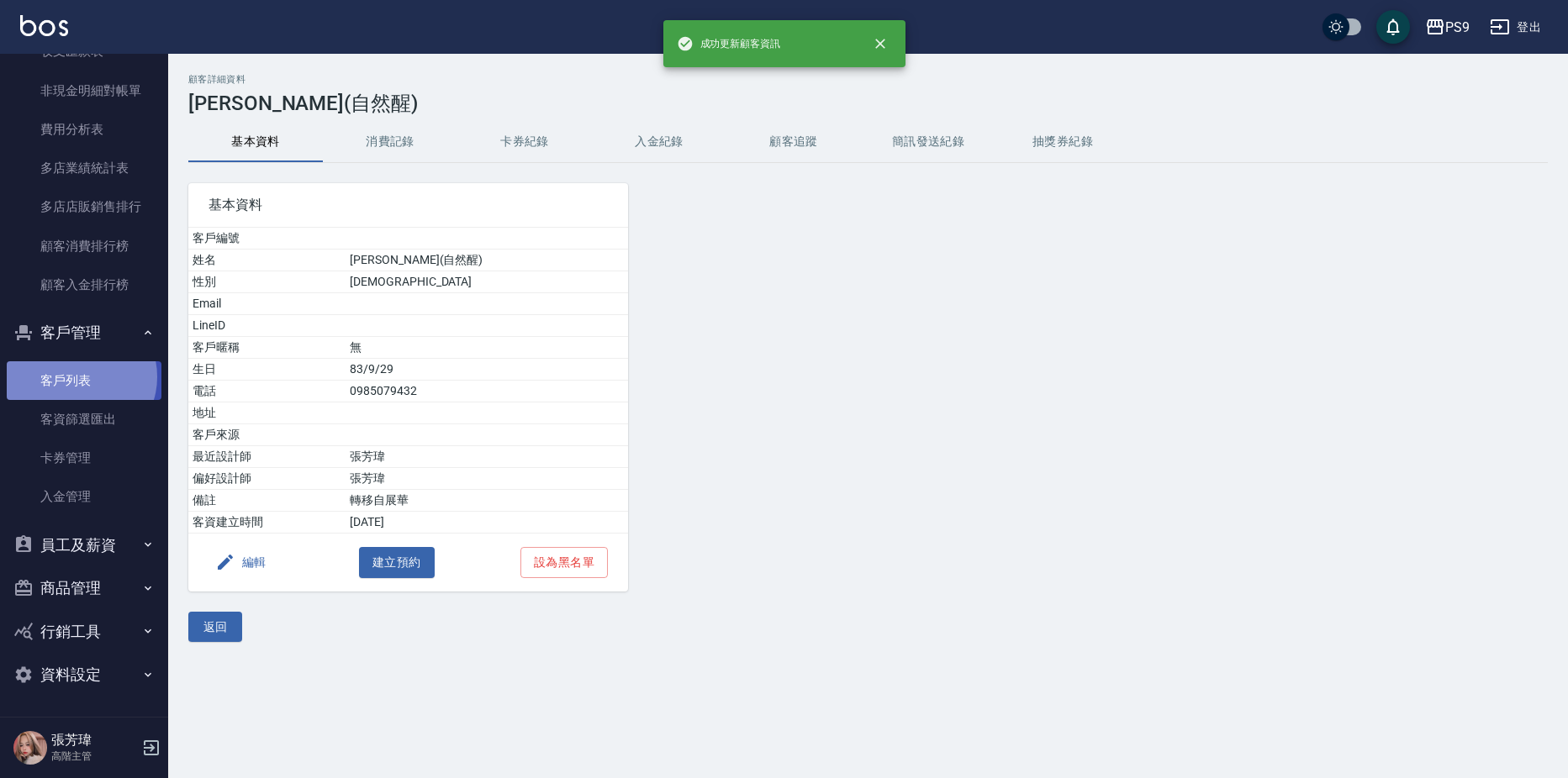
click at [80, 376] on link "客戶列表" at bounding box center [84, 380] width 154 height 39
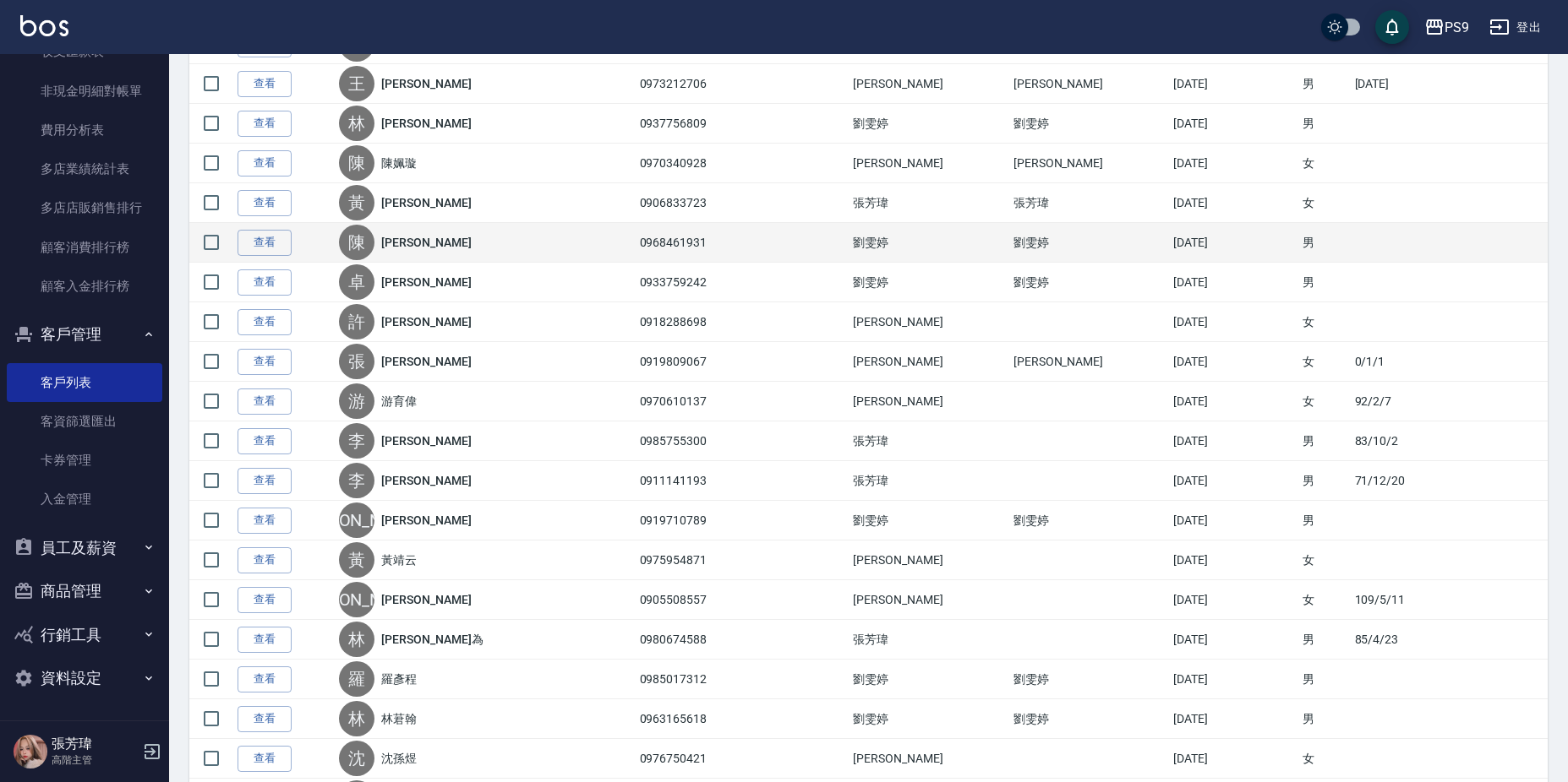
scroll to position [507, 0]
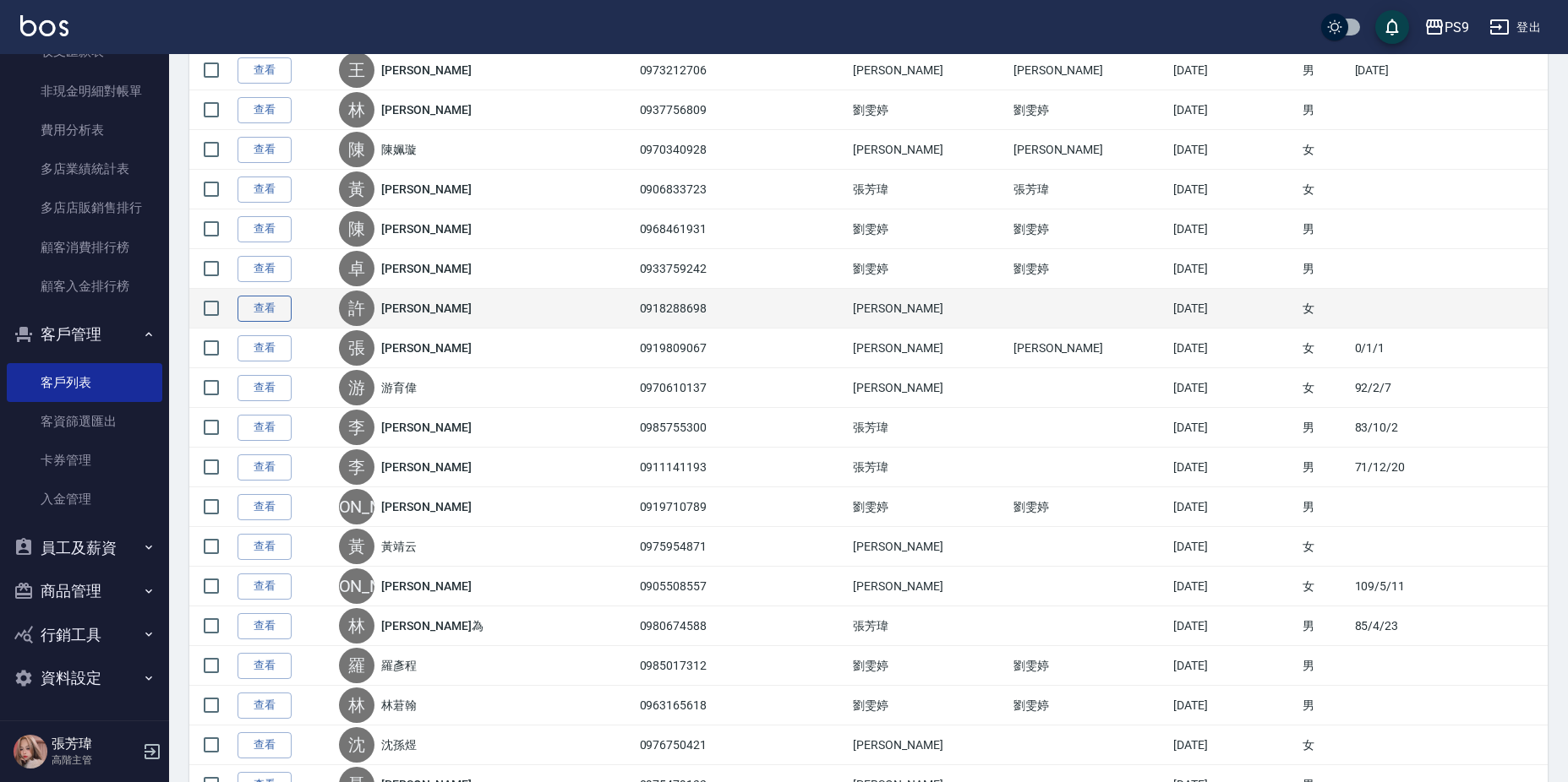
click at [278, 317] on link "查看" at bounding box center [265, 309] width 54 height 26
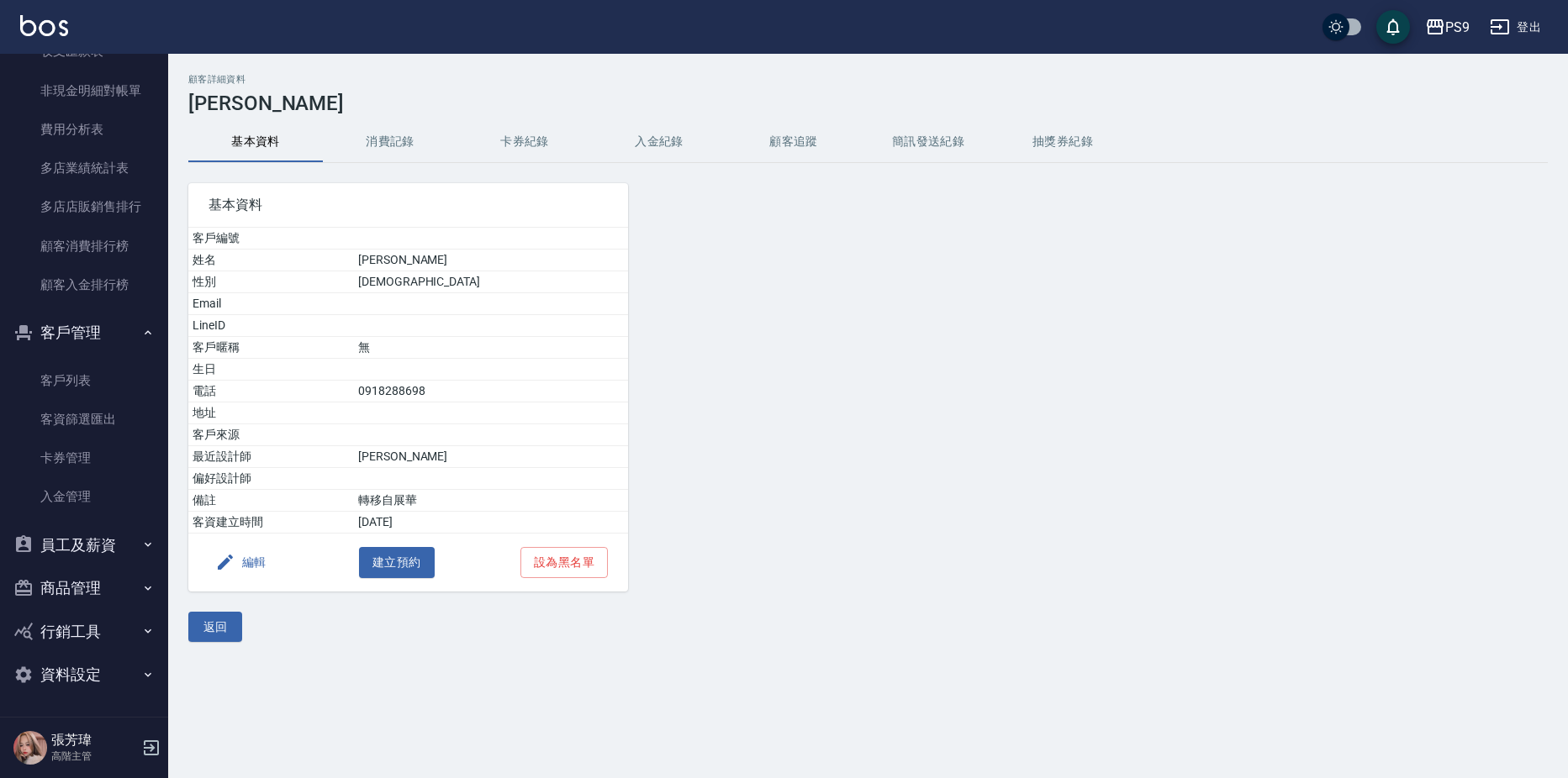
click at [236, 564] on button "編輯" at bounding box center [240, 563] width 65 height 31
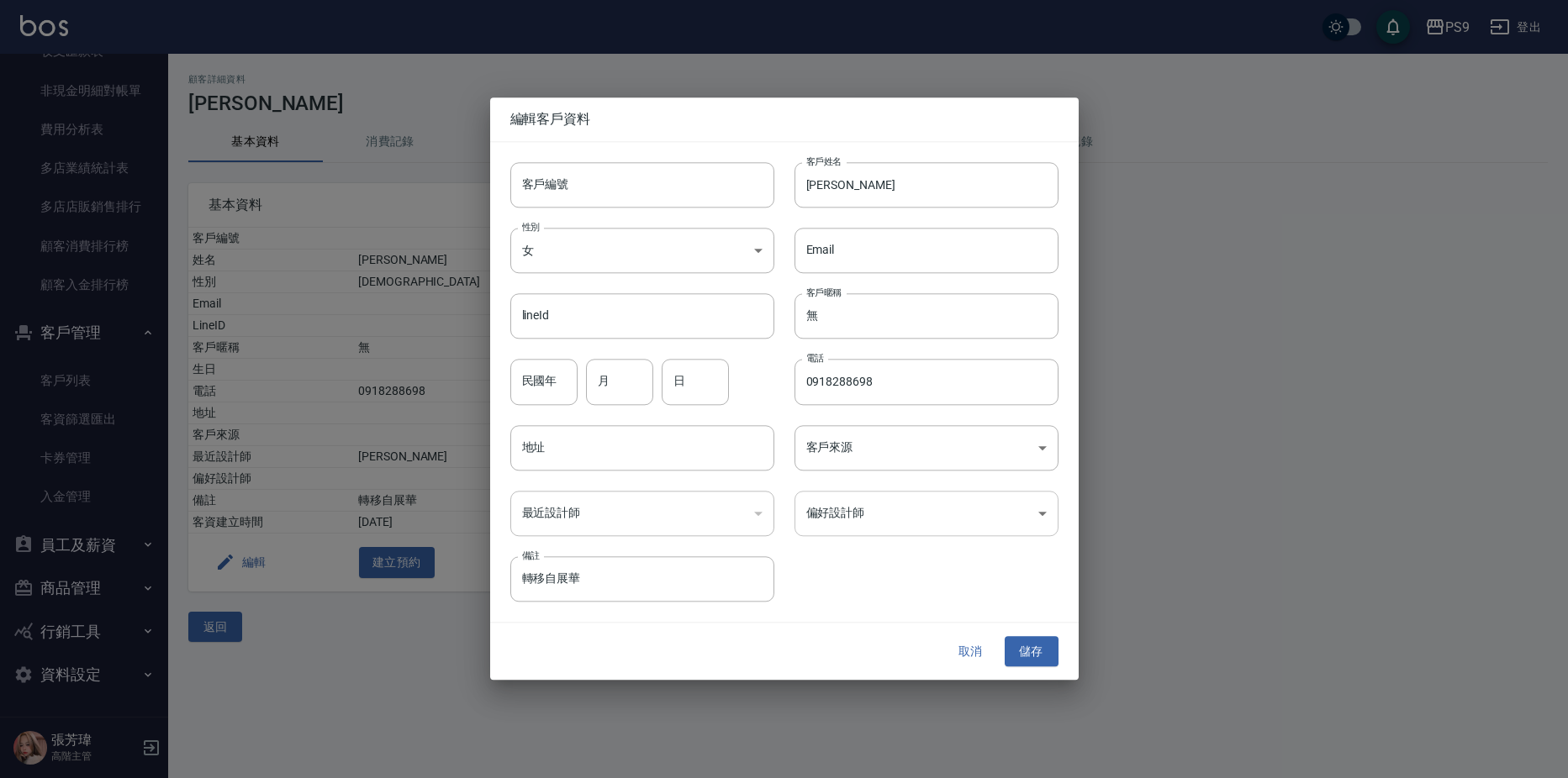
click at [826, 514] on body "PS9 登出 櫃檯作業 打帳單 帳單列表 掛單列表 座位開單 營業儀表板 現金收支登錄 高階收支登錄 材料自購登錄 每日結帳 排班表 現場電腦打卡 掃碼打卡 …" at bounding box center [784, 389] width 1568 height 778
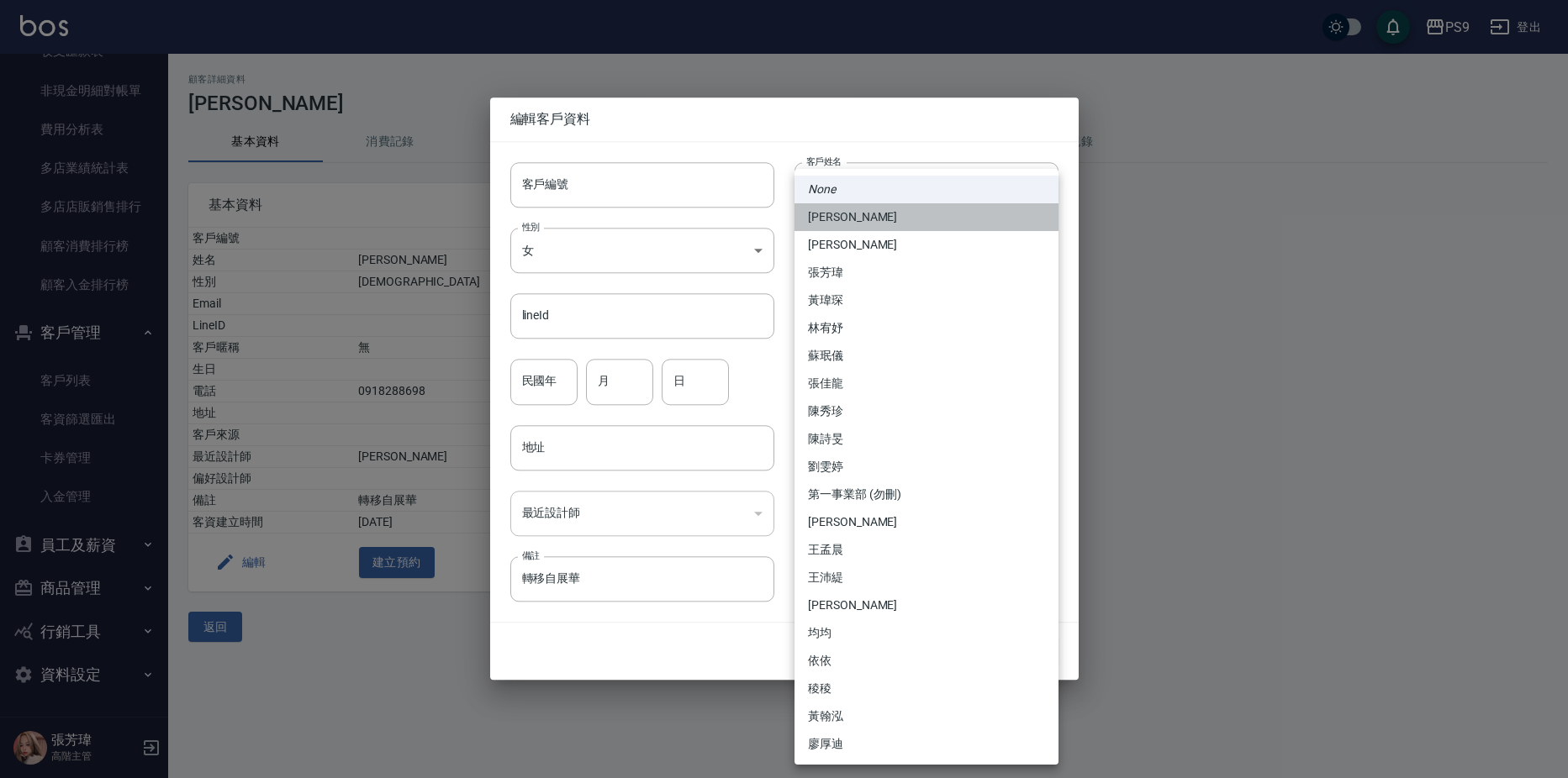
click at [829, 220] on li "[PERSON_NAME]" at bounding box center [926, 217] width 264 height 28
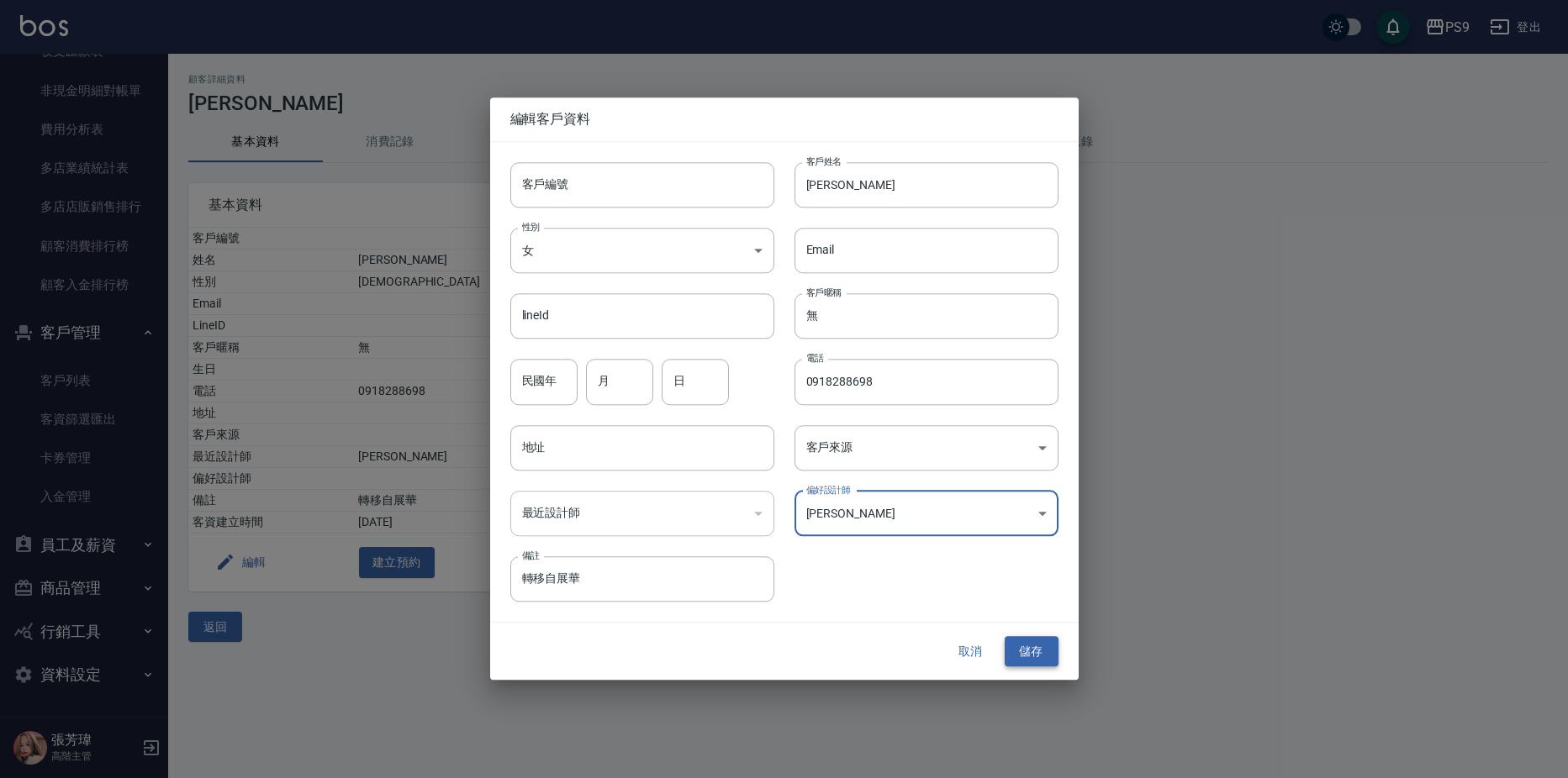
click at [1017, 651] on button "儲存" at bounding box center [1032, 652] width 54 height 31
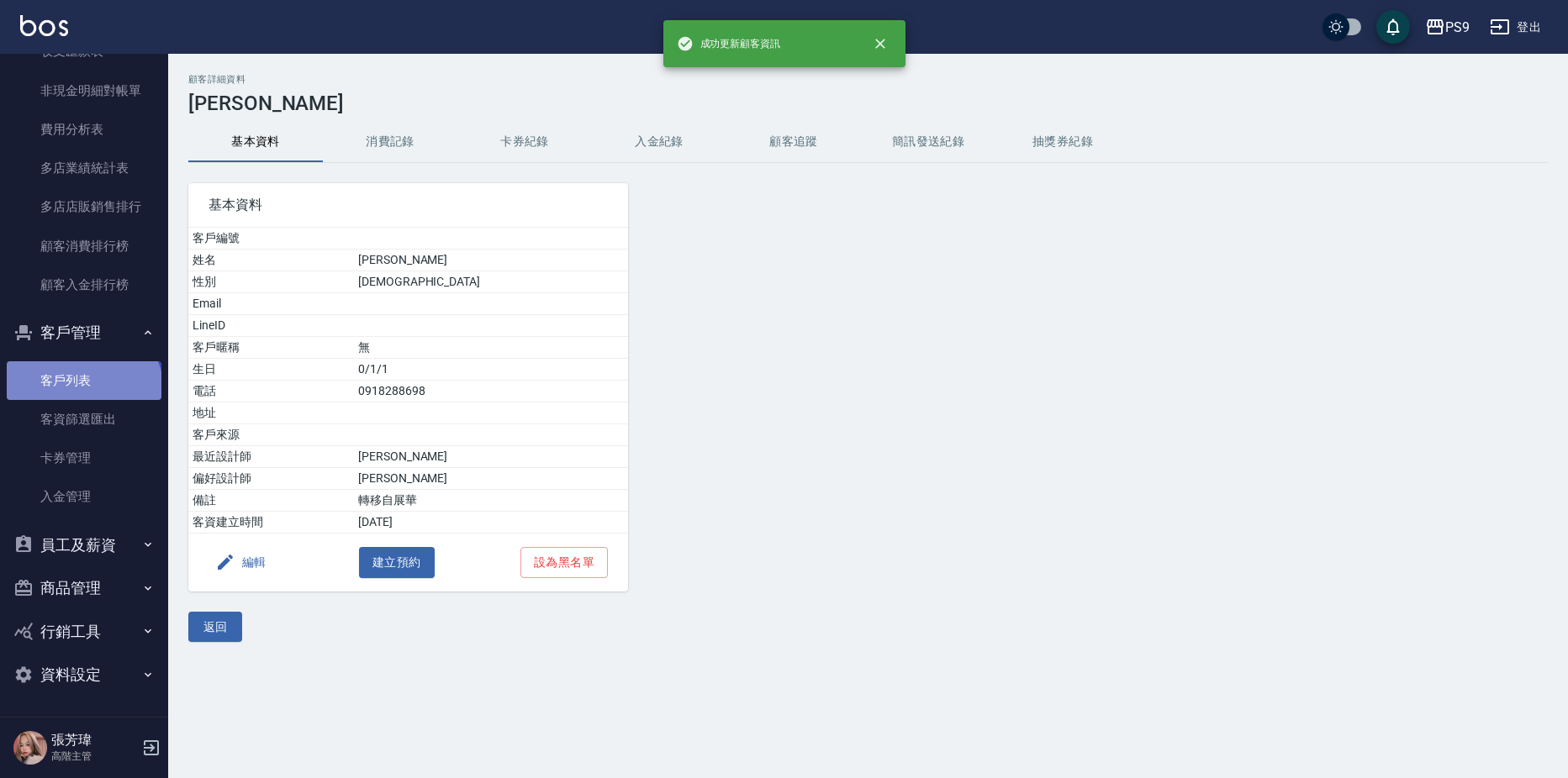
click at [81, 392] on link "客戶列表" at bounding box center [84, 380] width 154 height 39
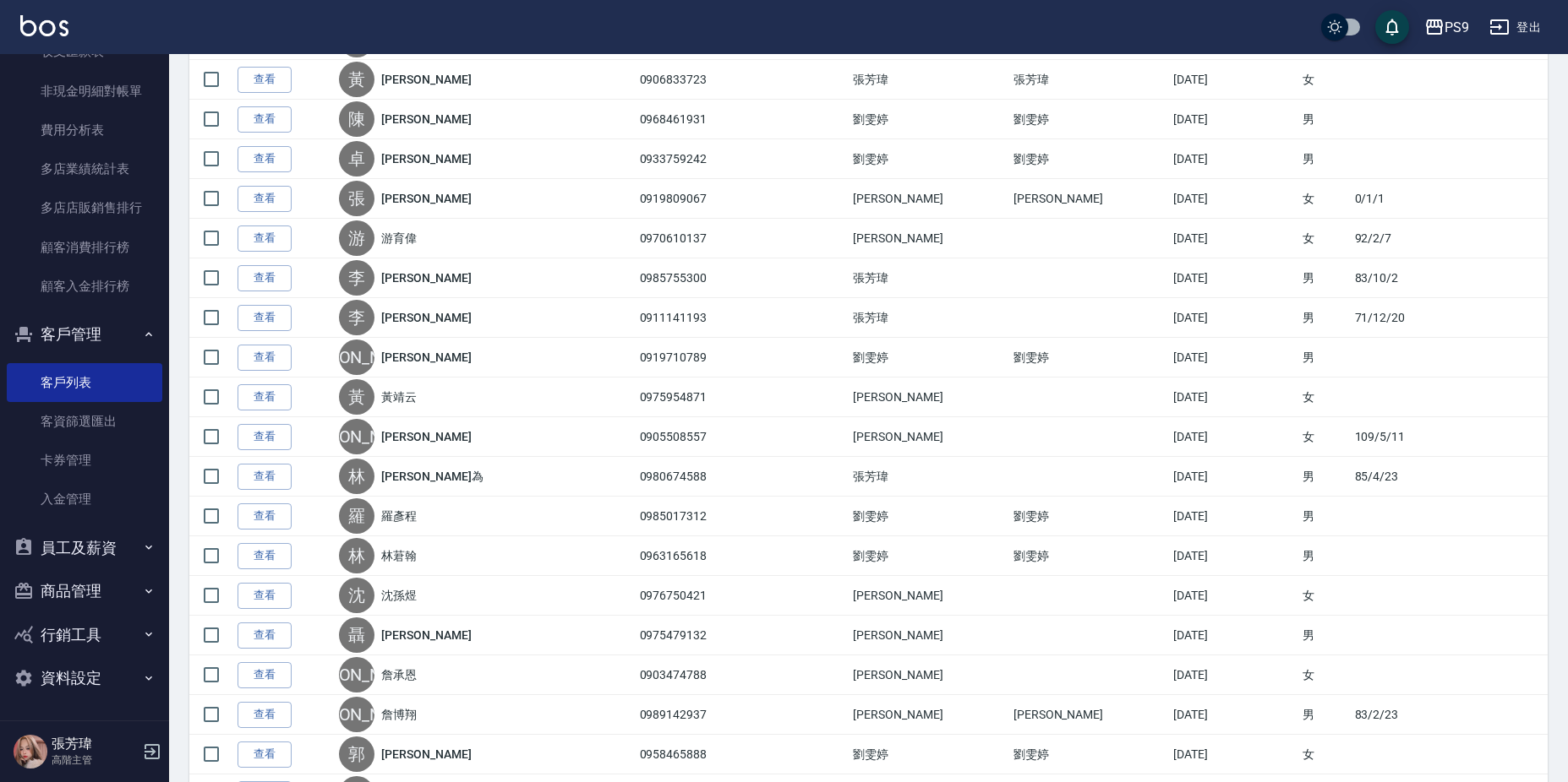
scroll to position [628, 0]
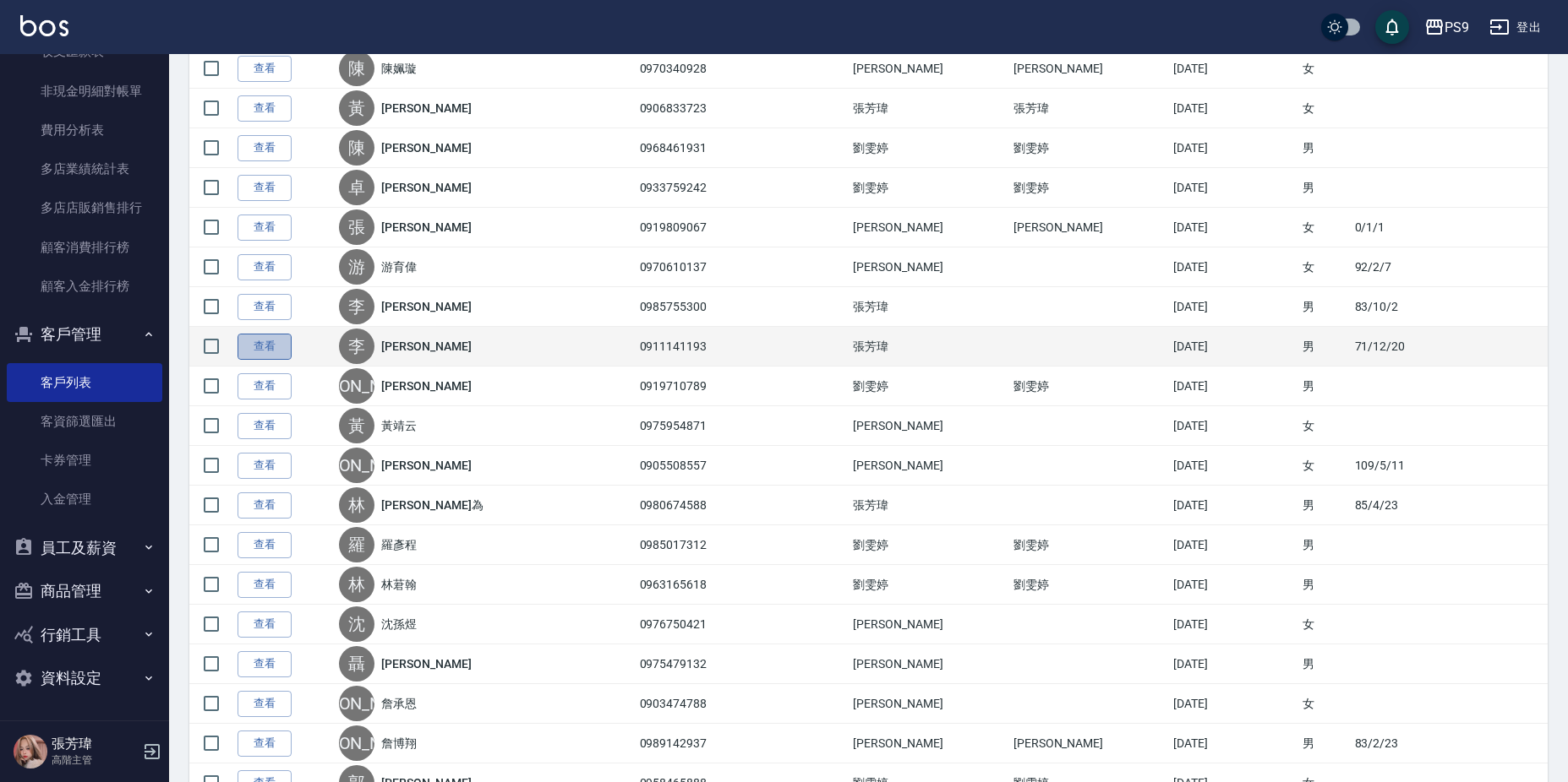
click at [247, 350] on link "查看" at bounding box center [265, 346] width 54 height 26
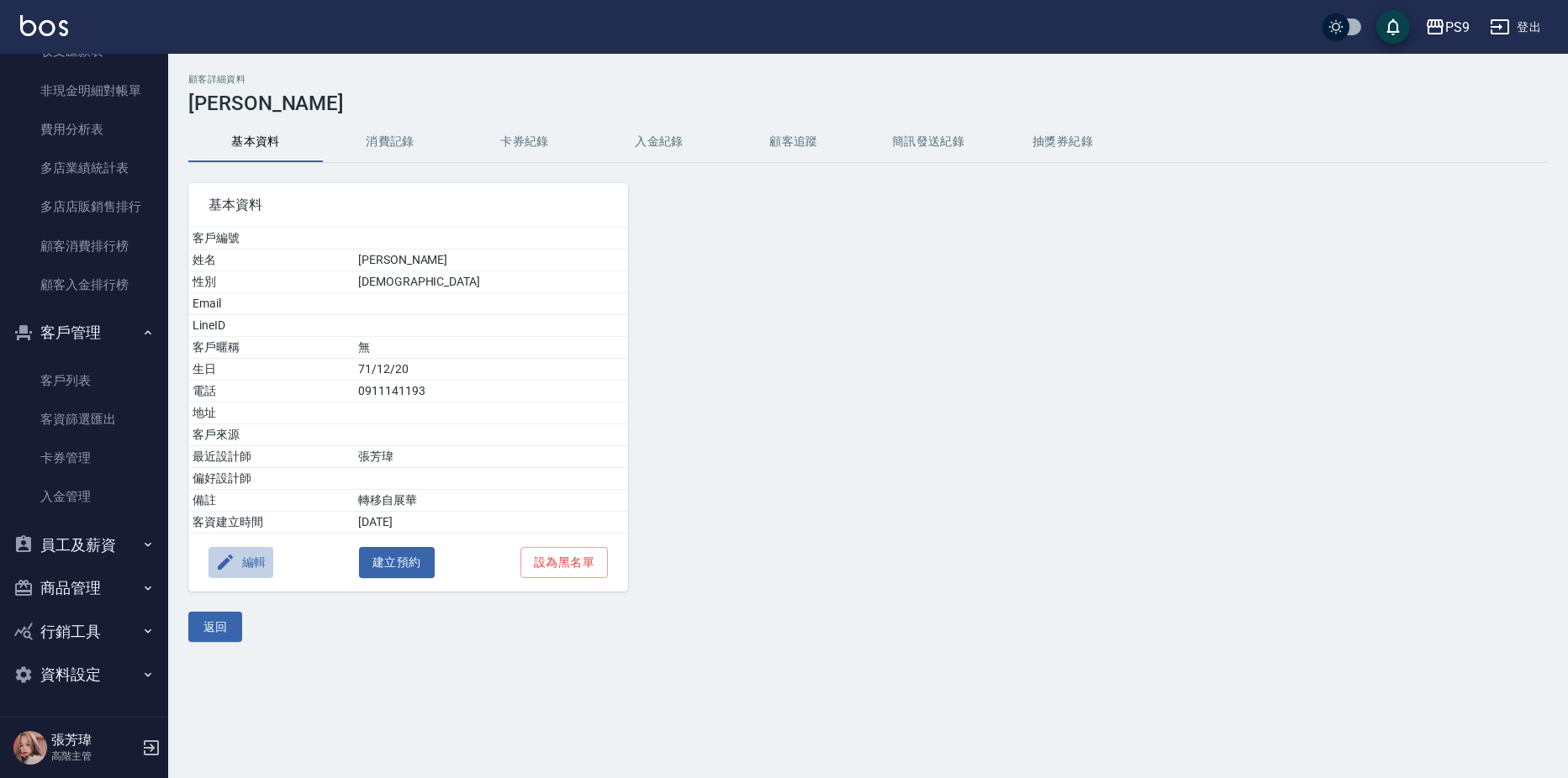
click at [225, 551] on button "編輯" at bounding box center [240, 563] width 65 height 31
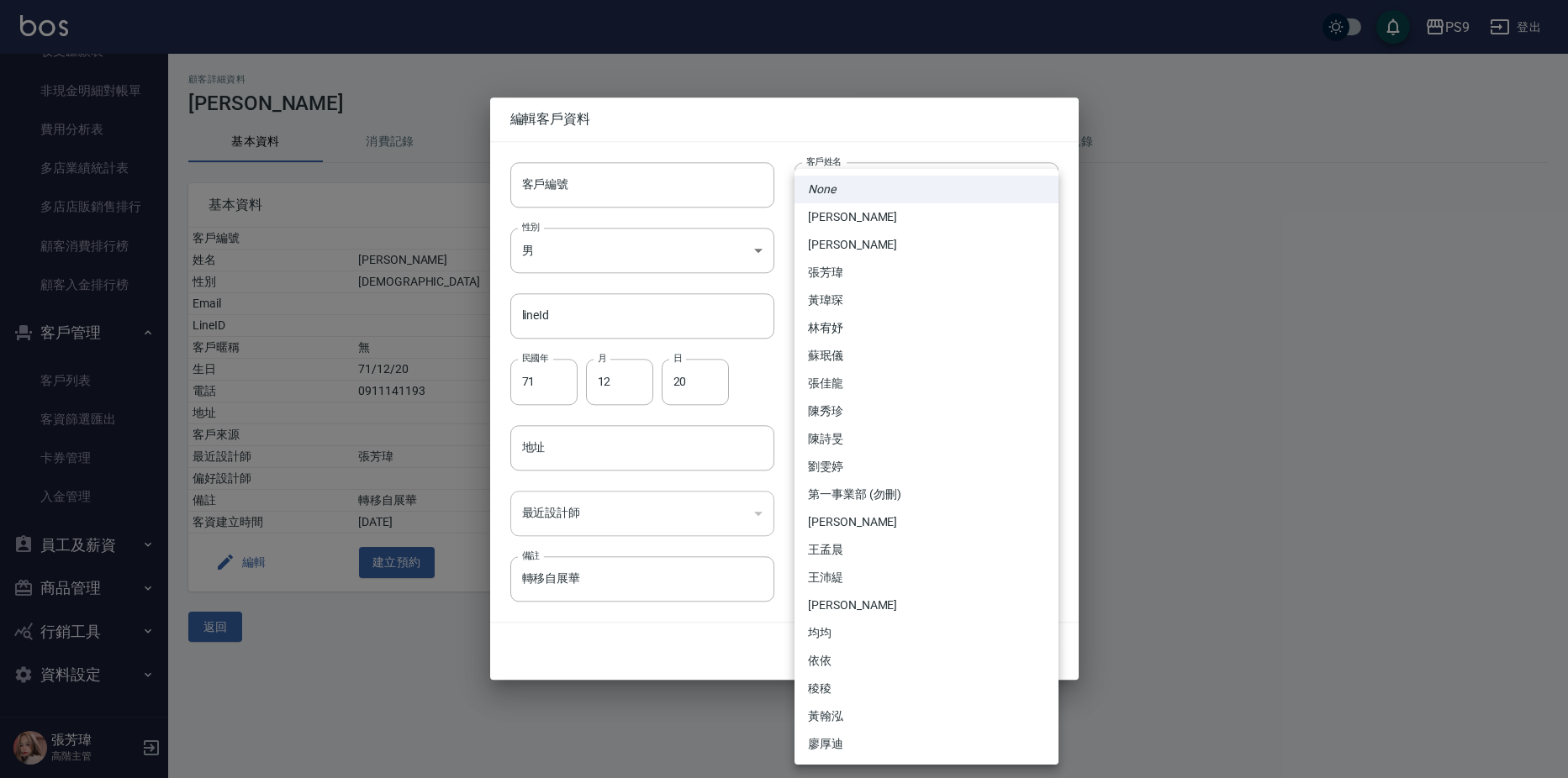
click at [854, 515] on body "PS9 登出 櫃檯作業 打帳單 帳單列表 掛單列表 座位開單 營業儀表板 現金收支登錄 高階收支登錄 材料自購登錄 每日結帳 排班表 現場電腦打卡 掃碼打卡 …" at bounding box center [784, 389] width 1568 height 778
click at [824, 268] on li "張芳瑋" at bounding box center [926, 272] width 264 height 28
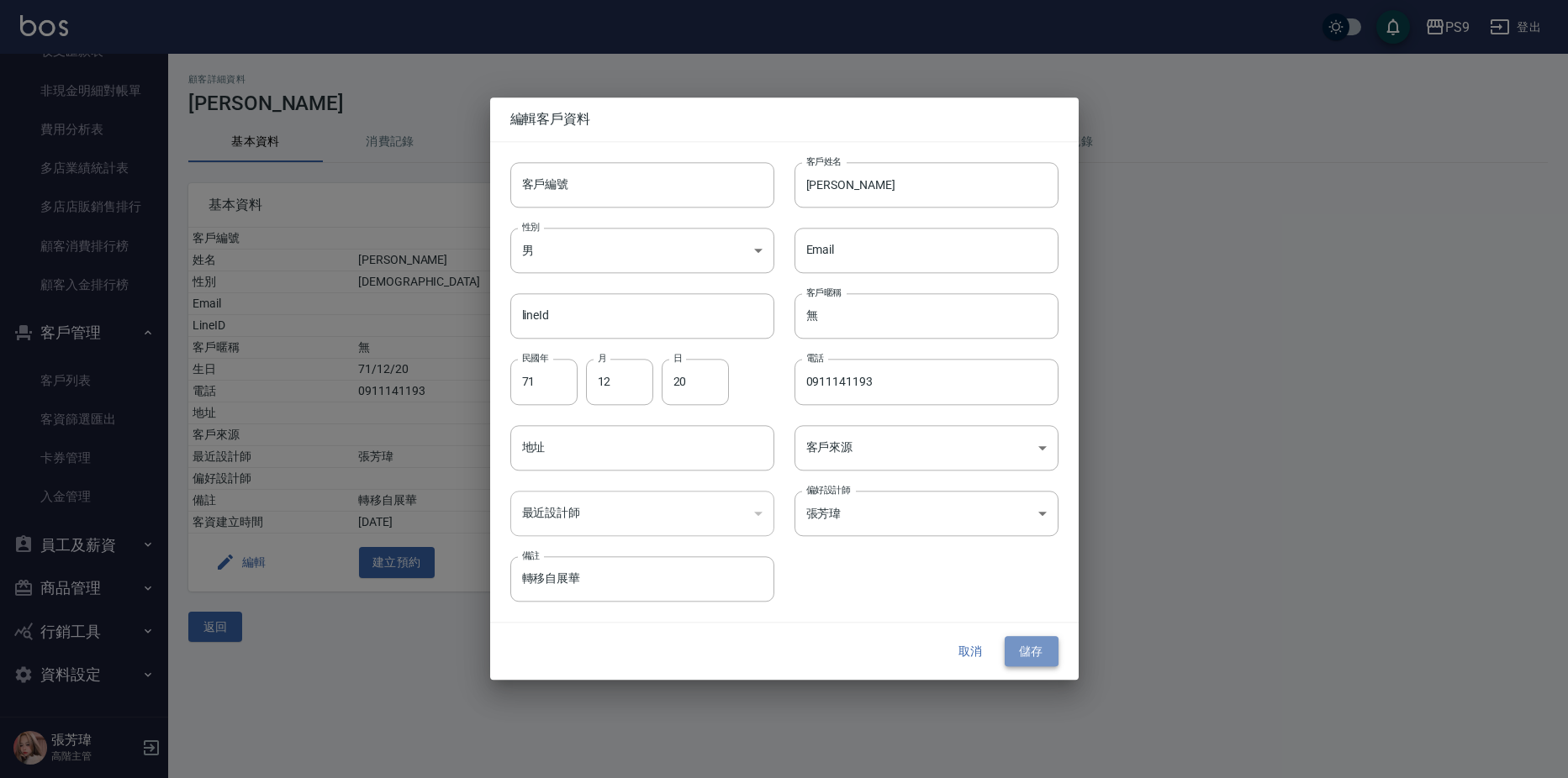
click at [1023, 646] on button "儲存" at bounding box center [1032, 652] width 54 height 31
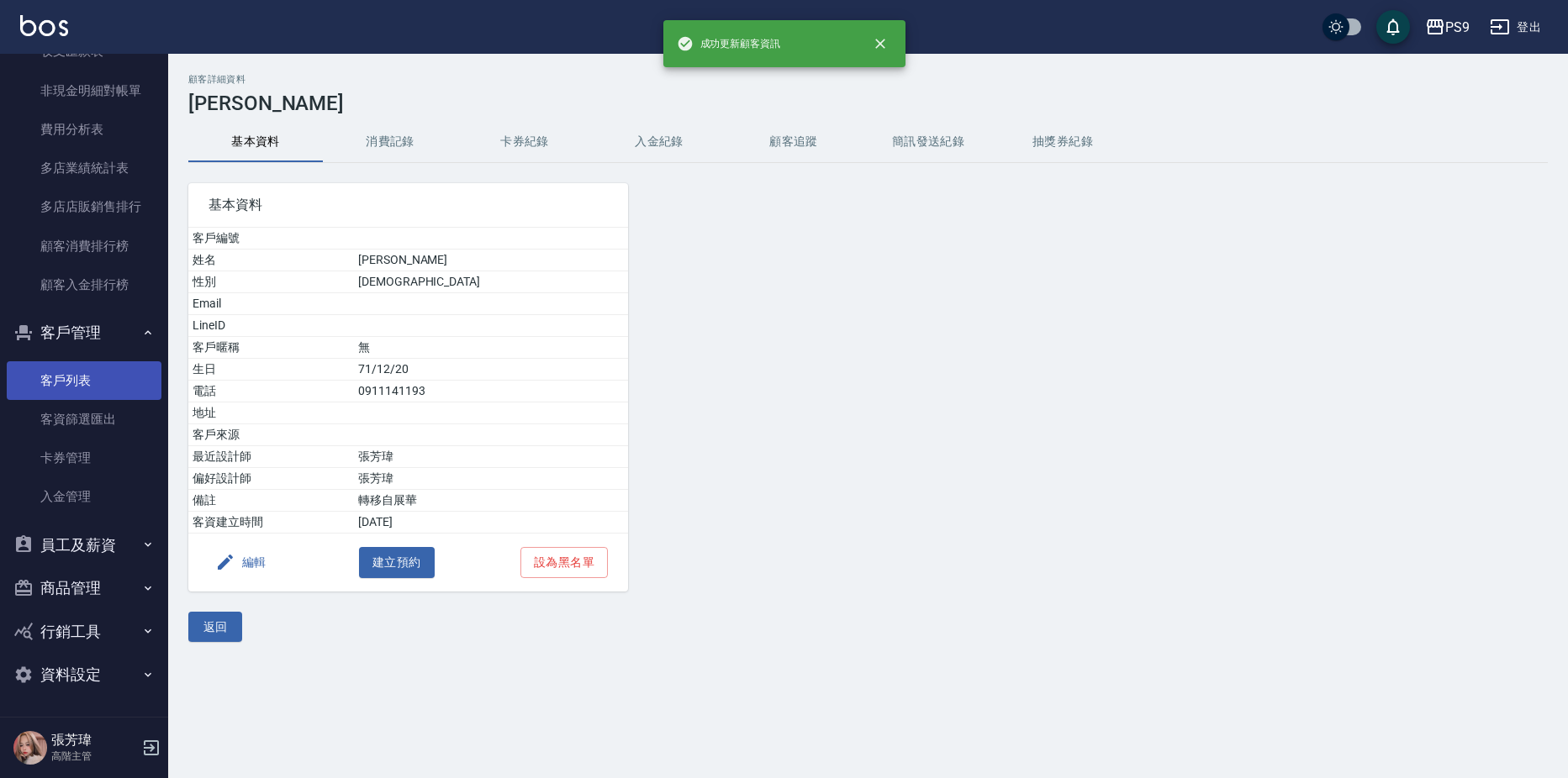
click at [91, 376] on link "客戶列表" at bounding box center [84, 380] width 154 height 39
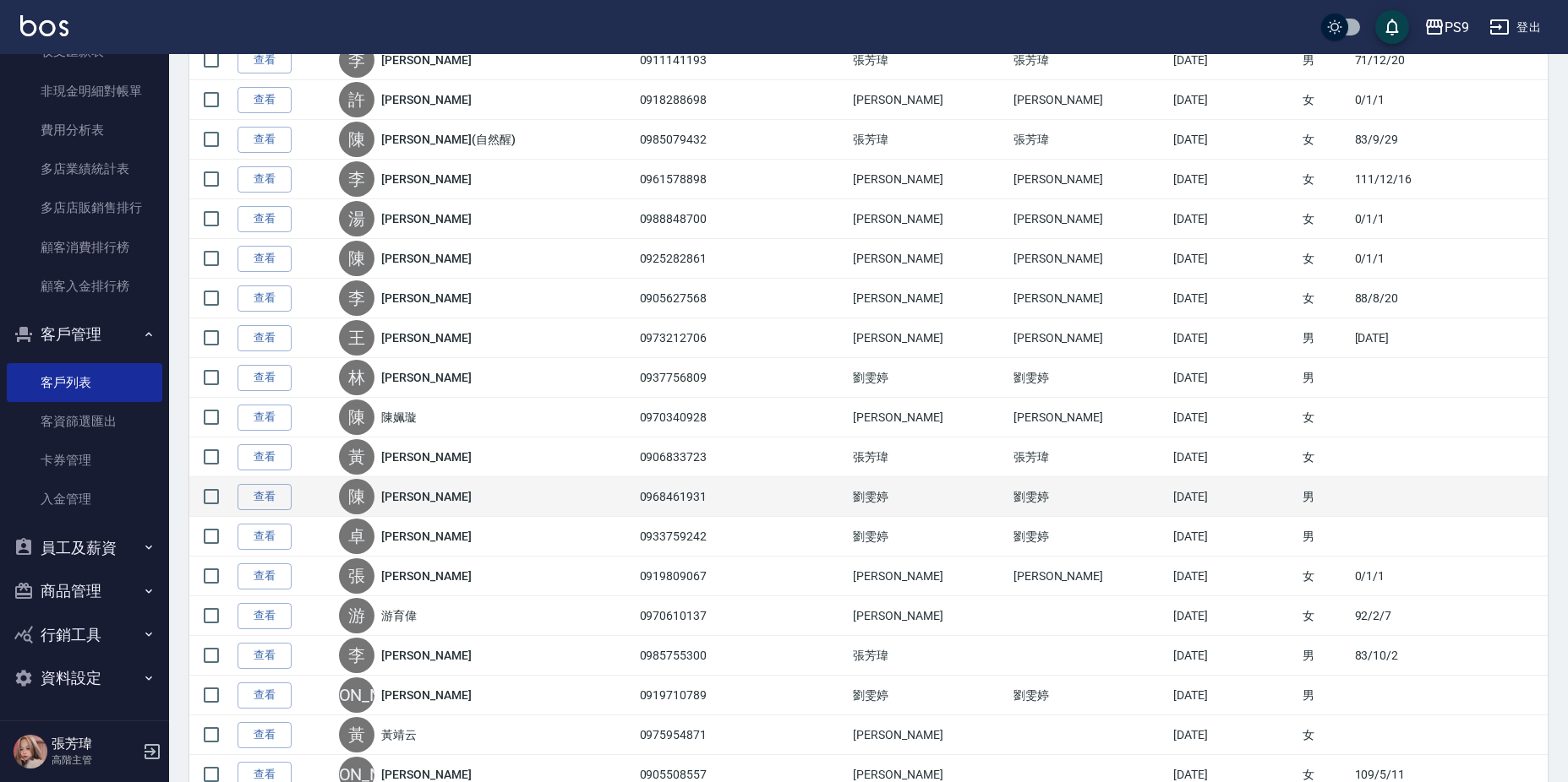
scroll to position [338, 0]
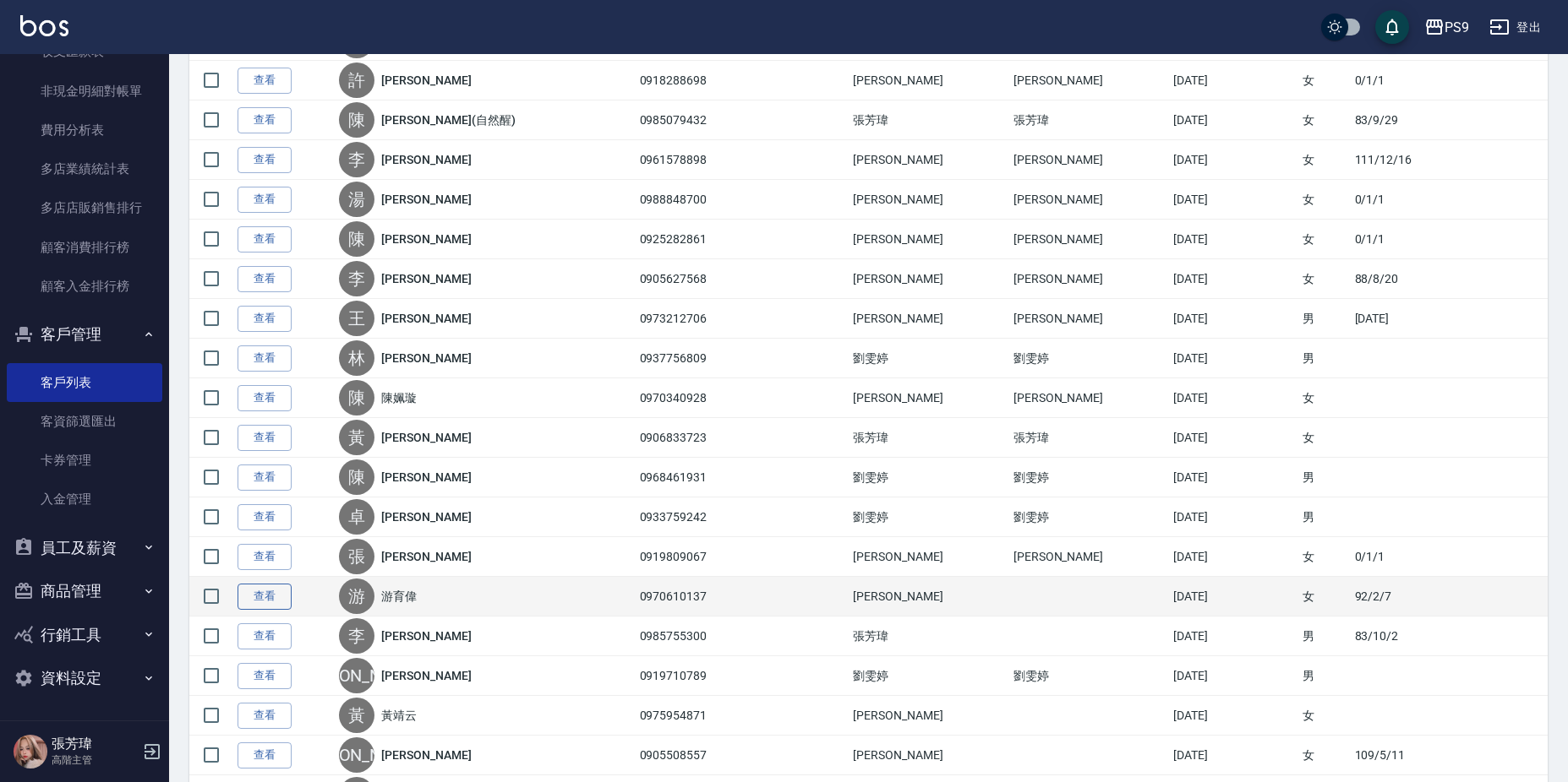
click at [278, 596] on link "查看" at bounding box center [265, 597] width 54 height 26
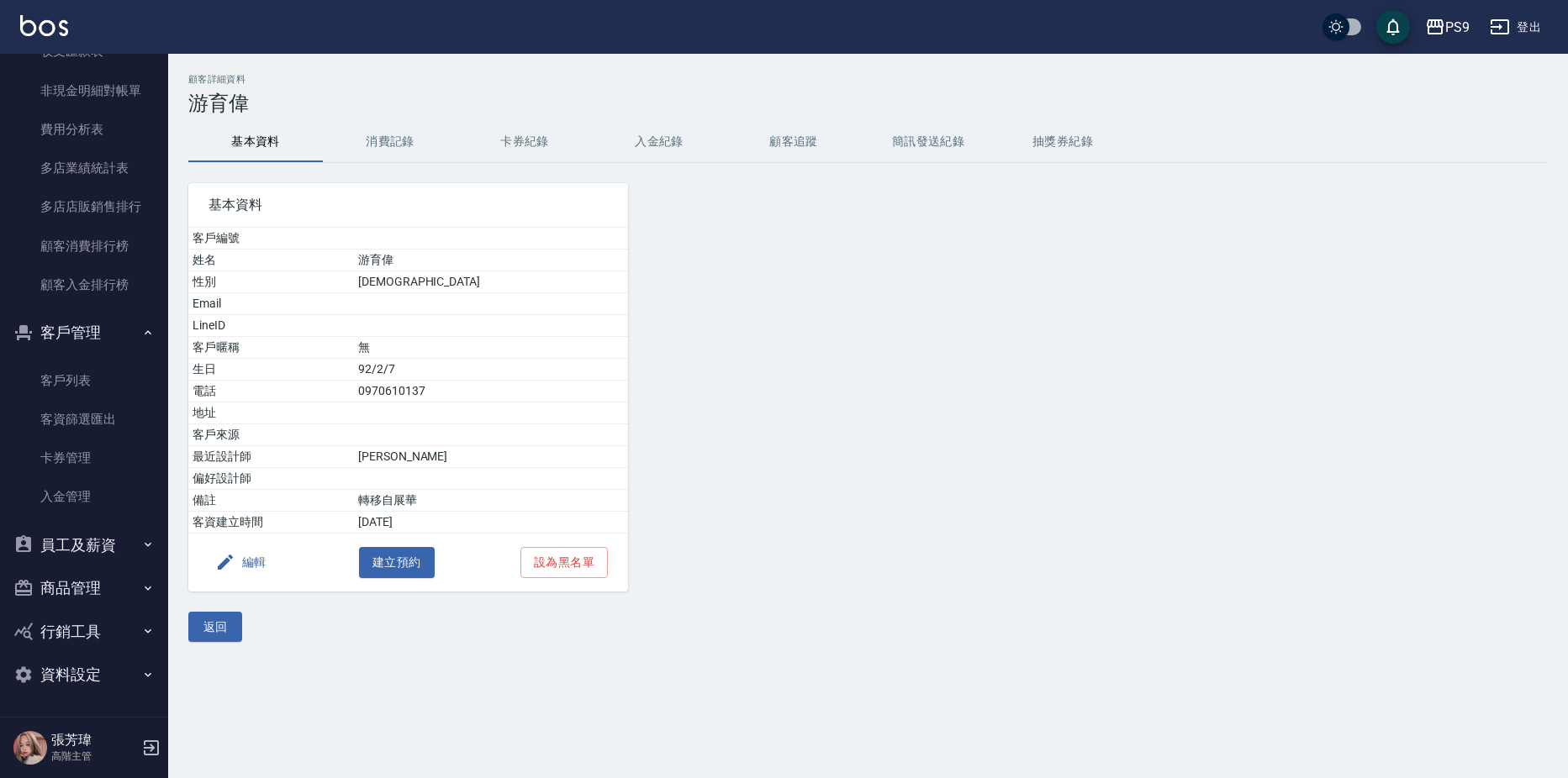
click at [239, 570] on button "編輯" at bounding box center [240, 563] width 65 height 31
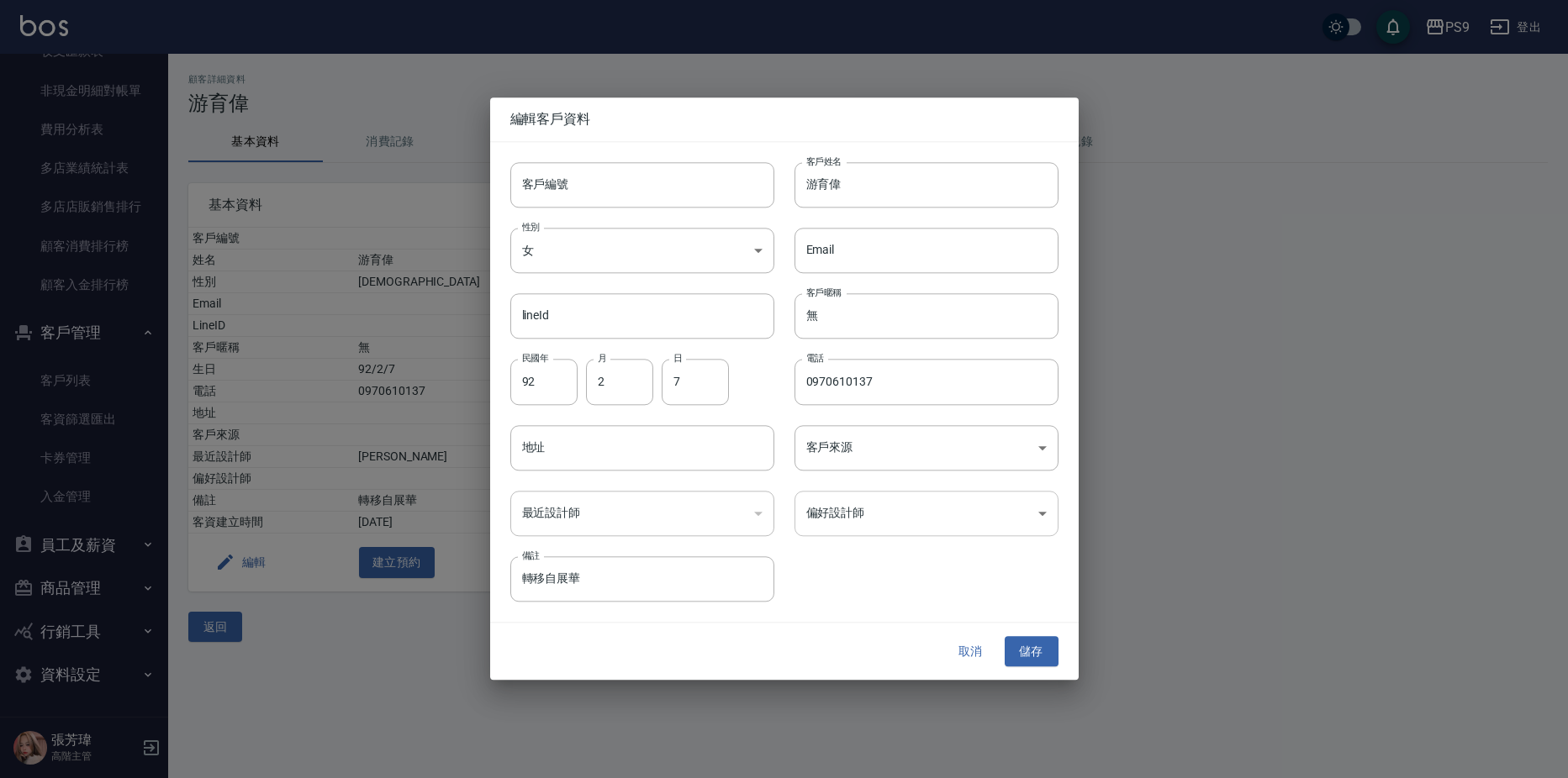
click at [887, 515] on body "PS9 登出 櫃檯作業 打帳單 帳單列表 掛單列表 座位開單 營業儀表板 現金收支登錄 高階收支登錄 材料自購登錄 每日結帳 排班表 現場電腦打卡 掃碼打卡 …" at bounding box center [784, 389] width 1568 height 778
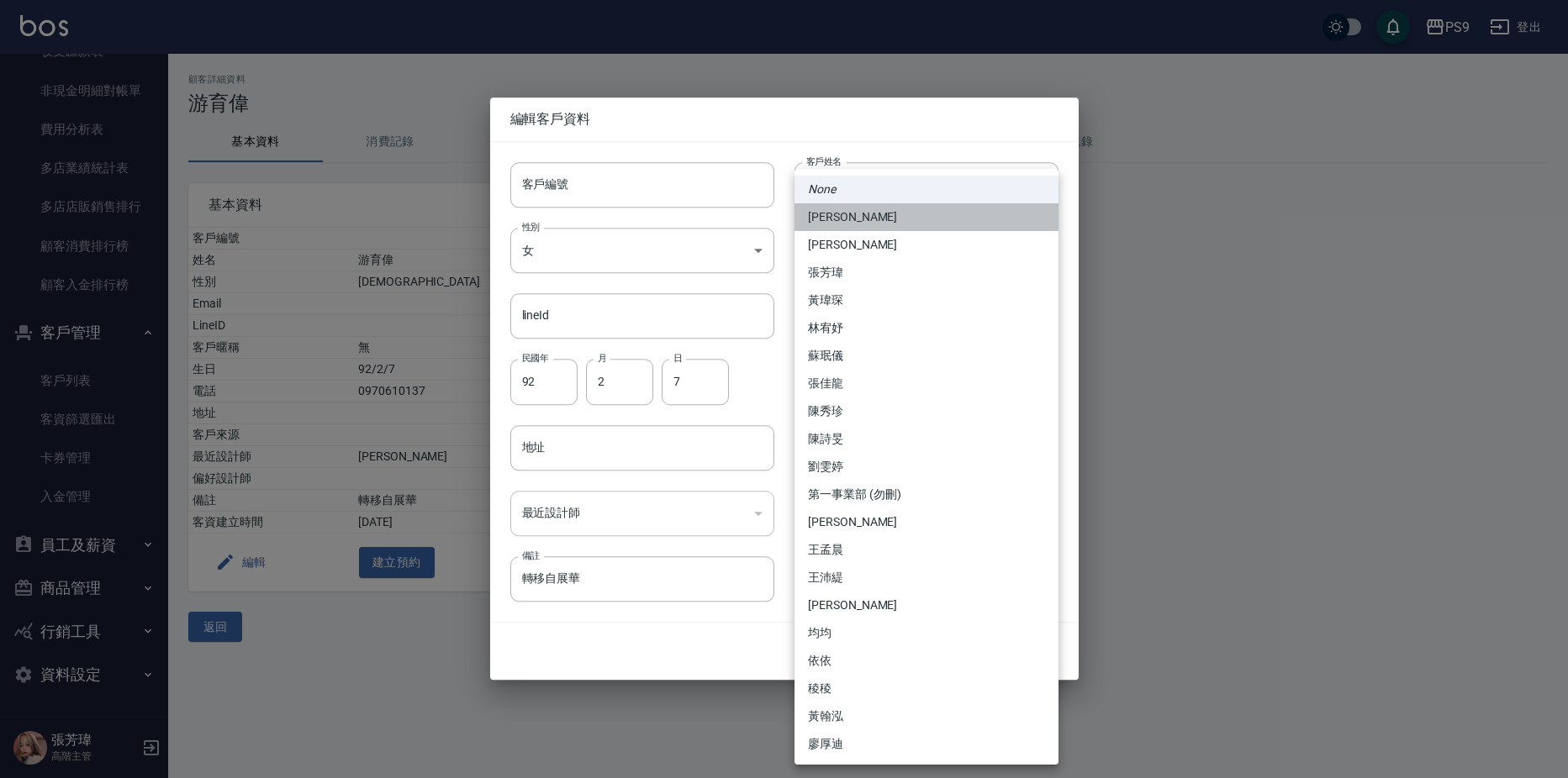
click at [909, 218] on li "[PERSON_NAME]" at bounding box center [926, 217] width 264 height 28
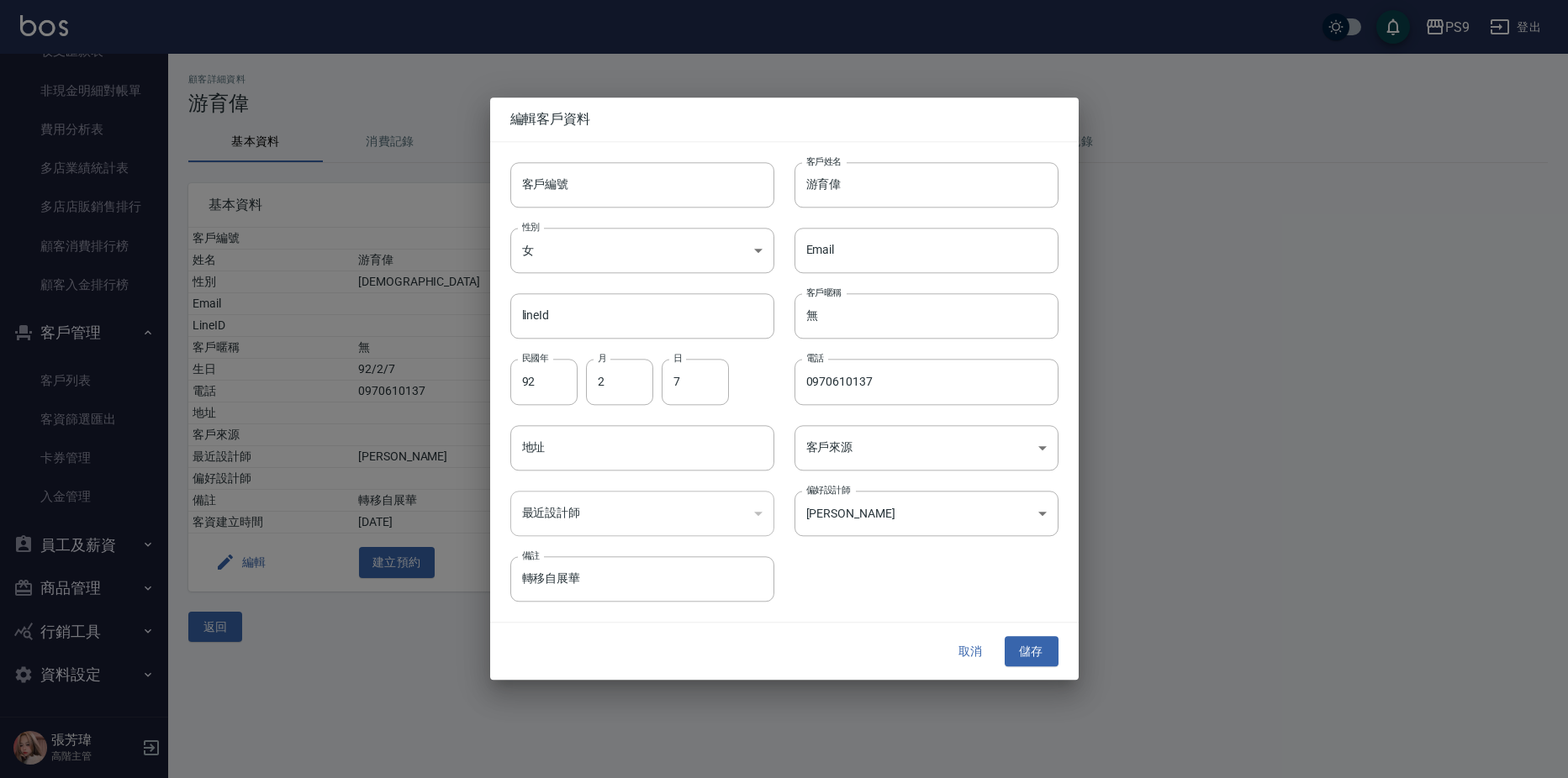
click at [1026, 634] on div "取消 儲存" at bounding box center [785, 652] width 589 height 58
click at [1037, 656] on button "儲存" at bounding box center [1032, 652] width 54 height 31
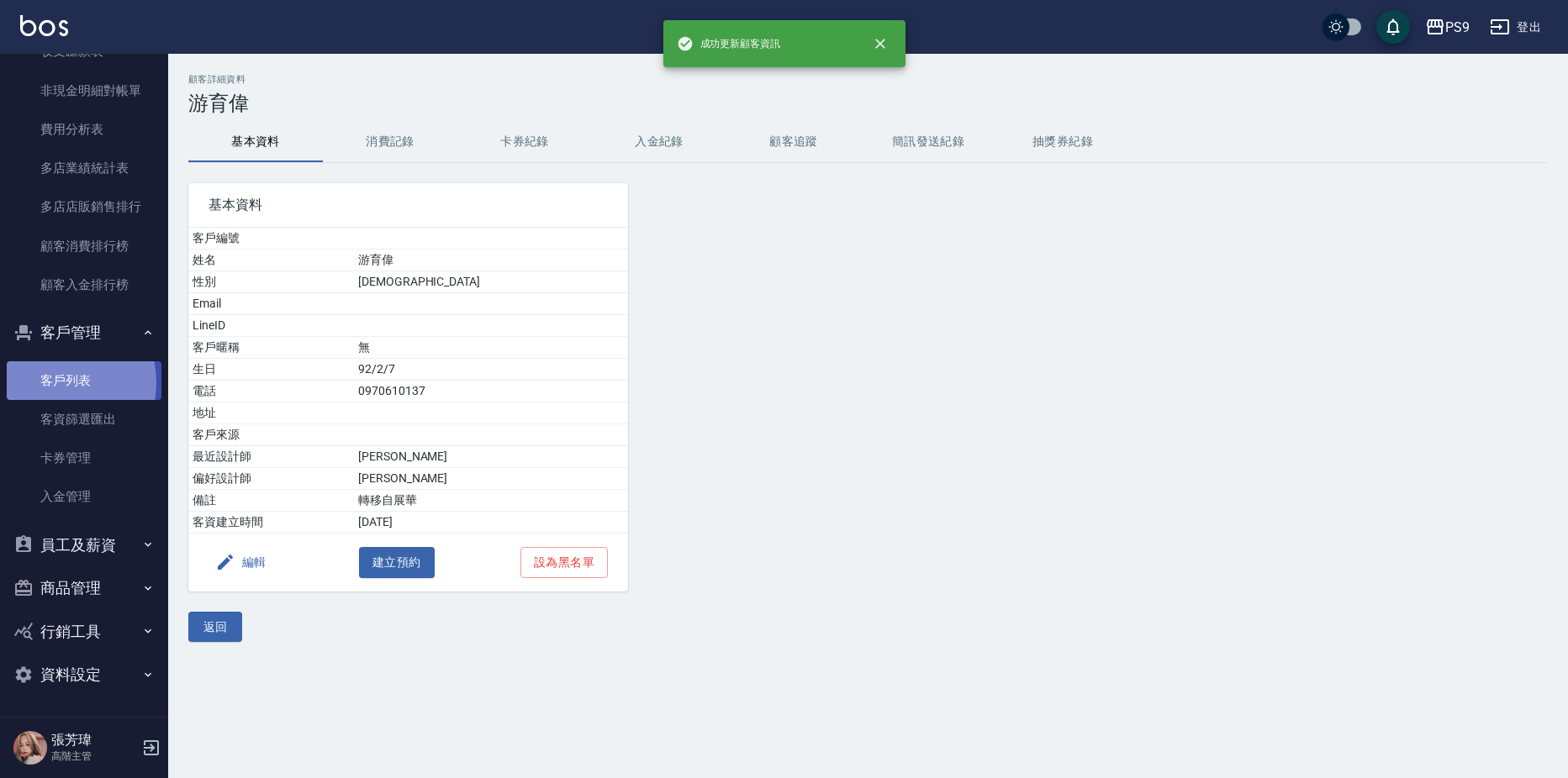
click at [56, 382] on link "客戶列表" at bounding box center [84, 380] width 154 height 39
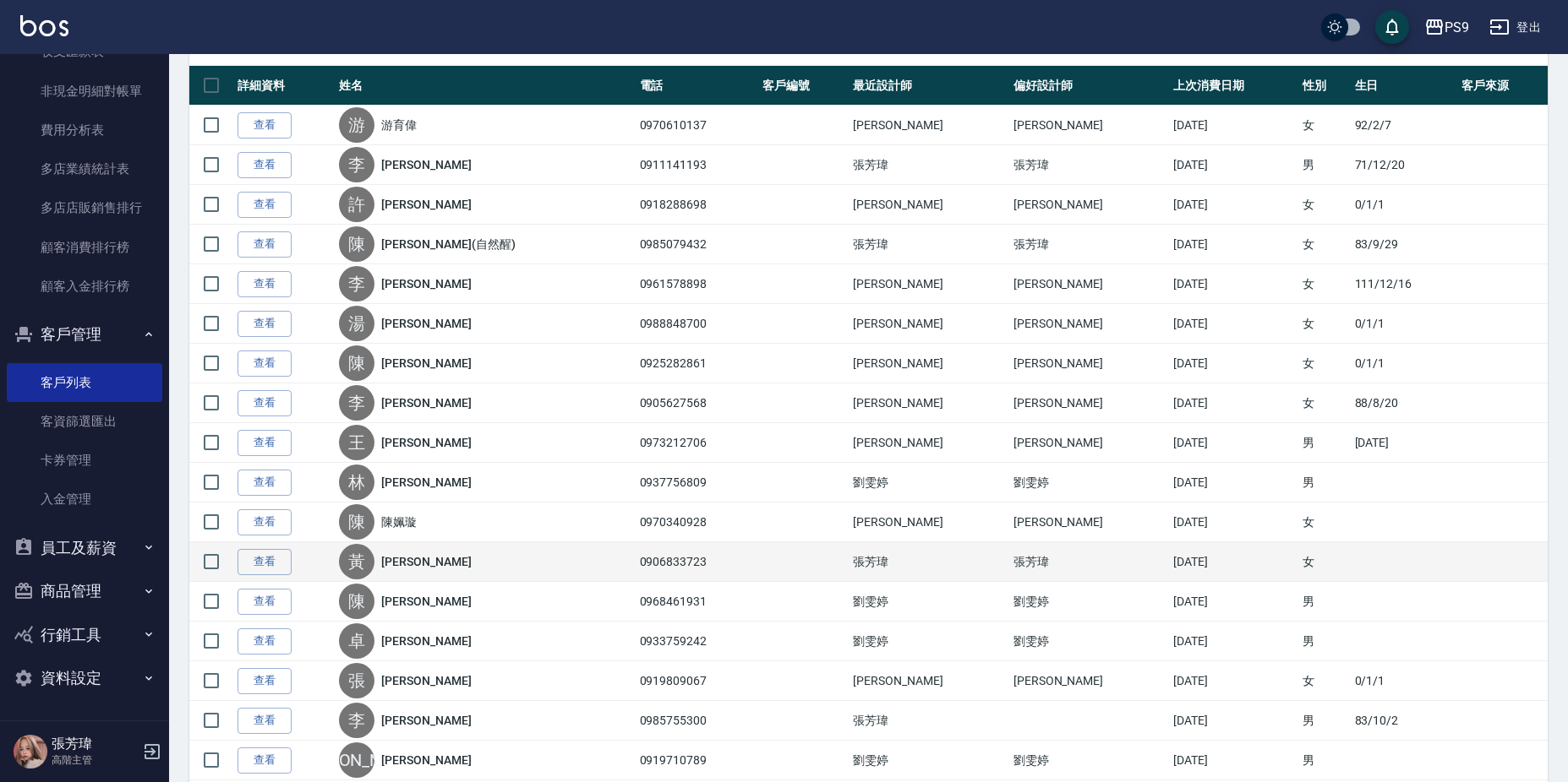
scroll to position [507, 0]
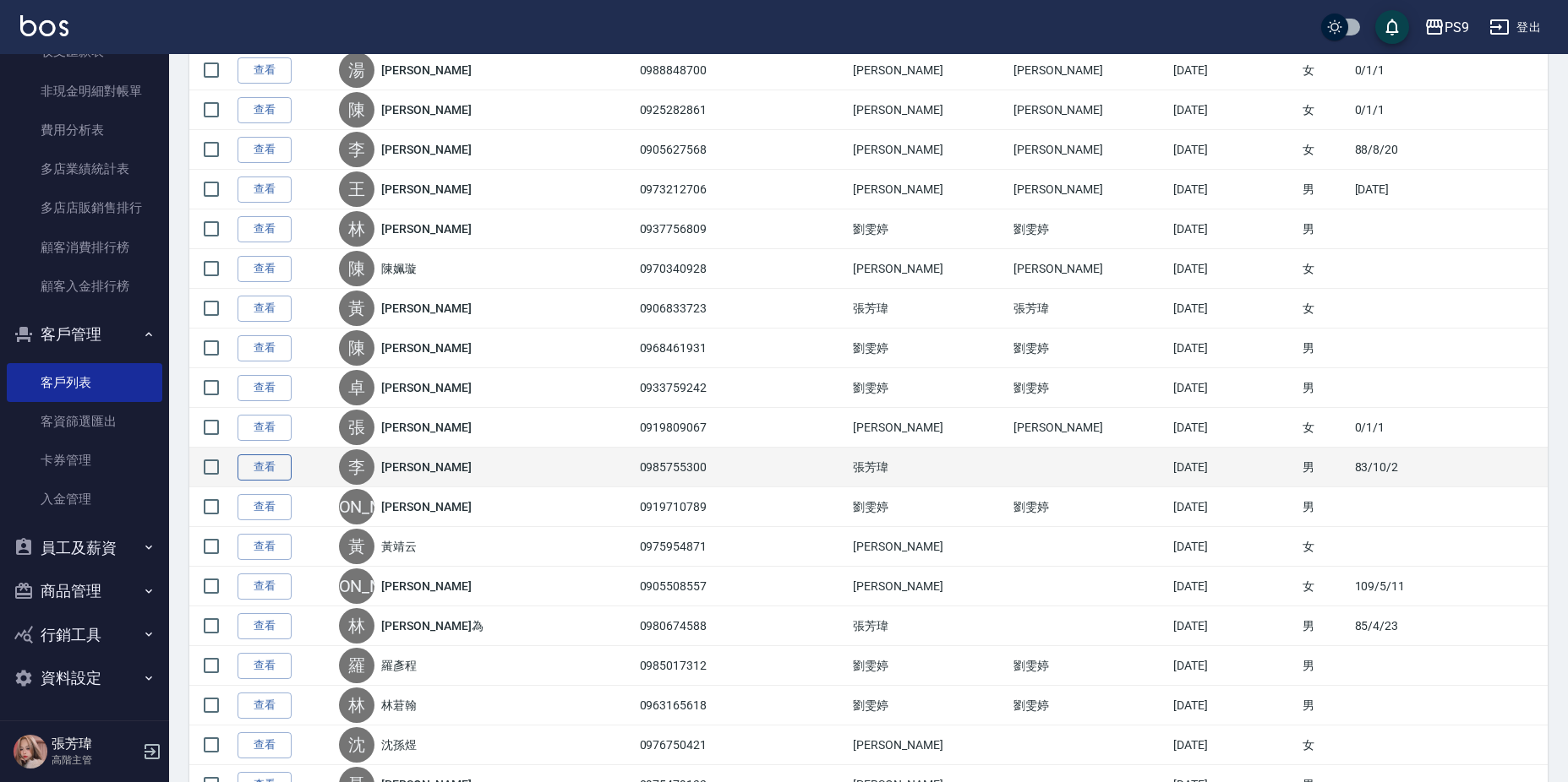
click at [276, 468] on link "查看" at bounding box center [265, 468] width 54 height 26
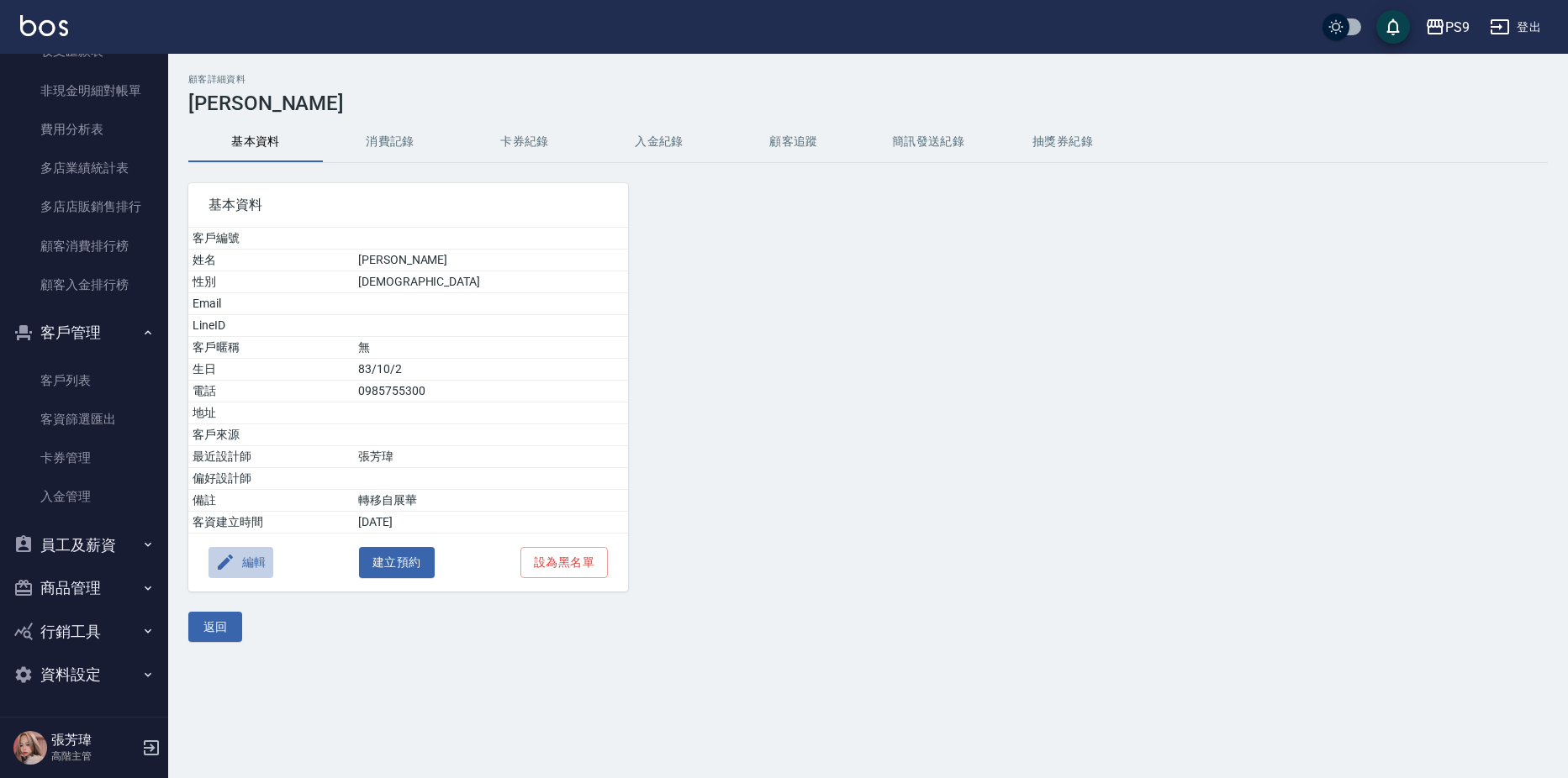
click at [246, 557] on button "編輯" at bounding box center [240, 563] width 65 height 31
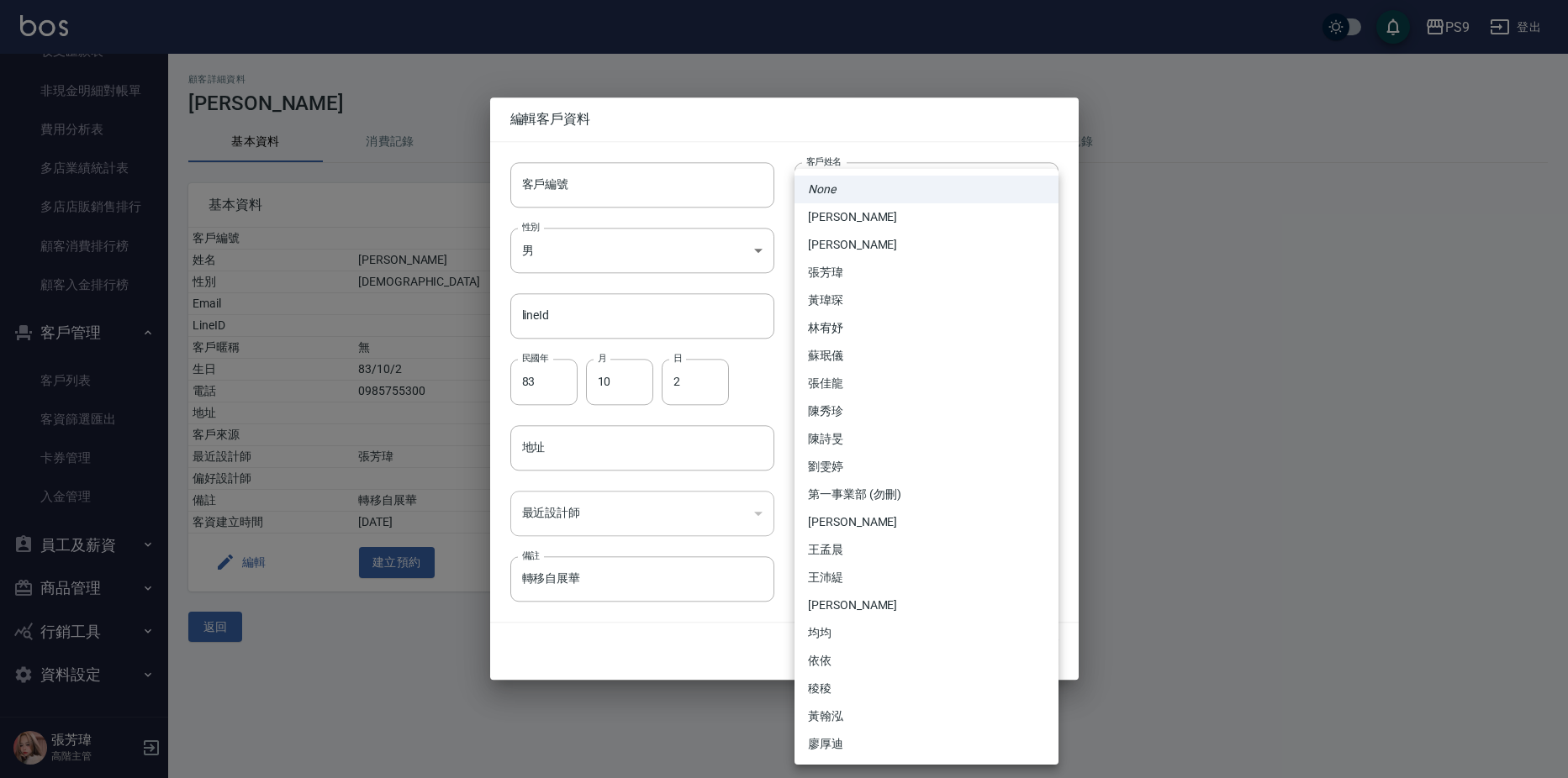
click at [904, 519] on body "PS9 登出 櫃檯作業 打帳單 帳單列表 掛單列表 座位開單 營業儀表板 現金收支登錄 高階收支登錄 材料自購登錄 每日結帳 排班表 現場電腦打卡 掃碼打卡 …" at bounding box center [784, 389] width 1568 height 778
click at [882, 273] on li "張芳瑋" at bounding box center [926, 272] width 264 height 28
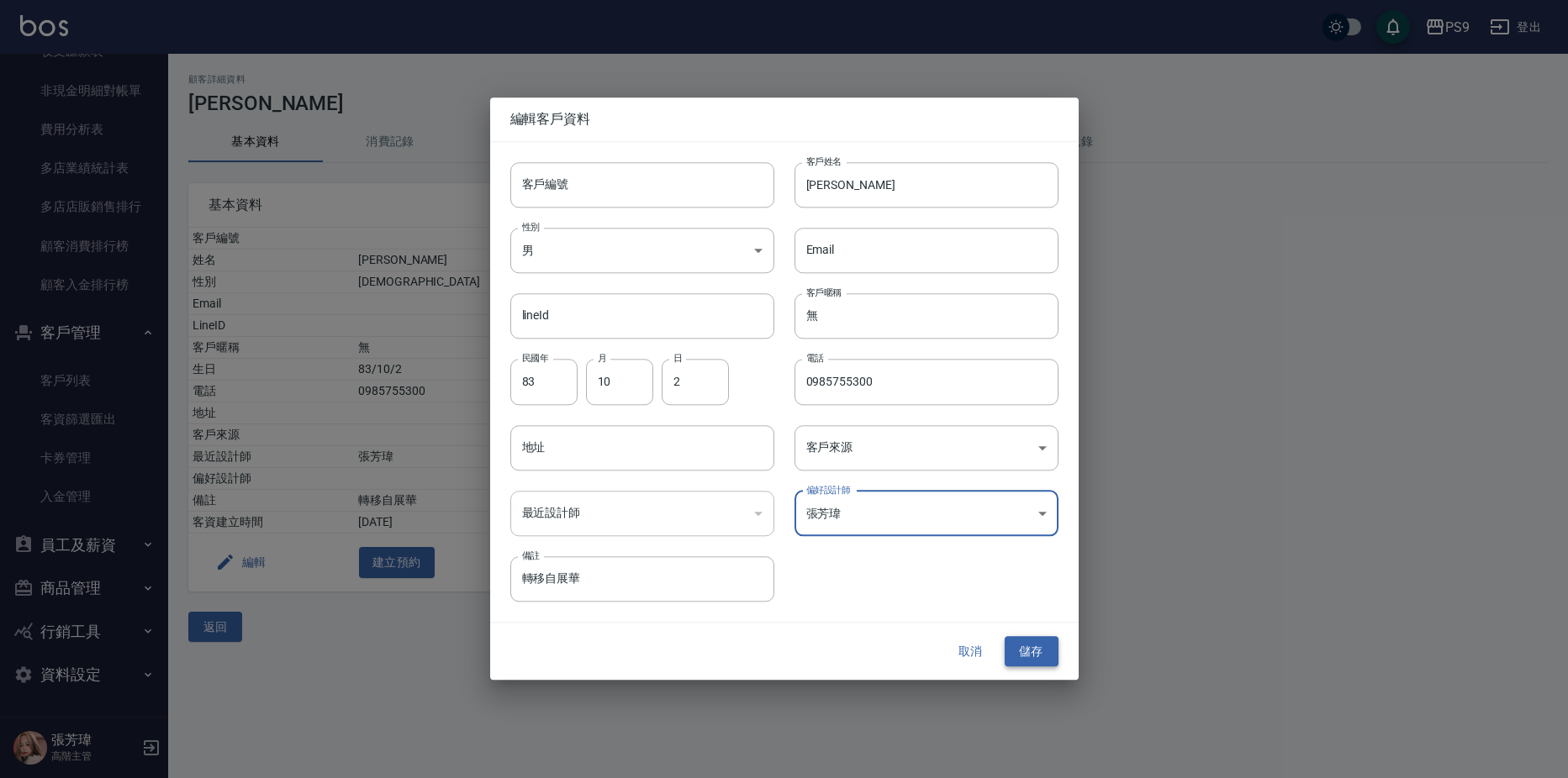
click at [1034, 647] on button "儲存" at bounding box center [1032, 652] width 54 height 31
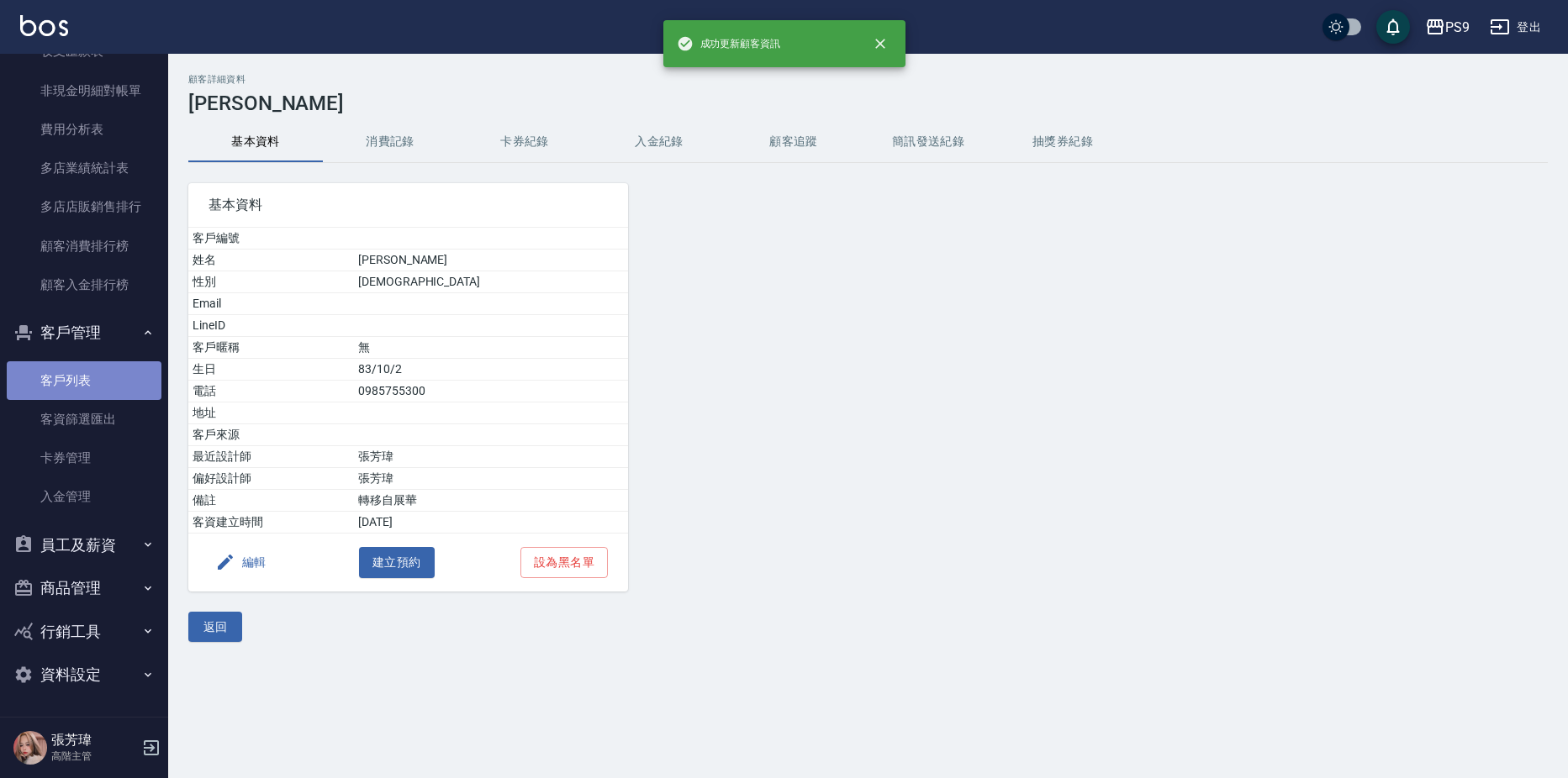
click at [99, 394] on link "客戶列表" at bounding box center [84, 380] width 154 height 39
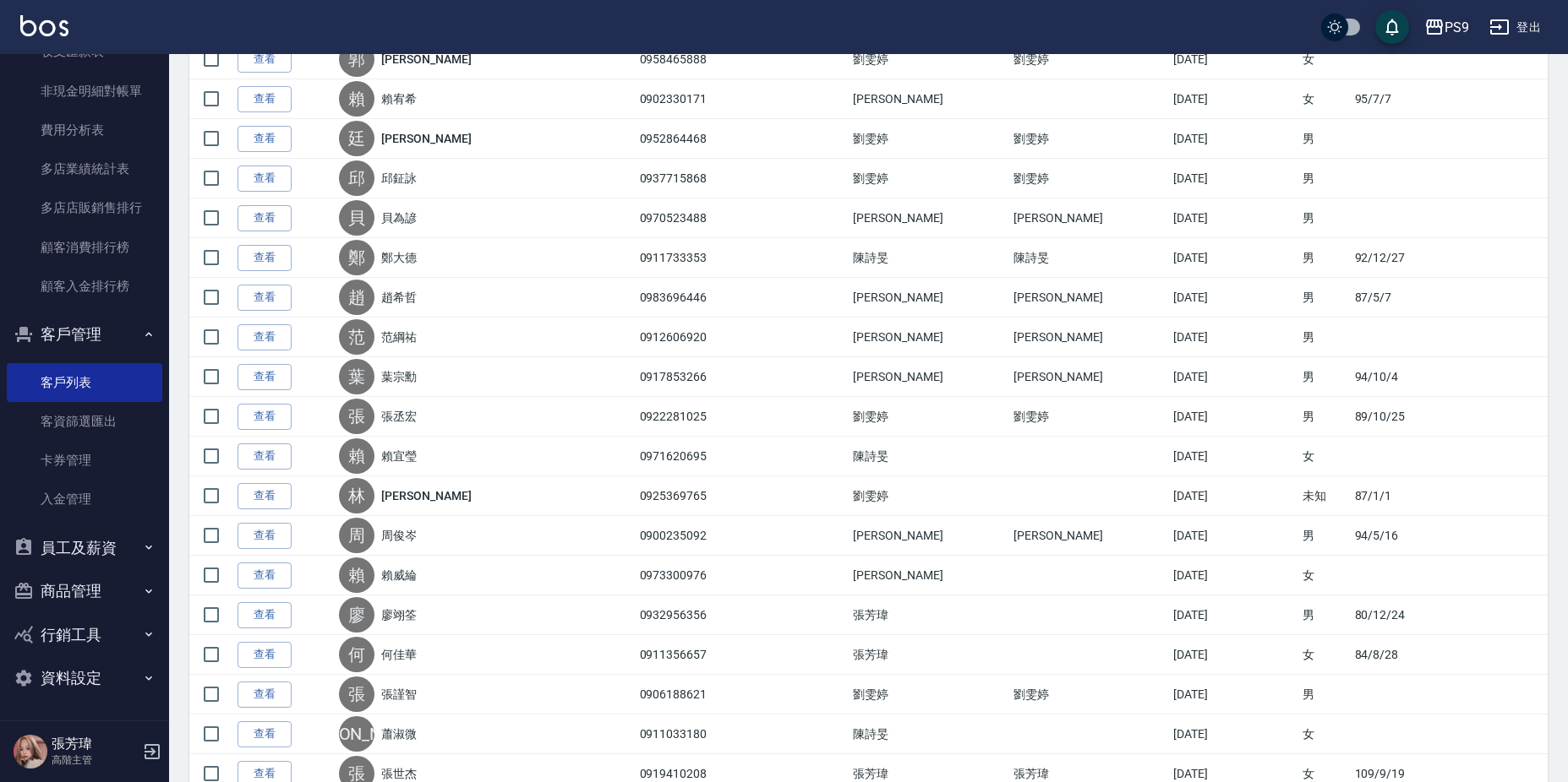
scroll to position [1642, 0]
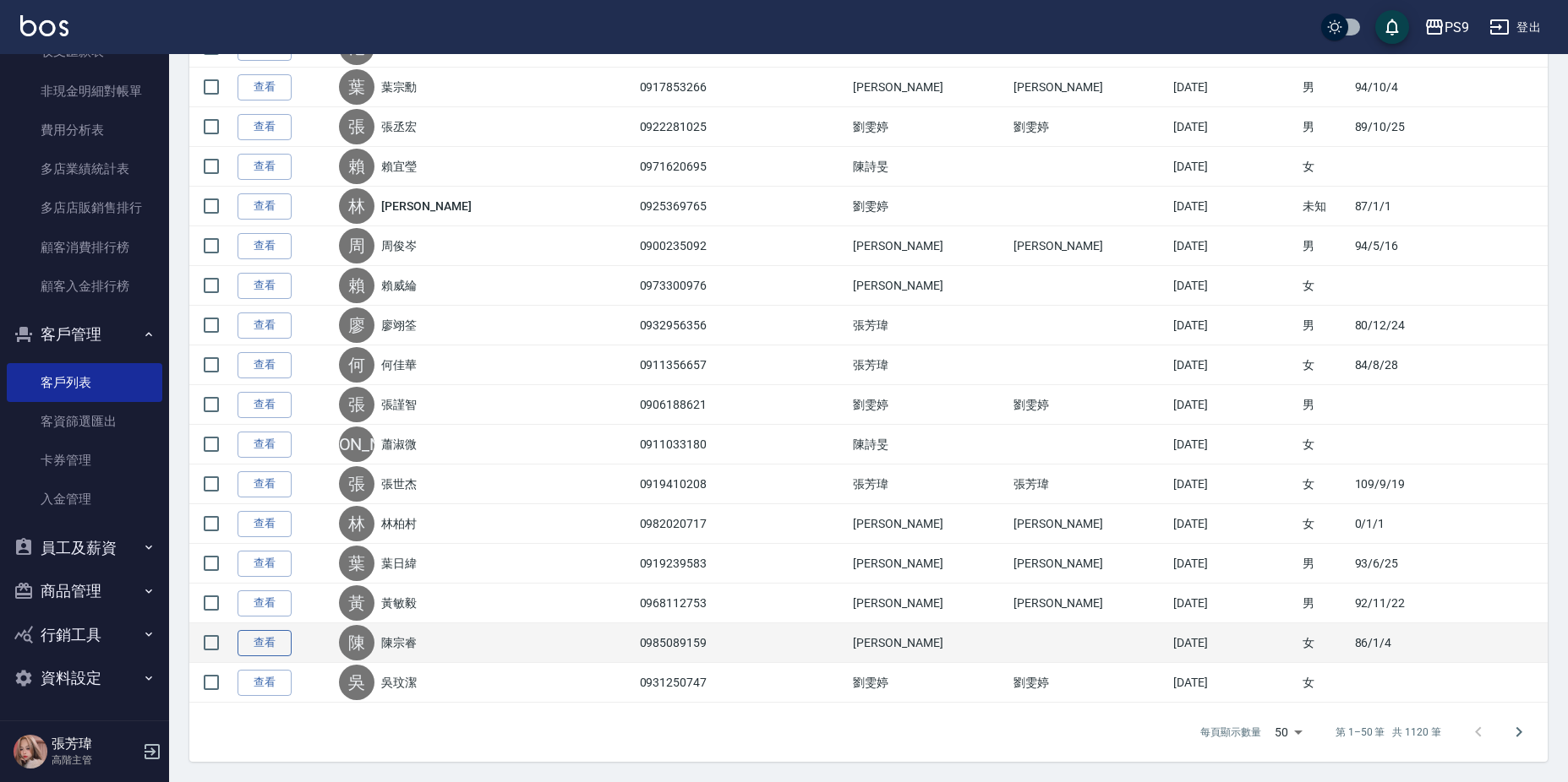
click at [265, 643] on link "查看" at bounding box center [265, 643] width 54 height 26
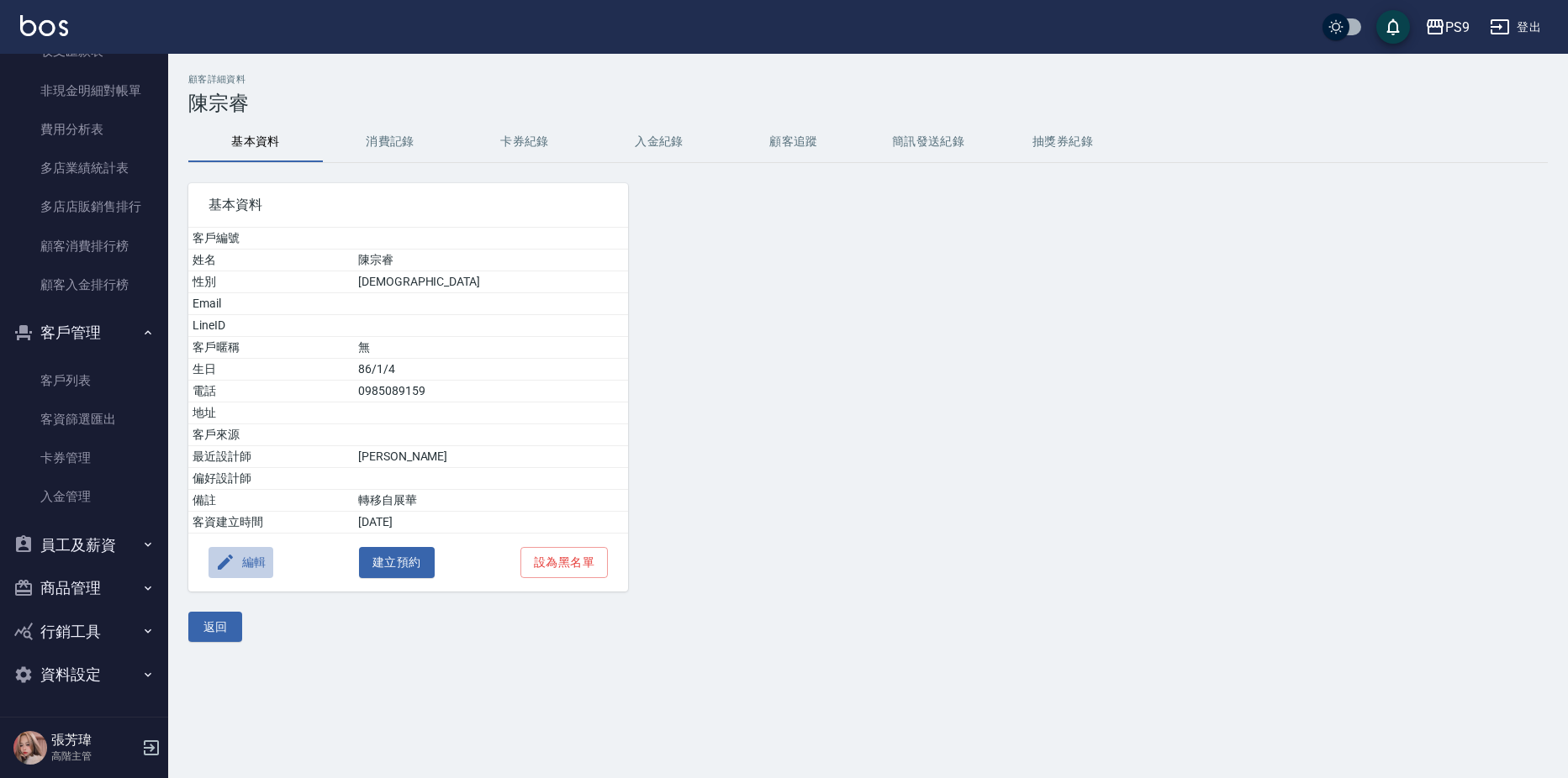
click at [235, 549] on button "編輯" at bounding box center [240, 563] width 65 height 31
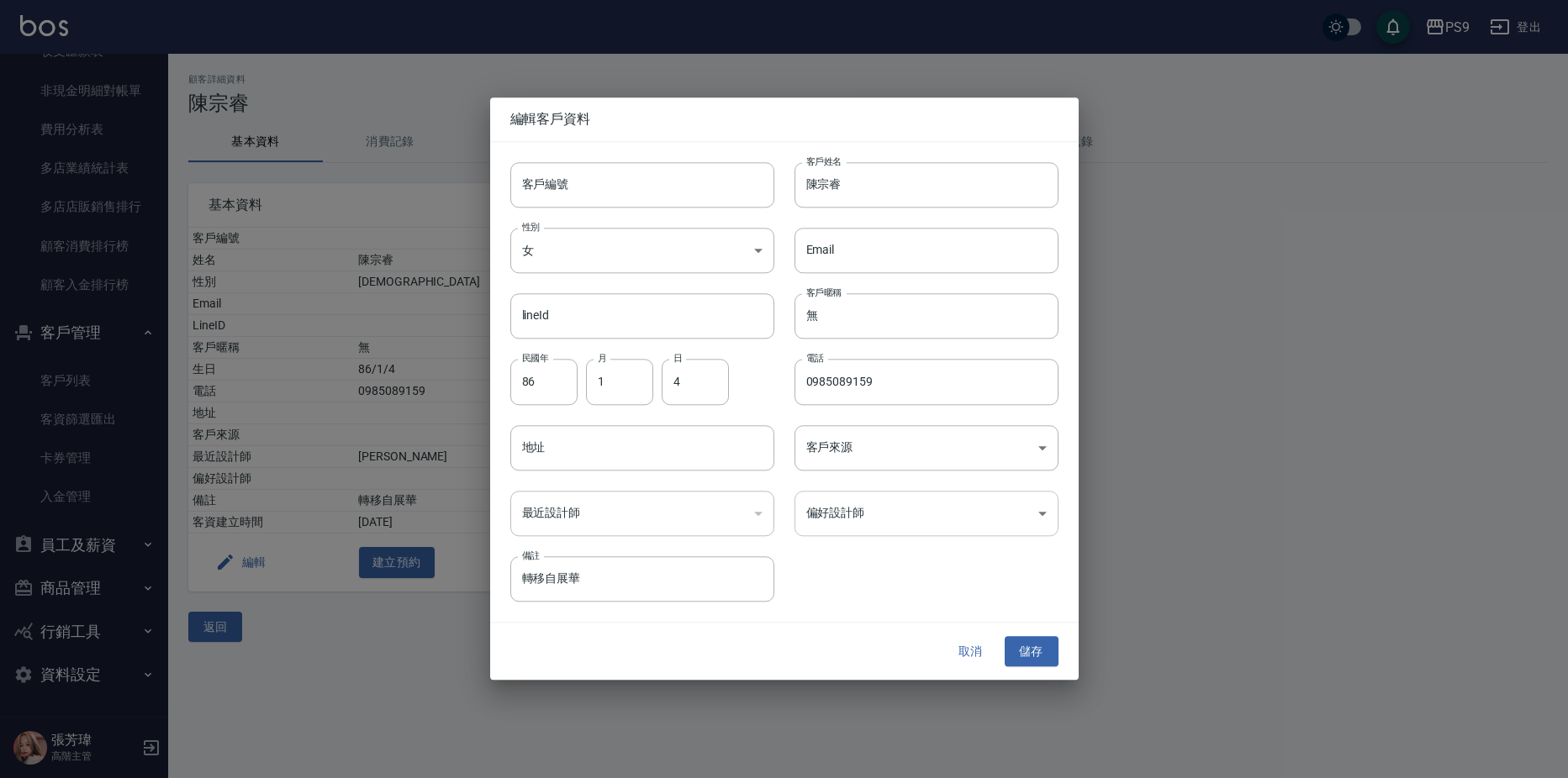
click at [914, 500] on body "PS9 登出 櫃檯作業 打帳單 帳單列表 掛單列表 座位開單 營業儀表板 現金收支登錄 高階收支登錄 材料自購登錄 每日結帳 排班表 現場電腦打卡 掃碼打卡 …" at bounding box center [784, 389] width 1568 height 778
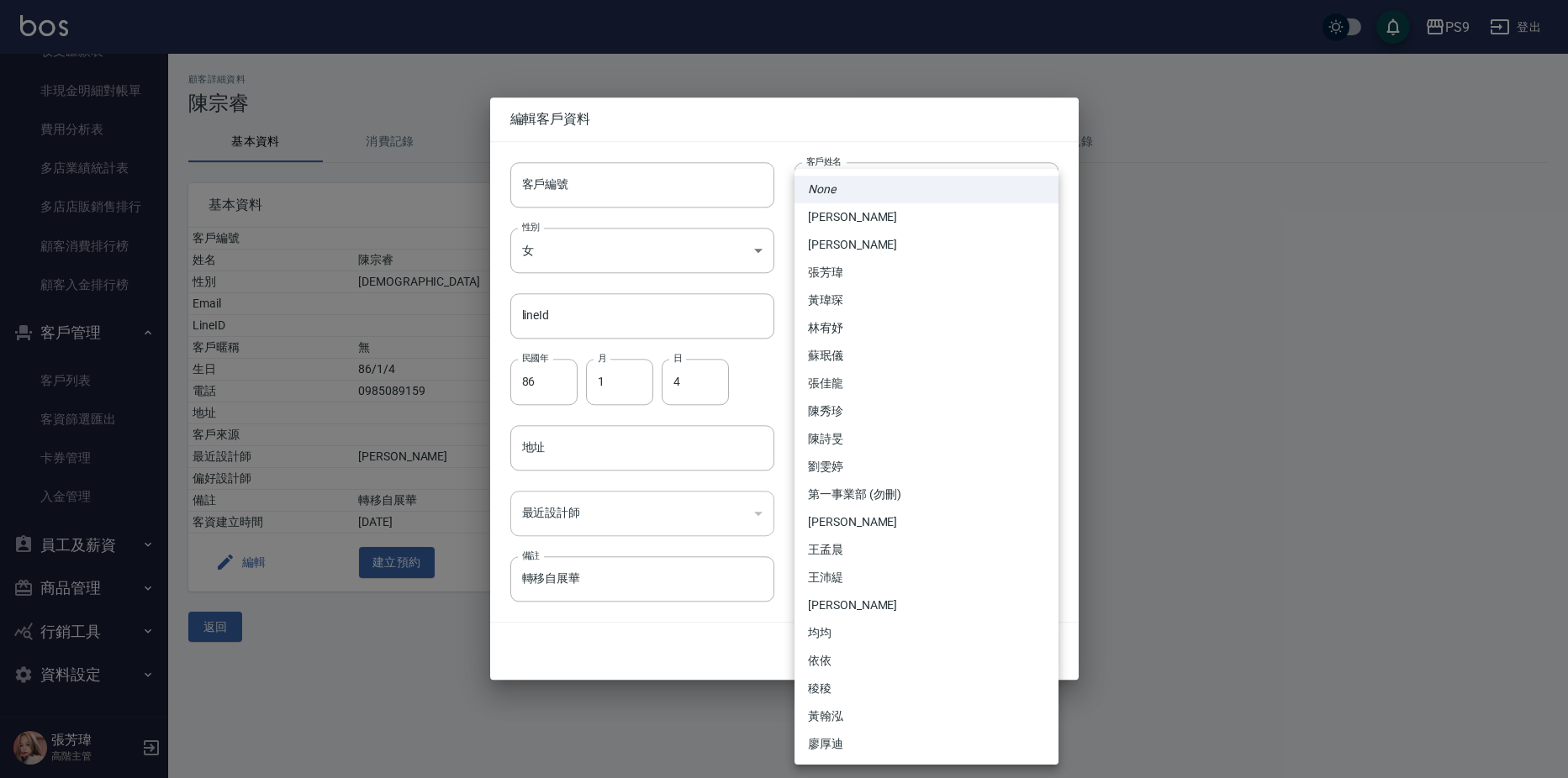
click at [863, 224] on li "[PERSON_NAME]" at bounding box center [926, 217] width 264 height 28
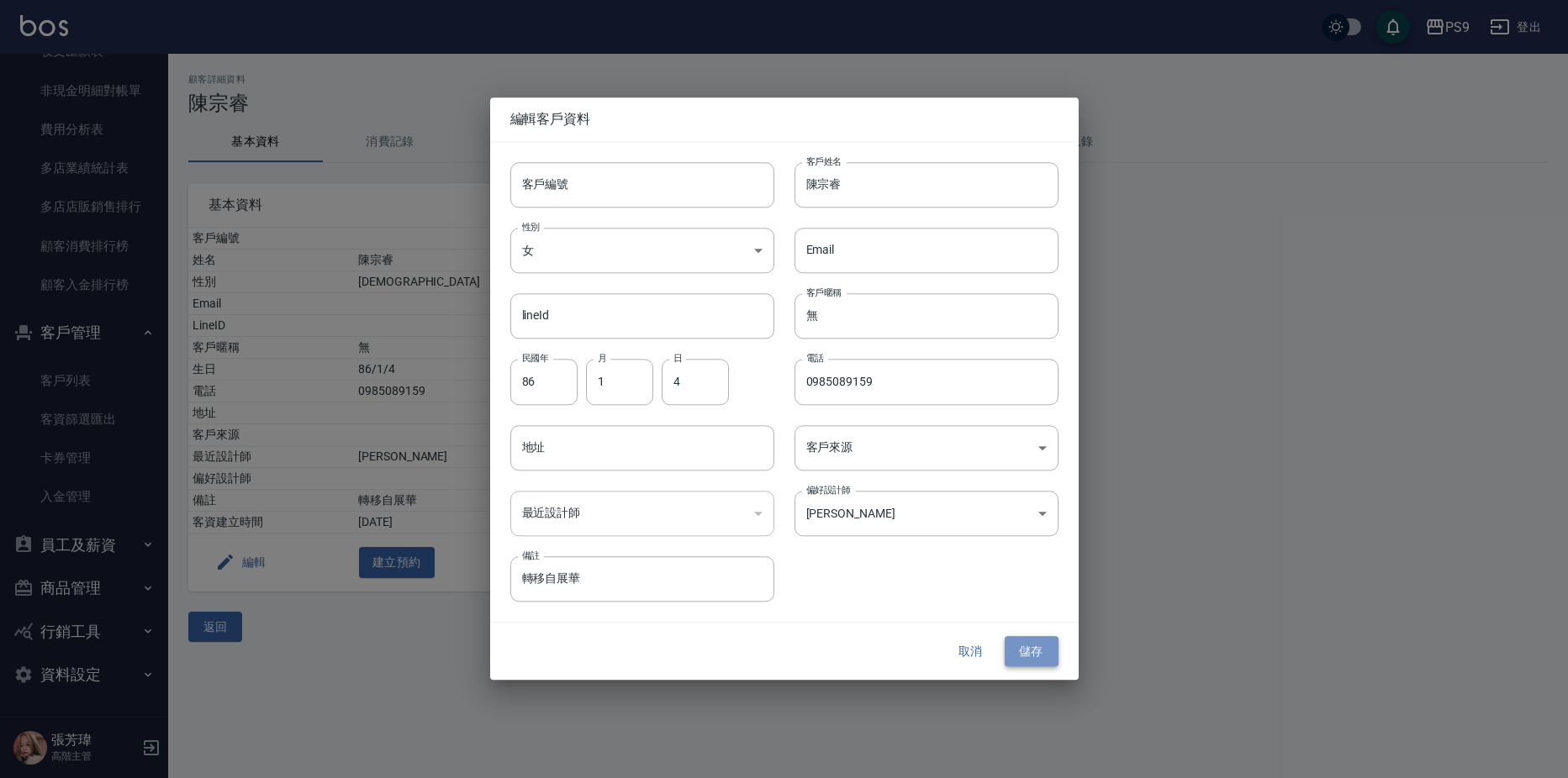
click at [1019, 642] on button "儲存" at bounding box center [1032, 652] width 54 height 31
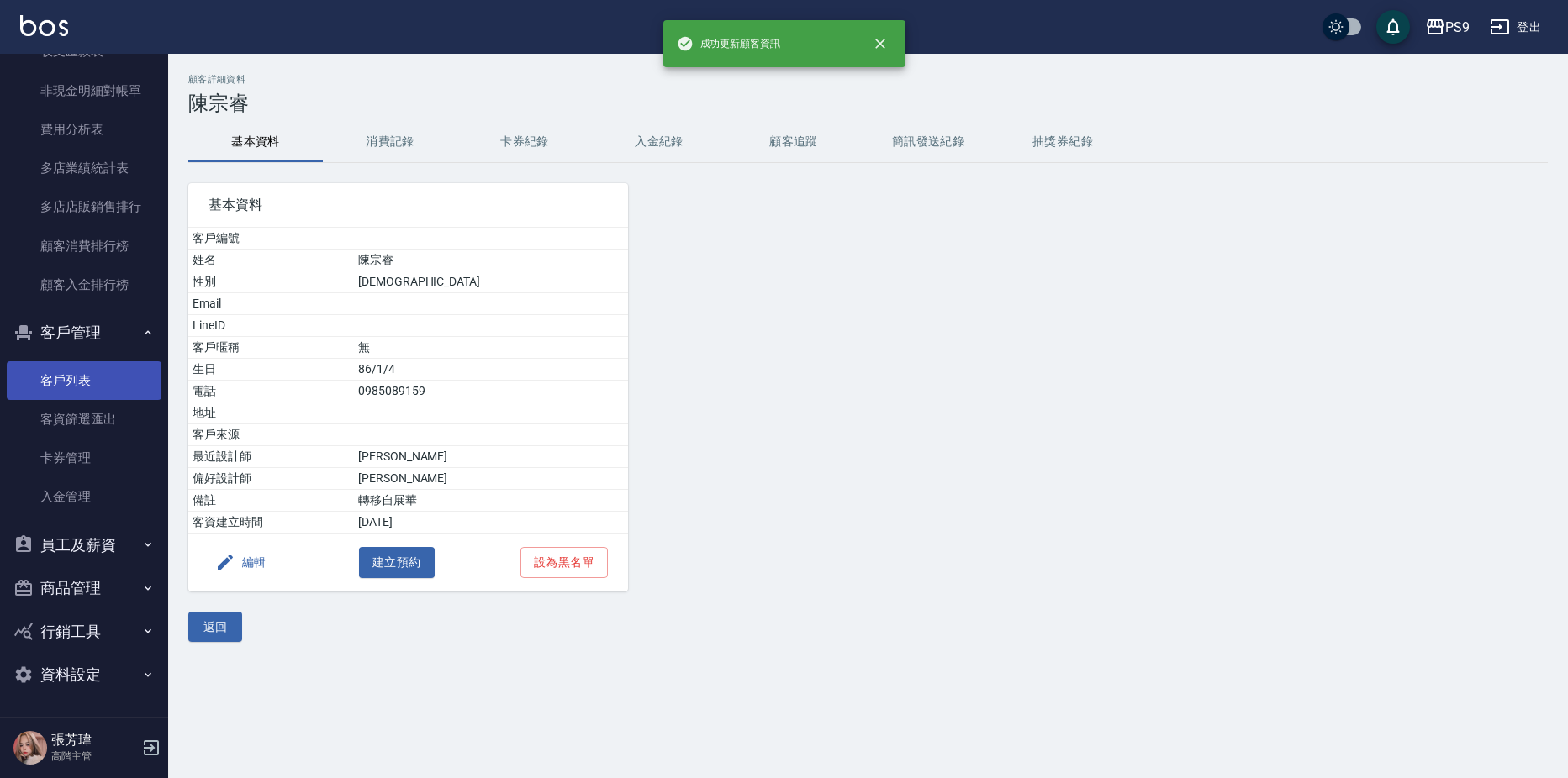
click at [89, 374] on link "客戶列表" at bounding box center [84, 380] width 154 height 39
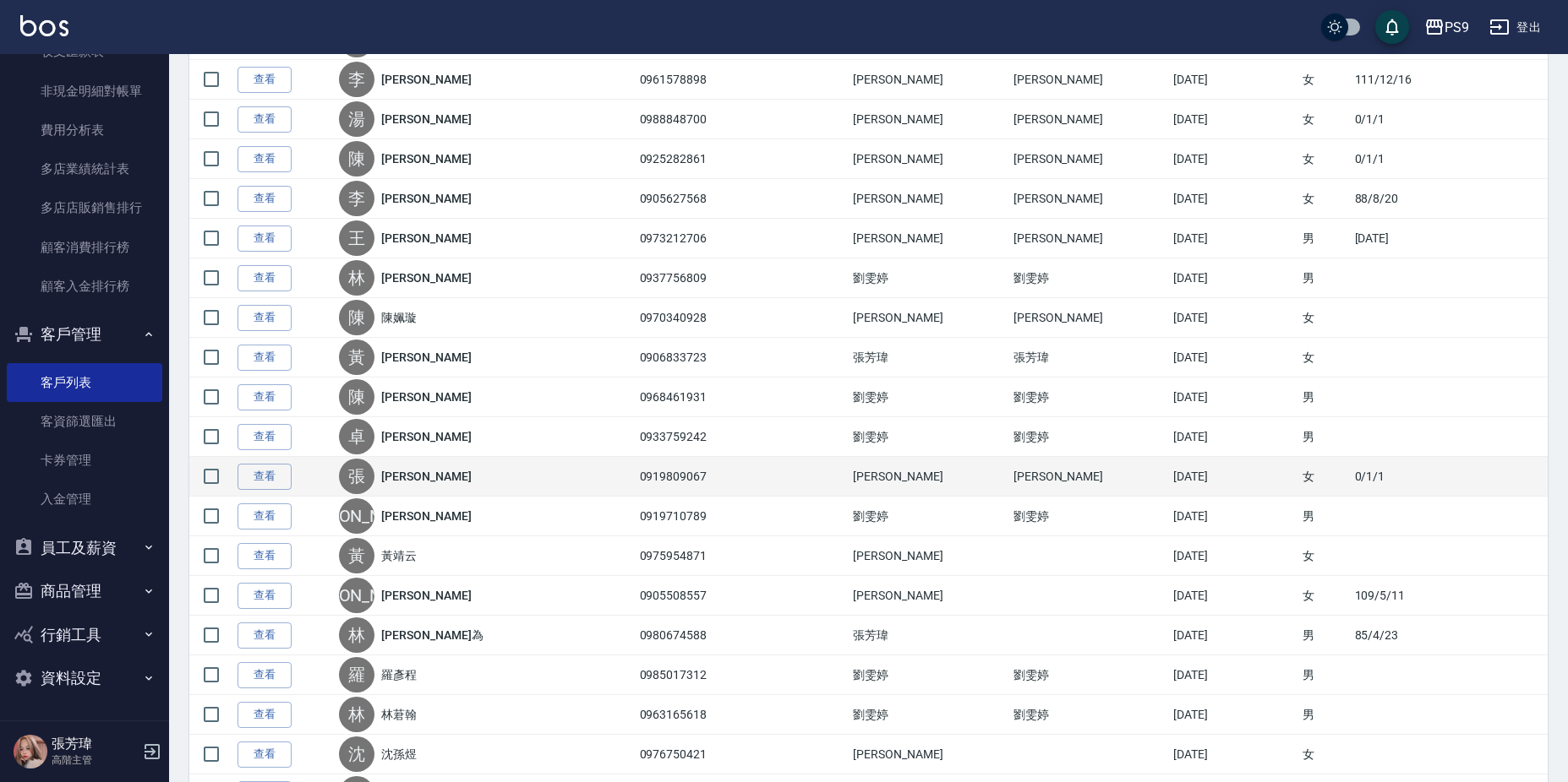
scroll to position [676, 0]
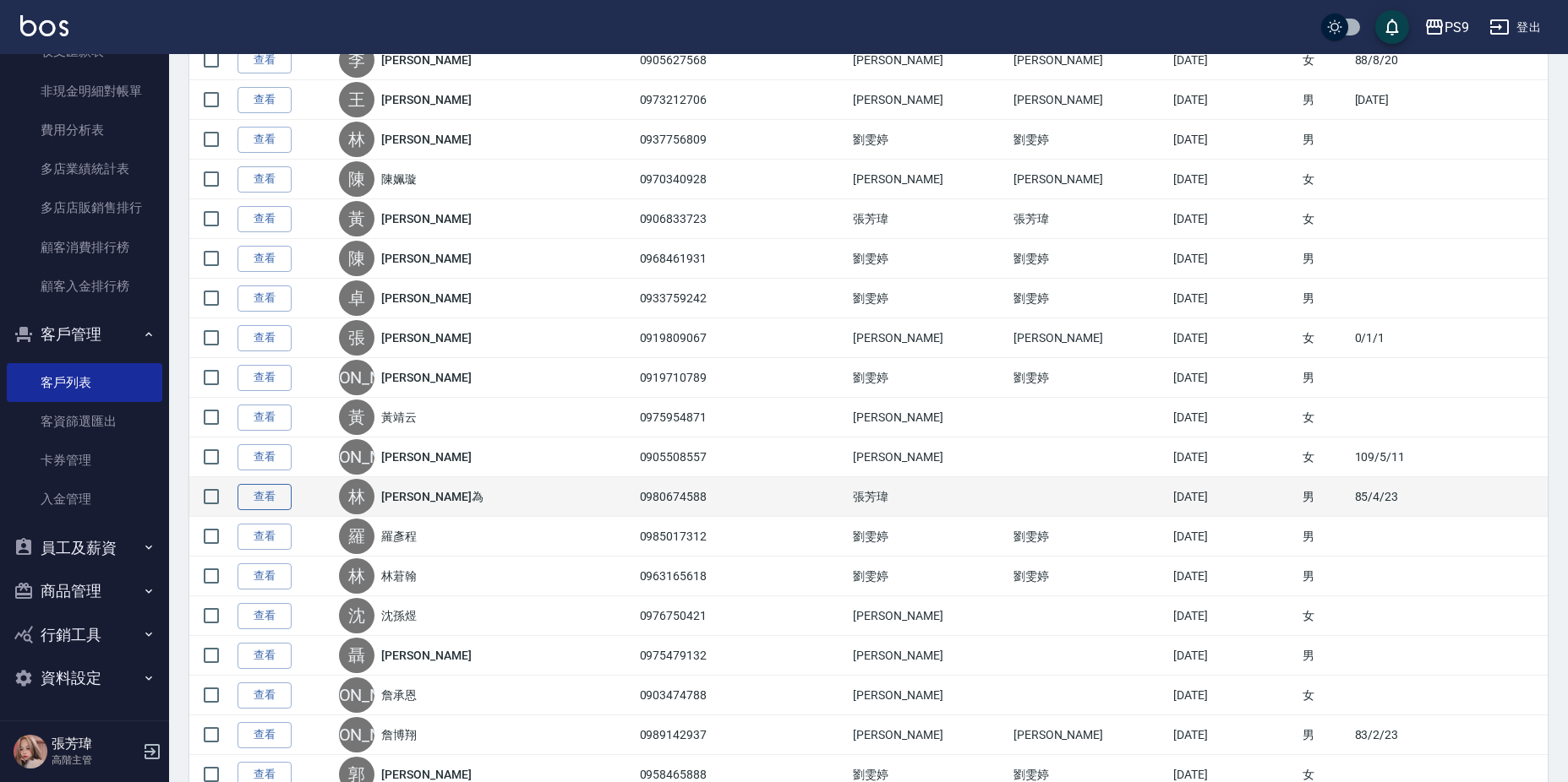
click at [281, 501] on link "查看" at bounding box center [265, 497] width 54 height 26
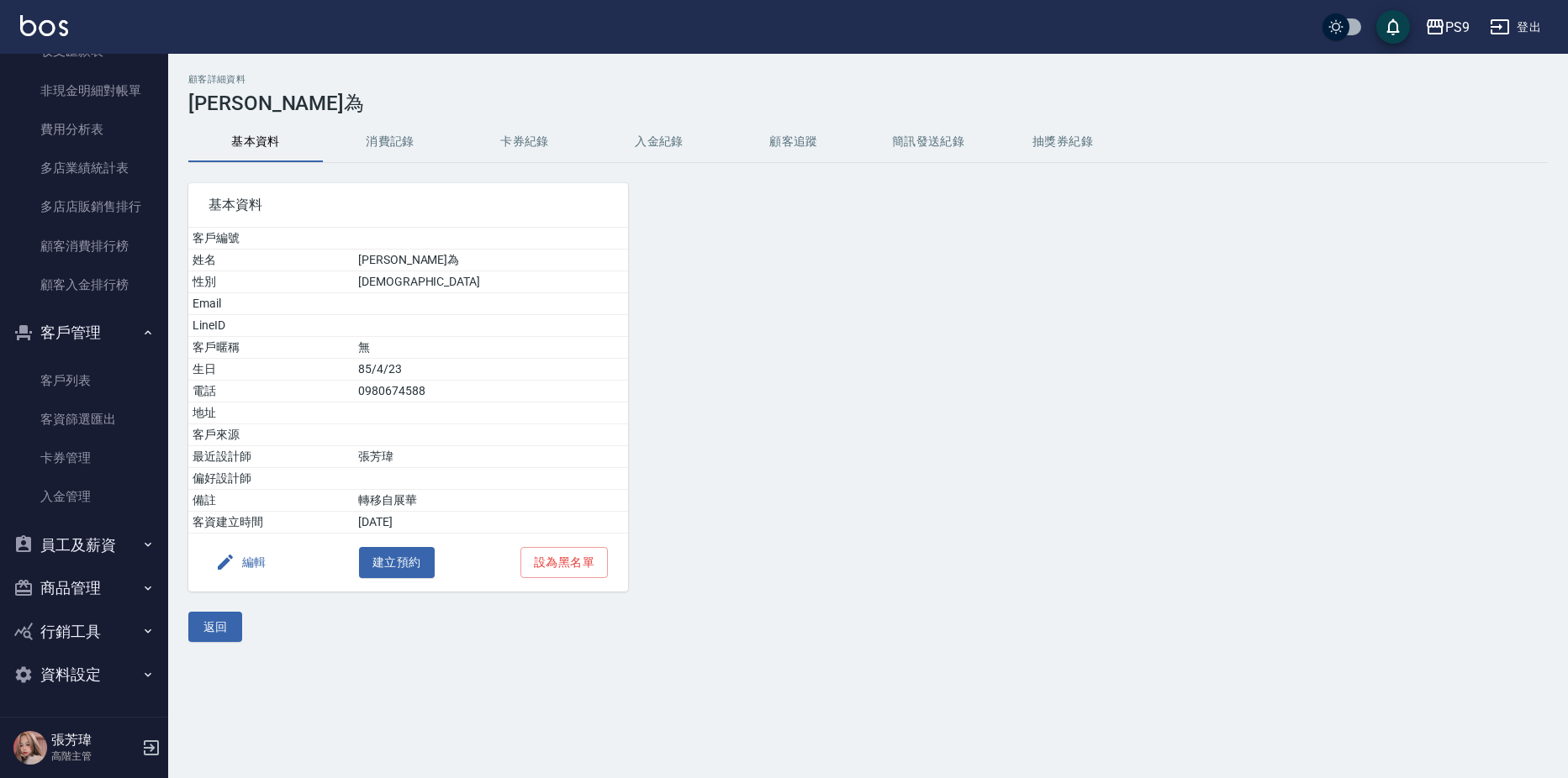
click at [225, 564] on icon "button" at bounding box center [226, 563] width 15 height 15
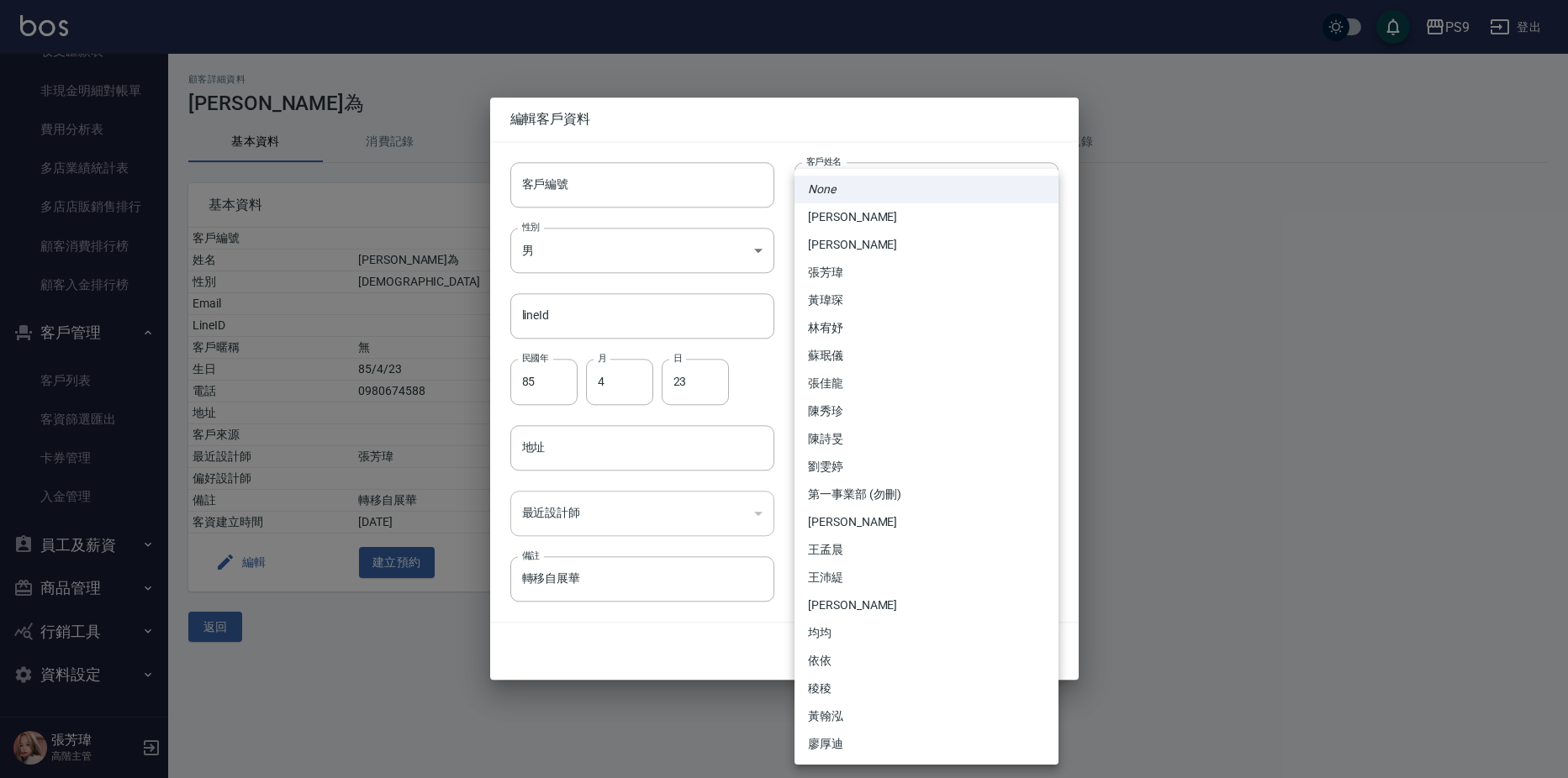
click at [908, 505] on body "PS9 登出 櫃檯作業 打帳單 帳單列表 掛單列表 座位開單 營業儀表板 現金收支登錄 高階收支登錄 材料自購登錄 每日結帳 排班表 現場電腦打卡 掃碼打卡 …" at bounding box center [784, 389] width 1568 height 778
click at [821, 279] on li "張芳瑋" at bounding box center [926, 272] width 264 height 28
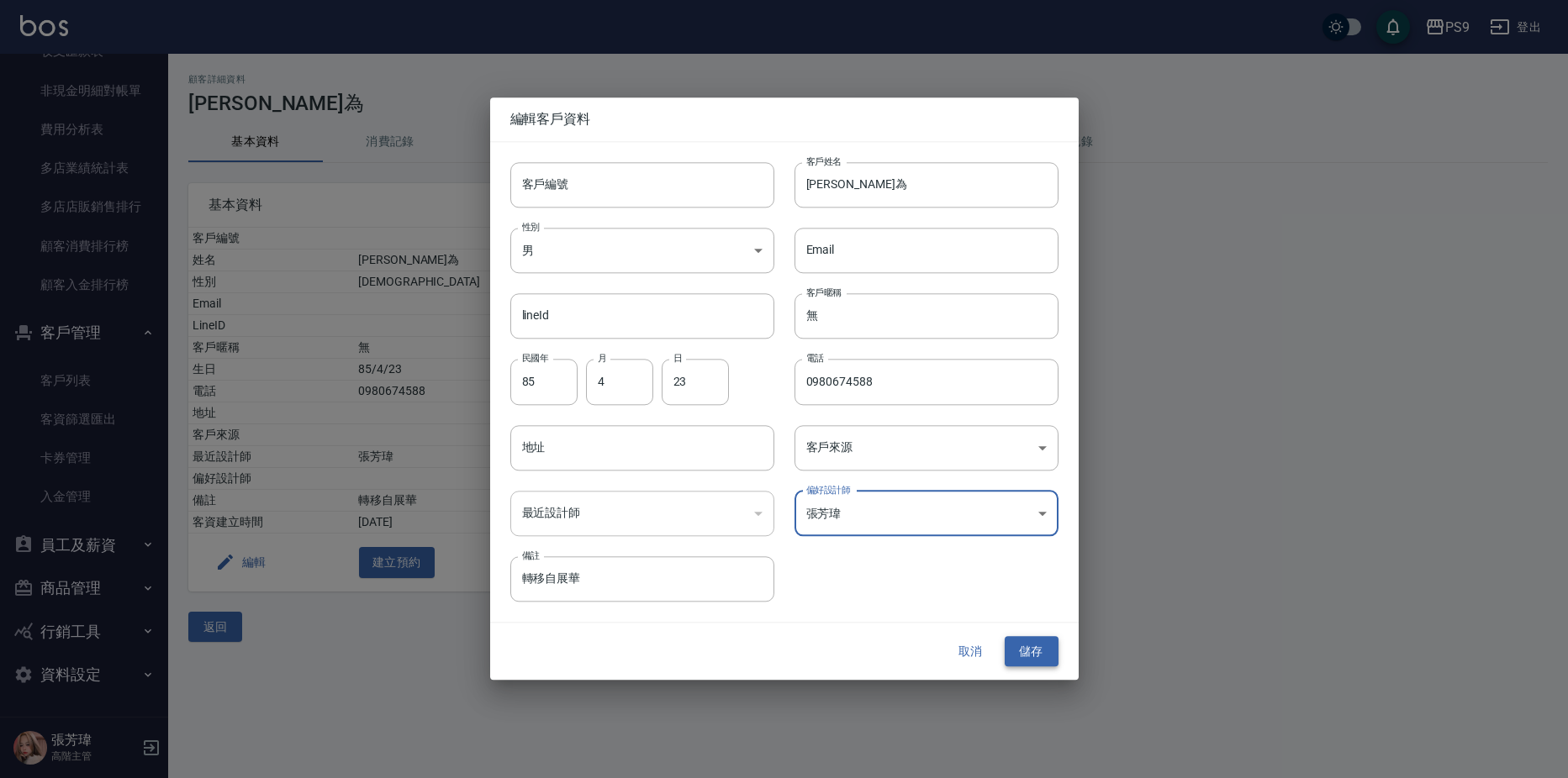
click at [1024, 645] on button "儲存" at bounding box center [1032, 652] width 54 height 31
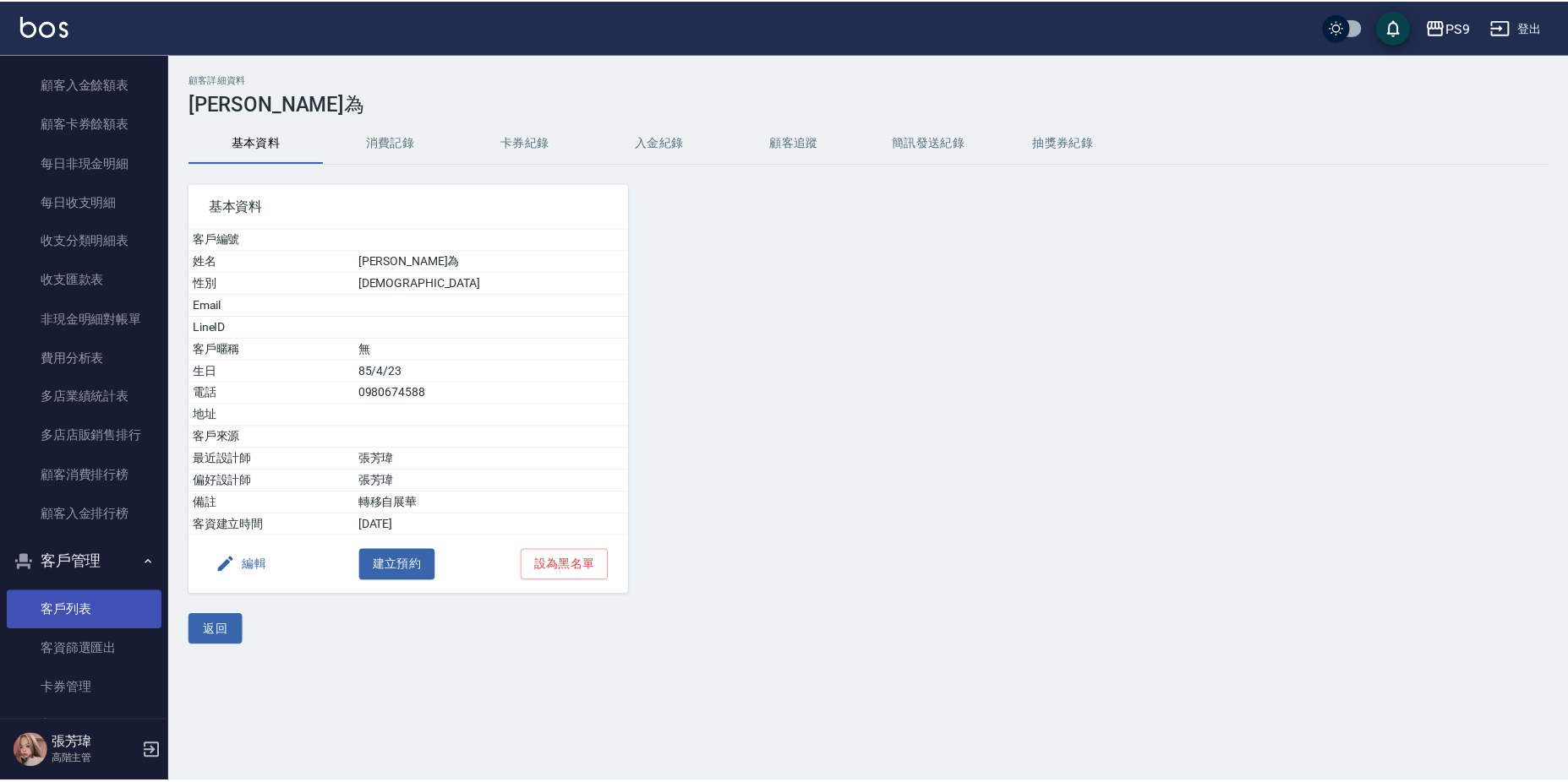
scroll to position [1932, 0]
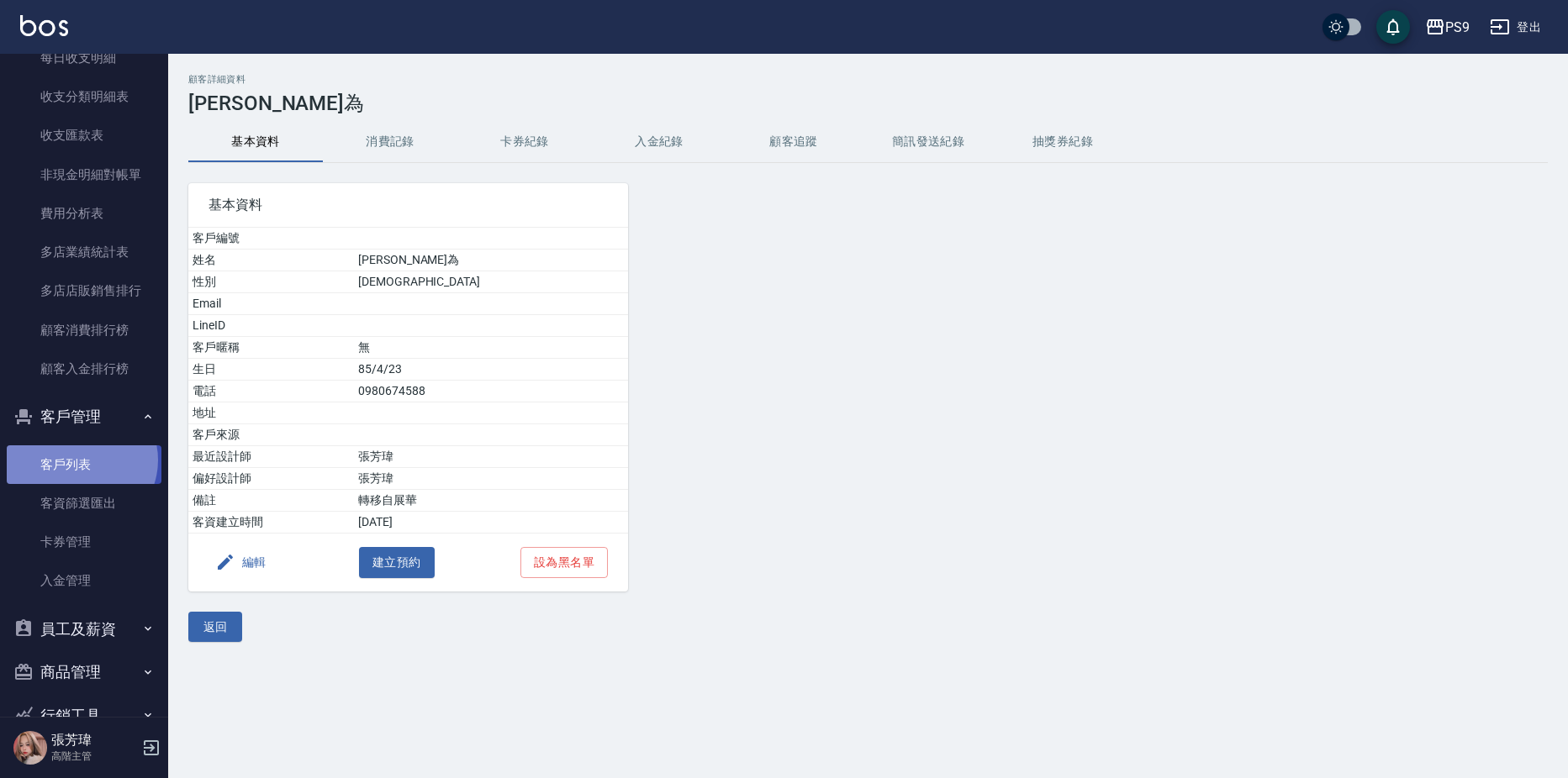
click at [80, 459] on link "客戶列表" at bounding box center [84, 465] width 154 height 39
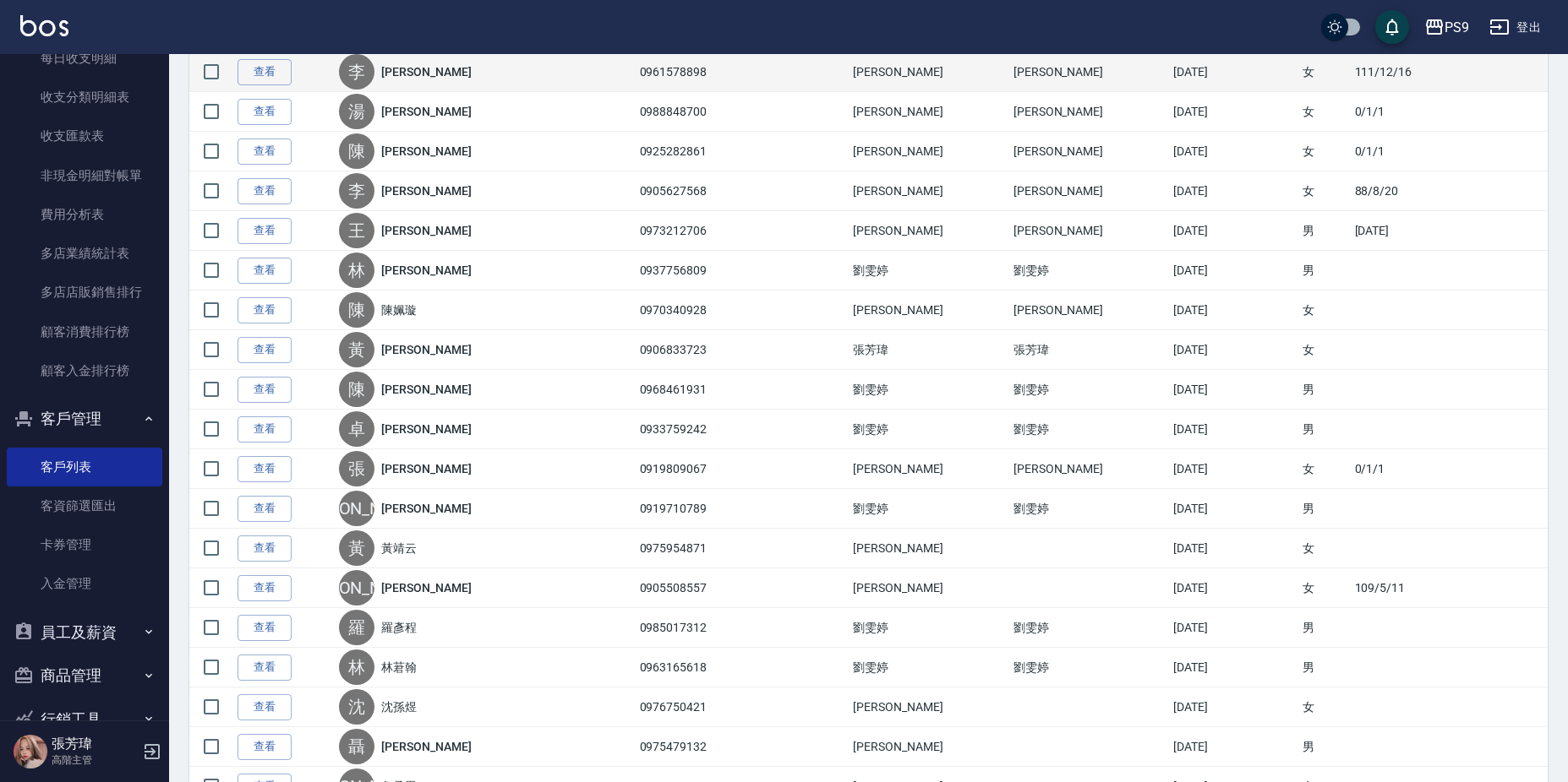
scroll to position [676, 0]
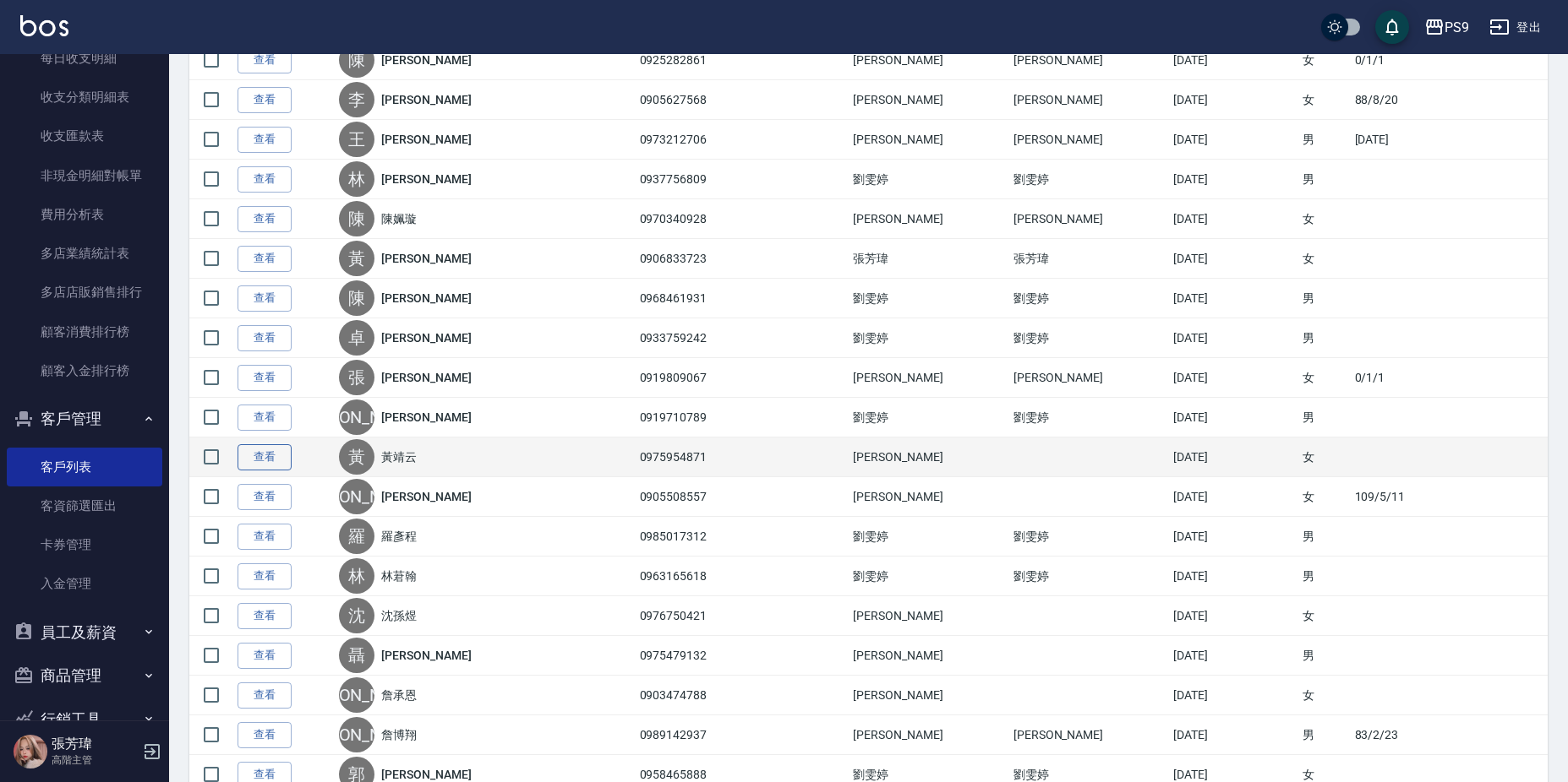
click at [242, 451] on link "查看" at bounding box center [265, 457] width 54 height 26
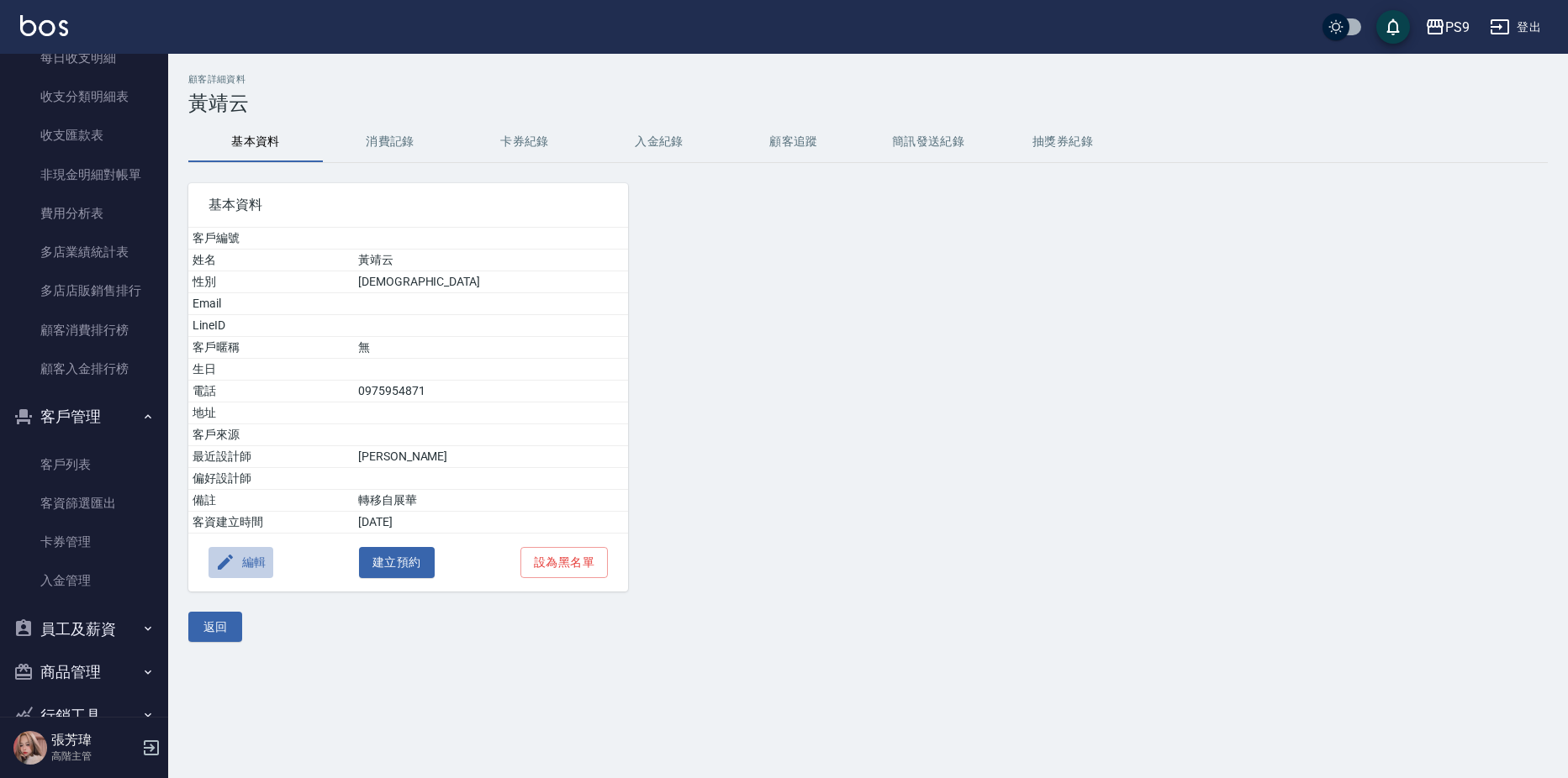
click at [243, 560] on button "編輯" at bounding box center [240, 563] width 65 height 31
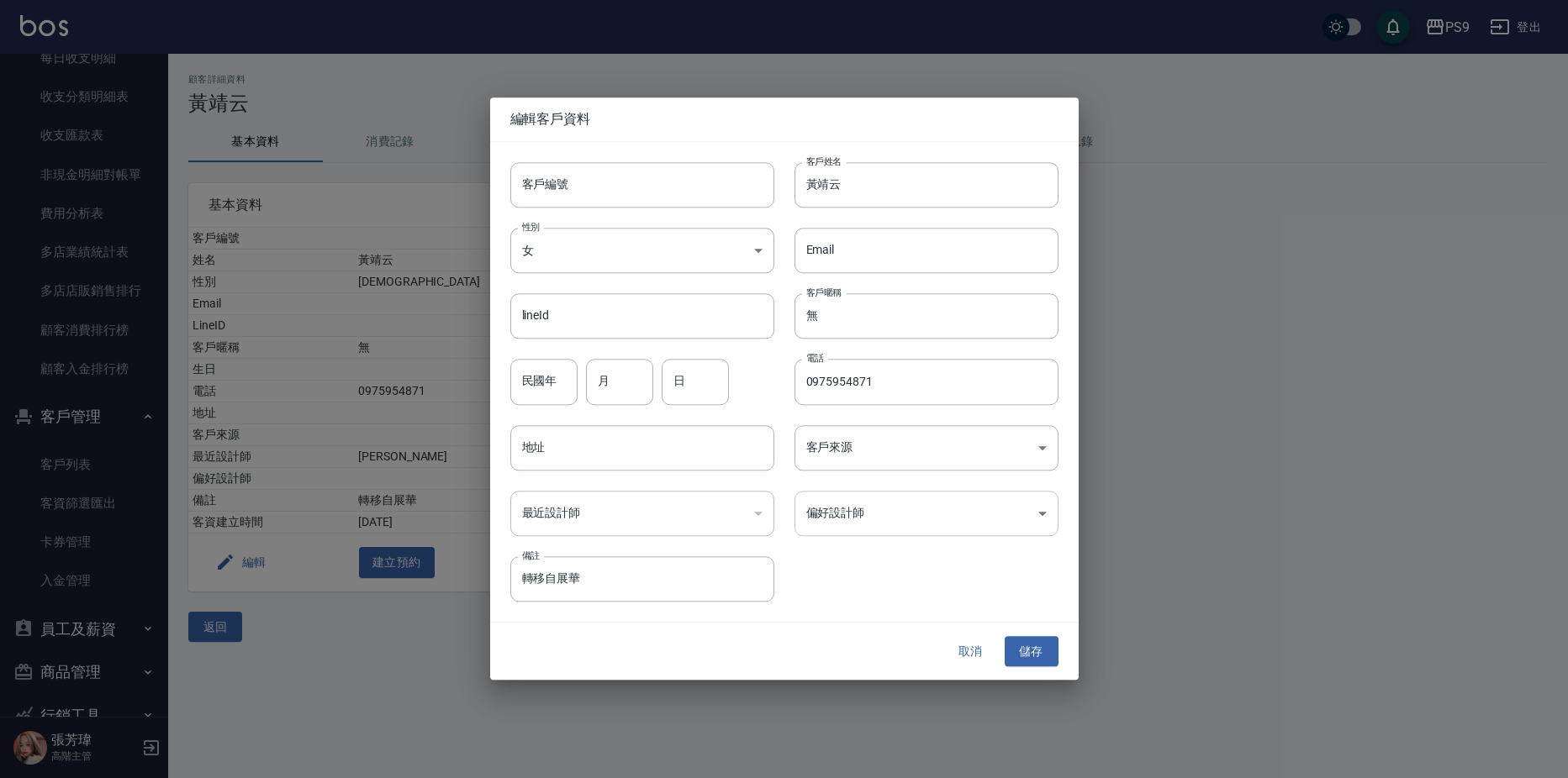
click at [924, 528] on body "PS9 登出 櫃檯作業 打帳單 帳單列表 掛單列表 座位開單 營業儀表板 現金收支登錄 高階收支登錄 材料自購登錄 每日結帳 排班表 現場電腦打卡 掃碼打卡 …" at bounding box center [784, 389] width 1568 height 778
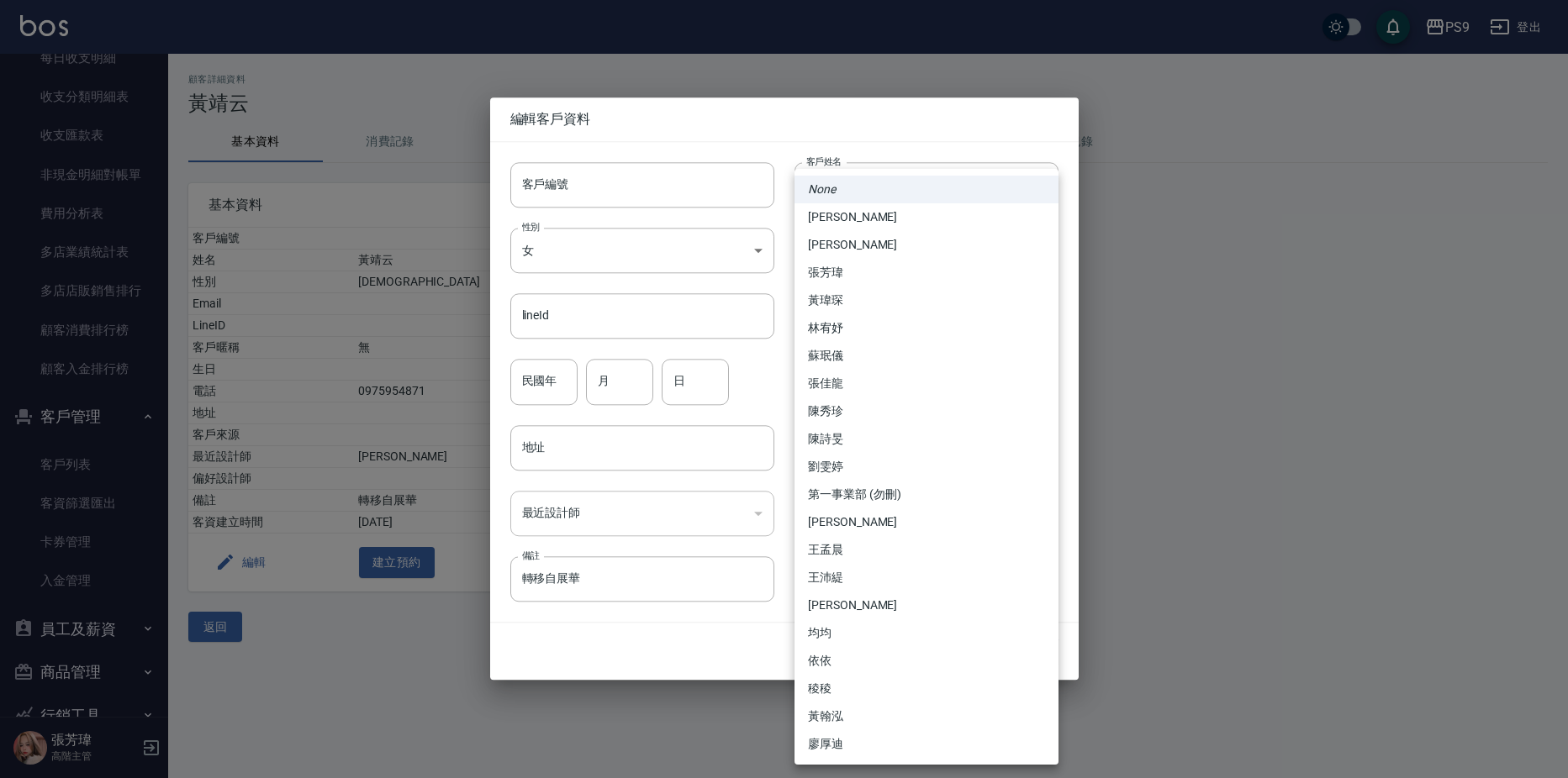
click at [871, 217] on li "[PERSON_NAME]" at bounding box center [926, 217] width 264 height 28
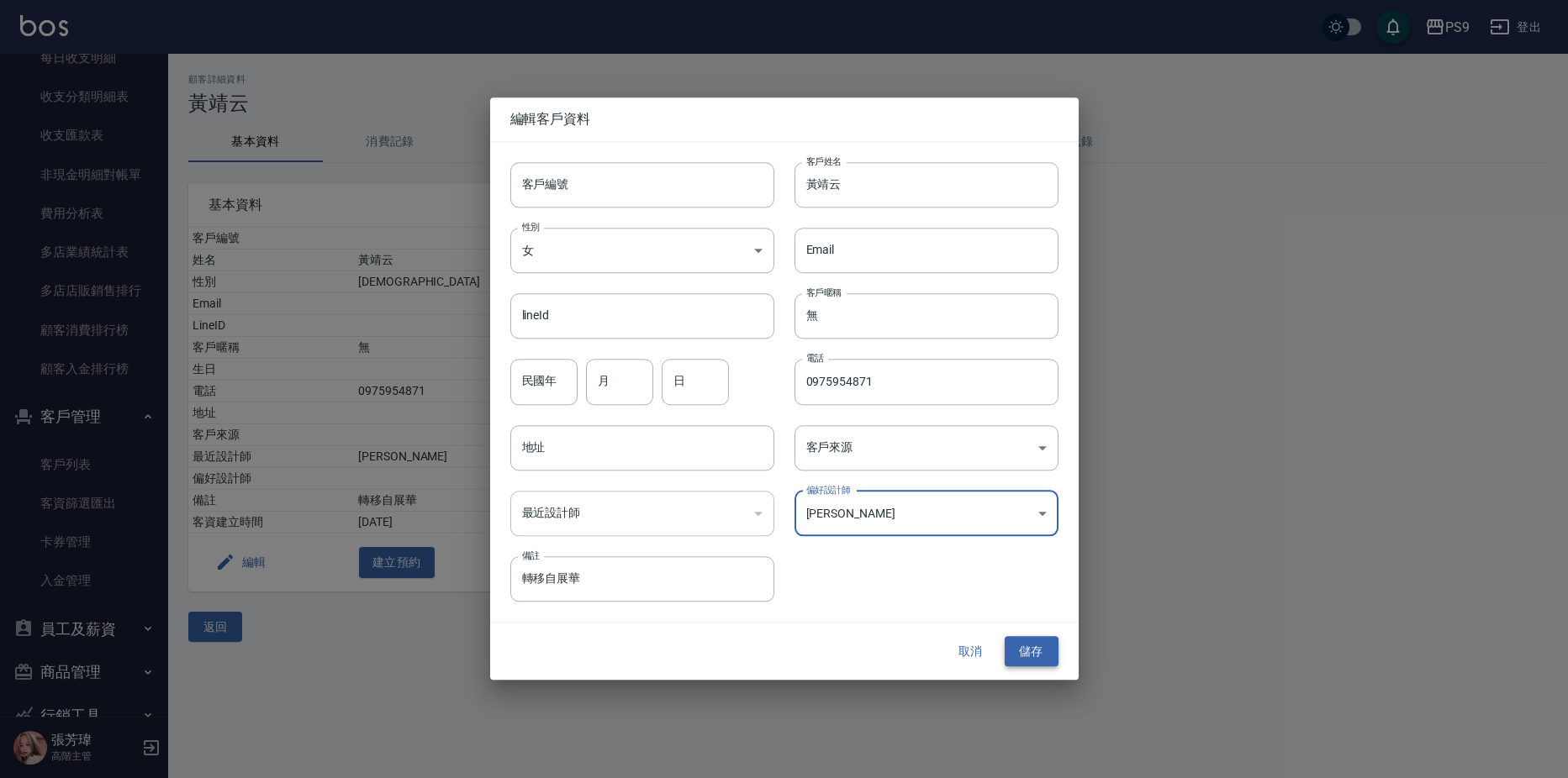
click at [1048, 661] on button "儲存" at bounding box center [1032, 652] width 54 height 31
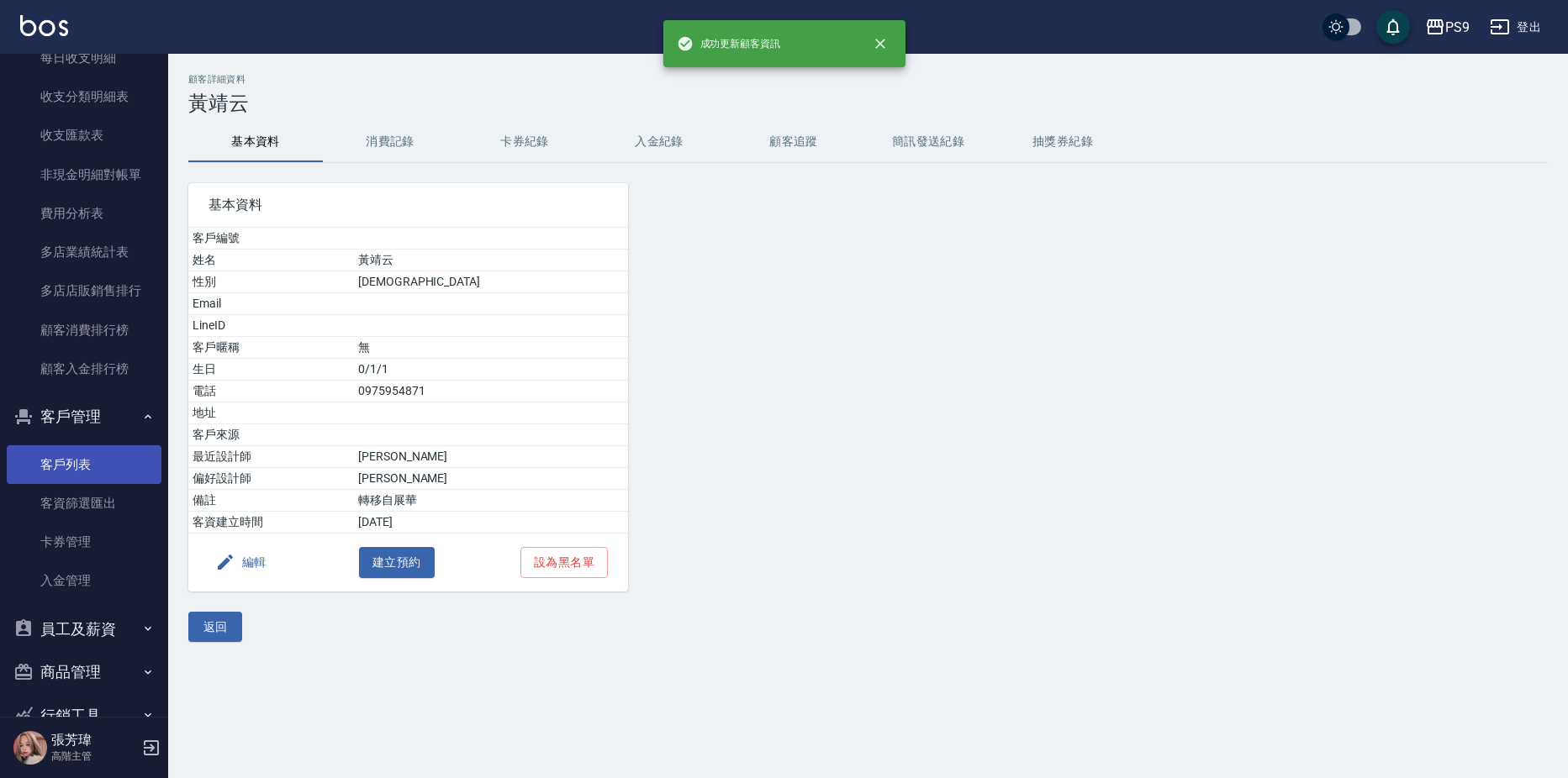
click at [96, 458] on link "客戶列表" at bounding box center [84, 465] width 154 height 39
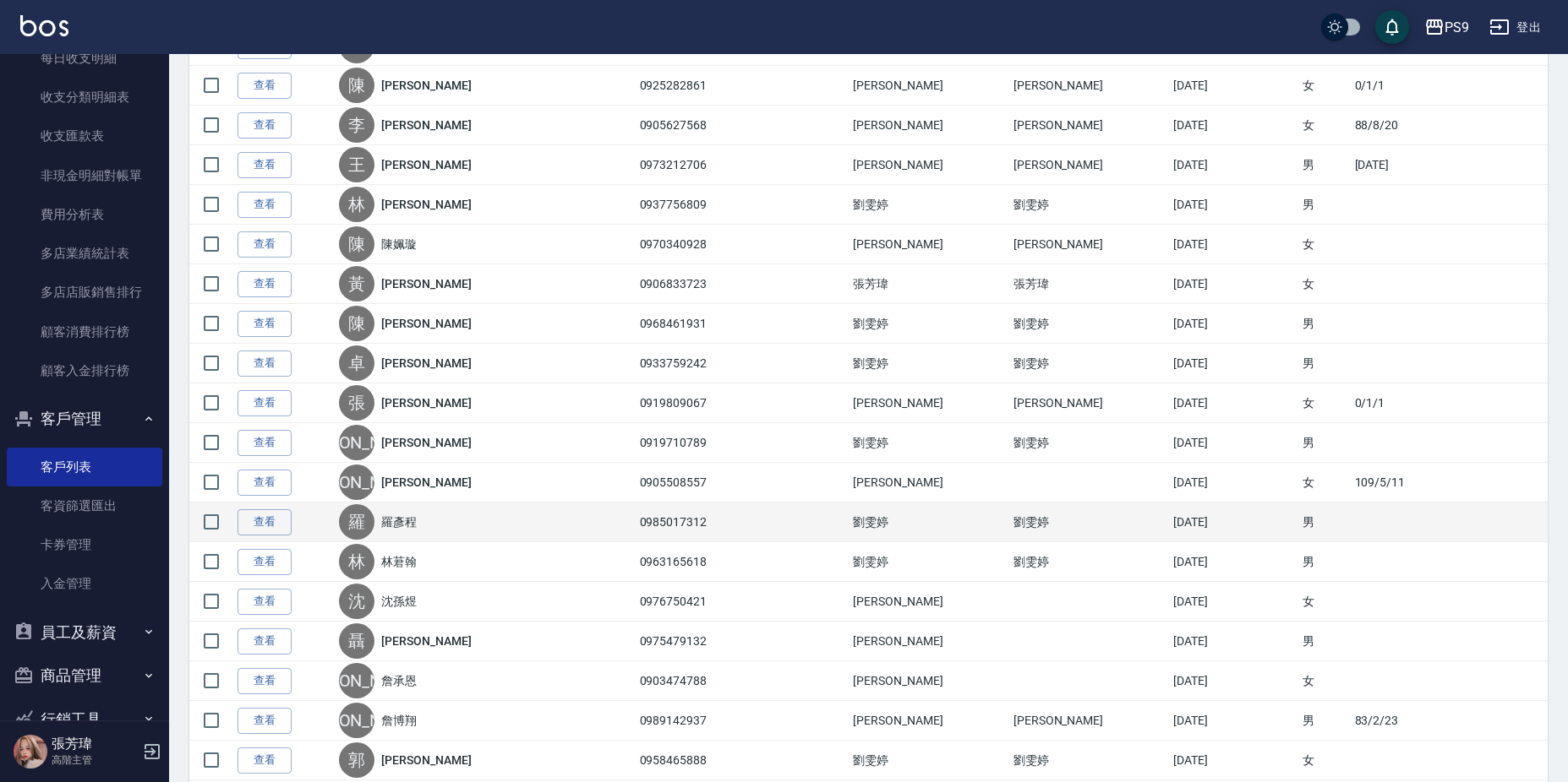
scroll to position [761, 0]
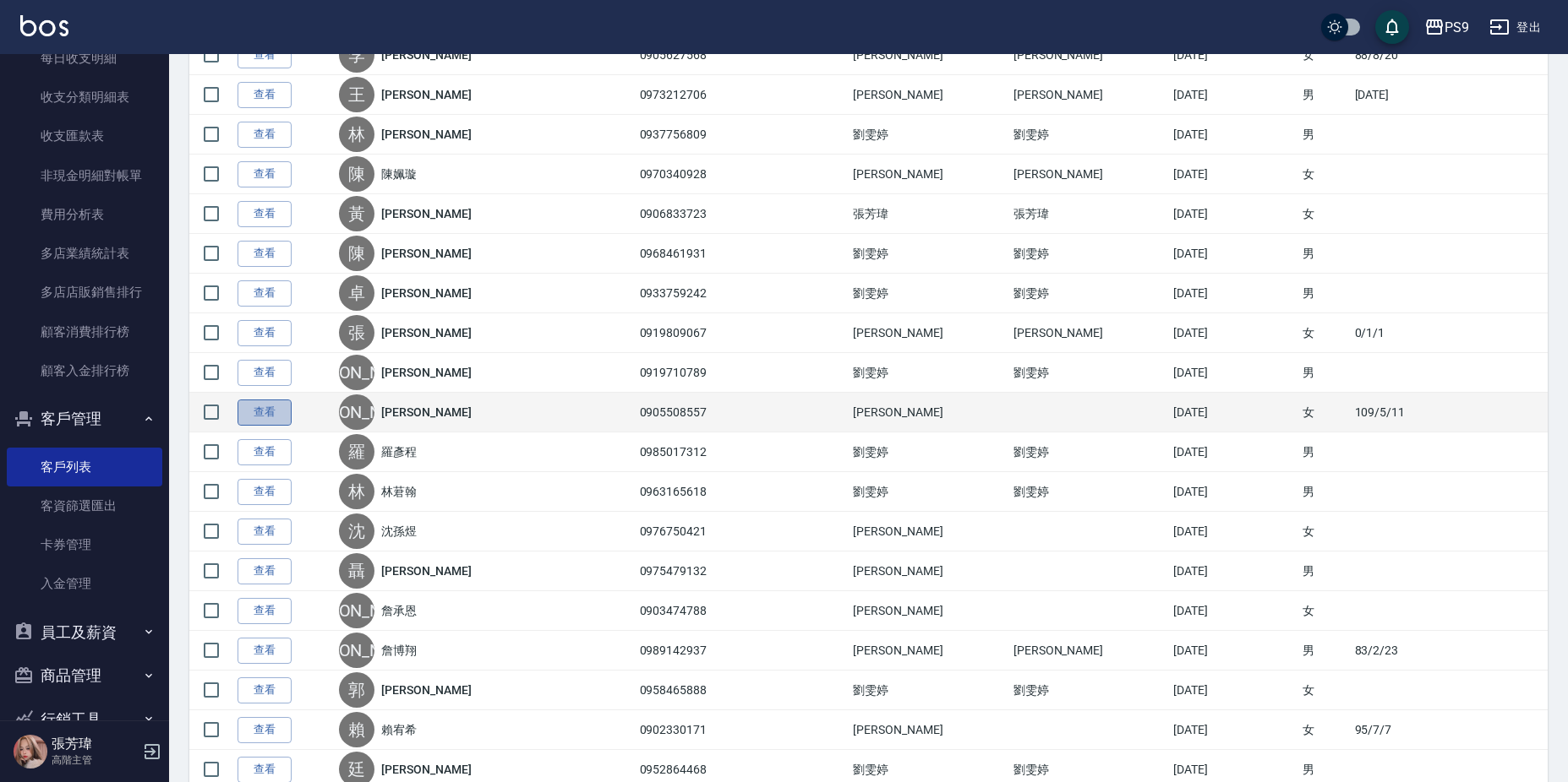
click at [273, 405] on link "查看" at bounding box center [265, 412] width 54 height 26
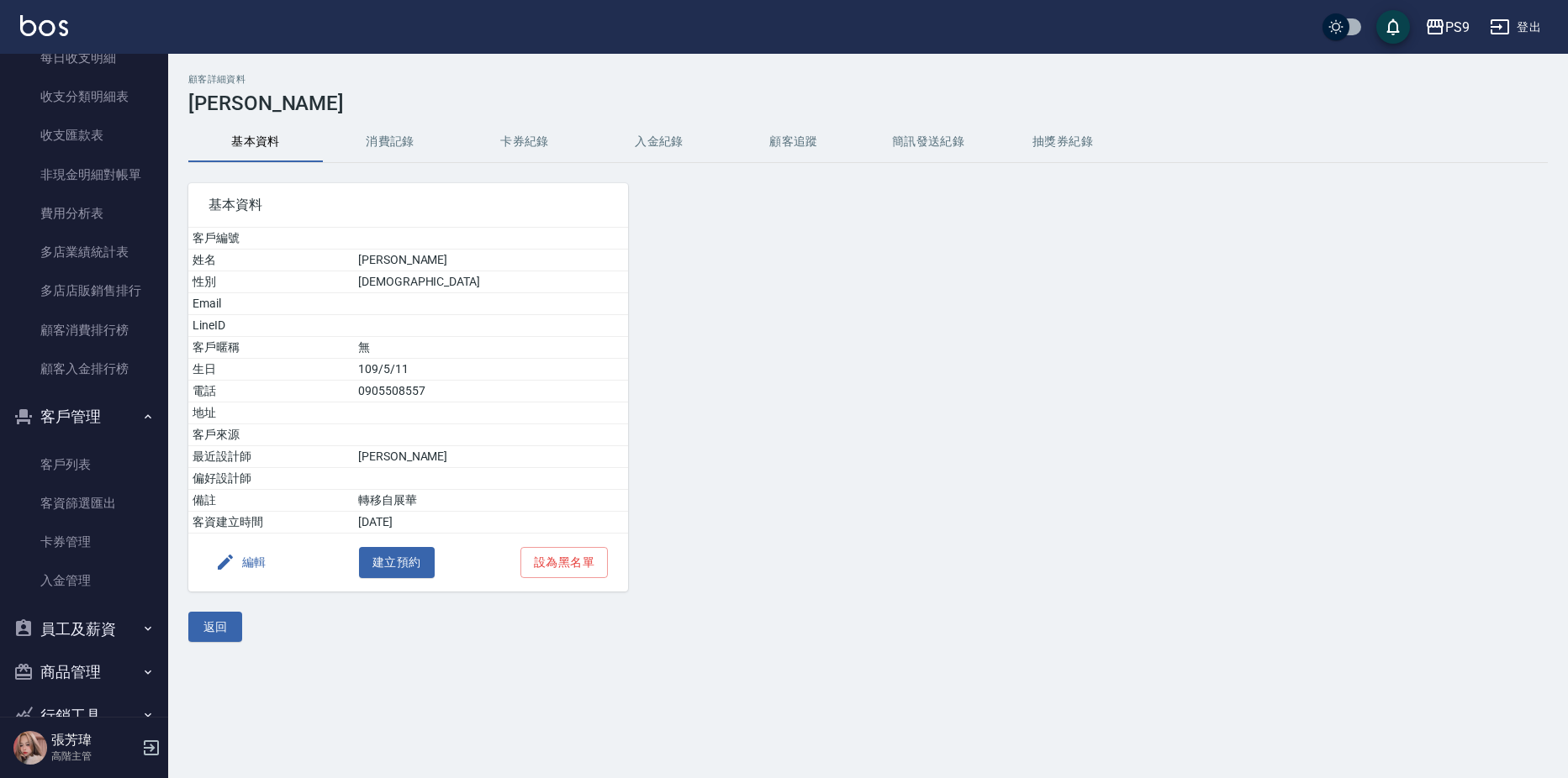
click at [238, 560] on button "編輯" at bounding box center [240, 563] width 65 height 31
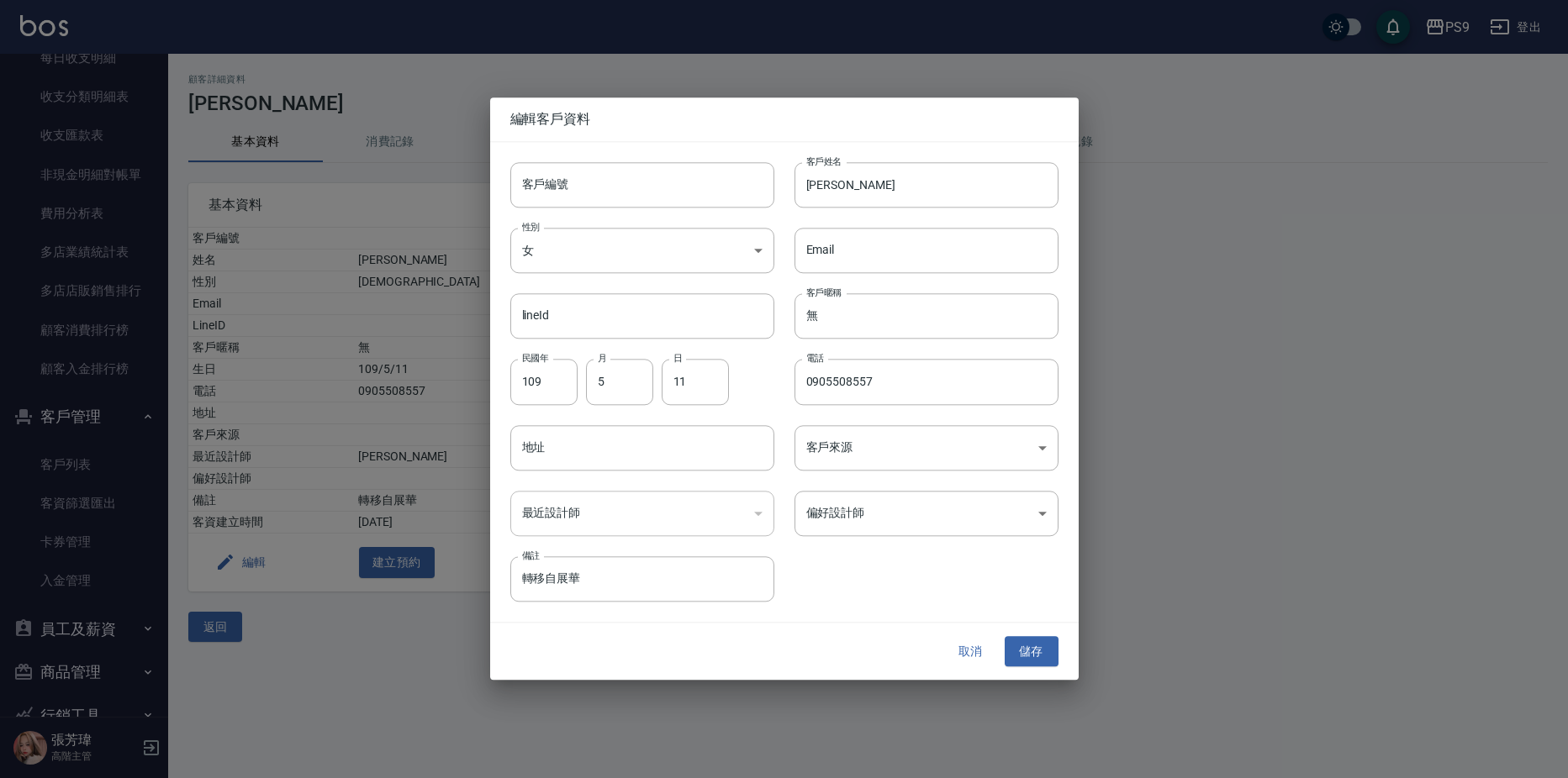
click at [896, 489] on div "偏好設計師 ​ 偏好設計師" at bounding box center [916, 504] width 284 height 66
click at [899, 502] on body "PS9 登出 櫃檯作業 打帳單 帳單列表 掛單列表 座位開單 營業儀表板 現金收支登錄 高階收支登錄 材料自購登錄 每日結帳 排班表 現場電腦打卡 掃碼打卡 …" at bounding box center [784, 389] width 1568 height 778
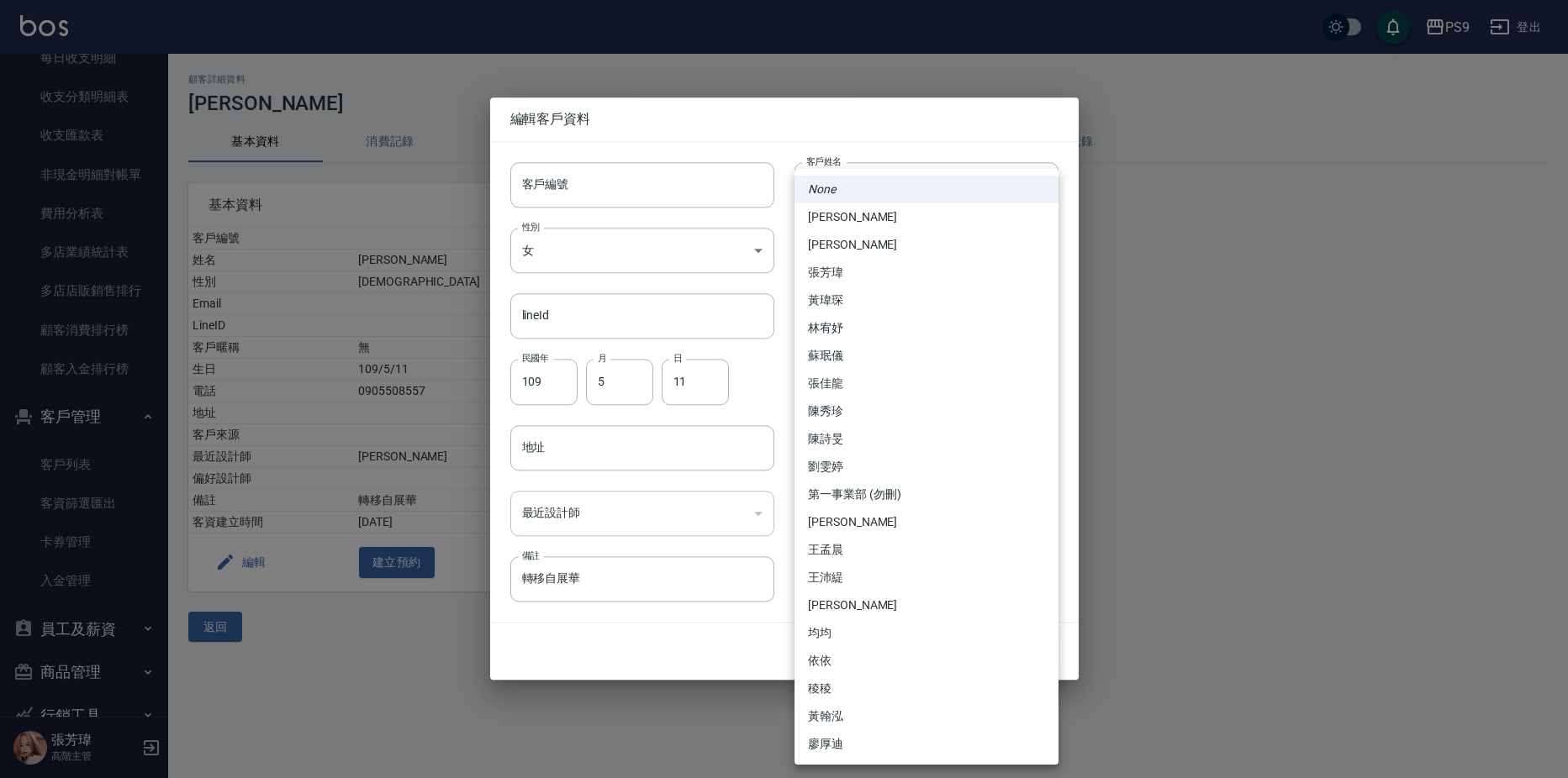
click at [906, 223] on li "[PERSON_NAME]" at bounding box center [926, 217] width 264 height 28
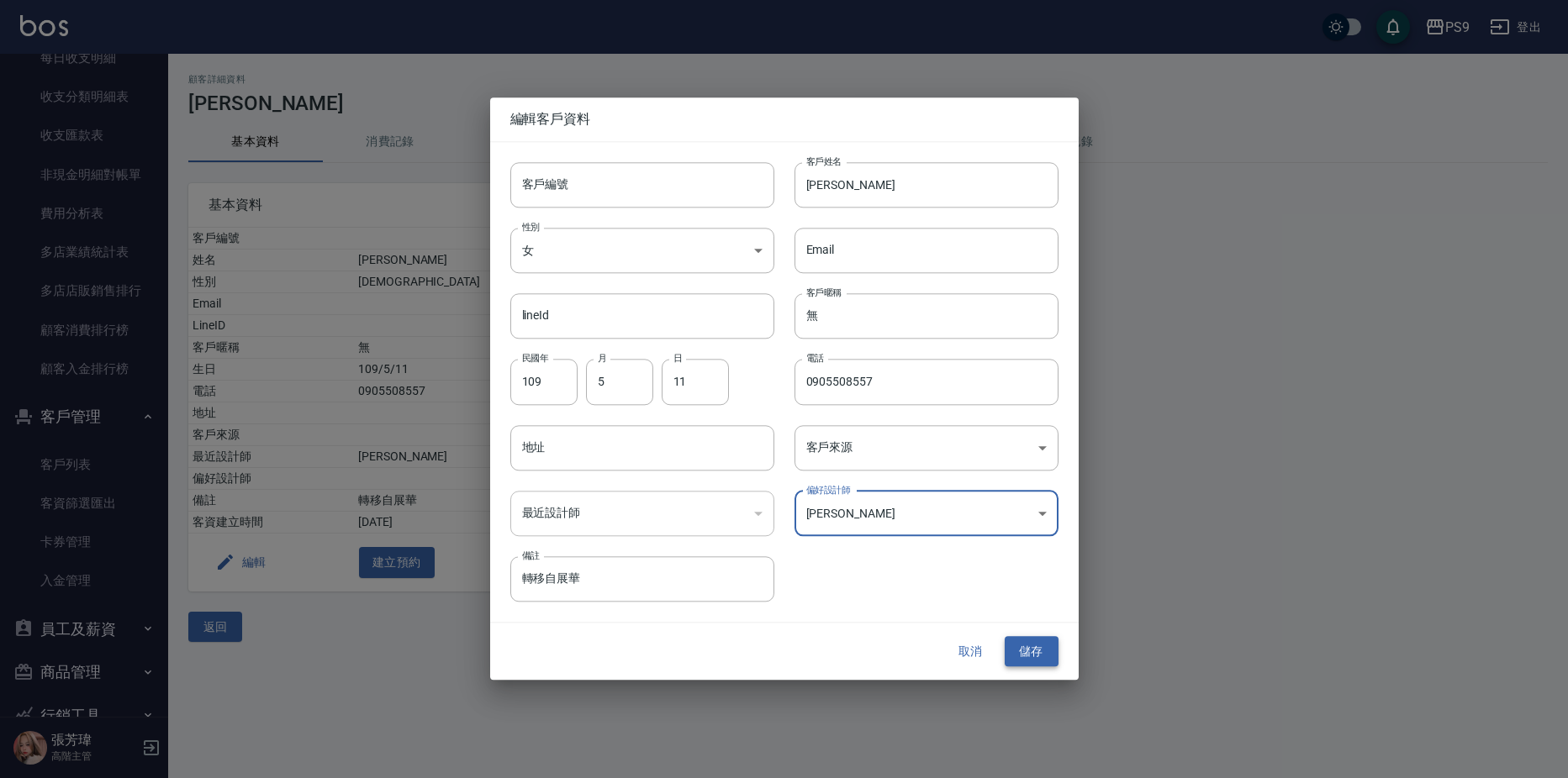
click at [1031, 661] on button "儲存" at bounding box center [1032, 652] width 54 height 31
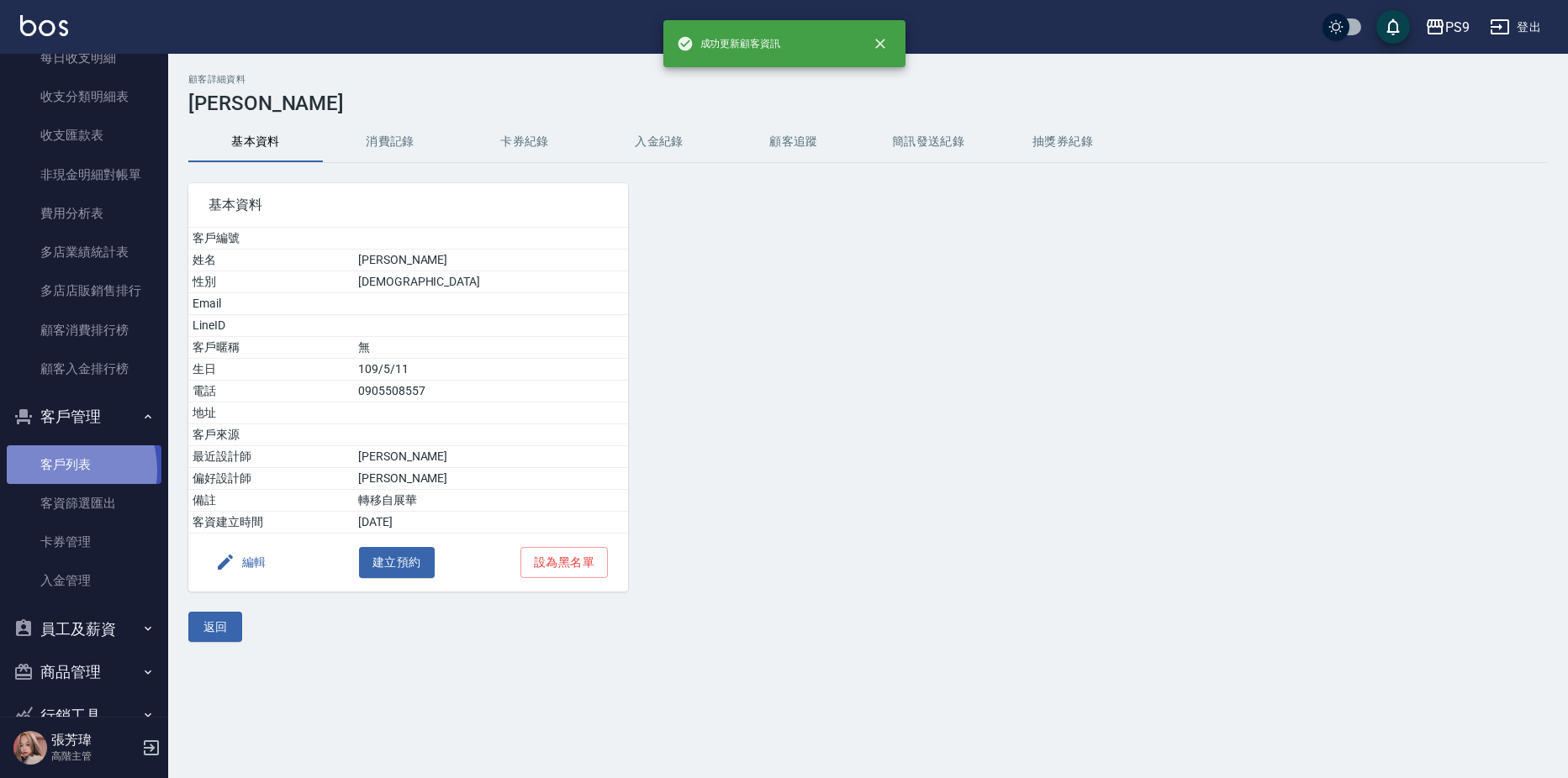
click at [58, 470] on link "客戶列表" at bounding box center [84, 465] width 154 height 39
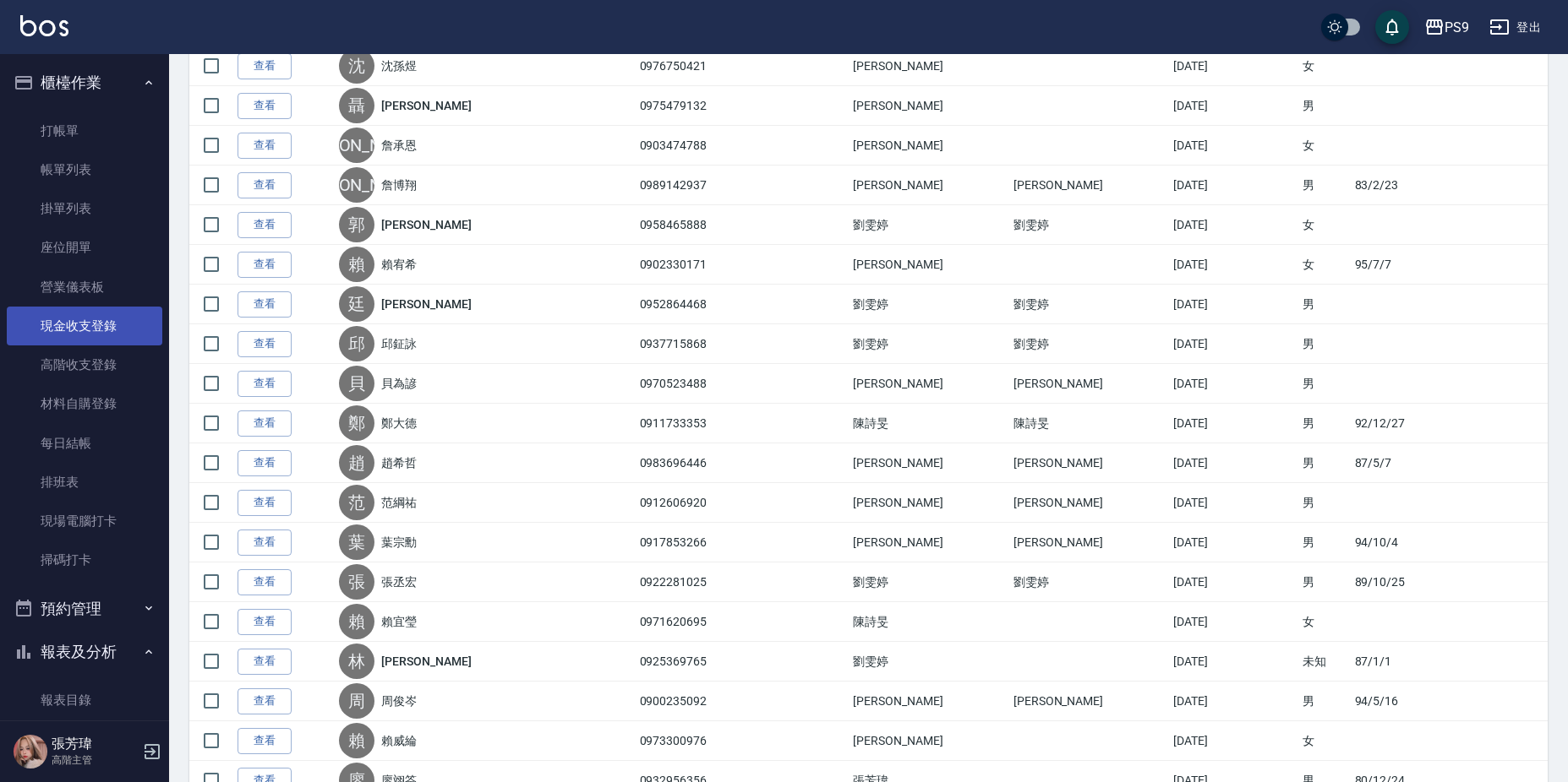
scroll to position [1098, 0]
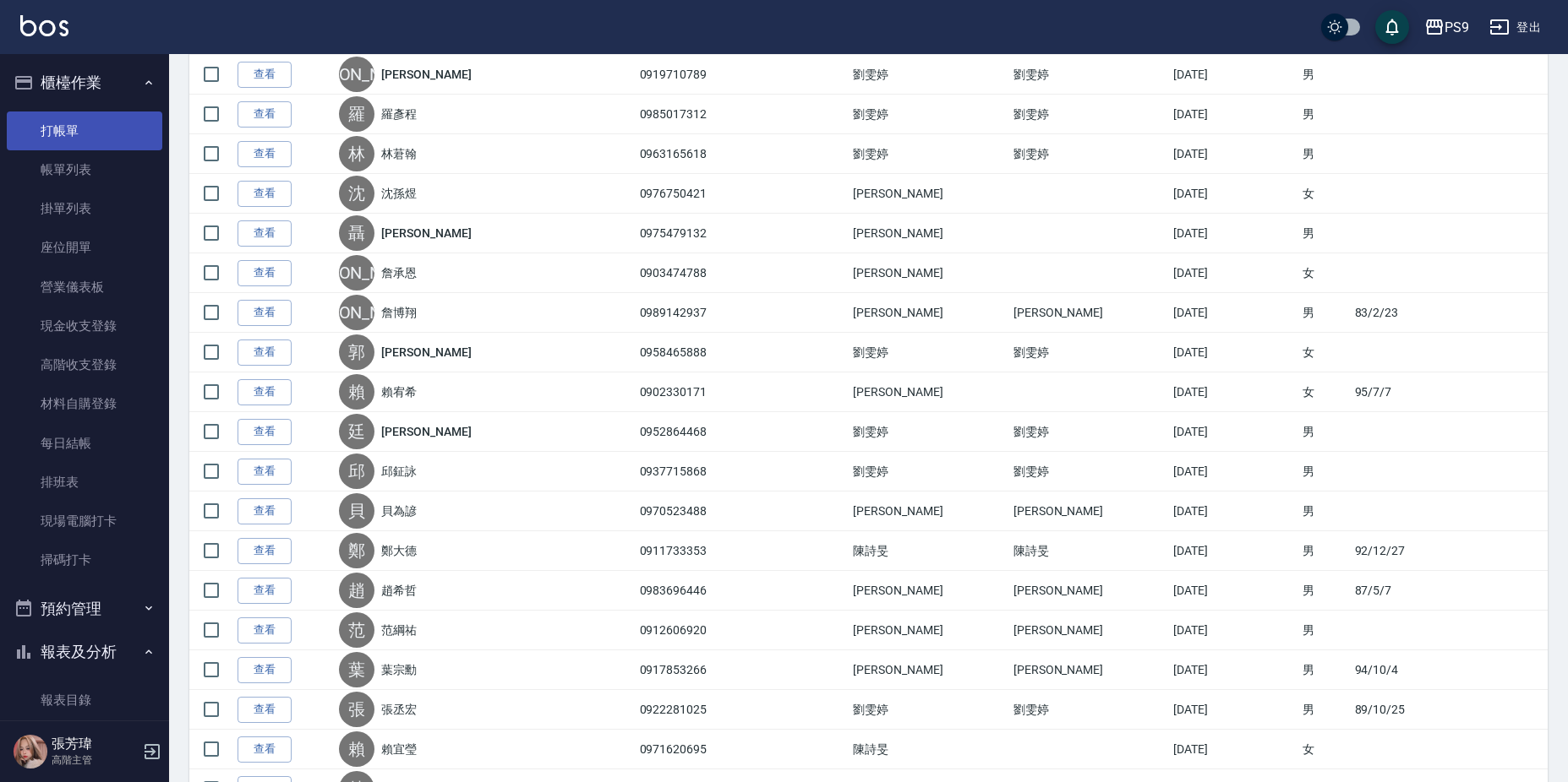
click at [62, 145] on link "打帳單" at bounding box center [84, 131] width 155 height 39
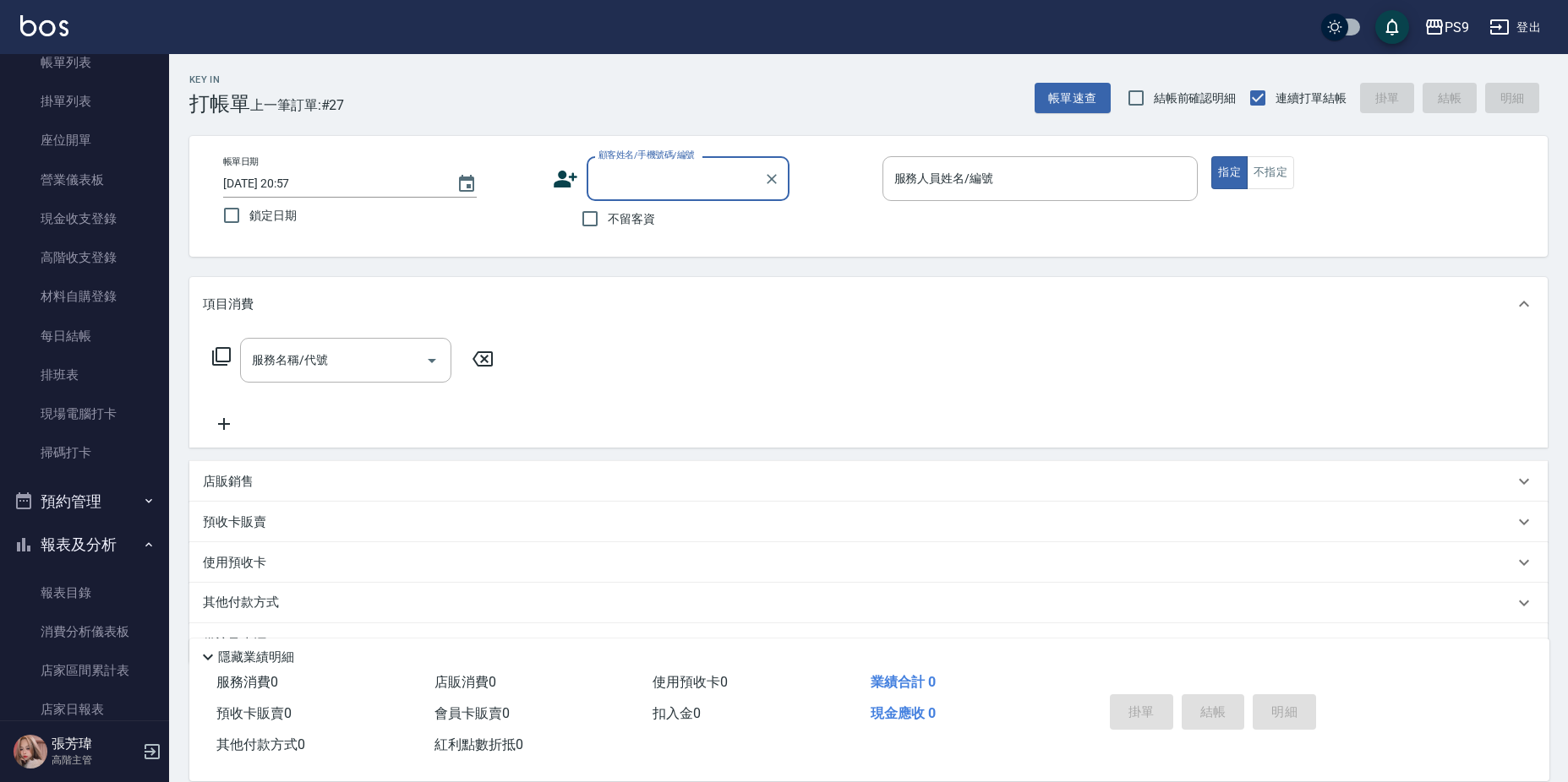
scroll to position [253, 0]
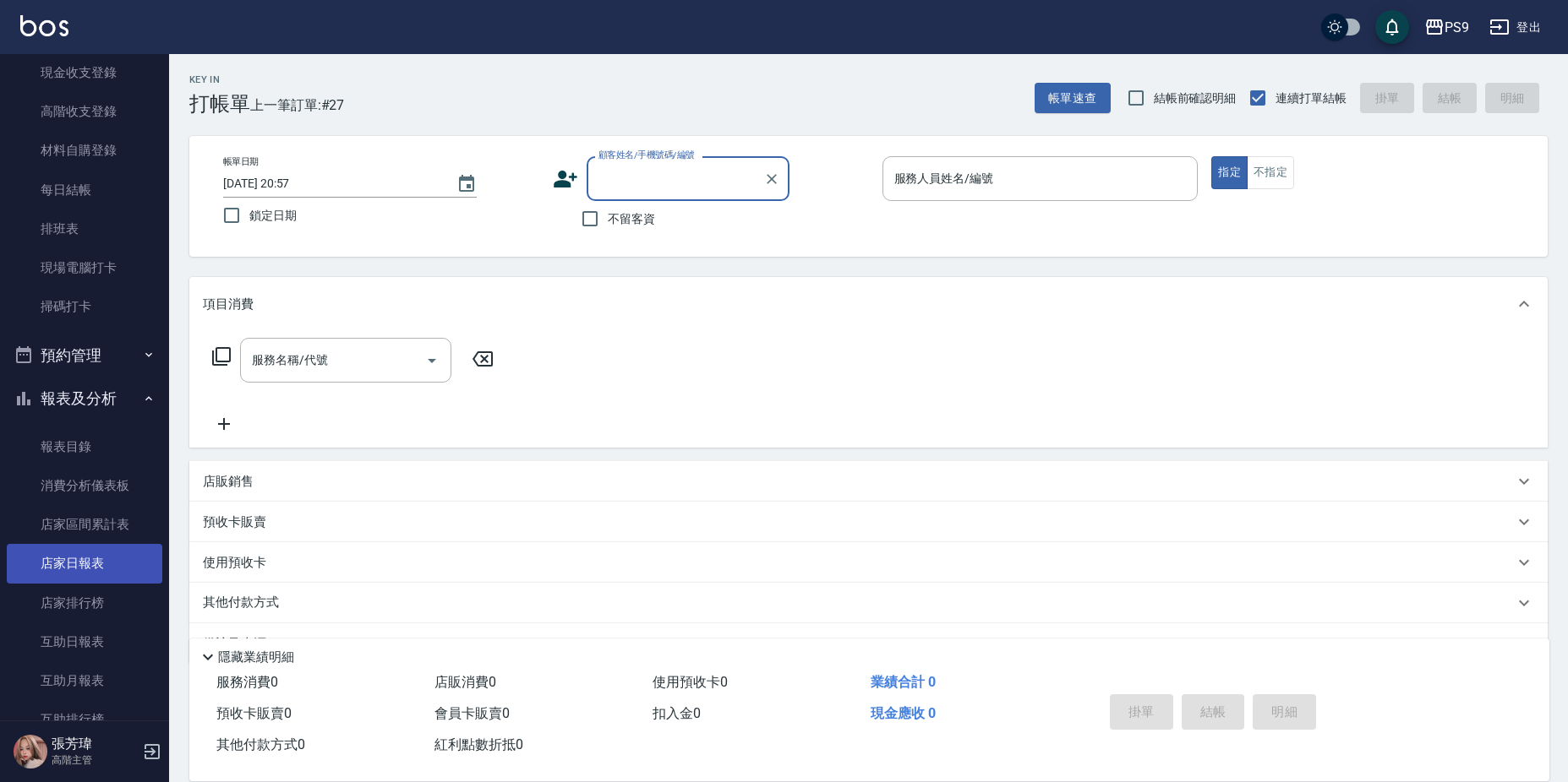
click at [81, 568] on link "店家日報表" at bounding box center [84, 564] width 155 height 39
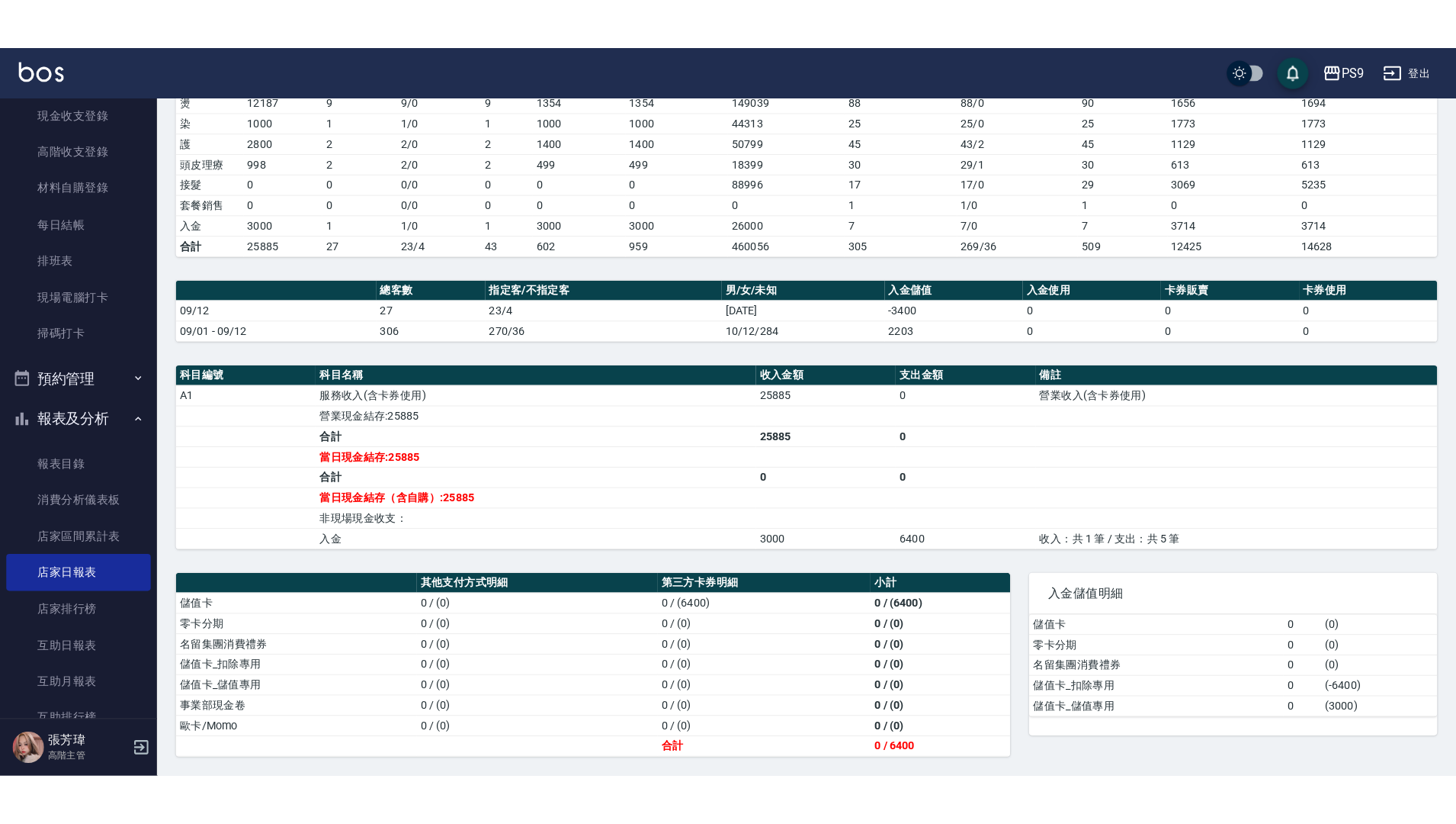
scroll to position [166, 0]
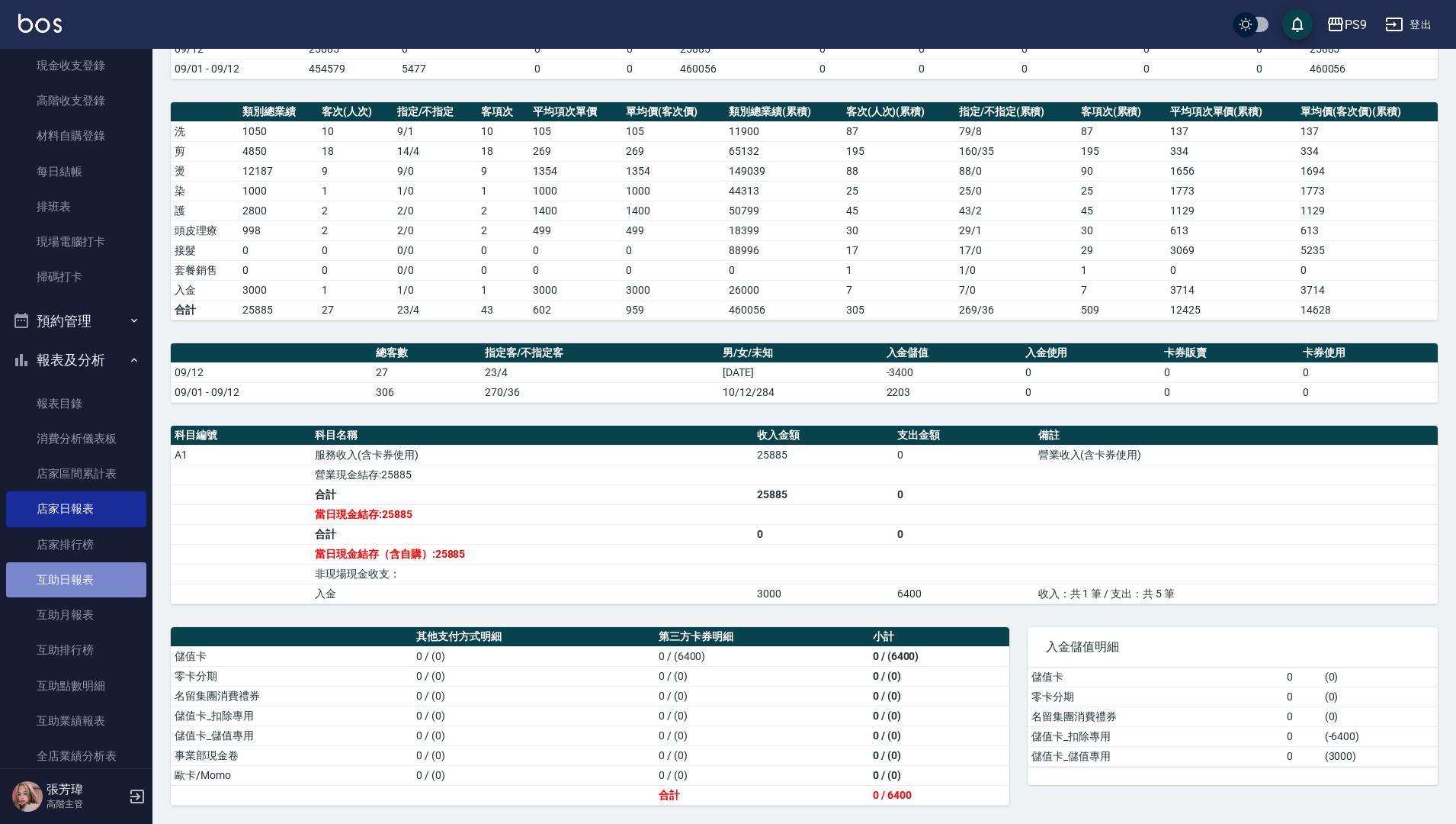
click at [84, 589] on link "互助日報表" at bounding box center [76, 580] width 140 height 35
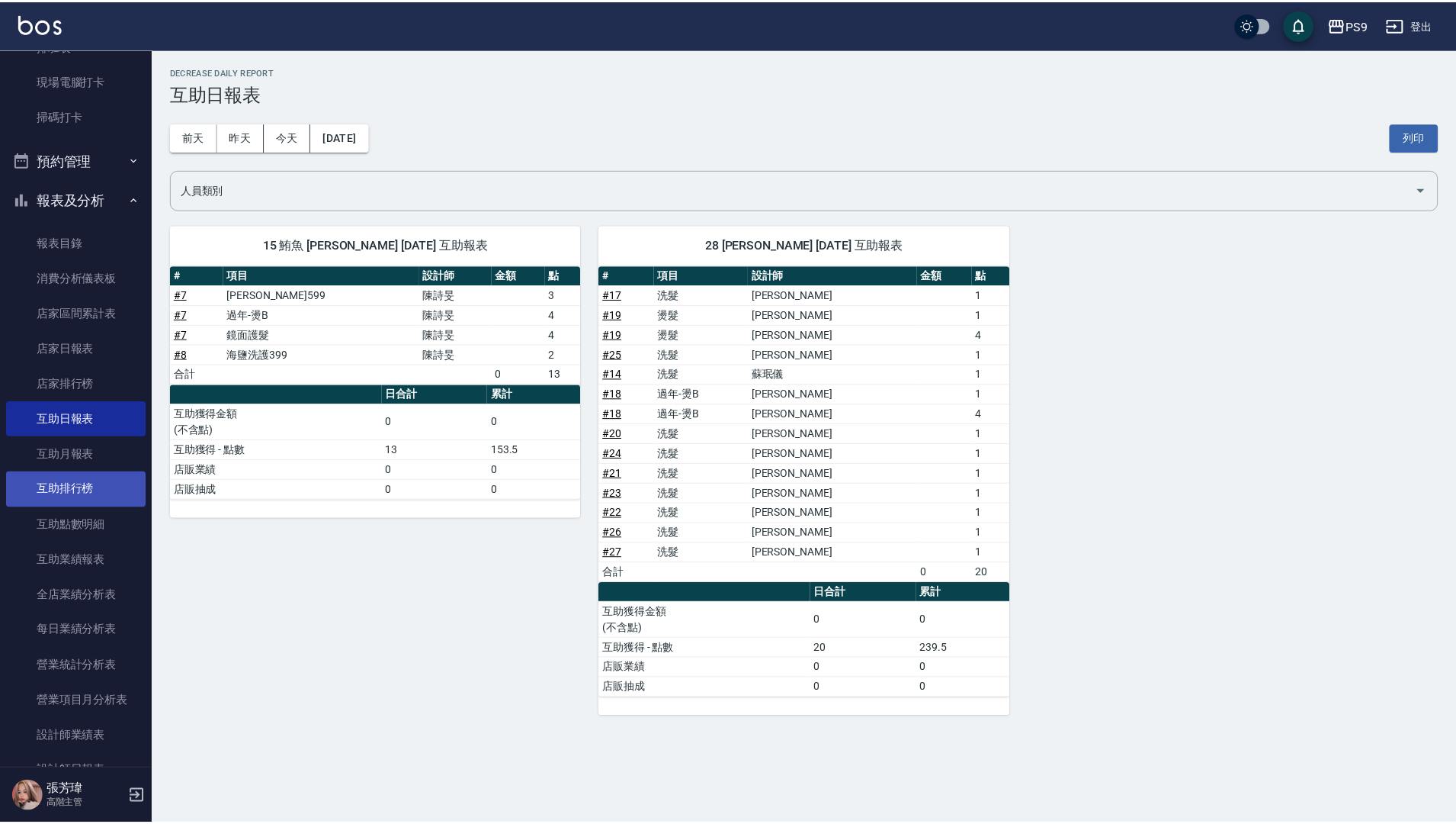
scroll to position [534, 0]
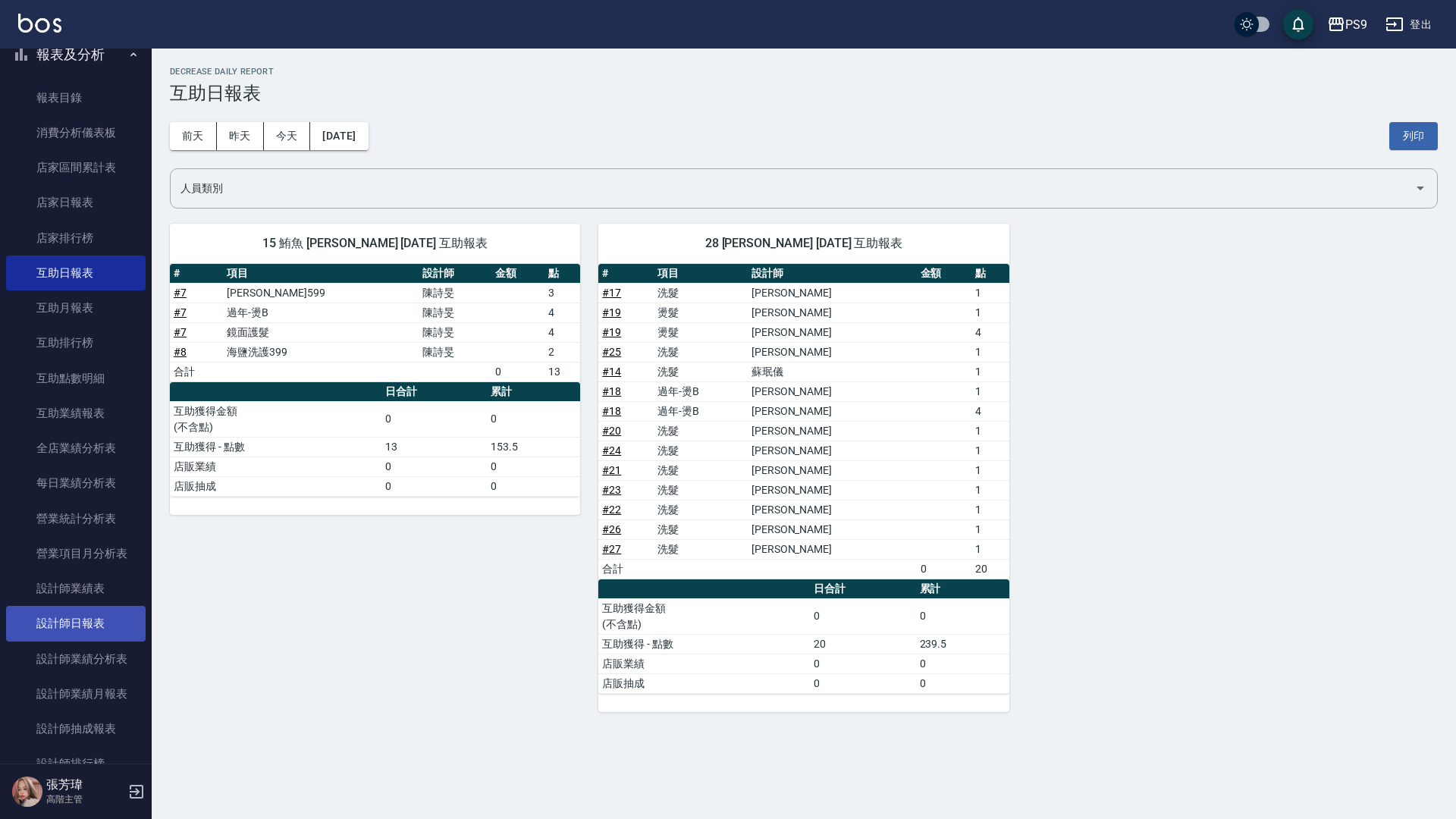
click at [98, 620] on link "設計師日報表" at bounding box center [76, 623] width 139 height 35
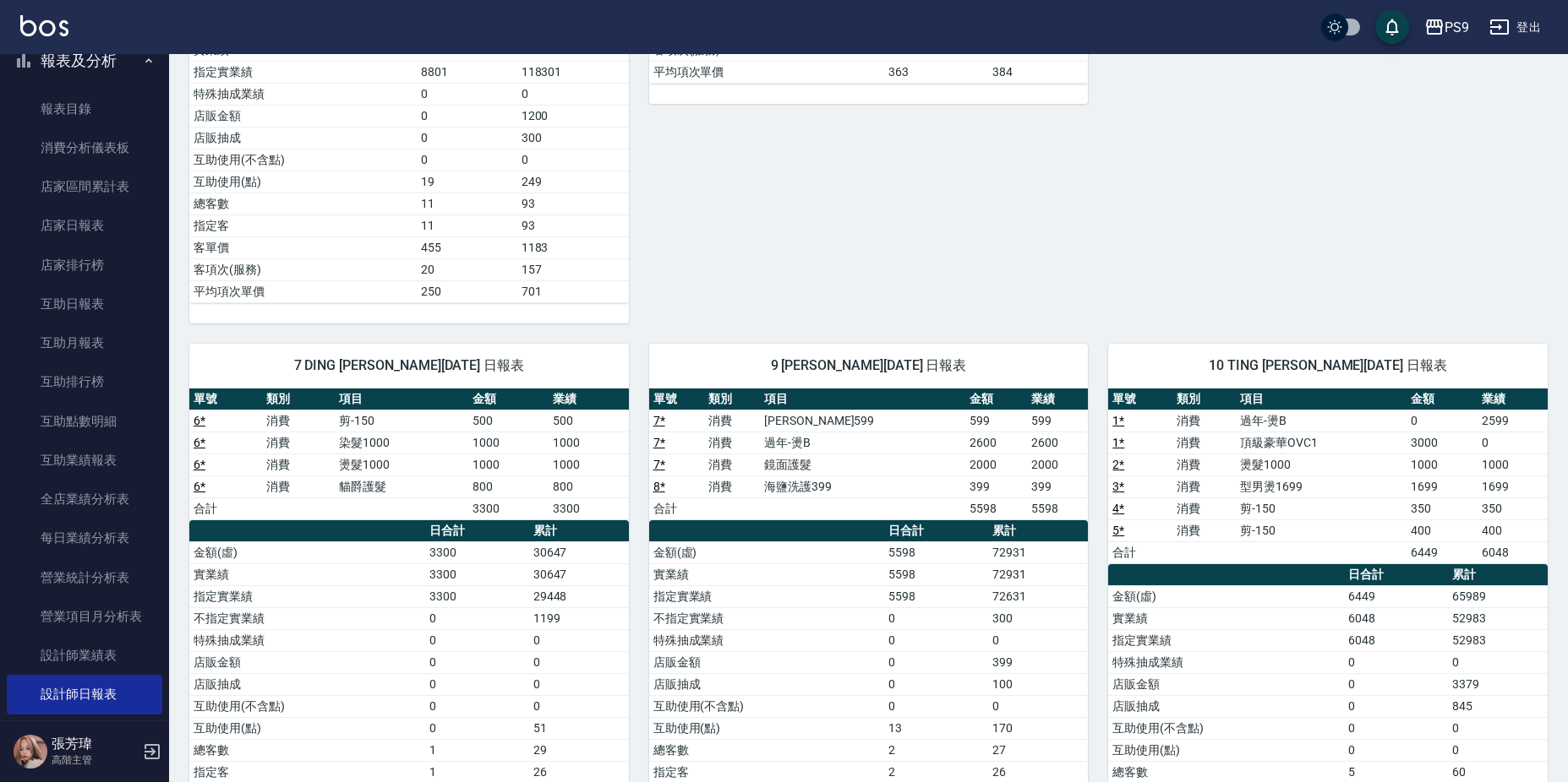
scroll to position [850, 0]
